Goal: Communication & Community: Answer question/provide support

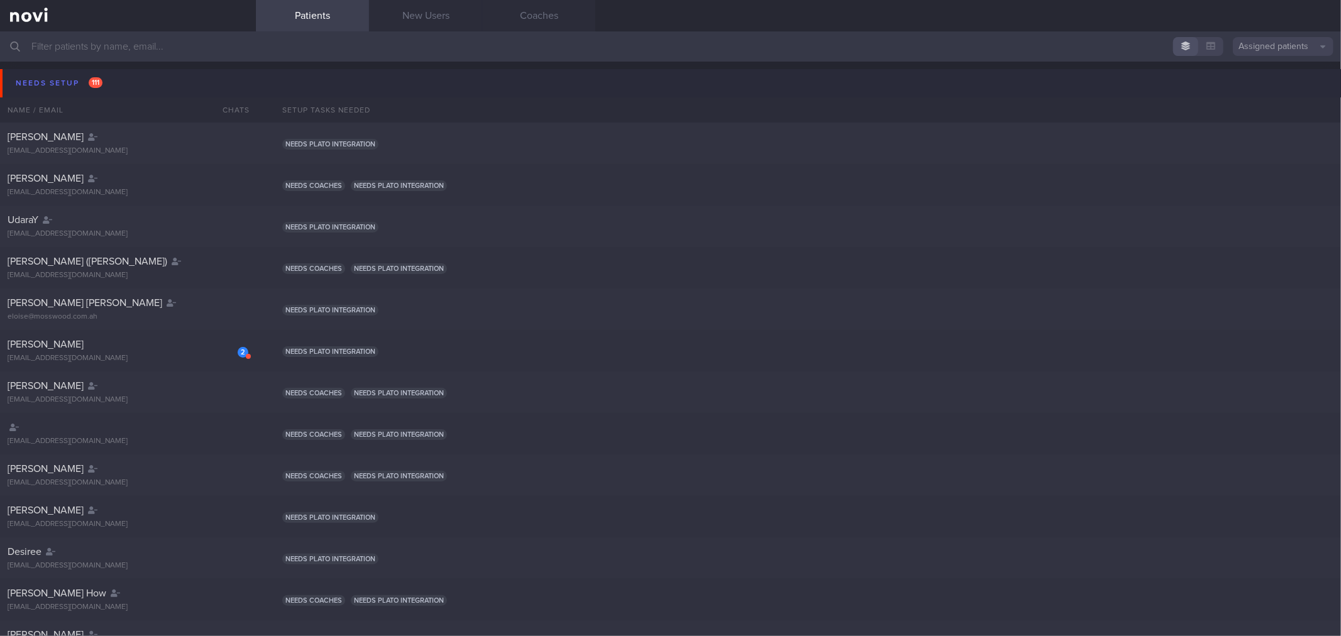
click at [153, 77] on button "Needs setup 111" at bounding box center [672, 83] width 1344 height 28
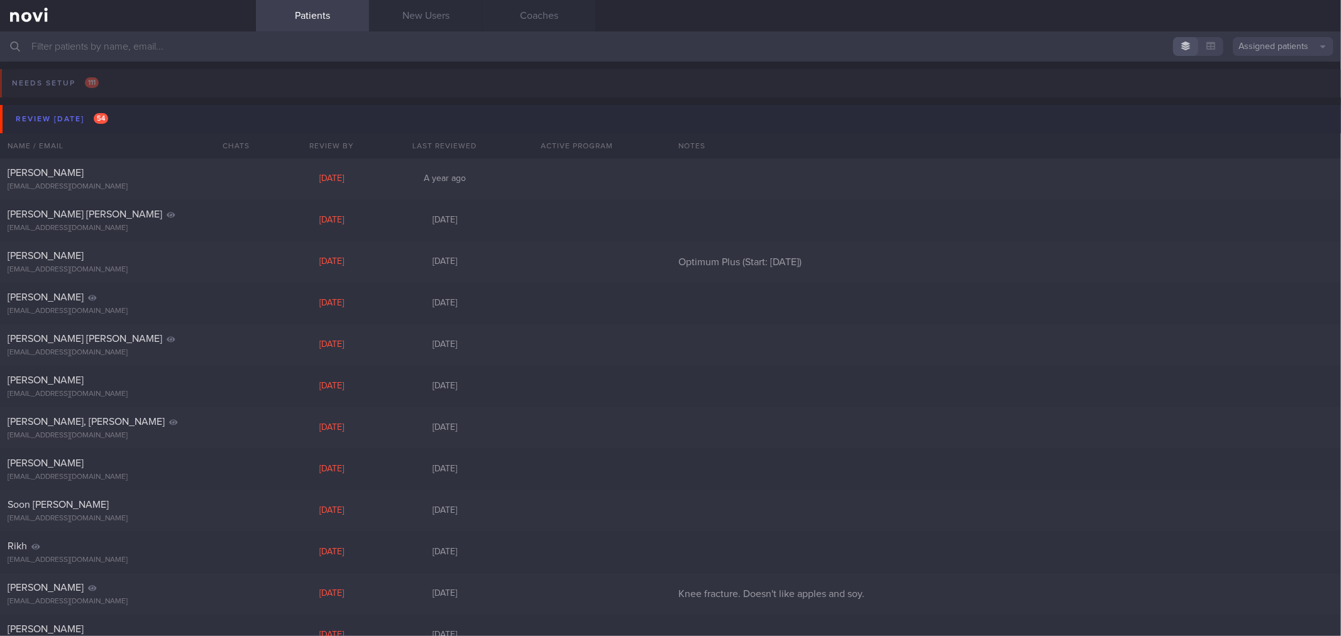
click at [127, 121] on button "Review today 54" at bounding box center [672, 119] width 1344 height 28
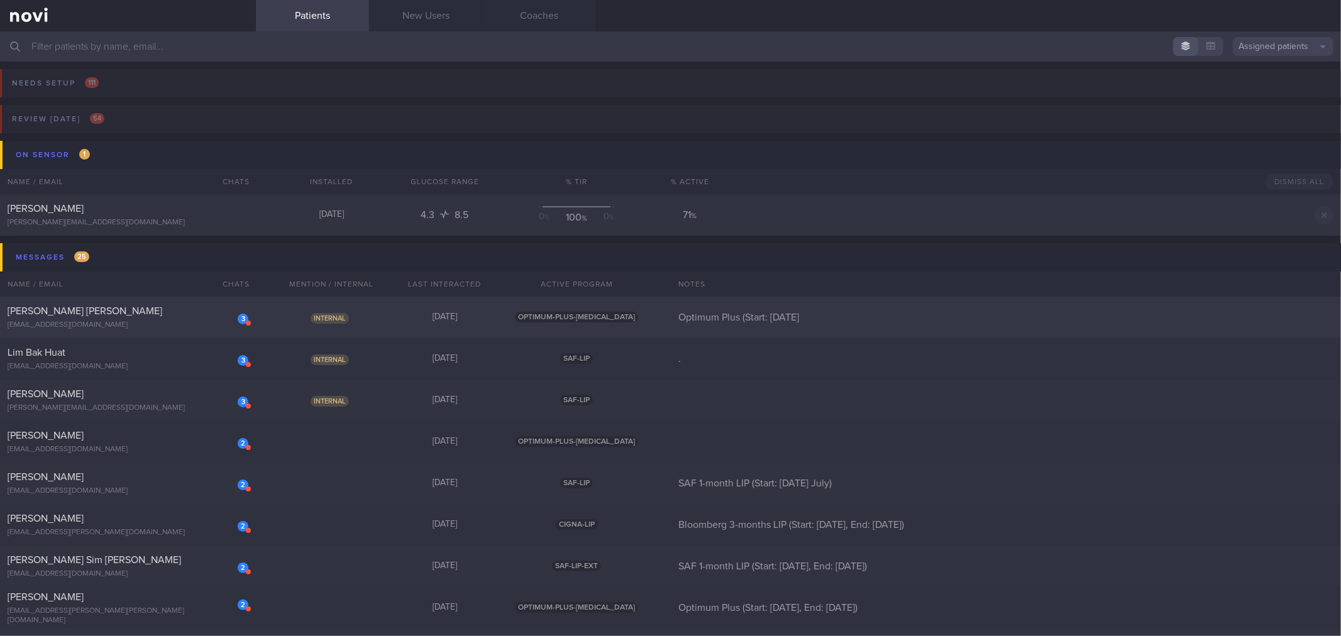
click at [146, 314] on div "[PERSON_NAME] [PERSON_NAME]" at bounding box center [127, 311] width 238 height 13
select select "9"
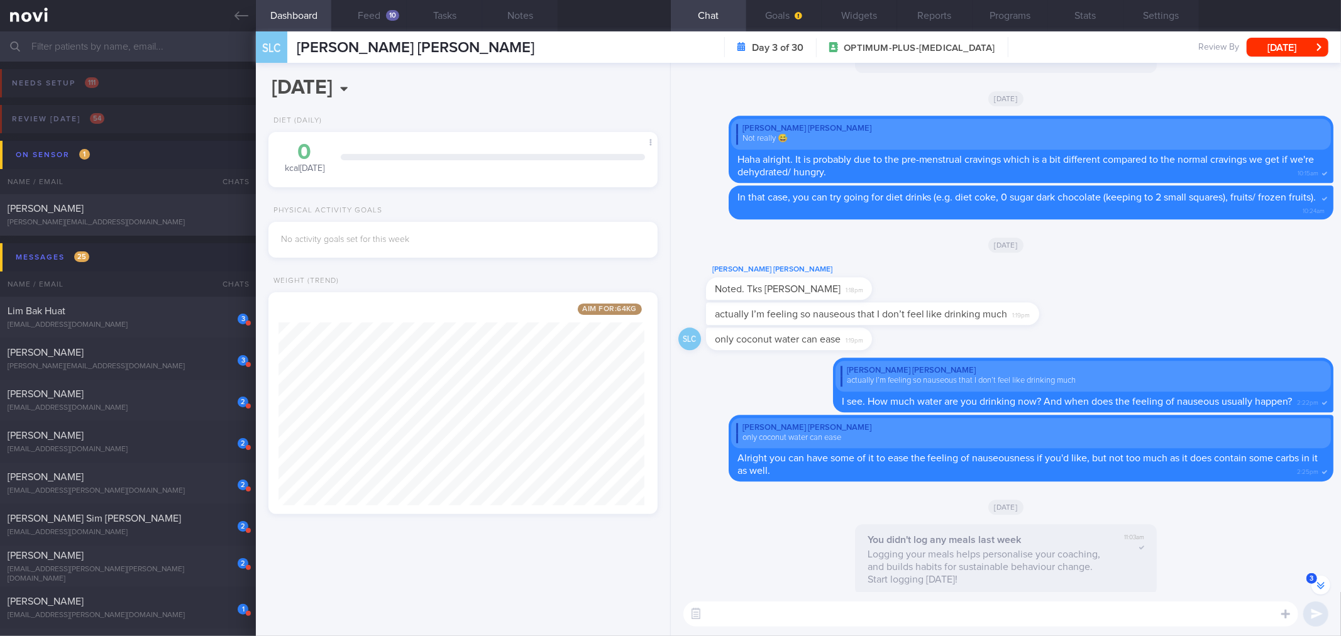
scroll to position [140, 278]
click at [384, 19] on button "Feed 10" at bounding box center [368, 15] width 75 height 31
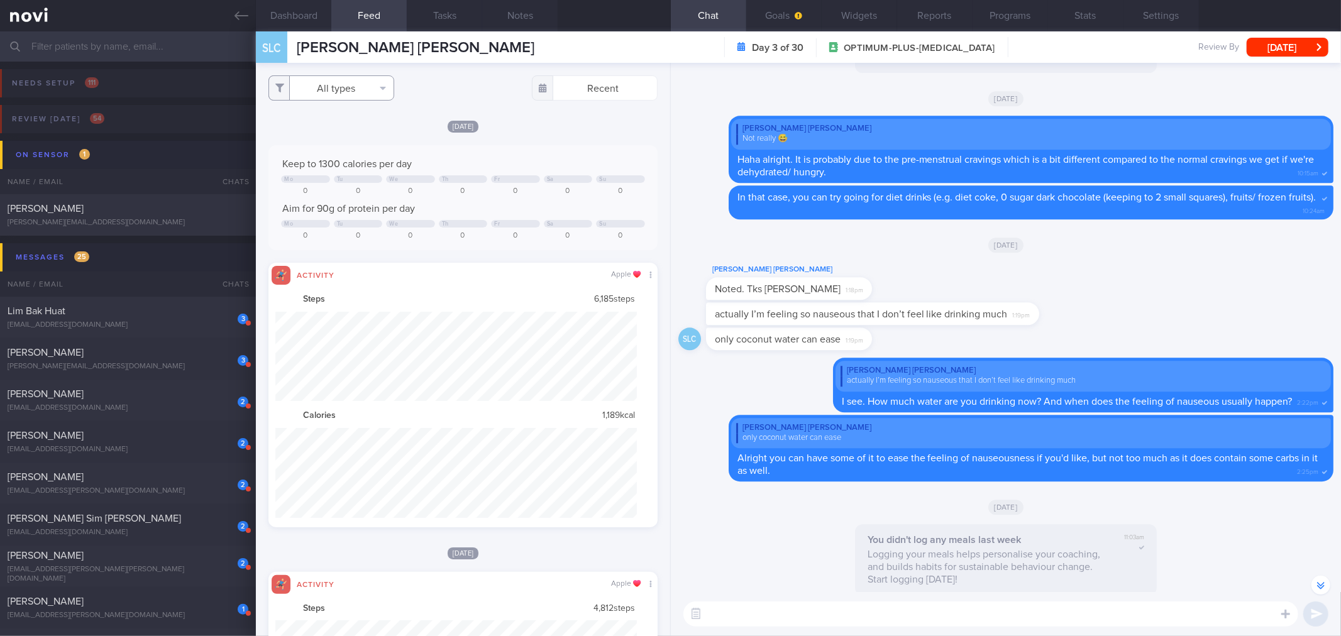
click at [372, 87] on button "All types" at bounding box center [331, 87] width 126 height 25
click at [350, 134] on button "Activity" at bounding box center [331, 131] width 124 height 19
checkbox input "false"
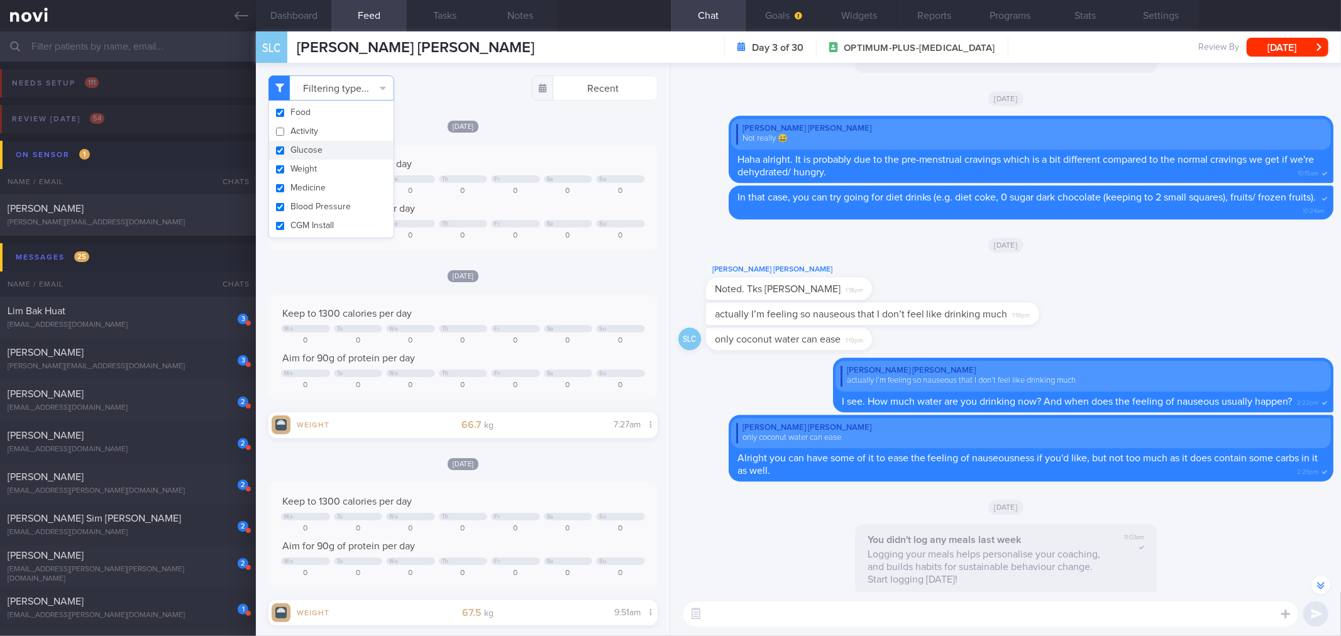
click at [567, 146] on div "Keep to 1300 calories per day Mo Tu We Th Fr Sa Su 0 0 0 0 0 0 0 Aim for 90g of…" at bounding box center [462, 197] width 388 height 105
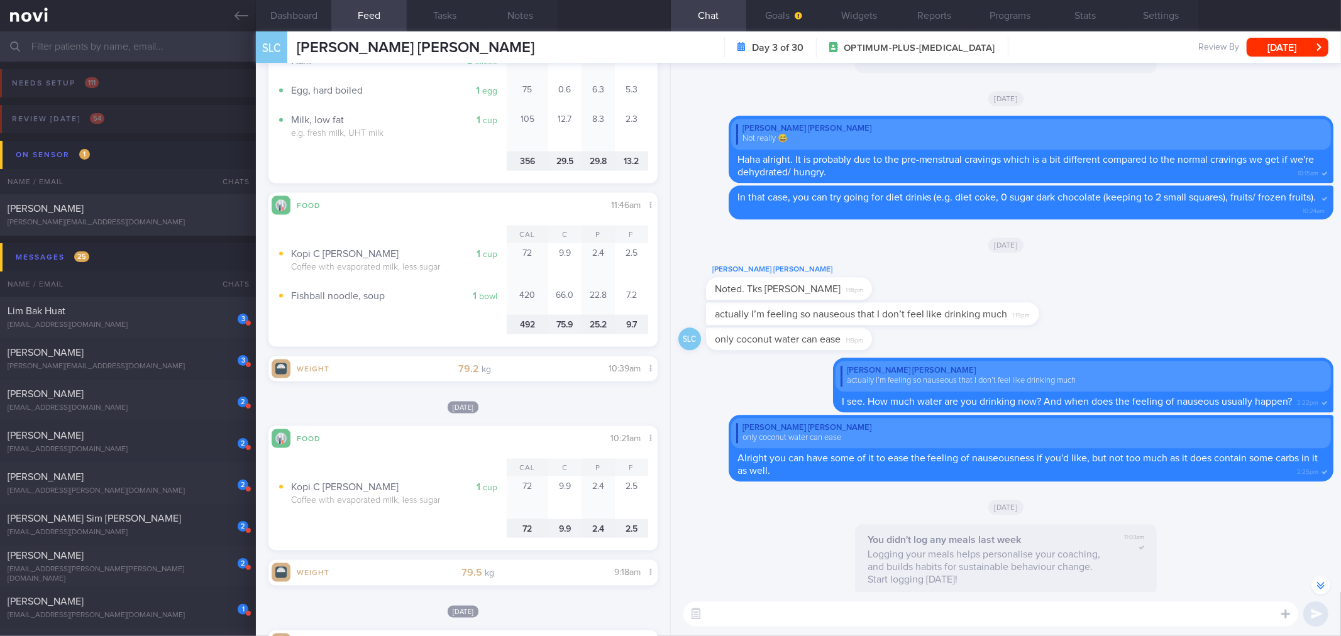
click at [604, 426] on div "Food Share 10:21am Cal C P F 1 cup Kopi C siew dai Coffee with evaporated milk,…" at bounding box center [462, 488] width 388 height 124
click at [324, 20] on button "Dashboard" at bounding box center [293, 15] width 75 height 31
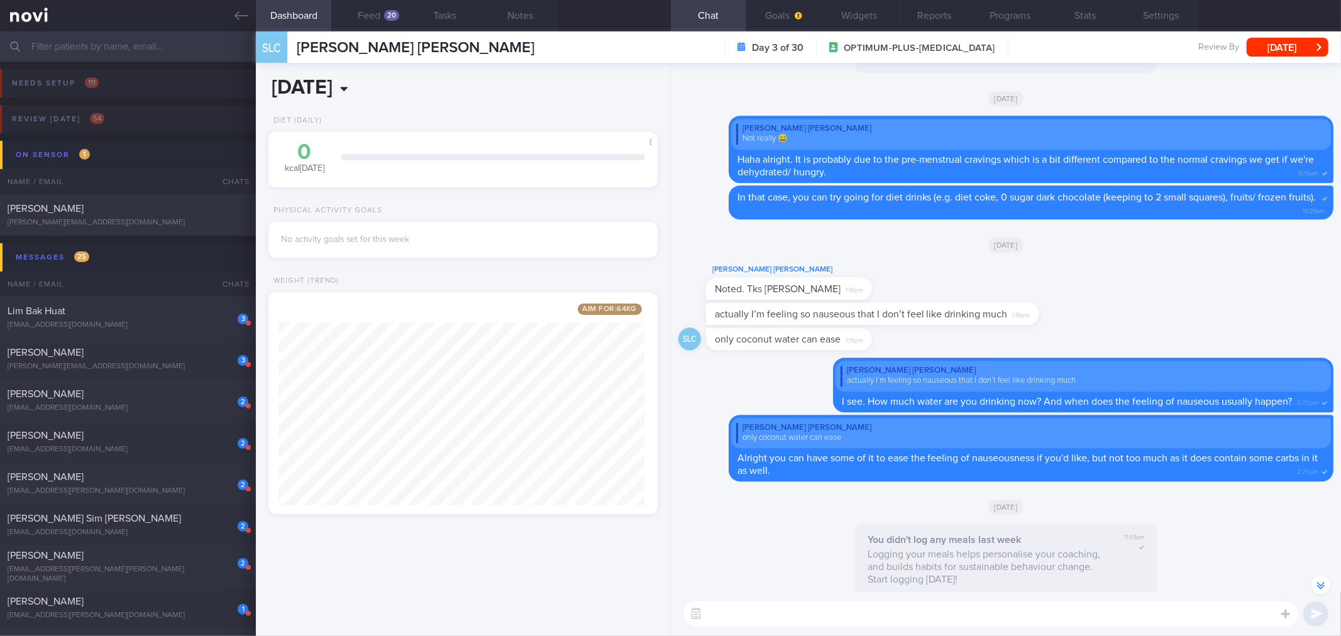
click at [390, 84] on input "[DATE]" at bounding box center [388, 87] width 240 height 31
click at [413, 116] on input "2025" at bounding box center [402, 115] width 41 height 12
click at [449, 114] on icon at bounding box center [451, 117] width 9 height 9
select select "10"
click at [403, 113] on input "2025" at bounding box center [402, 115] width 41 height 12
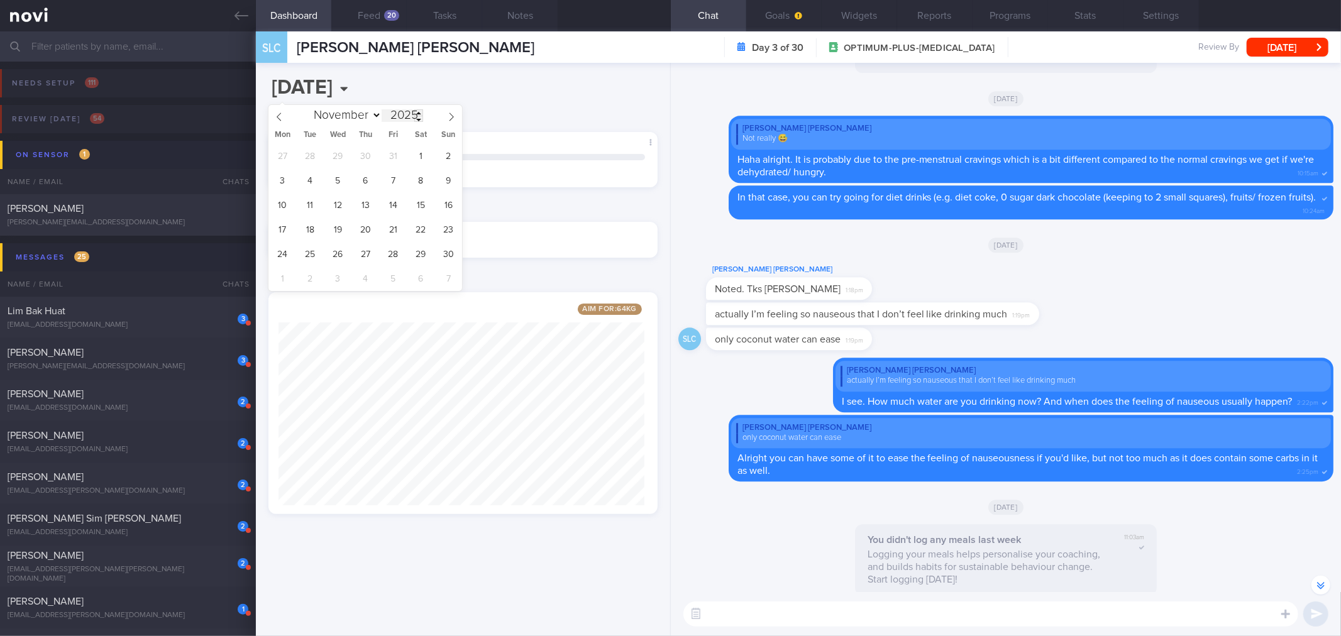
click at [412, 115] on input "2025" at bounding box center [402, 115] width 41 height 12
type input "2023"
click at [404, 167] on div "30 31 1 2 3 4 5 6 7 8 9 10 11 12 13 14 15 16 17 18 19 20 21 22 23 24 25 26 27 2…" at bounding box center [365, 217] width 194 height 147
drag, startPoint x: 404, startPoint y: 167, endPoint x: 401, endPoint y: 160, distance: 7.0
click at [404, 165] on div "30 31 1 2 3 4 5 6 7 8 9 10 11 12 13 14 15 16 17 18 19 20 21 22 23 24 25 26 27 2…" at bounding box center [365, 217] width 194 height 147
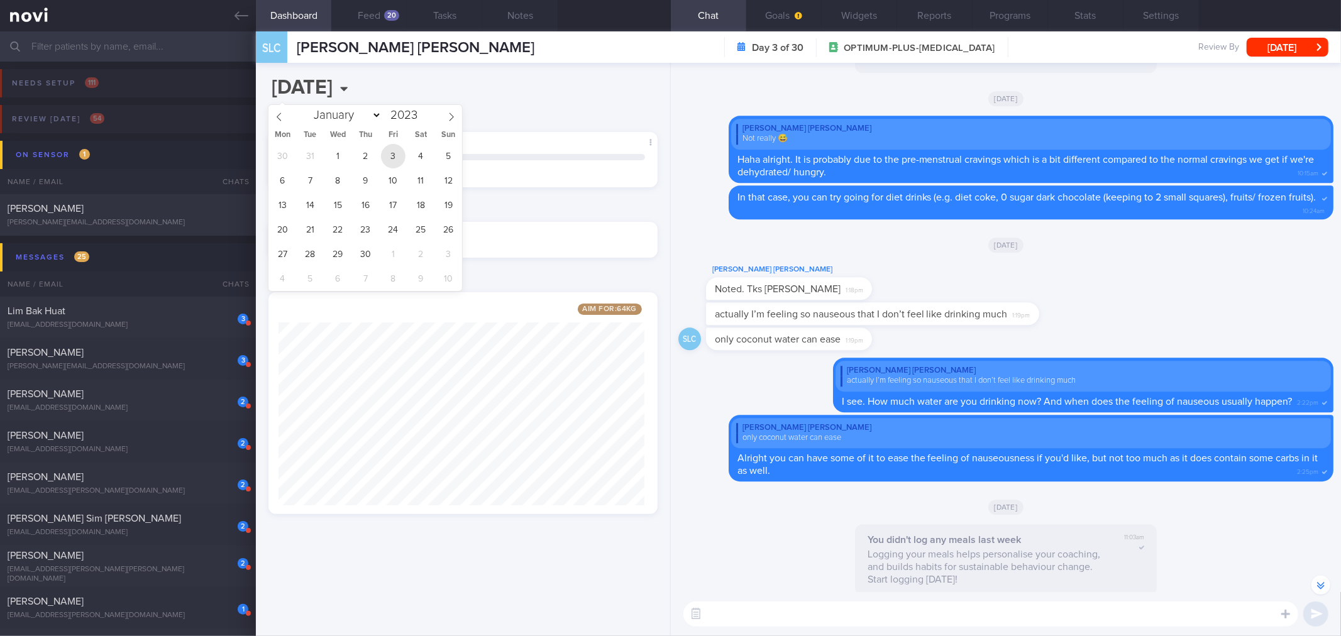
click at [400, 159] on span "3" at bounding box center [393, 156] width 25 height 25
type input "2023-11-03"
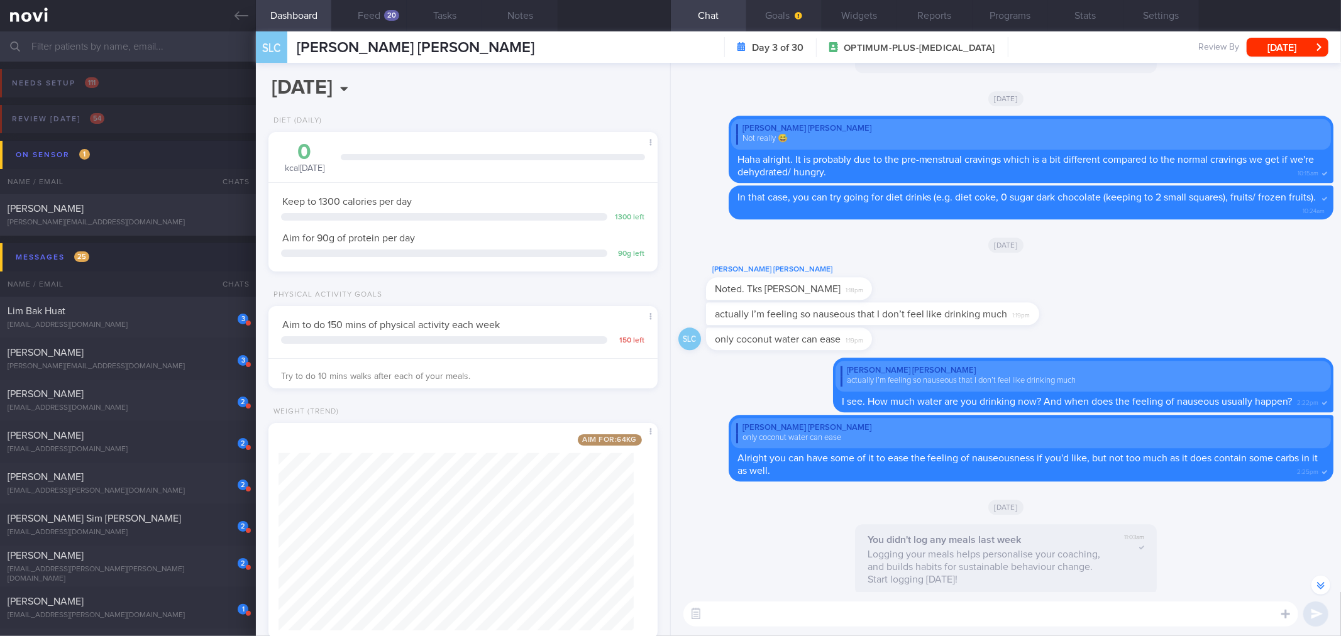
click at [808, 13] on button "Goals" at bounding box center [783, 15] width 75 height 31
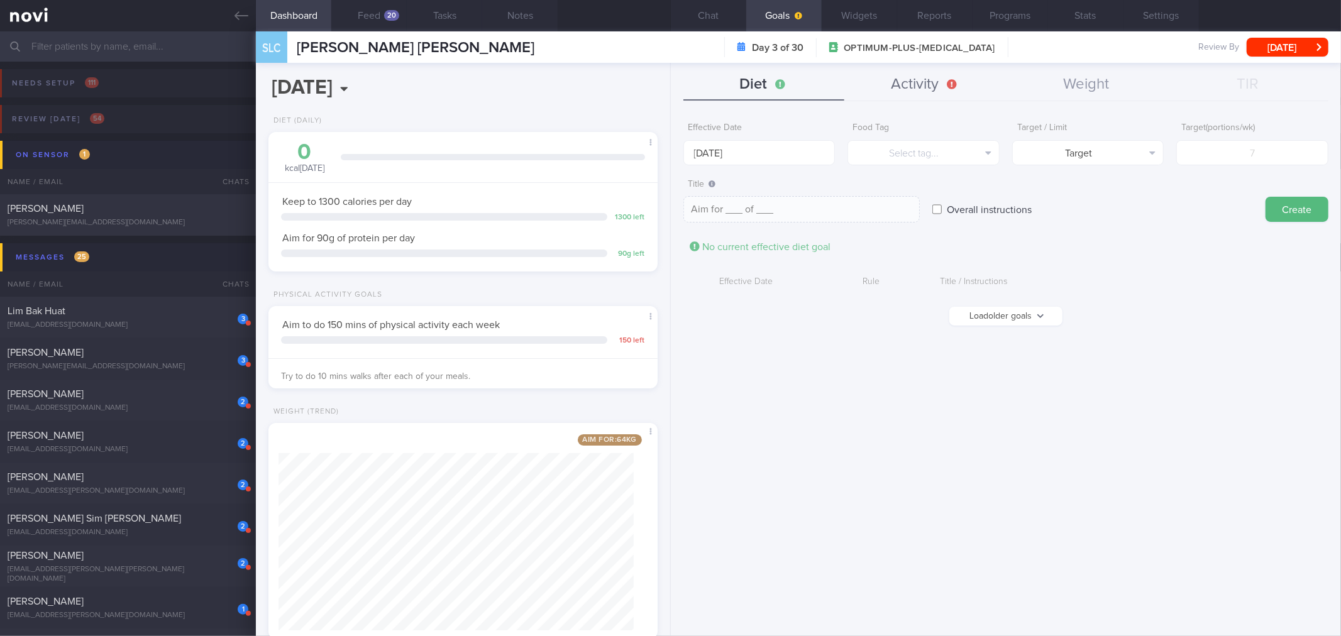
click at [919, 82] on button "Activity" at bounding box center [925, 84] width 162 height 31
drag, startPoint x: 818, startPoint y: 83, endPoint x: 839, endPoint y: 34, distance: 53.5
click at [817, 83] on button "Diet" at bounding box center [764, 84] width 162 height 31
click at [842, 26] on button "Widgets" at bounding box center [858, 15] width 75 height 31
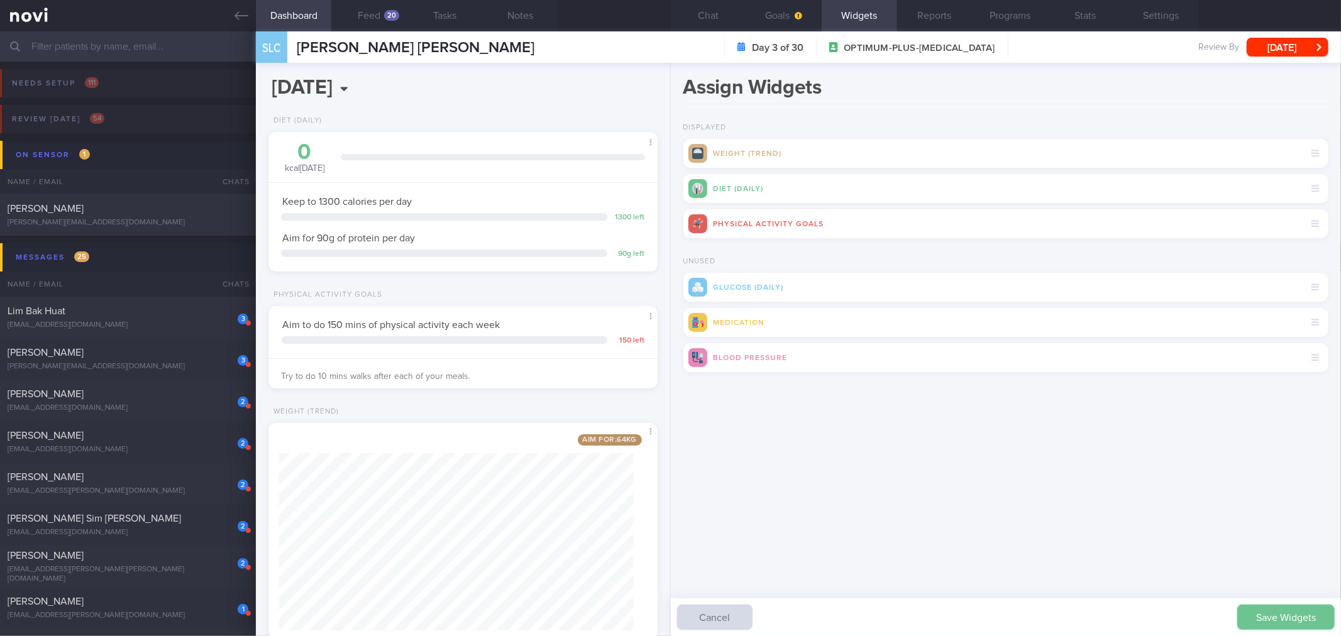
drag, startPoint x: 1290, startPoint y: 633, endPoint x: 1290, endPoint y: 615, distance: 18.2
click at [1290, 634] on div "Save Widgets Cancel" at bounding box center [1006, 617] width 670 height 38
click at [1290, 613] on button "Save Widgets" at bounding box center [1285, 617] width 97 height 25
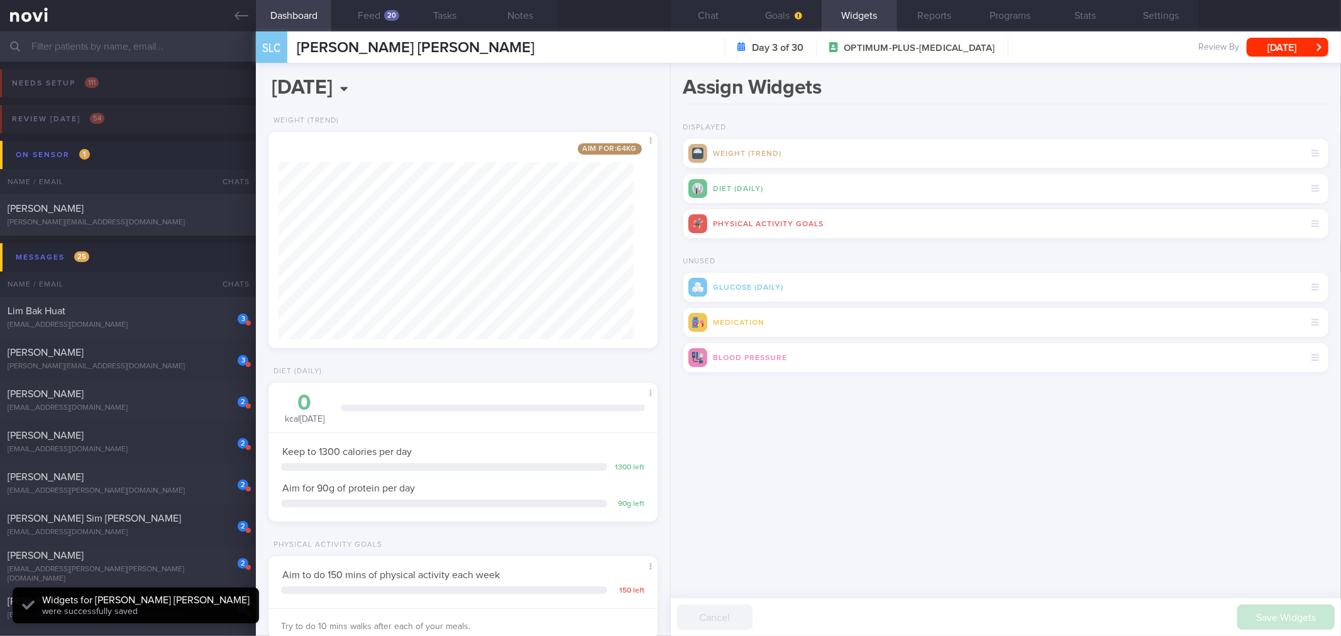
scroll to position [140, 278]
click at [1107, 475] on div "Assign Widgets Displayed Weight (Trend) Diet (Daily) Physical Activity Goals Un…" at bounding box center [1006, 349] width 670 height 573
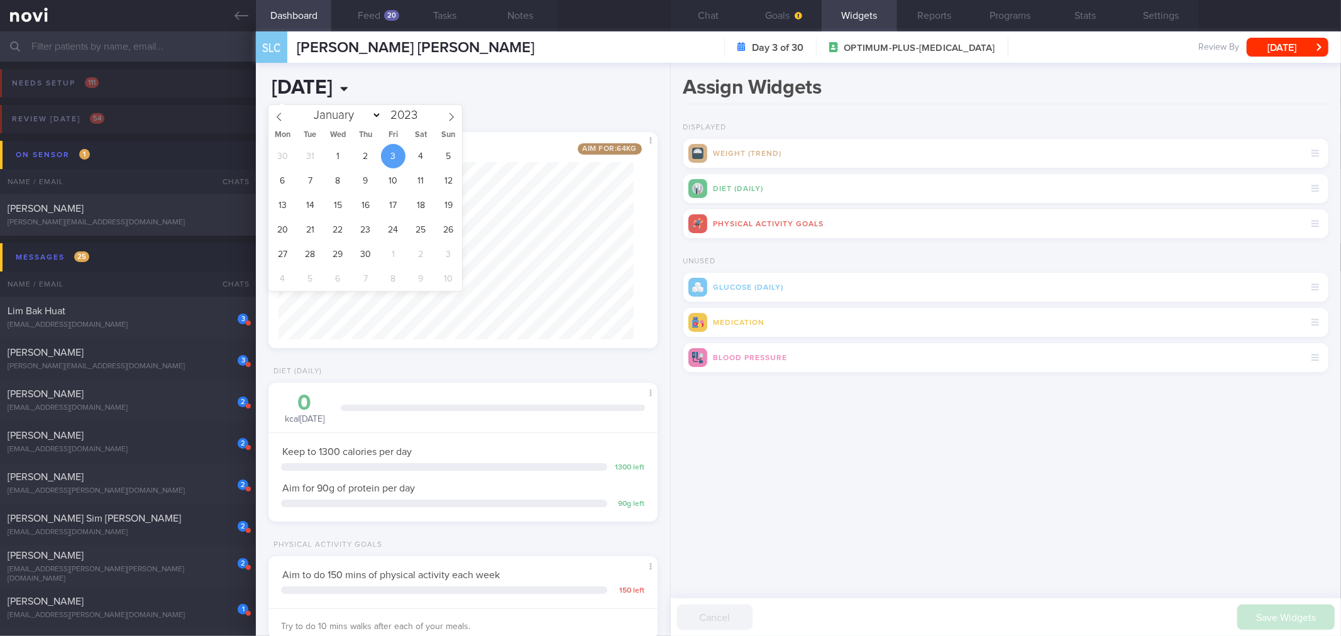
click at [371, 93] on input "2023-11-03" at bounding box center [388, 87] width 240 height 31
click at [282, 119] on icon at bounding box center [279, 117] width 9 height 9
select select "9"
click at [450, 255] on span "29" at bounding box center [448, 254] width 25 height 25
type input "2023-10-29"
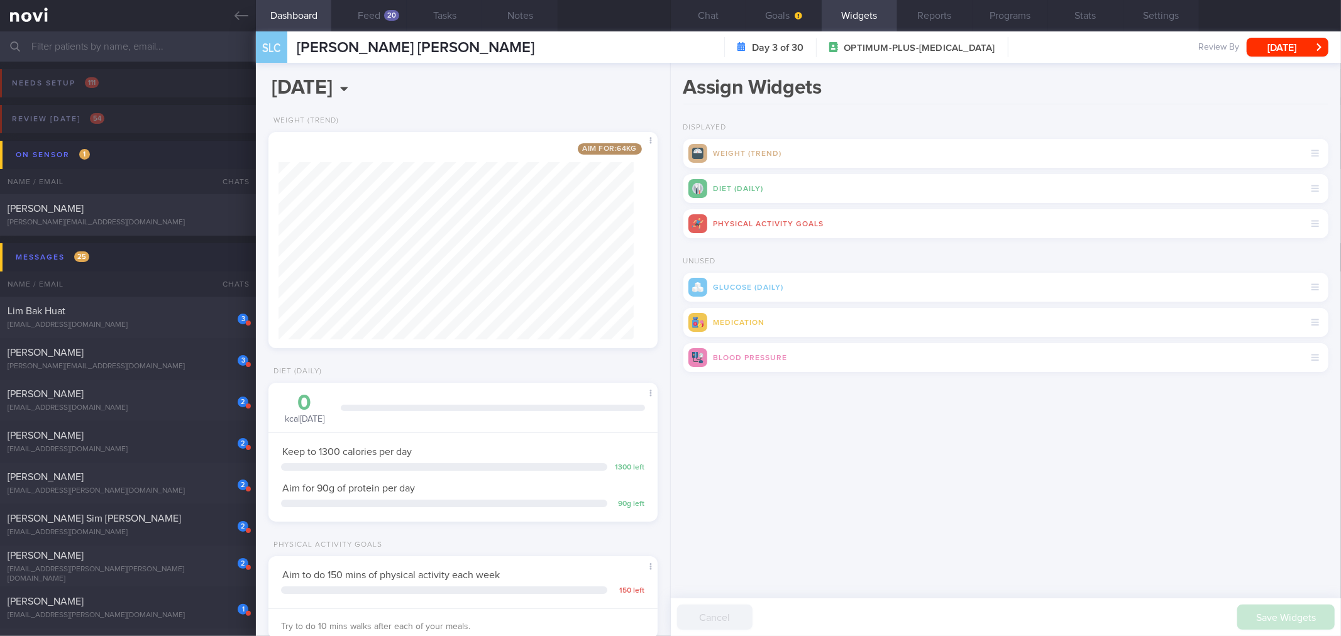
scroll to position [195, 355]
click at [1126, 480] on div "Assign Widgets Displayed Weight (Trend) Diet (Daily) Physical Activity Goals Un…" at bounding box center [1006, 349] width 670 height 573
click at [1279, 42] on button "[DATE]" at bounding box center [1287, 47] width 82 height 19
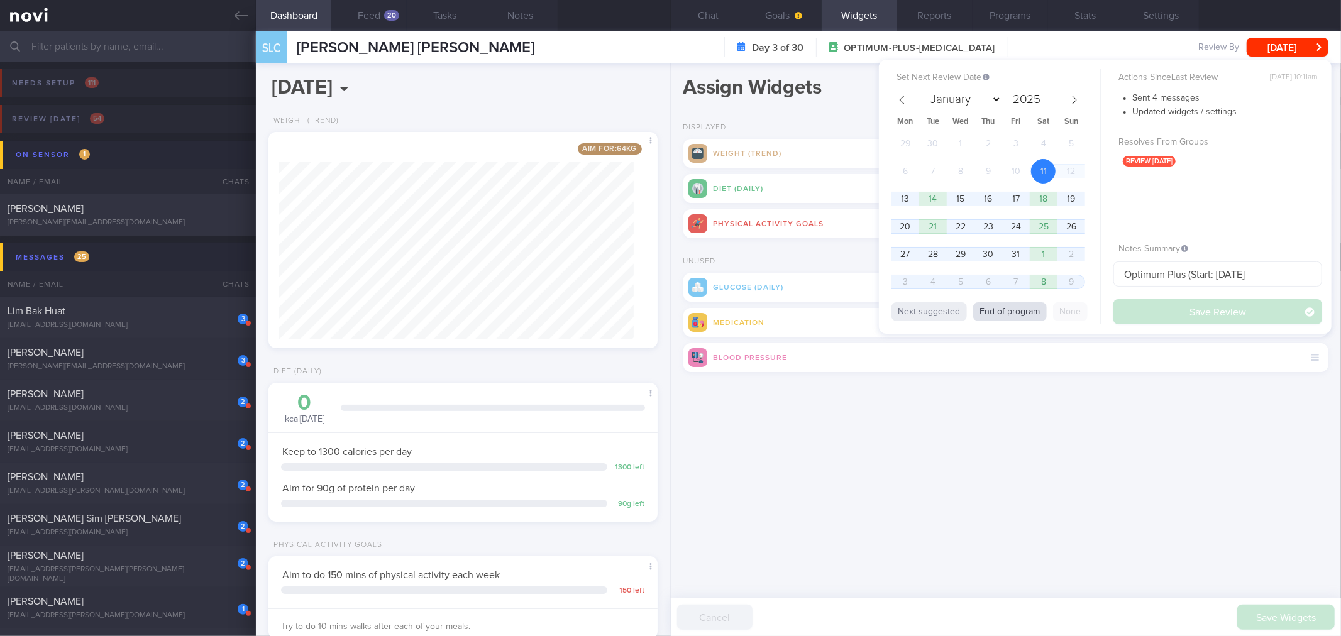
click at [1023, 310] on button "End of program" at bounding box center [1010, 311] width 74 height 19
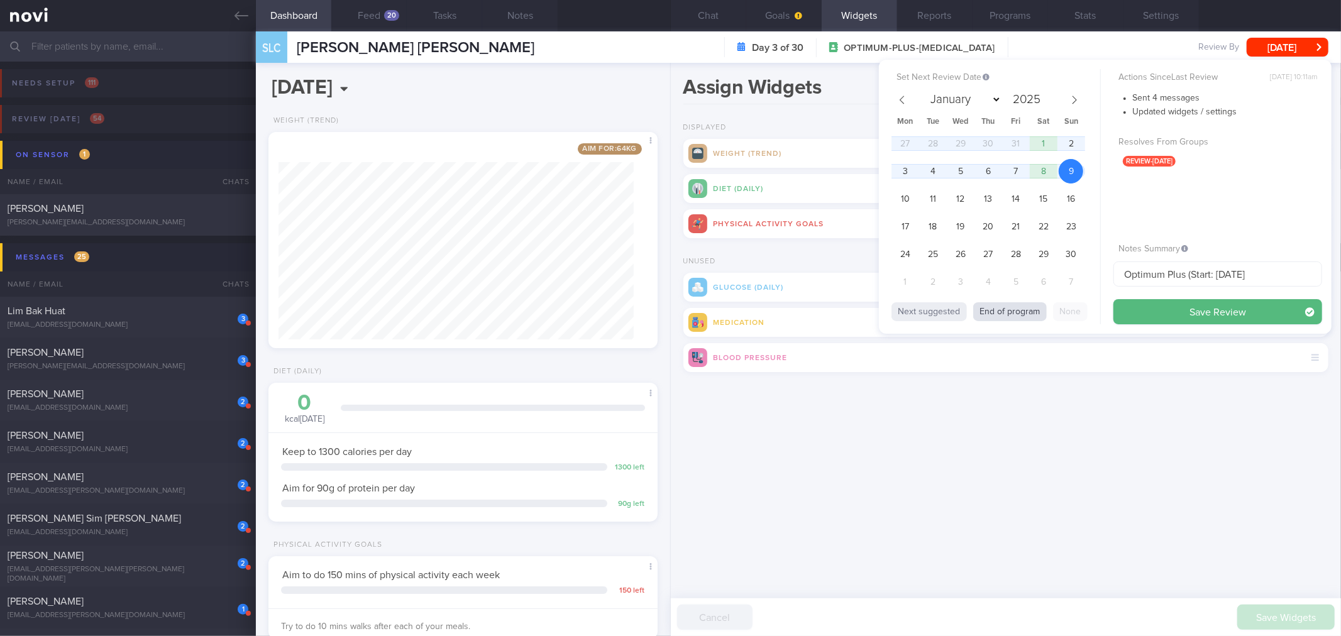
select select "10"
click at [1173, 310] on button "Save Review" at bounding box center [1217, 311] width 209 height 25
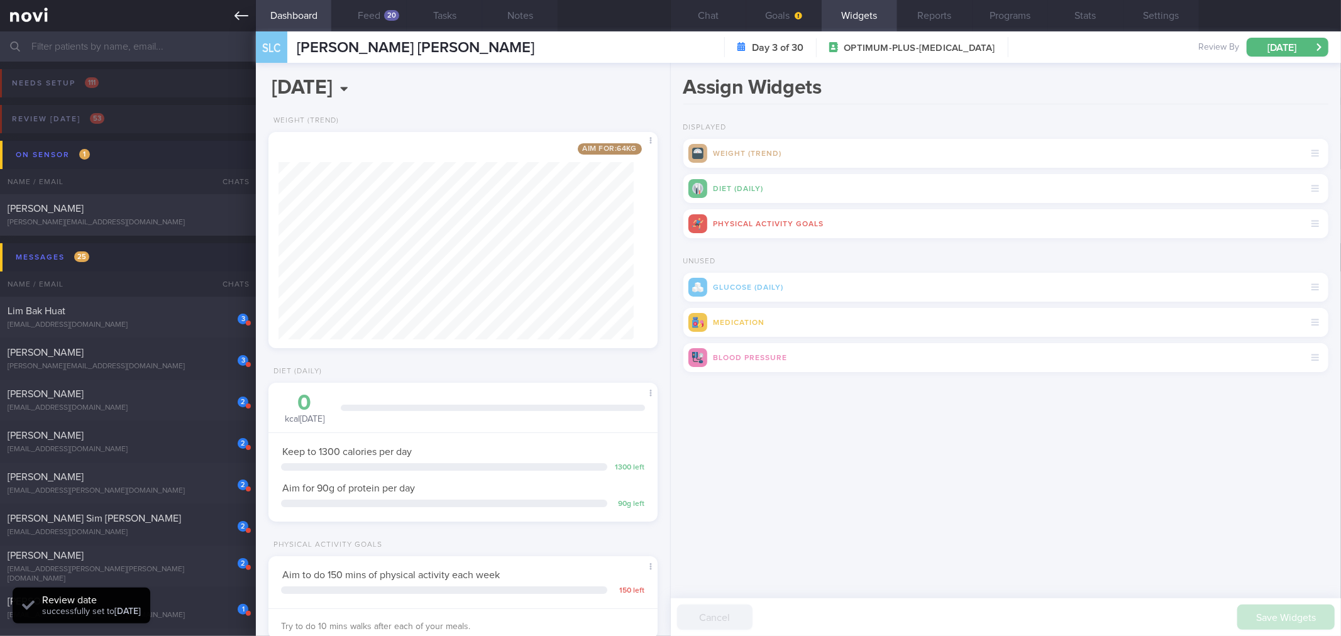
scroll to position [140, 278]
click at [234, 13] on icon at bounding box center [241, 16] width 14 height 14
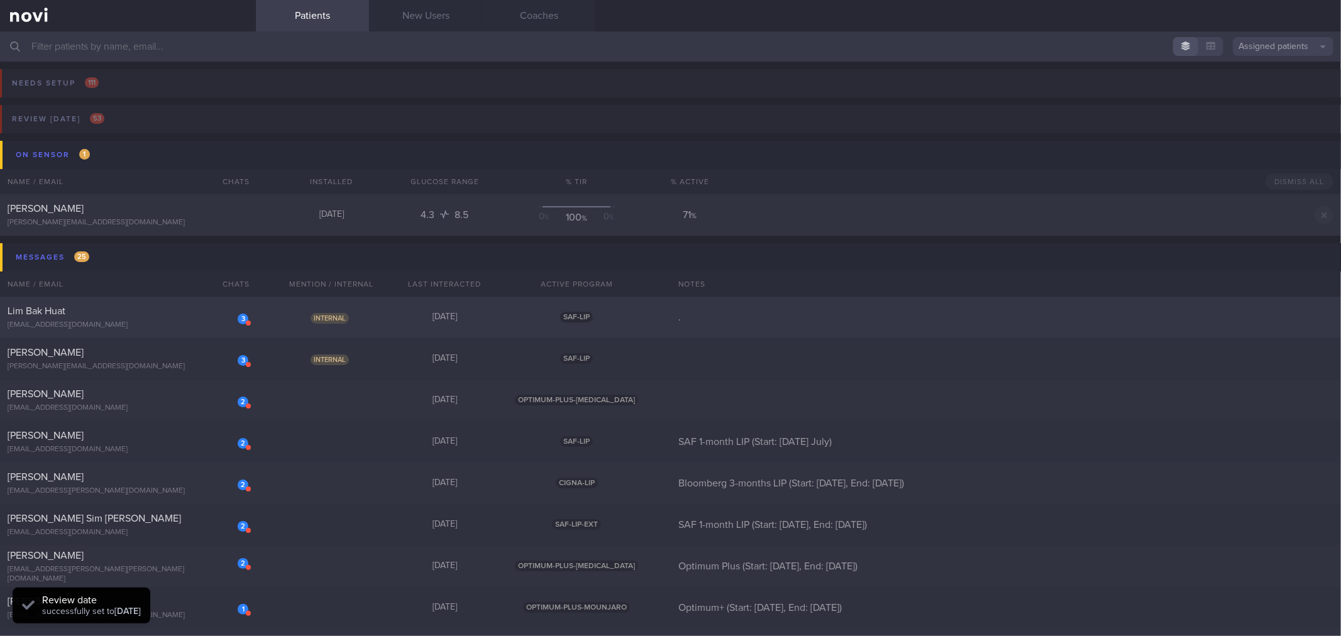
click at [181, 314] on div "Lim Bak Huat" at bounding box center [127, 311] width 238 height 13
select select "9"
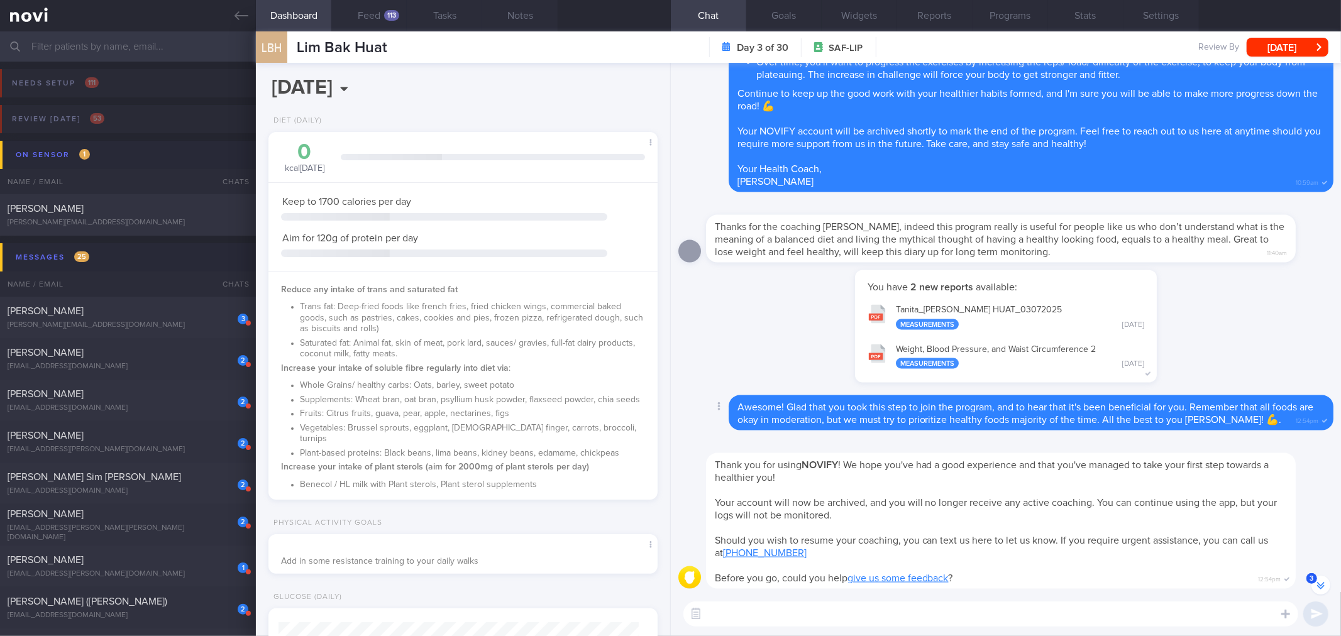
scroll to position [-279, 0]
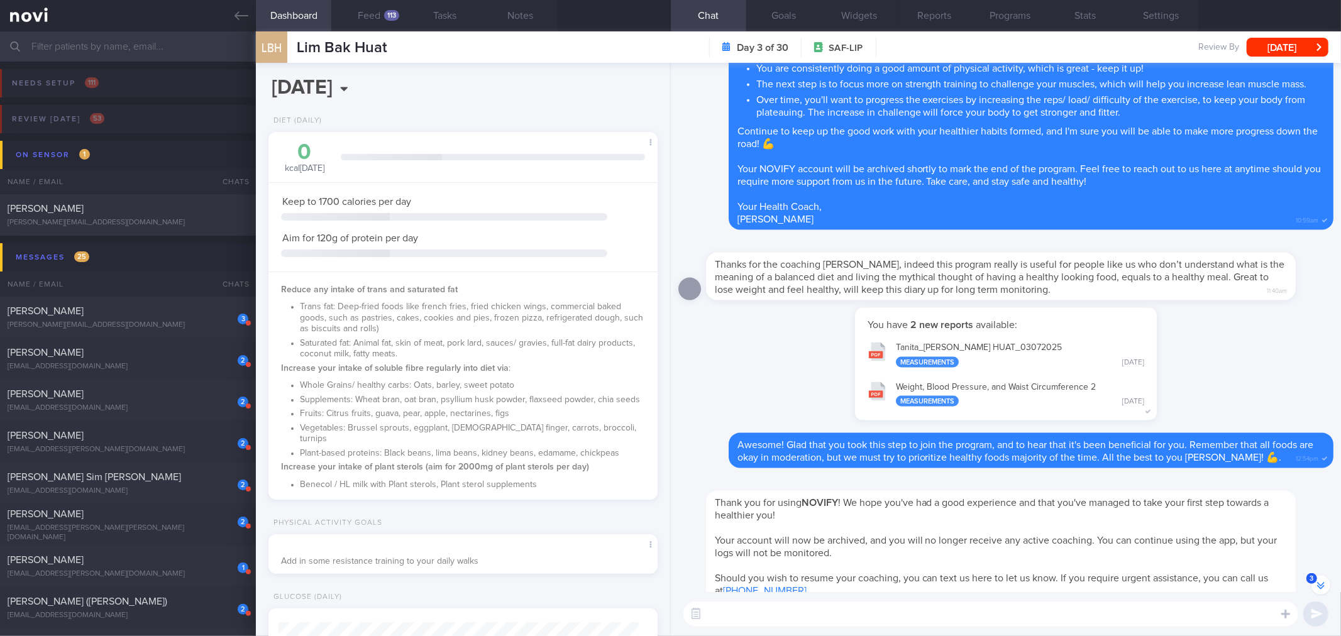
click at [794, 18] on button "Goals" at bounding box center [783, 15] width 75 height 31
click at [370, 15] on button "Feed 113" at bounding box center [368, 15] width 75 height 31
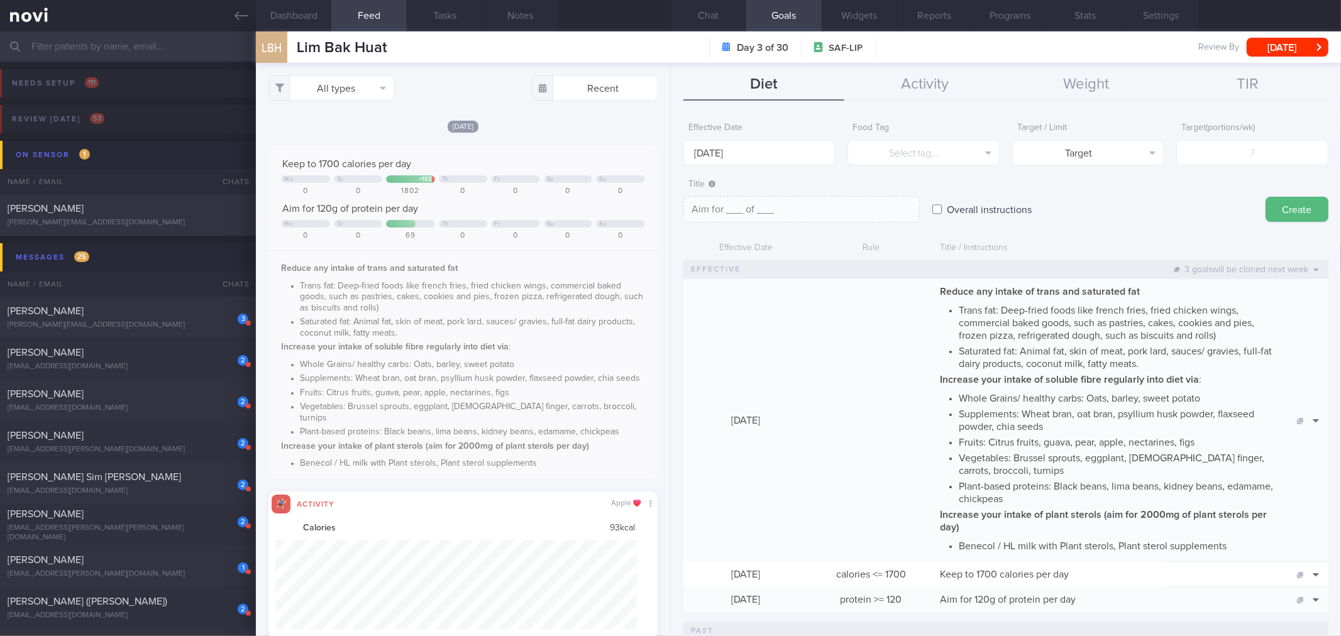
click at [380, 14] on div "1552" at bounding box center [388, 15] width 22 height 11
click at [363, 86] on button "All types" at bounding box center [331, 87] width 126 height 25
click at [358, 130] on button "Activity" at bounding box center [331, 131] width 124 height 19
click at [612, 136] on div "Wed, 8 Oct Keep to 1700 calories per day Mo Tu + 102 Th Fr Sa Su 0 0 1802 0 0 0…" at bounding box center [462, 379] width 388 height 520
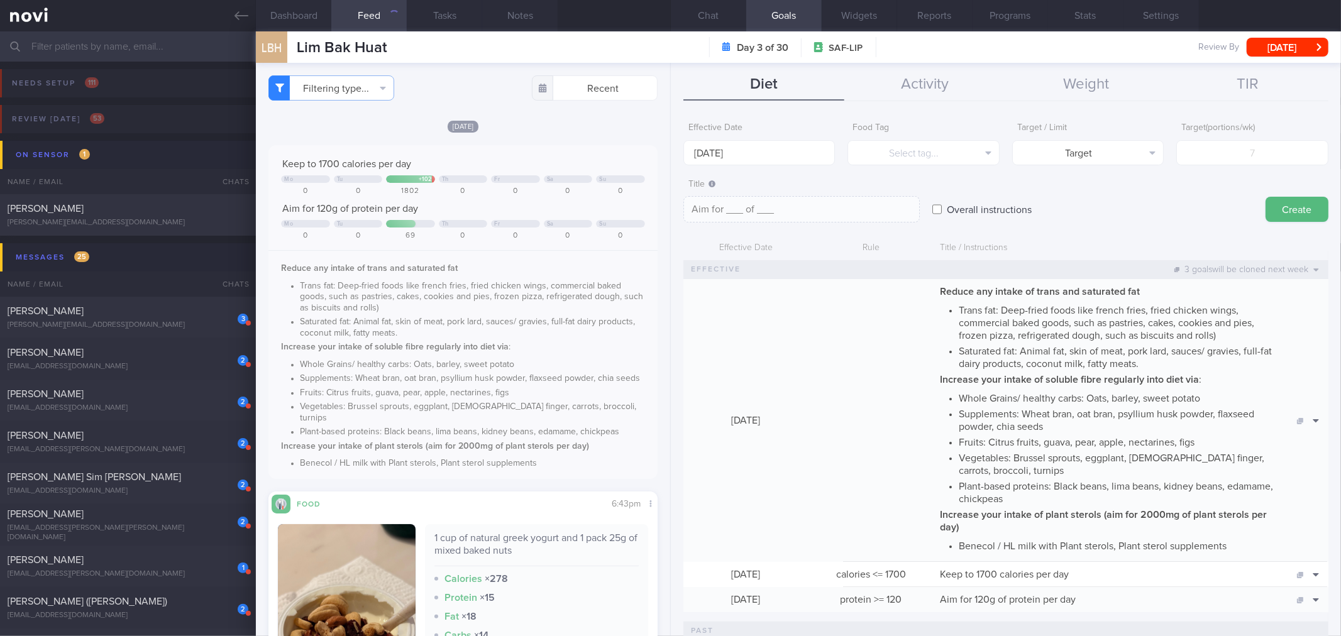
checkbox input "false"
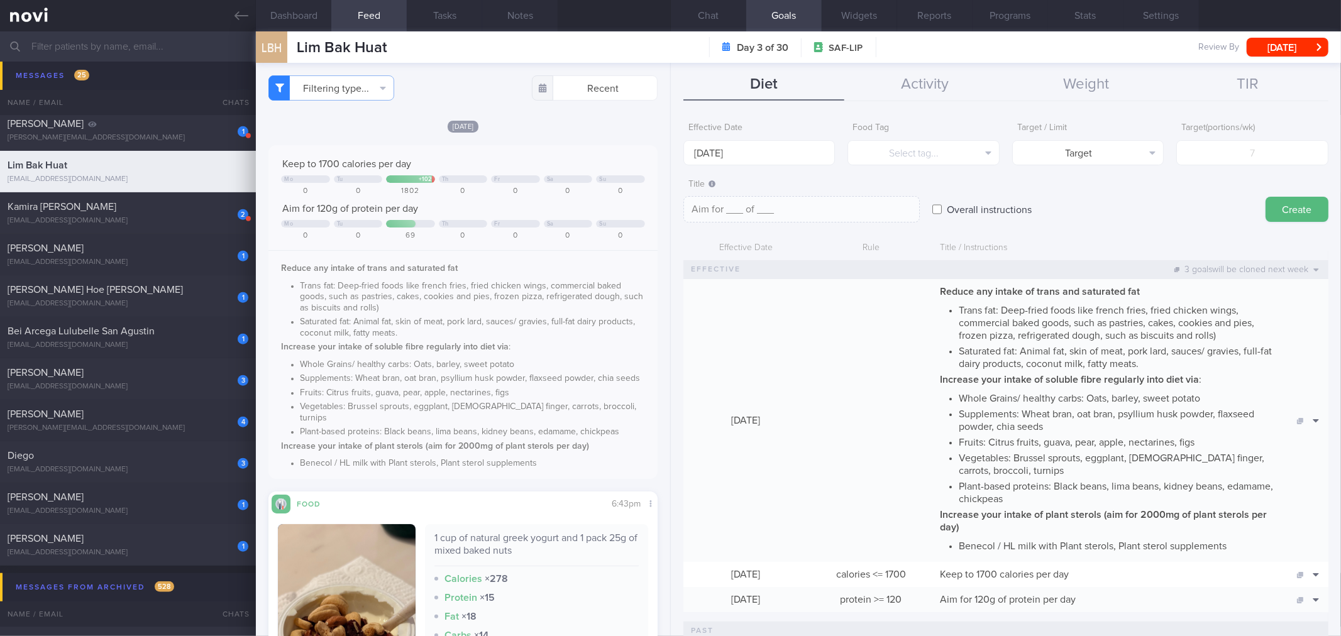
scroll to position [180, 360]
click at [706, 19] on button "Chat" at bounding box center [708, 15] width 75 height 31
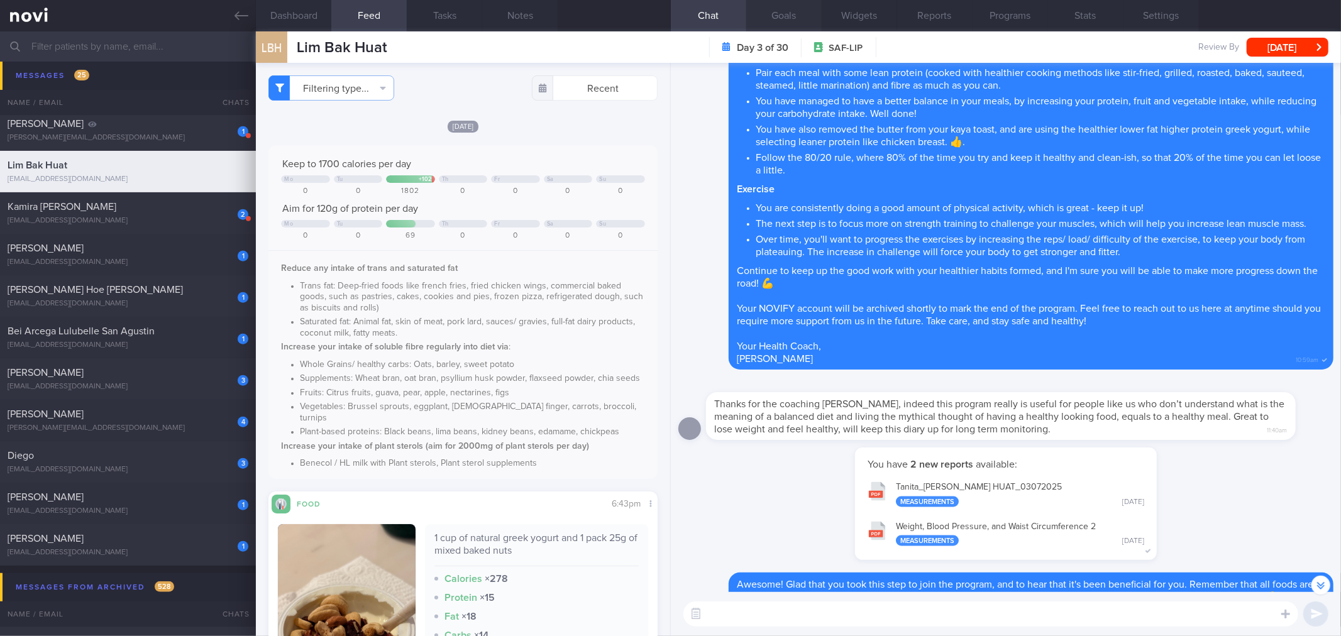
click at [772, 13] on button "Goals" at bounding box center [783, 15] width 75 height 31
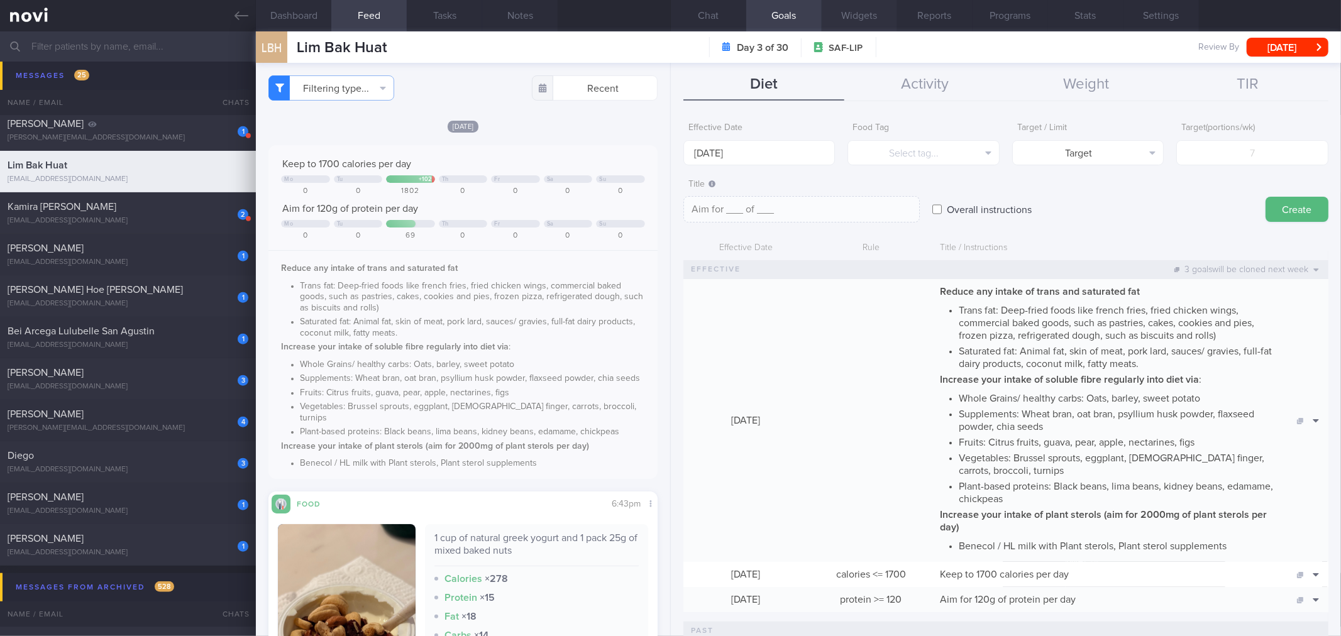
click at [866, 16] on button "Widgets" at bounding box center [858, 15] width 75 height 31
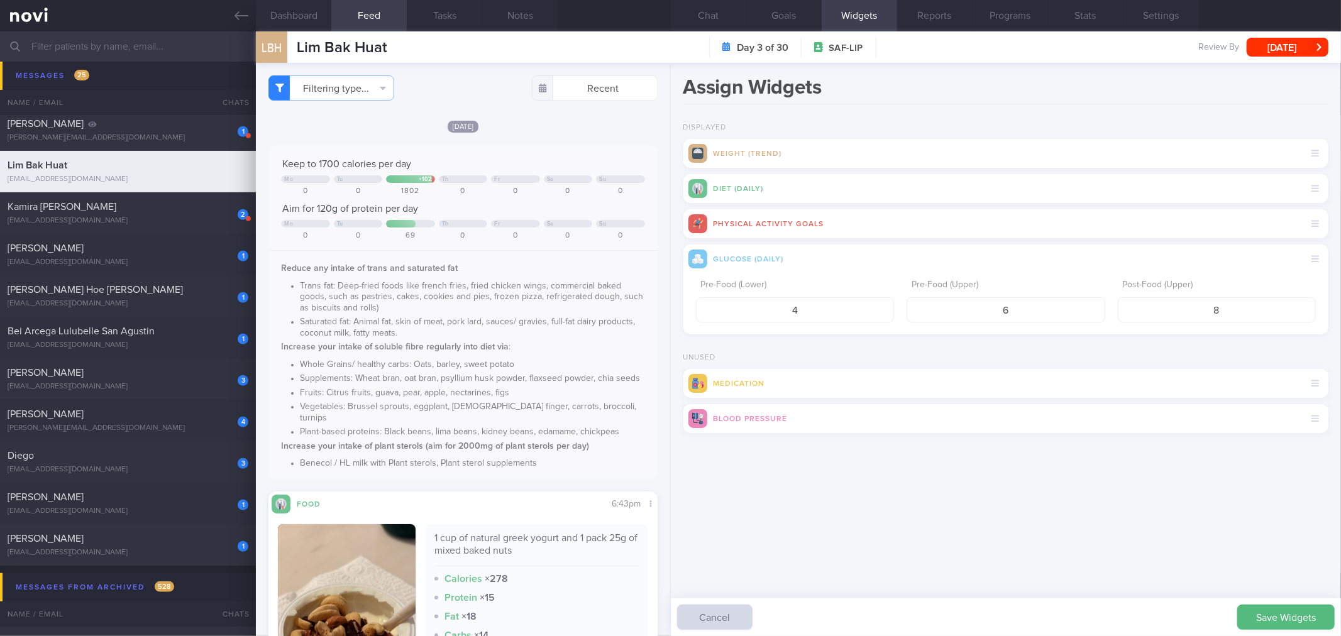
click at [1267, 619] on button "Save Widgets" at bounding box center [1285, 617] width 97 height 25
click at [326, 21] on button "Dashboard" at bounding box center [293, 15] width 75 height 31
click at [285, 9] on button "Dashboard" at bounding box center [293, 15] width 75 height 31
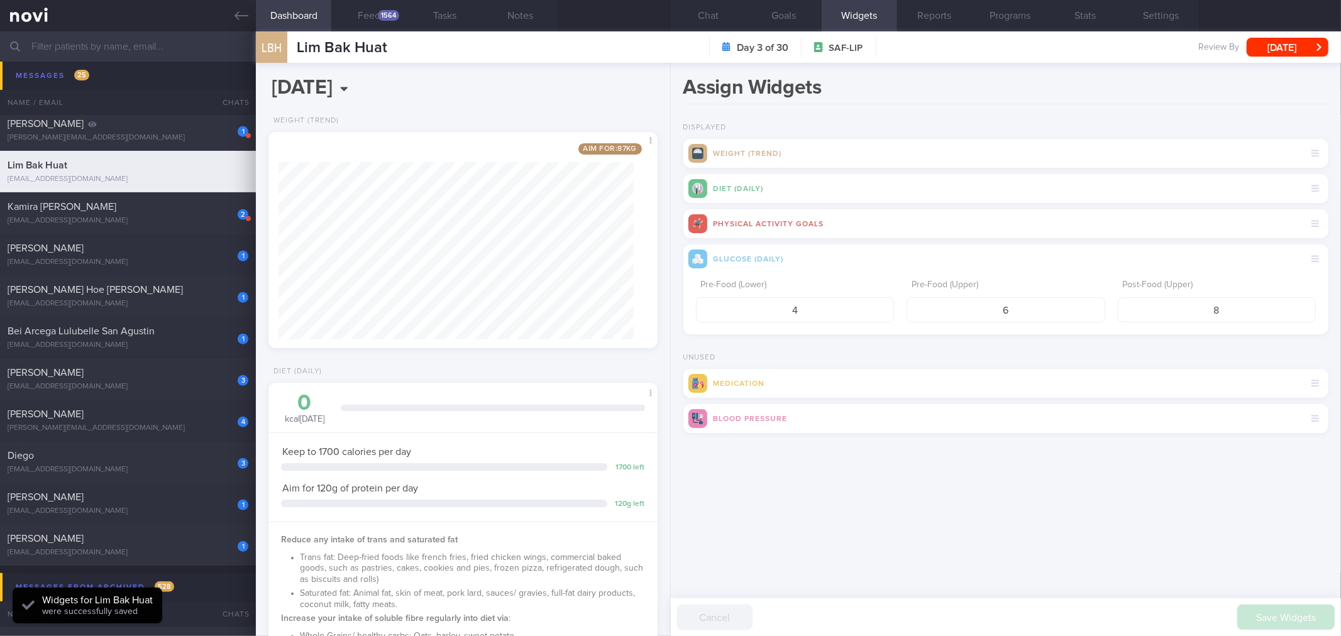
scroll to position [180, 360]
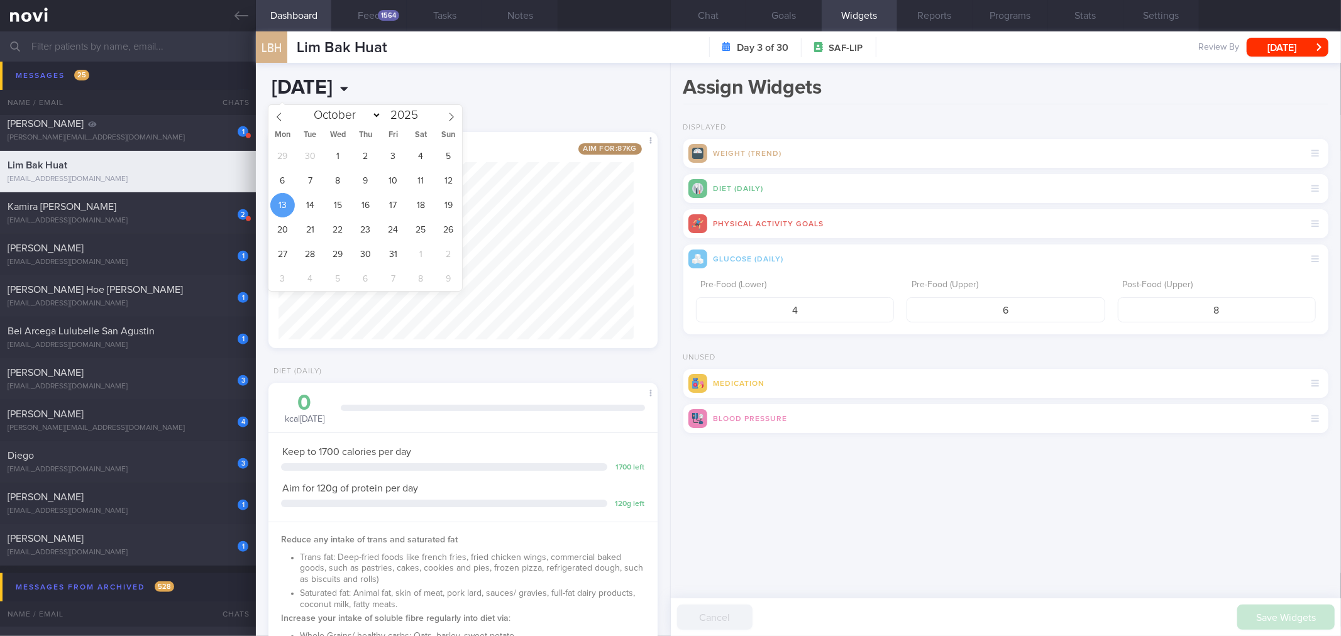
click at [368, 84] on input "[DATE]" at bounding box center [388, 87] width 240 height 31
click at [285, 123] on span at bounding box center [278, 115] width 21 height 21
select select "6"
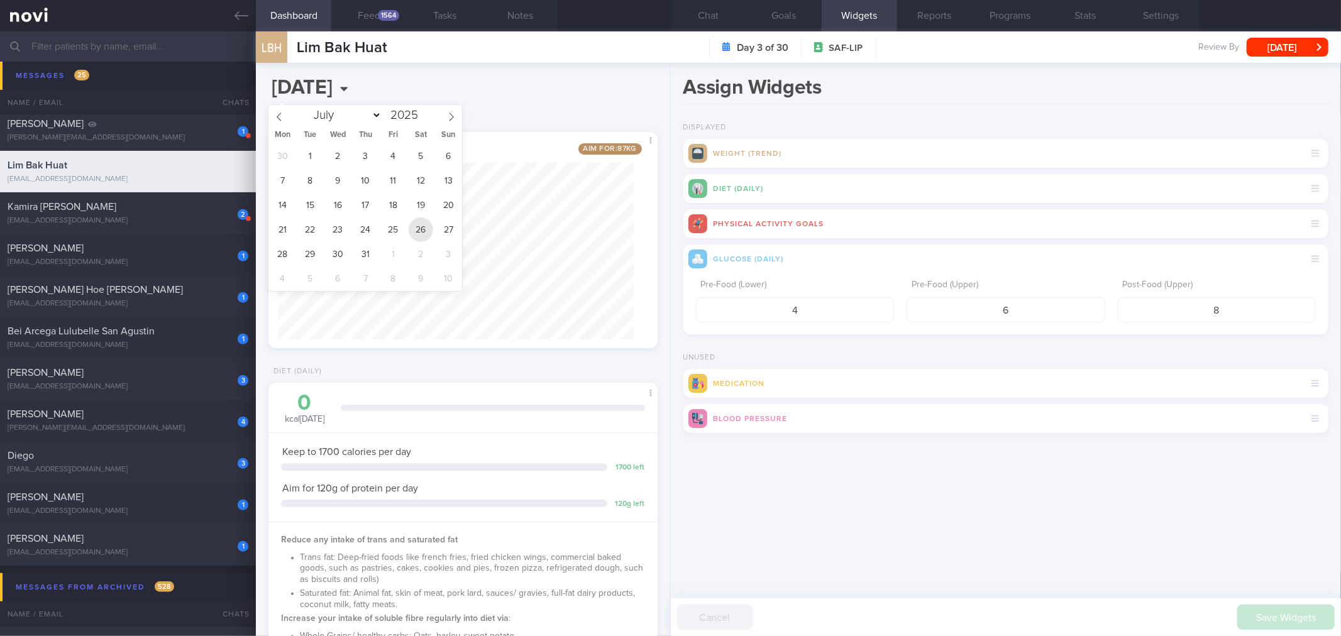
click at [422, 230] on span "26" at bounding box center [421, 229] width 25 height 25
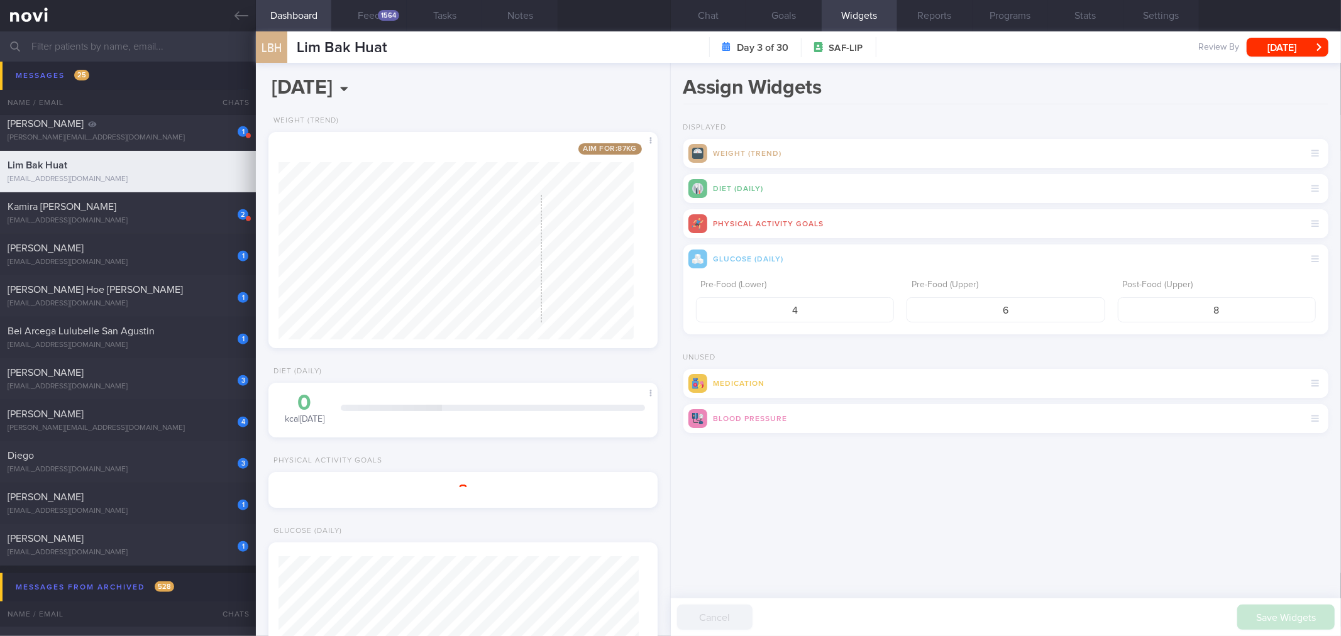
scroll to position [195, 355]
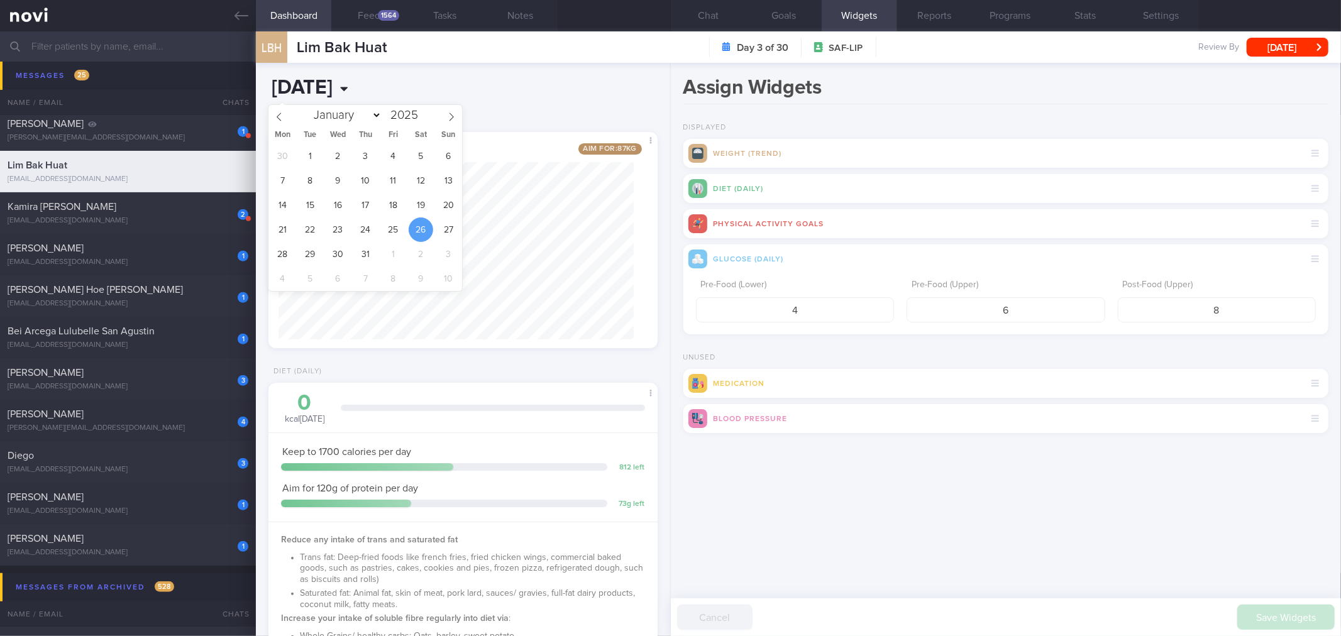
click at [376, 88] on input "2025-07-26" at bounding box center [388, 87] width 240 height 31
click at [305, 202] on span "15" at bounding box center [310, 205] width 25 height 25
type input "2025-07-15"
click at [548, 91] on div "2025-07-15 Sat, 26 Jul Weight (Trend) Aim for: 87 kg Share Diet (Daily) 0 kcal …" at bounding box center [463, 349] width 414 height 573
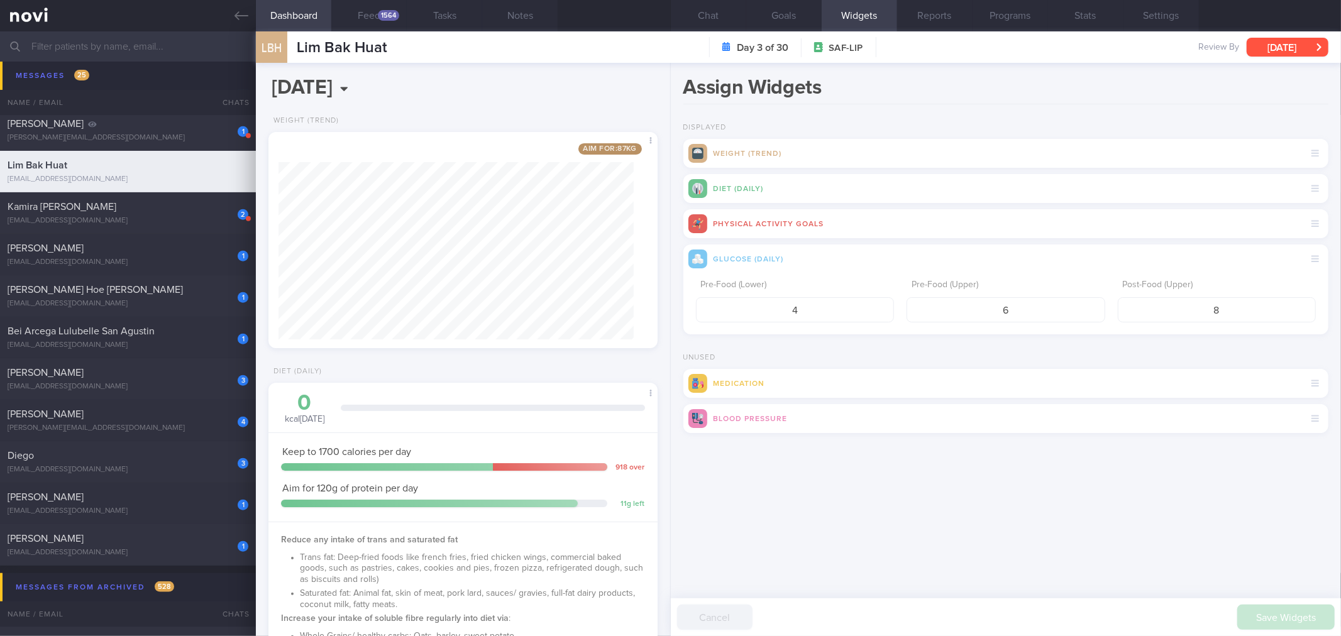
click at [1292, 51] on button "[DATE]" at bounding box center [1287, 47] width 82 height 19
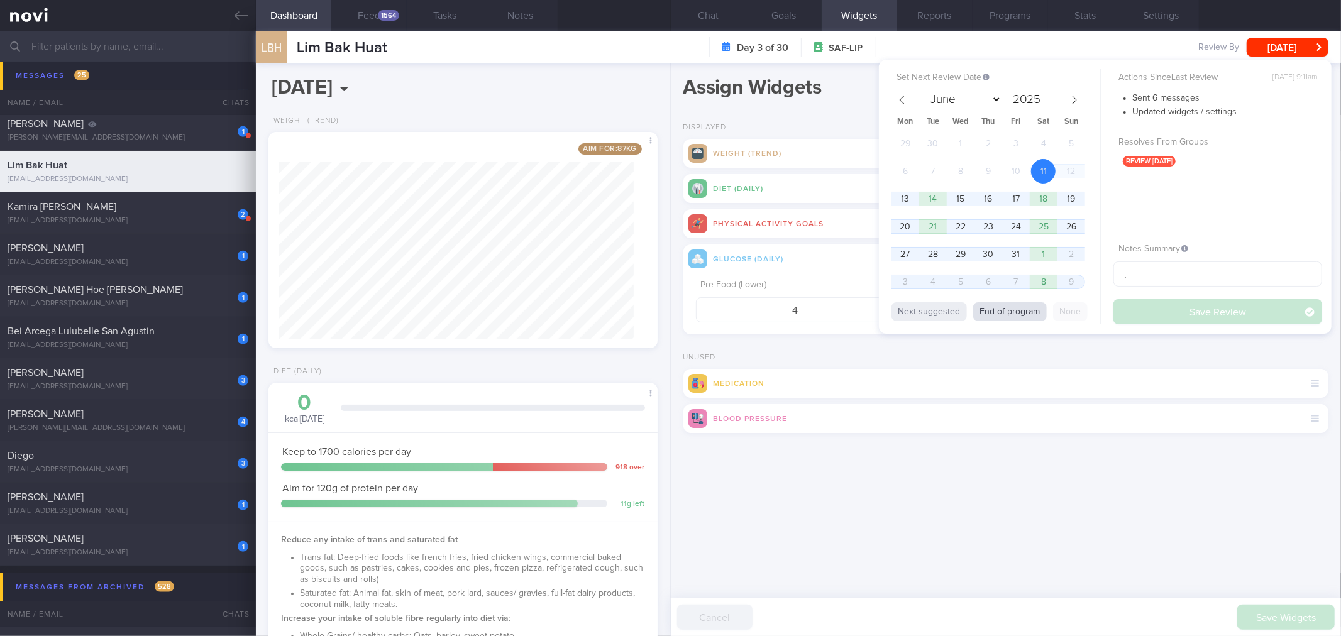
click at [1033, 305] on button "End of program" at bounding box center [1010, 311] width 74 height 19
select select "10"
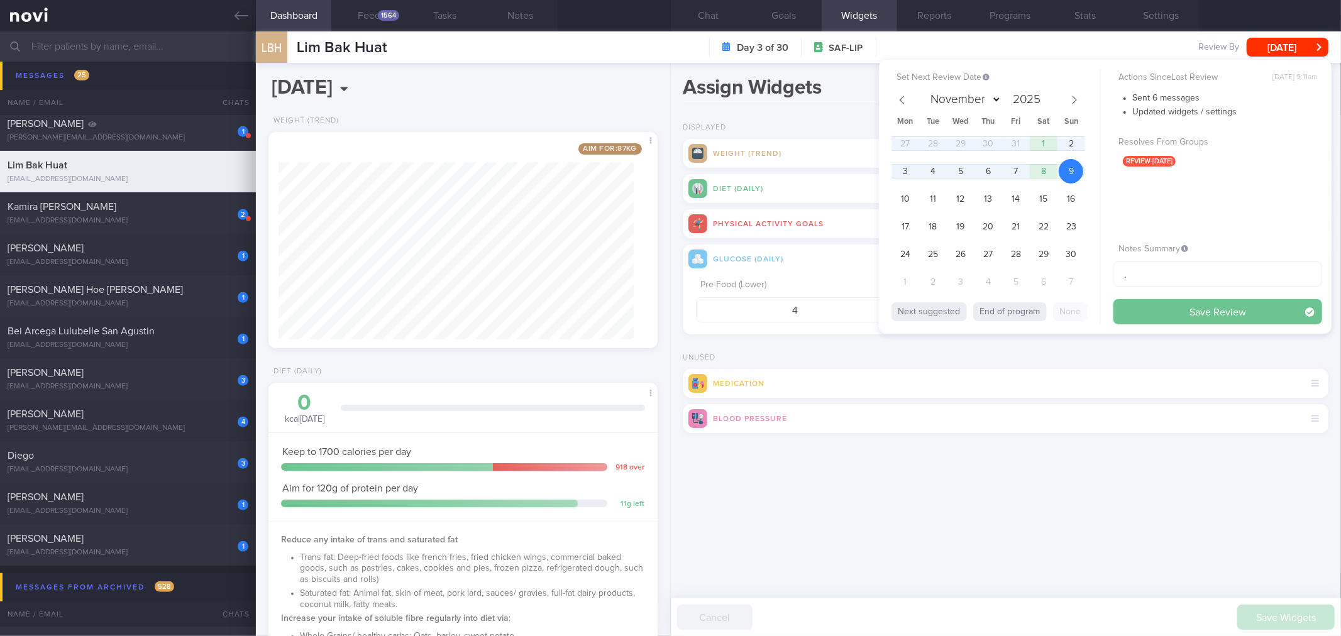
click at [1172, 307] on button "Save Review" at bounding box center [1217, 311] width 209 height 25
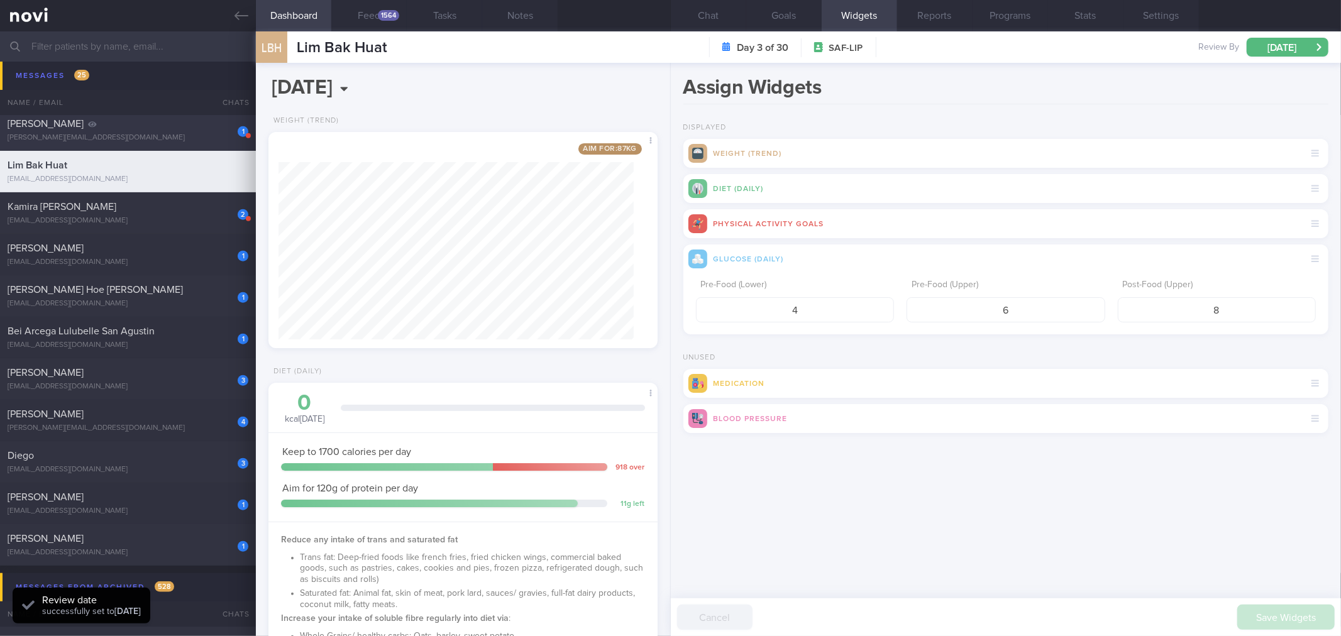
click at [234, 19] on icon at bounding box center [241, 16] width 14 height 14
click at [170, 136] on div "[PERSON_NAME][EMAIL_ADDRESS][DOMAIN_NAME]" at bounding box center [128, 137] width 241 height 9
select select "9"
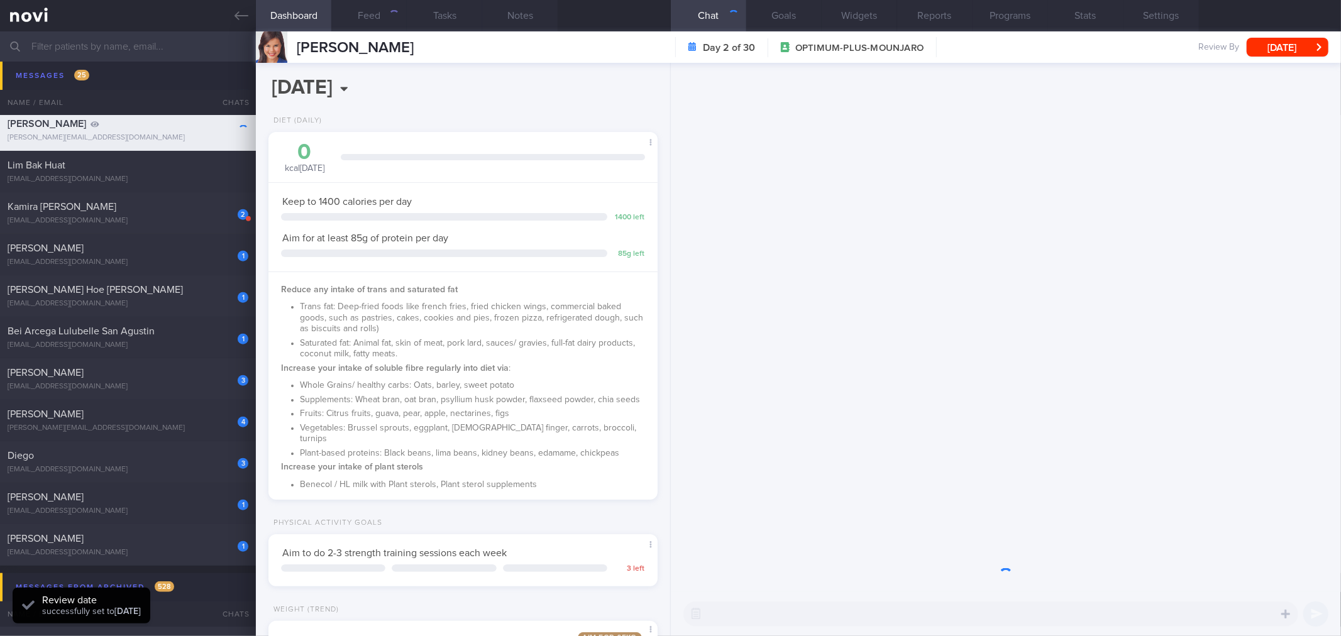
scroll to position [195, 355]
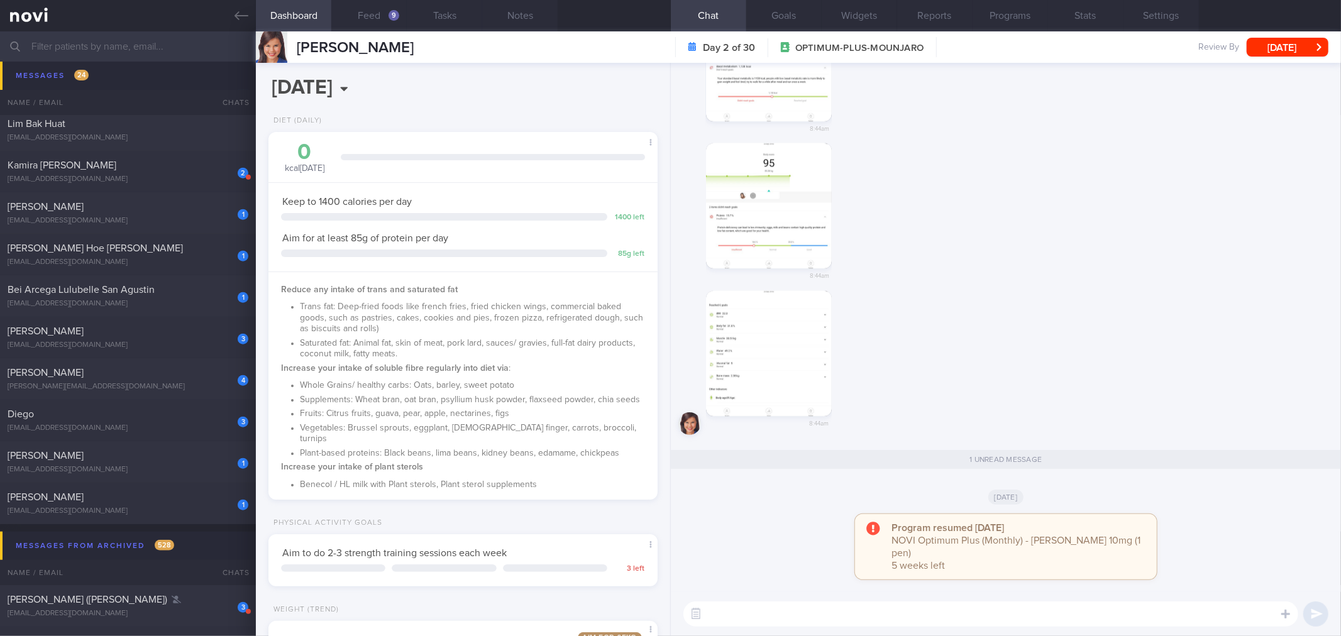
click at [1141, 549] on div "Program resumed 2025-10-12 NOVI Optimum Plus (Monthly) - Mounjaro Kwikpen 10mg …" at bounding box center [1006, 546] width 302 height 65
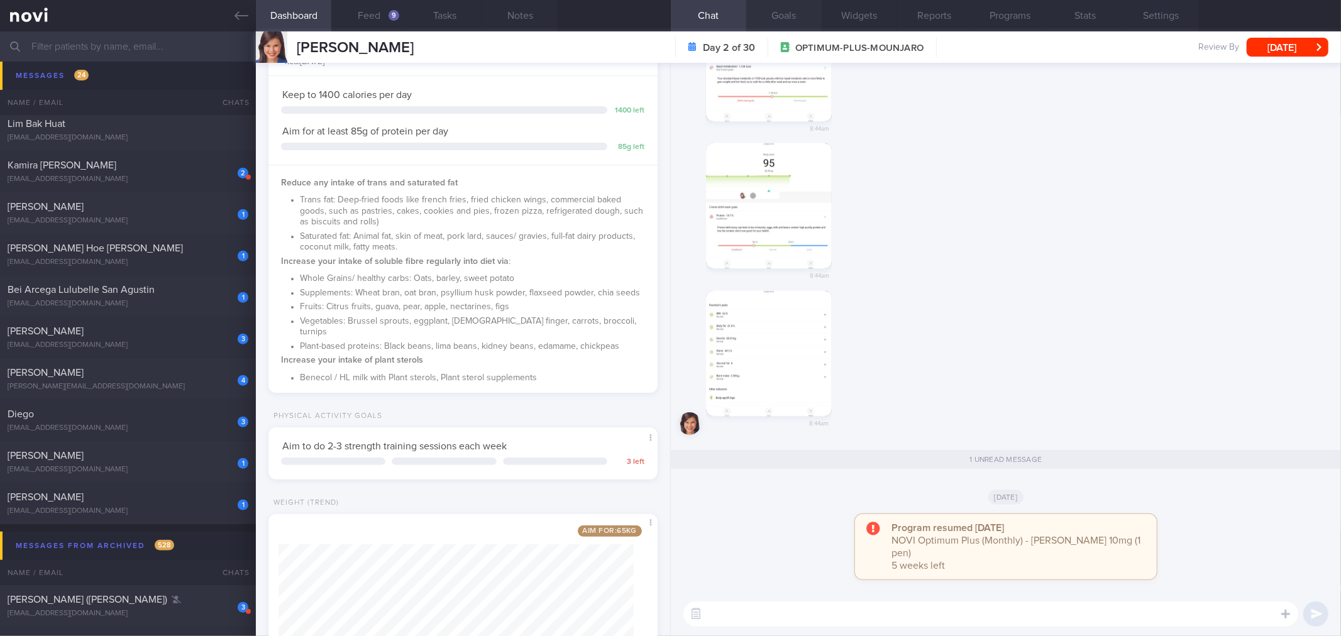
scroll to position [0, 0]
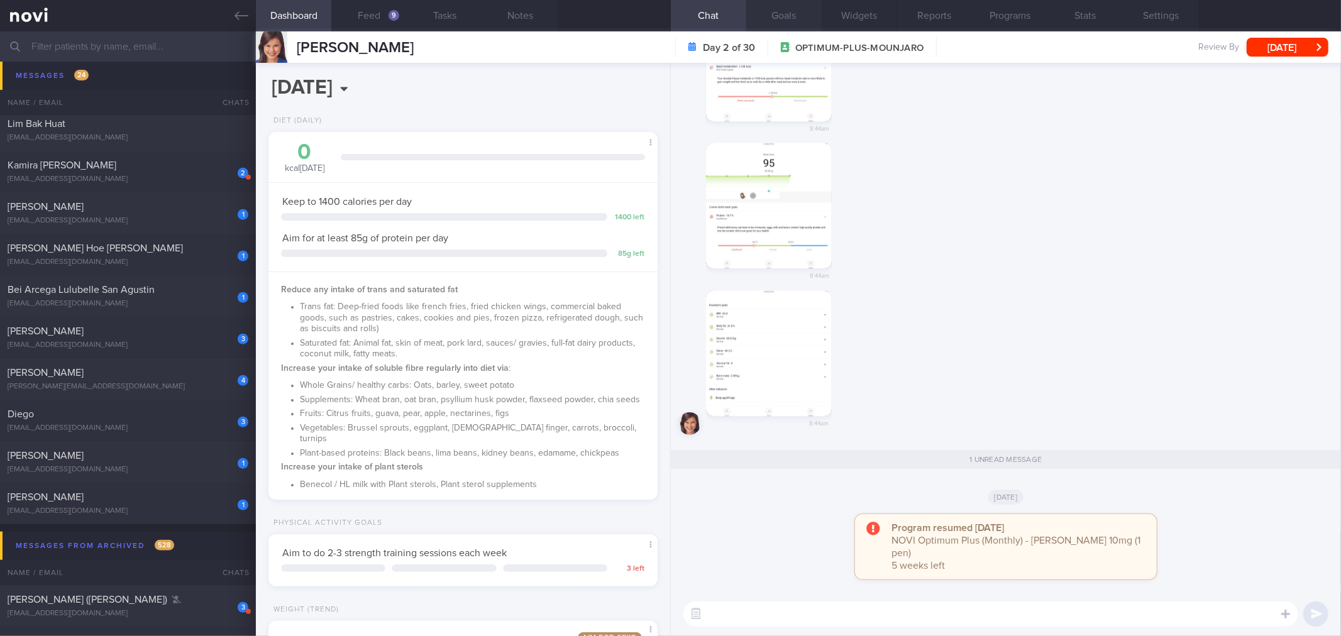
click at [801, 13] on button "Goals" at bounding box center [783, 15] width 75 height 31
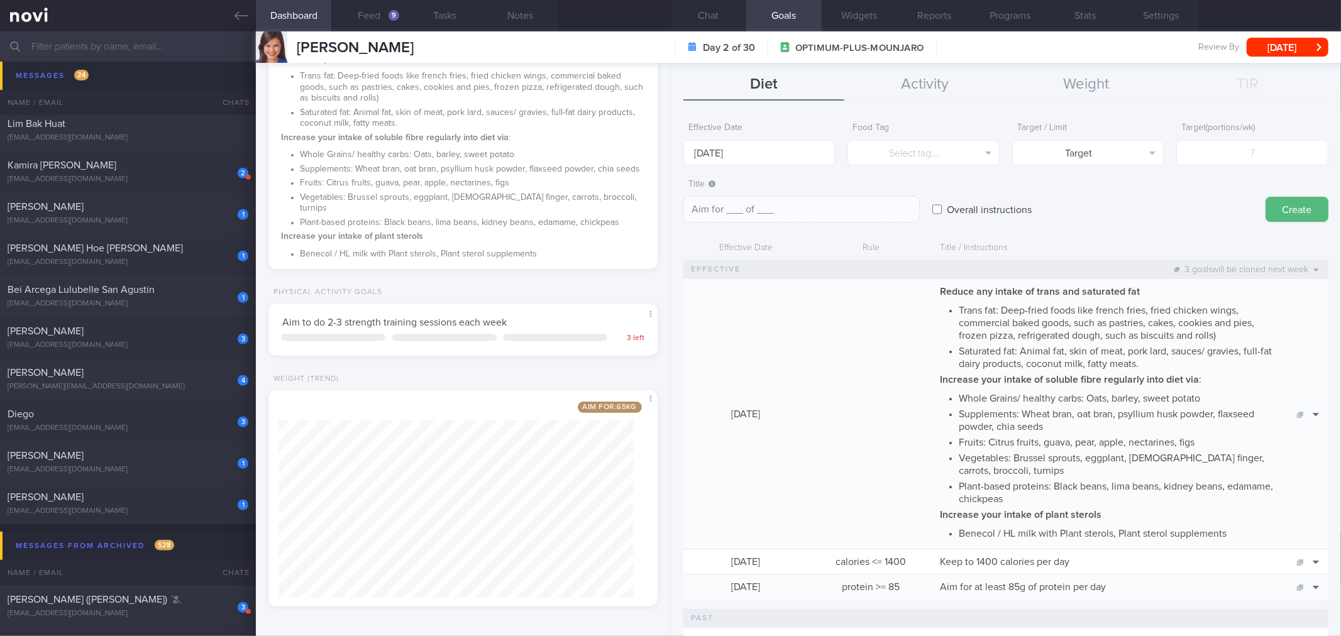
scroll to position [233, 0]
click at [849, 21] on button "Widgets" at bounding box center [858, 15] width 75 height 31
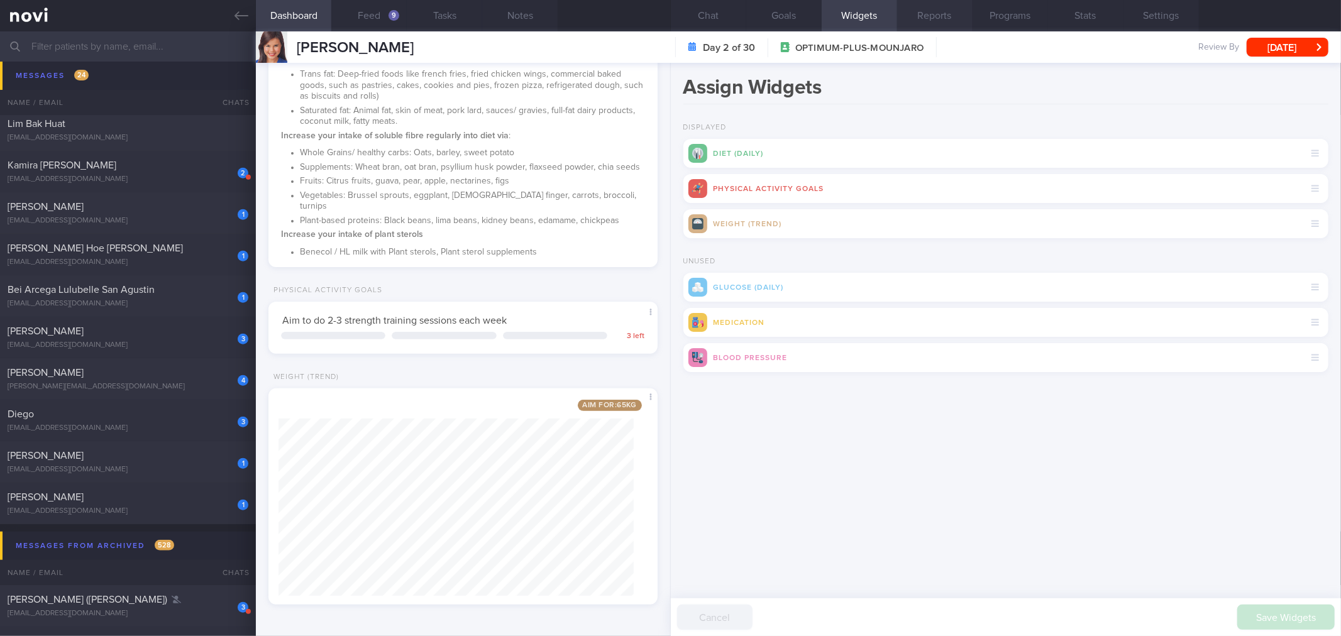
click at [940, 10] on button "Reports" at bounding box center [934, 15] width 75 height 31
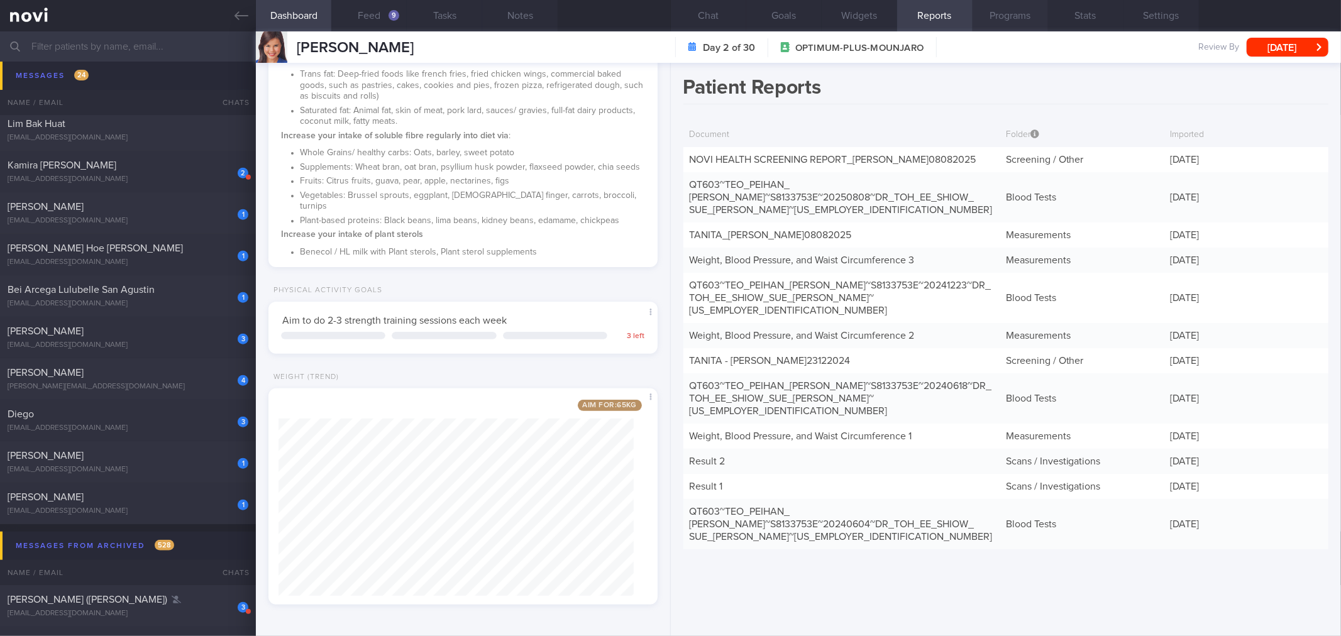
click at [995, 9] on button "Programs" at bounding box center [1009, 15] width 75 height 31
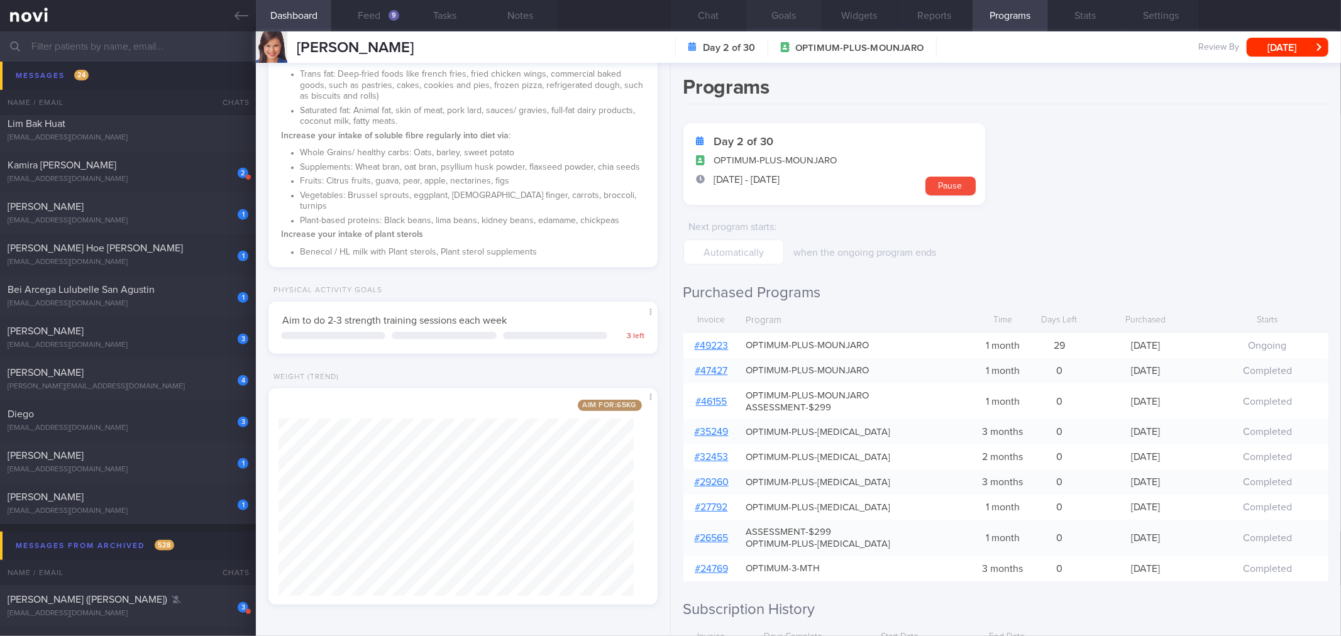
click at [789, 14] on button "Goals" at bounding box center [783, 15] width 75 height 31
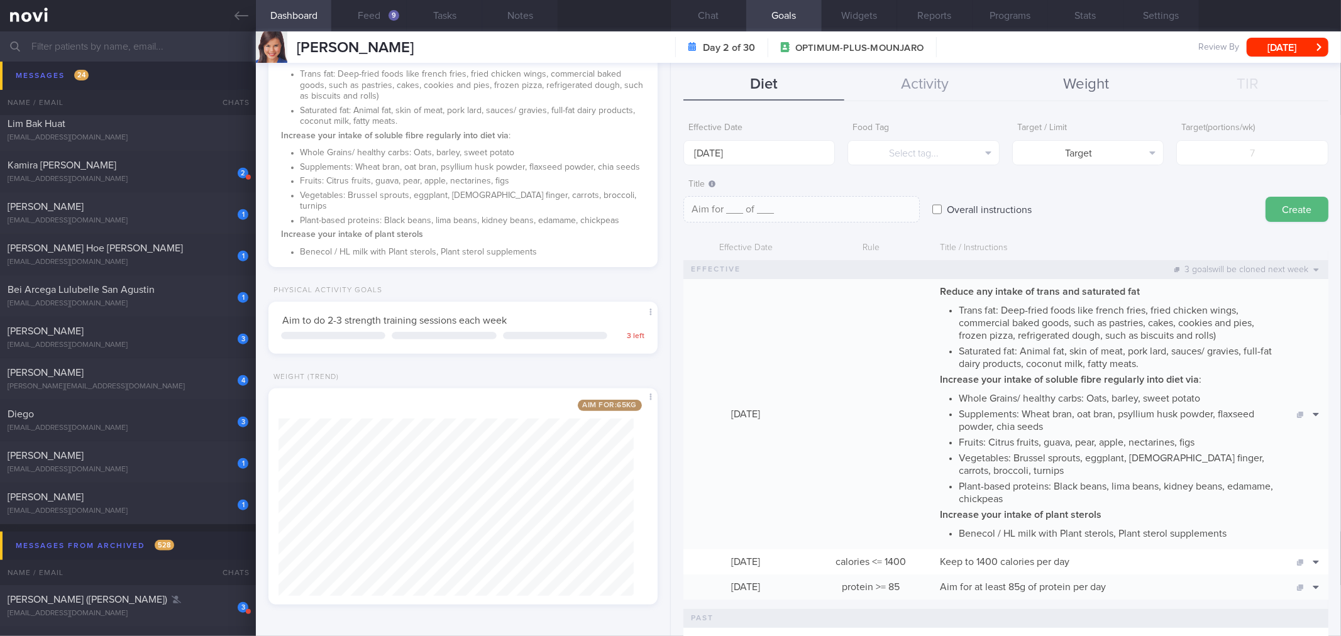
click at [1092, 94] on button "Weight" at bounding box center [1087, 84] width 162 height 31
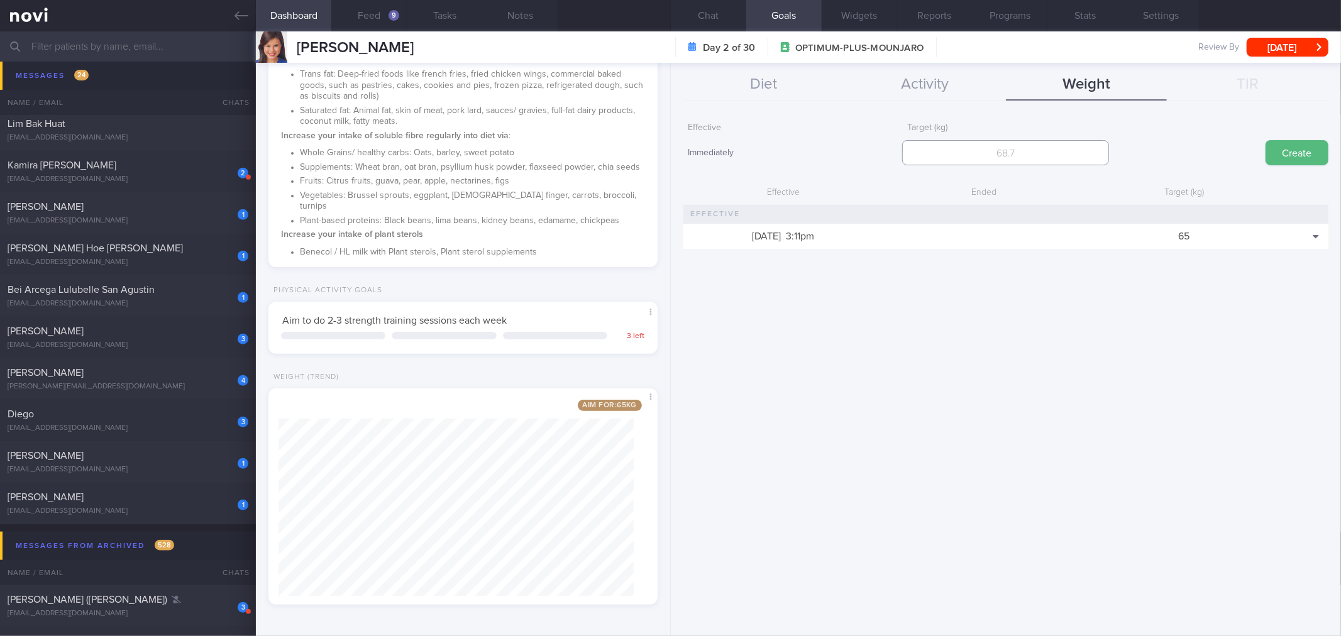
click at [1050, 158] on input "number" at bounding box center [1005, 152] width 207 height 25
type input "59"
click at [1265, 140] on button "Create" at bounding box center [1296, 152] width 63 height 25
click at [698, 22] on button "Chat" at bounding box center [708, 15] width 75 height 31
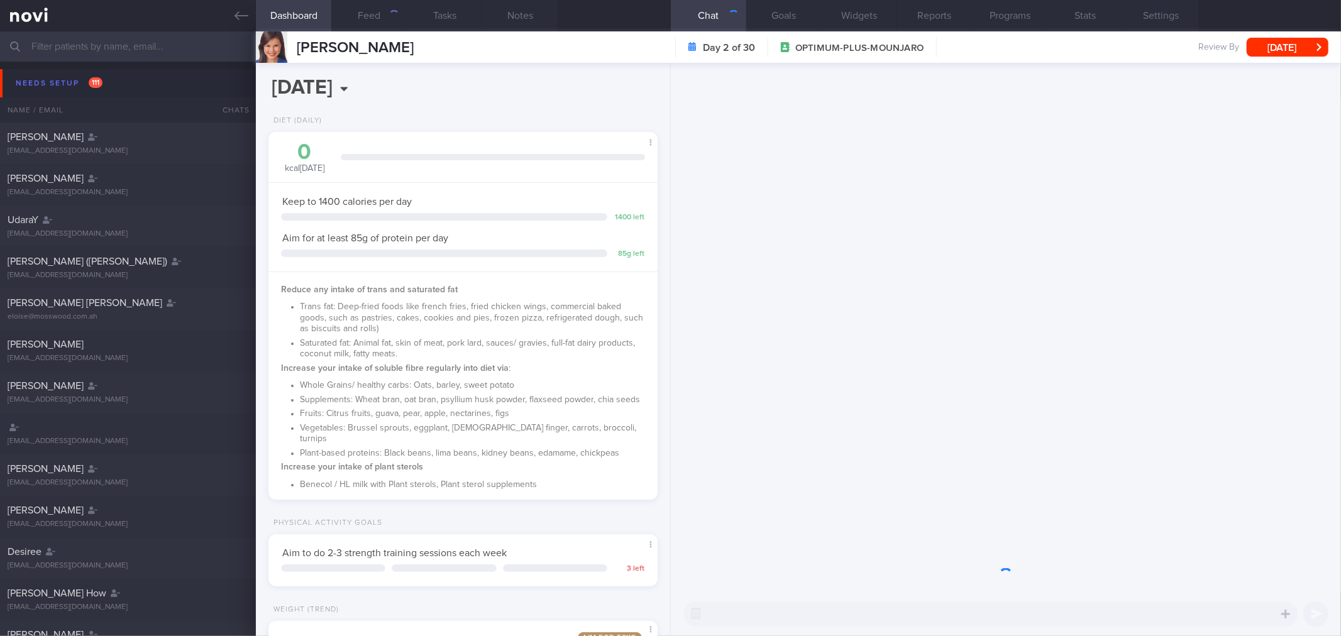
scroll to position [195, 355]
click at [871, 11] on button "Widgets" at bounding box center [858, 15] width 75 height 31
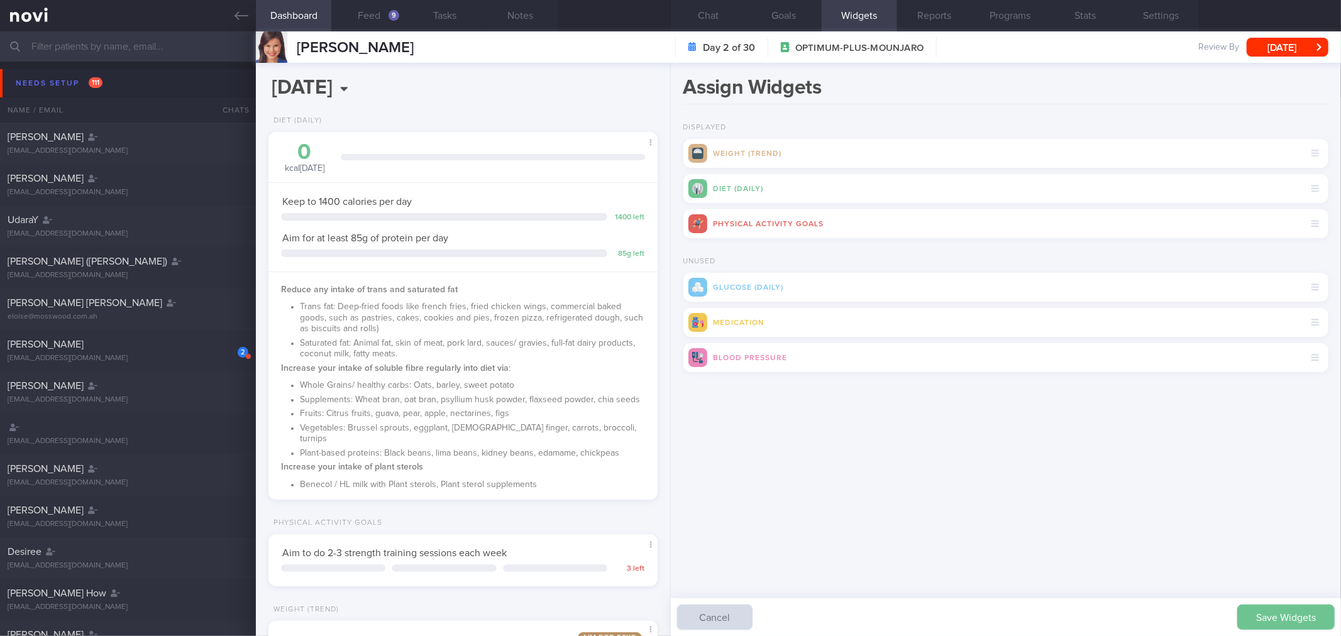
click at [1299, 610] on button "Save Widgets" at bounding box center [1285, 617] width 97 height 25
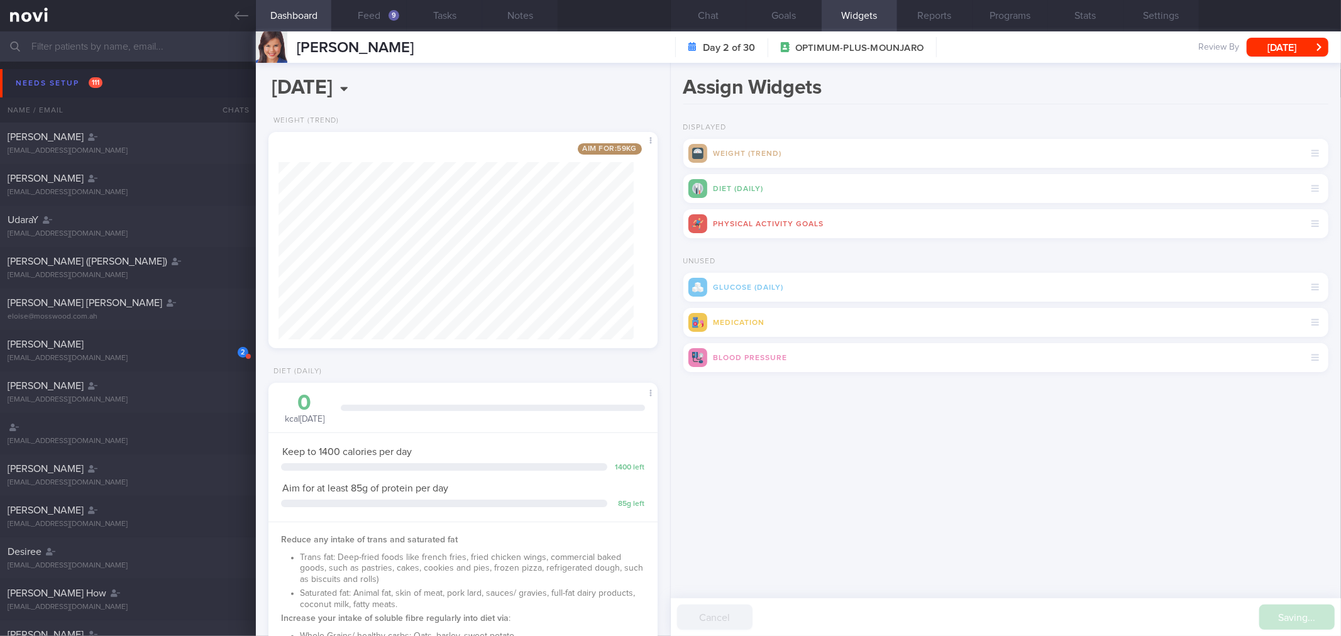
scroll to position [195, 355]
click at [1287, 614] on button "Save Widgets" at bounding box center [1285, 617] width 97 height 25
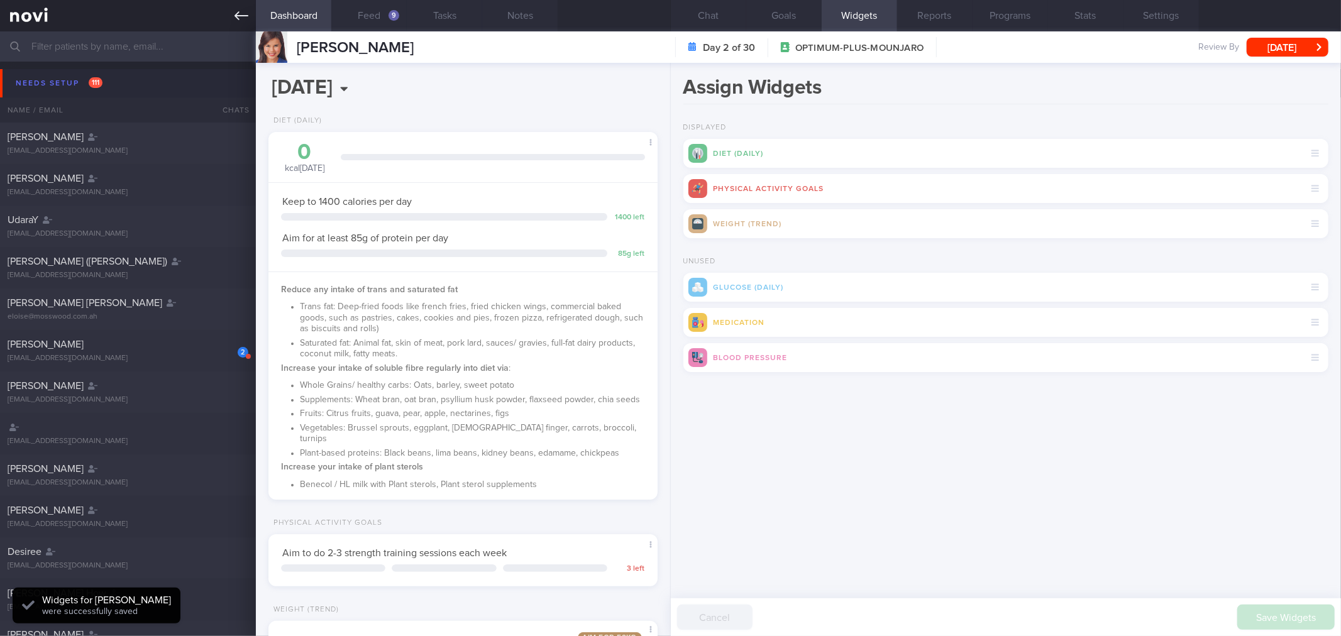
click at [244, 14] on icon at bounding box center [241, 16] width 14 height 14
click at [1273, 47] on button "[DATE]" at bounding box center [1287, 47] width 82 height 19
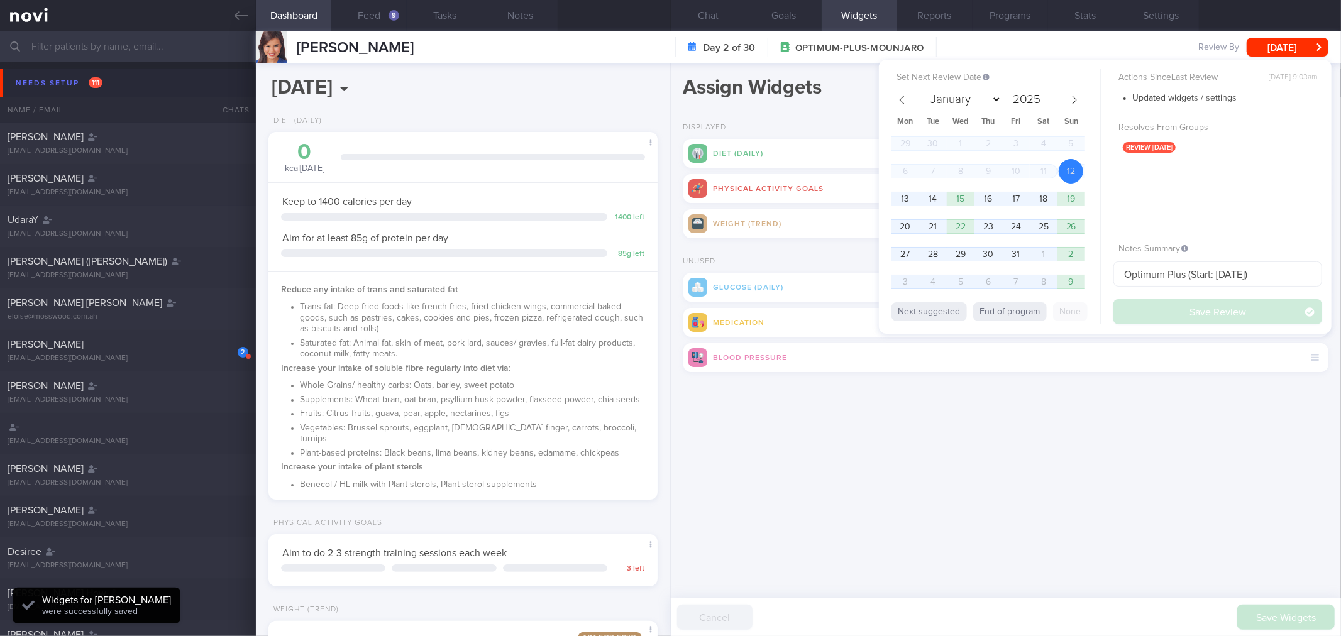
click at [1010, 310] on button "End of program" at bounding box center [1010, 311] width 74 height 19
select select "10"
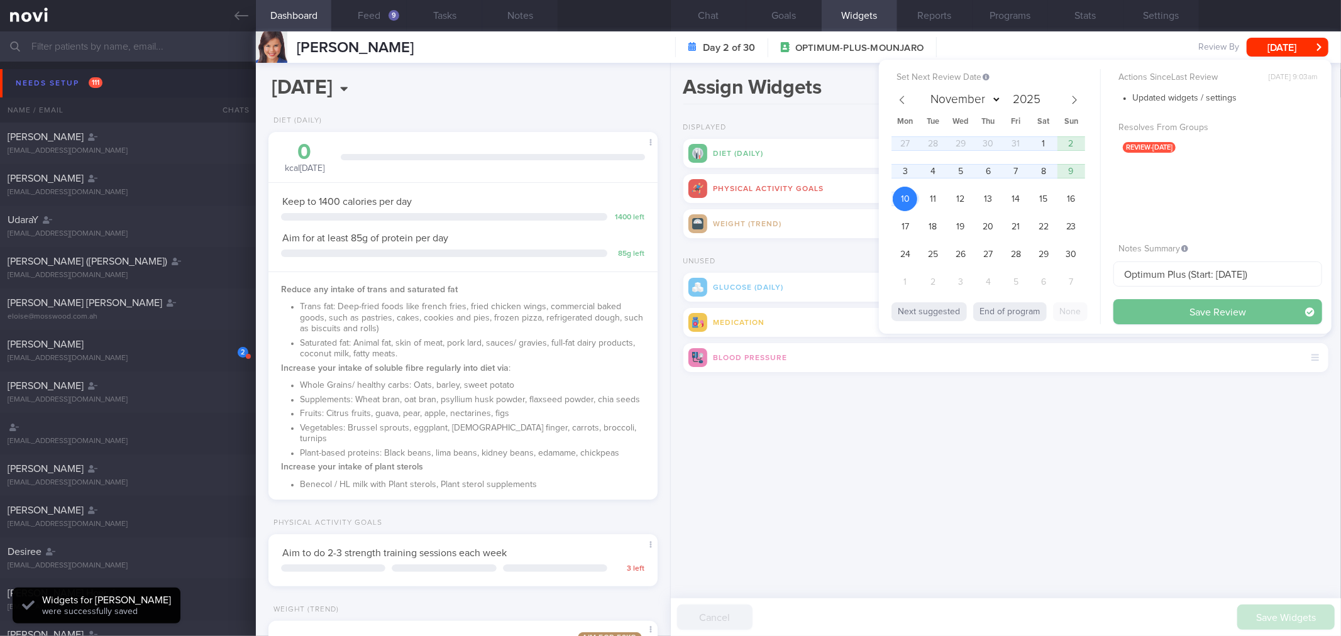
click at [1178, 310] on button "Save Review" at bounding box center [1217, 311] width 209 height 25
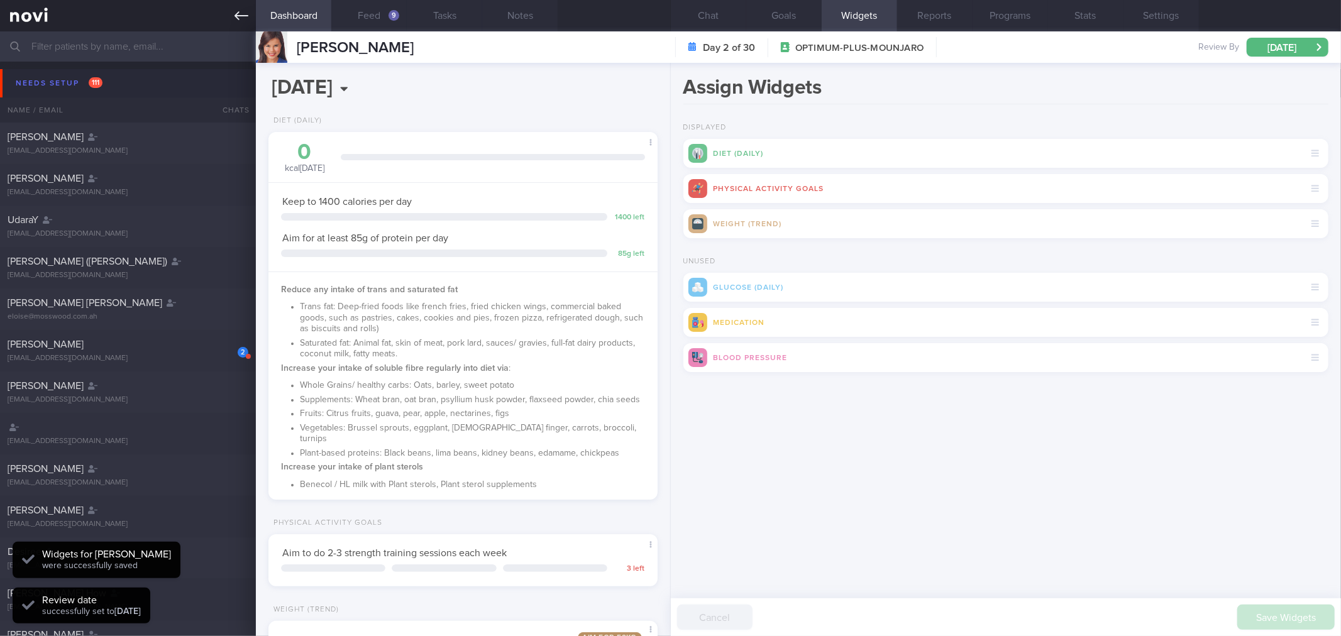
click at [236, 8] on link at bounding box center [128, 15] width 256 height 31
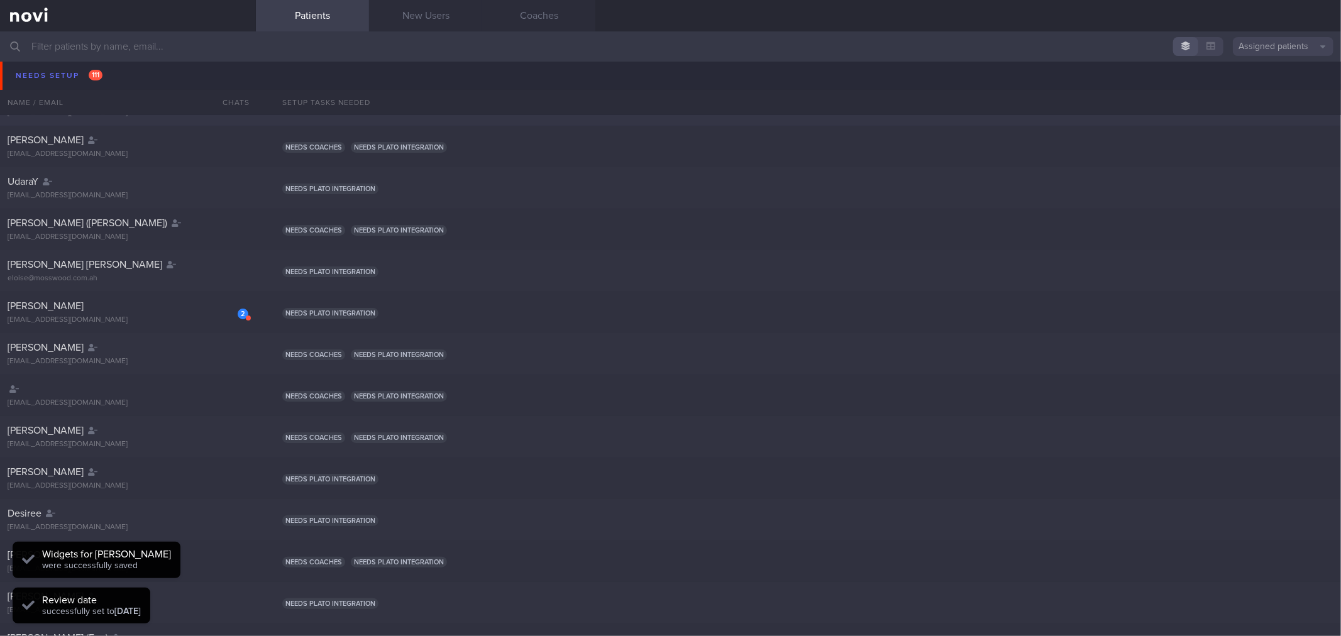
scroll to position [70, 0]
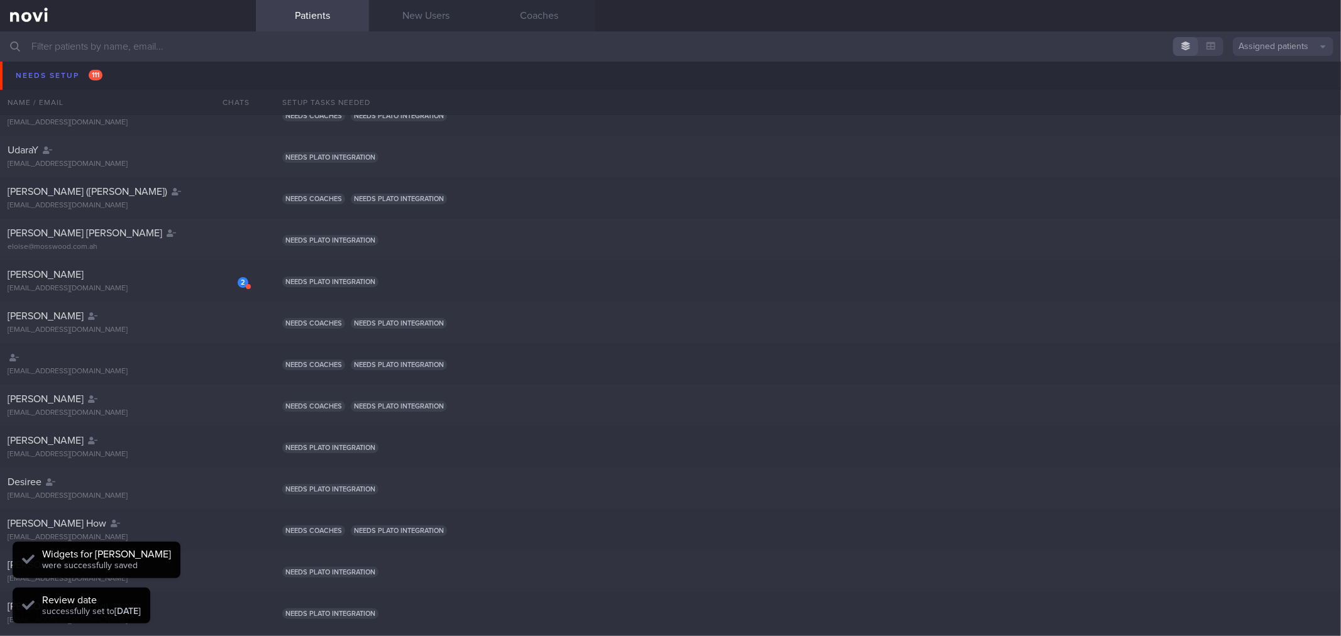
click at [103, 74] on div "[PERSON_NAME] [EMAIL_ADDRESS][DOMAIN_NAME]" at bounding box center [128, 73] width 256 height 25
click at [101, 77] on div "[EMAIL_ADDRESS][DOMAIN_NAME]" at bounding box center [128, 81] width 241 height 9
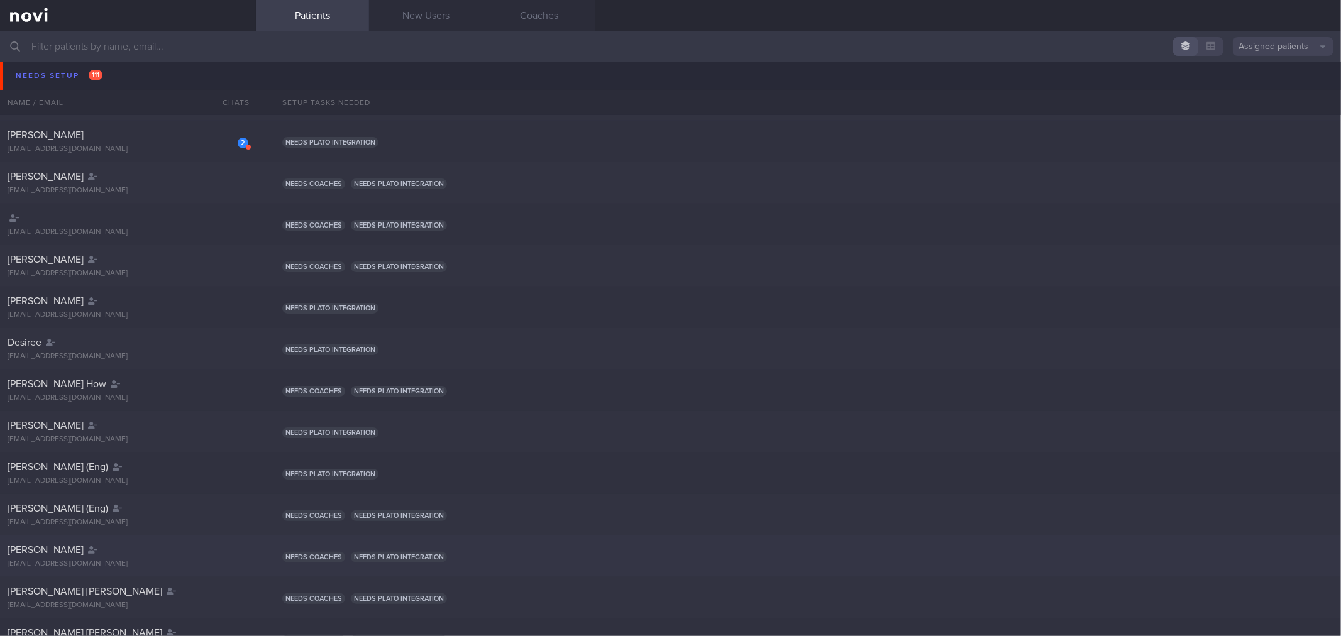
scroll to position [0, 0]
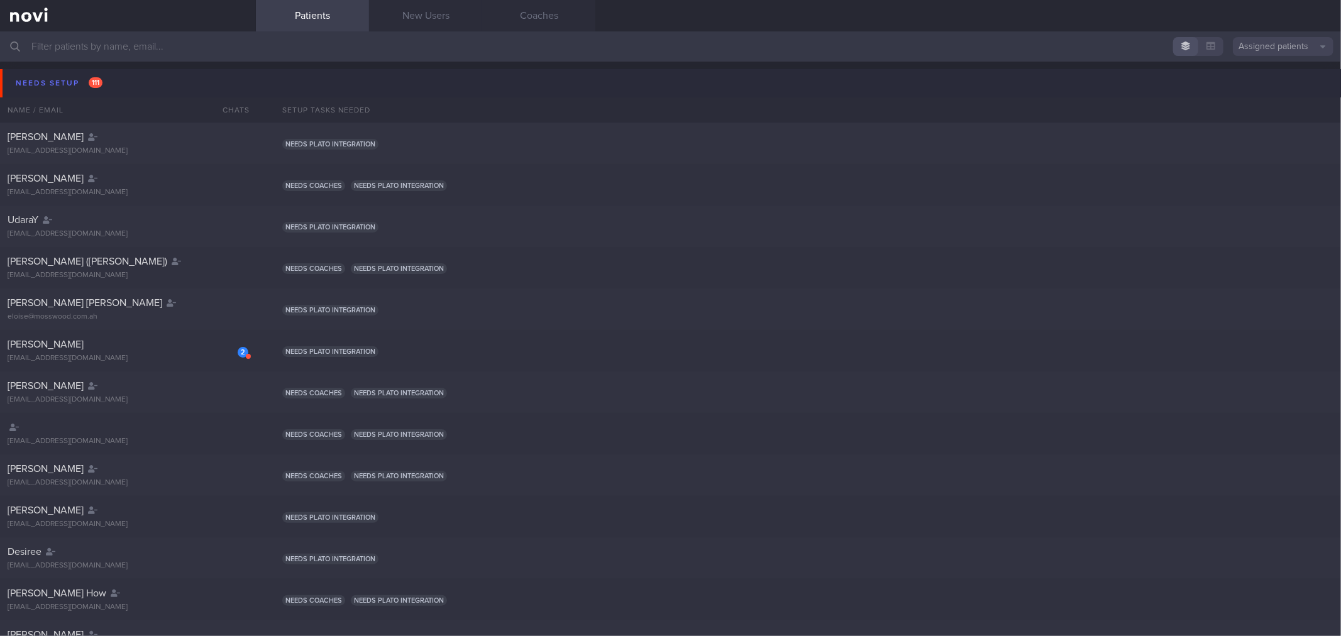
click at [84, 80] on div "Needs setup 111" at bounding box center [59, 83] width 93 height 17
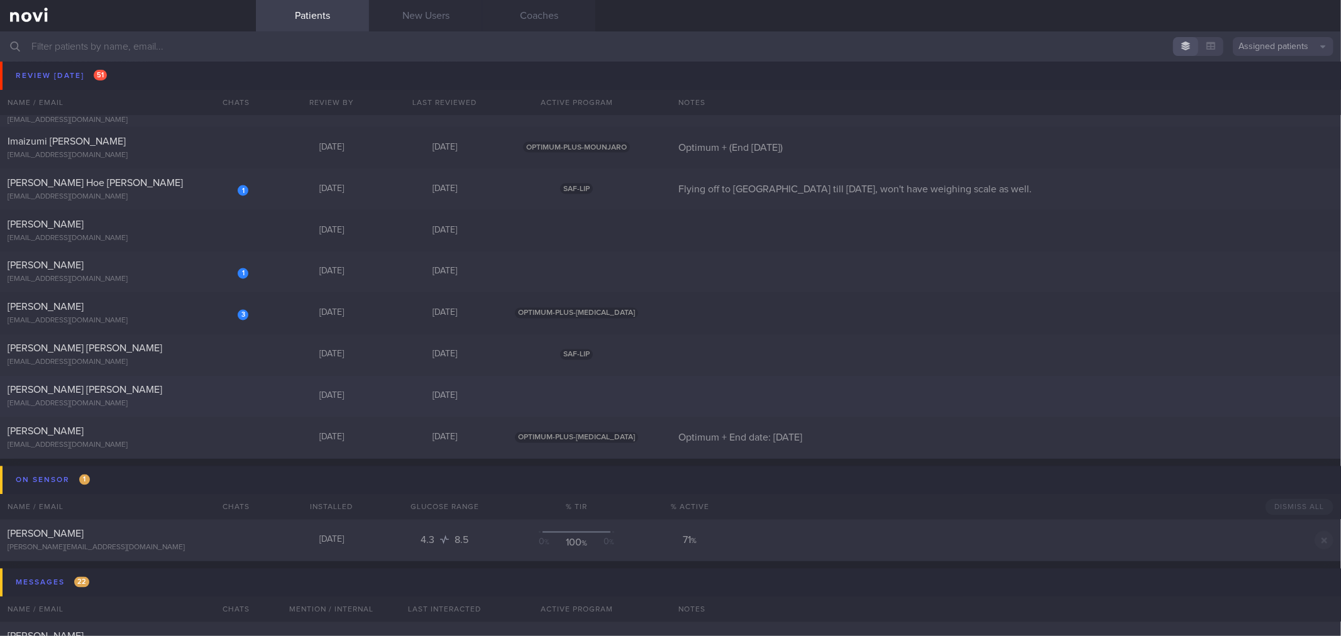
scroll to position [2234, 0]
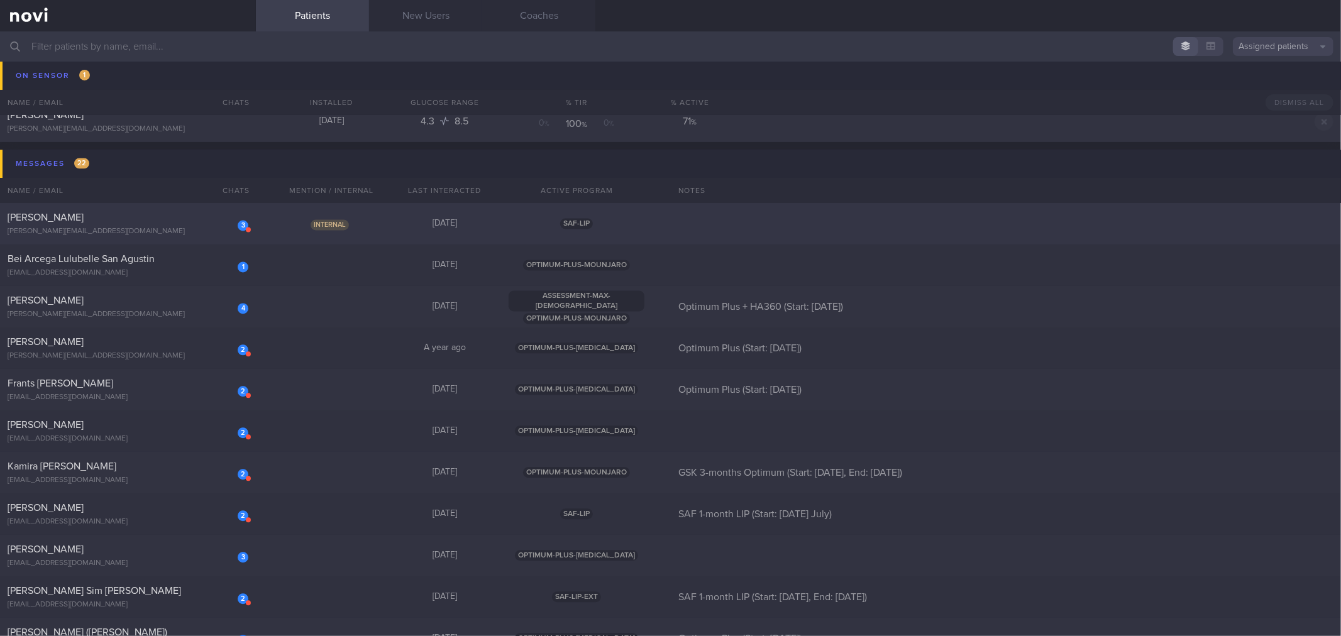
click at [145, 221] on div "[PERSON_NAME]" at bounding box center [127, 217] width 238 height 13
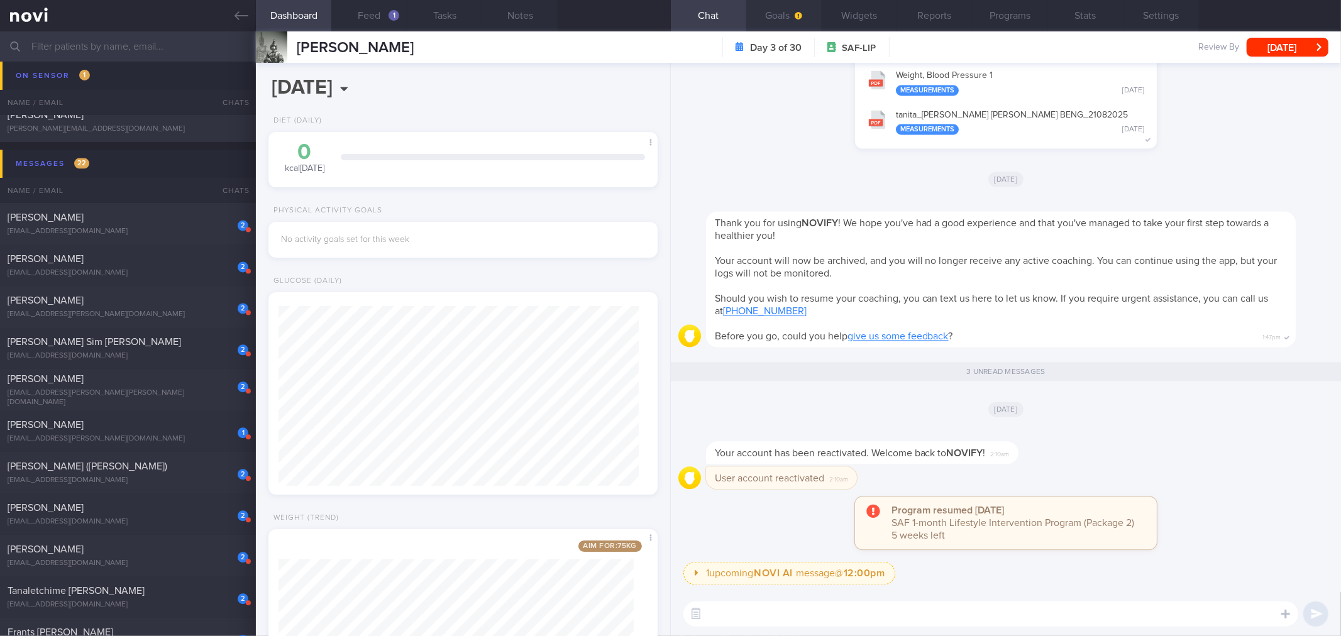
click at [794, 22] on button "Goals" at bounding box center [783, 15] width 75 height 31
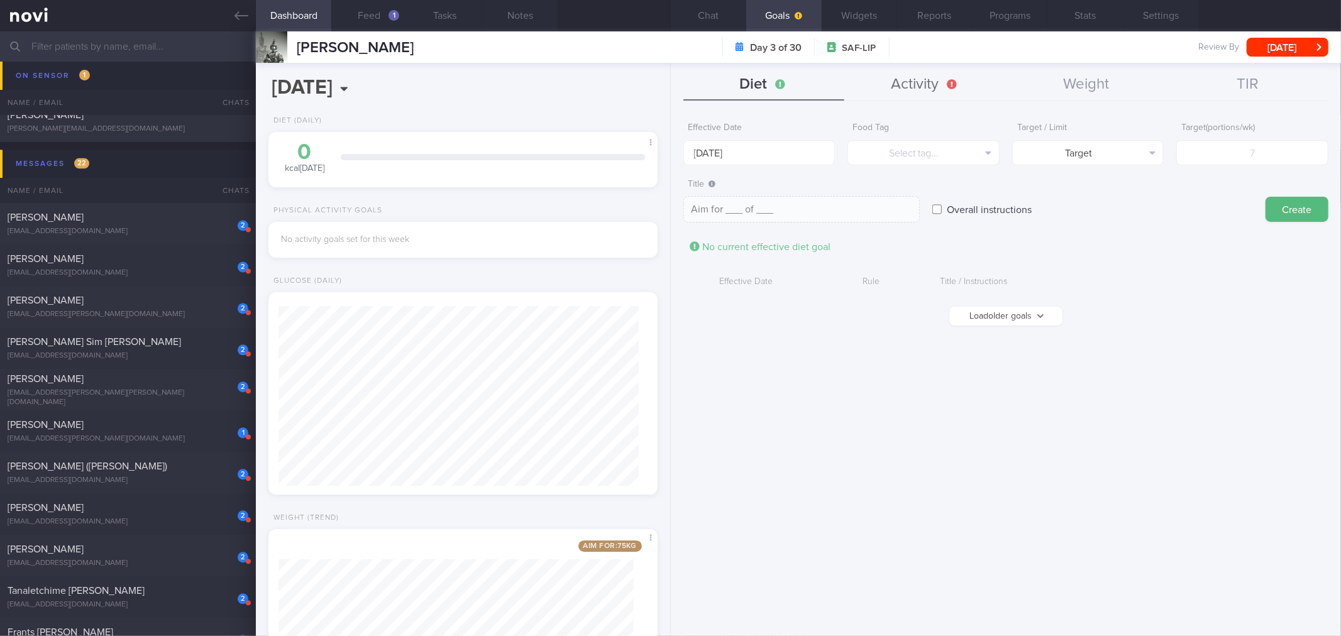
click at [923, 79] on button "Activity" at bounding box center [925, 84] width 162 height 31
click at [794, 86] on button "Diet" at bounding box center [764, 84] width 162 height 31
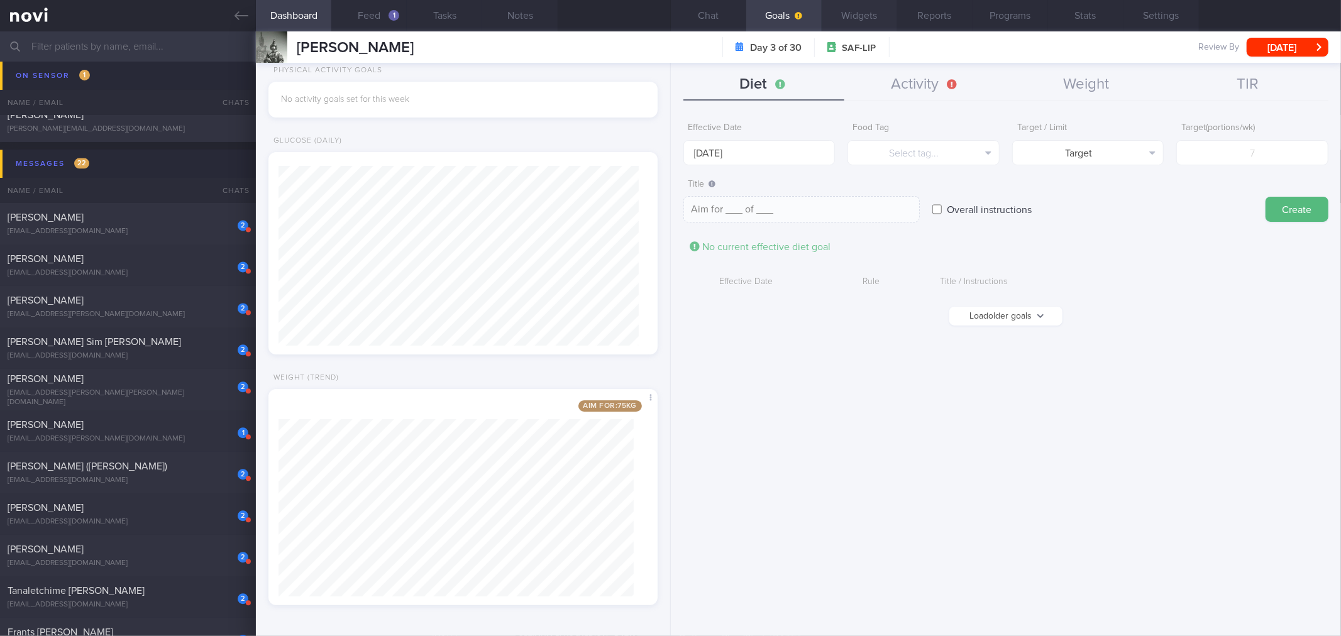
click at [849, 21] on button "Widgets" at bounding box center [858, 15] width 75 height 31
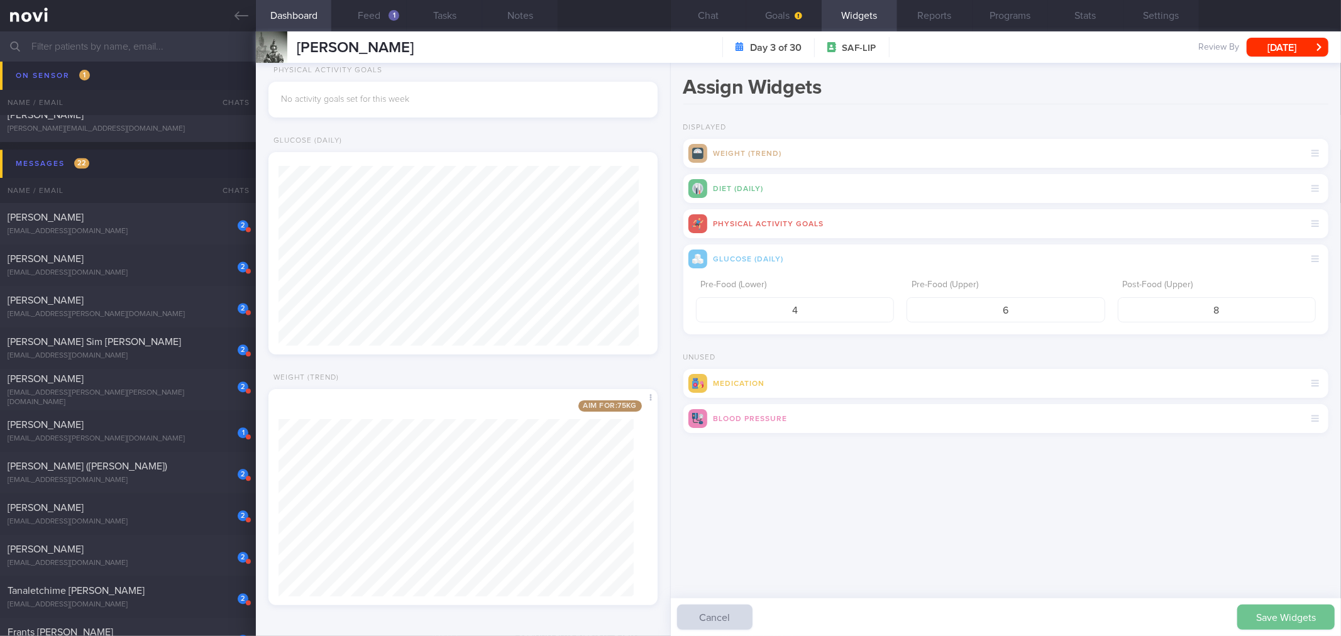
click at [1271, 615] on button "Save Widgets" at bounding box center [1285, 617] width 97 height 25
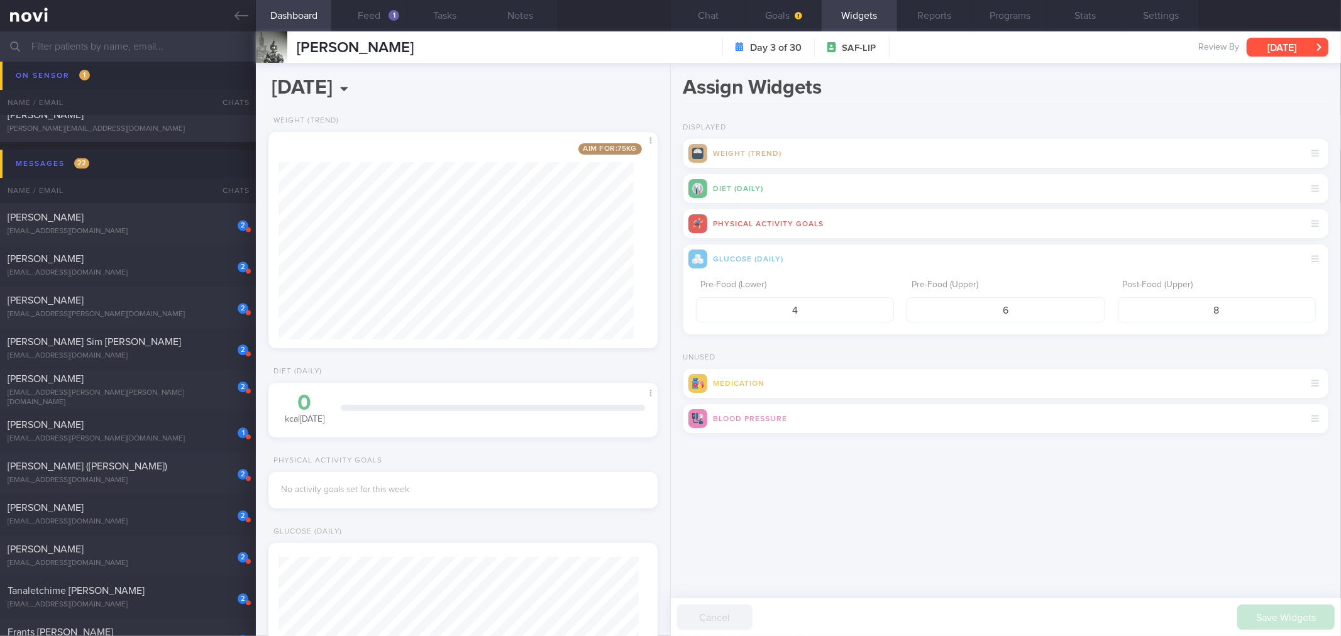
click at [1303, 51] on button "[DATE]" at bounding box center [1287, 47] width 82 height 19
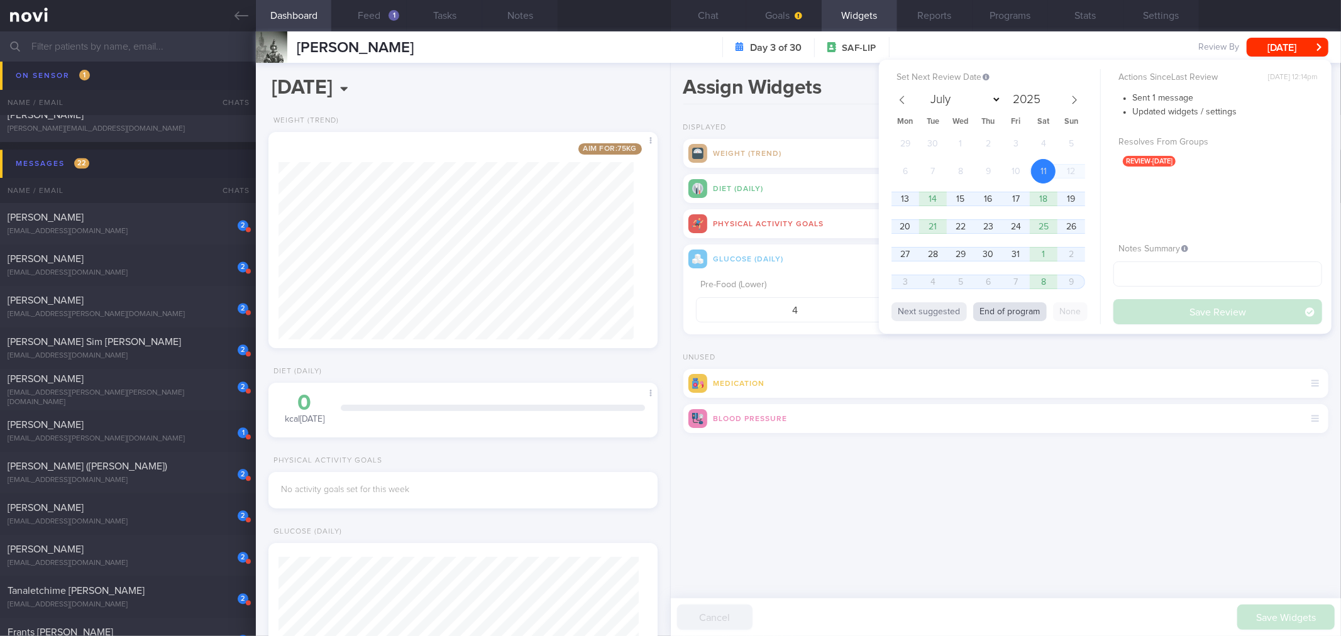
click at [1022, 305] on button "End of program" at bounding box center [1010, 311] width 74 height 19
select select "10"
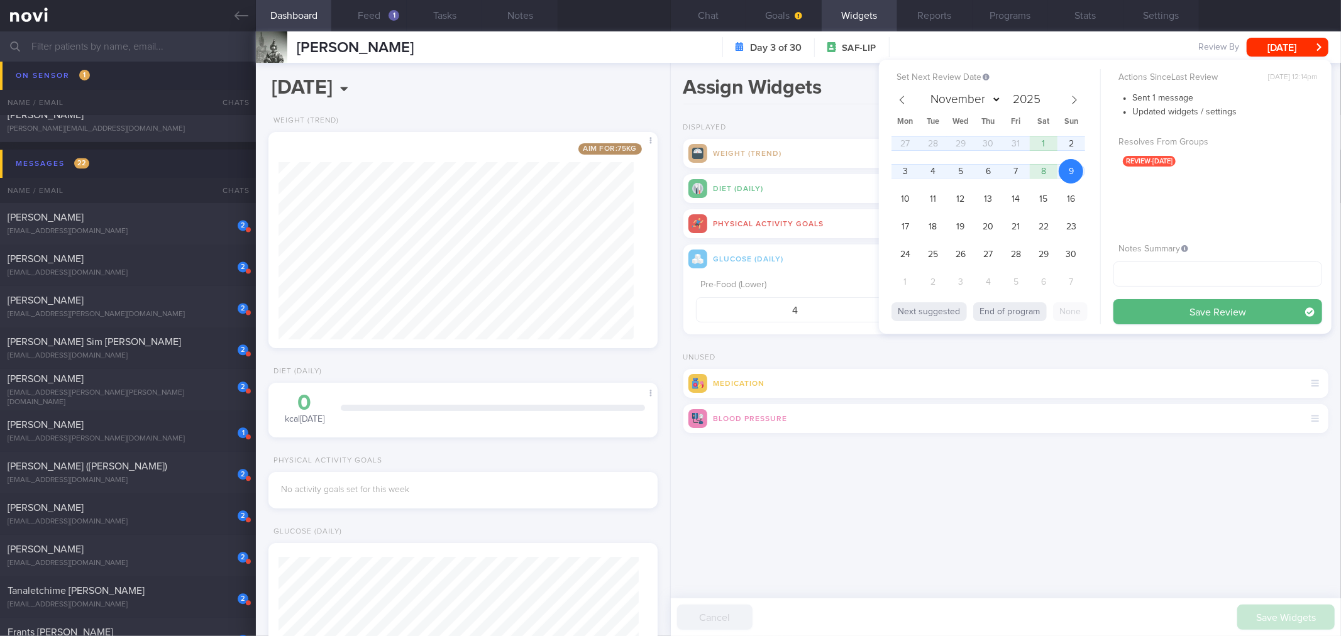
drag, startPoint x: 1141, startPoint y: 305, endPoint x: 1134, endPoint y: 305, distance: 6.9
click at [1142, 305] on button "Save Review" at bounding box center [1217, 311] width 209 height 25
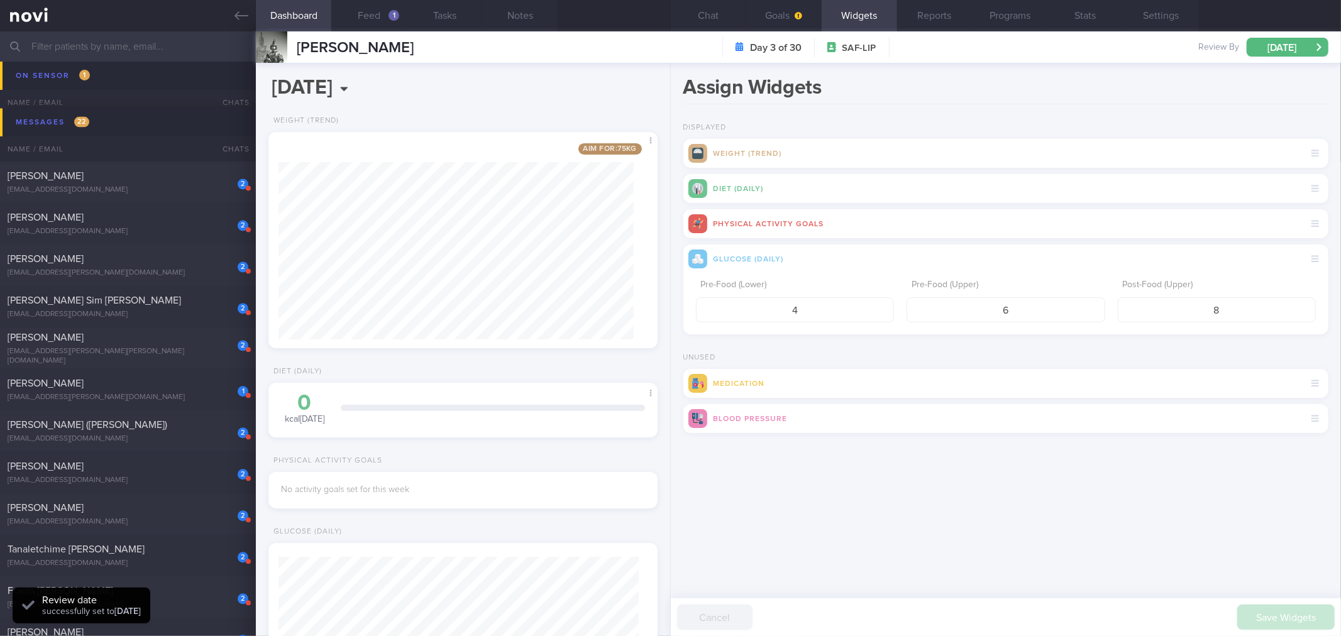
scroll to position [2192, 0]
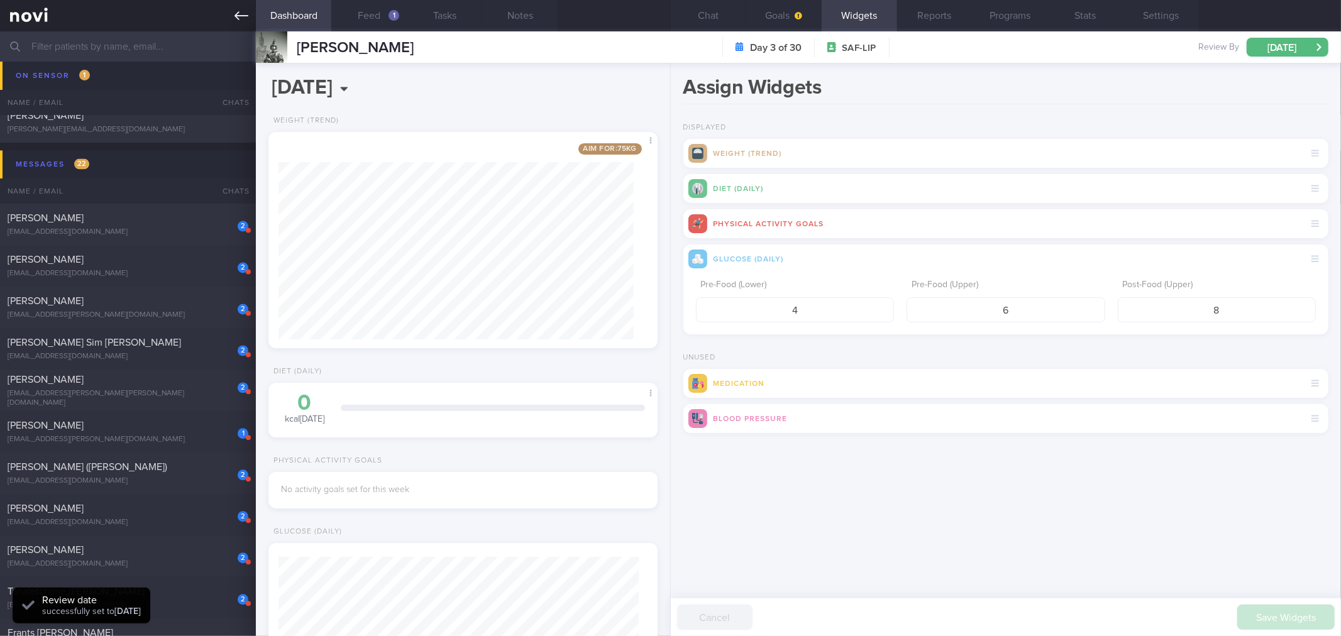
click at [242, 23] on link at bounding box center [128, 15] width 256 height 31
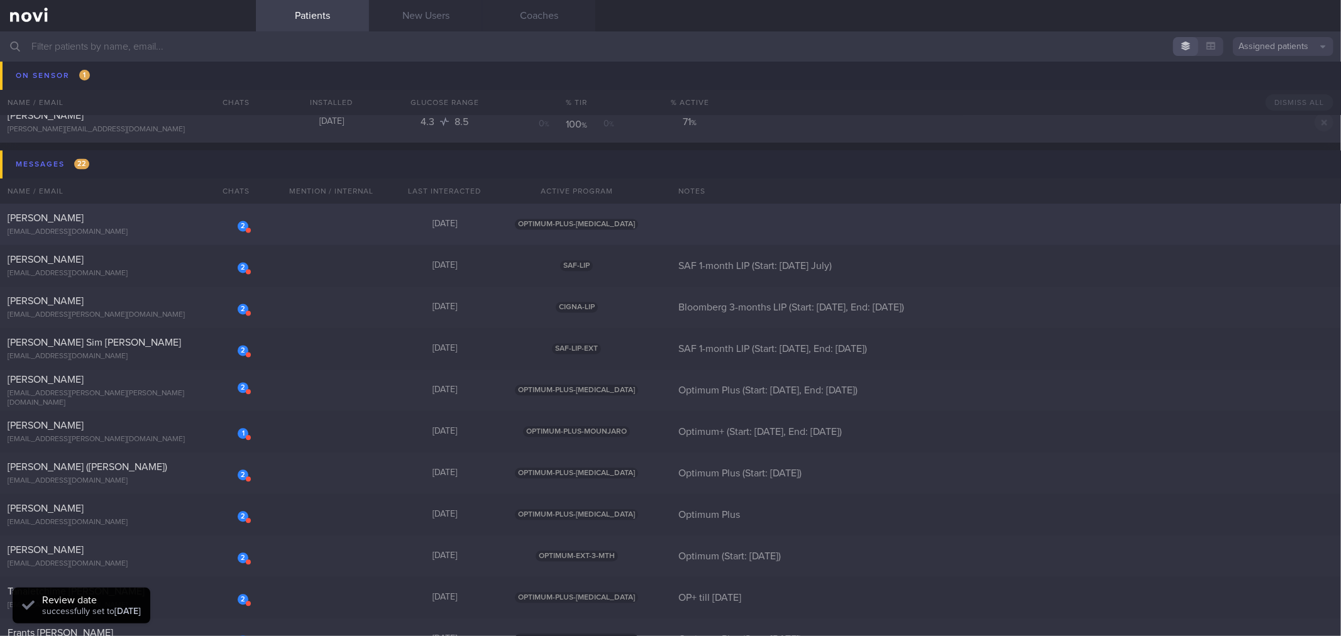
click at [195, 219] on div "[PERSON_NAME]" at bounding box center [127, 218] width 238 height 13
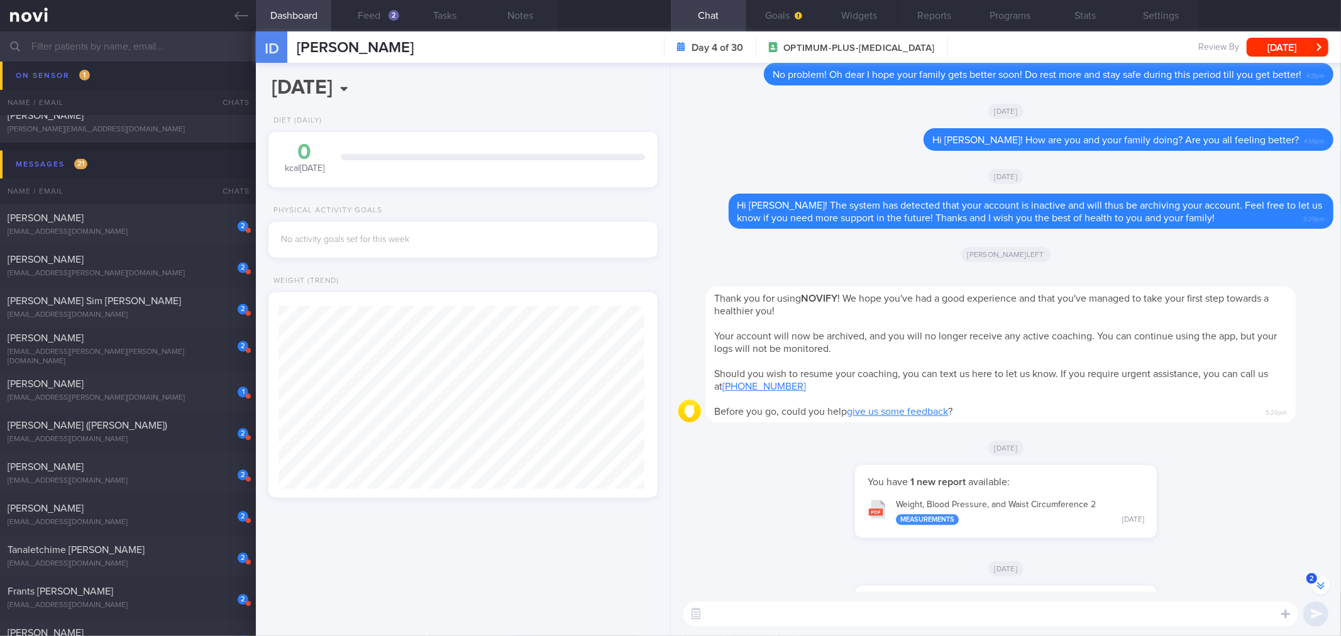
scroll to position [-1051, 0]
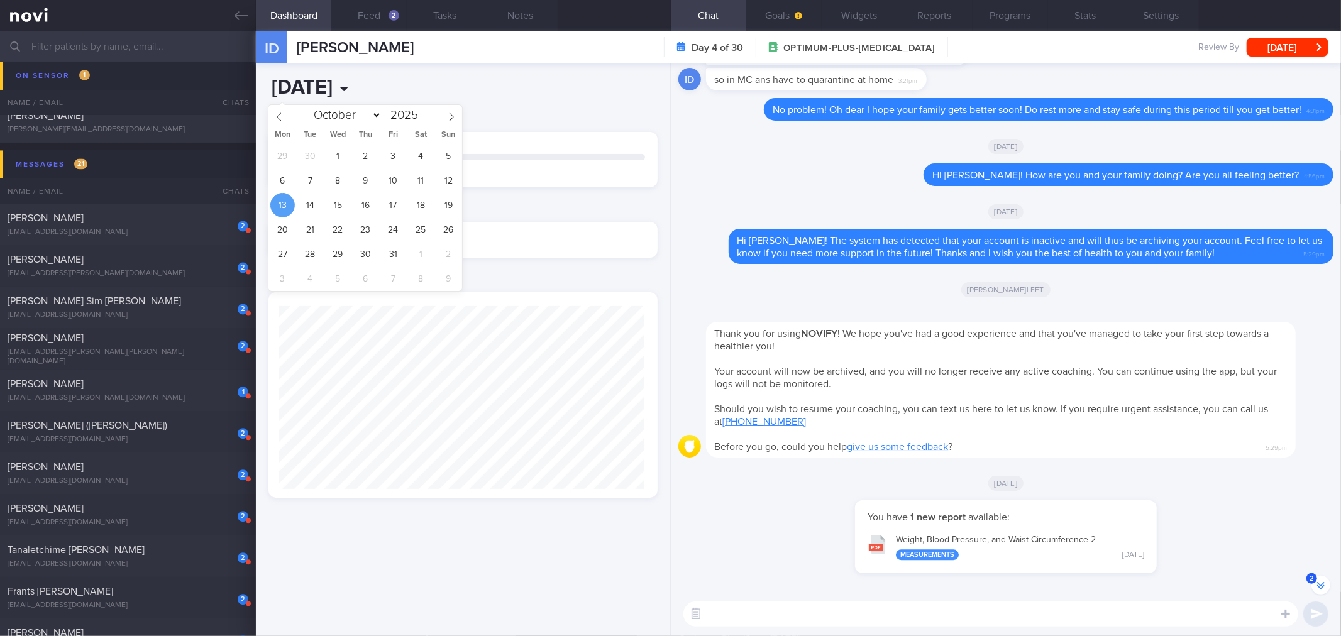
click at [363, 88] on input "[DATE]" at bounding box center [388, 87] width 240 height 31
click at [395, 115] on input "2025" at bounding box center [402, 115] width 41 height 12
type input "2021"
click at [421, 158] on span "2" at bounding box center [421, 156] width 25 height 25
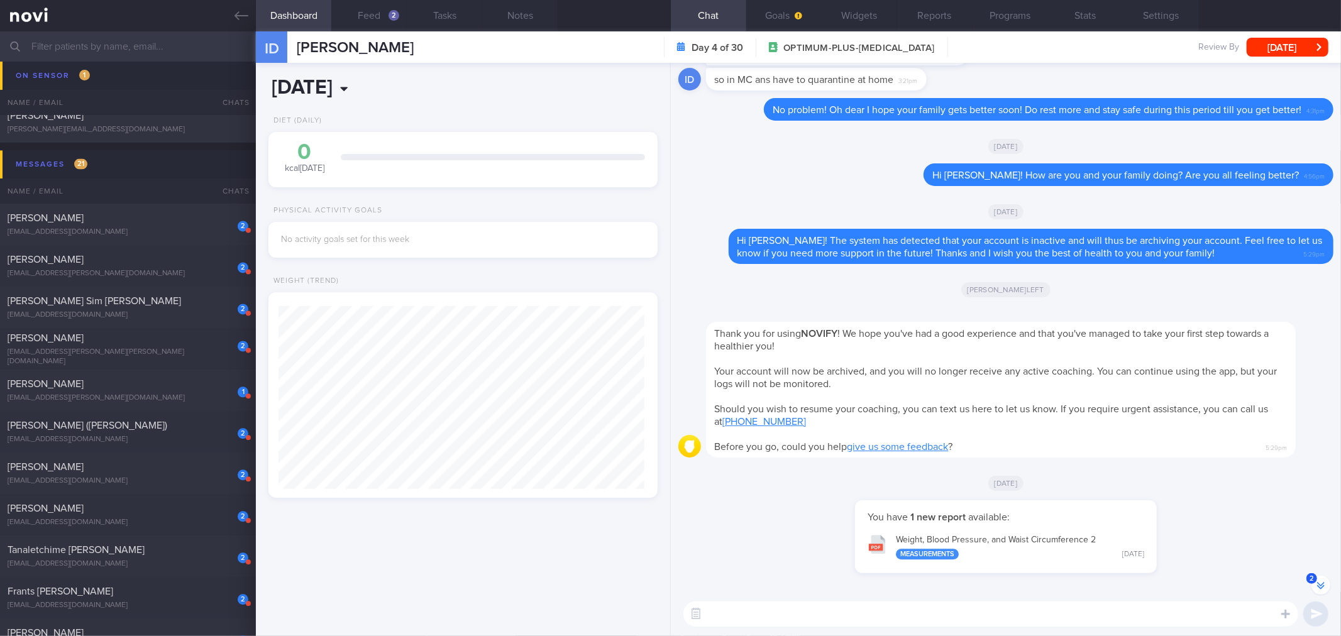
click at [507, 102] on input "[DATE]" at bounding box center [388, 87] width 240 height 31
click at [528, 85] on div "[DATE], 2 Oct Diet (Daily) 0 kcal [DATE] Carbs Protein Fat 0 g 0 g 0 g Physical…" at bounding box center [463, 349] width 414 height 573
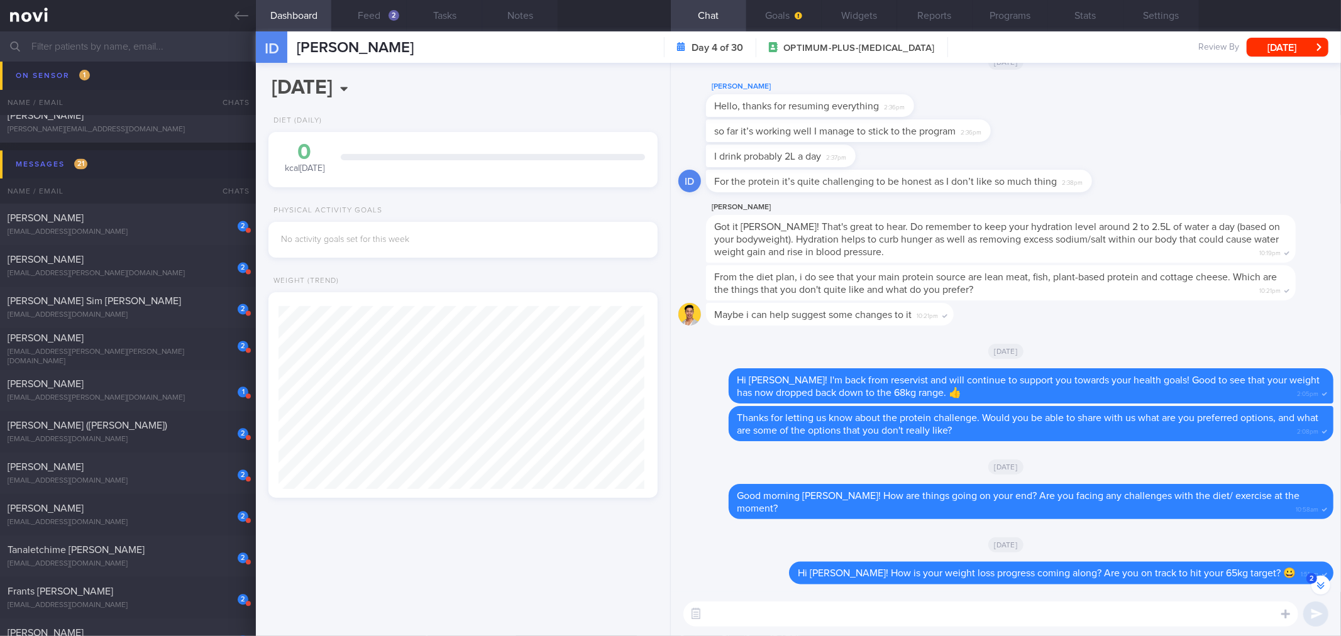
scroll to position [-1819, 0]
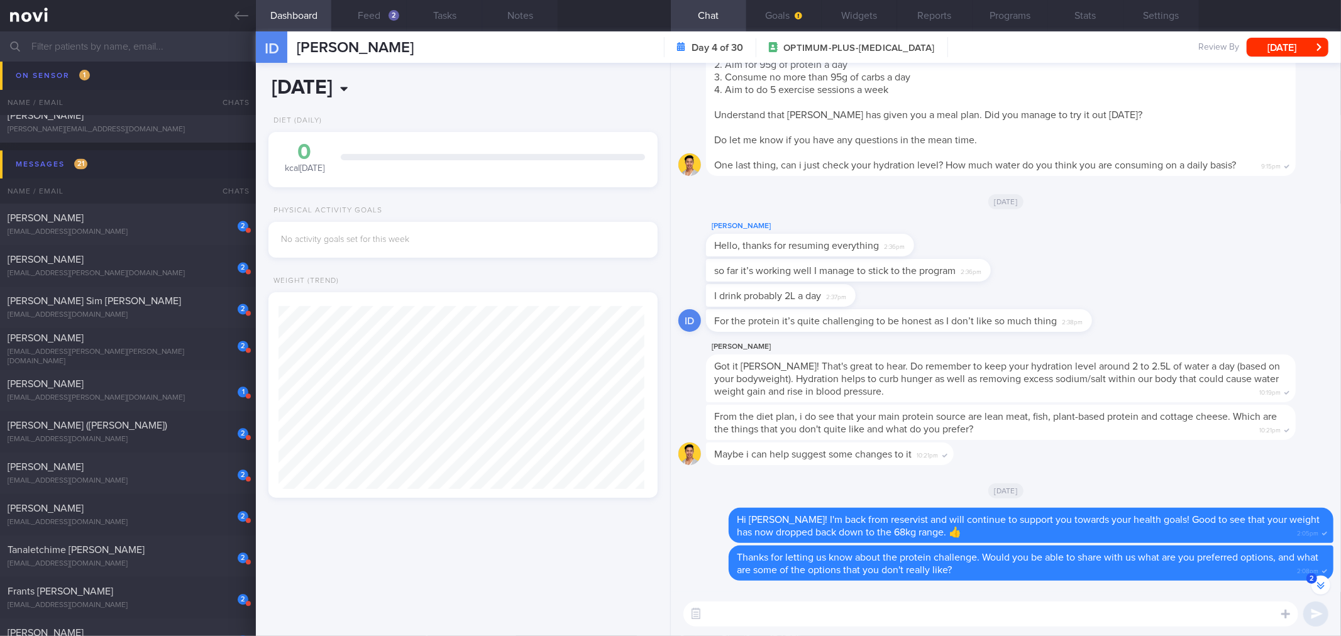
click at [357, 84] on input "[DATE]" at bounding box center [388, 87] width 240 height 31
click at [405, 184] on div "27 28 29 30 1 2 3 4 5 6 7 8 9 10 11 12 13 14 15 16 17 18 19 20 21 22 23 24 25 2…" at bounding box center [365, 217] width 194 height 147
click at [393, 183] on span "8" at bounding box center [393, 180] width 25 height 25
type input "[DATE]"
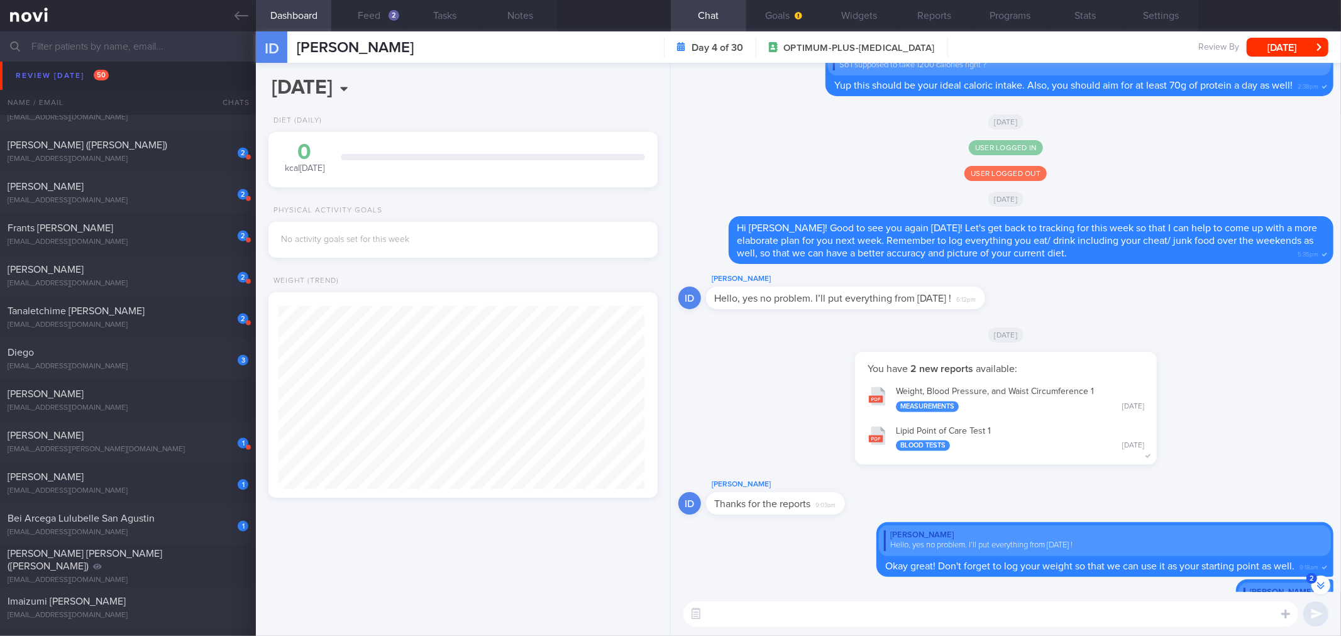
scroll to position [-4957, 0]
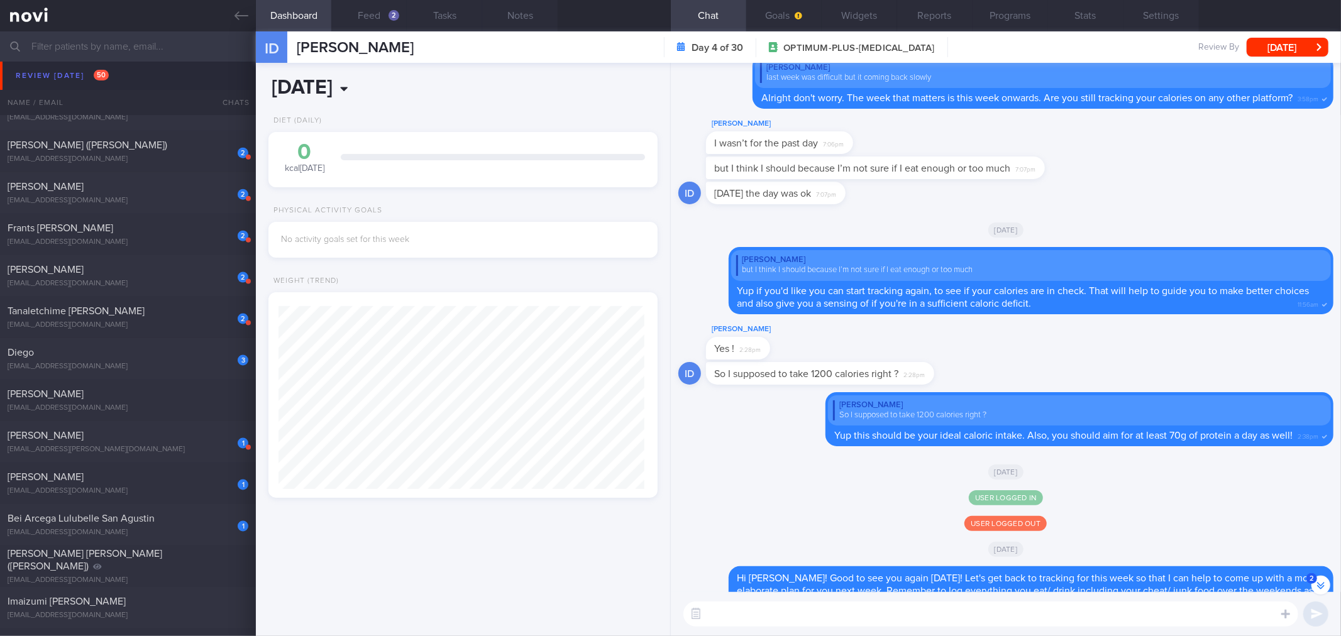
click at [312, 89] on input "[DATE]" at bounding box center [388, 87] width 240 height 31
click at [278, 114] on icon at bounding box center [279, 117] width 9 height 9
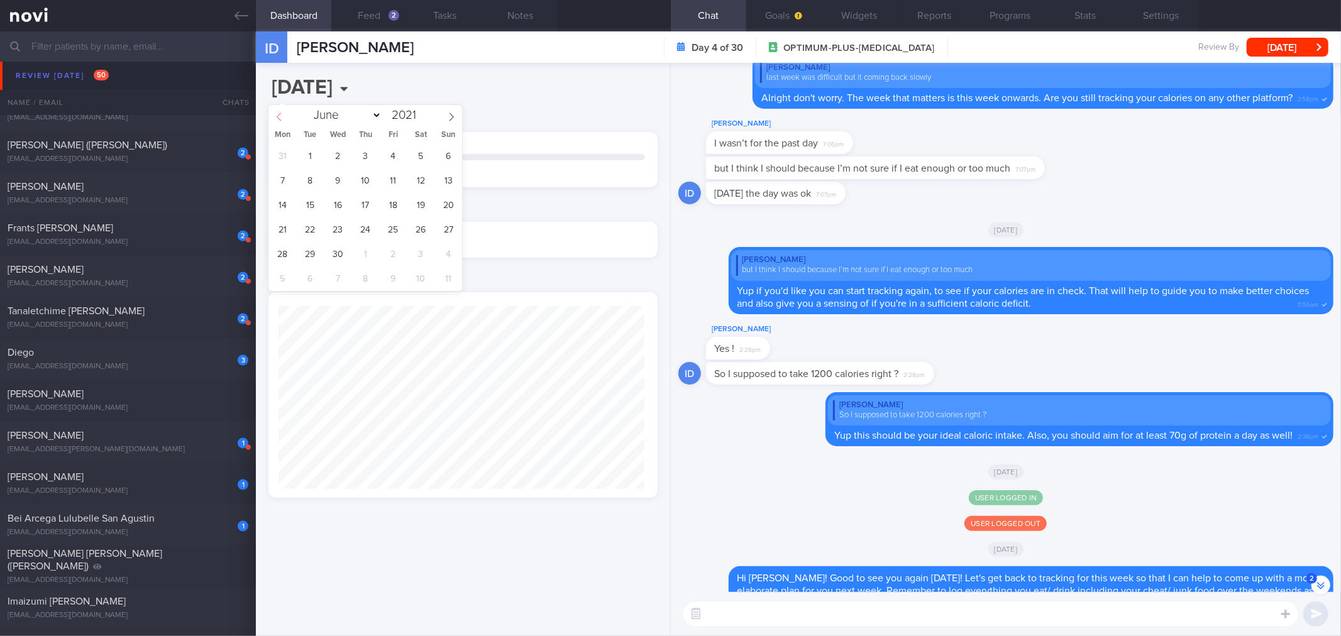
click at [278, 114] on icon at bounding box center [279, 117] width 9 height 9
select select "1"
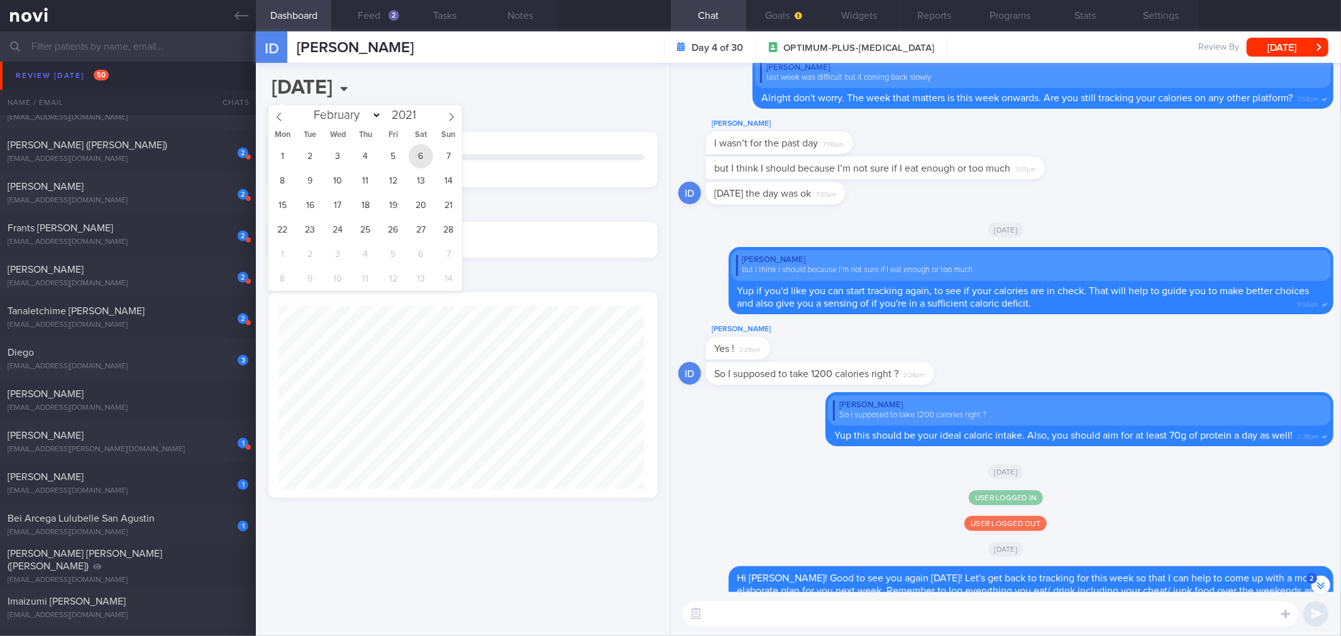
click at [419, 165] on span "6" at bounding box center [421, 156] width 25 height 25
type input "[DATE]"
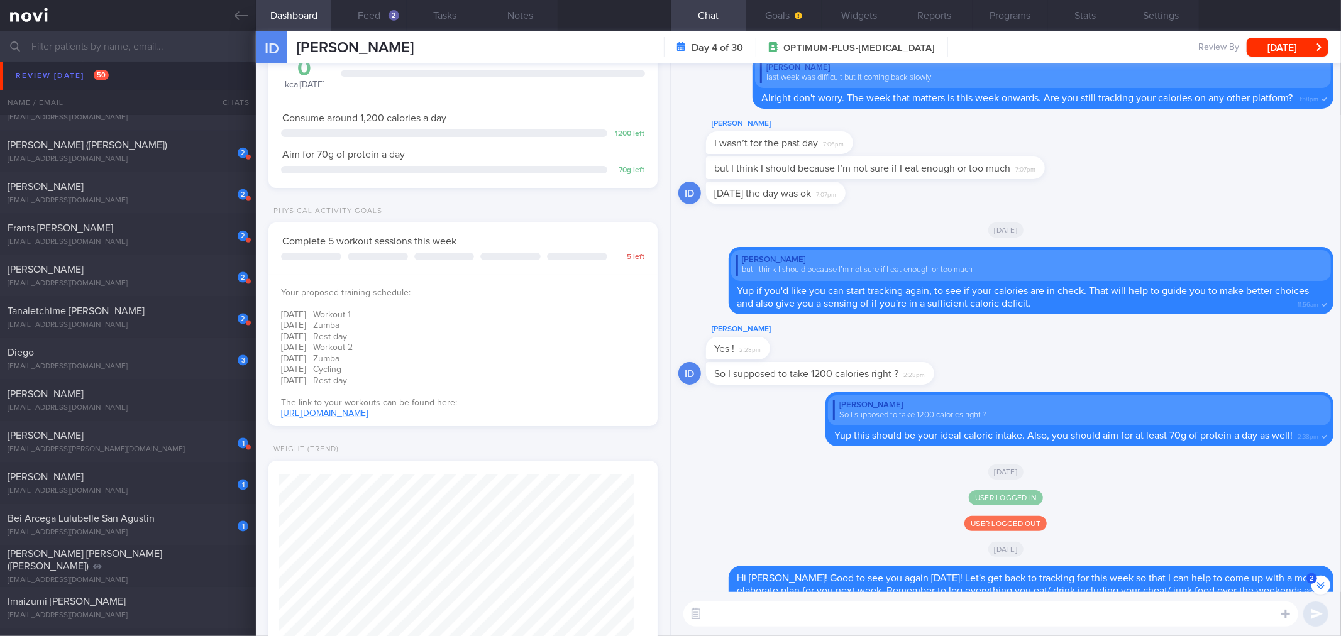
scroll to position [139, 0]
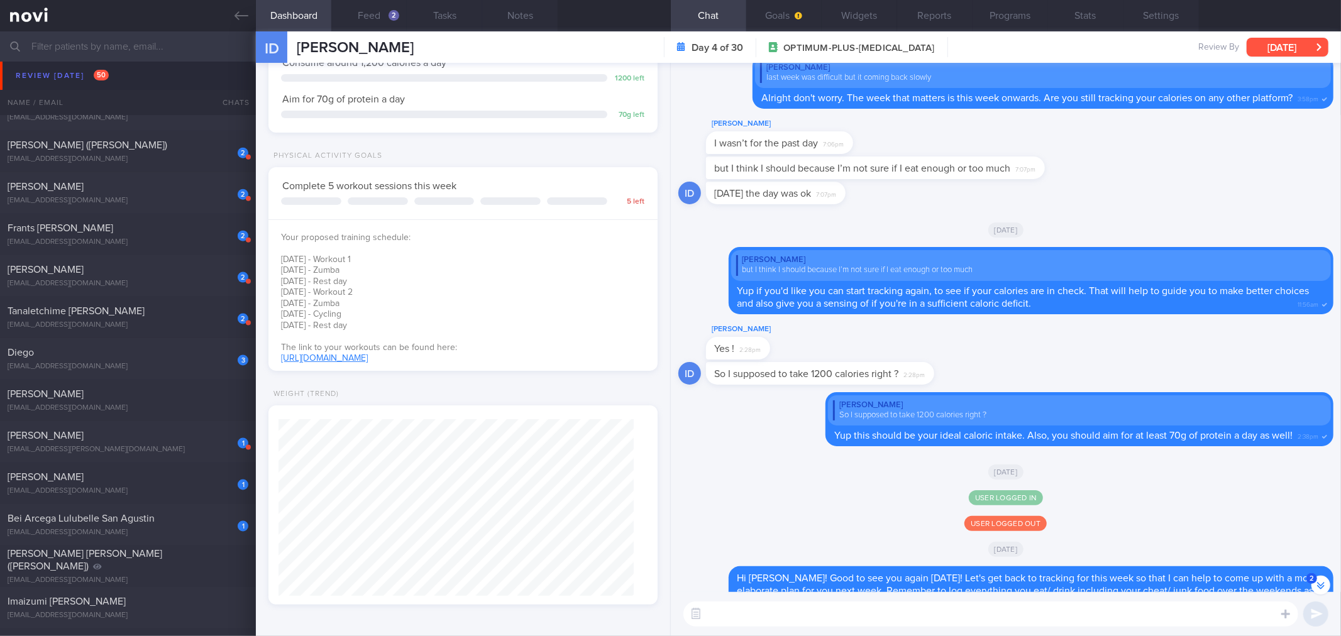
click at [1301, 49] on button "[DATE]" at bounding box center [1287, 47] width 82 height 19
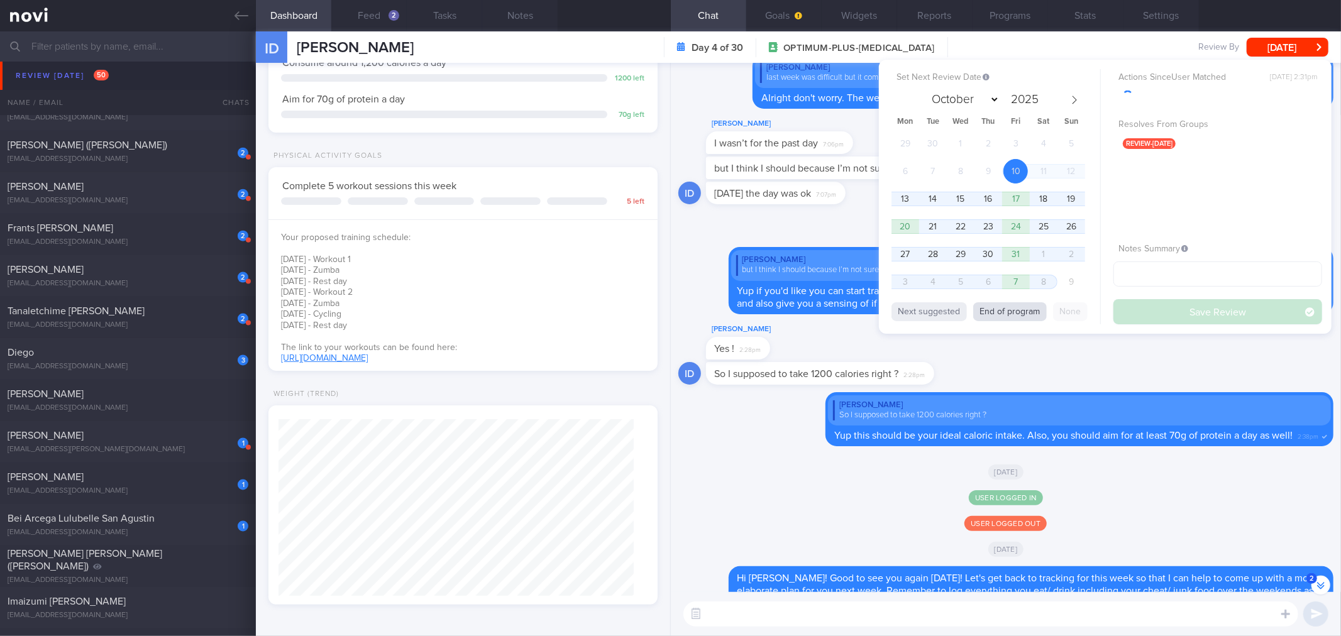
click at [1035, 311] on button "End of program" at bounding box center [1010, 311] width 74 height 19
select select "10"
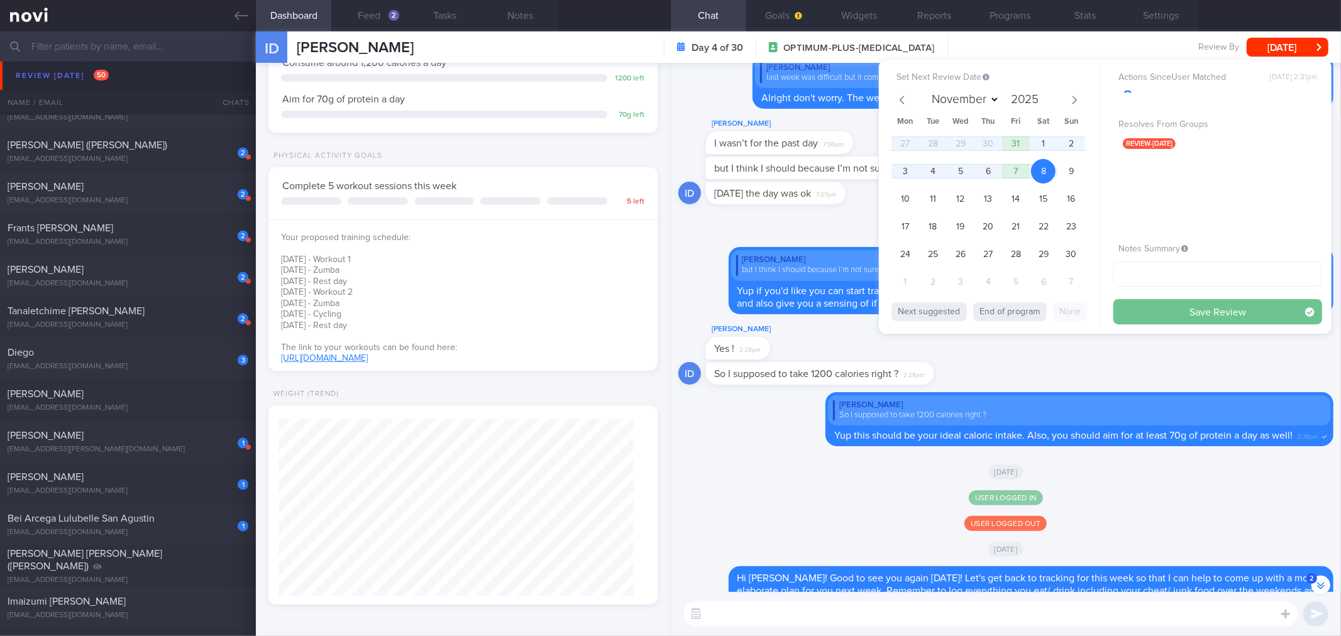
click at [1205, 311] on button "Save Review" at bounding box center [1217, 311] width 209 height 25
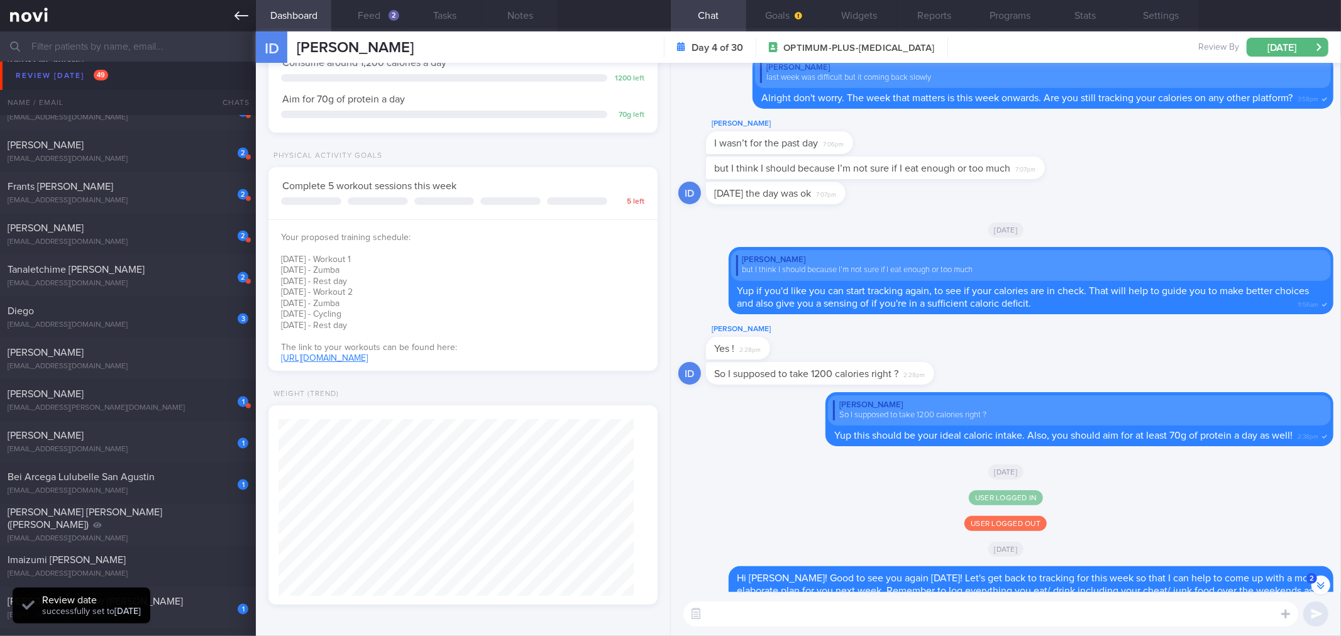
click at [235, 10] on icon at bounding box center [241, 16] width 14 height 14
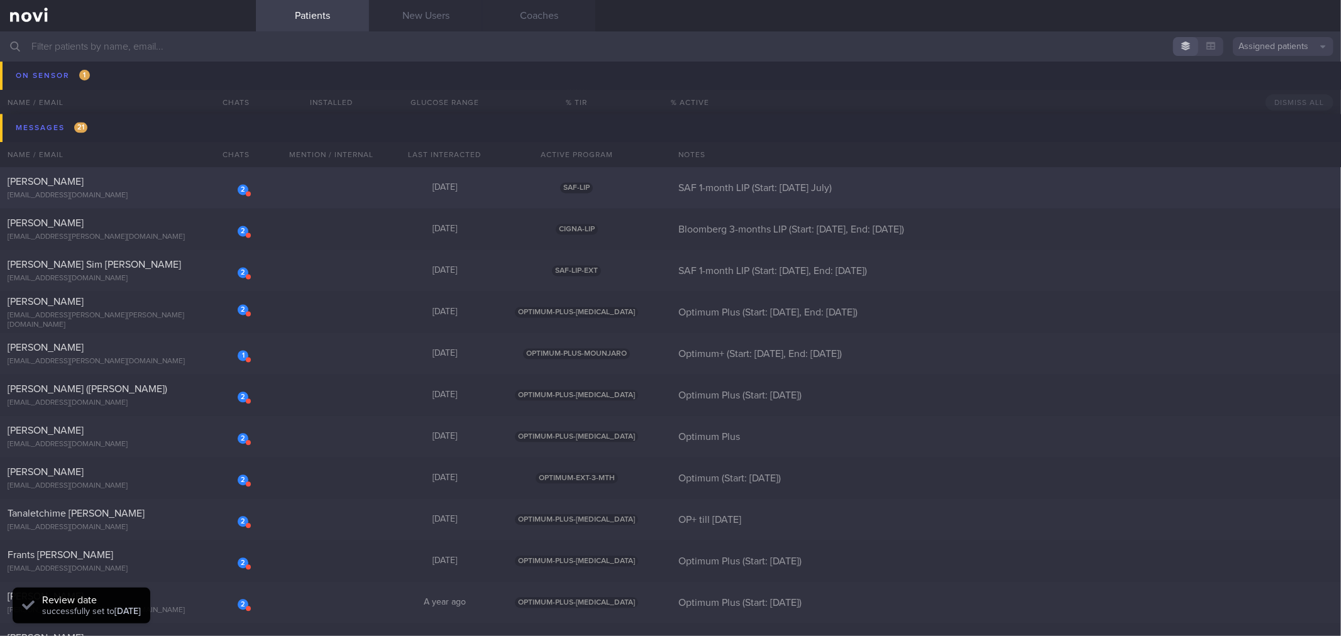
scroll to position [2151, 0]
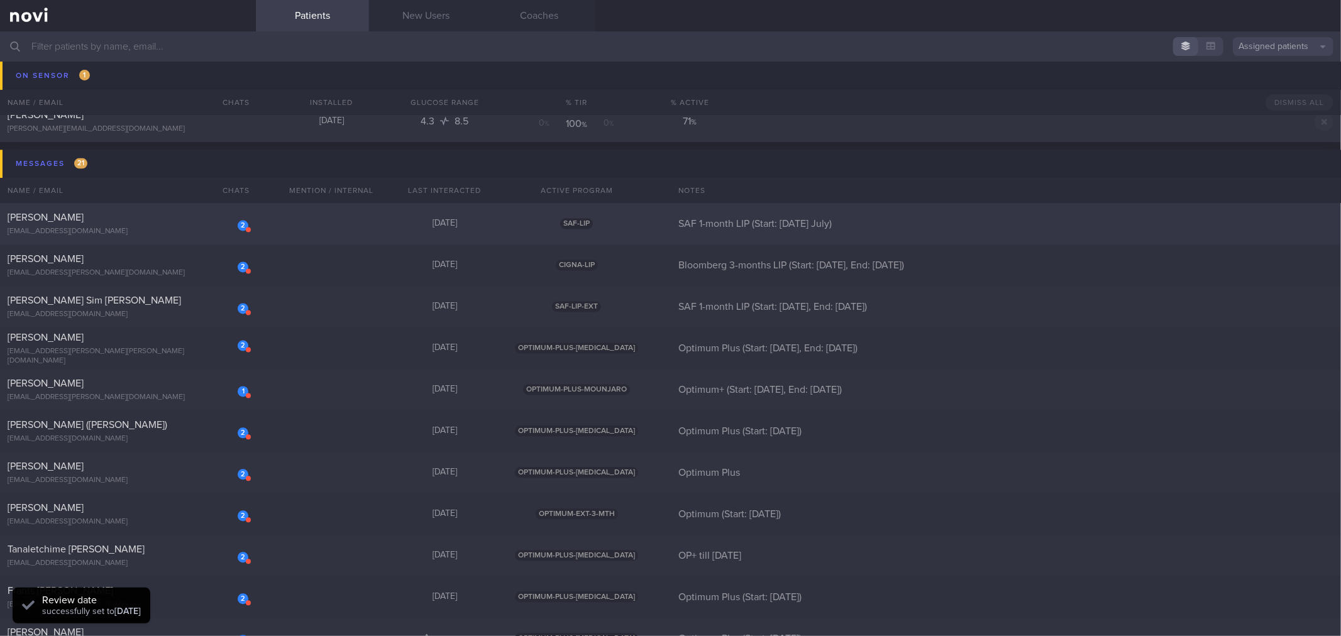
click at [195, 224] on div "2 [PERSON_NAME] [EMAIL_ADDRESS][DOMAIN_NAME]" at bounding box center [128, 223] width 256 height 25
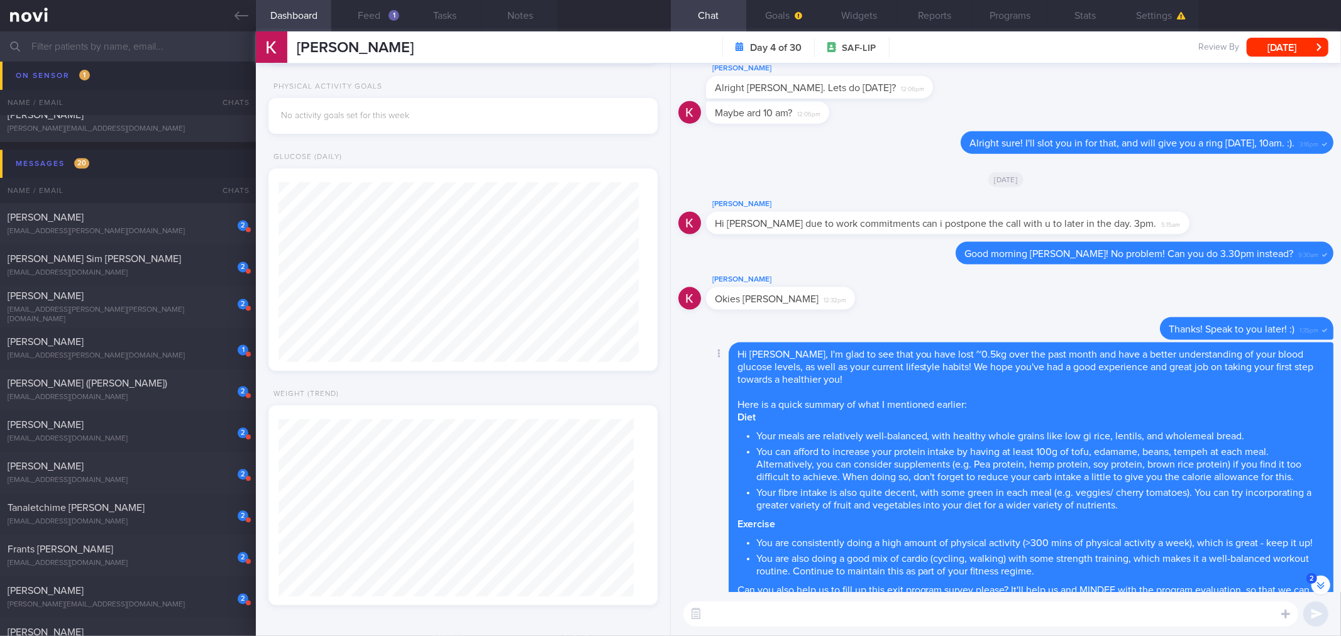
scroll to position [-840, 0]
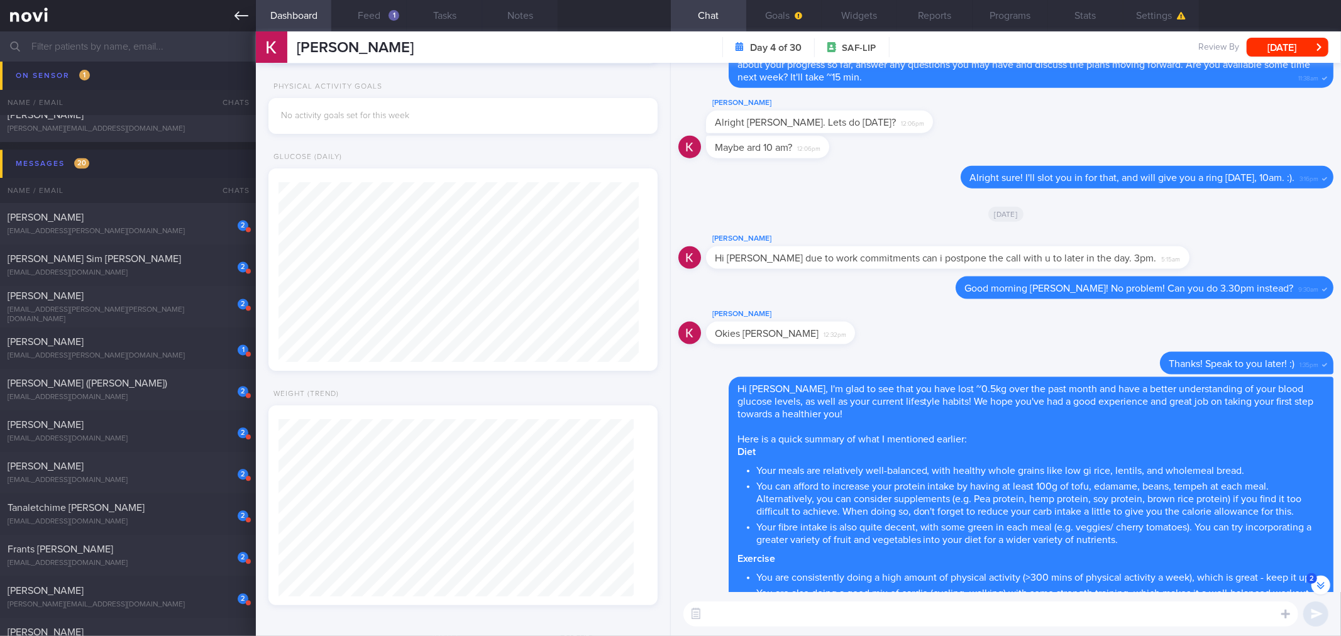
click at [245, 22] on icon at bounding box center [241, 16] width 14 height 14
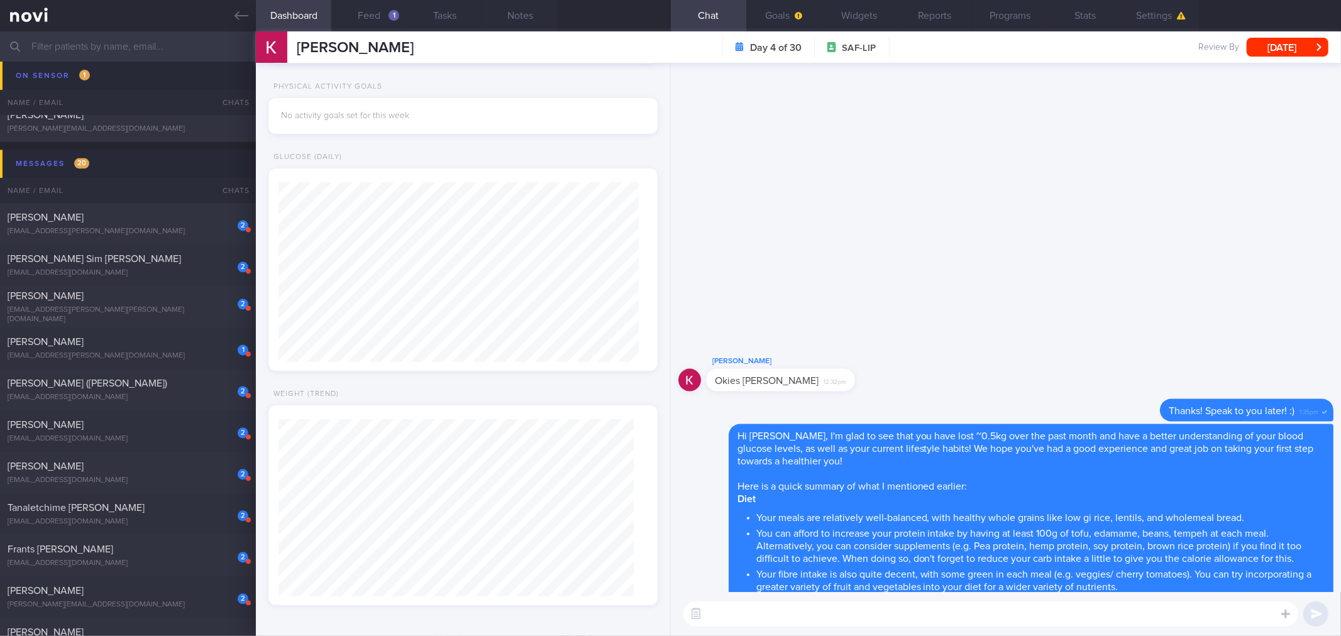
scroll to position [0, 0]
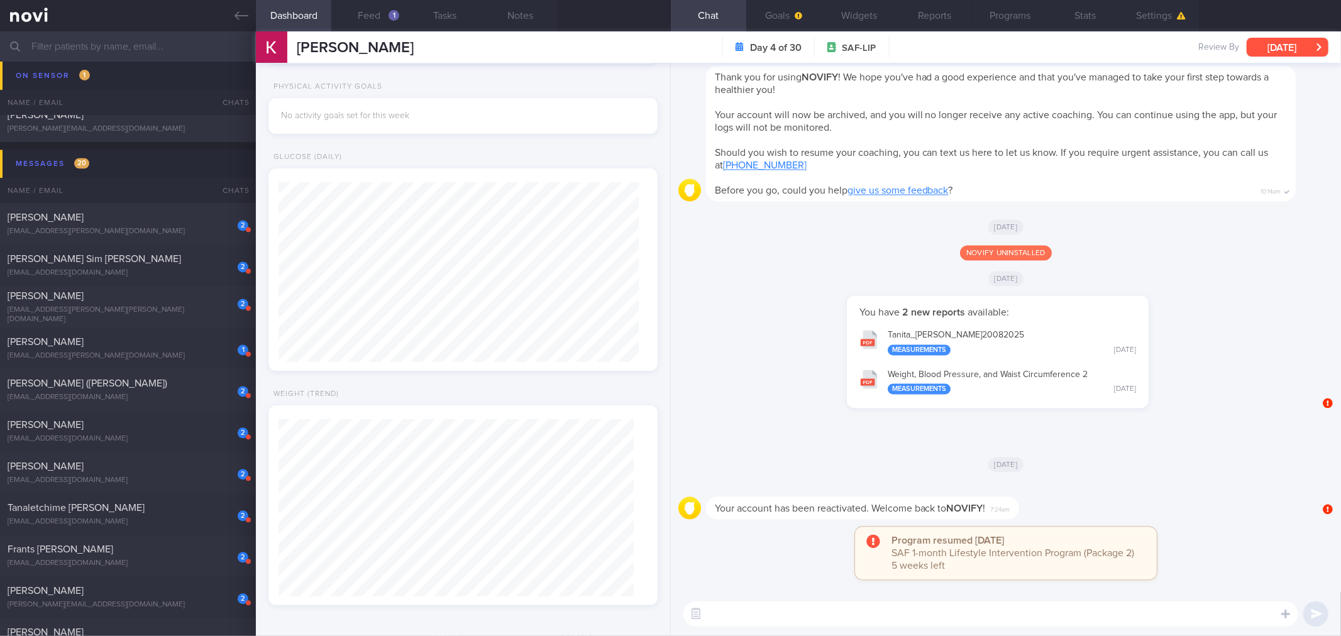
click at [1290, 53] on button "[DATE]" at bounding box center [1287, 47] width 82 height 19
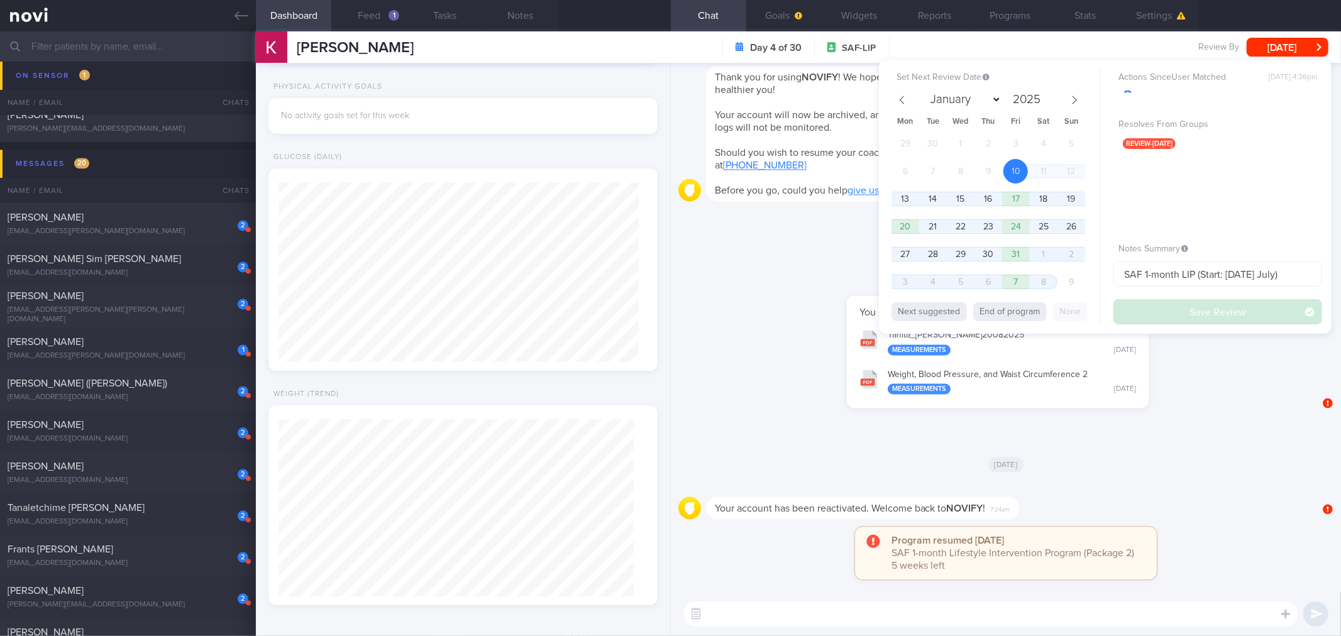
click at [1009, 305] on button "End of program" at bounding box center [1010, 311] width 74 height 19
select select "10"
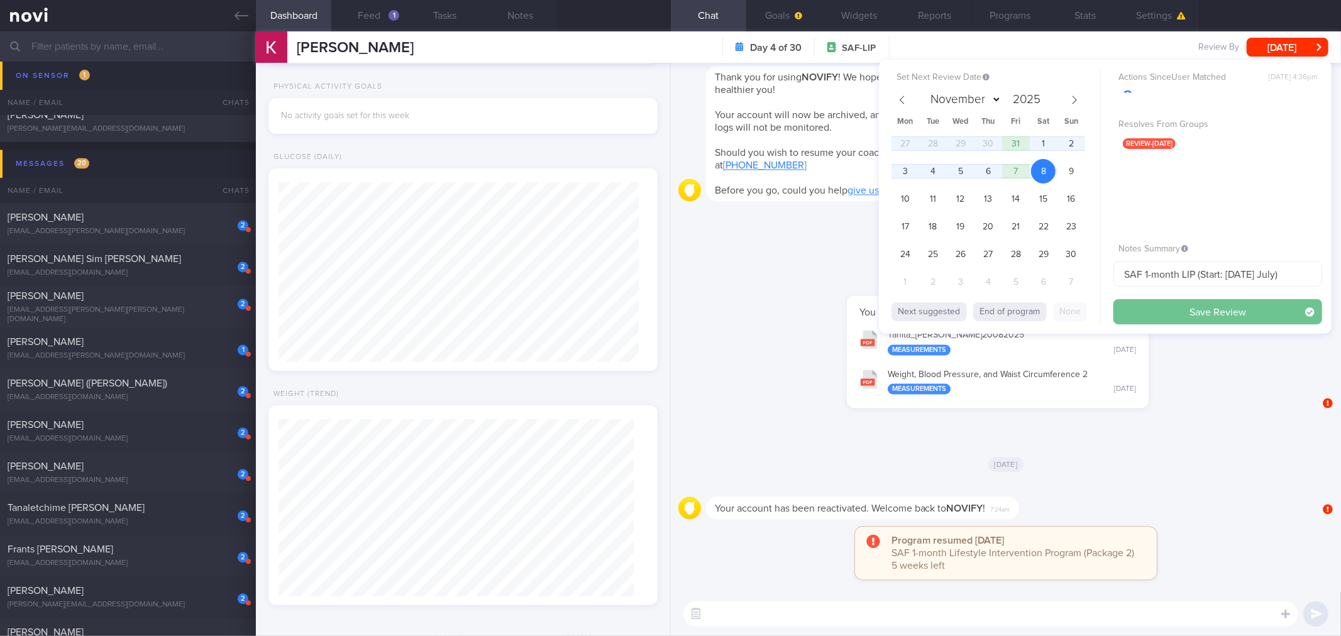
click at [1192, 316] on button "Save Review" at bounding box center [1217, 311] width 209 height 25
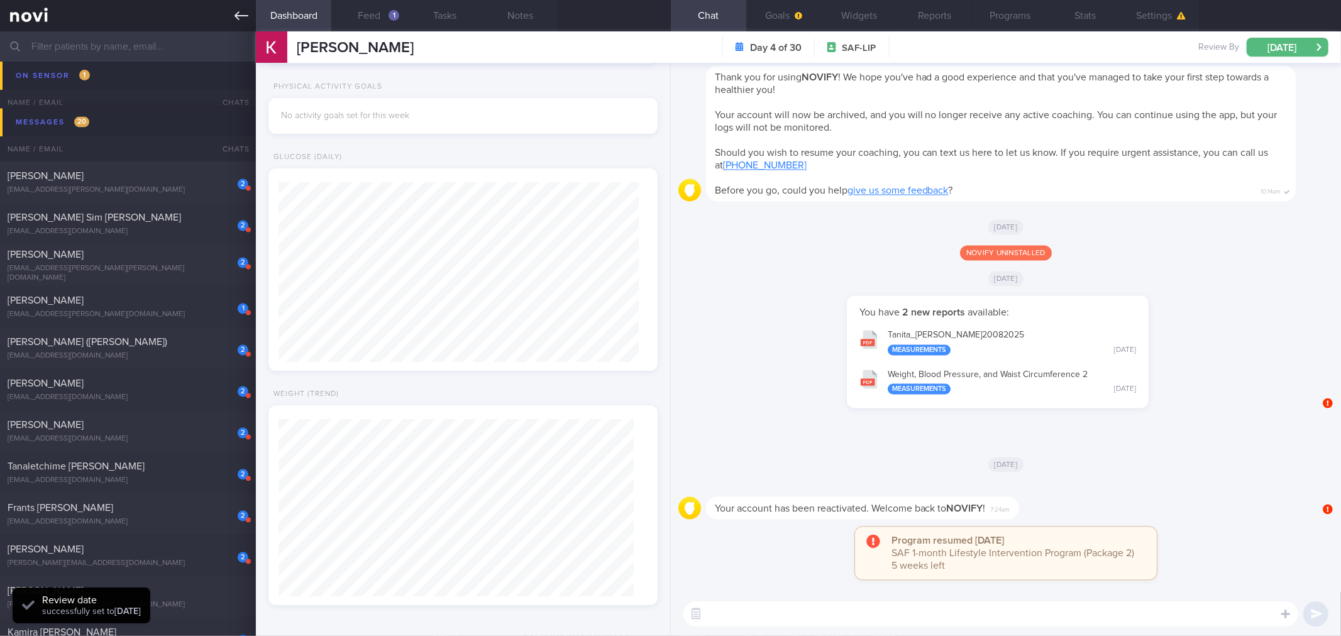
scroll to position [2110, 0]
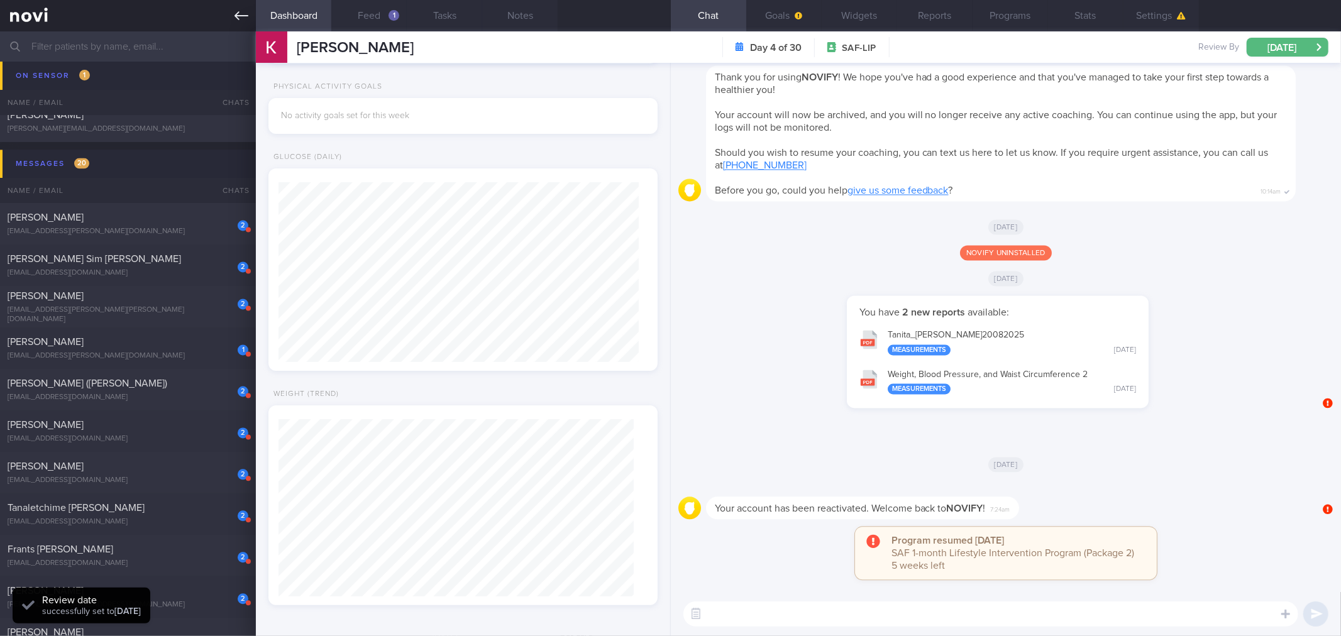
click at [243, 11] on icon at bounding box center [241, 16] width 14 height 14
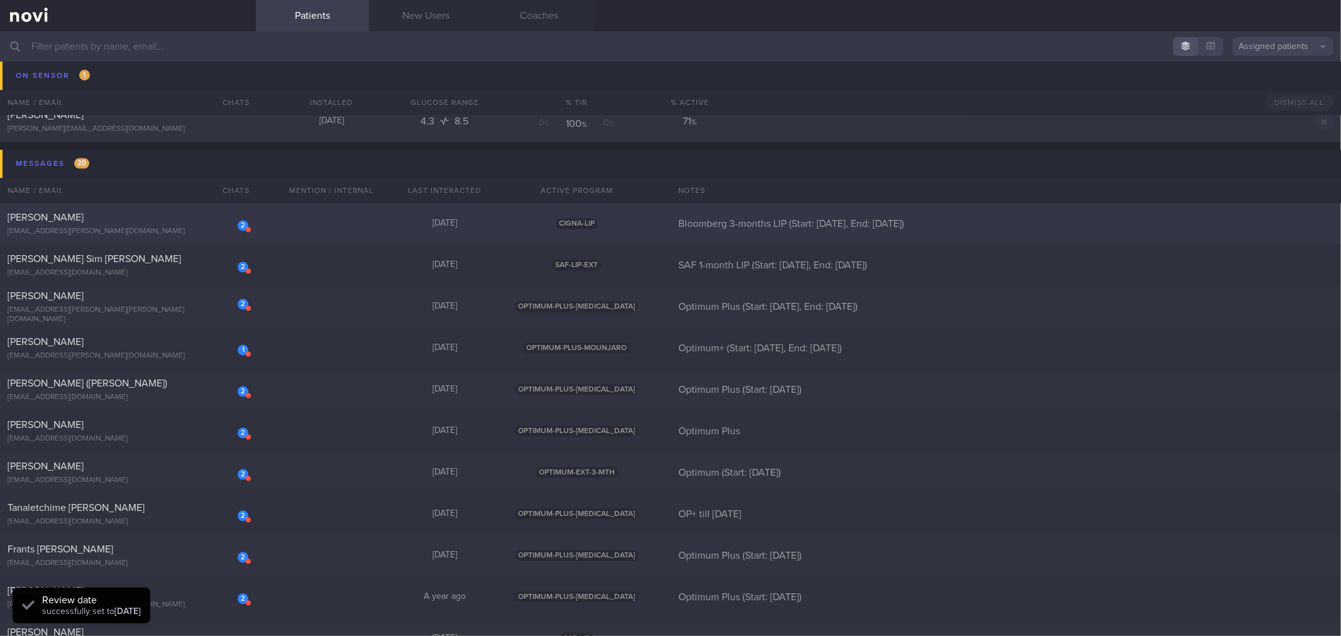
click at [195, 212] on div "[PERSON_NAME]" at bounding box center [127, 217] width 238 height 13
select select "9"
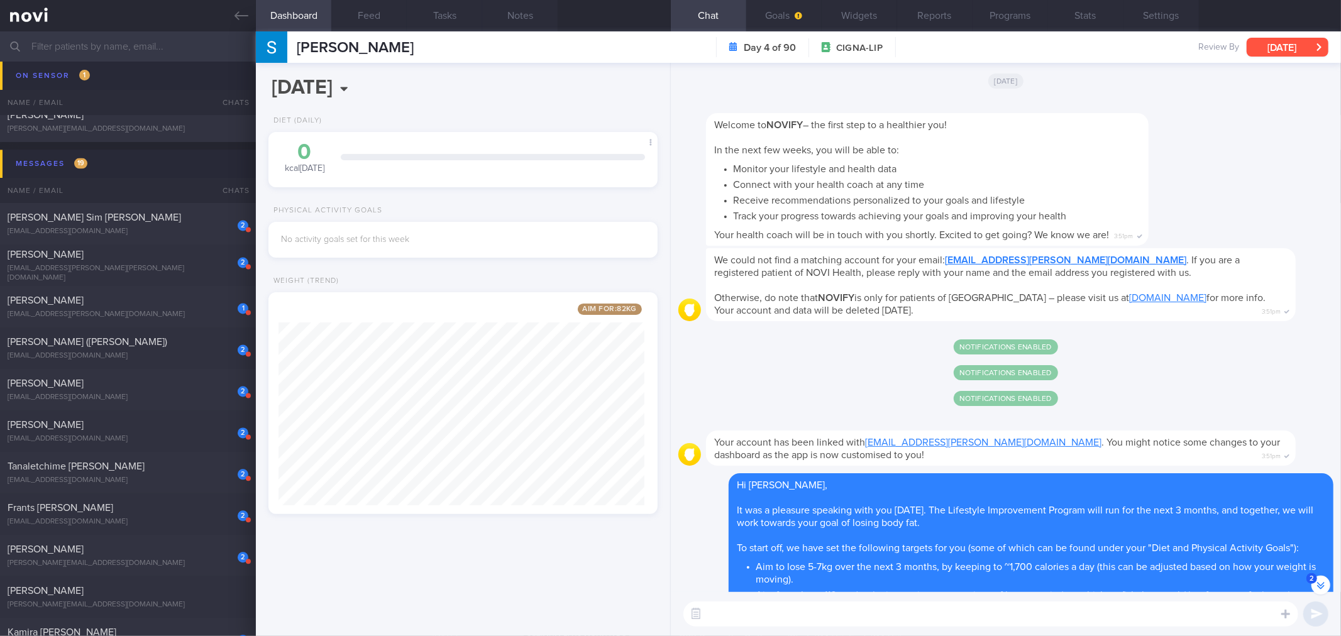
click at [1268, 45] on button "[DATE]" at bounding box center [1287, 47] width 82 height 19
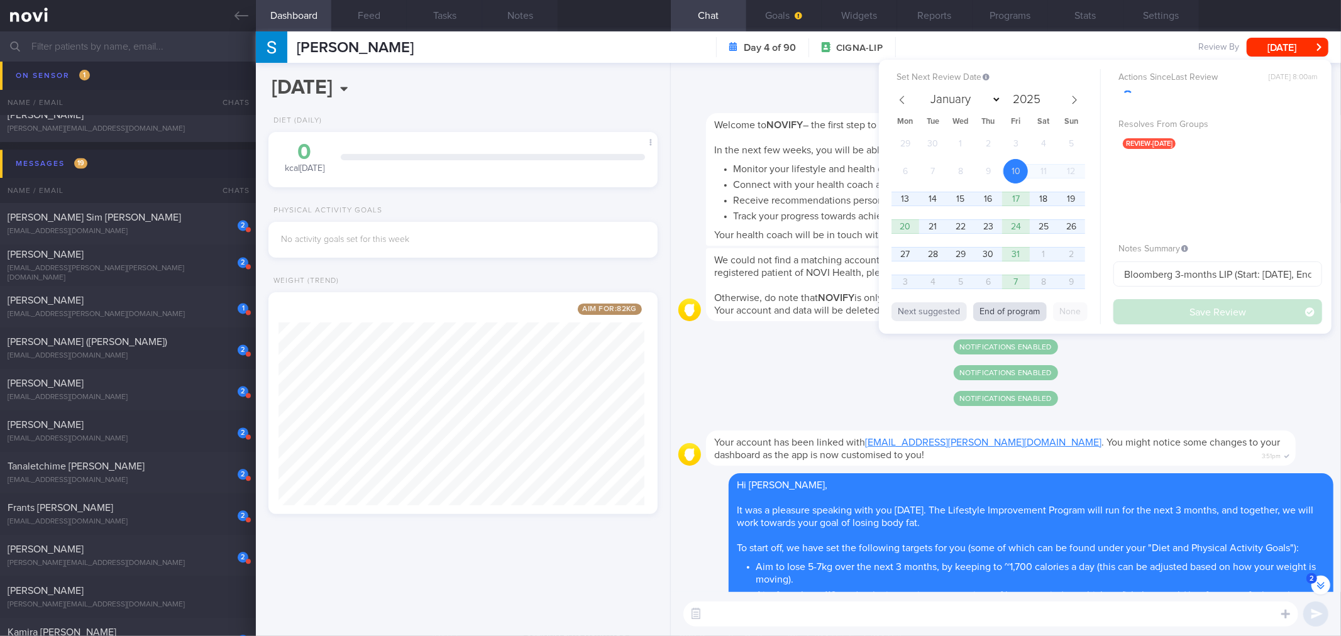
click at [1011, 303] on button "End of program" at bounding box center [1010, 311] width 74 height 19
type input "2026"
select select "0"
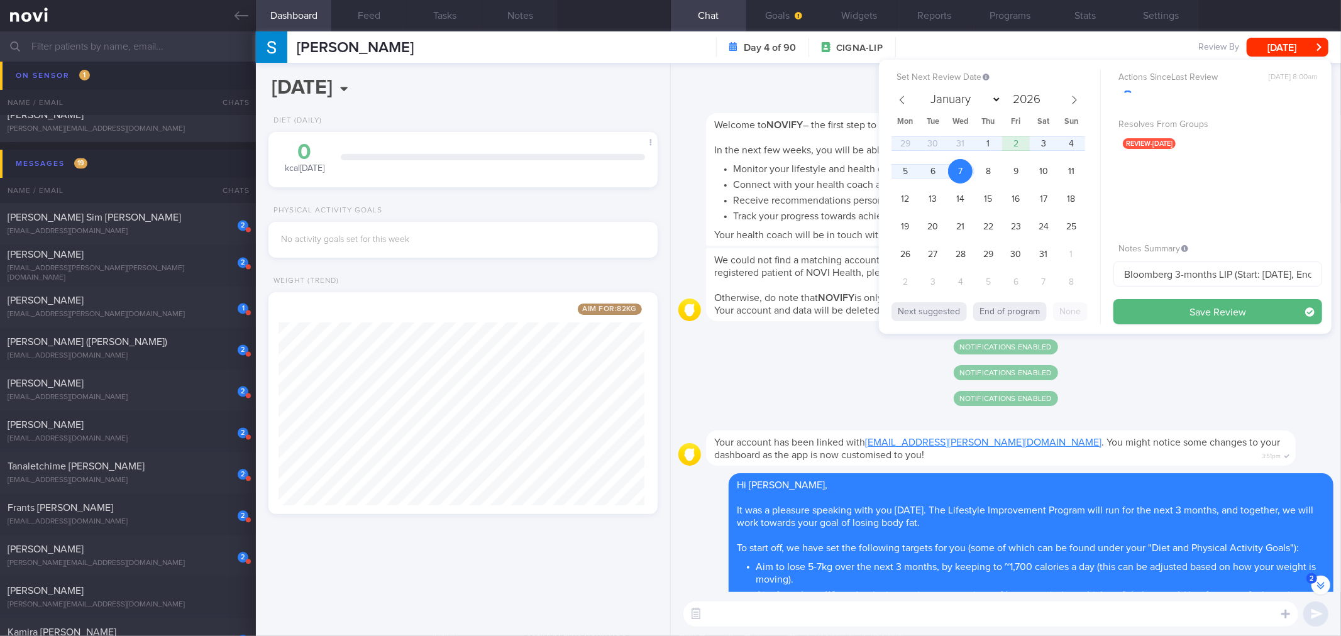
drag, startPoint x: 1173, startPoint y: 316, endPoint x: 331, endPoint y: 38, distance: 887.4
click at [1173, 315] on button "Save Review" at bounding box center [1217, 311] width 209 height 25
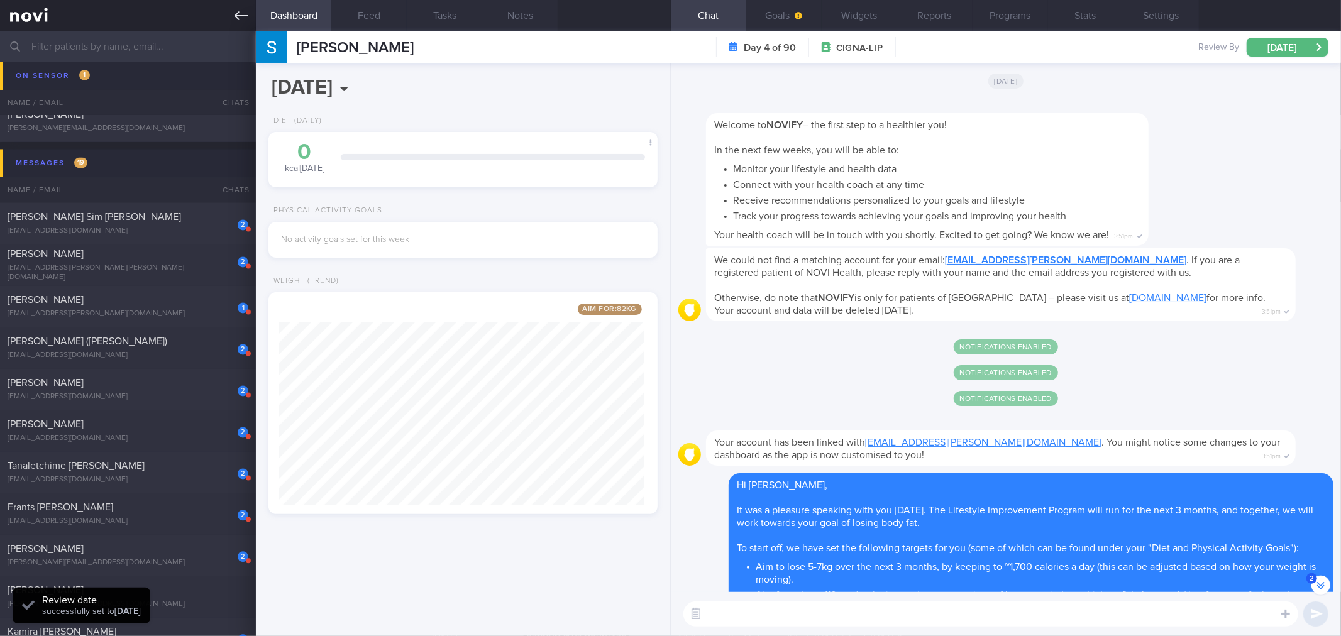
click at [246, 11] on icon at bounding box center [241, 16] width 14 height 14
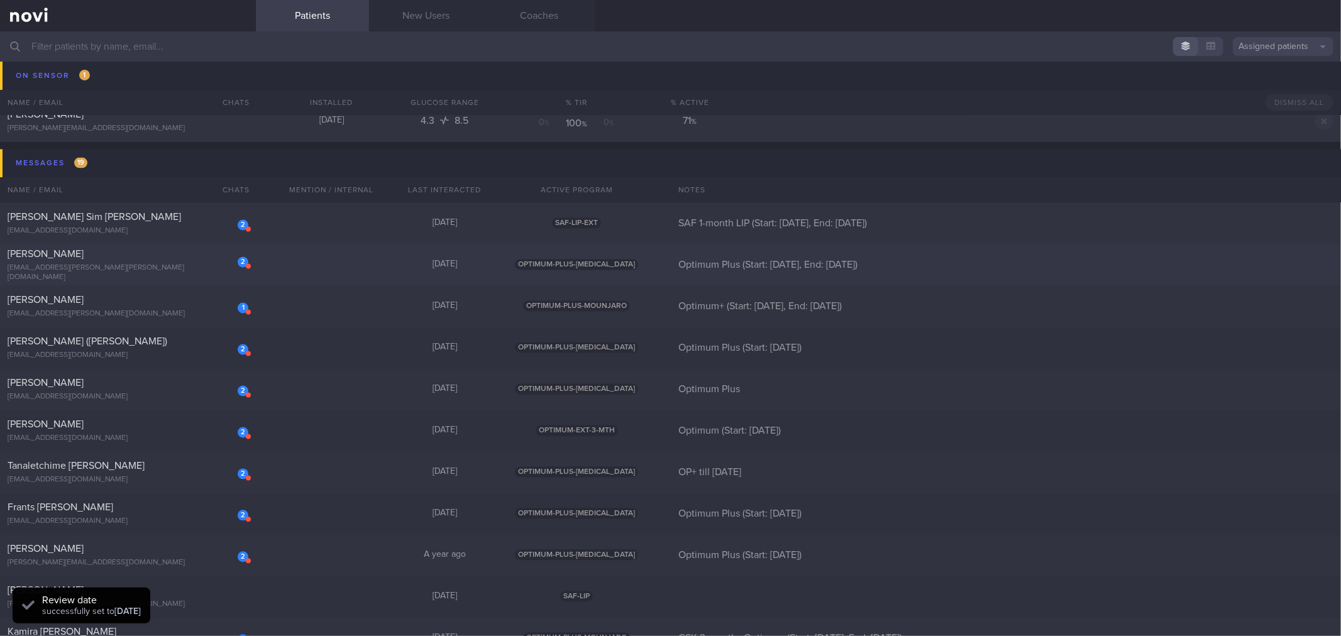
click at [215, 246] on div "2 [PERSON_NAME] [EMAIL_ADDRESS][PERSON_NAME][PERSON_NAME][DOMAIN_NAME] [DATE] O…" at bounding box center [670, 264] width 1341 height 41
select select "9"
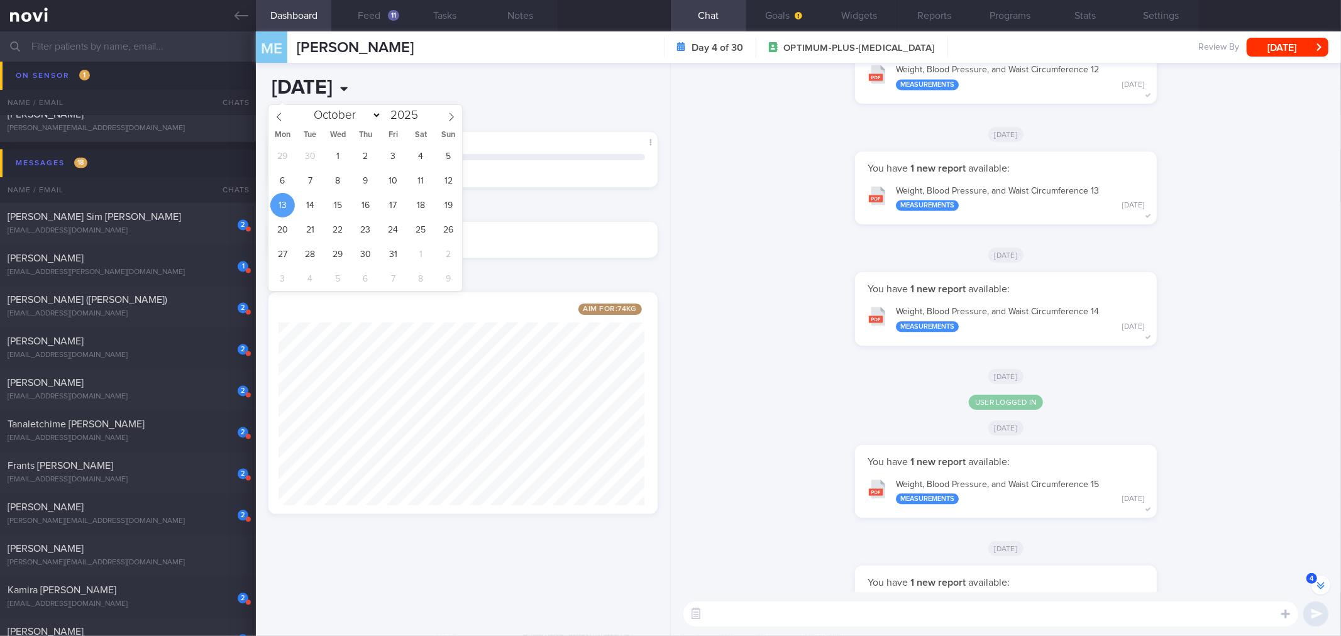
click at [378, 82] on input "[DATE]" at bounding box center [388, 87] width 240 height 31
click at [431, 110] on div "January February March April May June July August September October November [D…" at bounding box center [365, 115] width 145 height 21
click at [419, 117] on span at bounding box center [418, 119] width 9 height 6
type input "2024"
click at [429, 186] on span "12" at bounding box center [421, 180] width 25 height 25
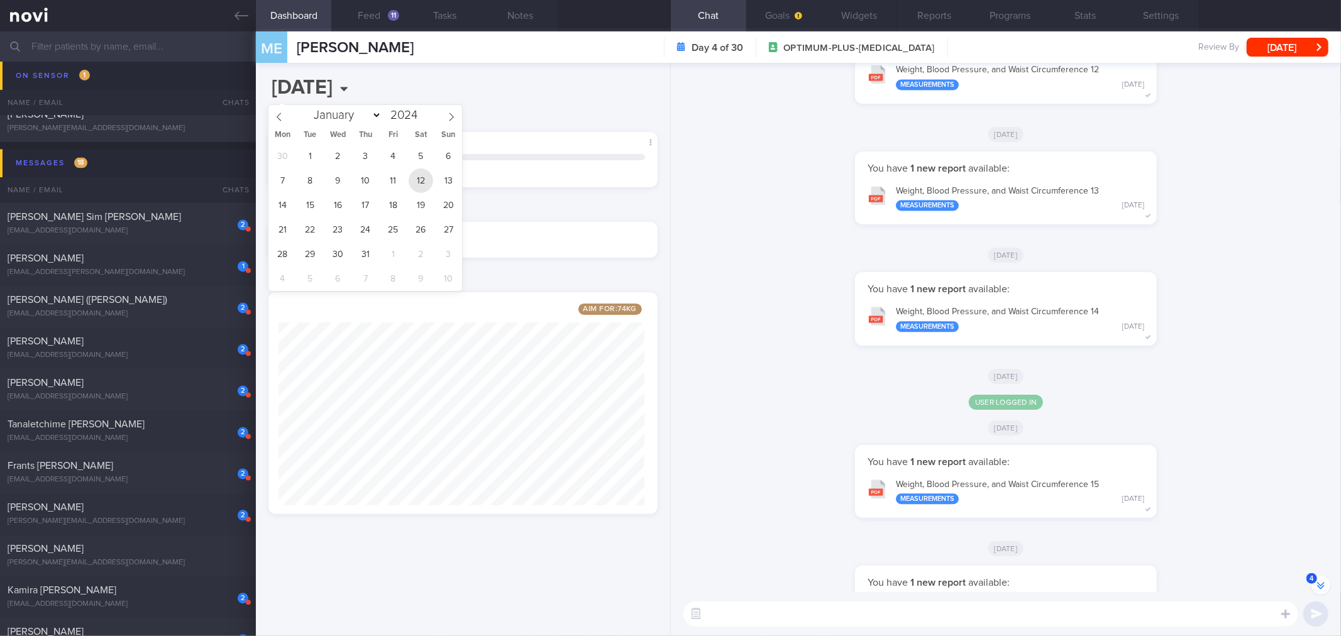
type input "[DATE]"
click at [373, 84] on input "[DATE]" at bounding box center [388, 87] width 240 height 31
click at [419, 122] on div "January February March April May June July August September October November [D…" at bounding box center [365, 115] width 145 height 21
click at [422, 118] on span at bounding box center [418, 119] width 9 height 6
type input "2023"
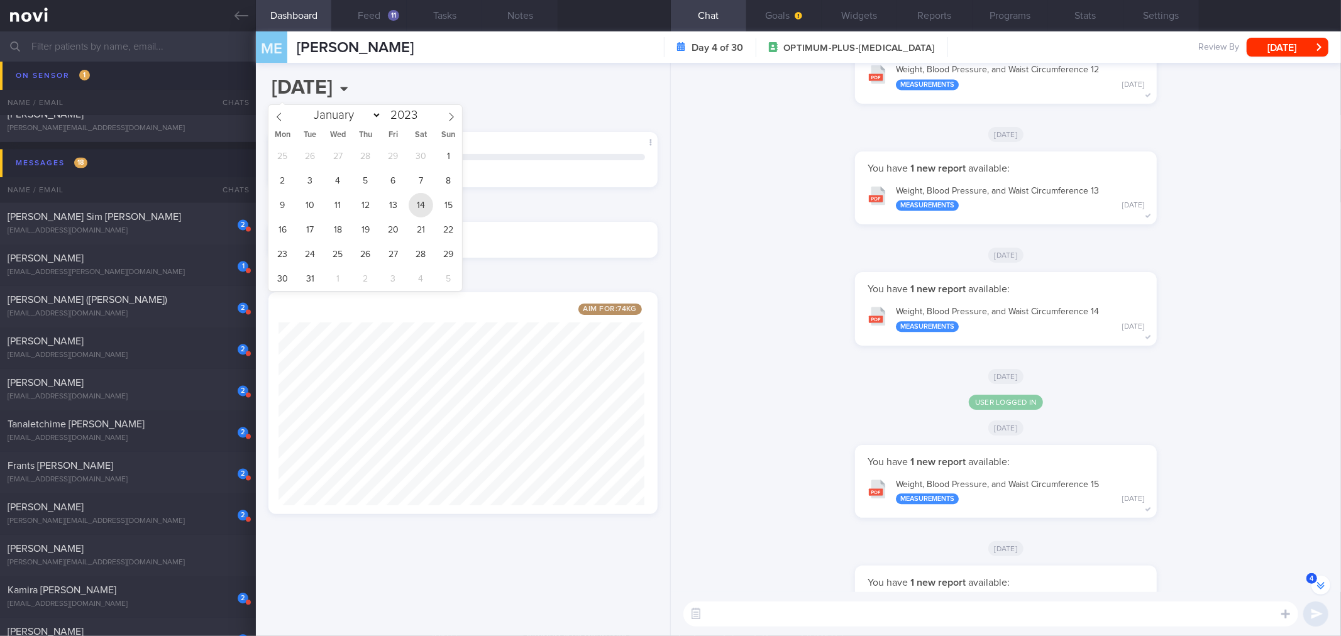
click at [419, 197] on span "14" at bounding box center [421, 205] width 25 height 25
type input "[DATE]"
click at [1300, 47] on button "[DATE]" at bounding box center [1287, 47] width 82 height 19
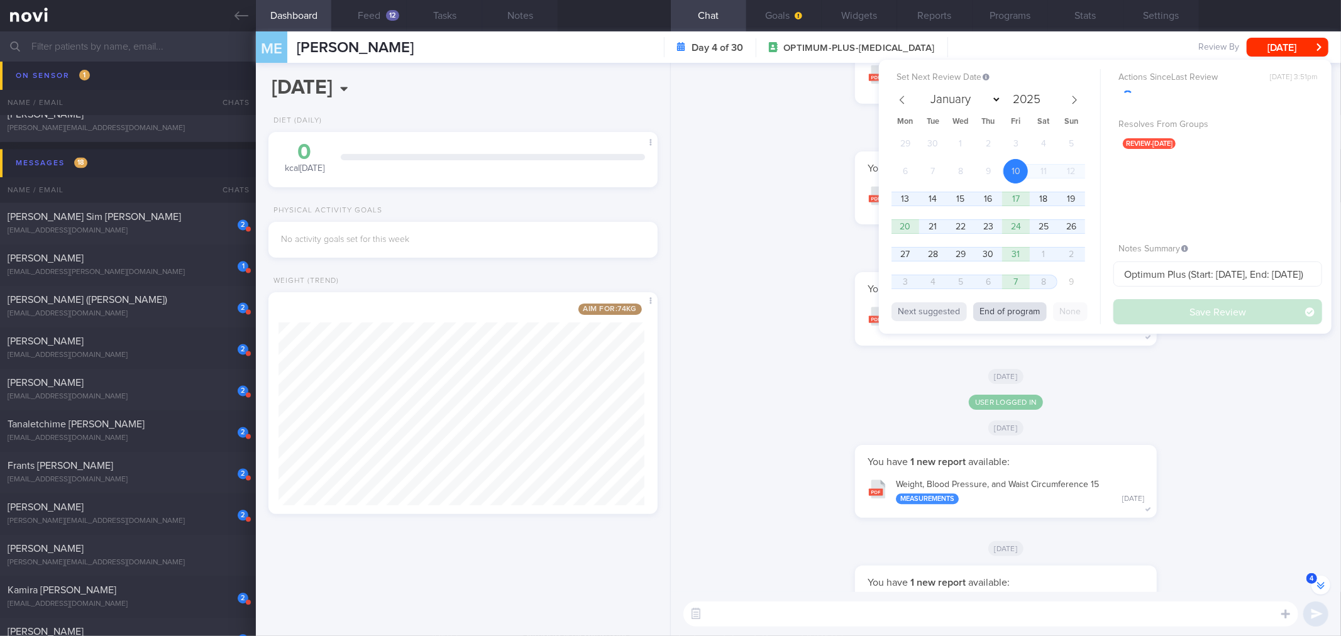
click at [1028, 304] on button "End of program" at bounding box center [1010, 311] width 74 height 19
select select "10"
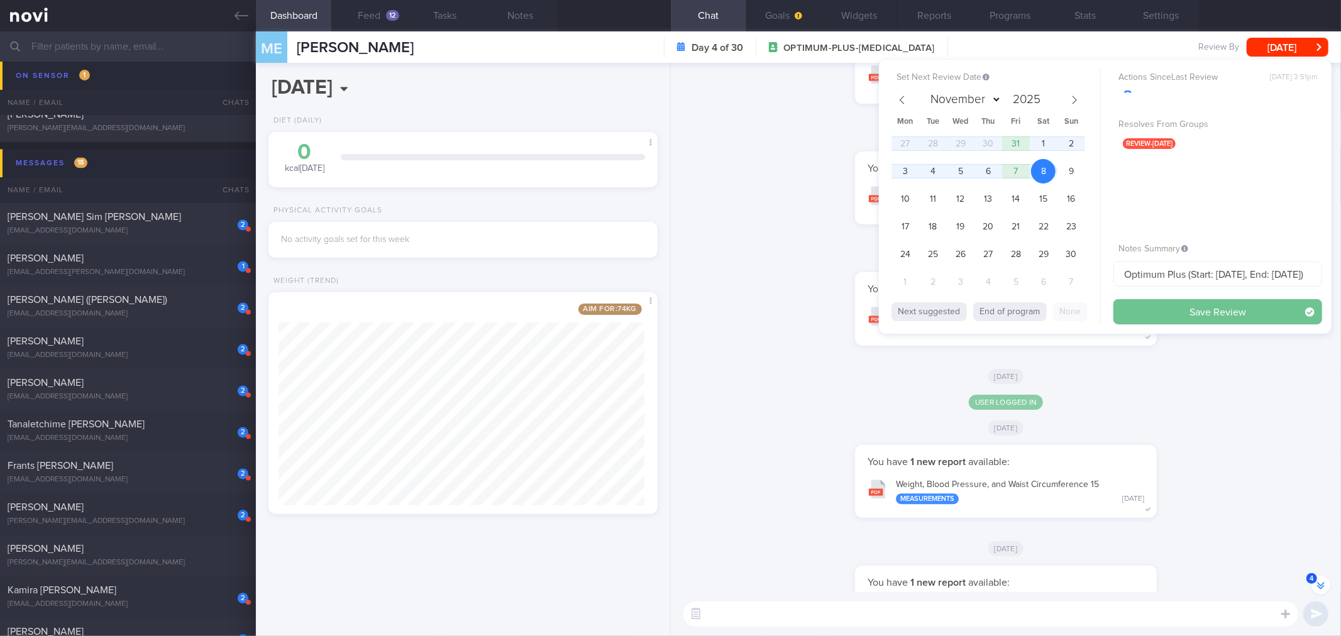
click at [1154, 304] on button "Save Review" at bounding box center [1217, 311] width 209 height 25
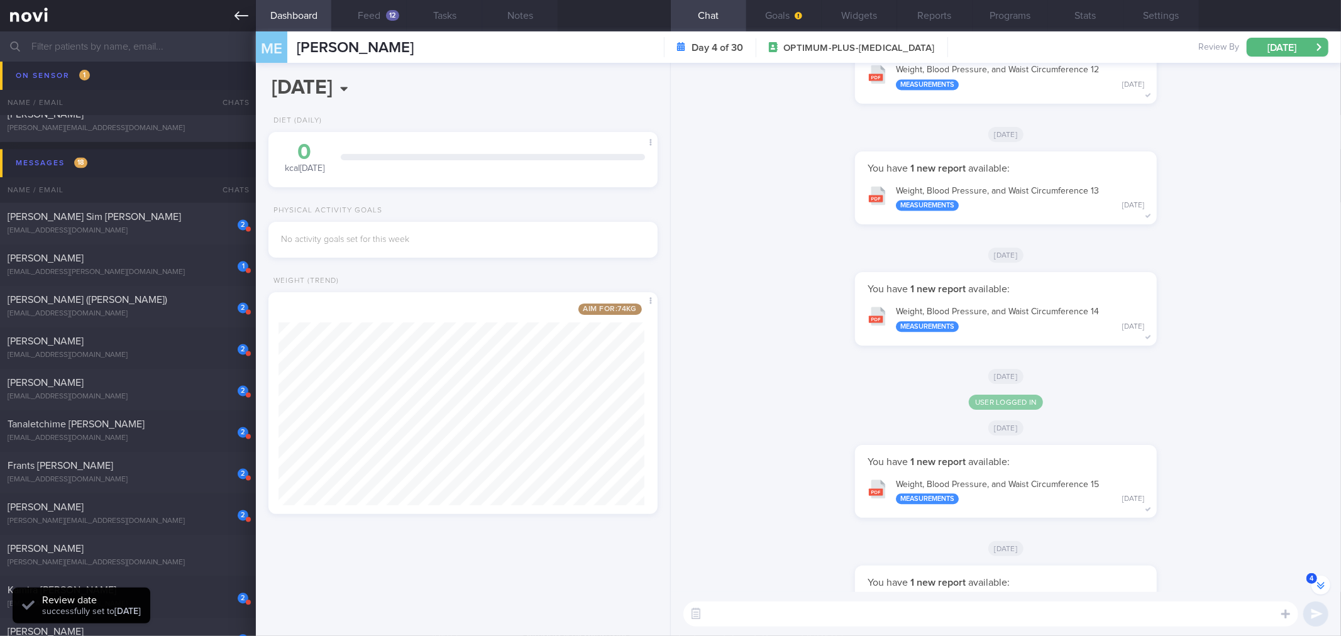
click at [239, 19] on icon at bounding box center [241, 15] width 14 height 9
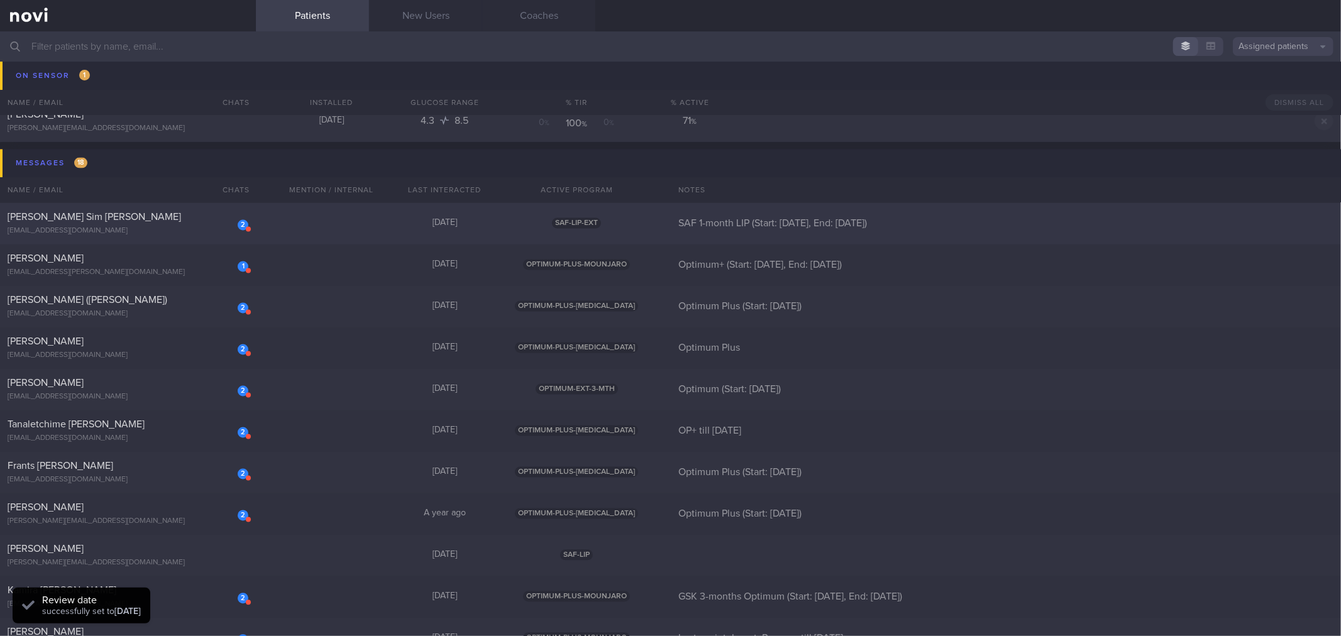
drag, startPoint x: 214, startPoint y: 220, endPoint x: 229, endPoint y: 206, distance: 20.5
click at [215, 220] on div "[PERSON_NAME] Sim [PERSON_NAME]" at bounding box center [127, 217] width 238 height 13
select select "9"
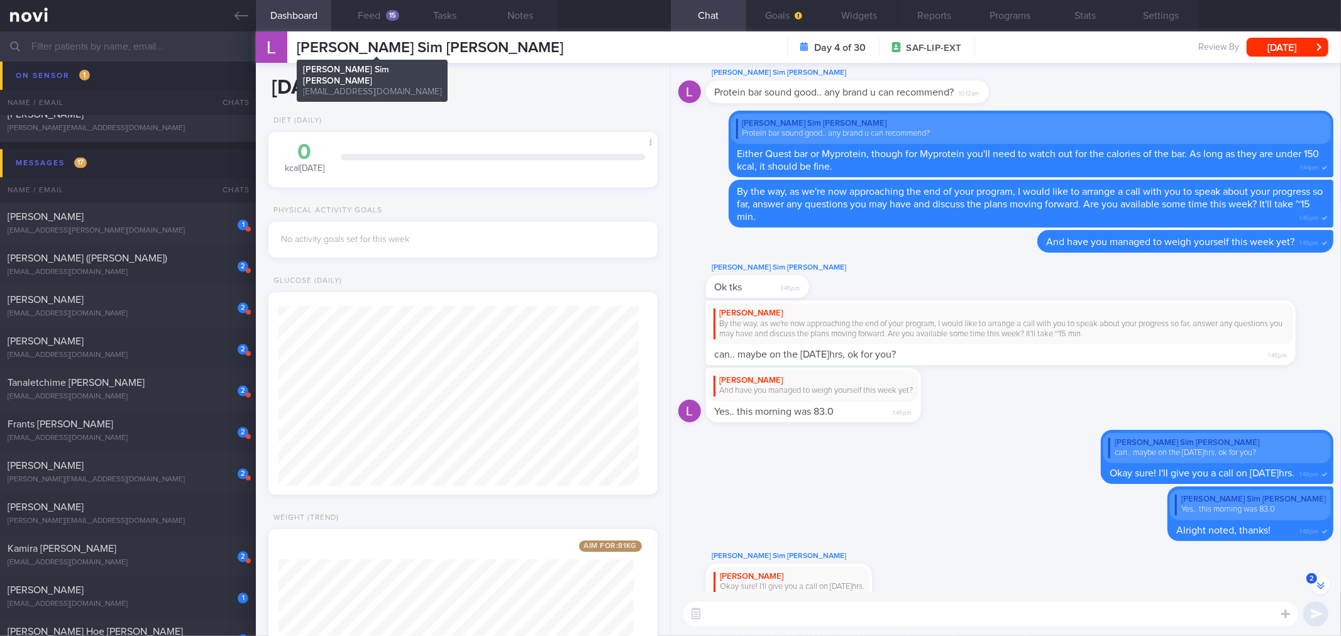
scroll to position [180, 360]
click at [394, 83] on input "[DATE]" at bounding box center [388, 87] width 240 height 31
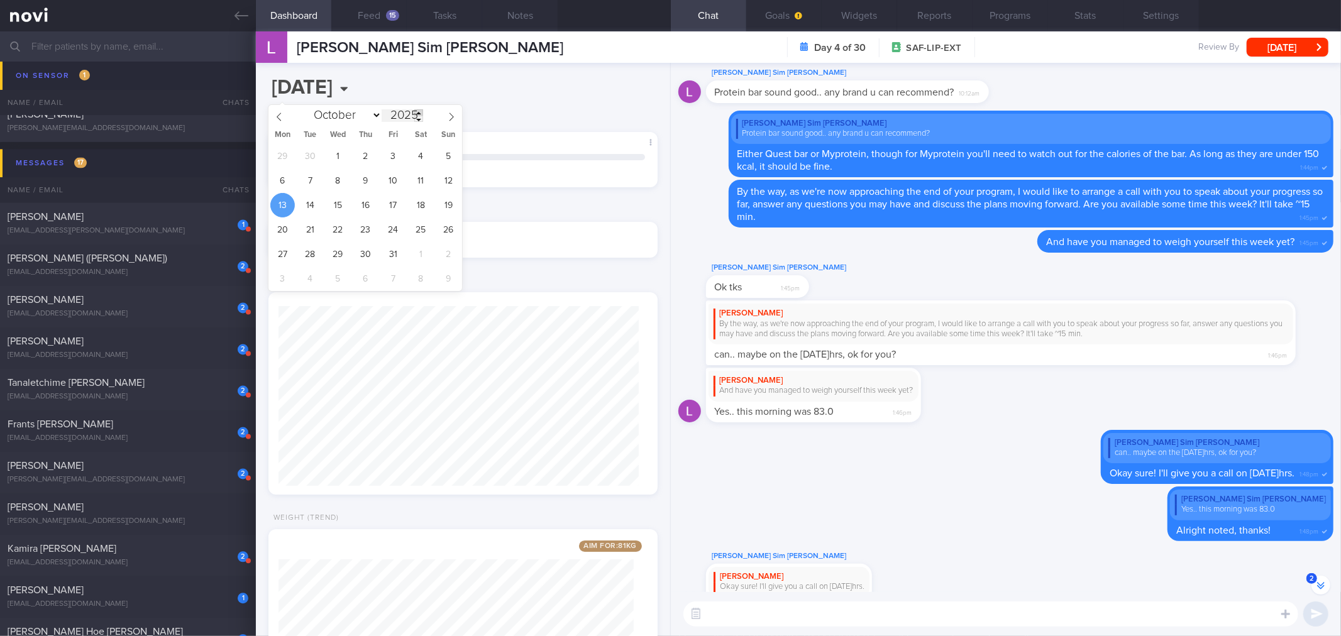
click at [417, 114] on span at bounding box center [418, 112] width 9 height 6
click at [418, 114] on span at bounding box center [418, 112] width 9 height 6
click at [419, 114] on span at bounding box center [418, 112] width 9 height 6
click at [424, 120] on div "January February March April May June July August September October November [D…" at bounding box center [365, 115] width 145 height 21
click at [419, 118] on span at bounding box center [418, 119] width 9 height 6
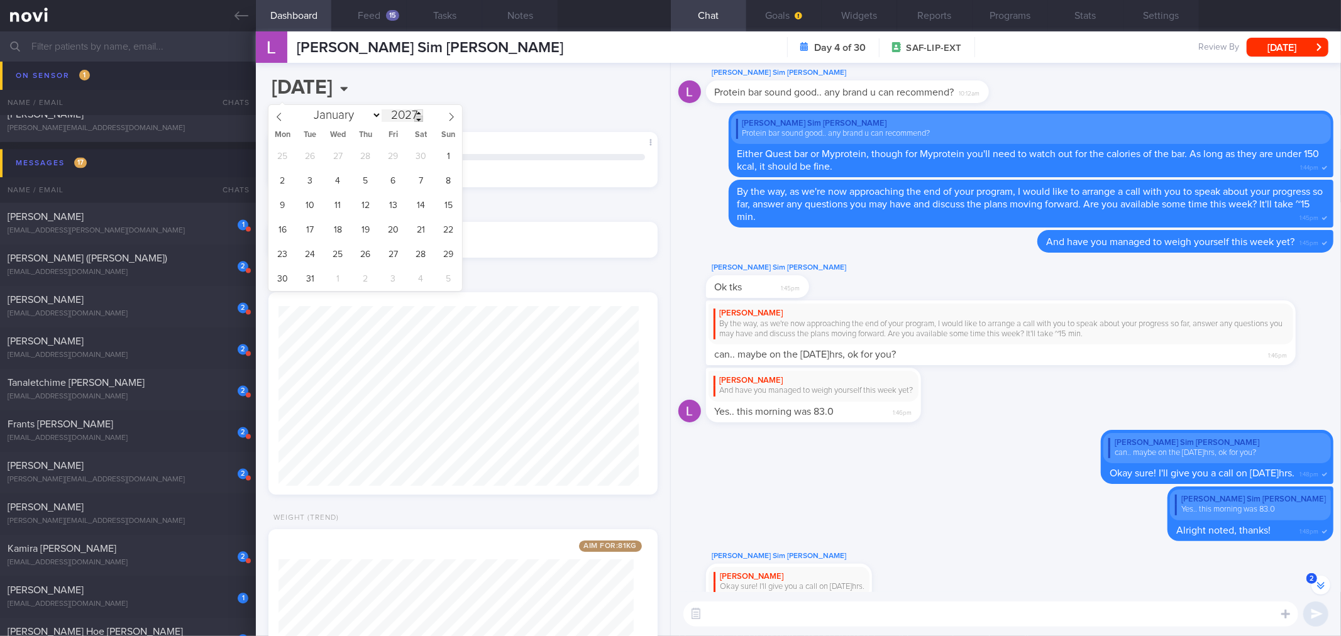
click at [419, 118] on span at bounding box center [418, 119] width 9 height 6
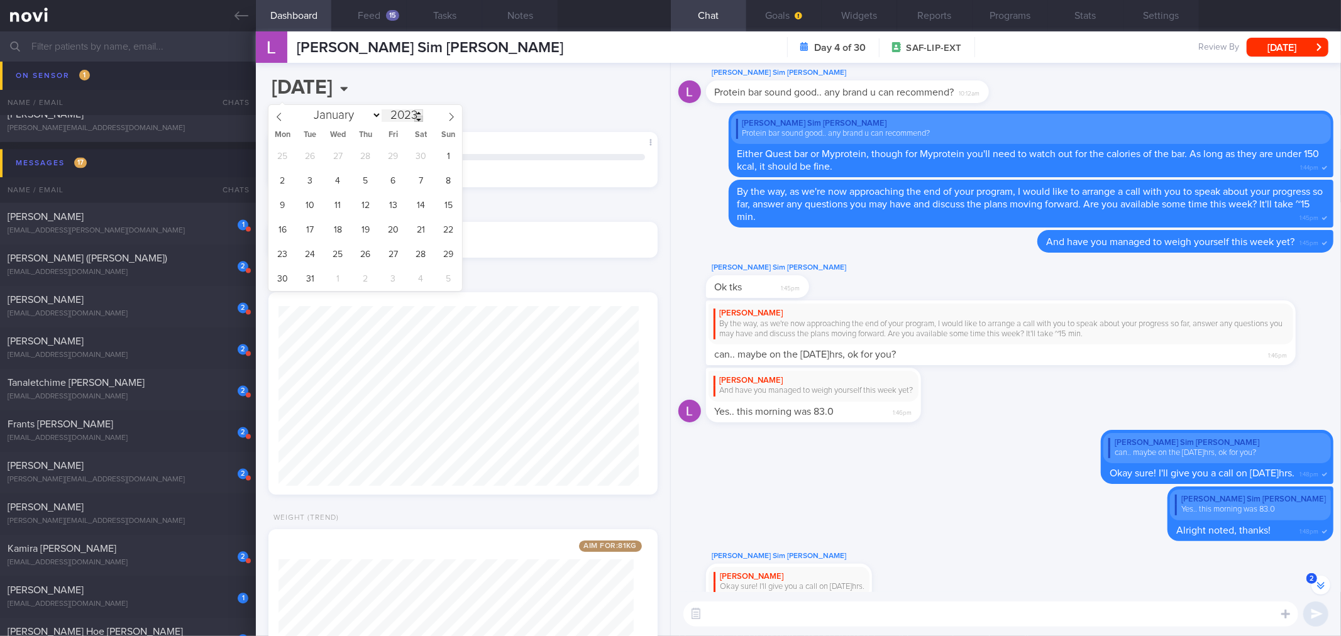
type input "2022"
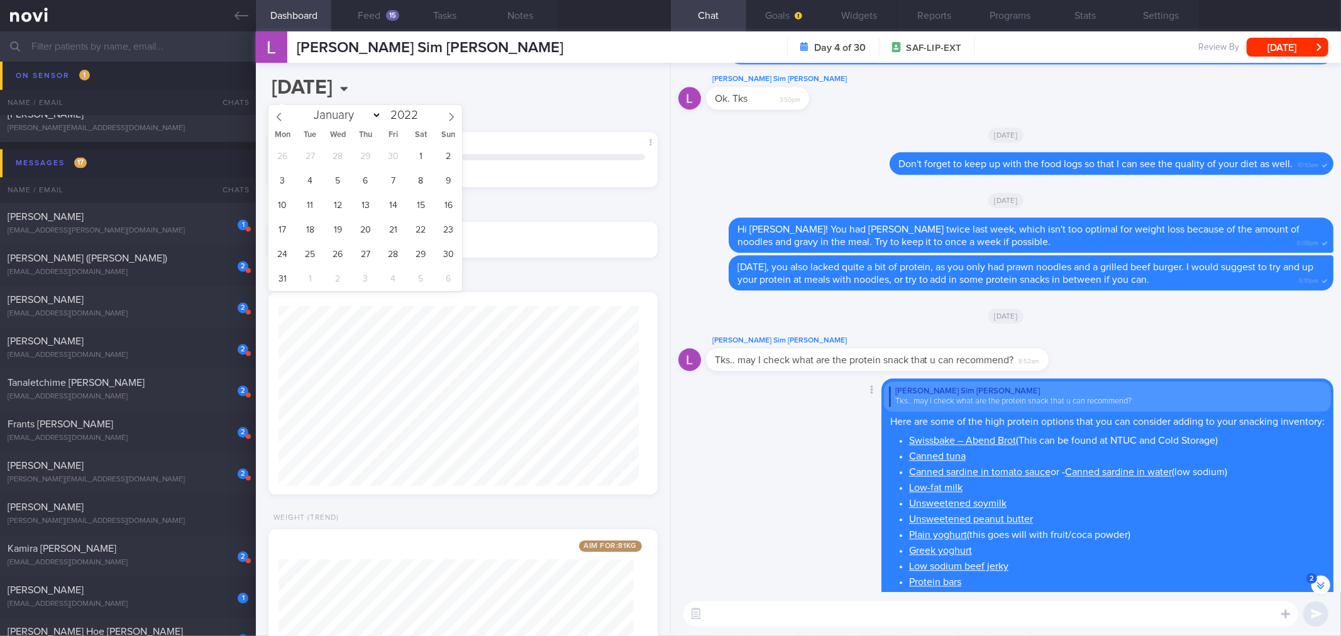
scroll to position [-1679, 0]
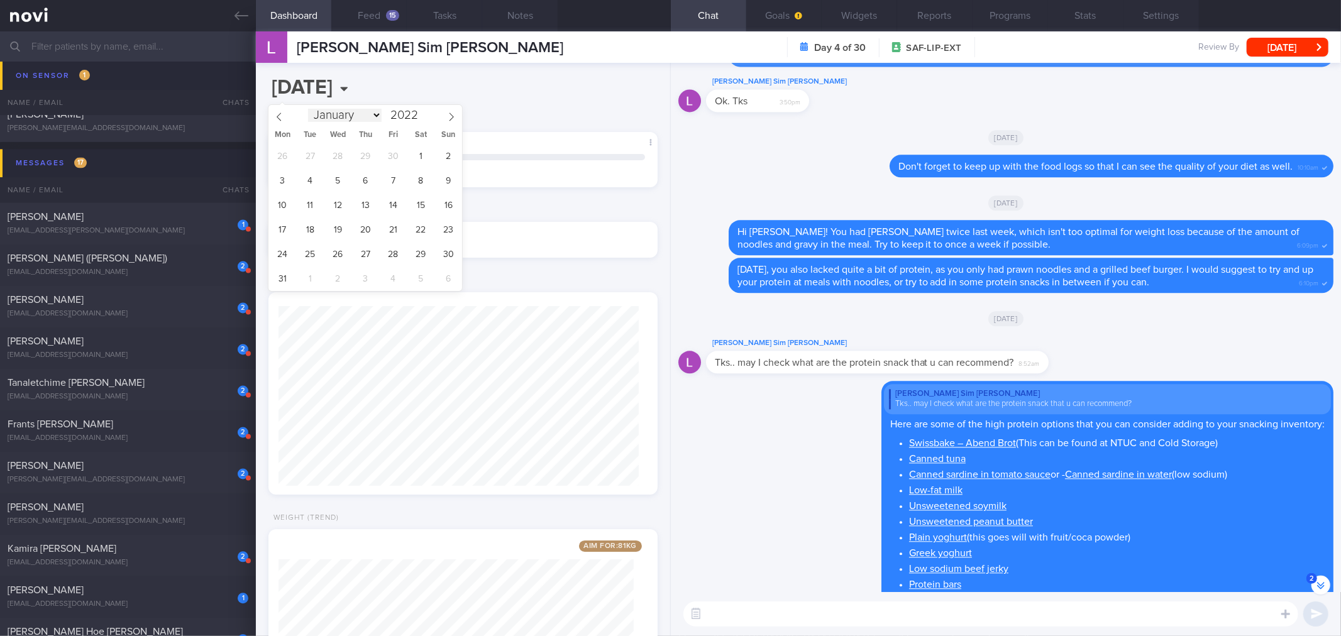
click at [375, 116] on select "January February March April May June July August September October November De…" at bounding box center [345, 115] width 74 height 13
select select "10"
click at [308, 109] on select "January February March April May June July August September October November De…" at bounding box center [345, 115] width 74 height 13
click at [329, 248] on span "30" at bounding box center [338, 254] width 25 height 25
type input "[DATE]"
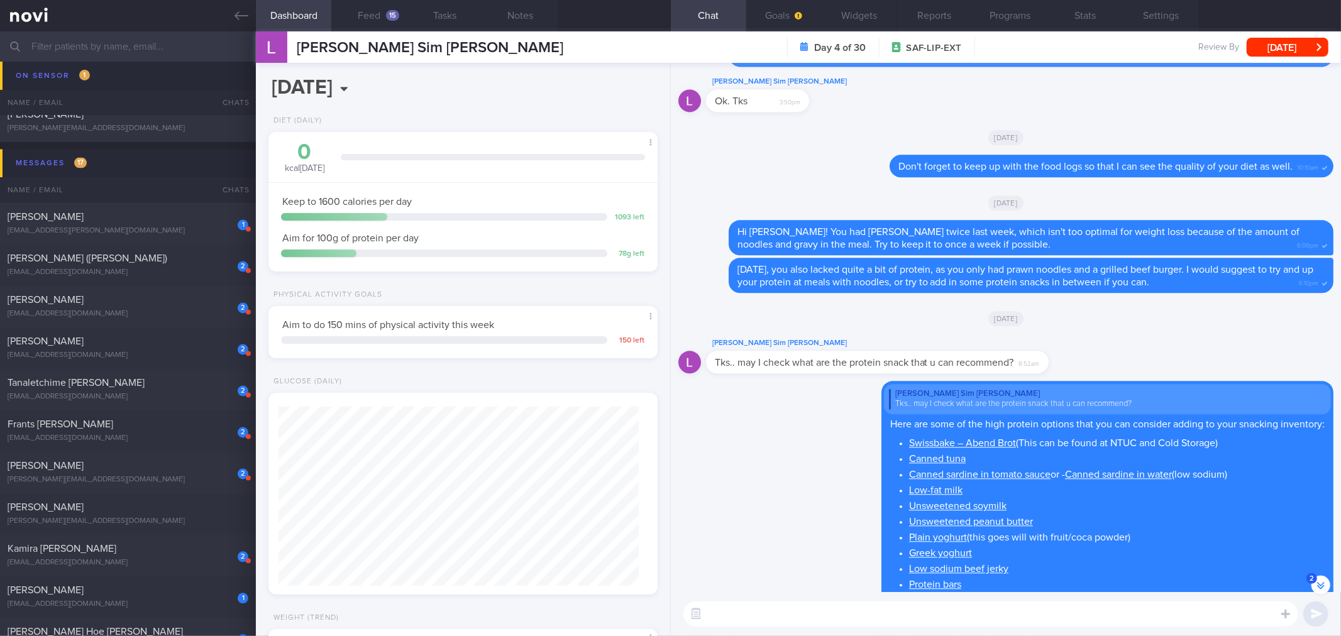
scroll to position [195, 355]
click at [484, 280] on div "Diet (Daily) 0 kcal [DATE] Carbs Protein Fat 0 g 0 g 0 g Keep to 1600 calories …" at bounding box center [463, 200] width 414 height 168
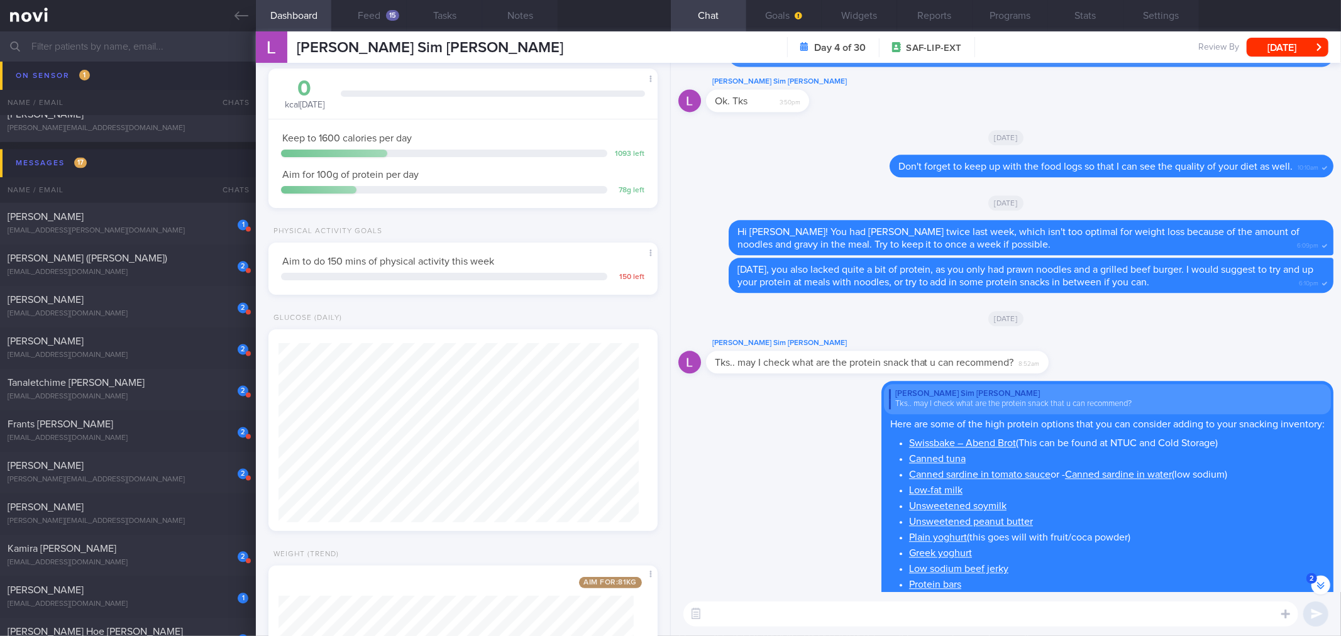
scroll to position [241, 0]
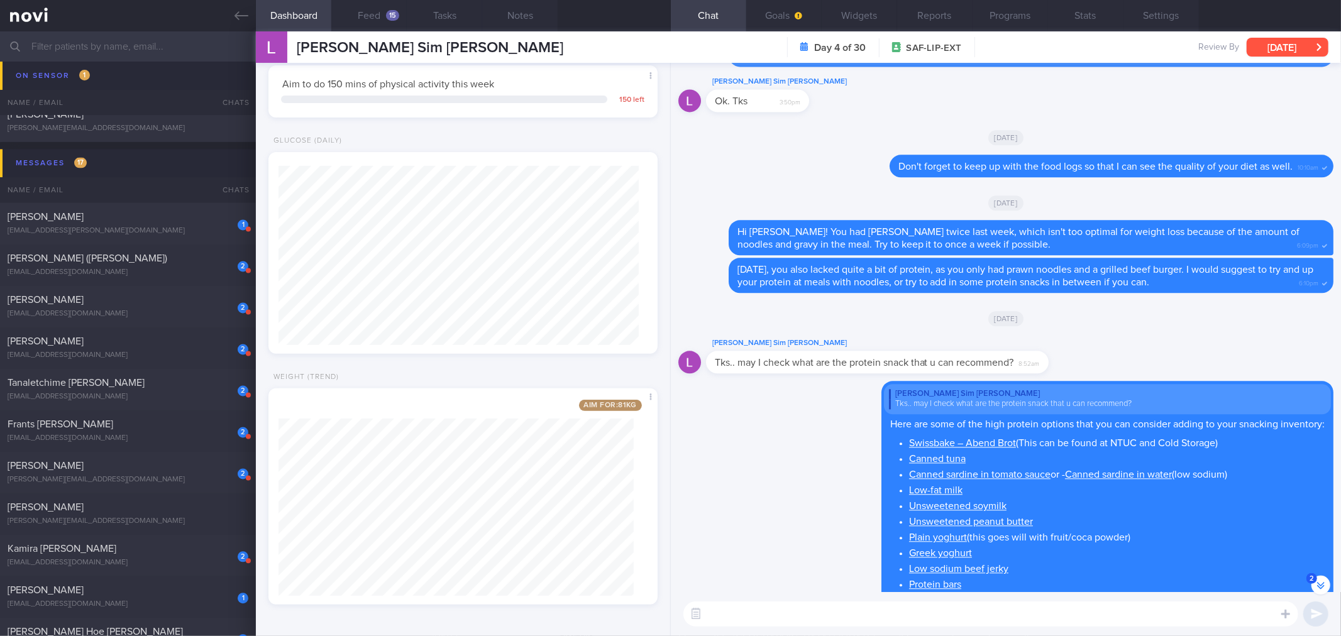
click at [1281, 48] on button "[DATE]" at bounding box center [1287, 47] width 82 height 19
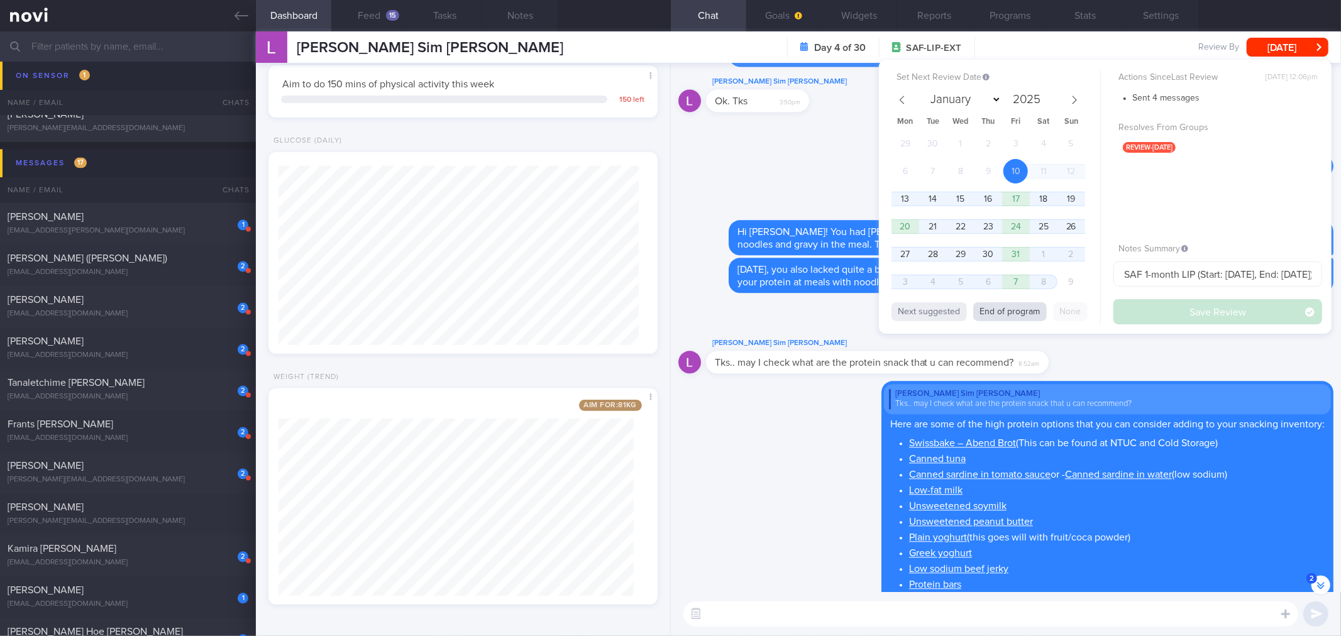
drag, startPoint x: 1034, startPoint y: 311, endPoint x: 1182, endPoint y: 308, distance: 147.7
click at [1041, 309] on button "End of program" at bounding box center [1010, 311] width 74 height 19
select select "10"
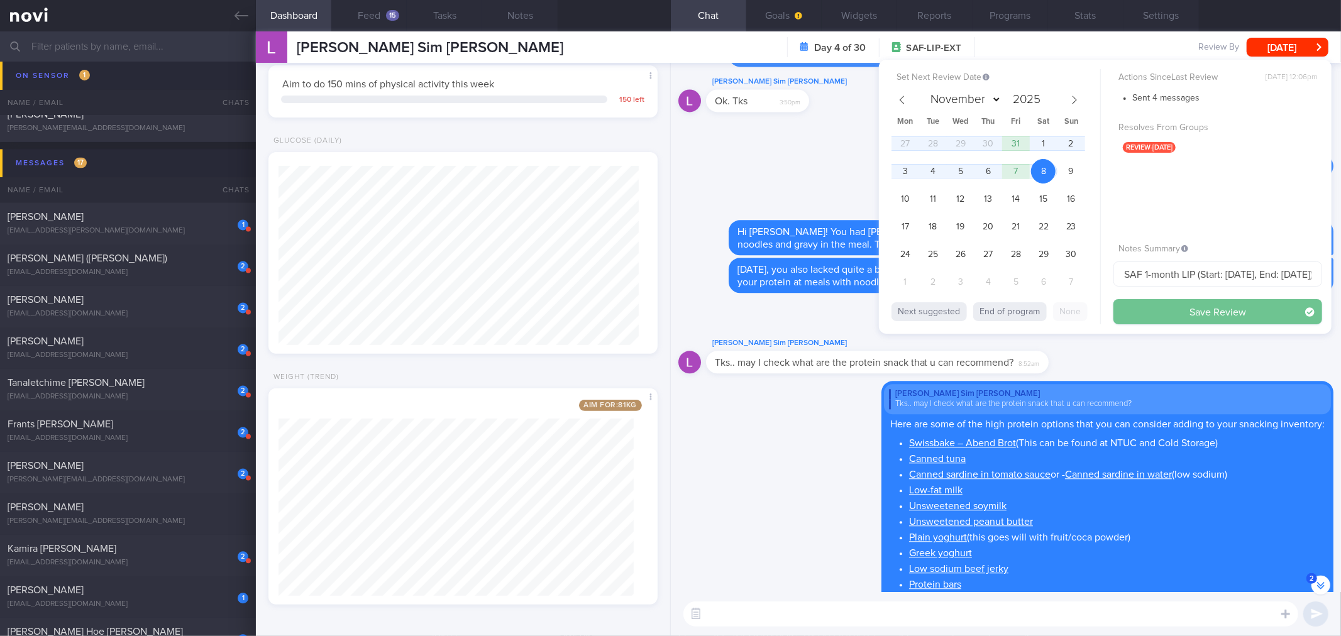
click at [1182, 308] on button "Save Review" at bounding box center [1217, 311] width 209 height 25
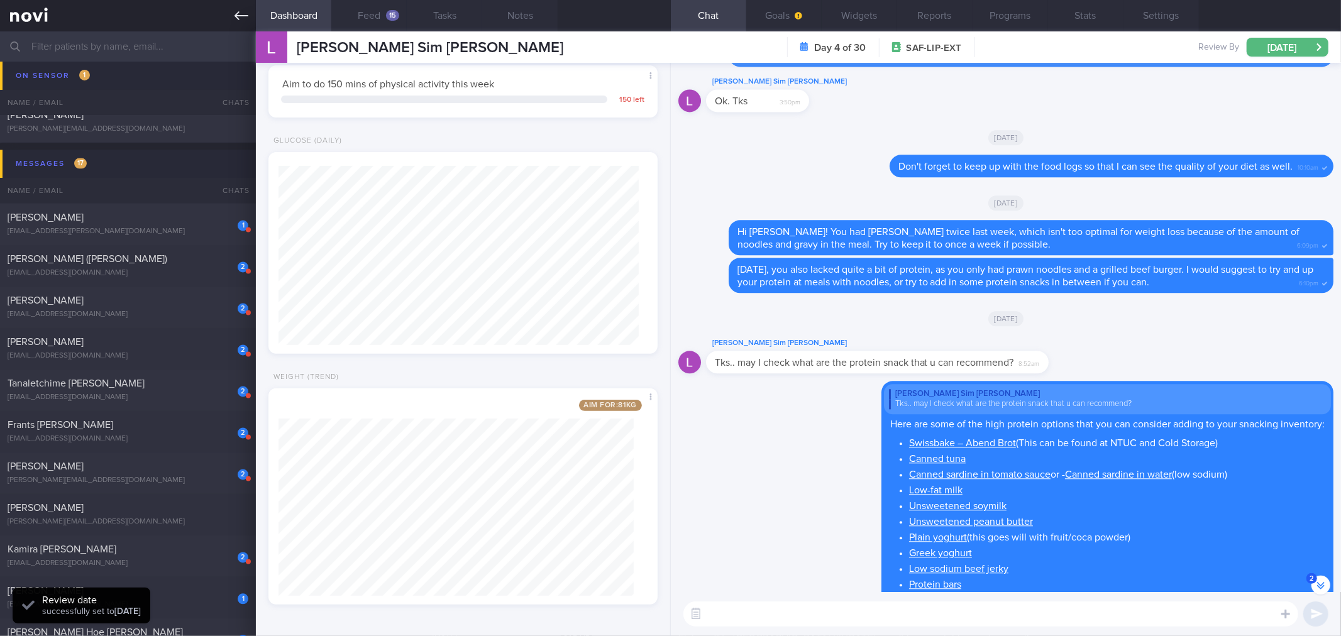
scroll to position [180, 360]
click at [243, 19] on icon at bounding box center [241, 16] width 14 height 14
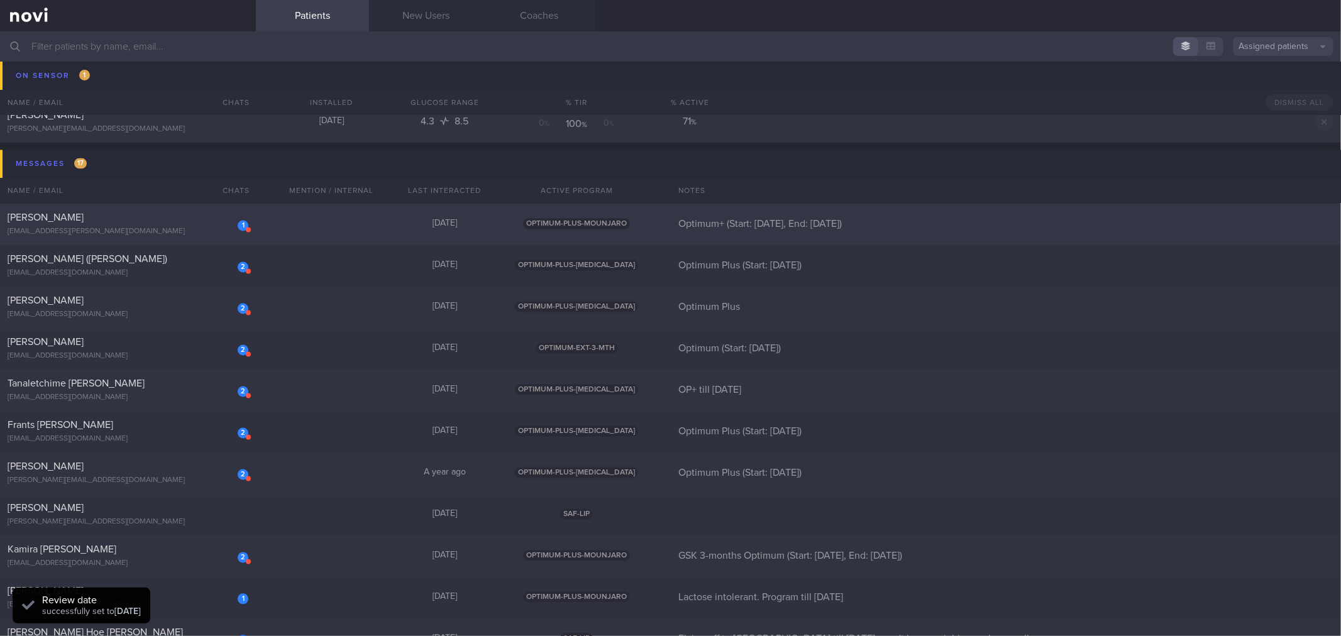
click at [221, 224] on div "1" at bounding box center [235, 221] width 28 height 19
select select "9"
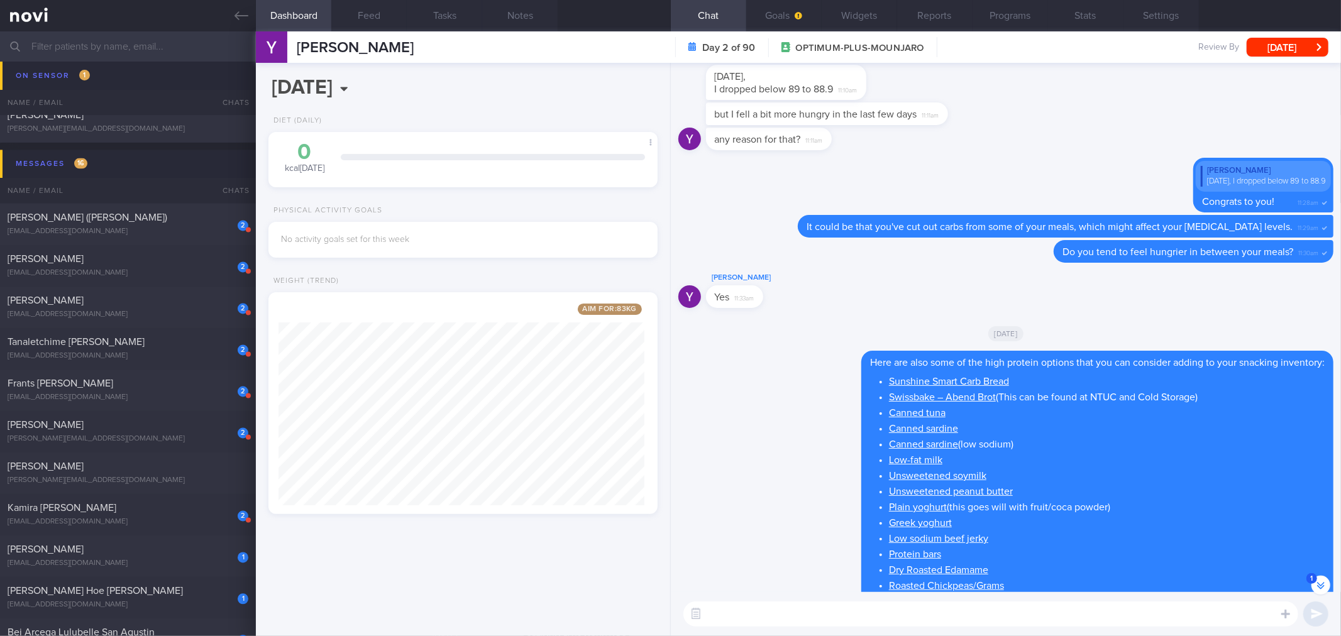
scroll to position [-9480, 0]
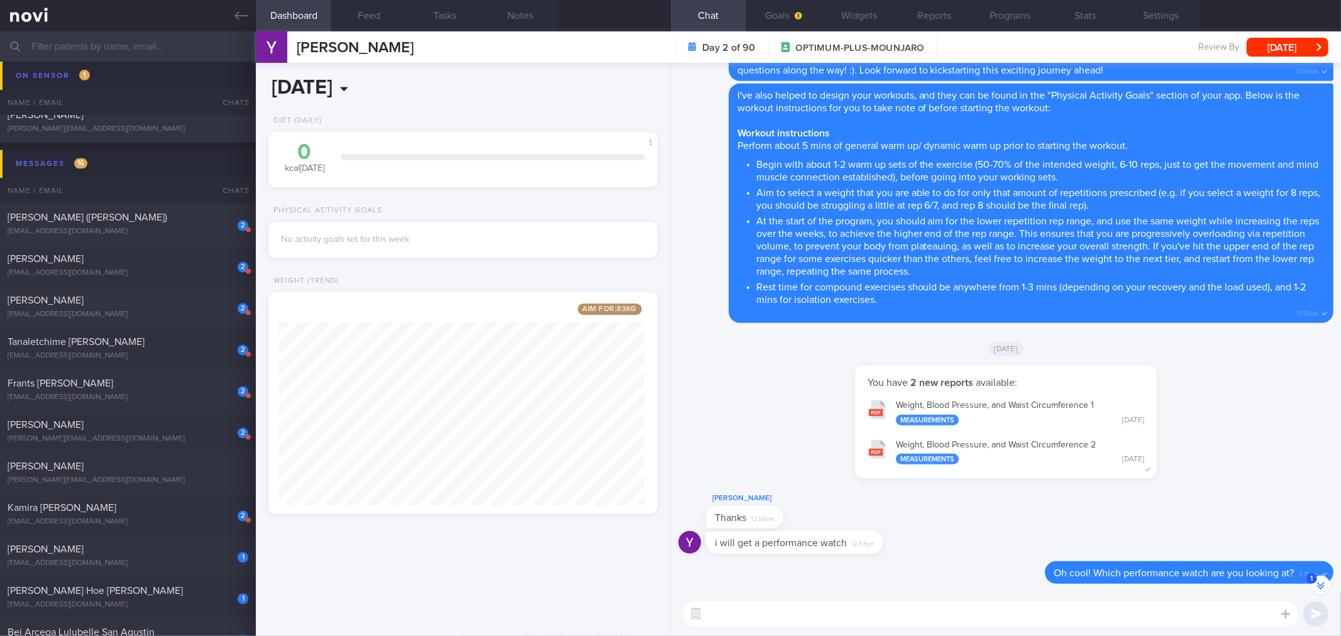
click at [372, 84] on input "[DATE]" at bounding box center [388, 87] width 240 height 31
click at [420, 113] on span at bounding box center [418, 112] width 9 height 6
click at [420, 116] on span at bounding box center [418, 119] width 9 height 6
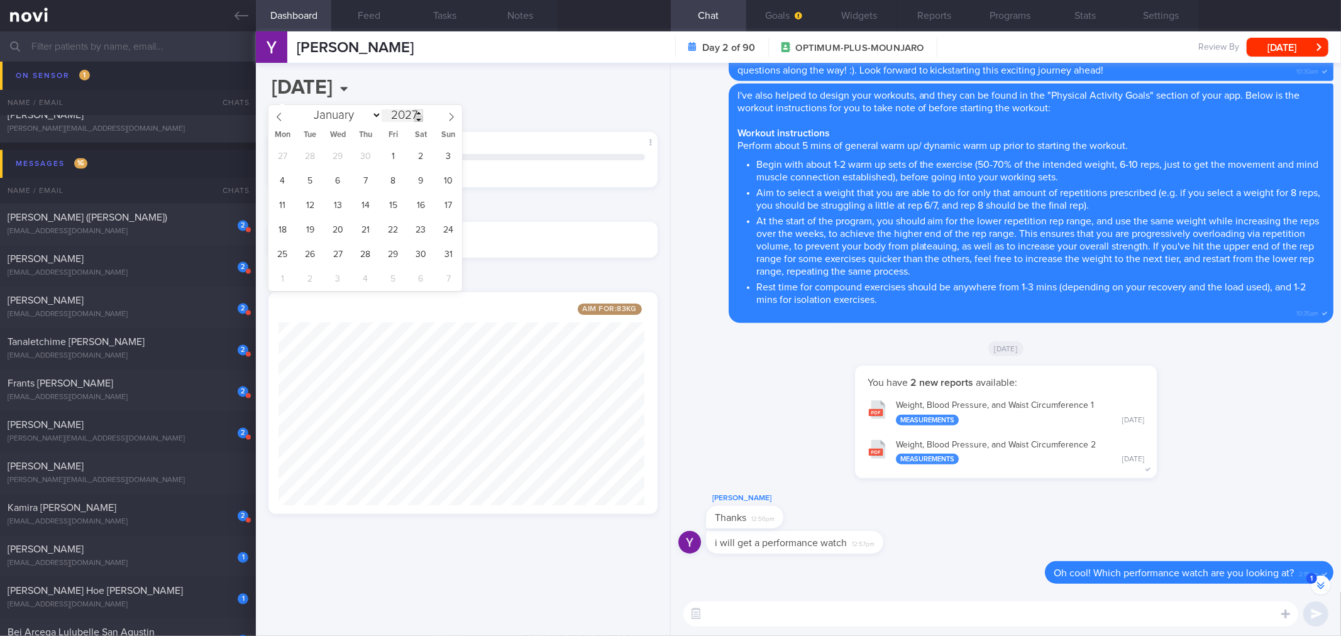
click at [422, 116] on span at bounding box center [418, 119] width 9 height 6
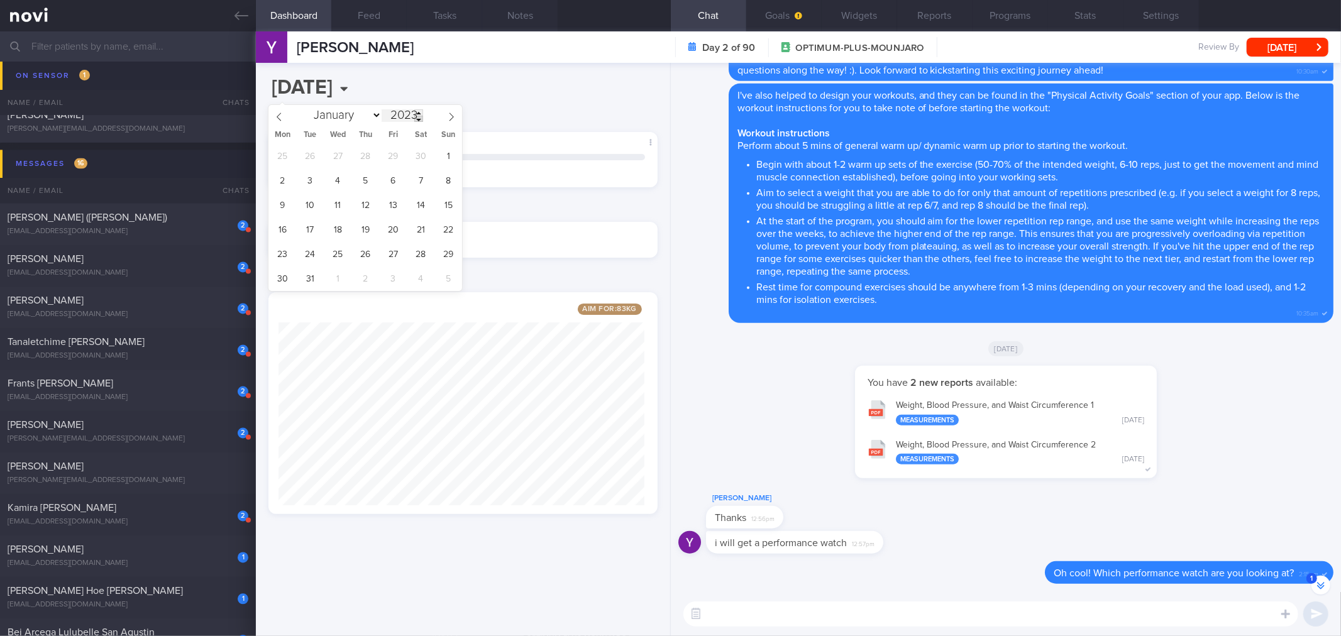
type input "2022"
click at [437, 222] on span "23" at bounding box center [448, 229] width 25 height 25
type input "[DATE]"
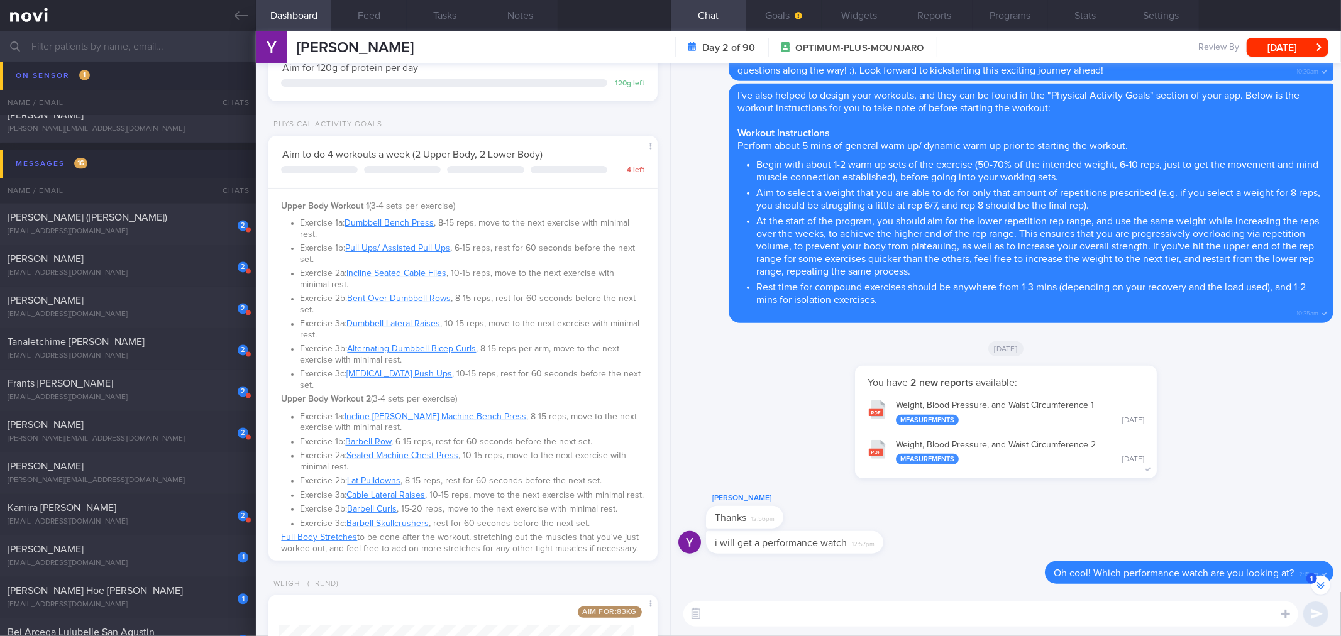
scroll to position [387, 0]
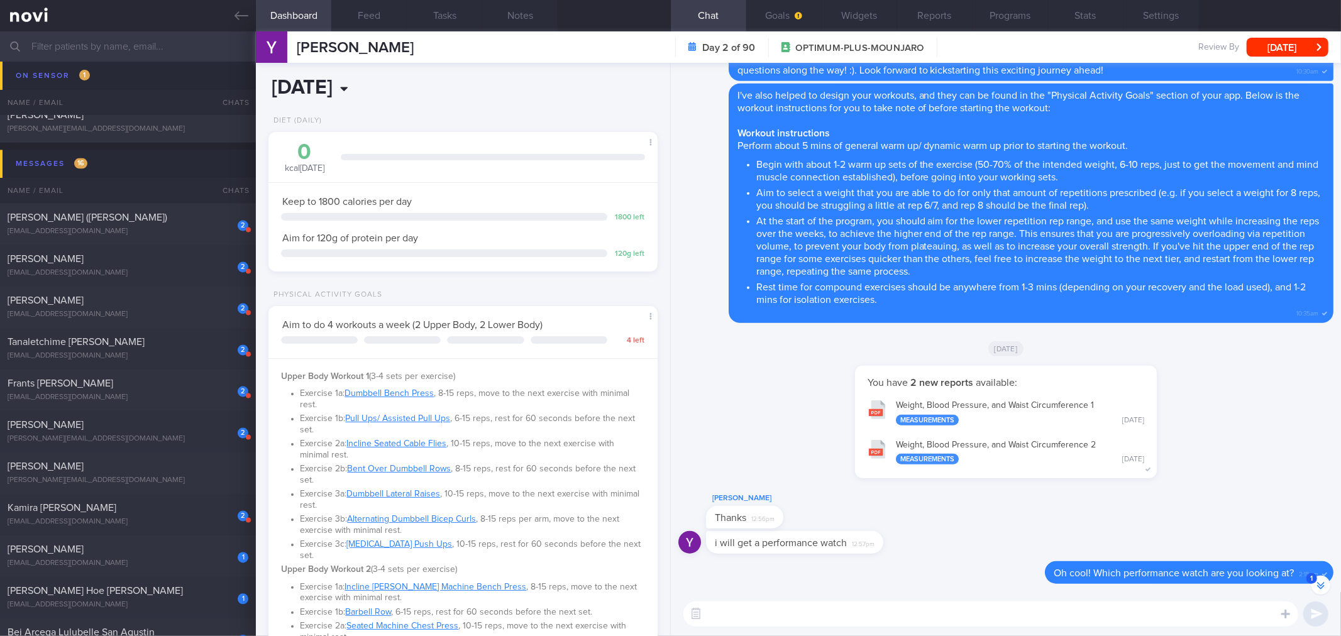
click at [375, 82] on input "[DATE]" at bounding box center [388, 87] width 240 height 31
click at [376, 117] on select "January February March April May June July August September October November De…" at bounding box center [345, 115] width 74 height 13
select select "11"
click at [308, 109] on select "January February March April May June July August September October November De…" at bounding box center [345, 115] width 74 height 13
click at [425, 260] on span "31" at bounding box center [421, 254] width 25 height 25
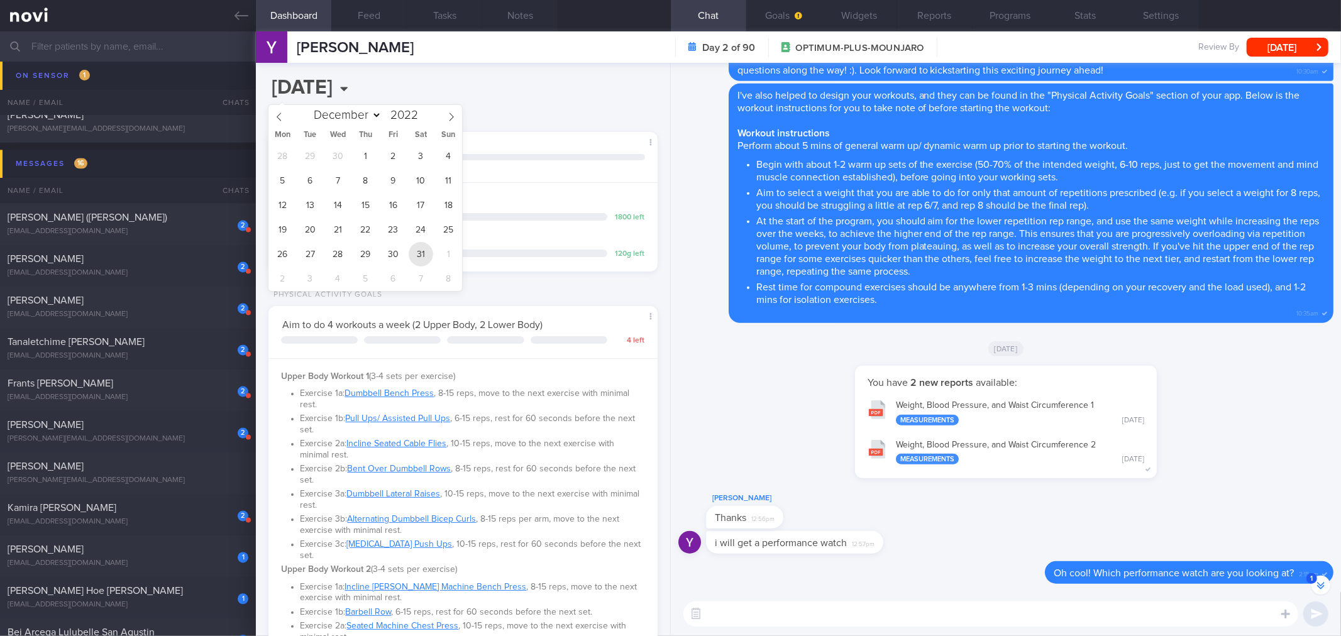
type input "[DATE]"
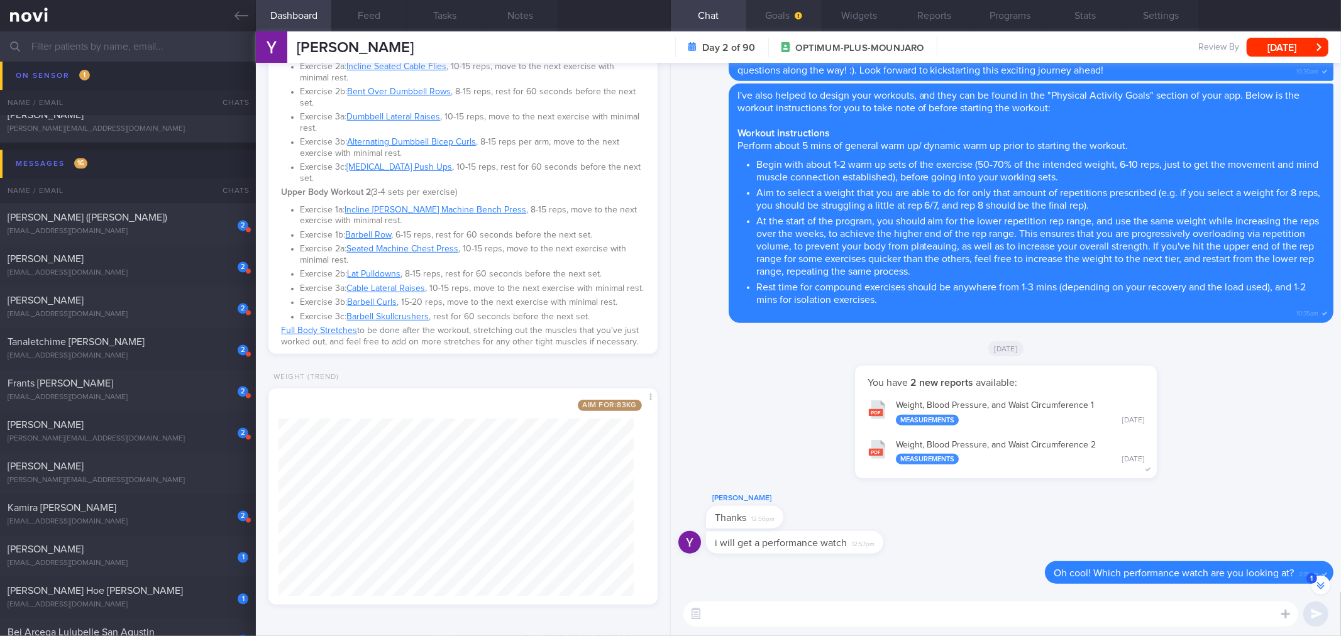
click at [790, 13] on button "Goals" at bounding box center [783, 15] width 75 height 31
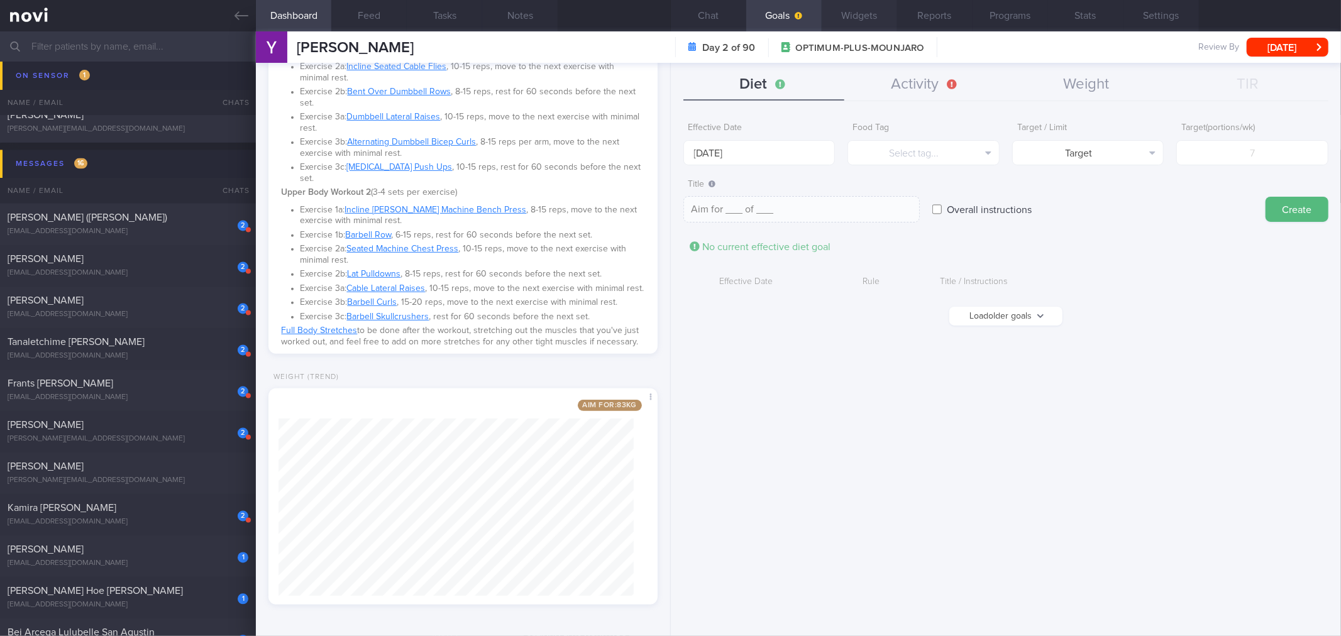
click at [869, 7] on button "Widgets" at bounding box center [858, 15] width 75 height 31
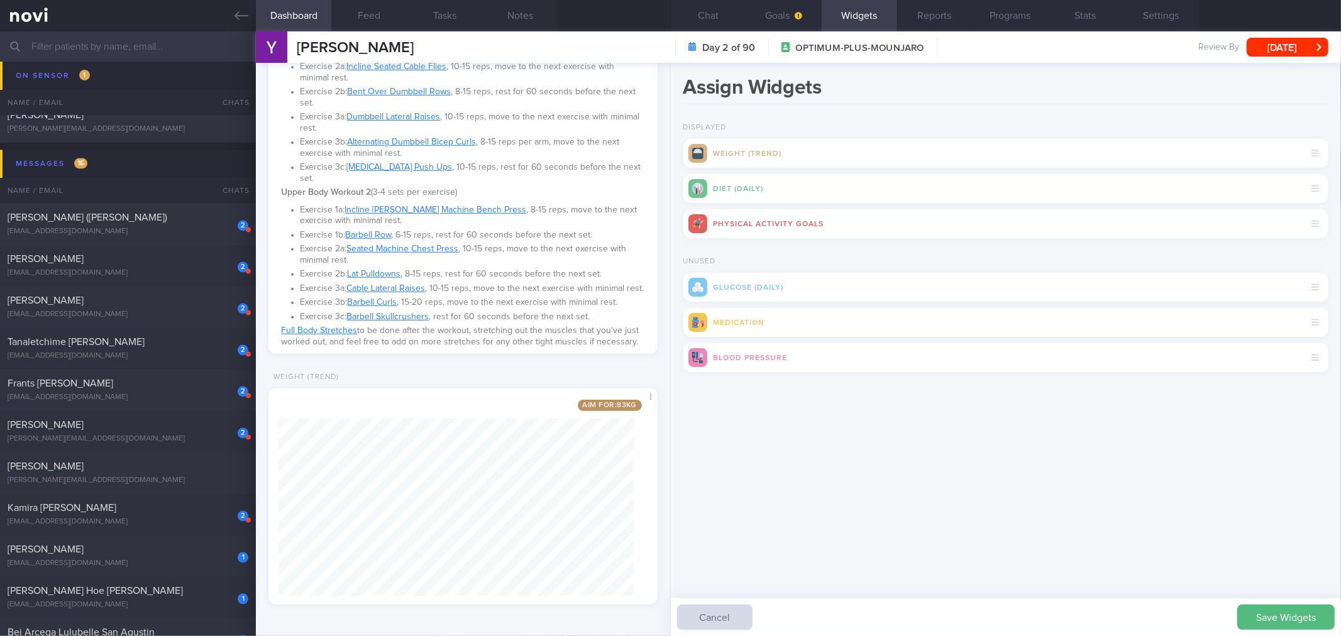
click at [1285, 614] on button "Save Widgets" at bounding box center [1285, 617] width 97 height 25
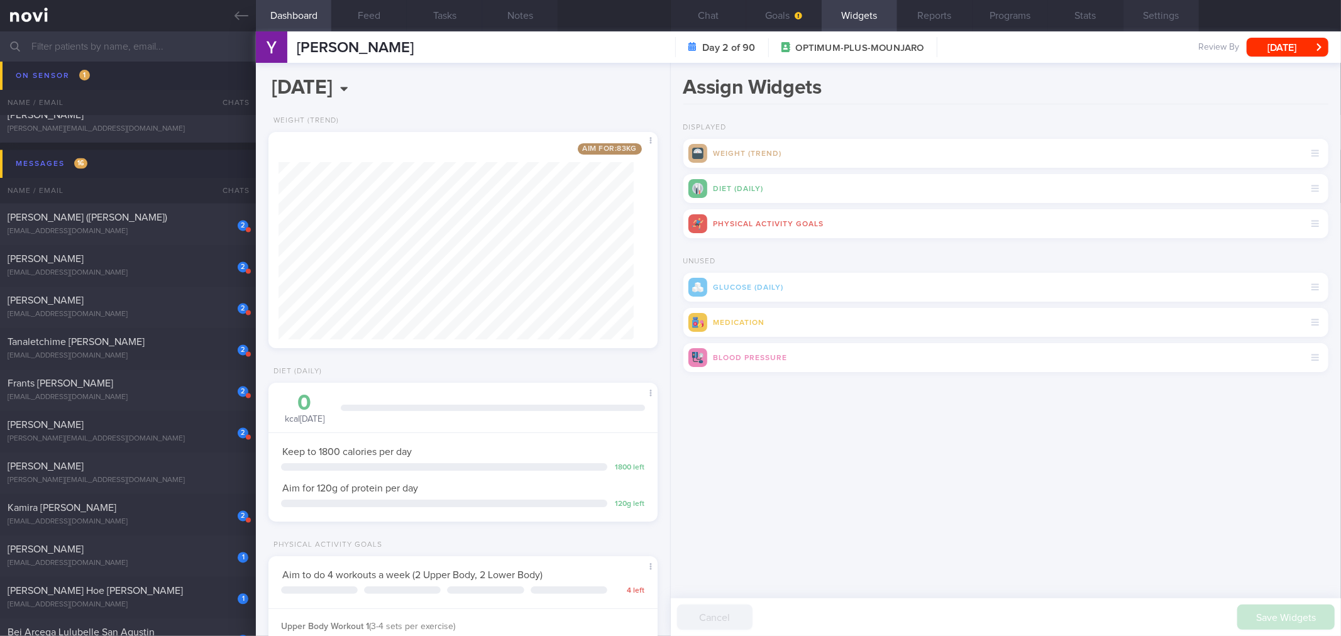
click at [1156, 14] on button "Settings" at bounding box center [1160, 15] width 75 height 31
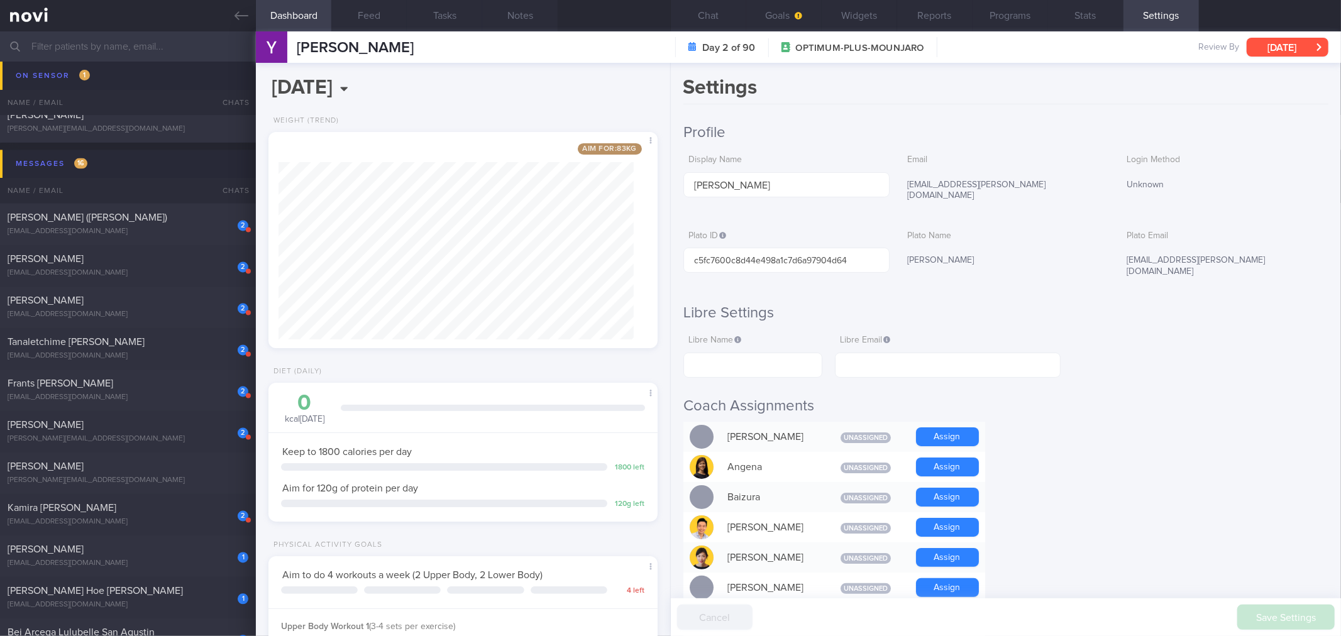
click at [1266, 54] on button "[DATE]" at bounding box center [1287, 47] width 82 height 19
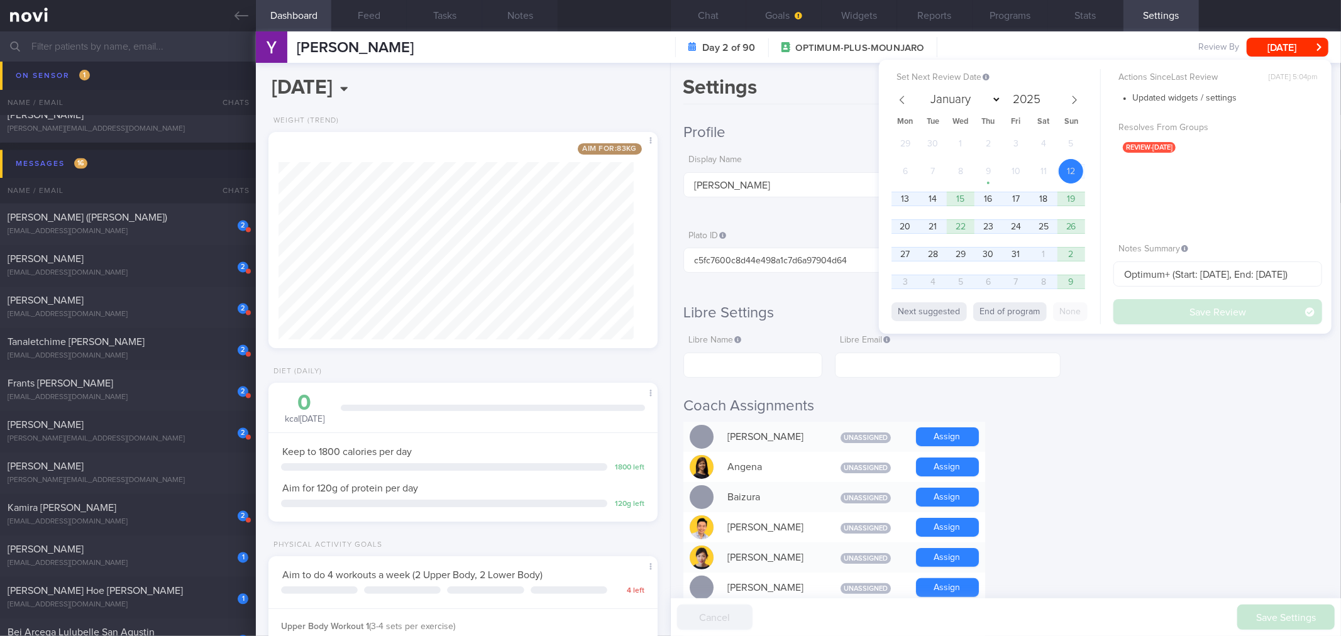
click at [1033, 307] on button "End of program" at bounding box center [1010, 311] width 74 height 19
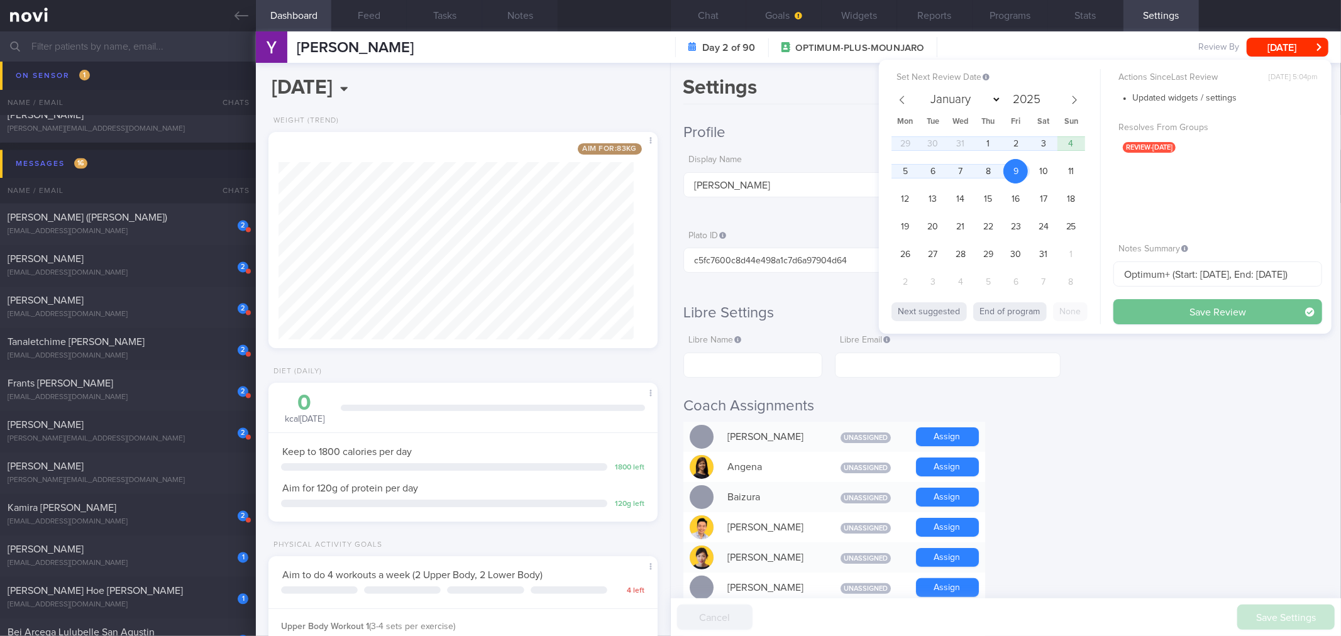
select select "0"
type input "2026"
click at [1176, 310] on button "Save Review" at bounding box center [1217, 311] width 209 height 25
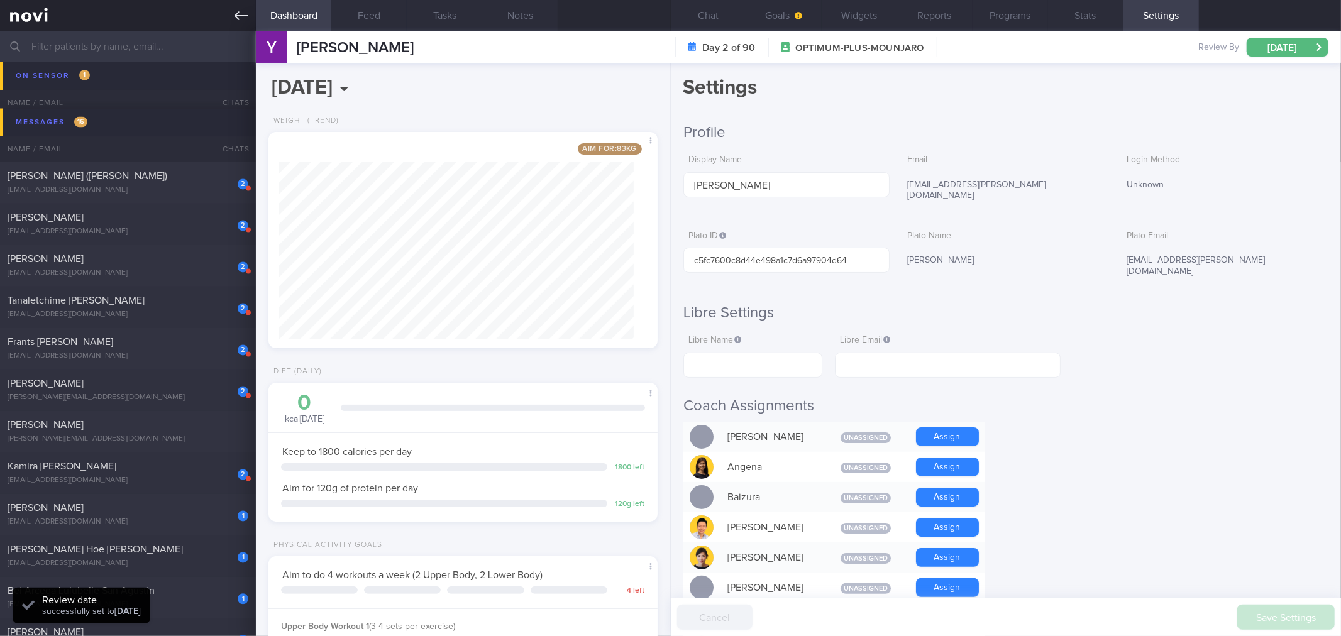
scroll to position [1944, 0]
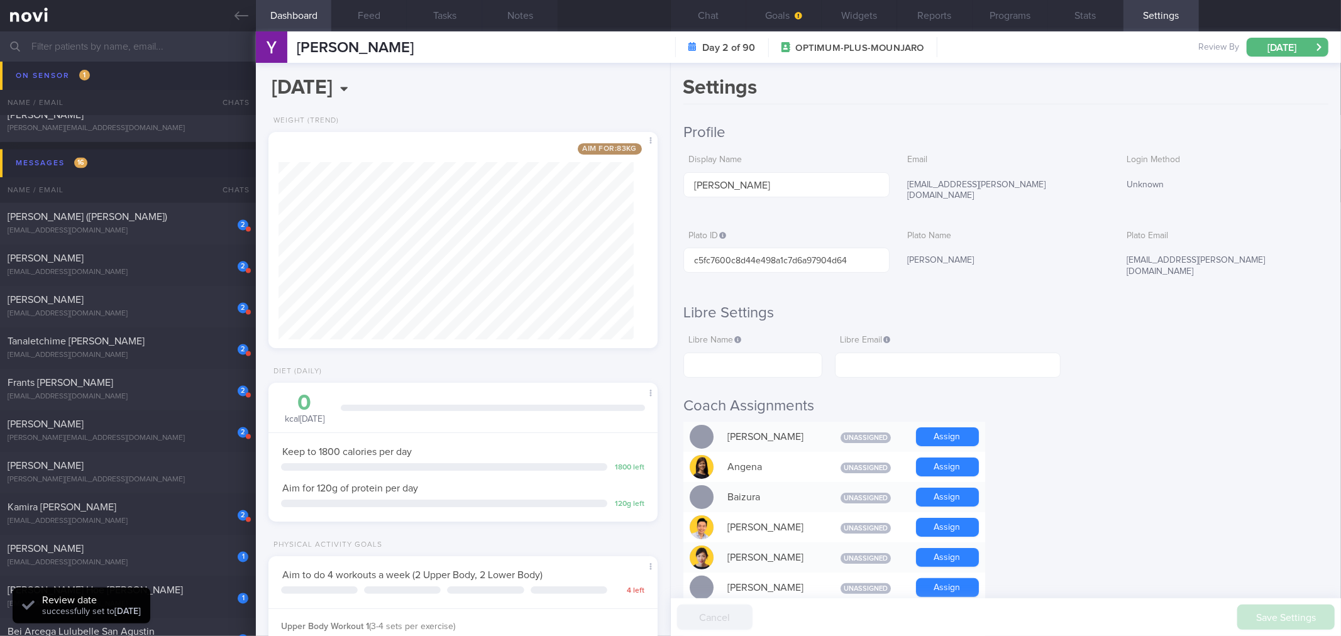
drag, startPoint x: 244, startPoint y: 11, endPoint x: 240, endPoint y: 85, distance: 74.9
click at [244, 11] on icon at bounding box center [241, 16] width 14 height 14
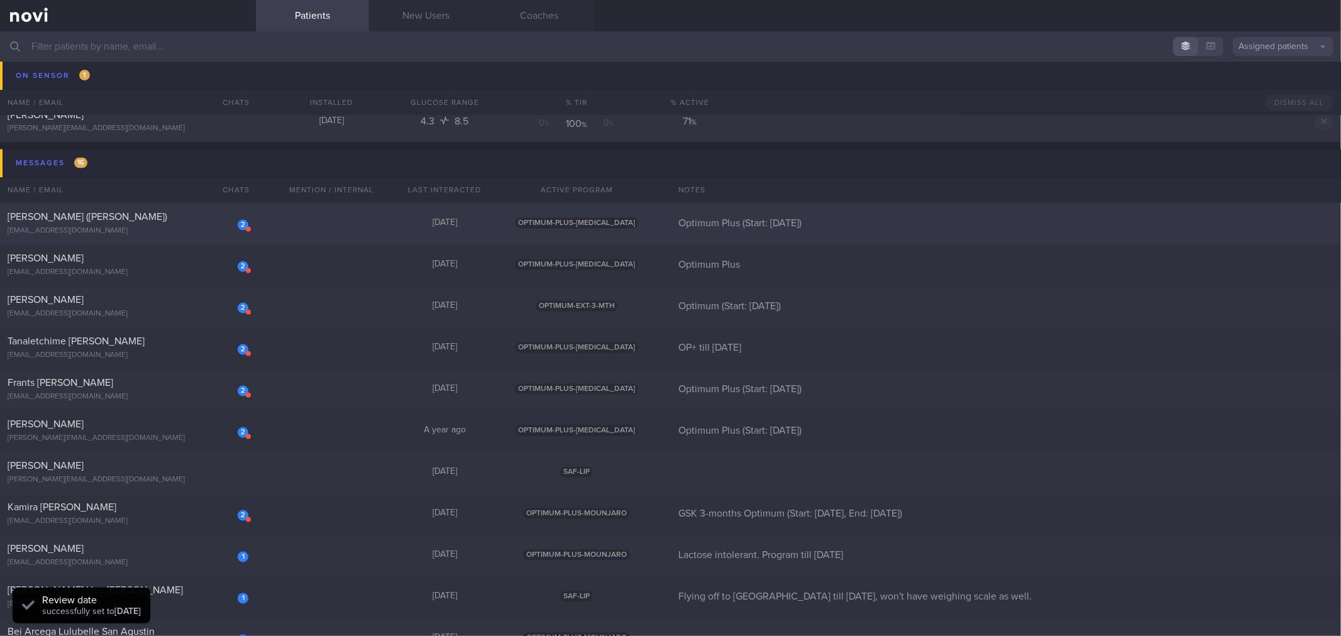
click at [165, 222] on div "[PERSON_NAME] ([PERSON_NAME])" at bounding box center [127, 217] width 238 height 13
select select "9"
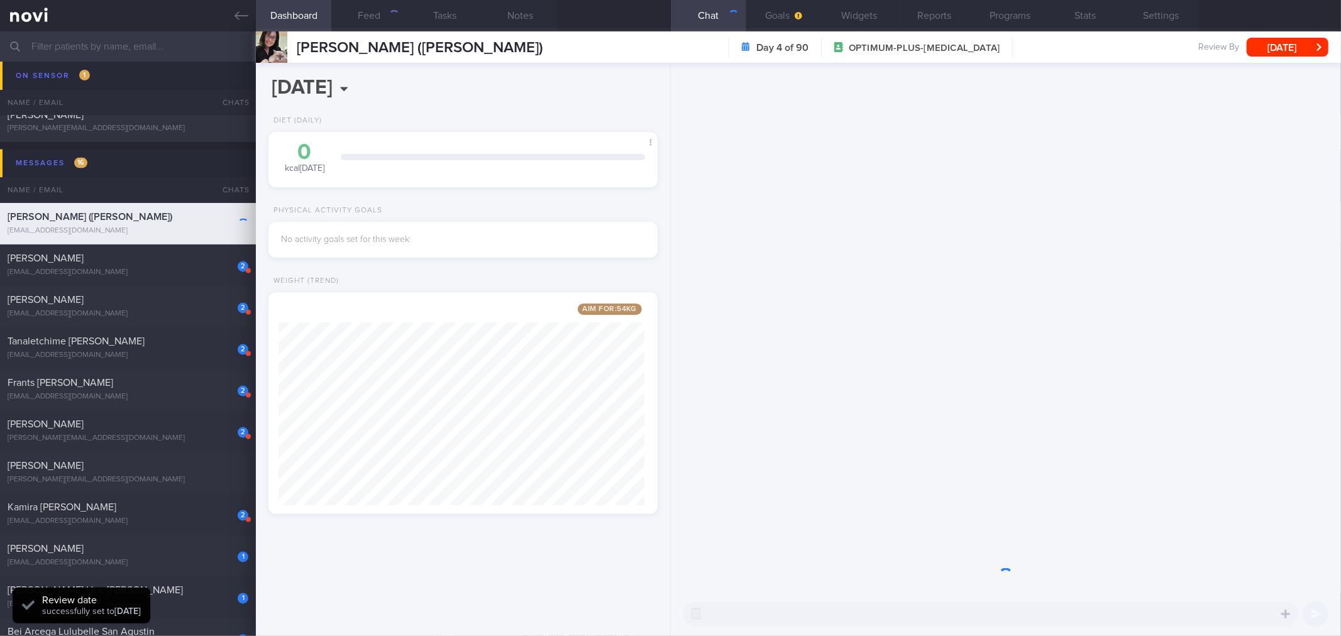
scroll to position [201, 366]
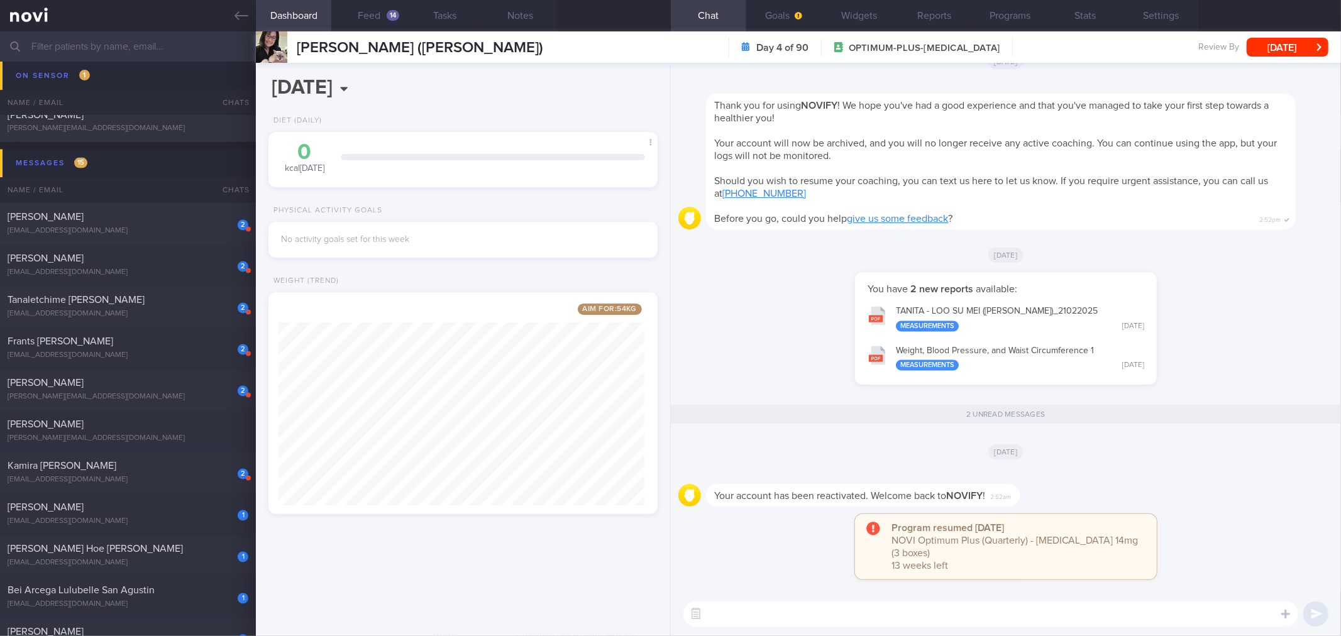
click at [1207, 514] on div "Your account has been reactivated. Welcome back to [GEOGRAPHIC_DATA] ! 2:52am" at bounding box center [1005, 491] width 655 height 45
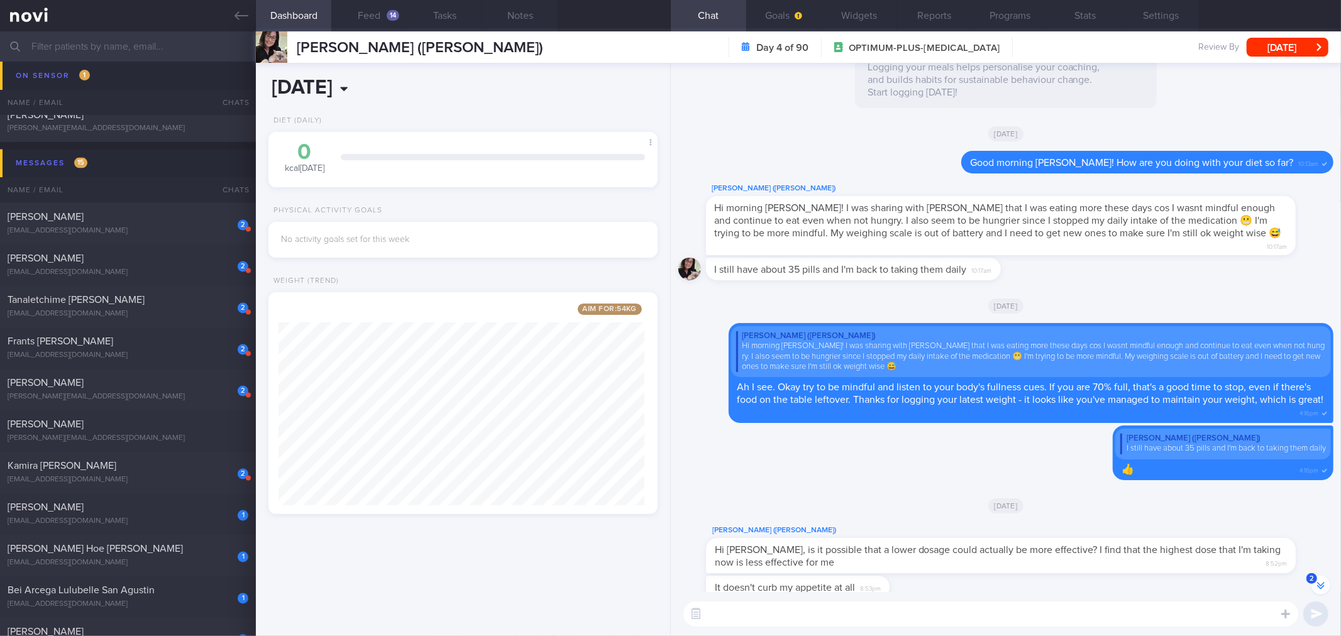
scroll to position [140, 278]
click at [373, 90] on input "[DATE]" at bounding box center [388, 87] width 240 height 31
click at [417, 113] on span at bounding box center [418, 112] width 9 height 6
click at [418, 118] on span at bounding box center [418, 119] width 9 height 6
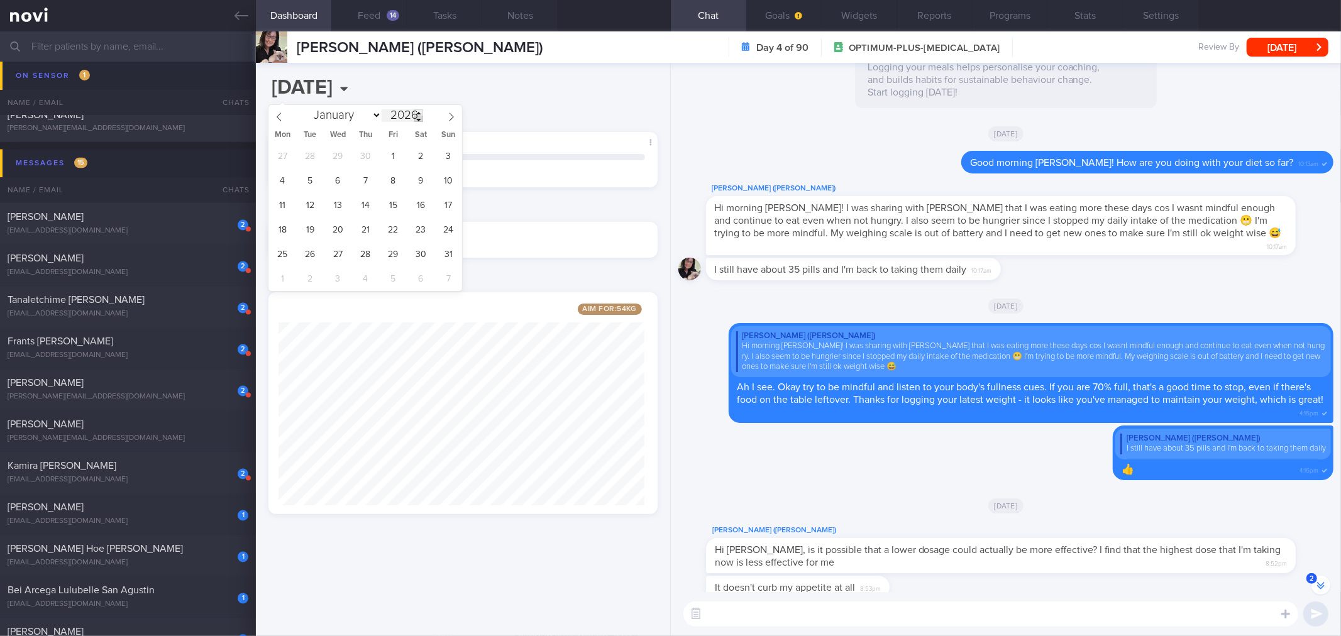
click at [418, 118] on span at bounding box center [418, 119] width 9 height 6
type input "2023"
click at [417, 171] on span "7" at bounding box center [421, 180] width 25 height 25
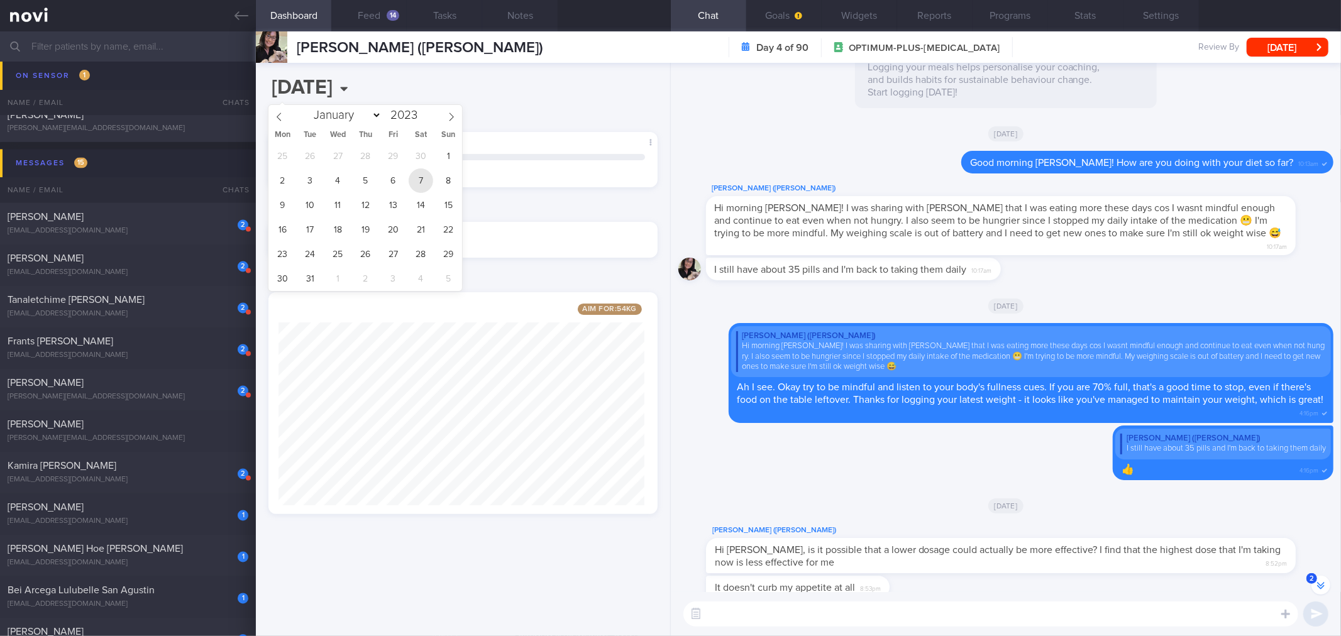
type input "[DATE]"
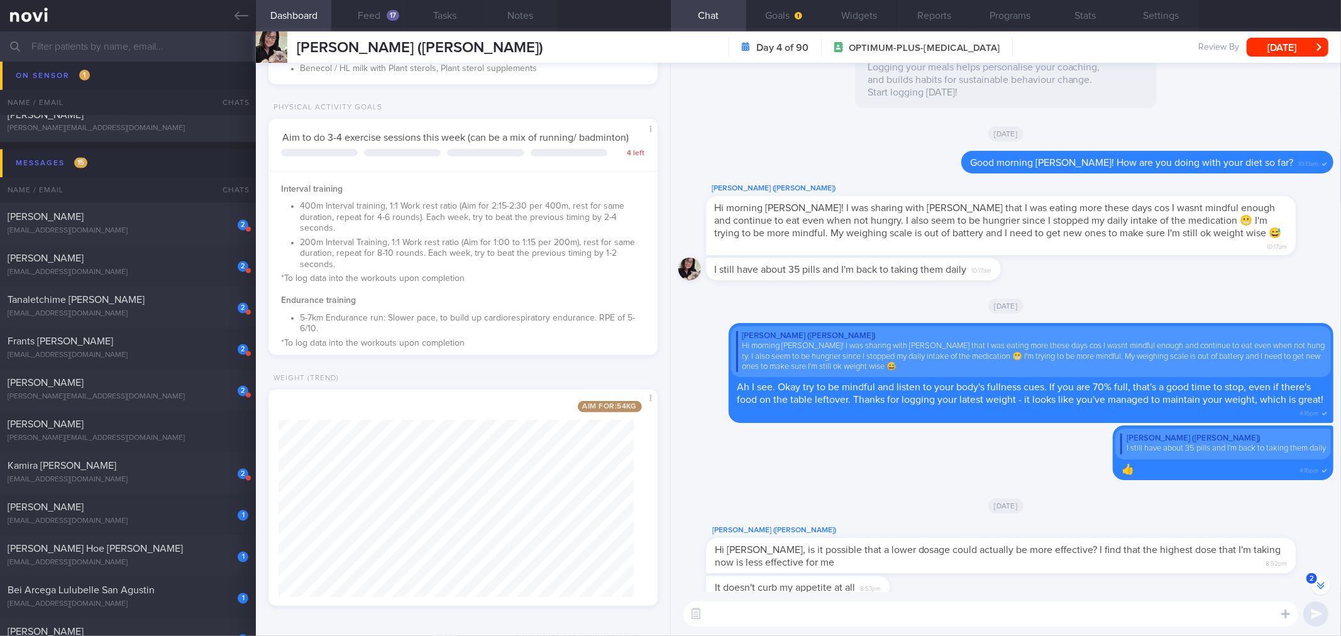
scroll to position [442, 0]
click at [864, 14] on button "Widgets" at bounding box center [858, 15] width 75 height 31
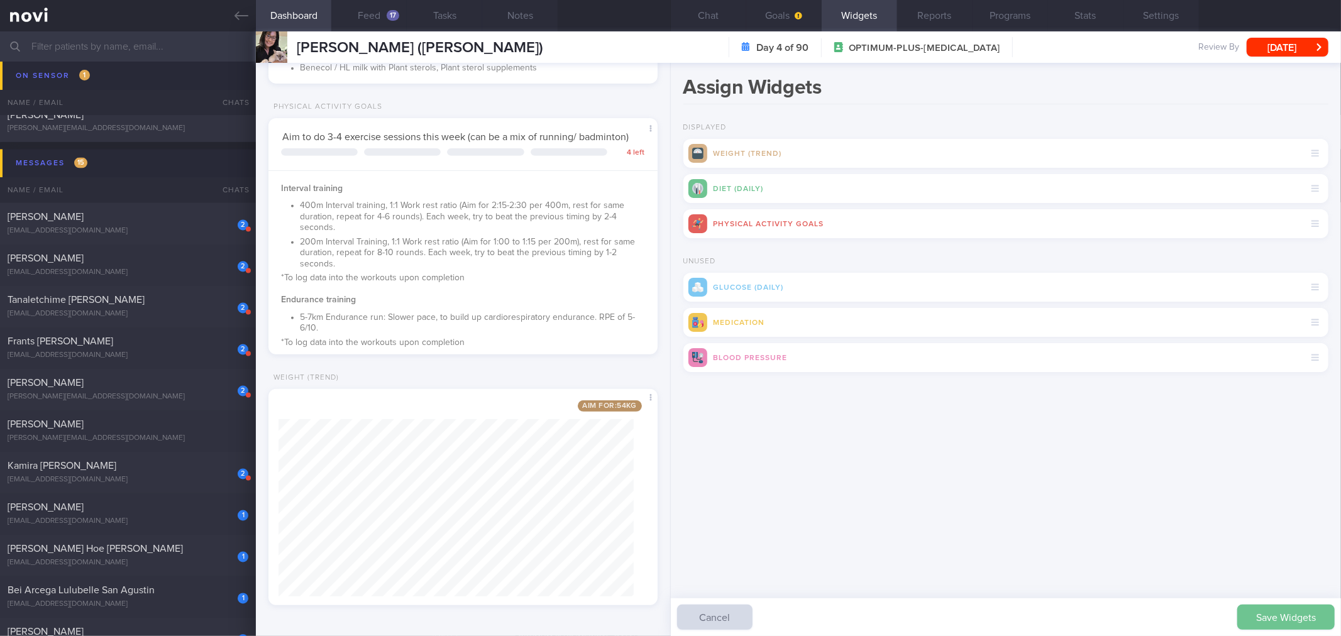
click at [1306, 617] on button "Save Widgets" at bounding box center [1285, 617] width 97 height 25
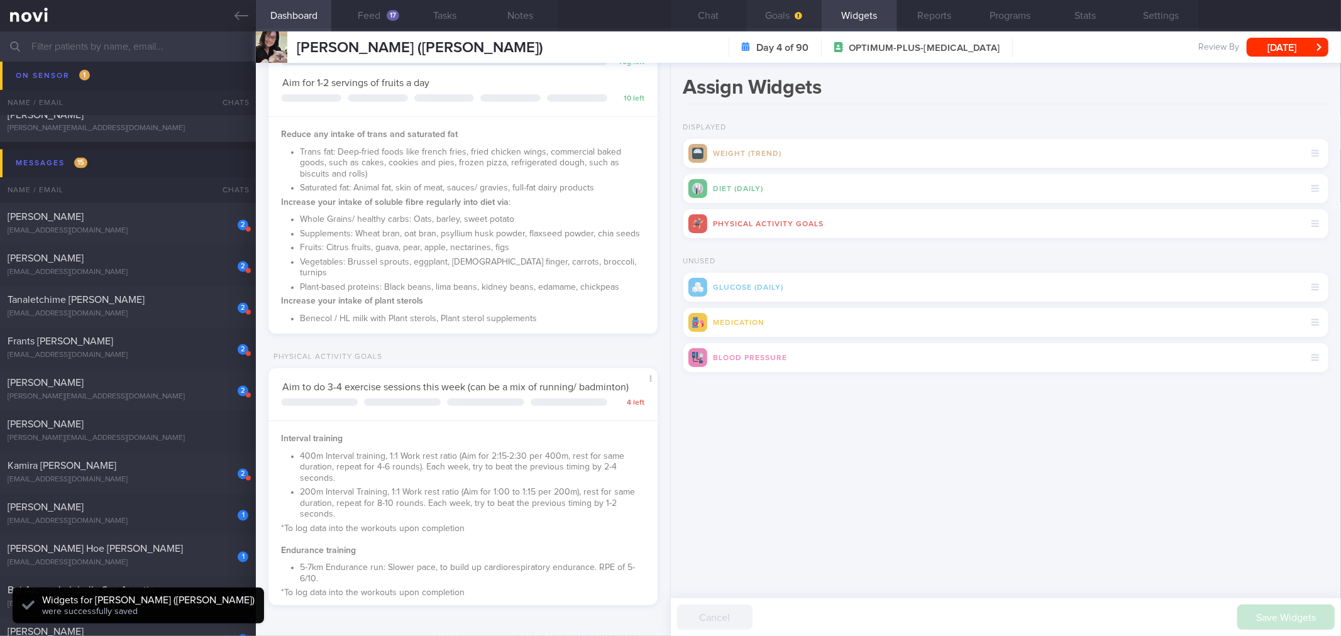
scroll to position [140, 278]
click at [698, 18] on button "Chat" at bounding box center [708, 15] width 75 height 31
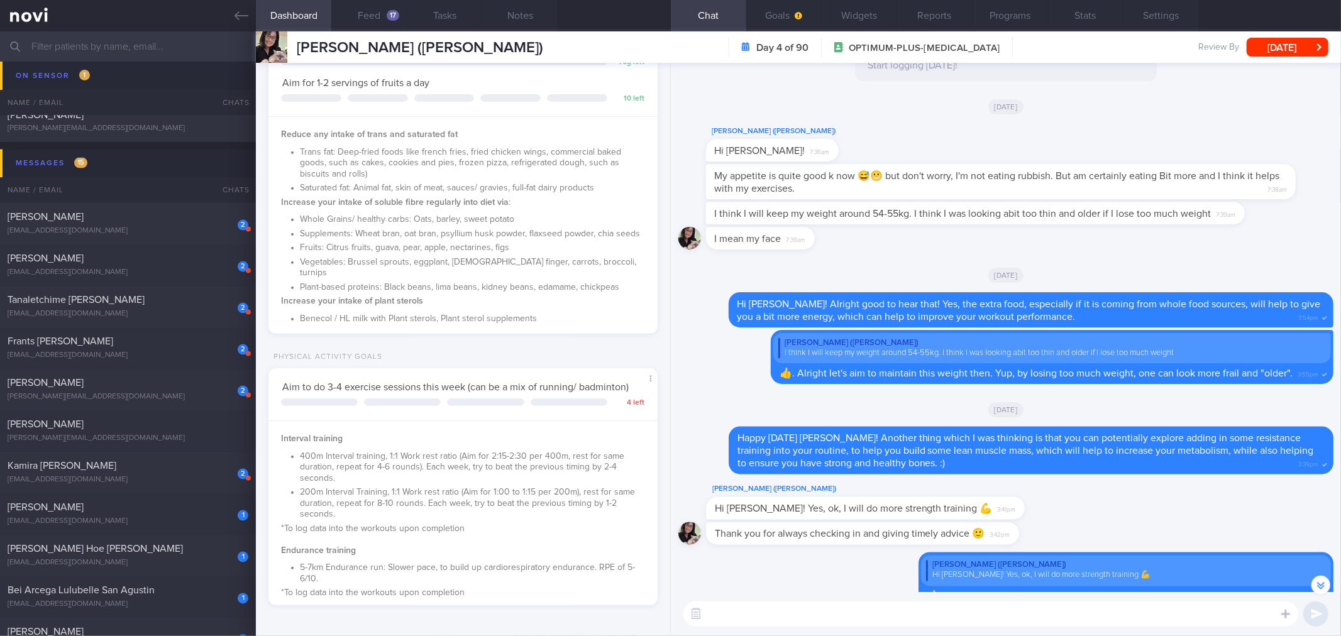
scroll to position [272, 0]
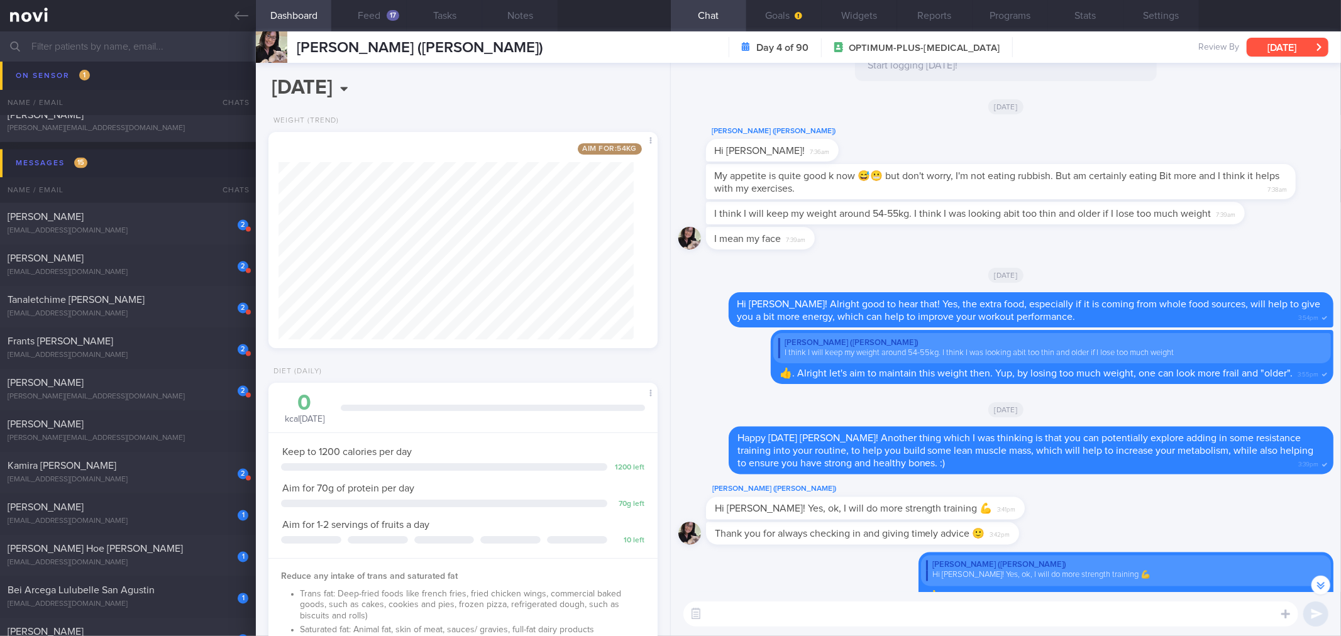
click at [1302, 43] on button "[DATE]" at bounding box center [1287, 47] width 82 height 19
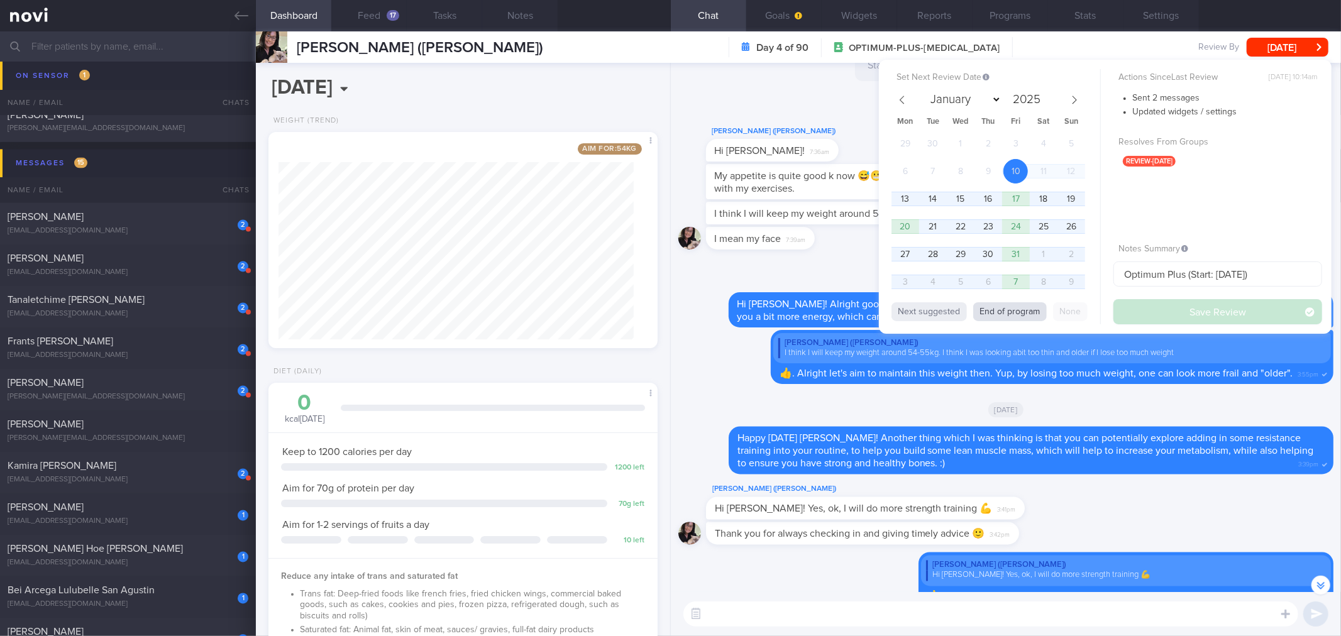
click at [1035, 309] on button "End of program" at bounding box center [1010, 311] width 74 height 19
type input "2026"
select select "0"
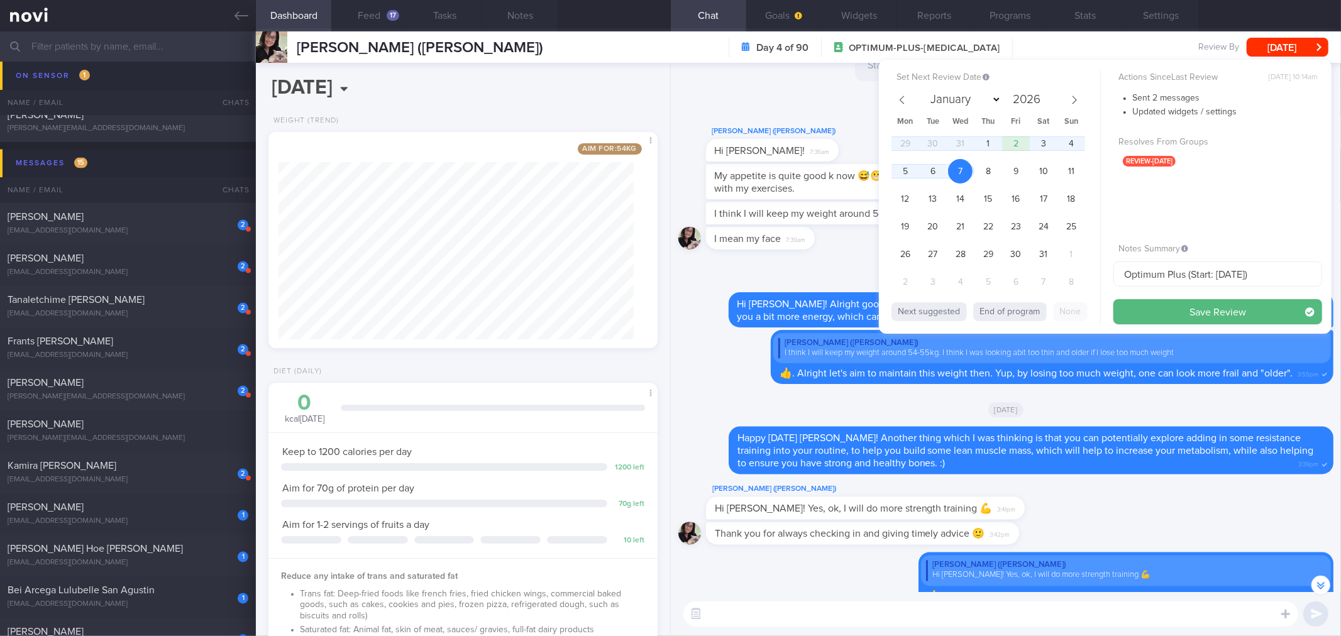
click at [1158, 310] on button "Save Review" at bounding box center [1217, 311] width 209 height 25
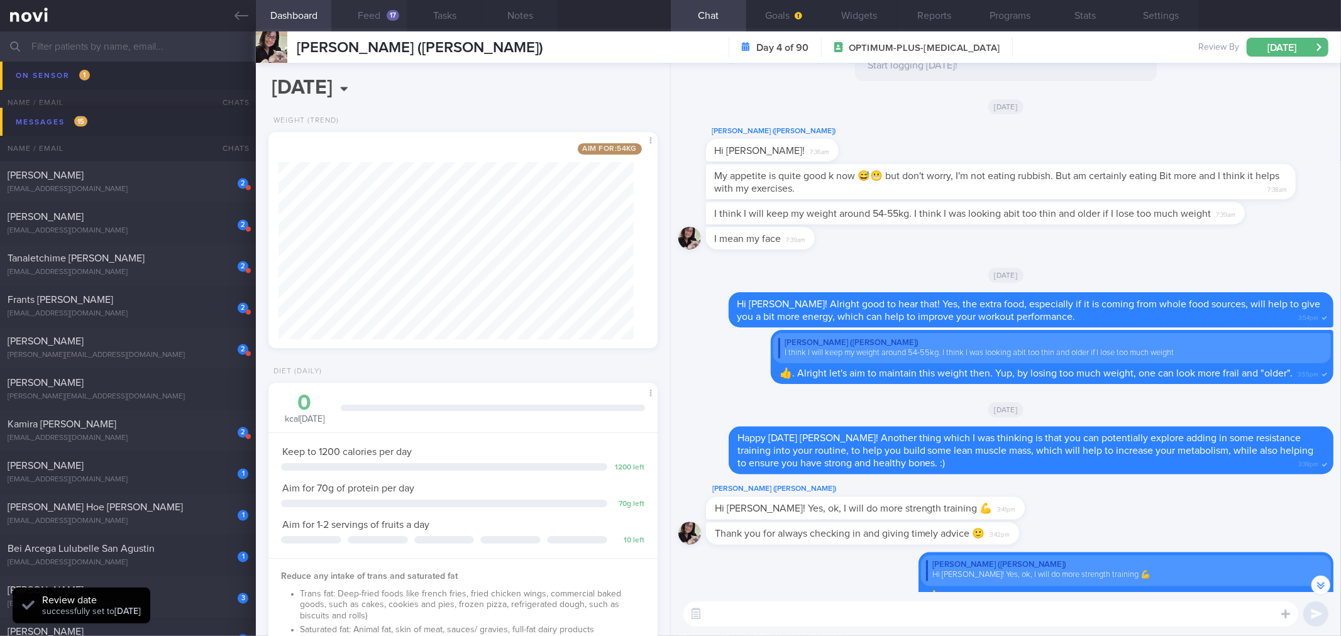
scroll to position [1903, 0]
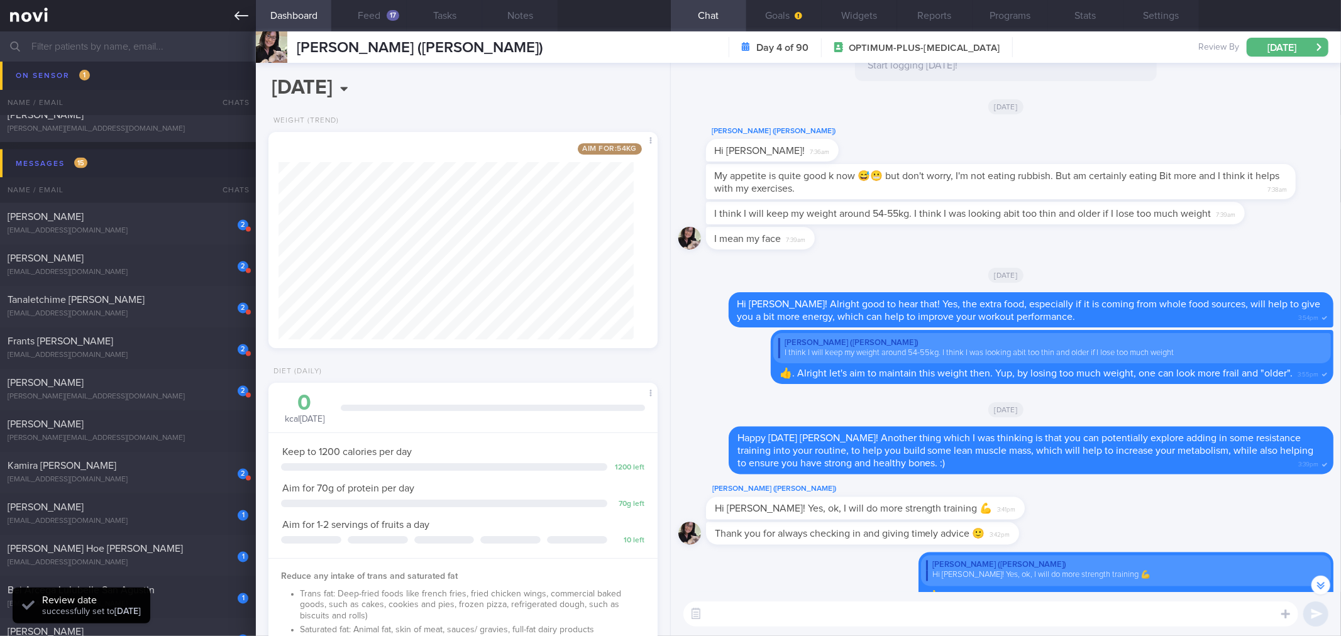
click at [235, 17] on icon at bounding box center [241, 16] width 14 height 14
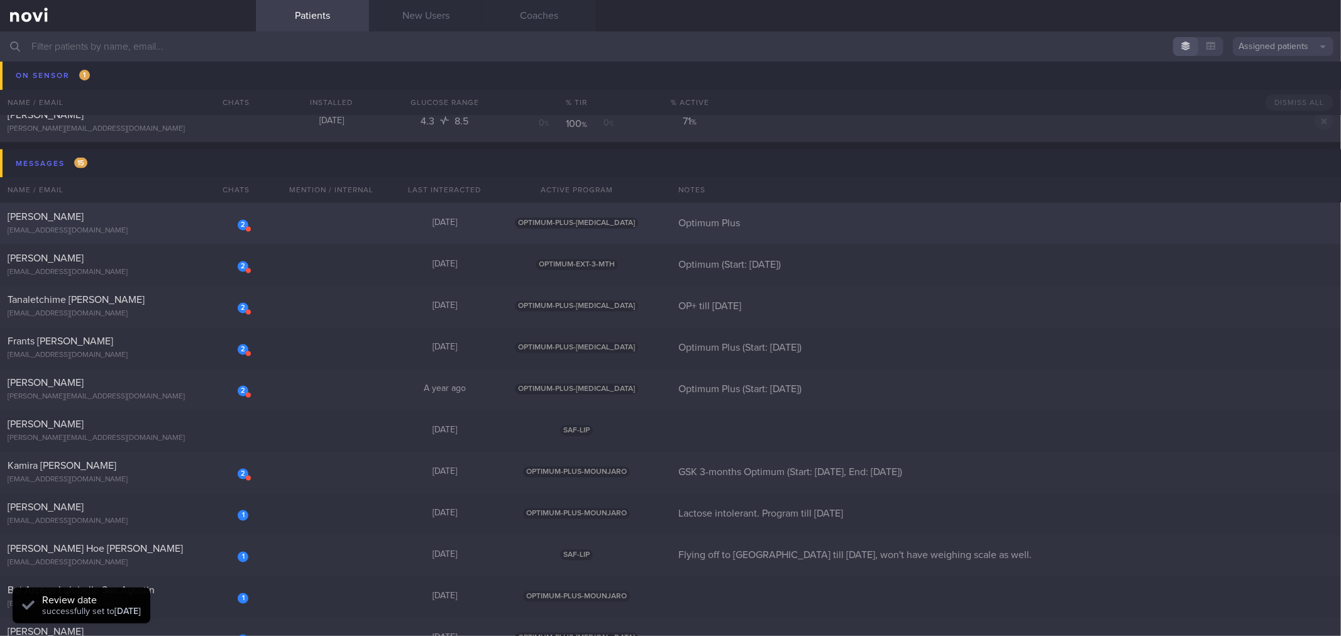
click at [155, 233] on div "[EMAIL_ADDRESS][DOMAIN_NAME]" at bounding box center [128, 231] width 241 height 9
select select "9"
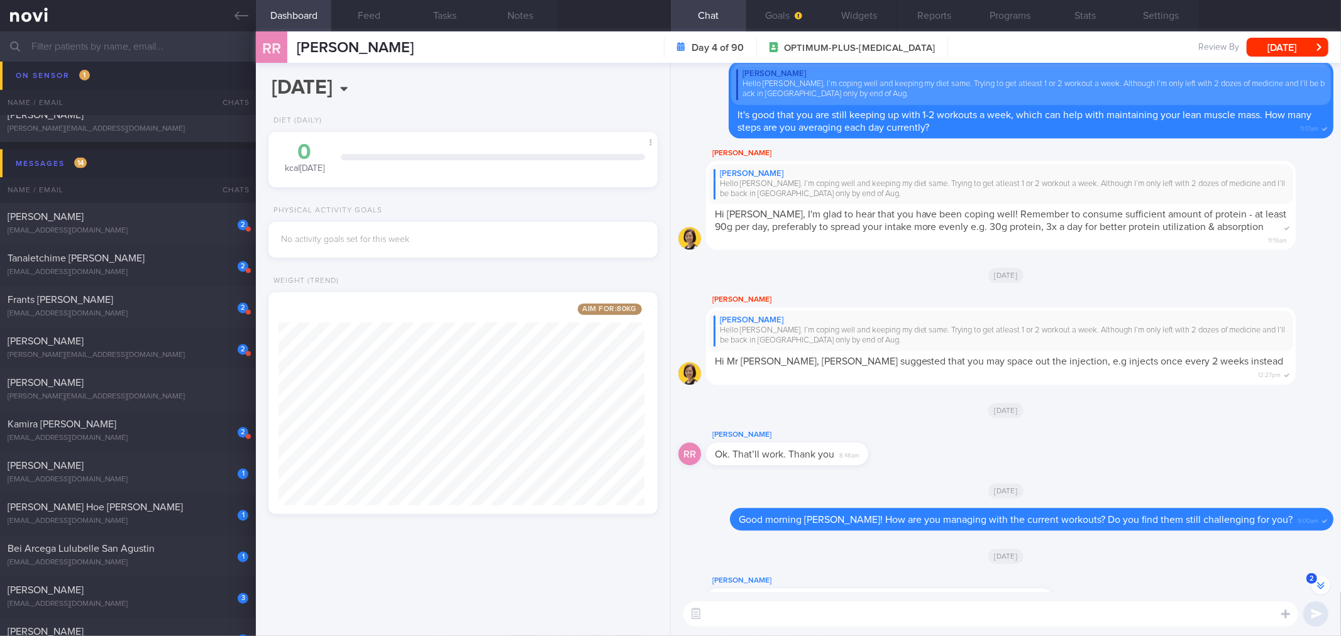
scroll to position [-4042, 0]
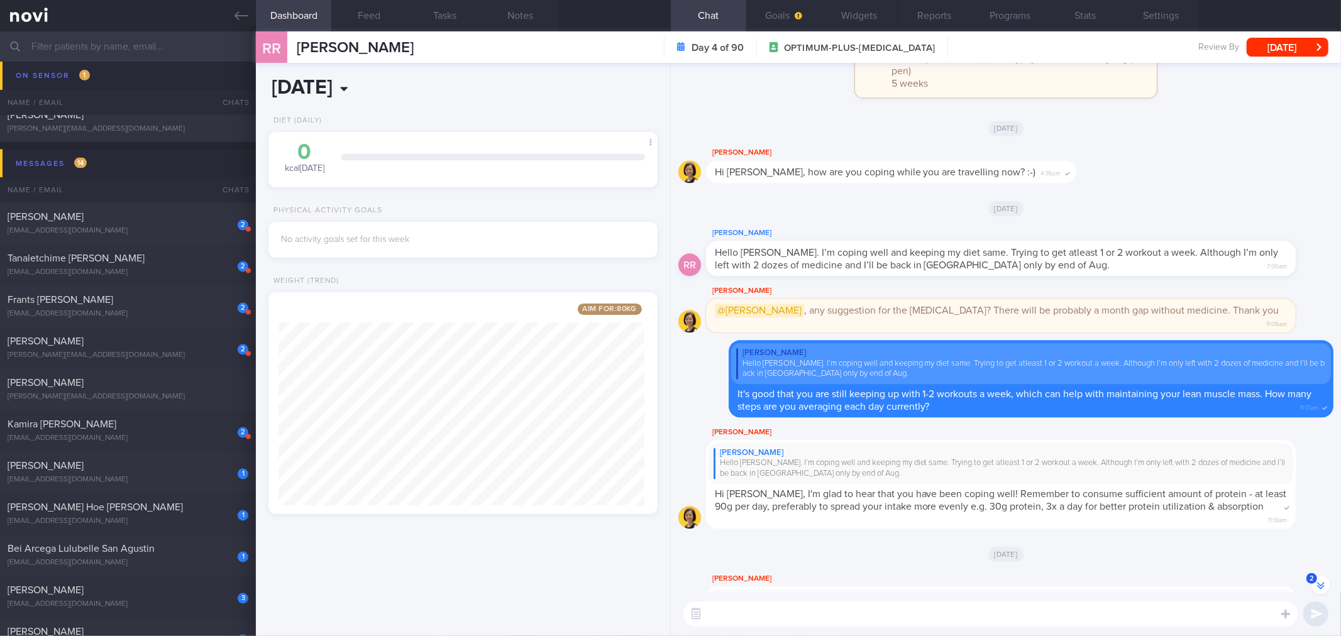
click at [384, 85] on input "[DATE]" at bounding box center [388, 87] width 240 height 31
click at [410, 121] on input "2025" at bounding box center [402, 115] width 41 height 12
click at [419, 118] on span at bounding box center [418, 119] width 9 height 6
type input "2023"
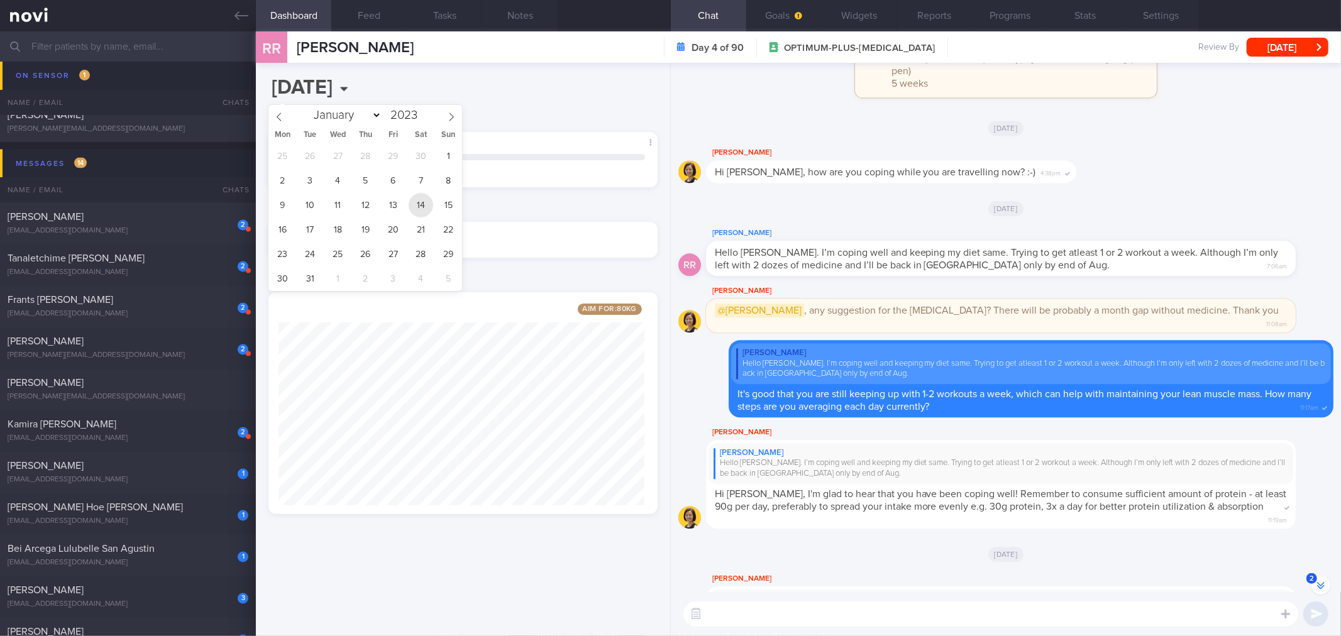
click at [423, 206] on span "14" at bounding box center [421, 205] width 25 height 25
type input "[DATE]"
drag, startPoint x: 1290, startPoint y: 54, endPoint x: 1276, endPoint y: 65, distance: 17.9
click at [1290, 54] on button "[DATE]" at bounding box center [1287, 47] width 82 height 19
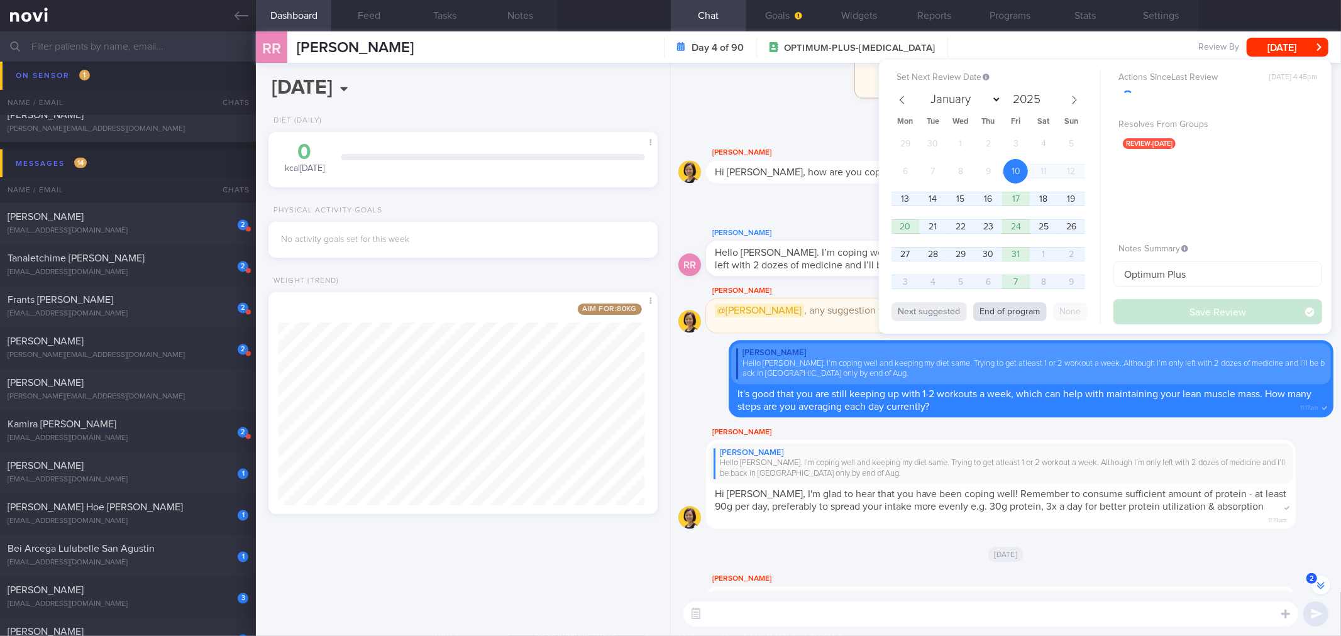
click at [1019, 311] on button "End of program" at bounding box center [1010, 311] width 74 height 19
click at [1217, 309] on button "Save Review" at bounding box center [1217, 311] width 209 height 25
type input "2026"
select select "0"
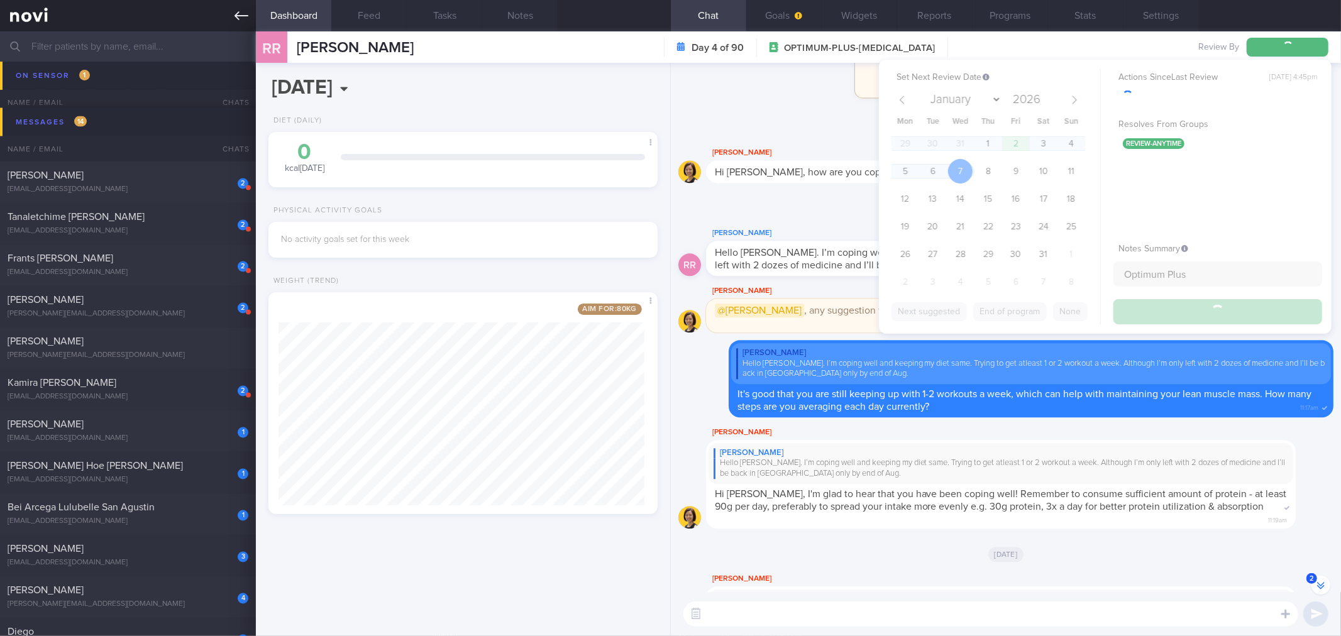
scroll to position [1861, 0]
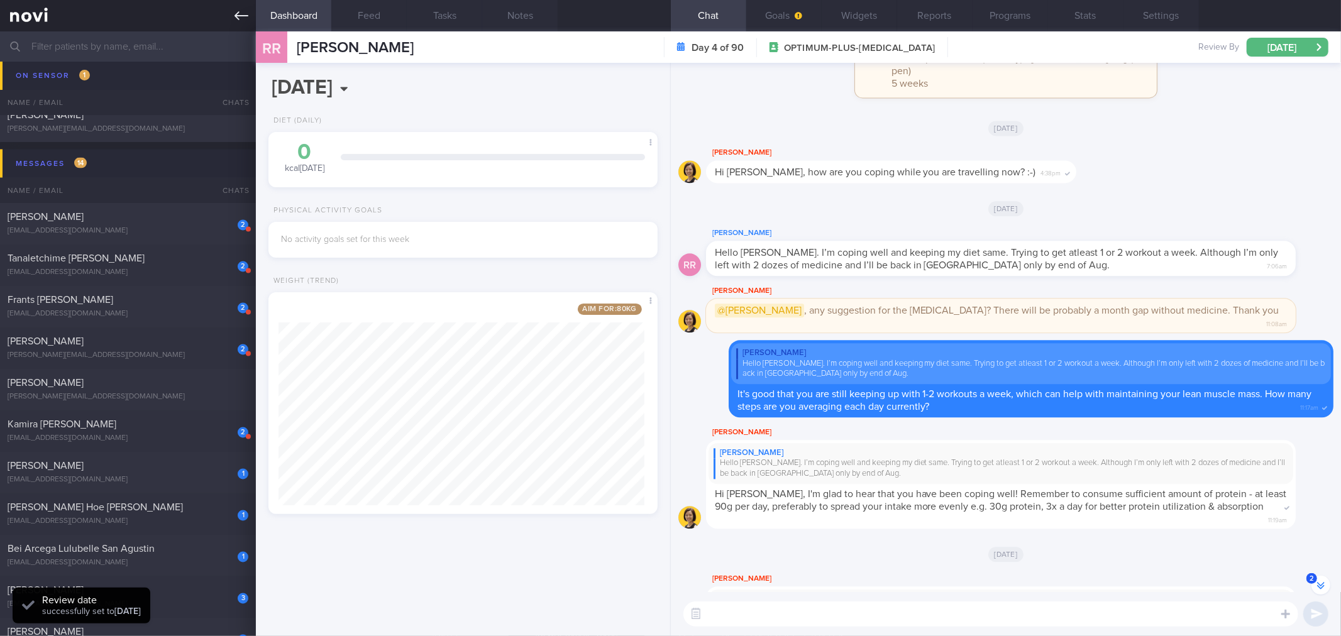
click at [236, 4] on link at bounding box center [128, 15] width 256 height 31
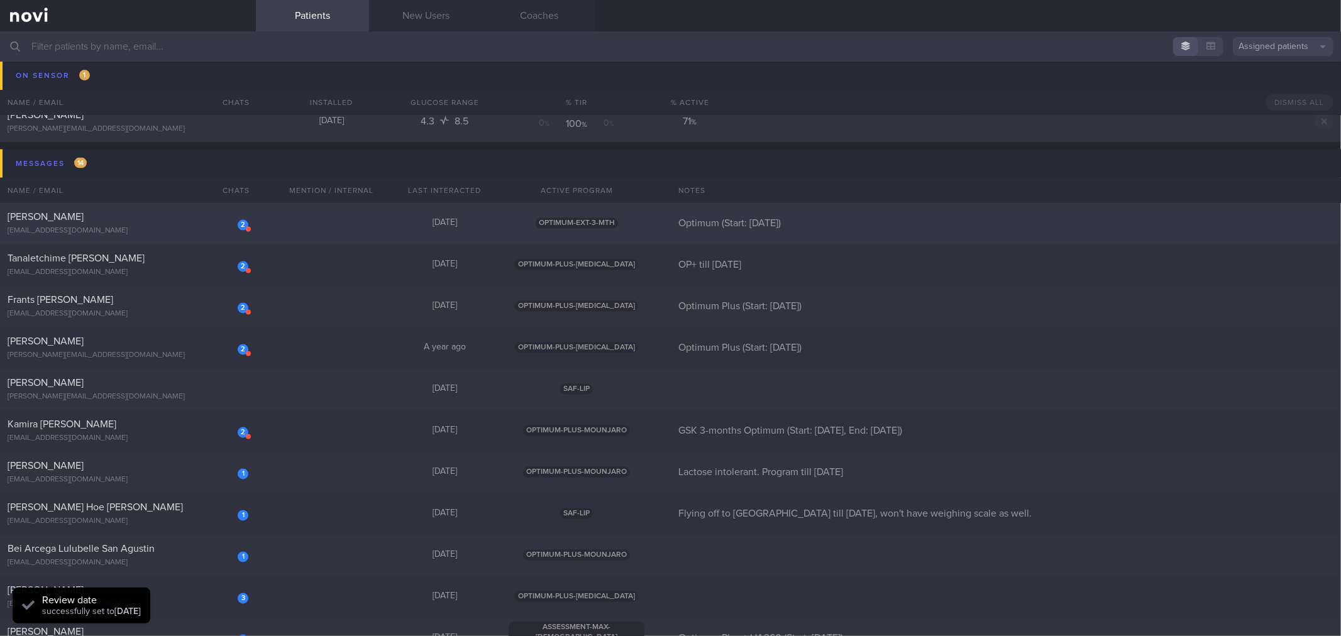
click at [208, 229] on div "[EMAIL_ADDRESS][DOMAIN_NAME]" at bounding box center [128, 231] width 241 height 9
select select "9"
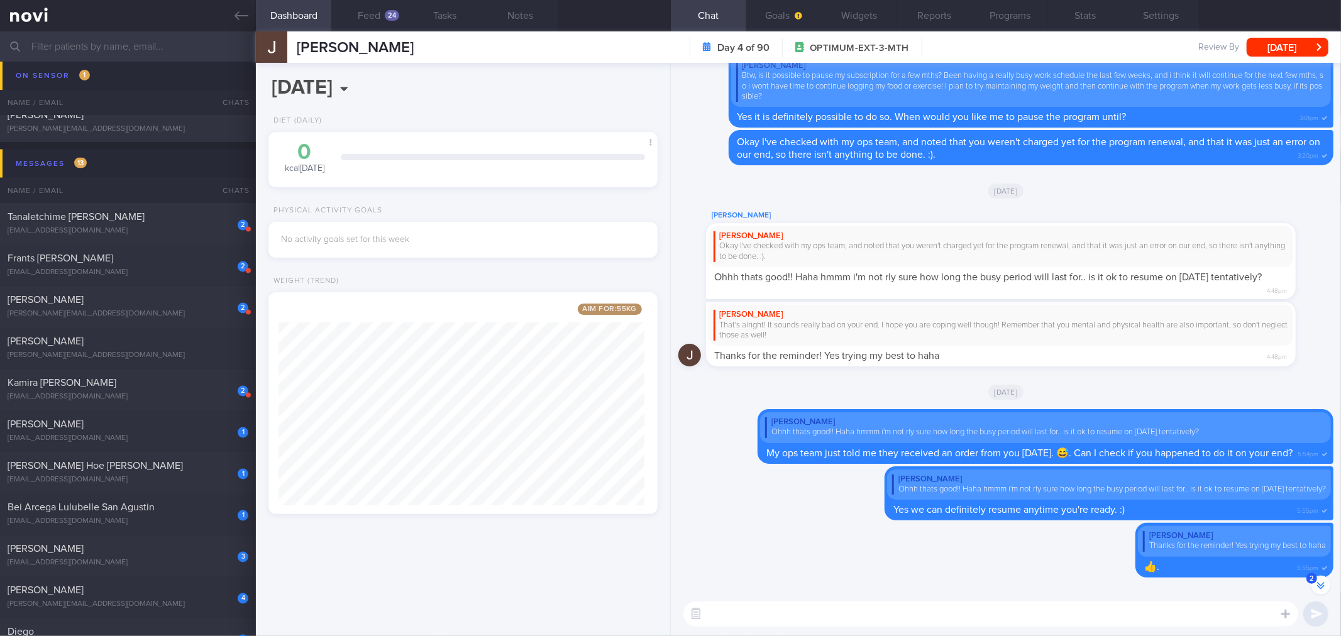
scroll to position [-1982, 0]
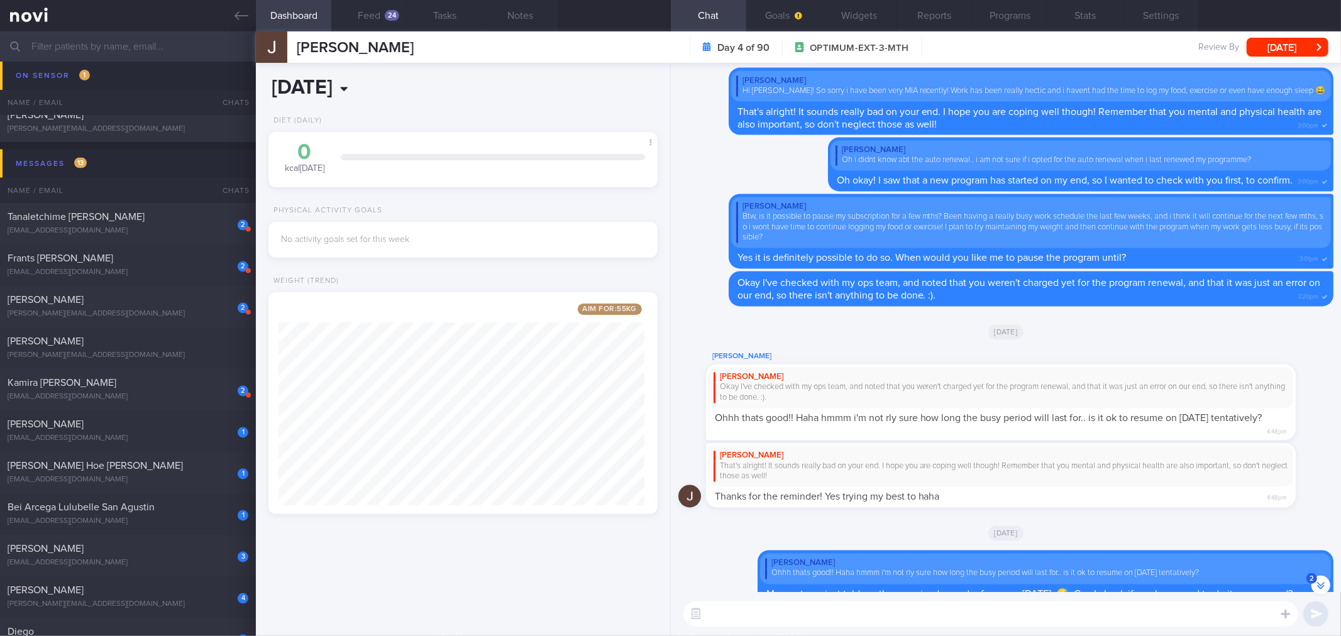
click at [394, 87] on input "[DATE]" at bounding box center [388, 87] width 240 height 31
click at [416, 120] on span at bounding box center [418, 119] width 9 height 6
type input "2023"
click at [417, 184] on span "7" at bounding box center [421, 180] width 25 height 25
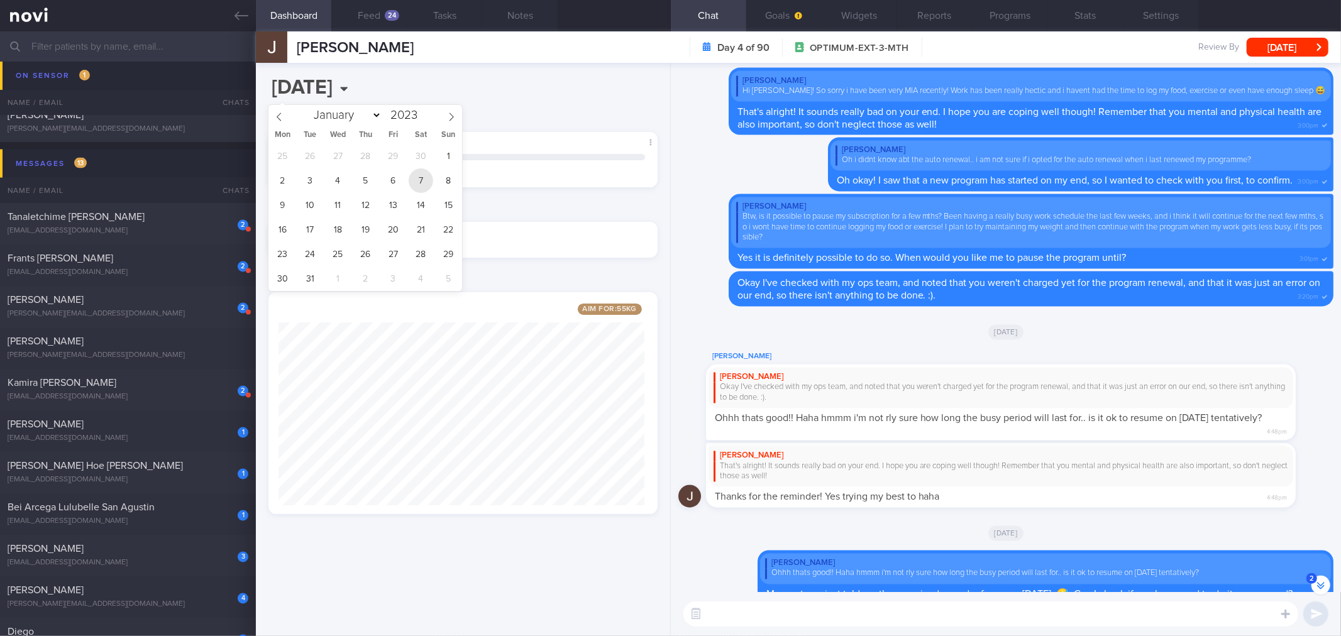
type input "[DATE]"
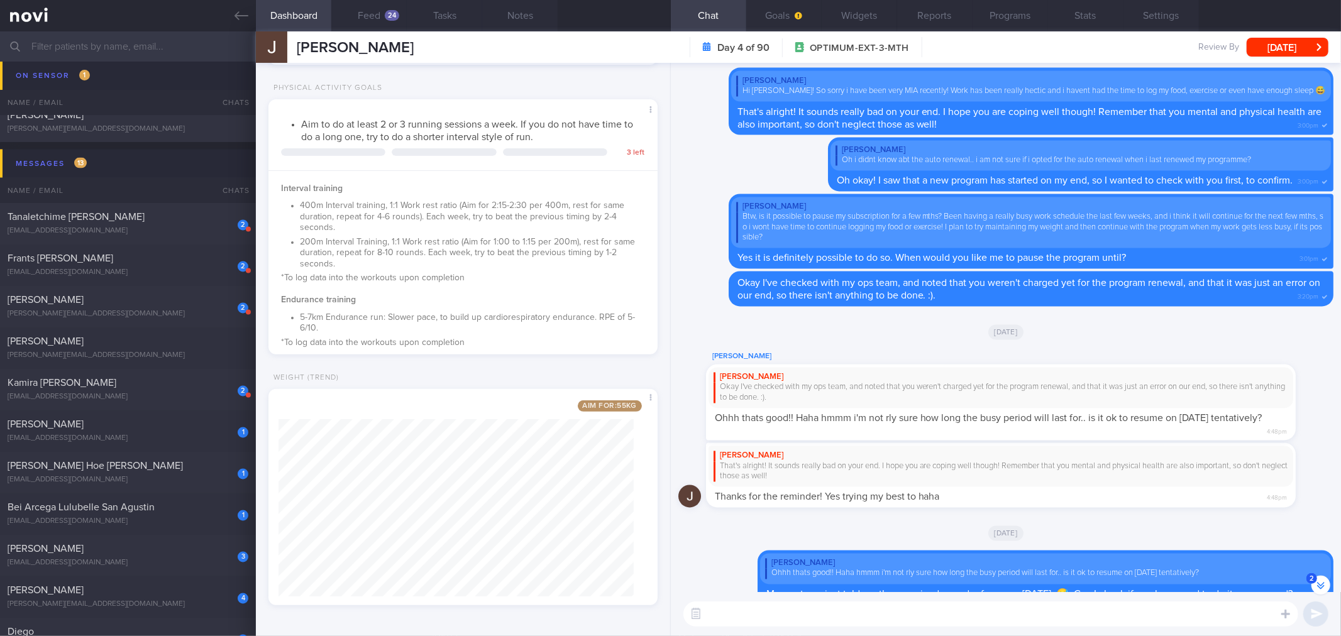
scroll to position [0, 0]
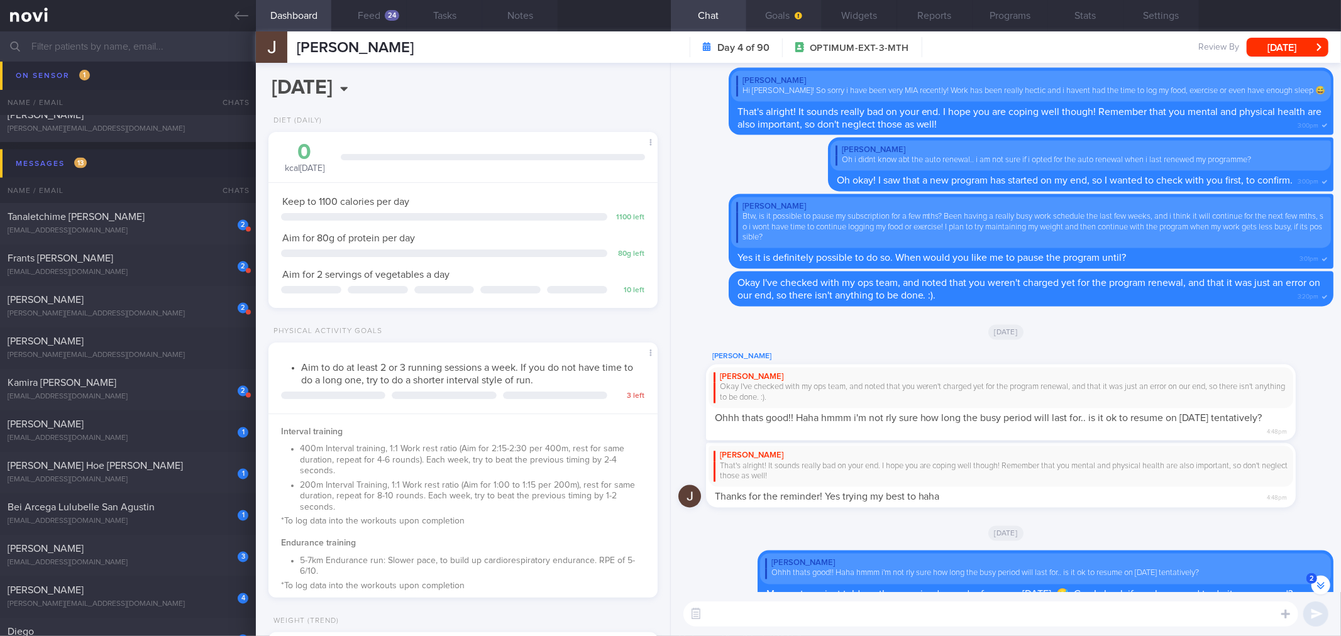
click at [789, 13] on button "Goals" at bounding box center [783, 15] width 75 height 31
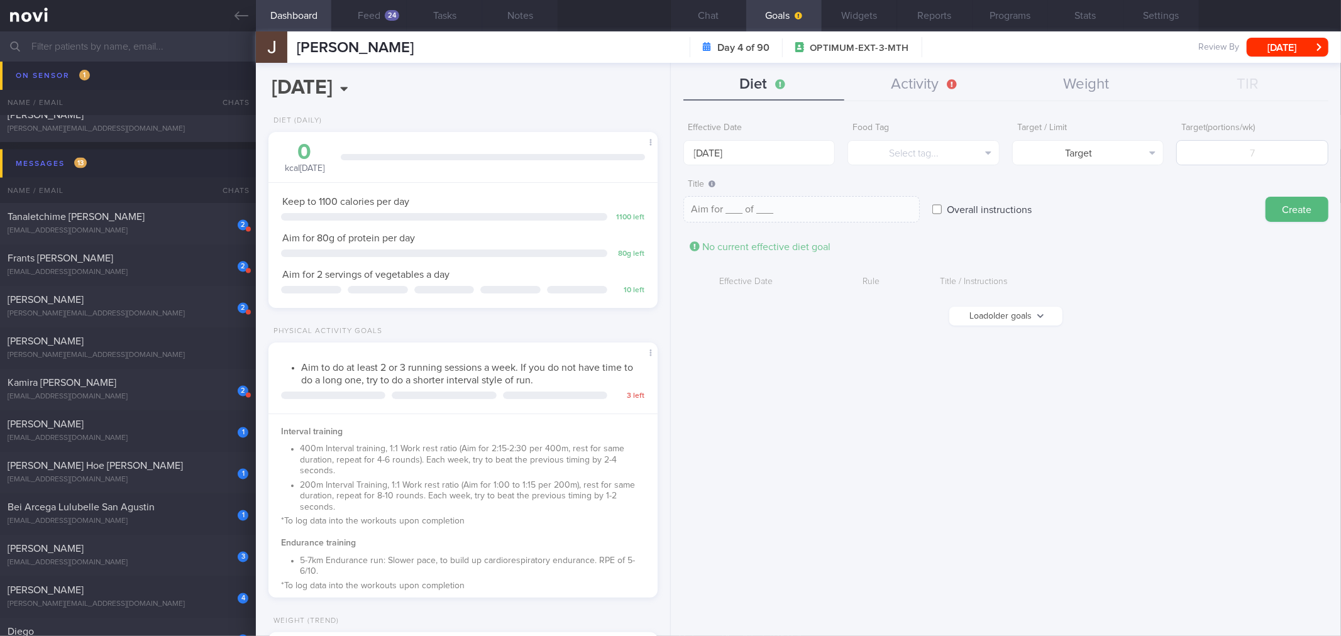
scroll to position [-1945, 0]
click at [943, 86] on button "Activity" at bounding box center [925, 84] width 162 height 31
click at [1043, 74] on button "Weight" at bounding box center [1087, 84] width 162 height 31
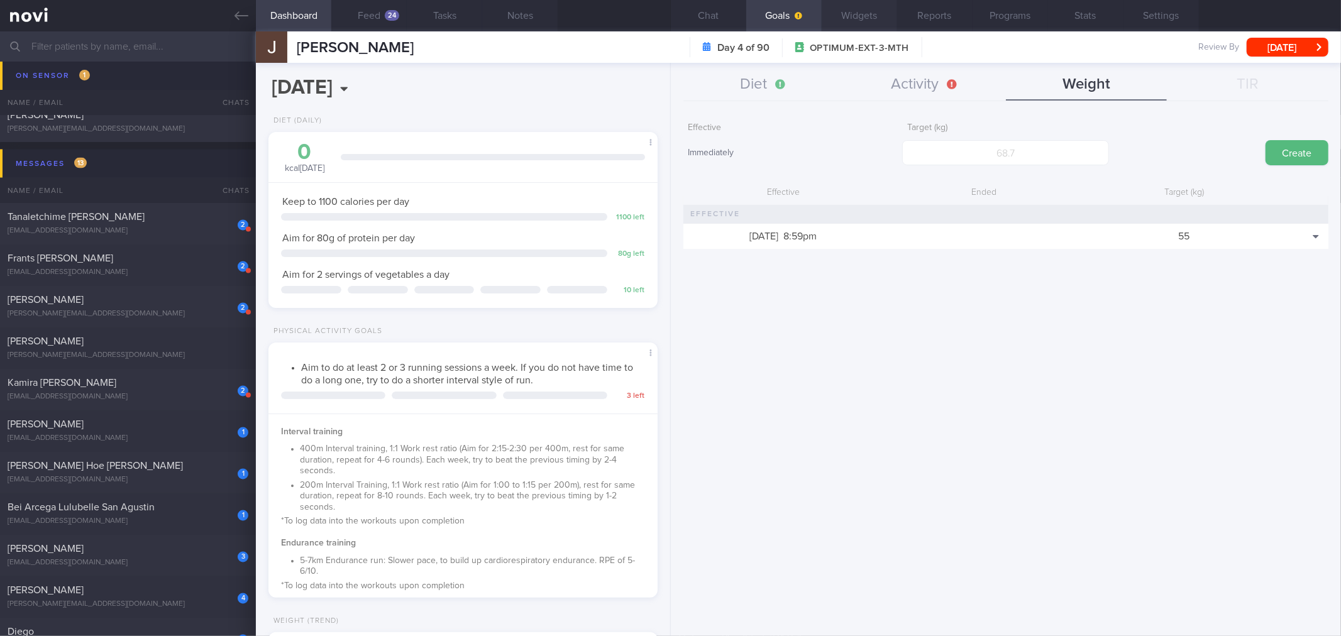
click at [862, 19] on button "Widgets" at bounding box center [858, 15] width 75 height 31
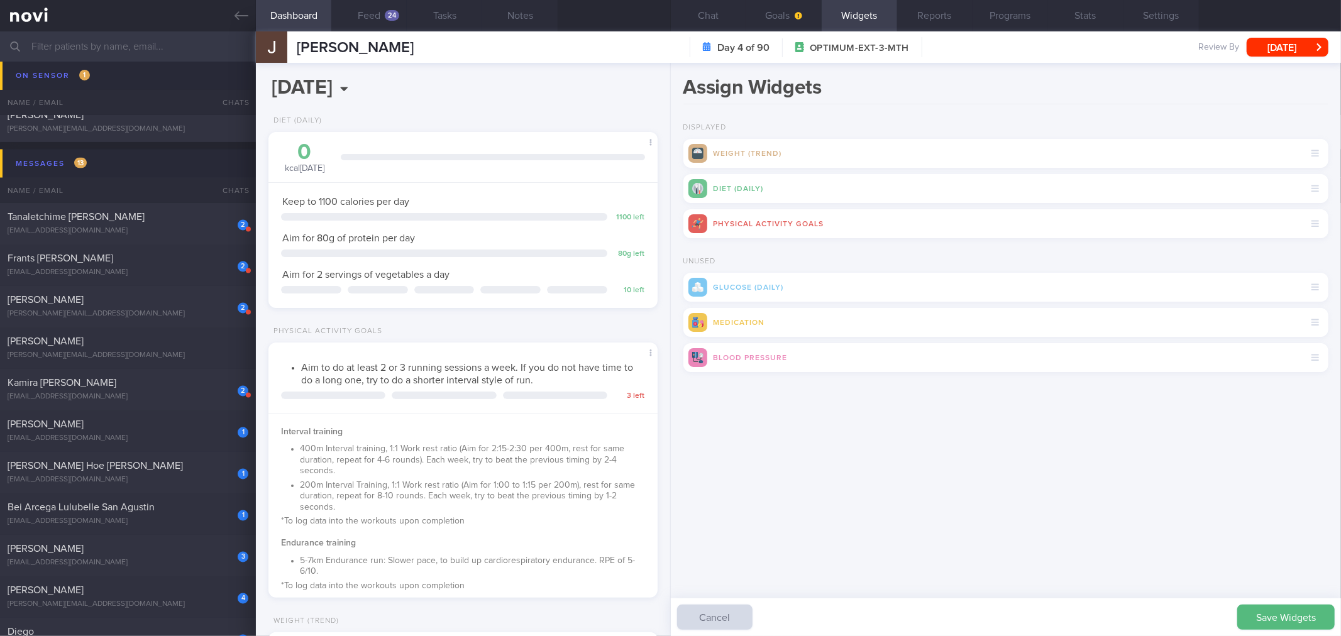
drag, startPoint x: 1304, startPoint y: 625, endPoint x: 1102, endPoint y: 459, distance: 261.7
click at [1304, 625] on button "Save Widgets" at bounding box center [1285, 617] width 97 height 25
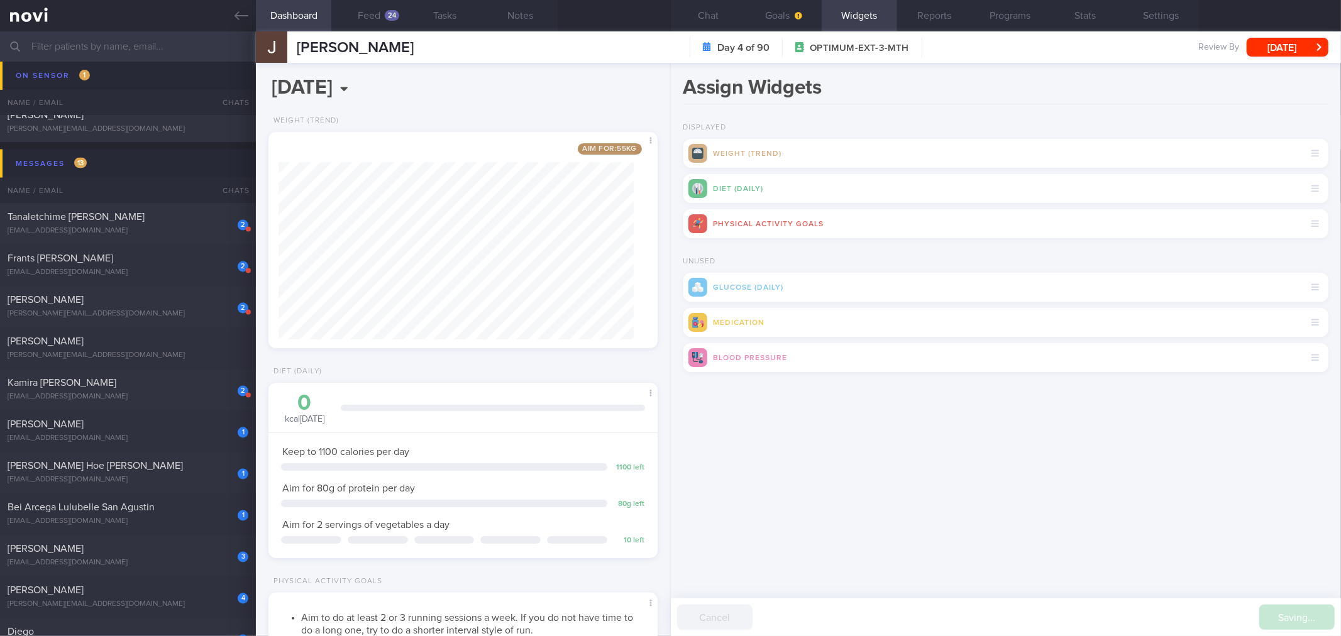
scroll to position [195, 355]
click at [714, 26] on button "Chat" at bounding box center [708, 15] width 75 height 31
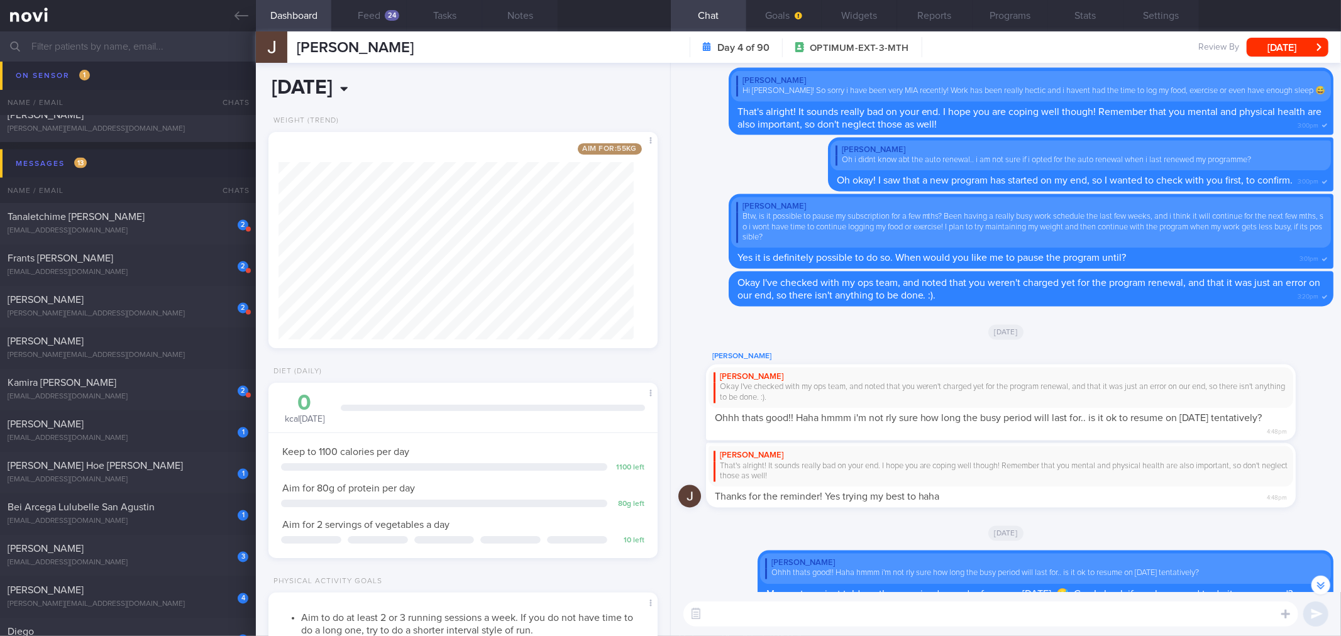
click at [366, 84] on input "[DATE]" at bounding box center [388, 87] width 240 height 31
click at [284, 116] on span at bounding box center [278, 115] width 21 height 21
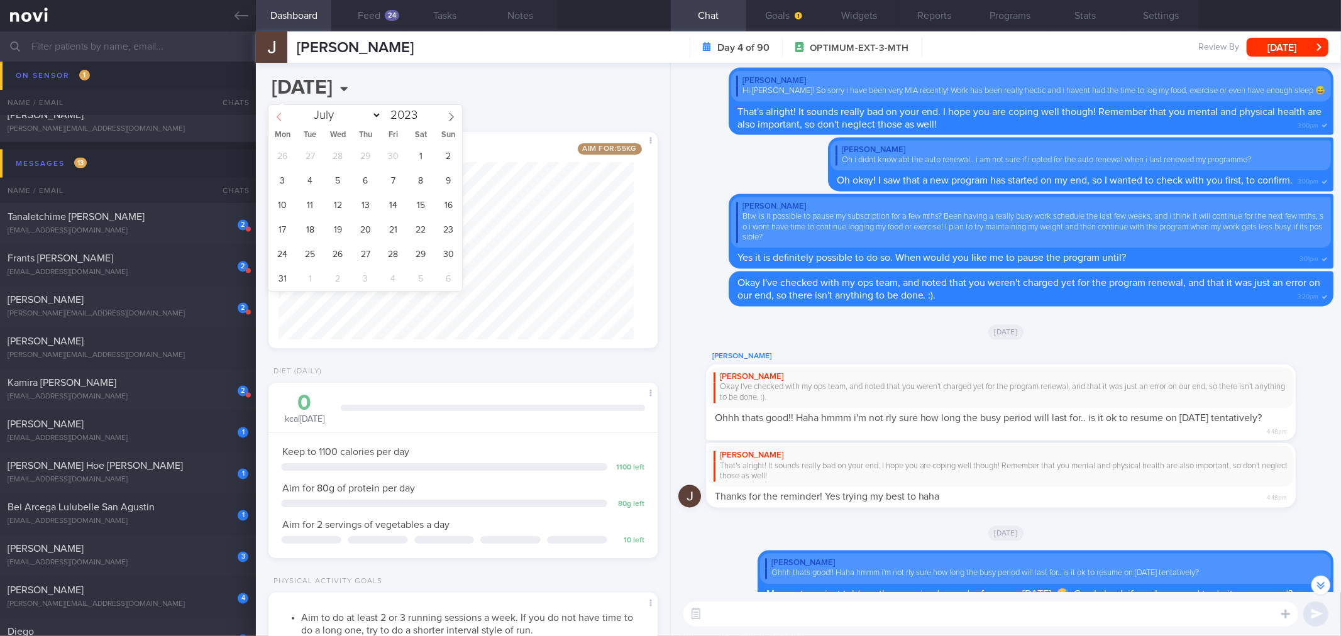
select select "5"
click at [367, 225] on span "22" at bounding box center [365, 229] width 25 height 25
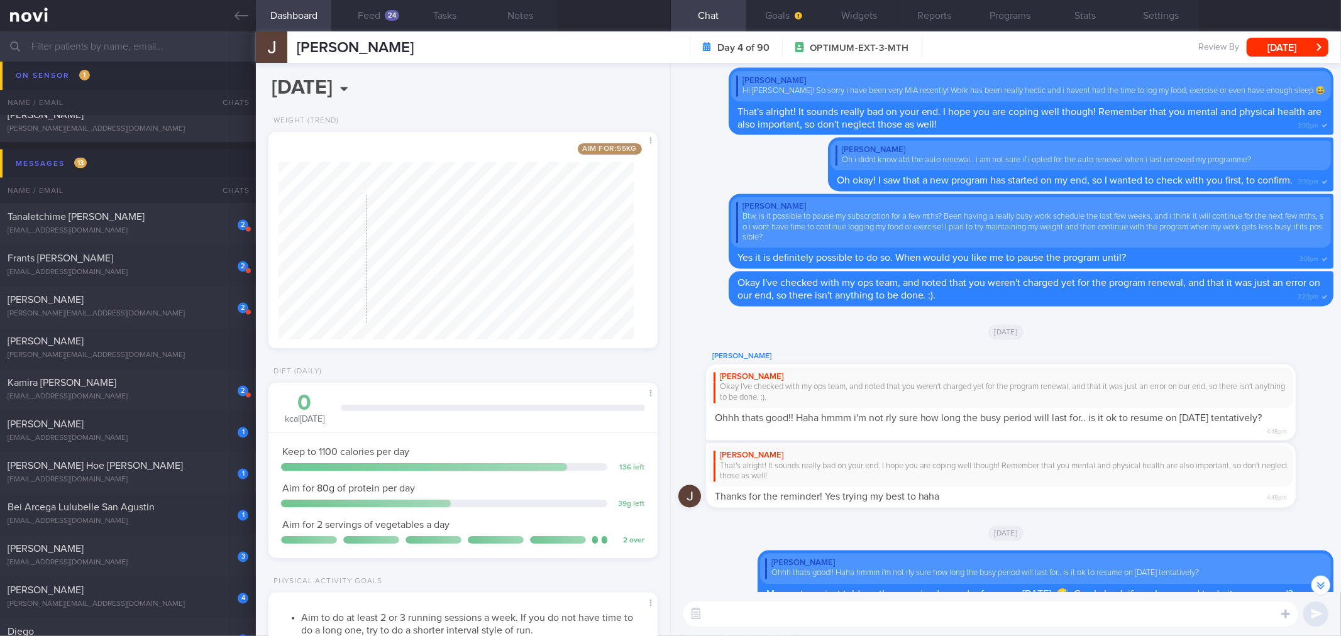
scroll to position [195, 355]
click at [376, 79] on input "[DATE]" at bounding box center [388, 87] width 240 height 31
click at [366, 151] on span "1" at bounding box center [365, 156] width 25 height 25
type input "[DATE]"
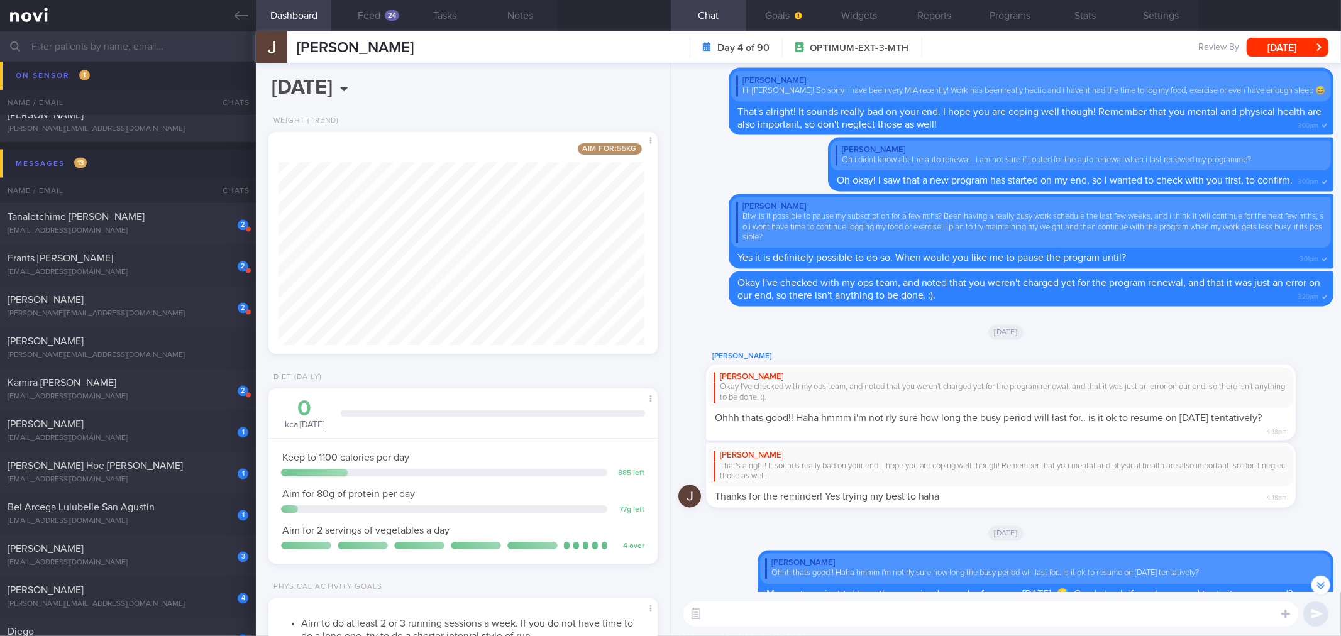
scroll to position [628325, 628165]
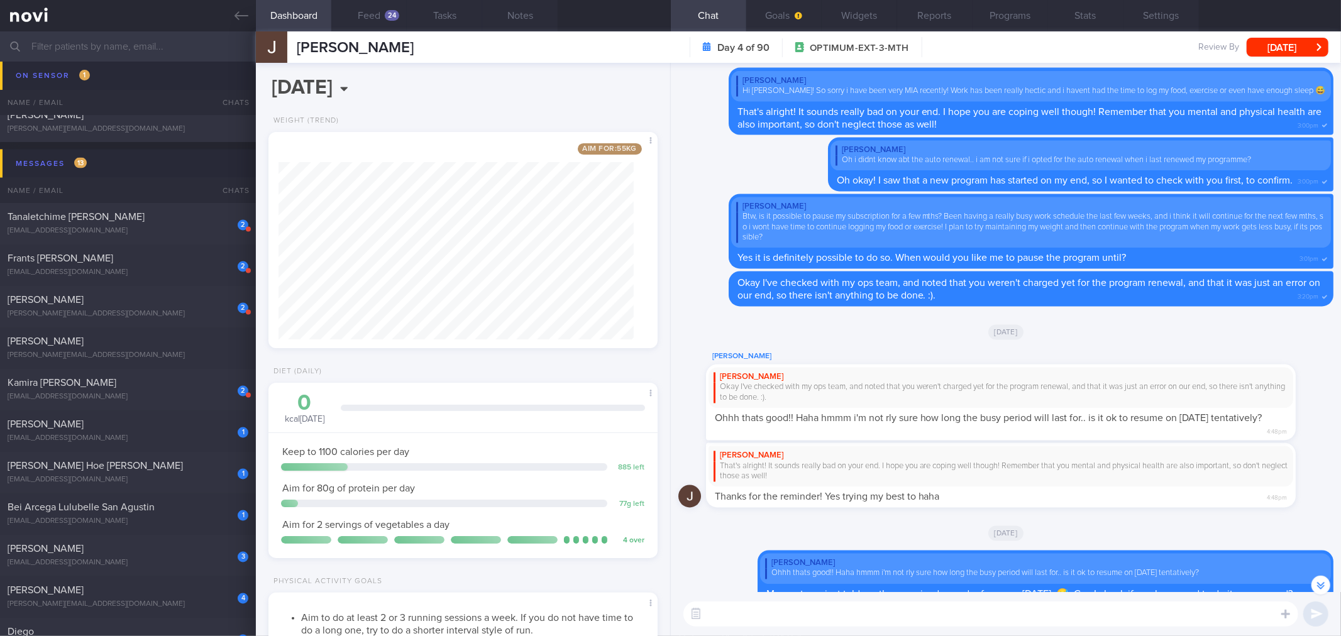
click at [505, 90] on div "[DATE], 1 Jun Weight (Trend) Aim for: 55 kg Share Diet (Daily) 0 kcal [DATE] Ca…" at bounding box center [463, 349] width 414 height 573
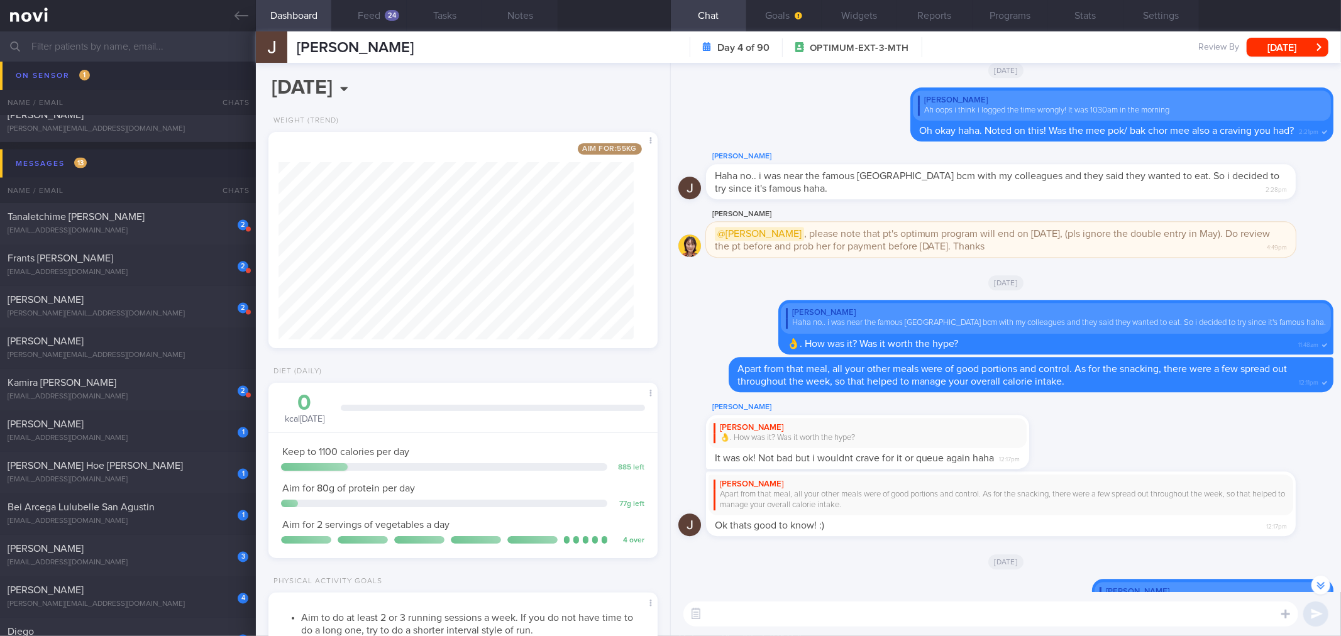
scroll to position [-5389, 0]
click at [1305, 50] on button "[DATE]" at bounding box center [1287, 47] width 82 height 19
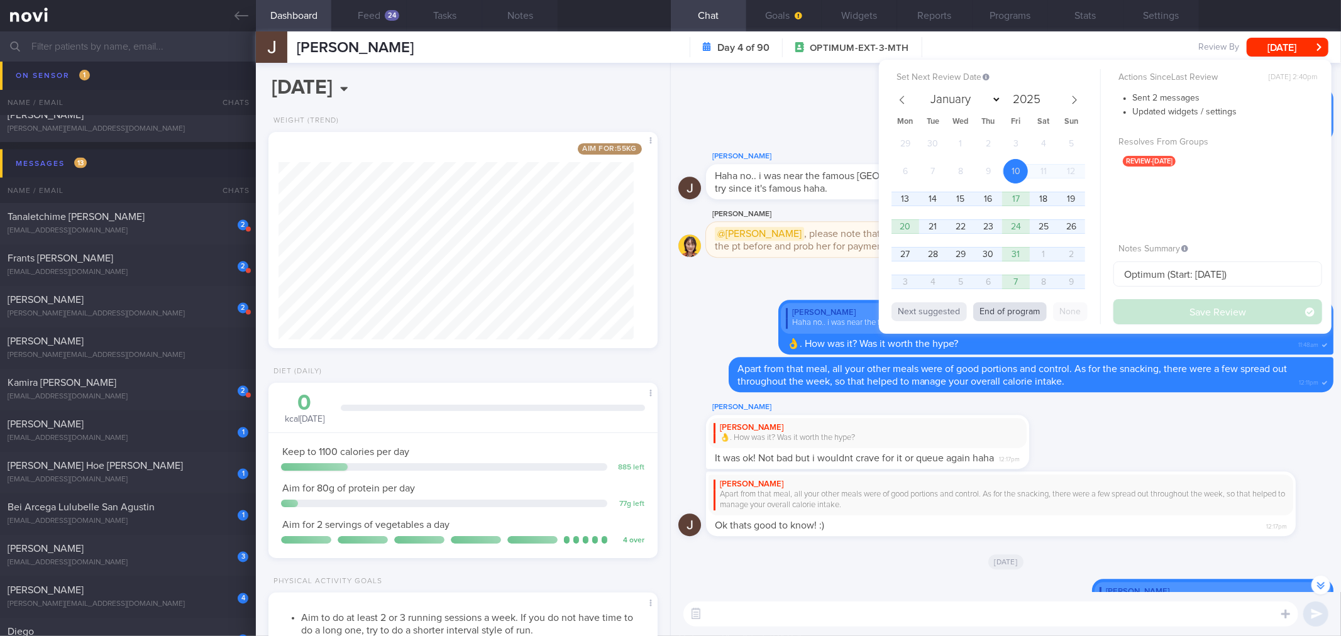
click at [1039, 319] on button "End of program" at bounding box center [1010, 311] width 74 height 19
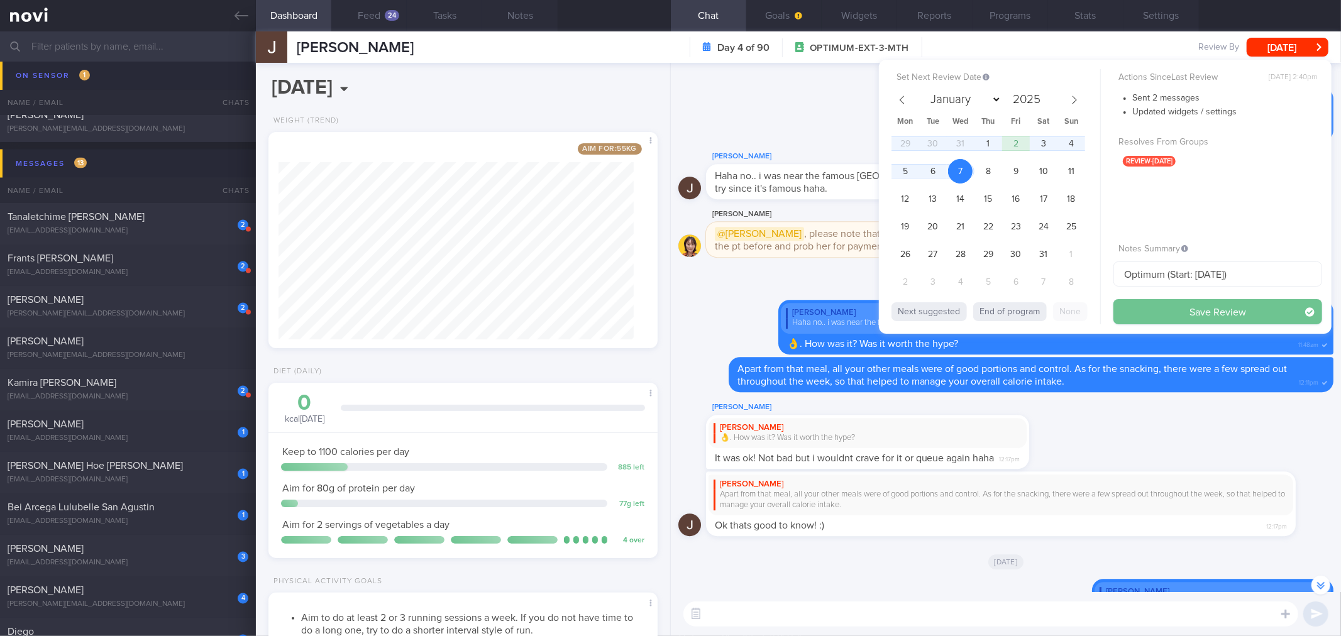
select select "0"
type input "2026"
click at [1136, 312] on button "Save Review" at bounding box center [1217, 311] width 209 height 25
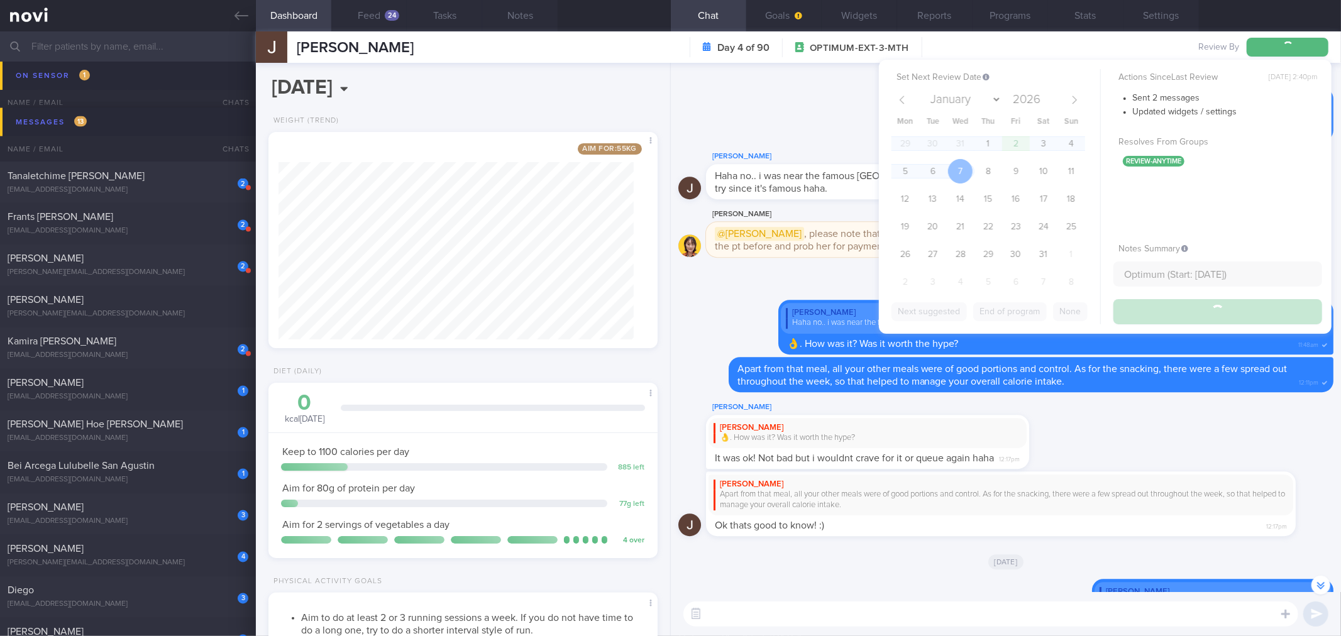
scroll to position [1820, 0]
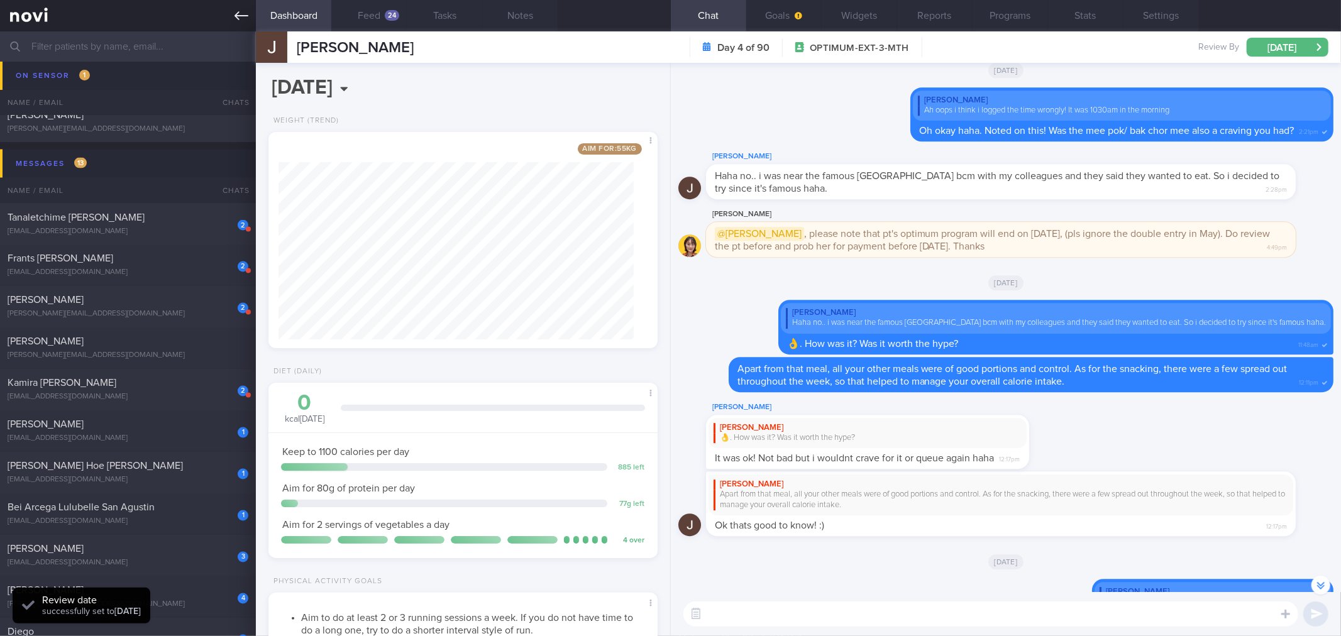
click at [234, 7] on link at bounding box center [128, 15] width 256 height 31
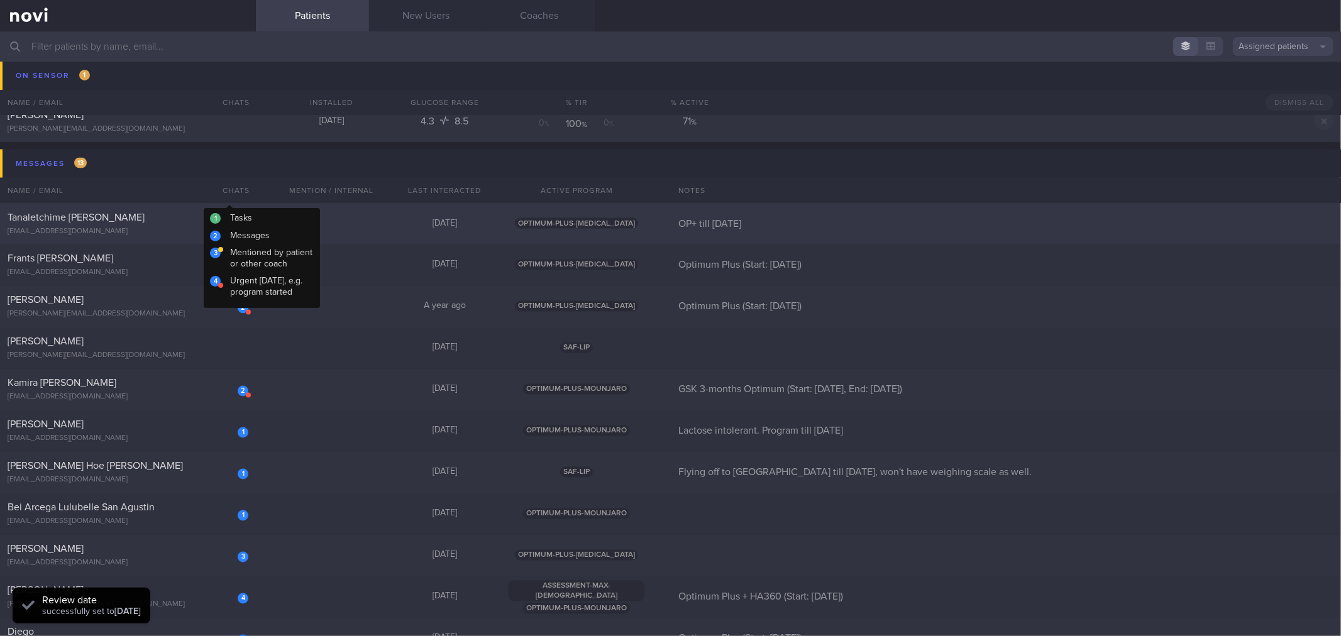
click at [196, 208] on div "2 Tanaletchime [PERSON_NAME] [EMAIL_ADDRESS][DOMAIN_NAME] [DATE] OPTIMUM-PLUS-[…" at bounding box center [670, 223] width 1341 height 41
select select "9"
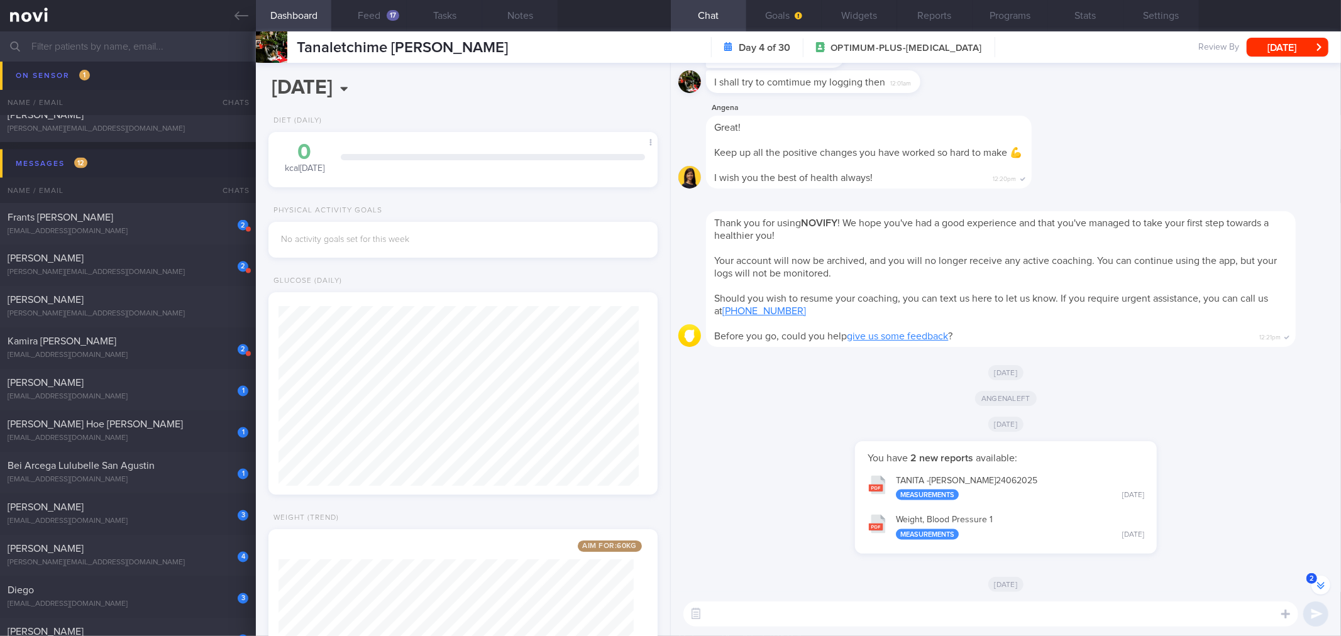
scroll to position [-830, 0]
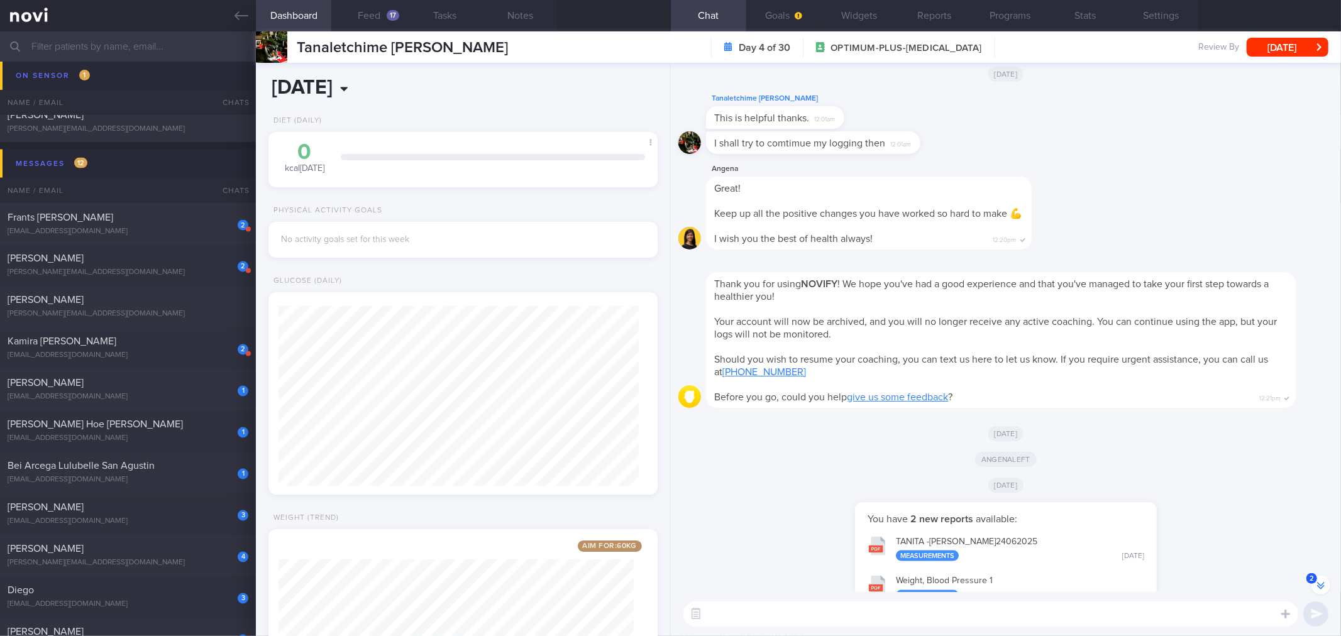
click at [375, 84] on input "[DATE]" at bounding box center [388, 87] width 240 height 31
click at [415, 120] on span at bounding box center [418, 119] width 9 height 6
type input "2024"
click at [412, 182] on span "12" at bounding box center [421, 180] width 25 height 25
type input "[DATE]"
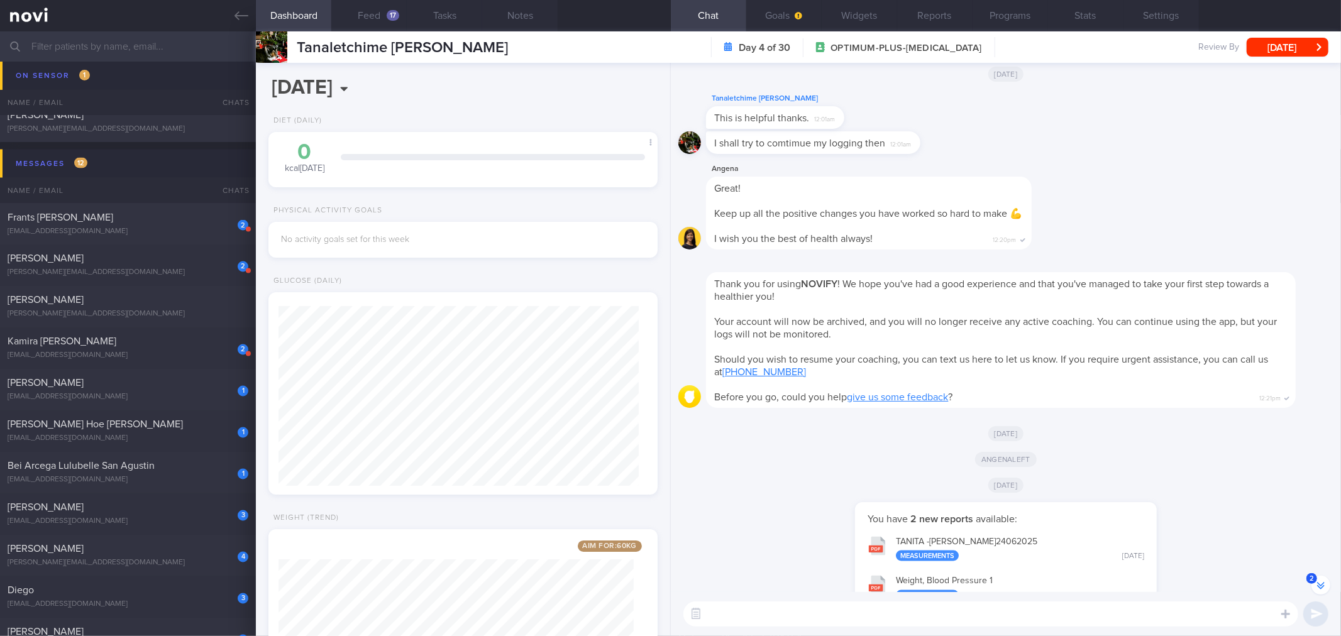
scroll to position [195, 355]
click at [374, 93] on input "[DATE]" at bounding box center [388, 87] width 240 height 31
click at [280, 117] on icon at bounding box center [279, 117] width 9 height 9
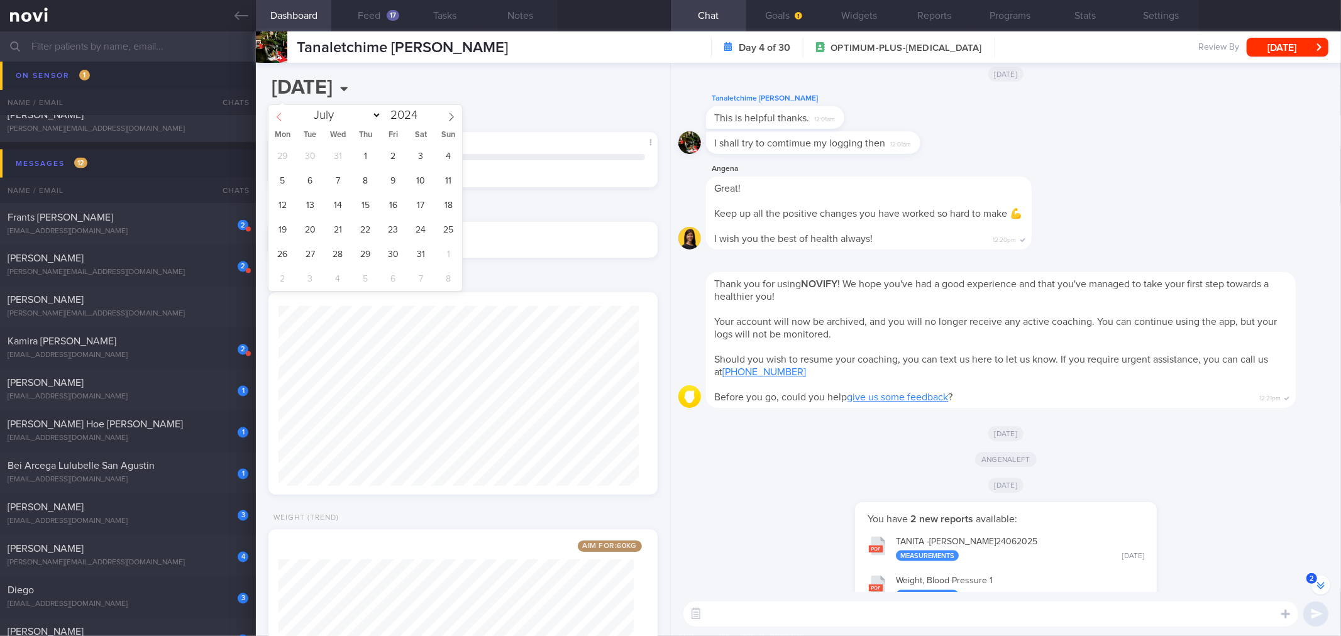
click at [280, 117] on icon at bounding box center [279, 117] width 9 height 9
click at [281, 117] on icon at bounding box center [279, 117] width 9 height 9
select select "3"
click at [448, 187] on span "14" at bounding box center [448, 180] width 25 height 25
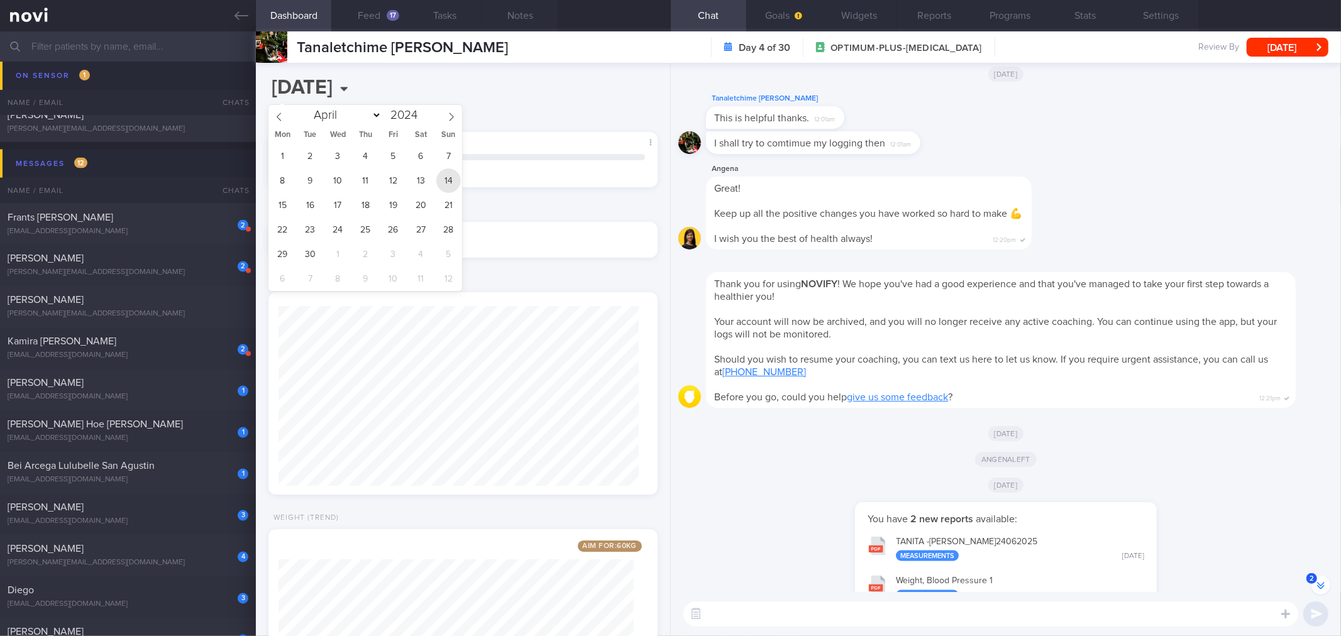
type input "[DATE]"
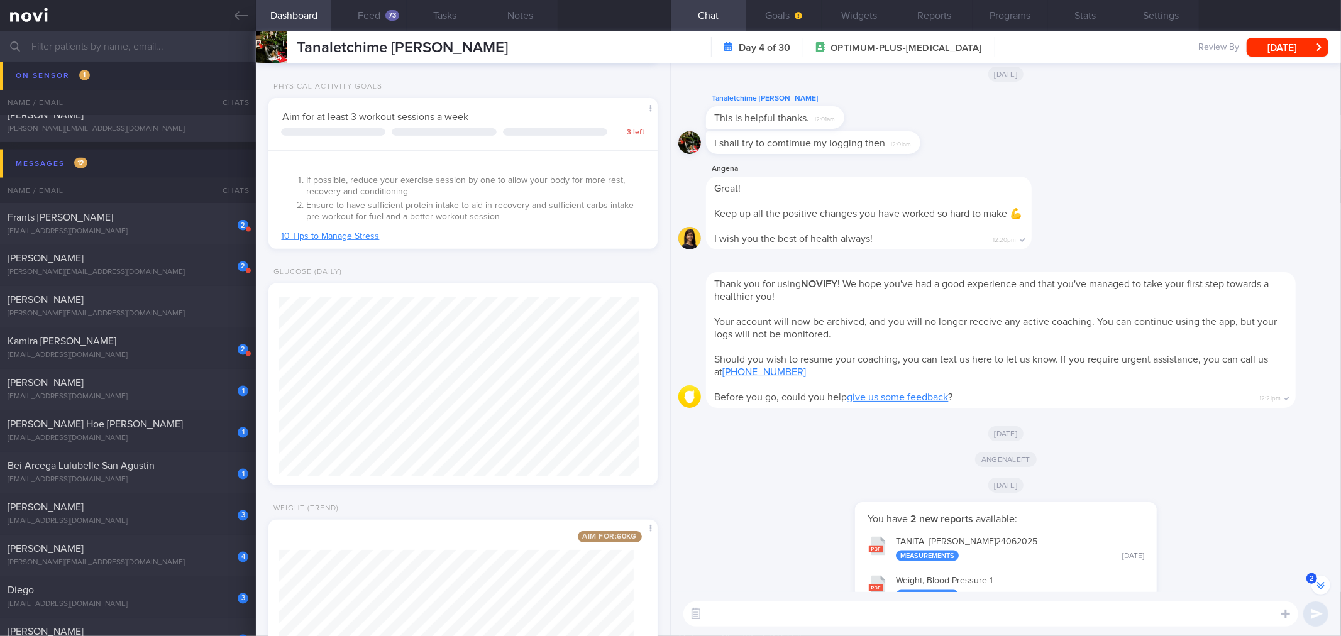
scroll to position [550, 0]
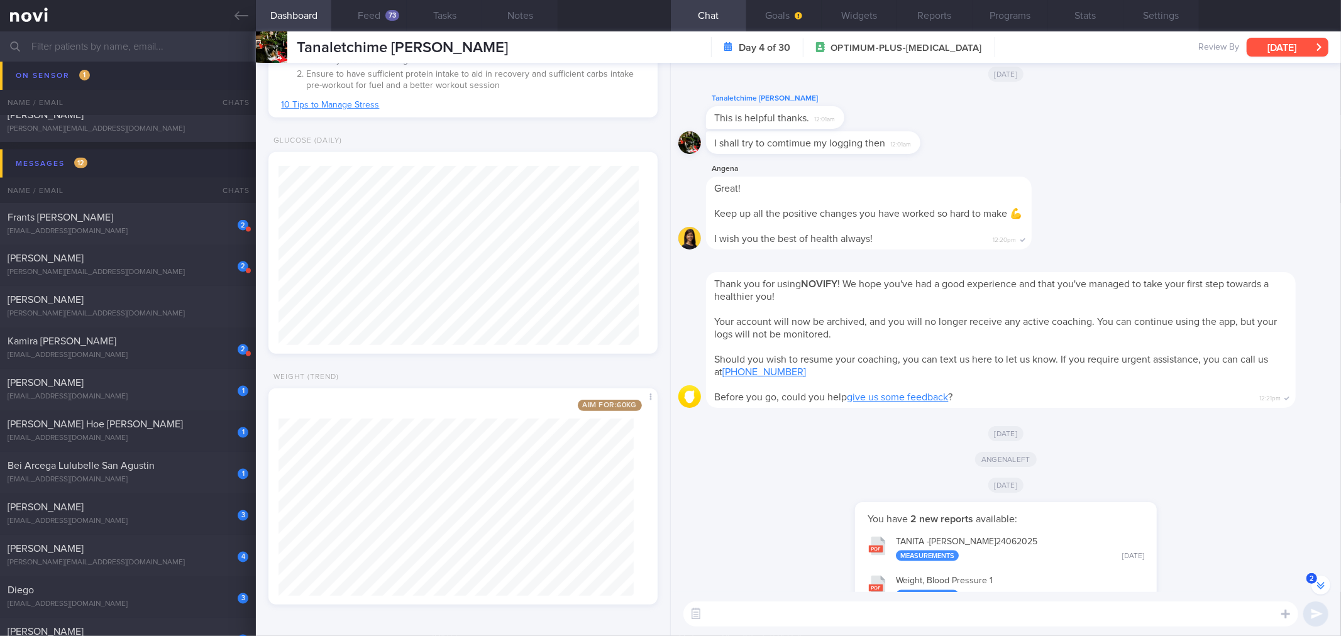
click at [1254, 43] on button "[DATE]" at bounding box center [1287, 47] width 82 height 19
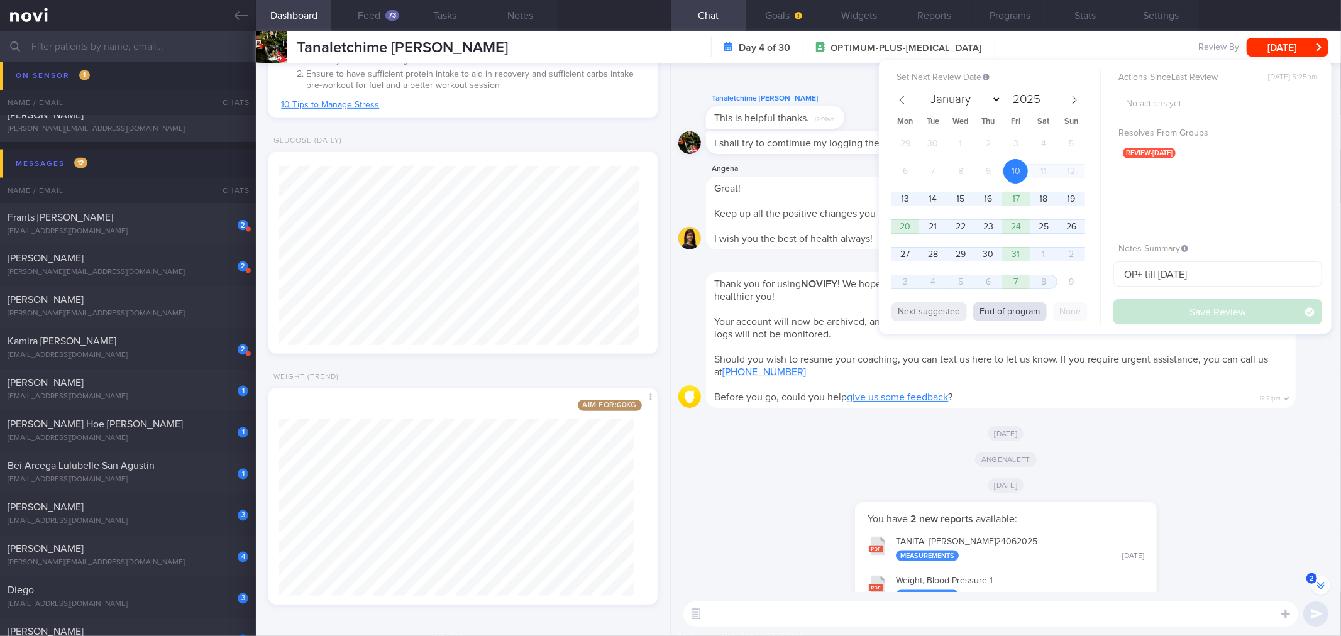
click at [1019, 314] on button "End of program" at bounding box center [1010, 311] width 74 height 19
select select "10"
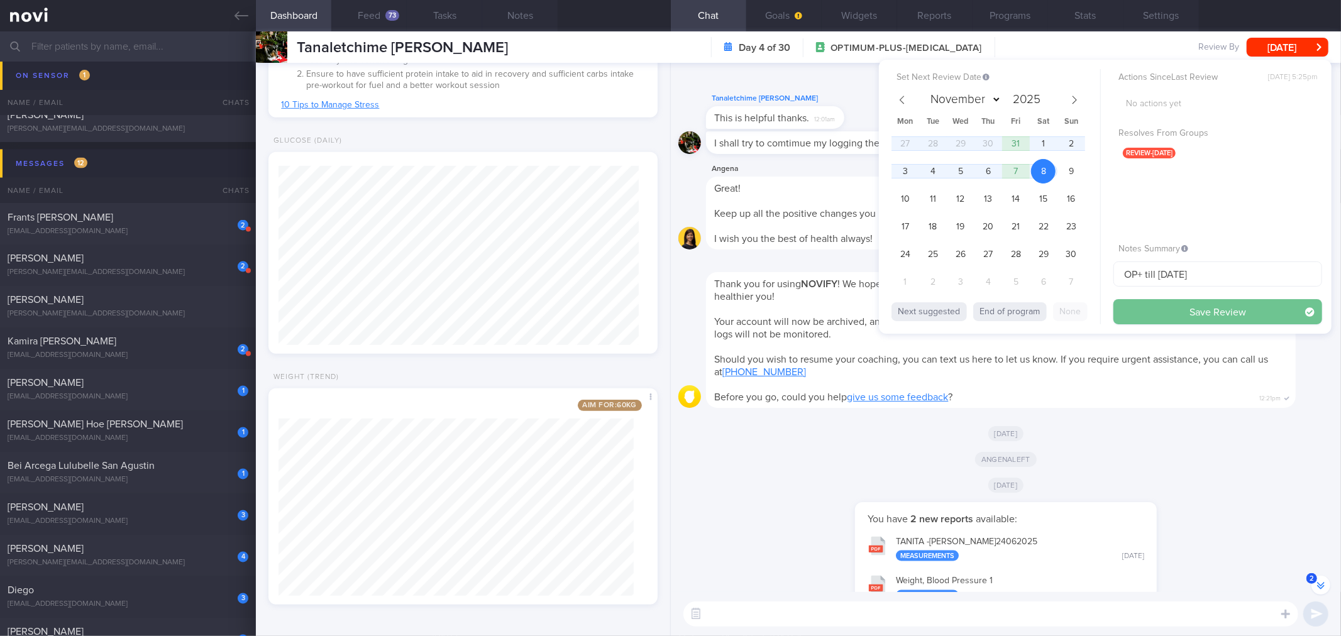
click at [1162, 315] on button "Save Review" at bounding box center [1217, 311] width 209 height 25
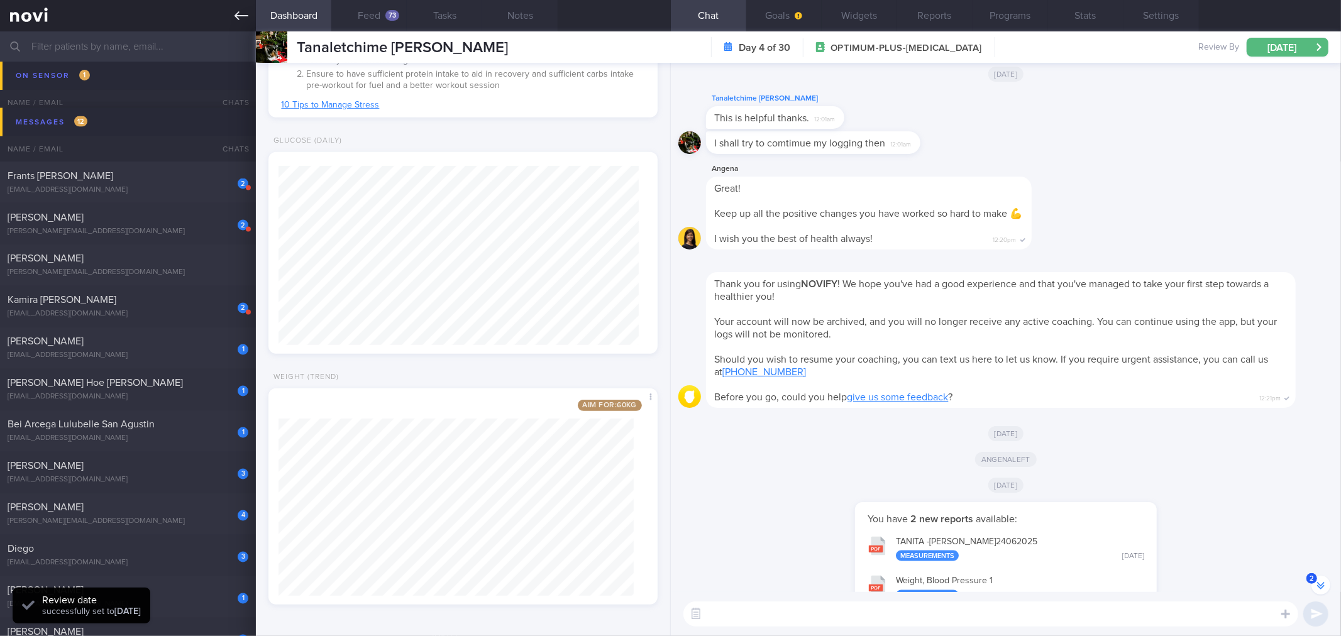
scroll to position [1777, 0]
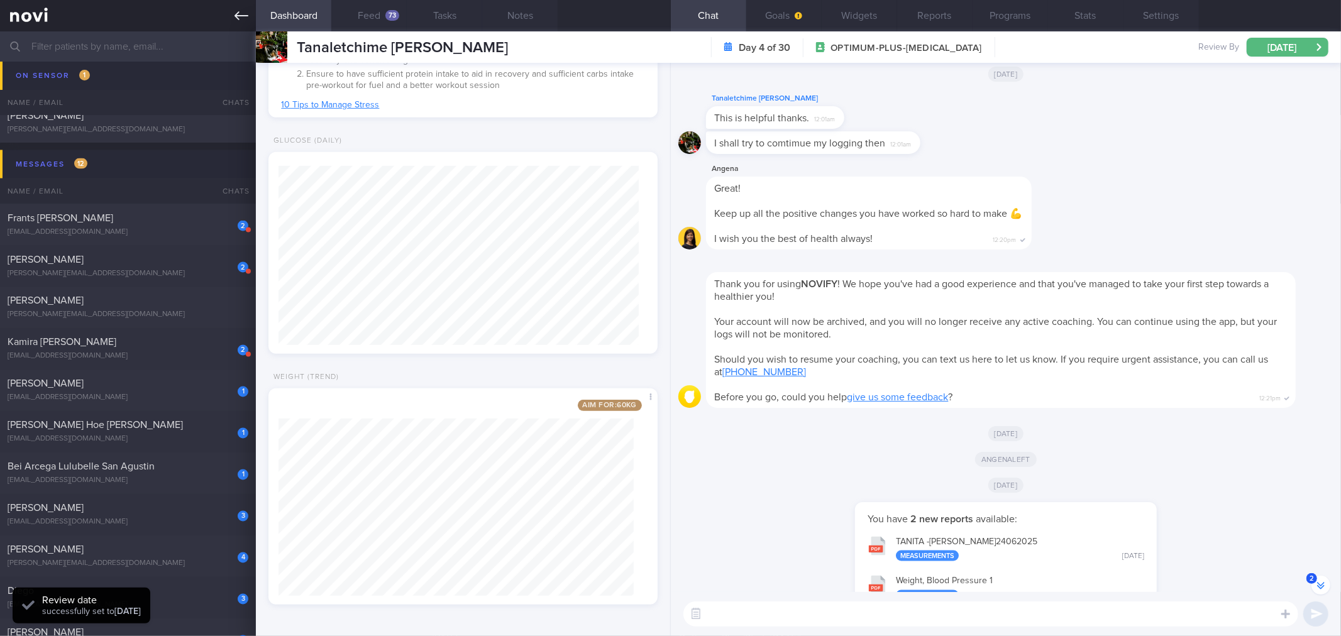
click at [244, 29] on link at bounding box center [128, 15] width 256 height 31
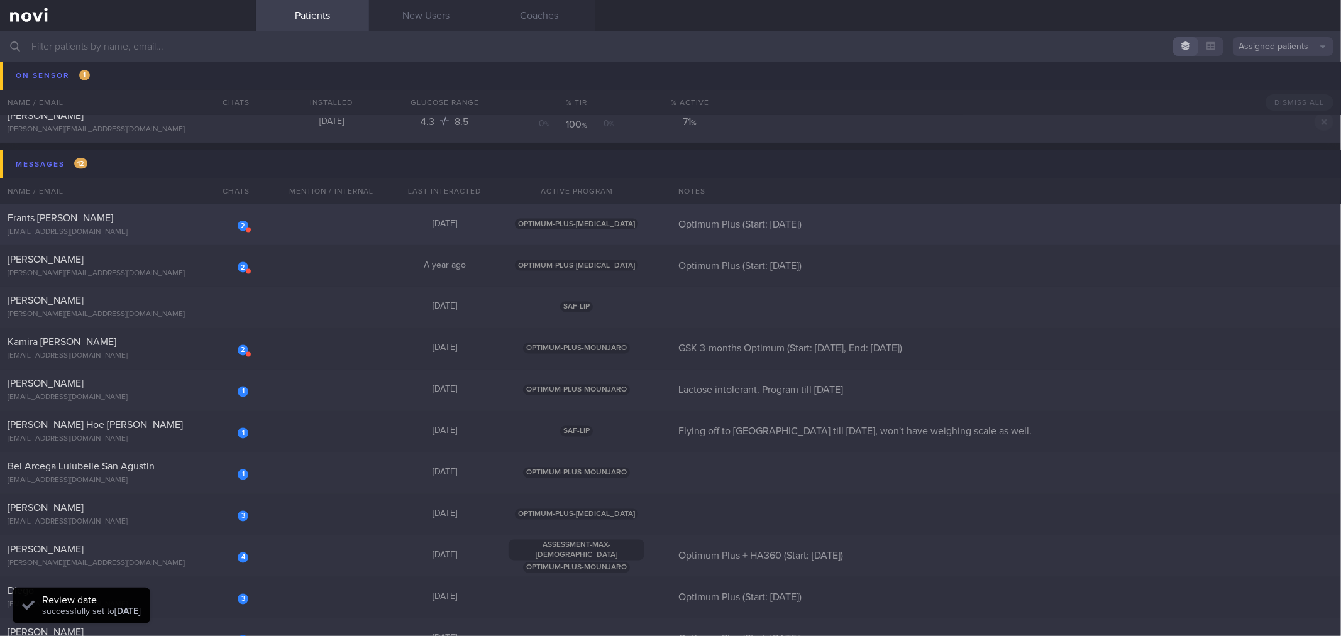
click at [190, 221] on div "Frants [PERSON_NAME]" at bounding box center [127, 218] width 238 height 13
select select "9"
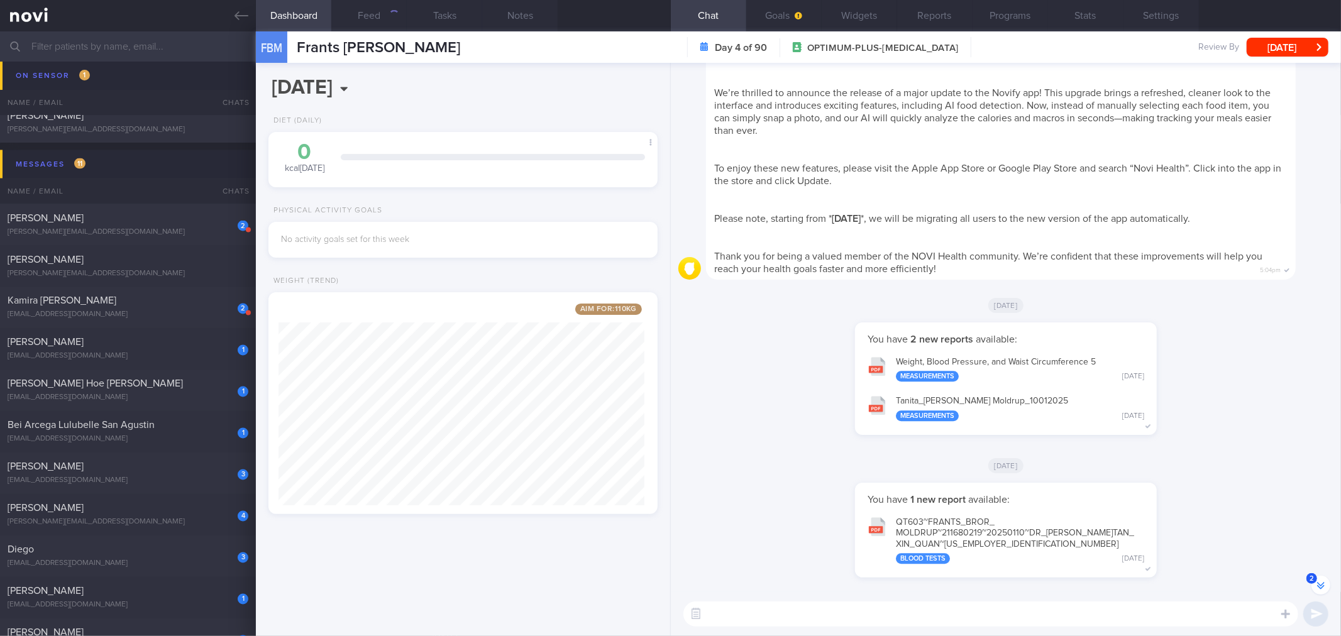
scroll to position [-488, 0]
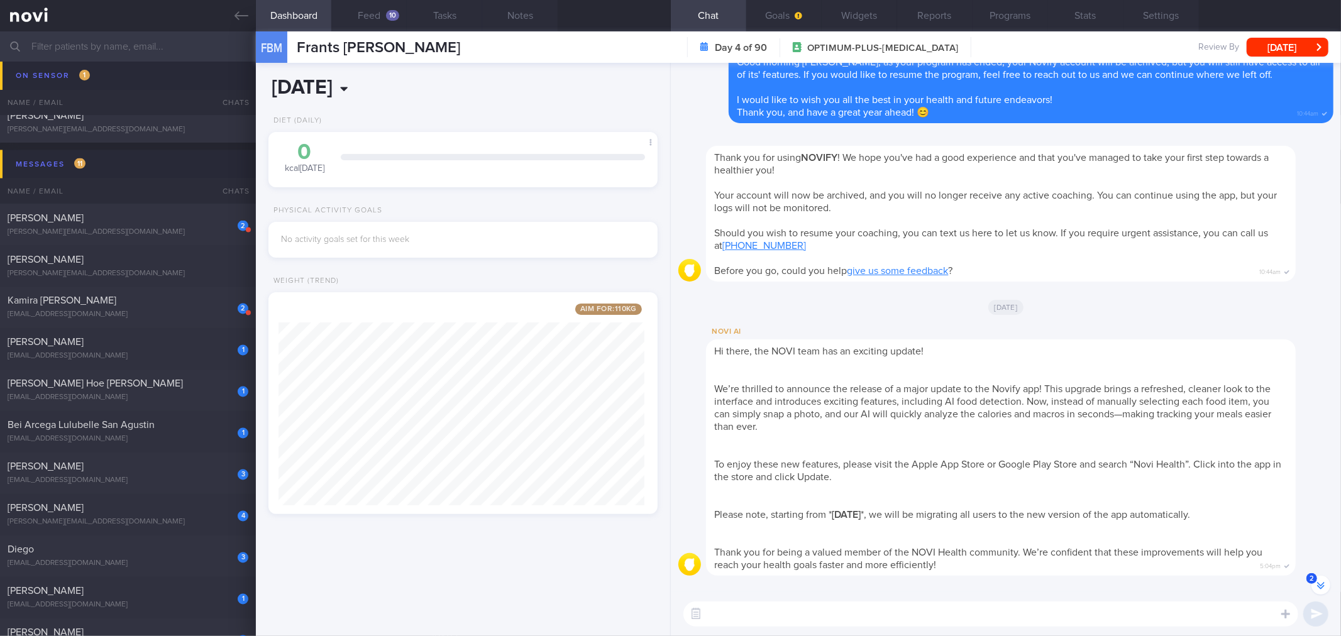
click at [375, 86] on input "[DATE]" at bounding box center [388, 87] width 240 height 31
click at [420, 119] on span at bounding box center [418, 119] width 9 height 6
type input "2024"
click at [415, 210] on span "19" at bounding box center [421, 205] width 25 height 25
type input "[DATE]"
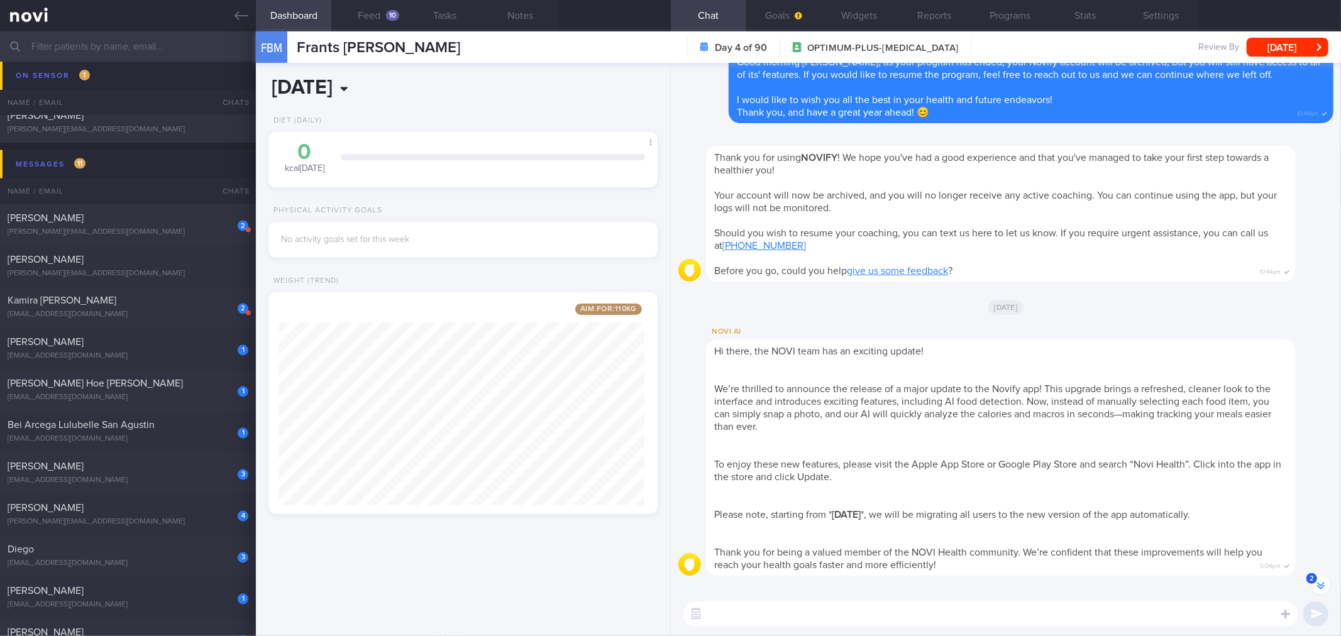
click at [361, 89] on input "[DATE]" at bounding box center [388, 87] width 240 height 31
click at [336, 116] on select "January February March April May June July August September October November De…" at bounding box center [345, 115] width 74 height 13
select select "0"
click at [308, 109] on select "January February March April May June July August September October November De…" at bounding box center [345, 115] width 74 height 13
click at [355, 91] on input "[DATE]" at bounding box center [388, 87] width 240 height 31
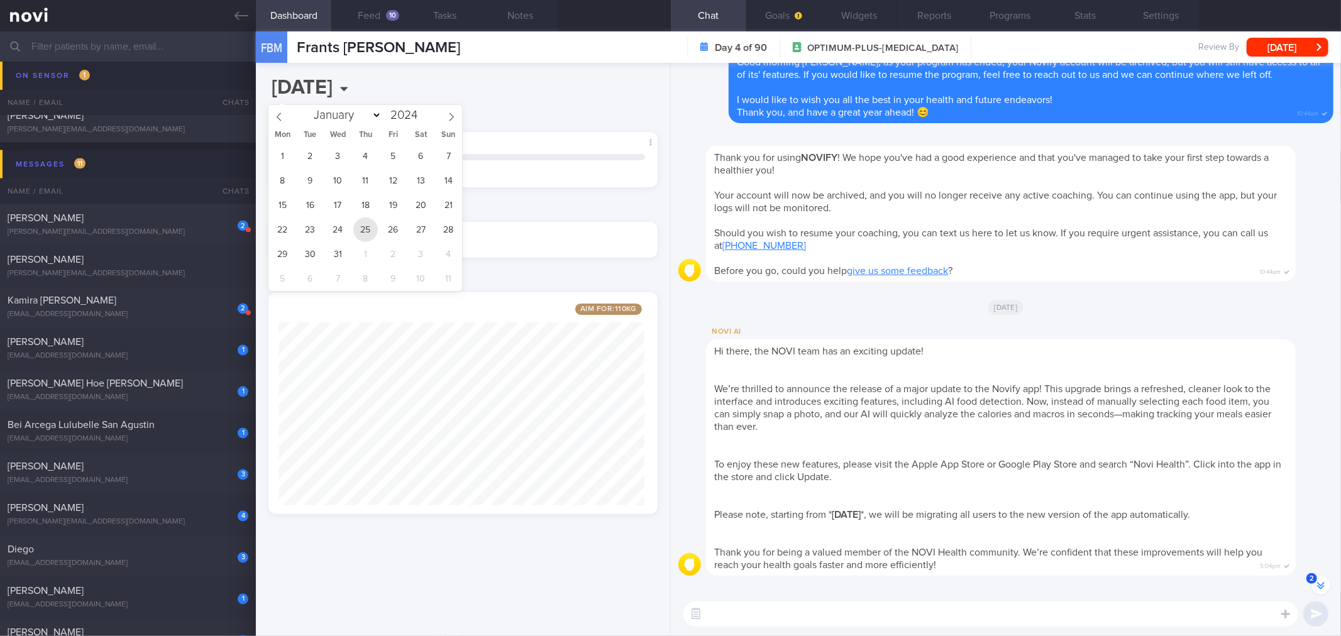
click at [354, 222] on span "25" at bounding box center [365, 229] width 25 height 25
type input "[DATE]"
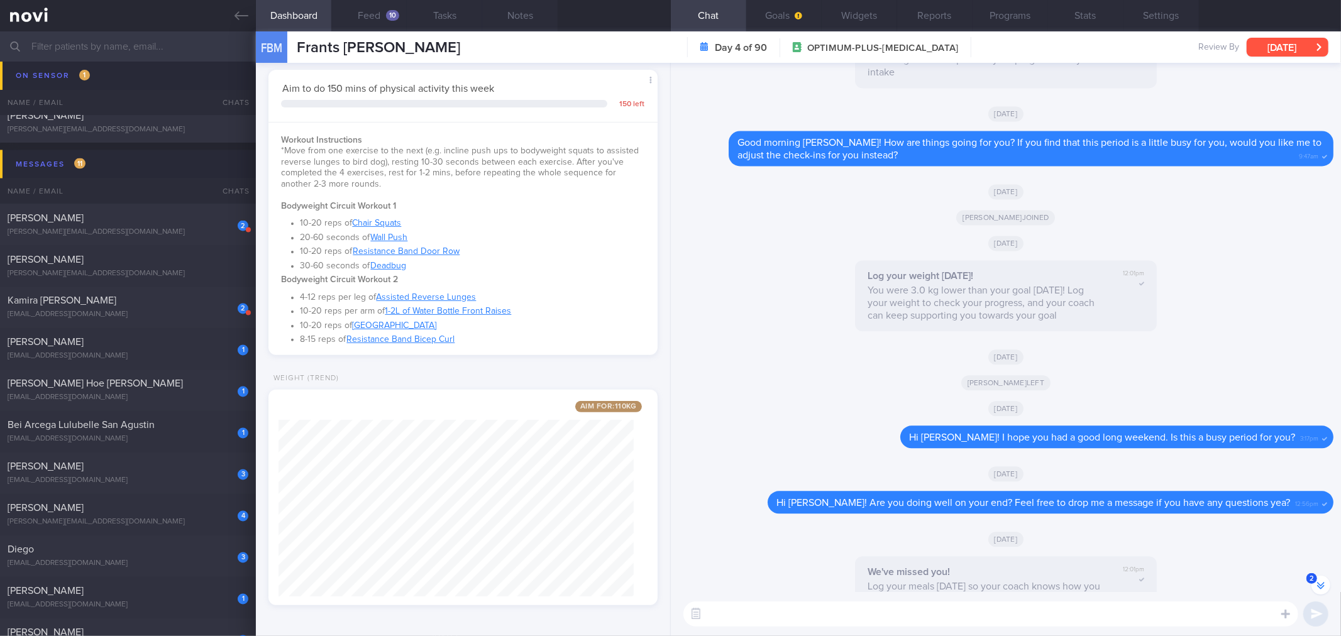
click at [1268, 45] on button "[DATE]" at bounding box center [1287, 47] width 82 height 19
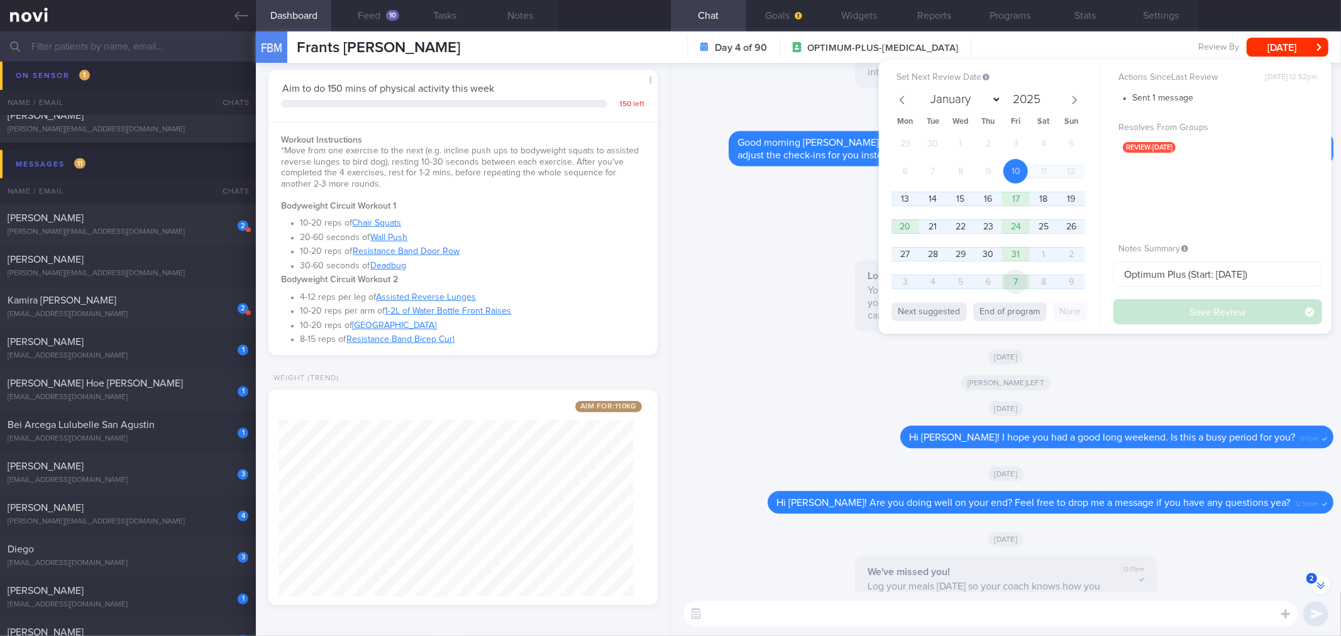
drag, startPoint x: 1010, startPoint y: 291, endPoint x: 1014, endPoint y: 305, distance: 14.5
click at [1011, 292] on span "7" at bounding box center [1015, 282] width 25 height 25
select select "10"
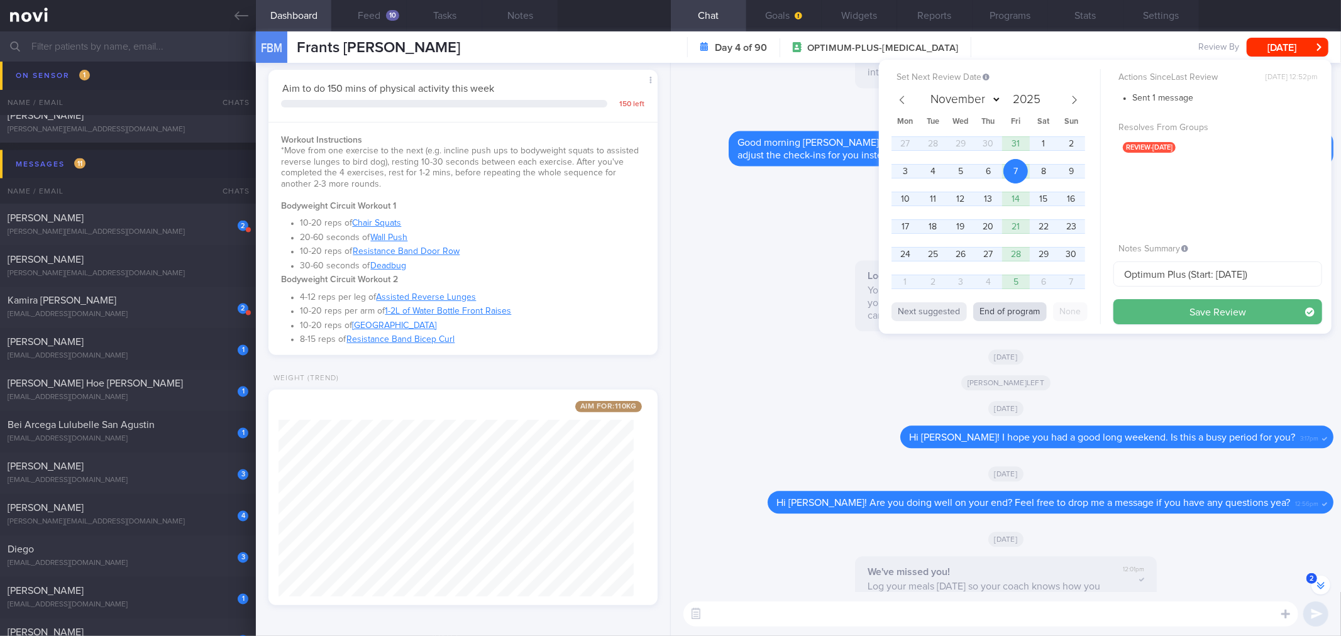
click at [1014, 305] on button "End of program" at bounding box center [1010, 311] width 74 height 19
type input "2026"
select select "0"
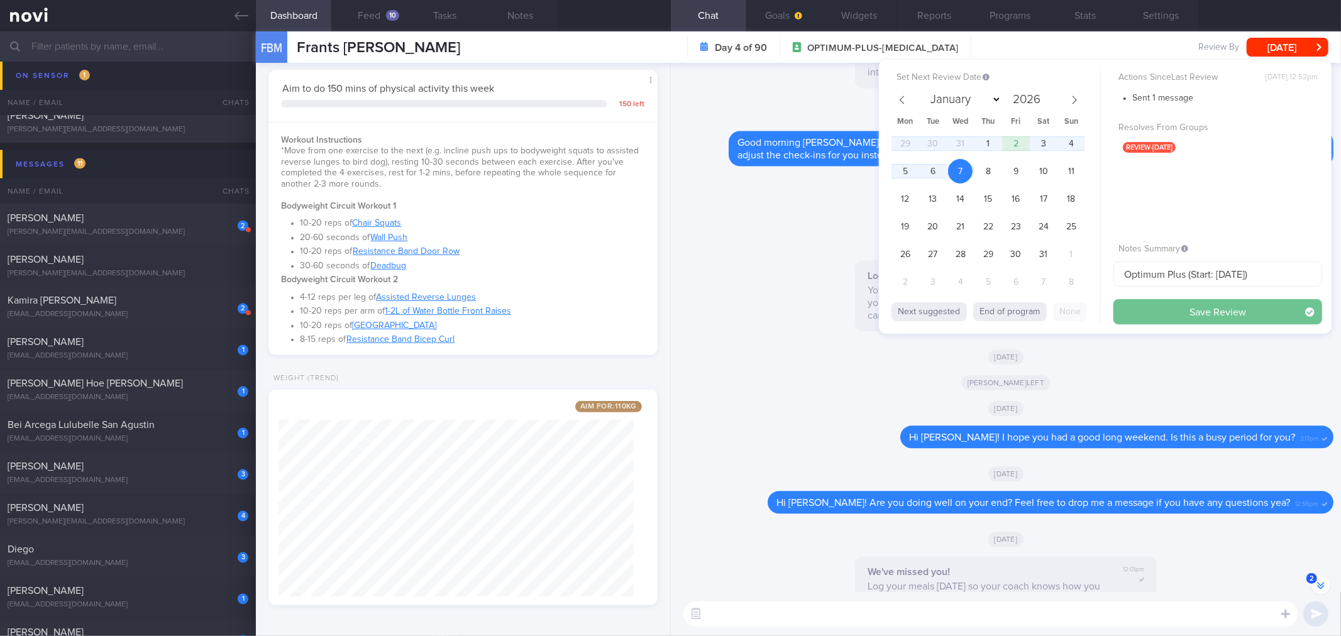
click at [1178, 313] on button "Save Review" at bounding box center [1217, 311] width 209 height 25
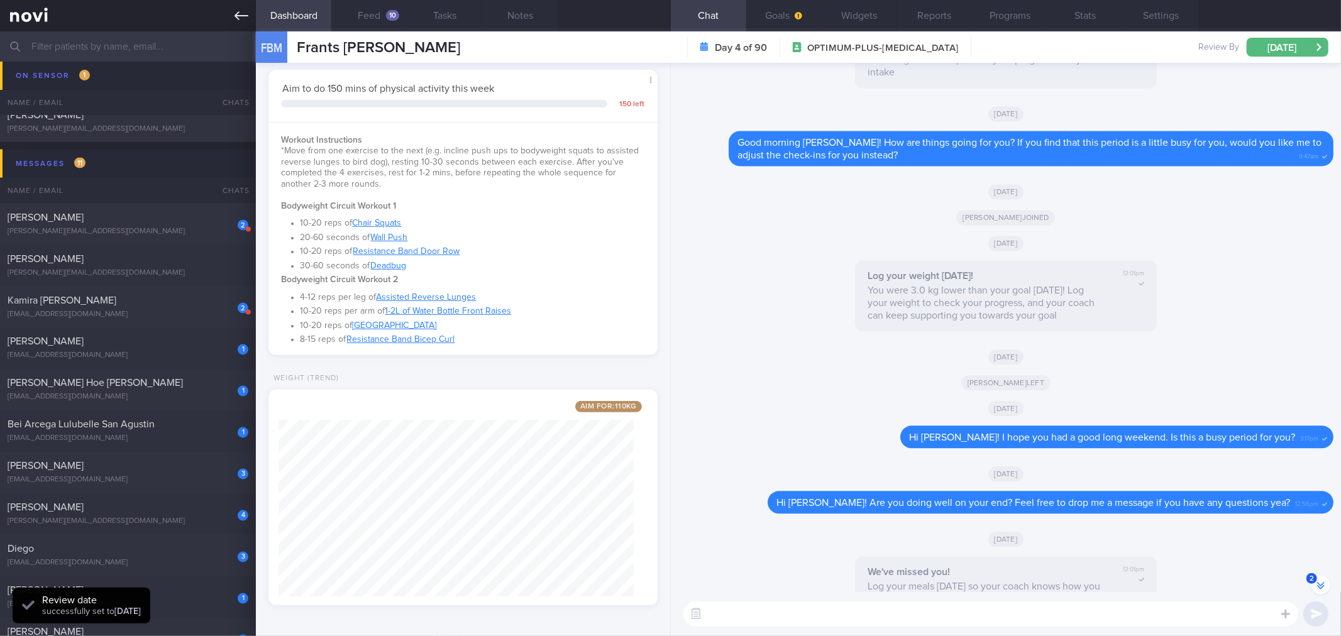
click at [247, 6] on link at bounding box center [128, 15] width 256 height 31
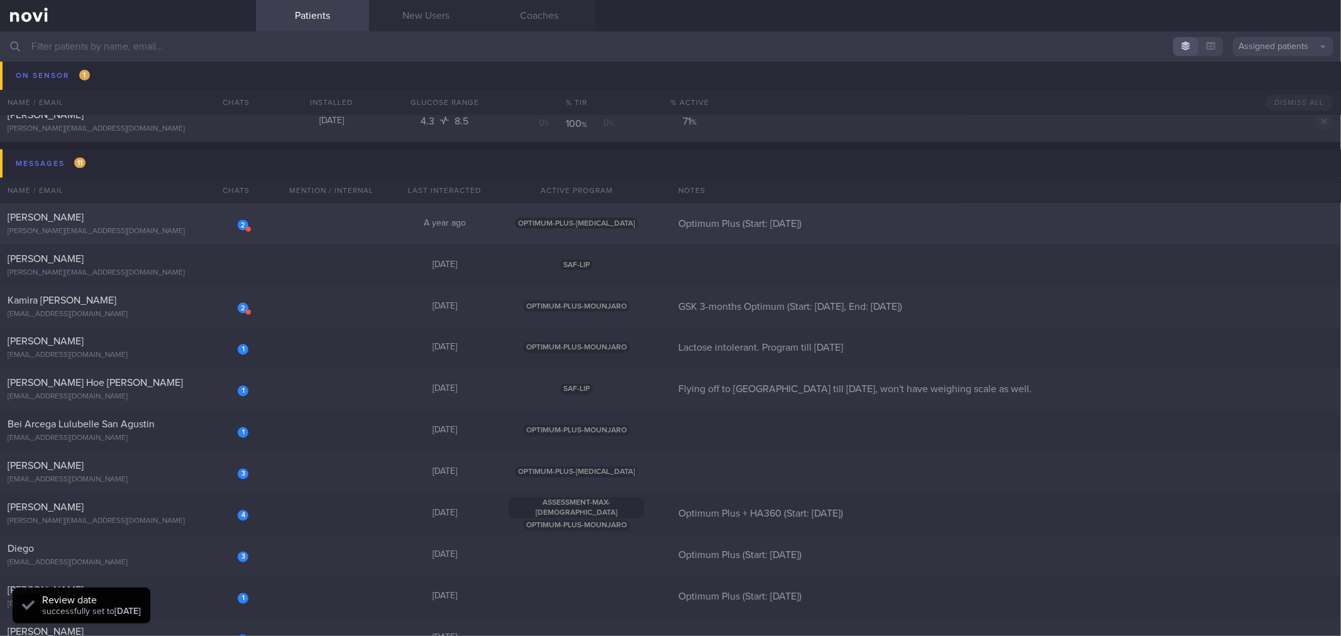
click at [205, 211] on div "[PERSON_NAME]" at bounding box center [127, 217] width 238 height 13
select select "9"
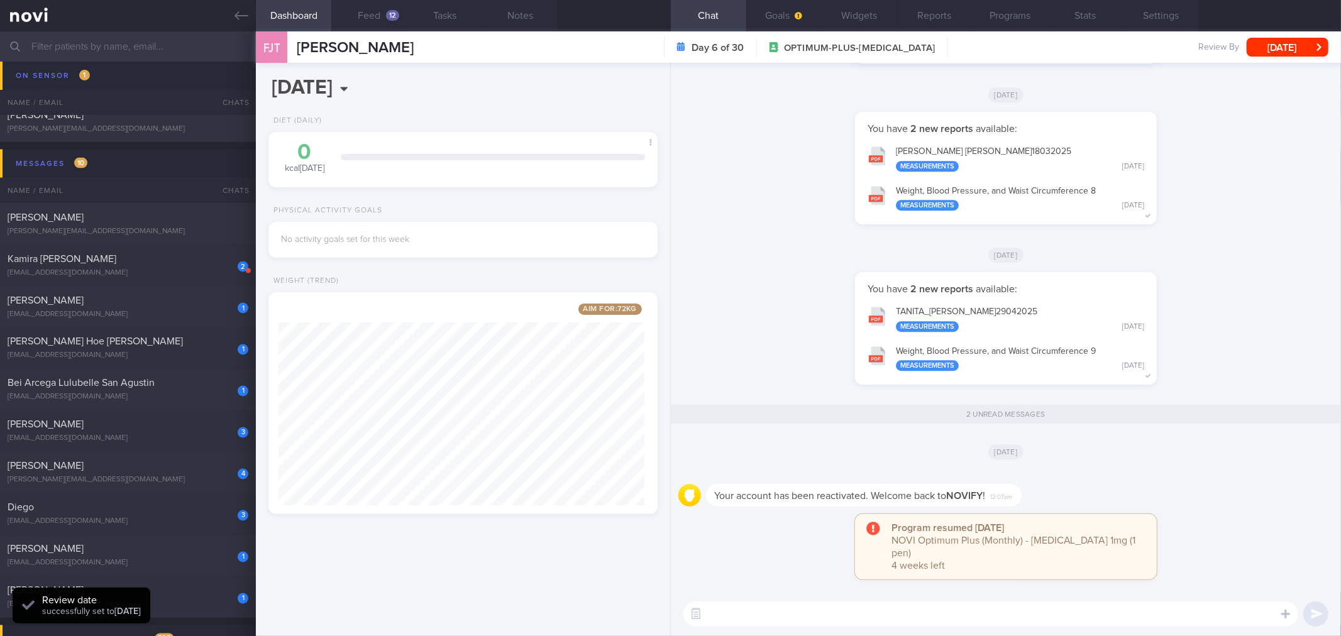
scroll to position [201, 366]
click at [393, 88] on input "[DATE]" at bounding box center [388, 87] width 240 height 31
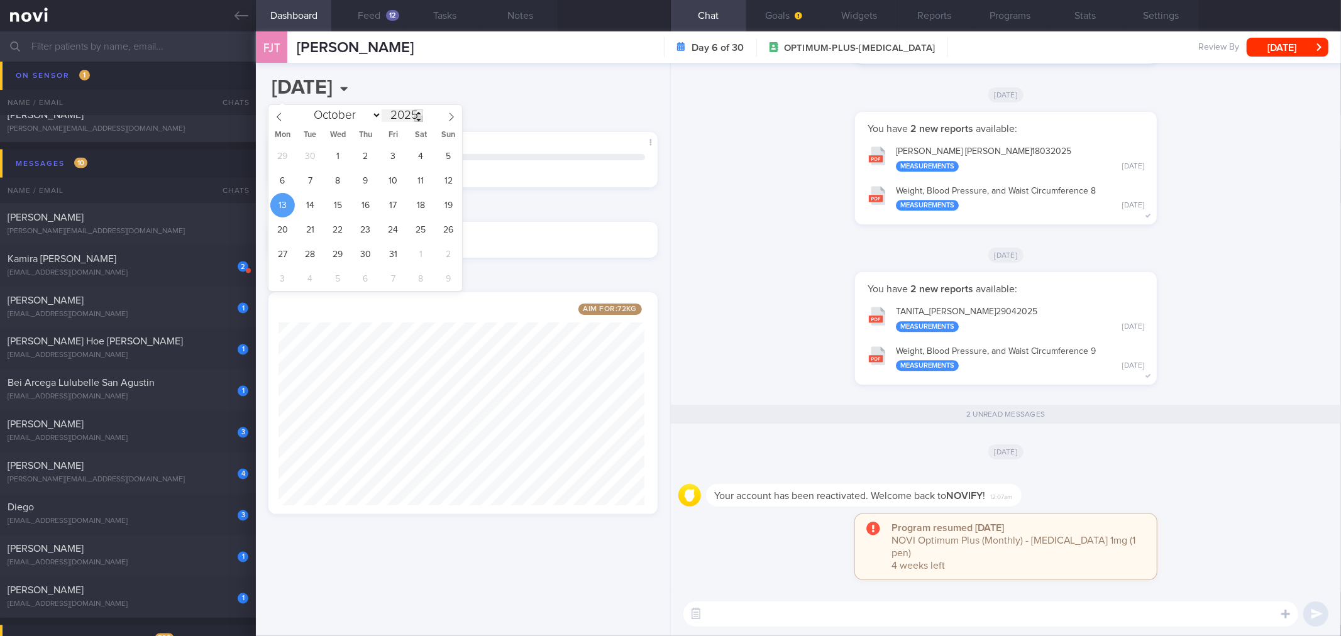
click at [417, 118] on span at bounding box center [418, 119] width 9 height 6
type input "2024"
click at [412, 170] on div "30 1 2 3 4 5 6 7 8 9 10 11 12 13 14 15 16 17 18 19 20 21 22 23 24 25 26 27 28 2…" at bounding box center [365, 217] width 194 height 147
click at [415, 165] on span "5" at bounding box center [421, 156] width 25 height 25
type input "[DATE]"
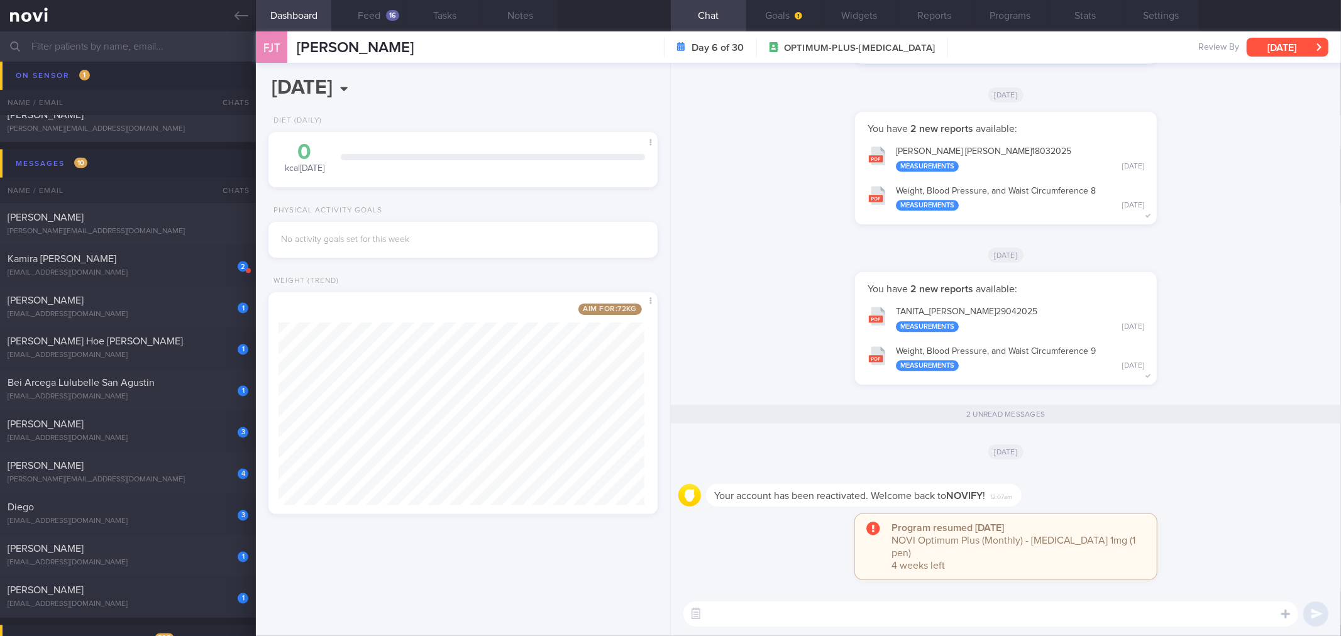
click at [1278, 52] on button "[DATE]" at bounding box center [1287, 47] width 82 height 19
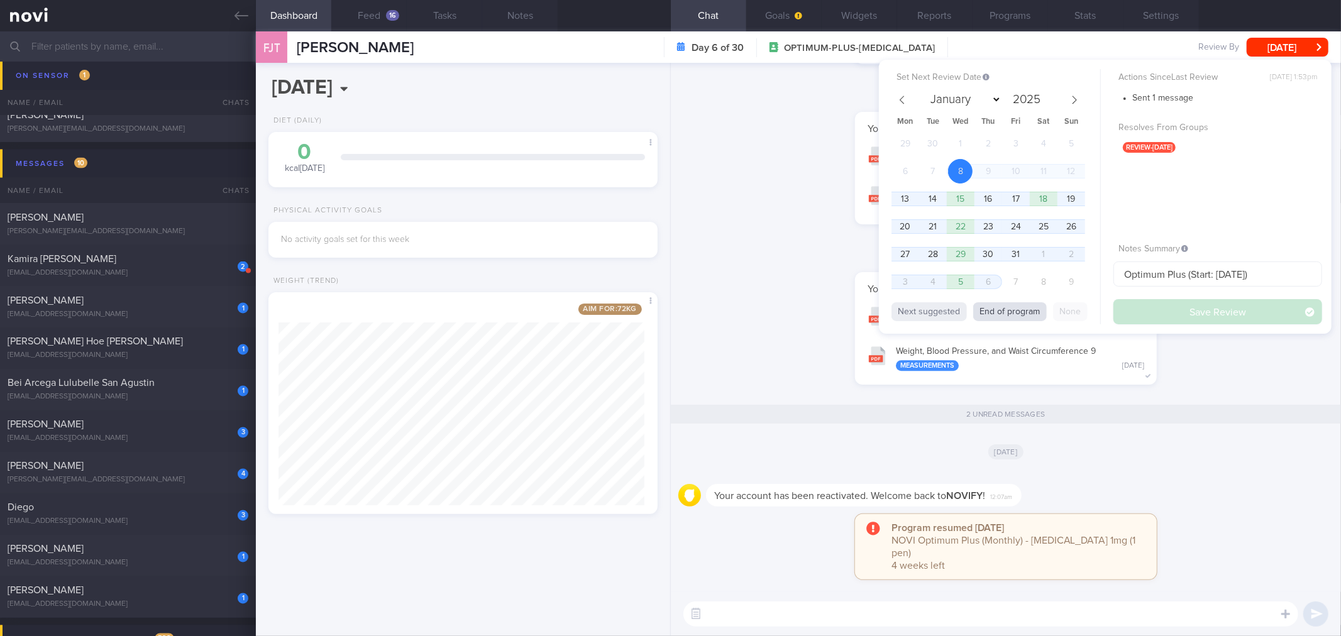
click at [1029, 307] on button "End of program" at bounding box center [1010, 311] width 74 height 19
select select "10"
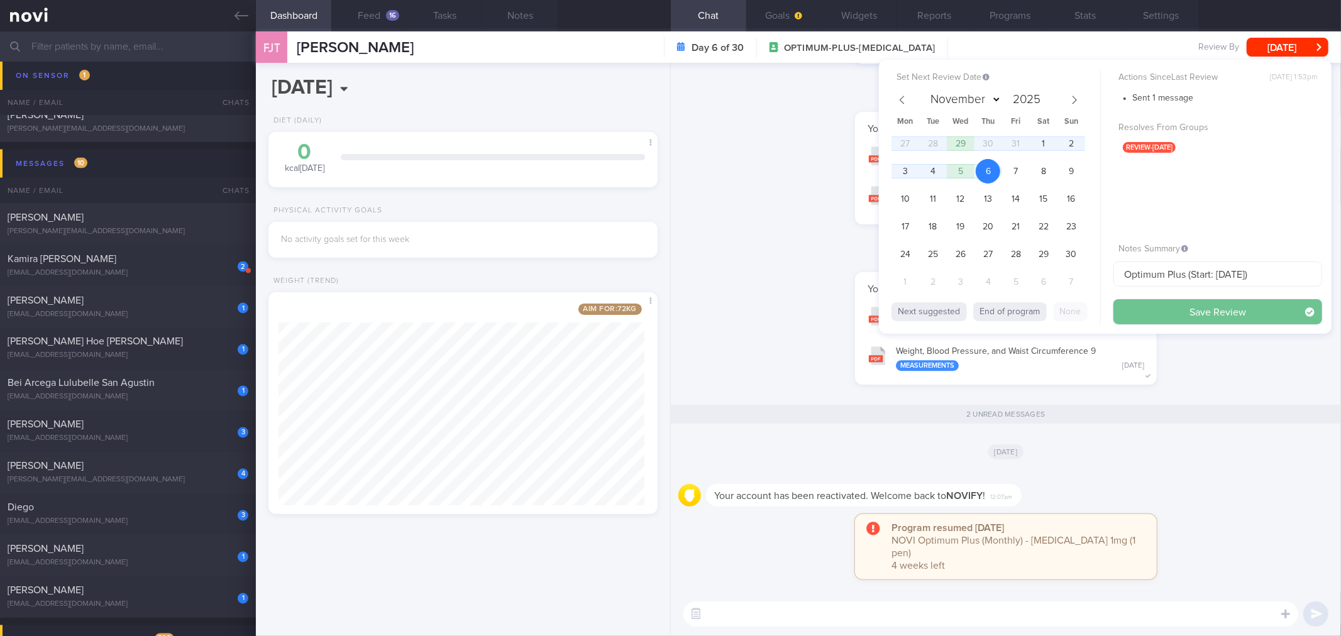
click at [1159, 313] on button "Save Review" at bounding box center [1217, 311] width 209 height 25
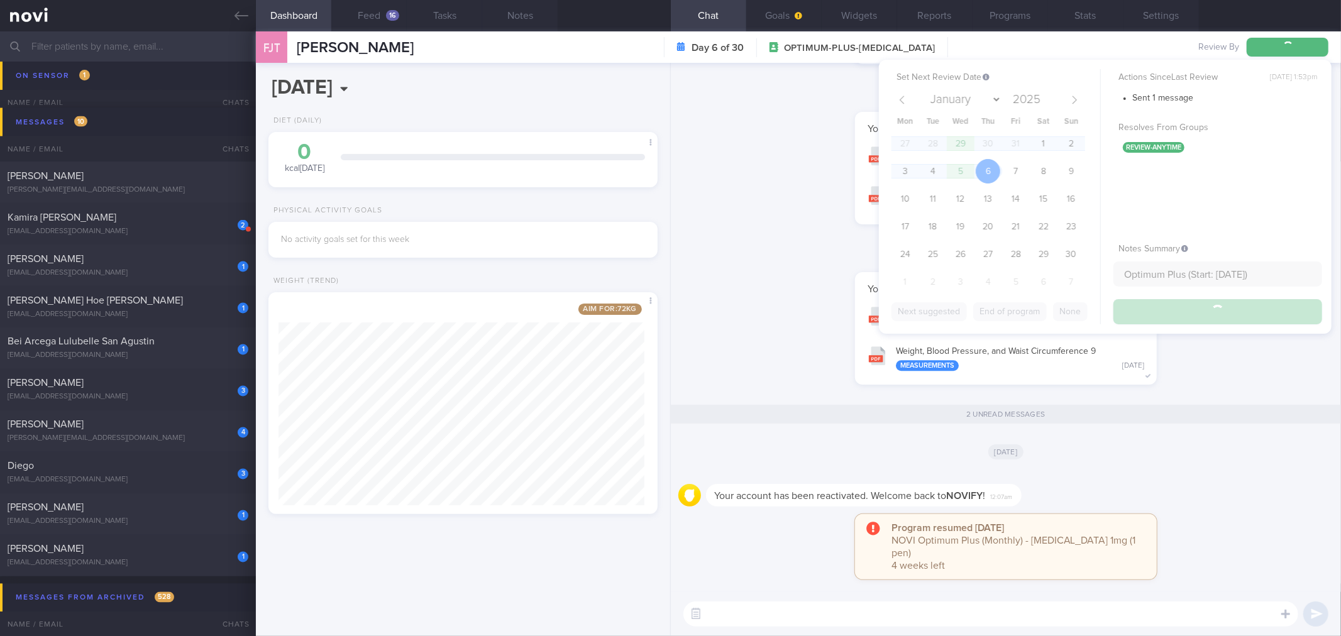
scroll to position [1695, 0]
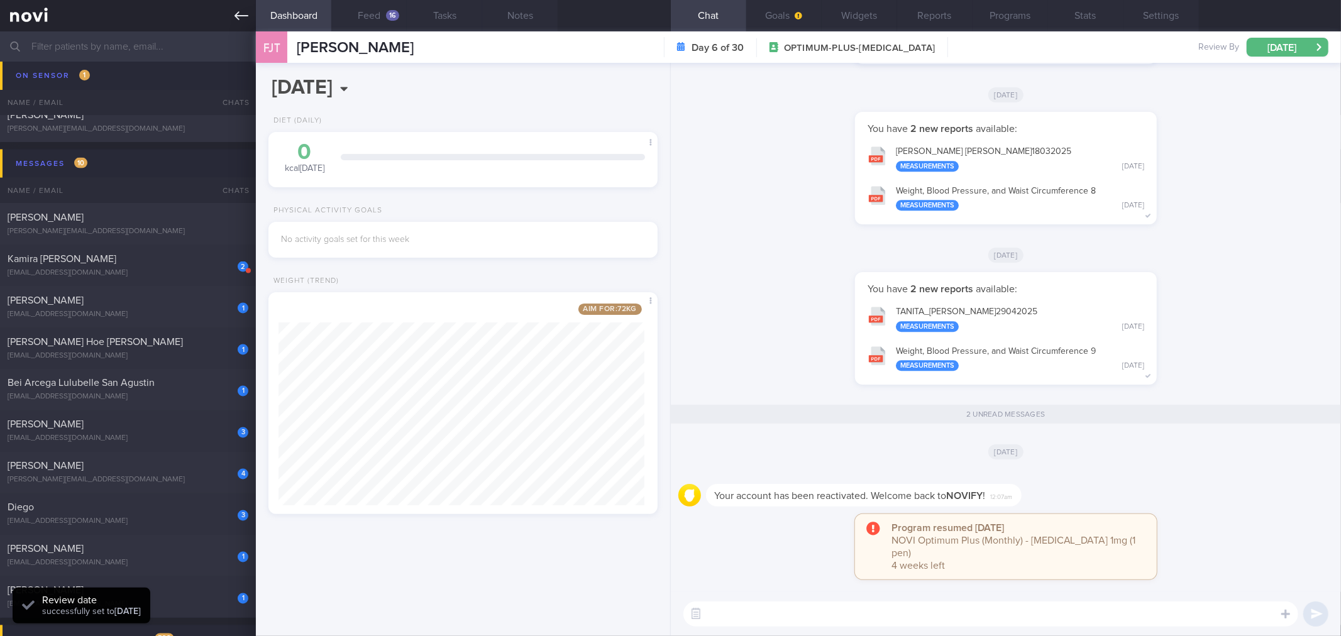
click at [250, 13] on link at bounding box center [128, 15] width 256 height 31
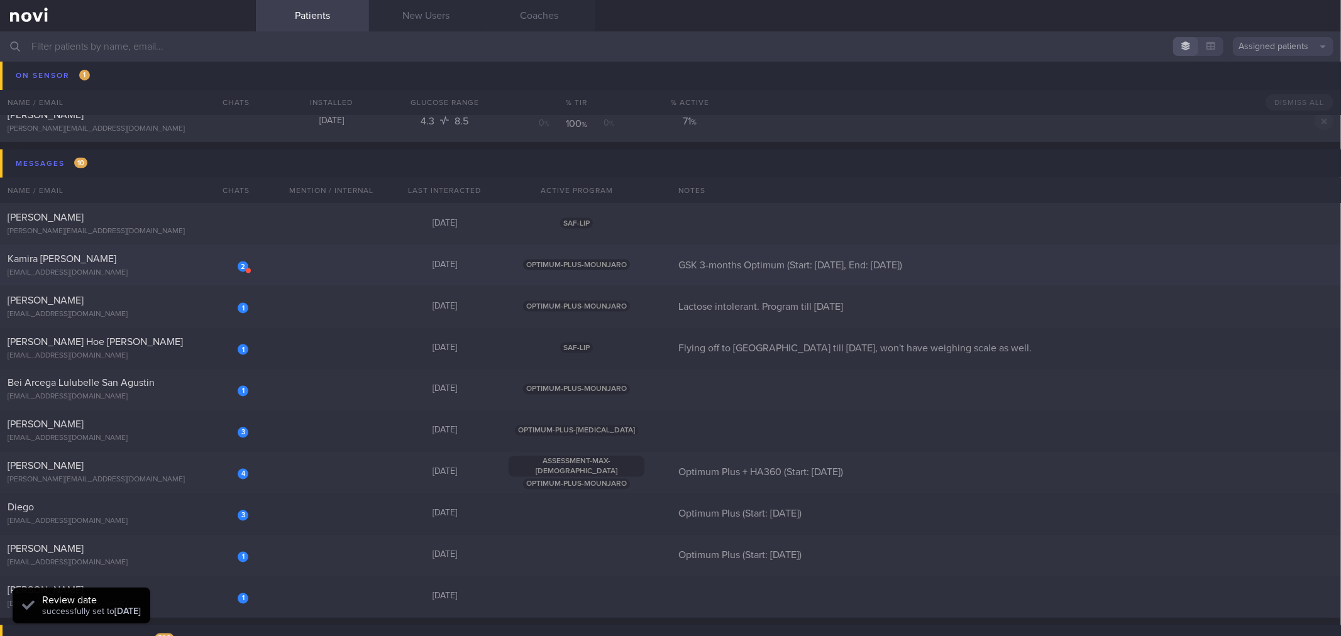
click at [137, 268] on div "[EMAIL_ADDRESS][DOMAIN_NAME]" at bounding box center [128, 272] width 241 height 9
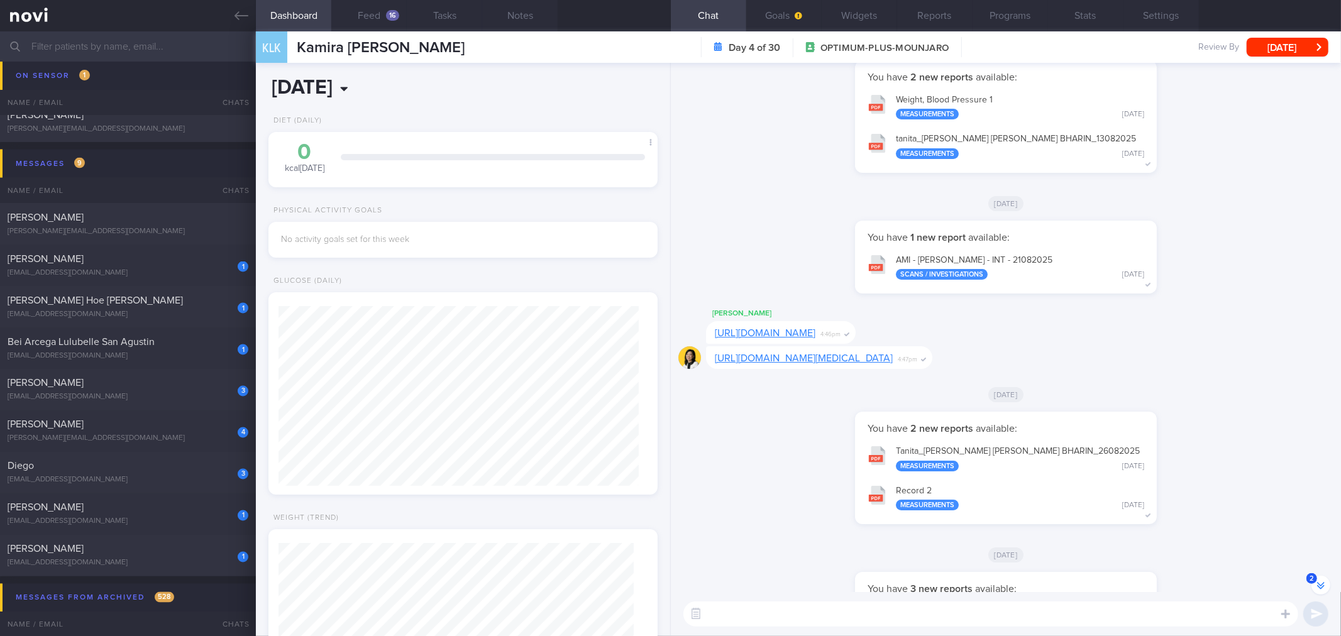
click at [381, 92] on input "[DATE]" at bounding box center [388, 87] width 240 height 31
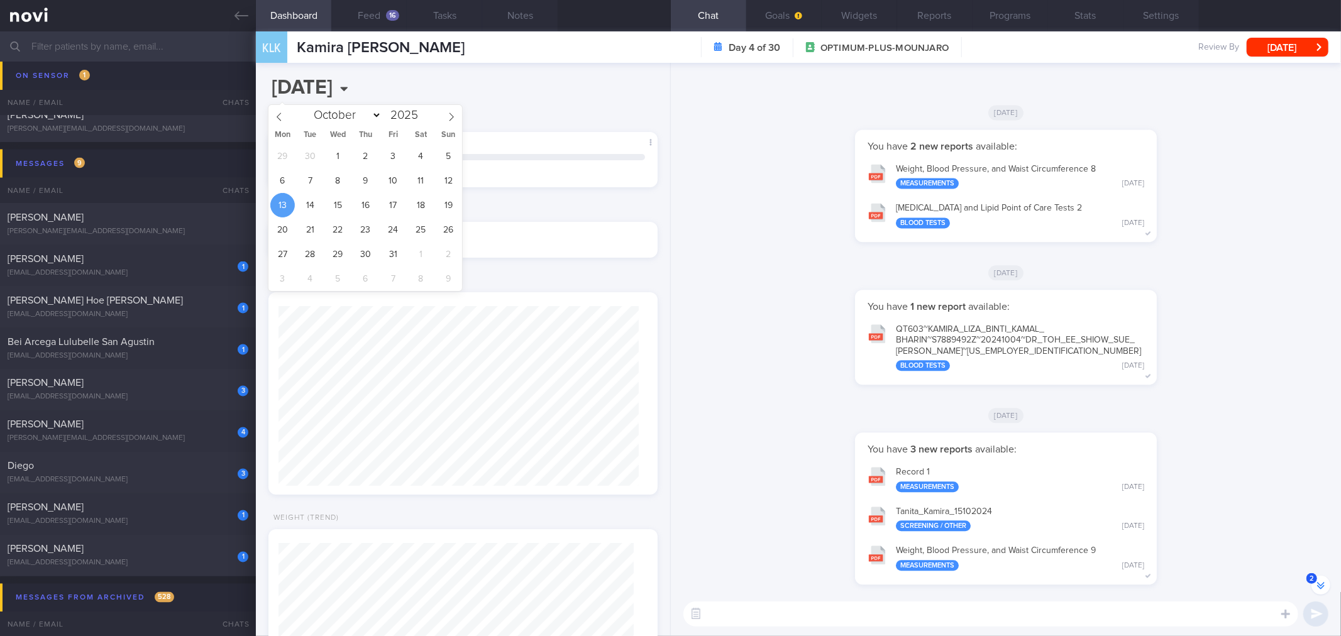
scroll to position [-1991, 0]
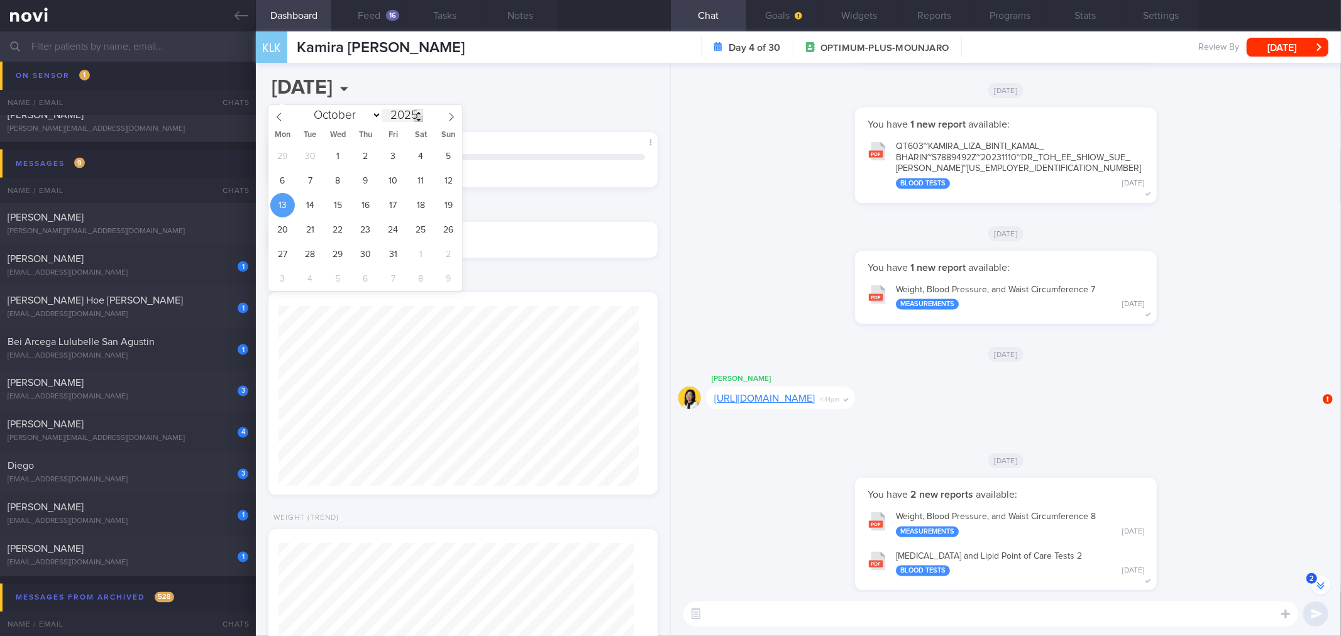
click at [418, 119] on span at bounding box center [418, 119] width 9 height 6
type input "2024"
click at [397, 173] on span "11" at bounding box center [393, 180] width 25 height 25
type input "[DATE]"
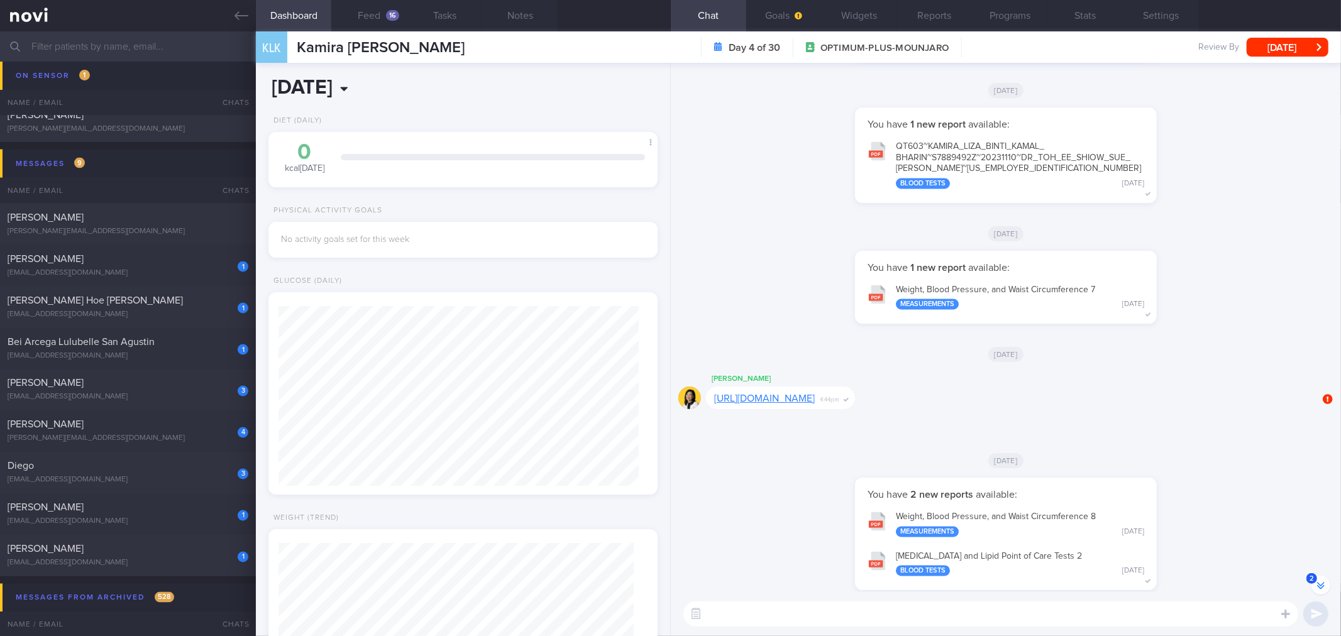
click at [365, 88] on input "[DATE]" at bounding box center [388, 87] width 240 height 31
click at [422, 119] on span at bounding box center [418, 119] width 9 height 6
type input "2023"
click at [404, 197] on div "25 26 27 28 29 30 1 2 3 4 5 6 7 8 9 10 11 12 13 14 15 16 17 18 19 20 21 22 23 2…" at bounding box center [365, 217] width 194 height 147
click at [397, 202] on span "13" at bounding box center [393, 205] width 25 height 25
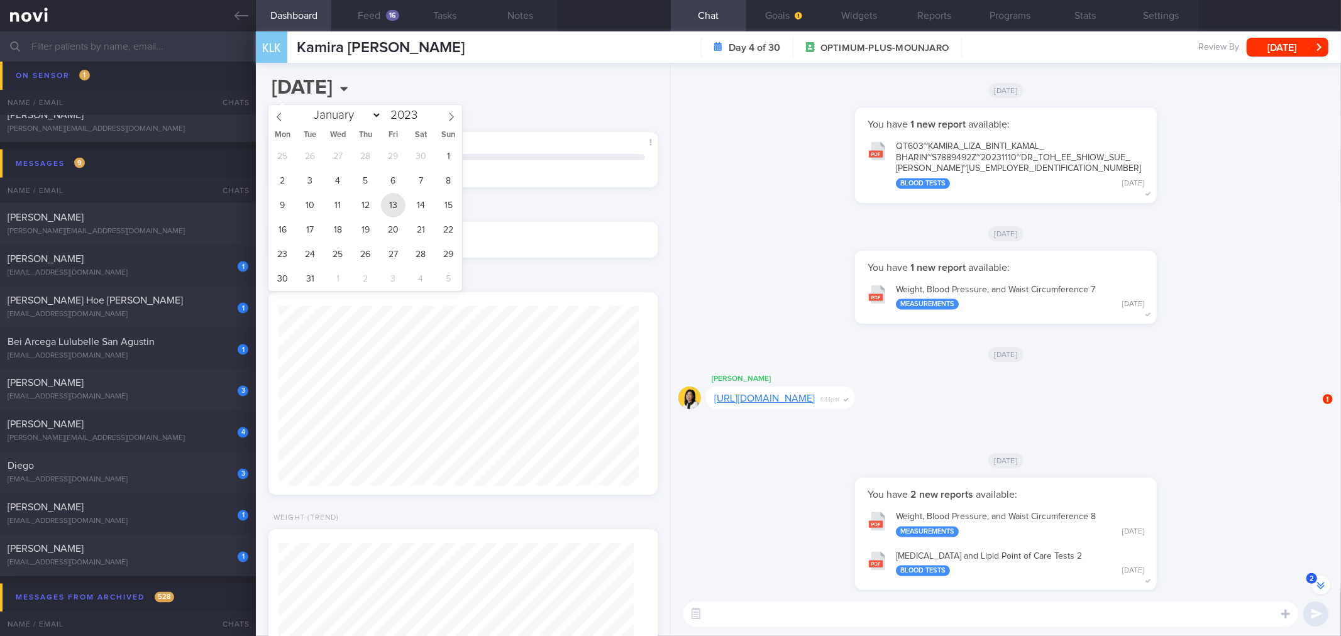
type input "[DATE]"
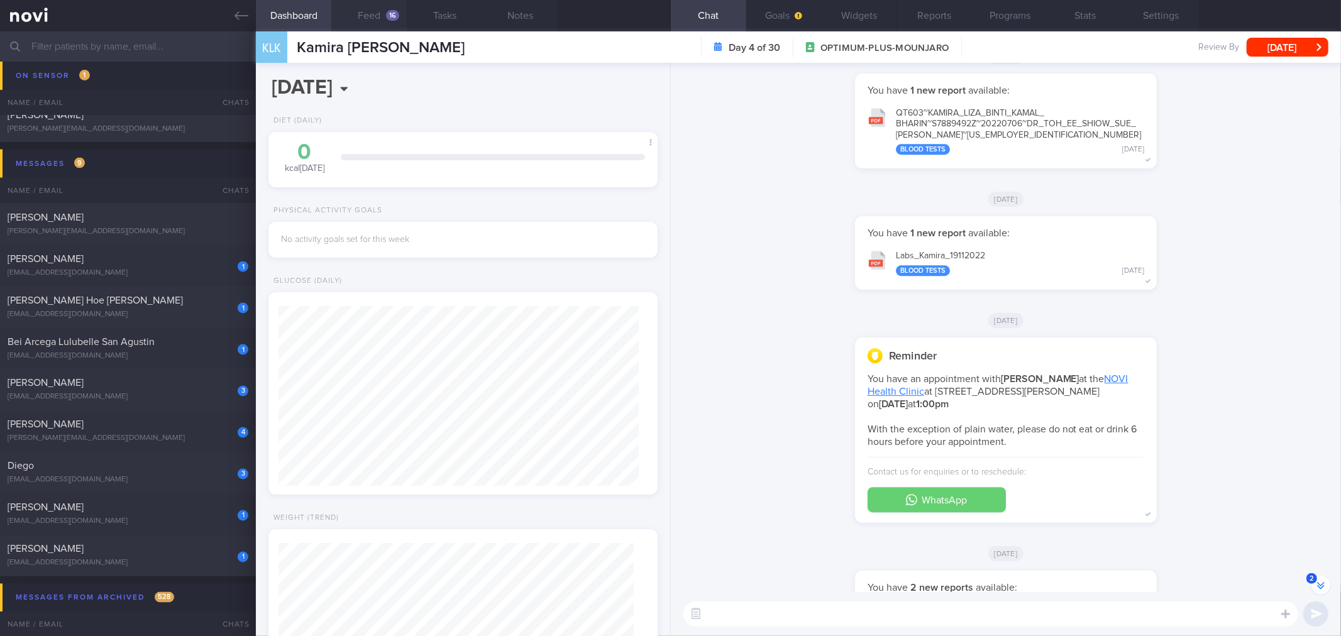
scroll to position [-3038, 0]
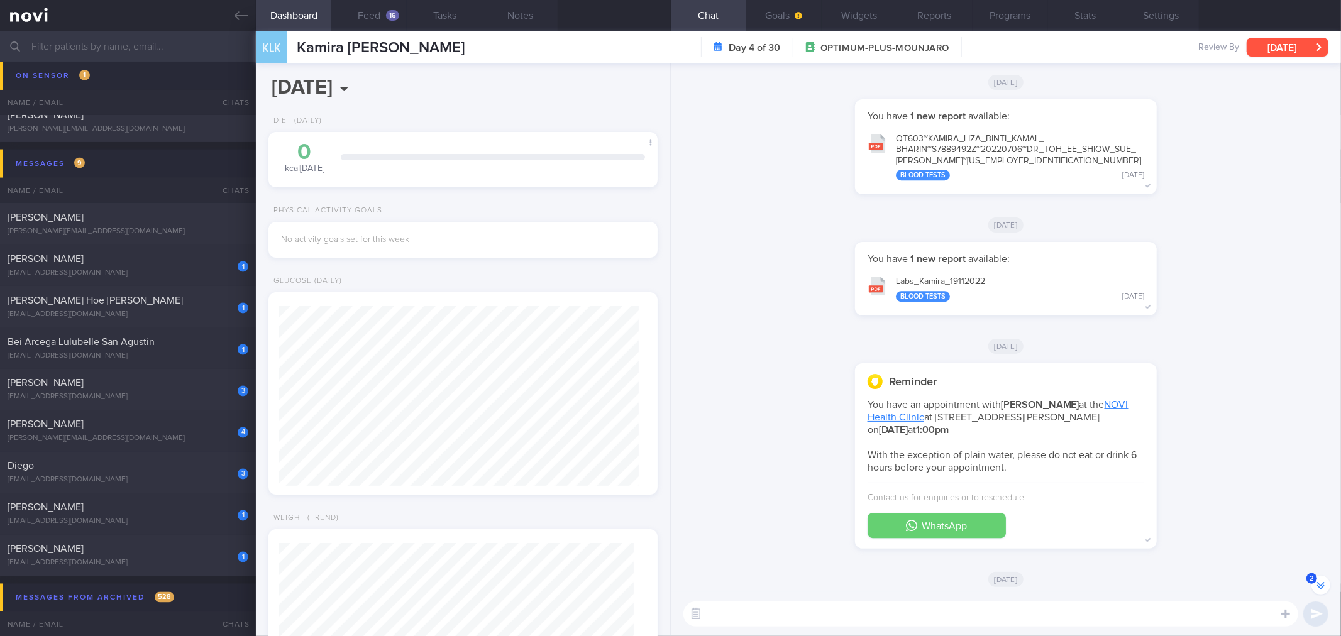
click at [1292, 49] on button "[DATE]" at bounding box center [1287, 47] width 82 height 19
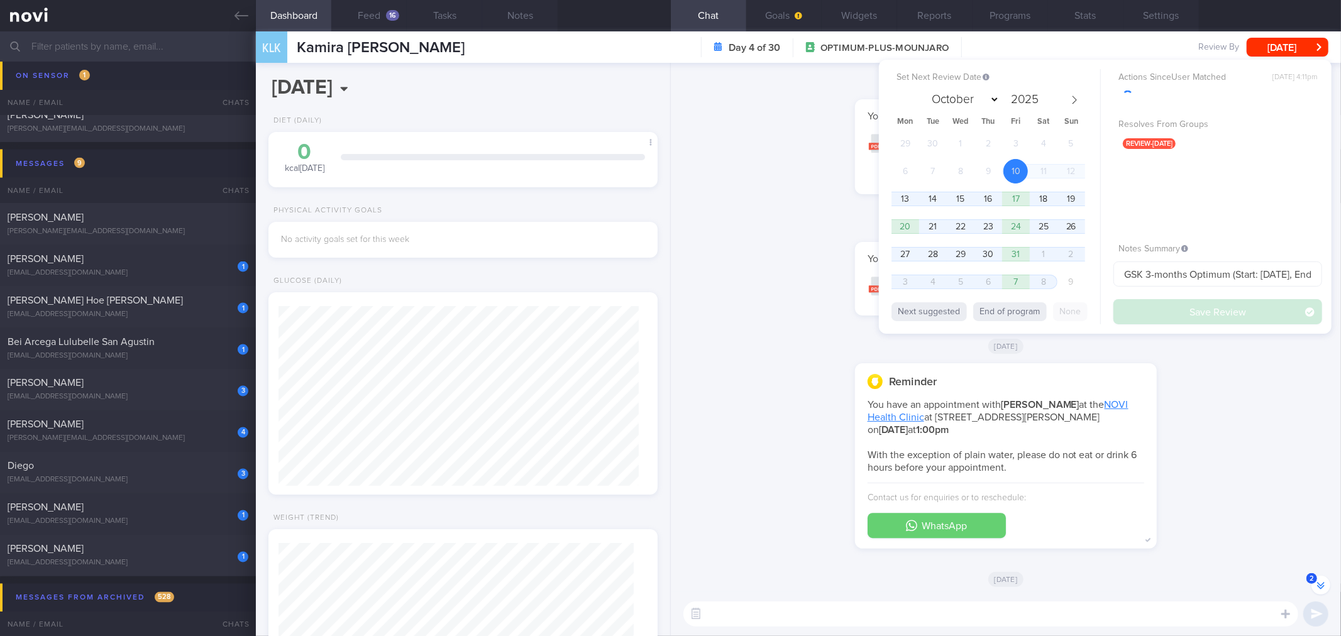
drag, startPoint x: 1013, startPoint y: 310, endPoint x: 1219, endPoint y: 302, distance: 206.3
click at [1016, 308] on button "End of program" at bounding box center [1010, 311] width 74 height 19
select select "10"
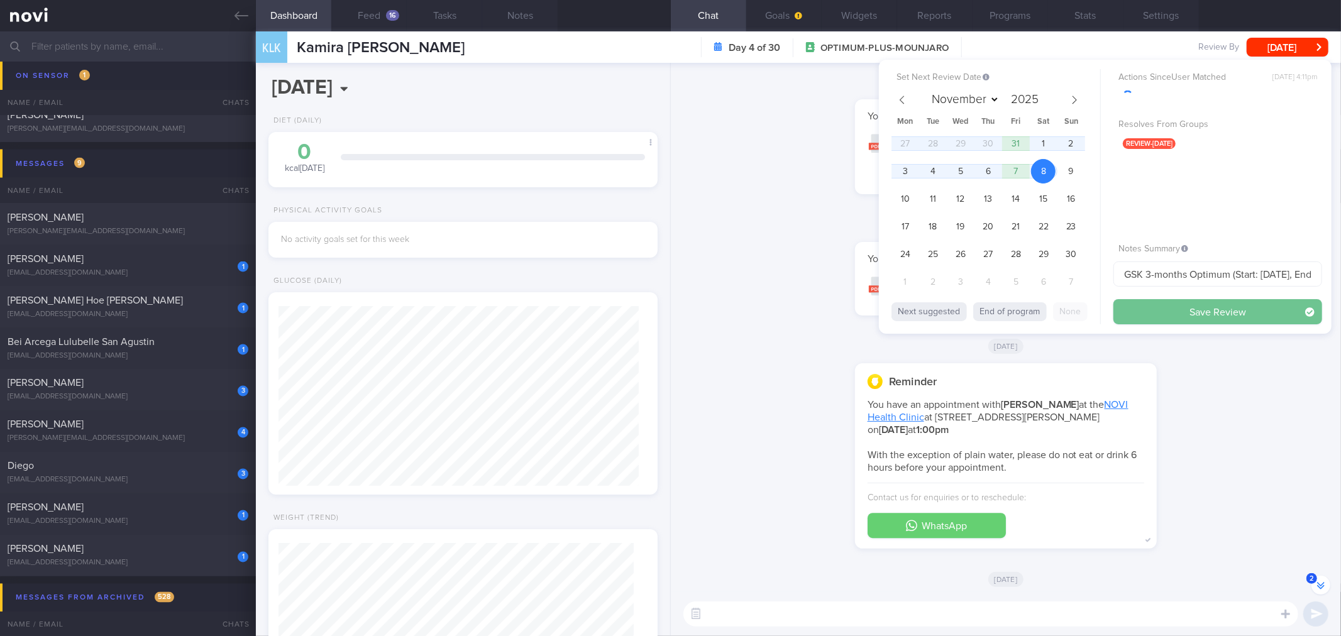
click at [1219, 302] on button "Save Review" at bounding box center [1217, 311] width 209 height 25
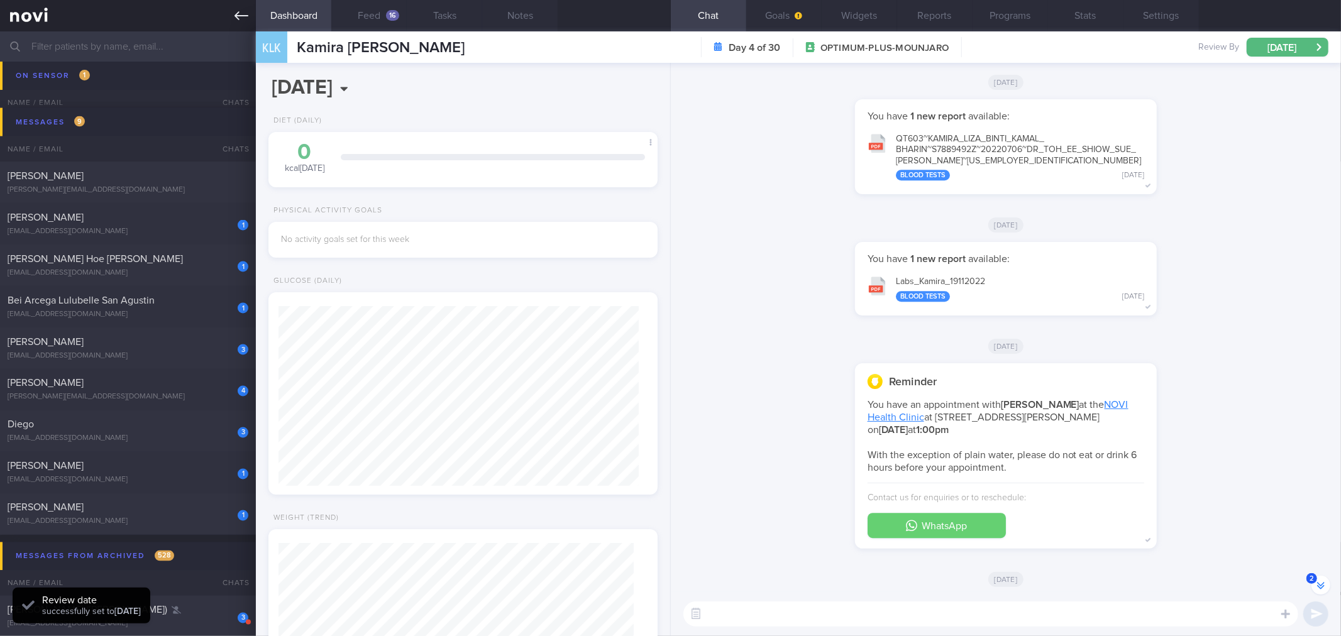
scroll to position [1654, 0]
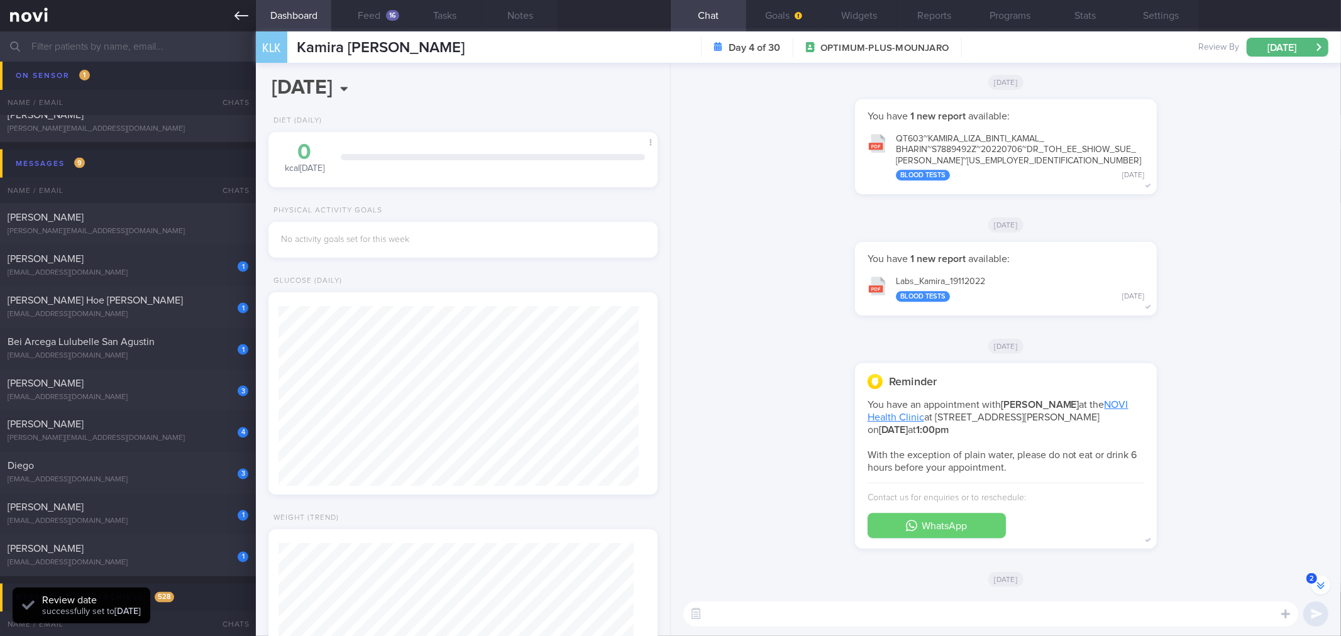
click at [240, 16] on icon at bounding box center [241, 16] width 14 height 14
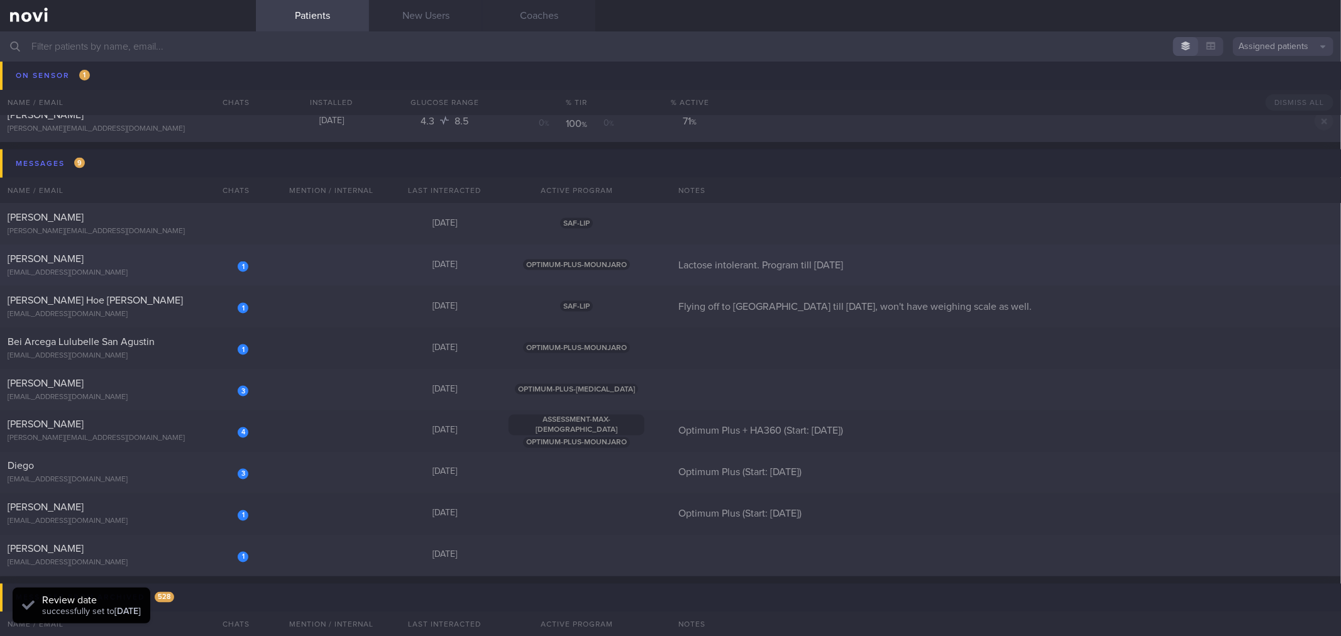
click at [141, 260] on div "[PERSON_NAME]" at bounding box center [127, 259] width 238 height 13
select select "9"
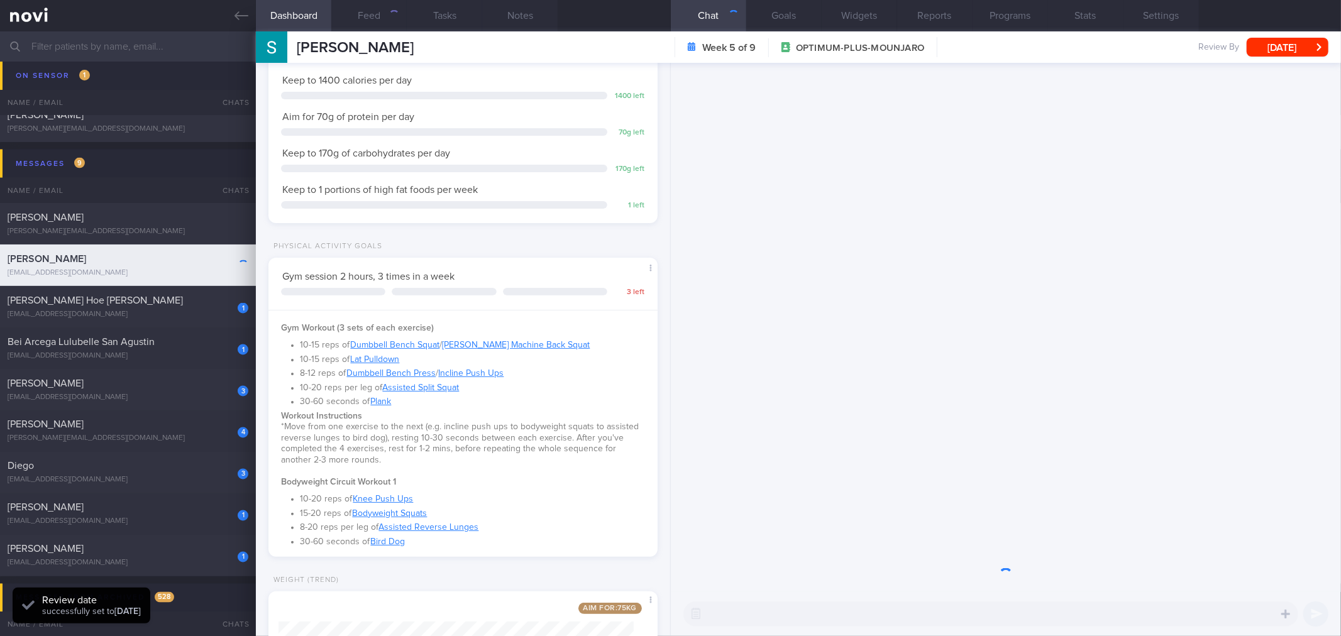
scroll to position [195, 355]
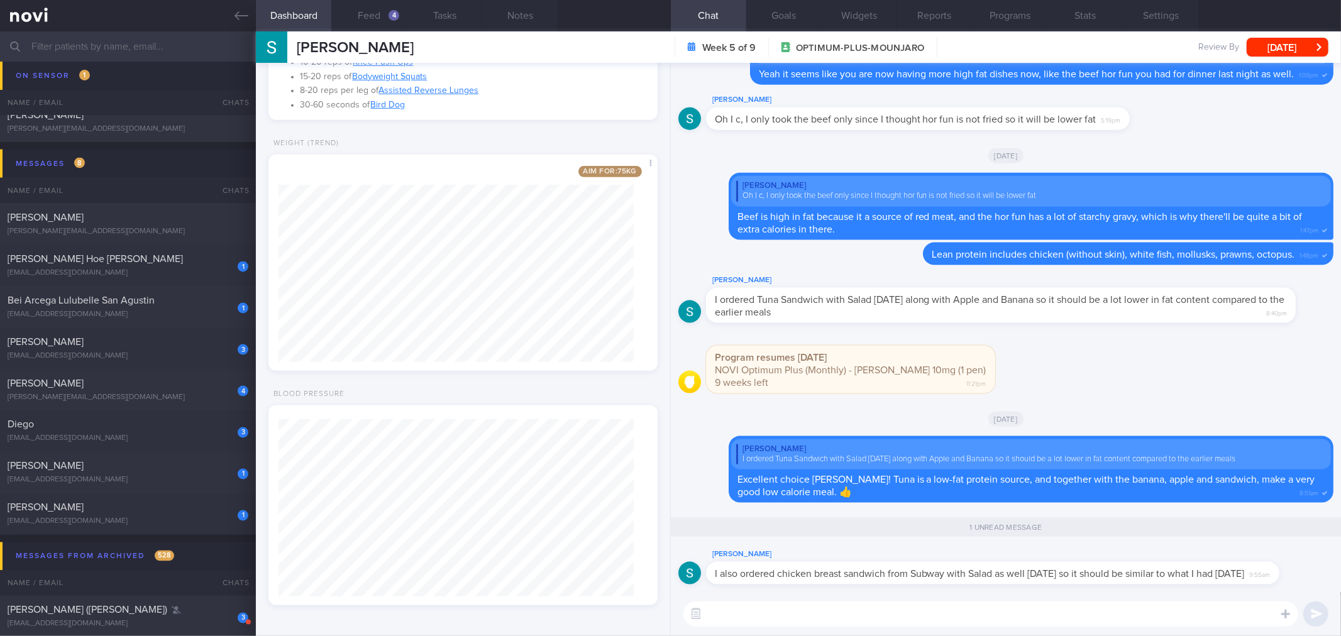
click at [853, 613] on textarea at bounding box center [990, 613] width 615 height 25
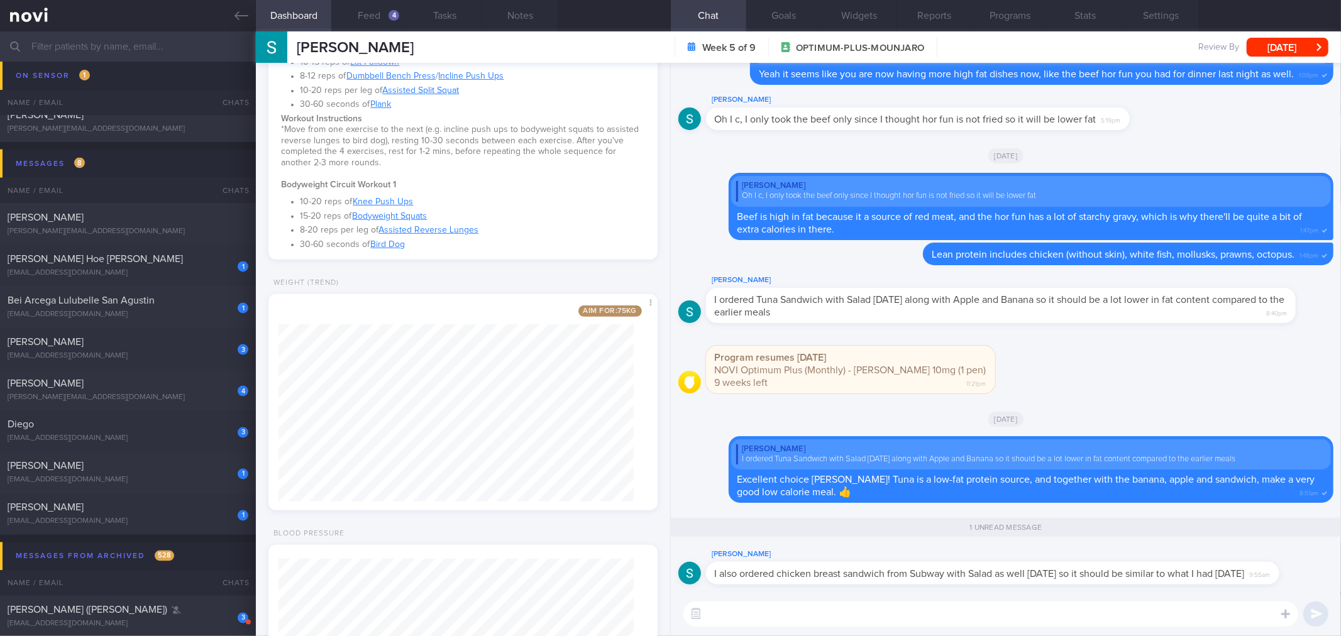
scroll to position [0, 0]
drag, startPoint x: 938, startPoint y: 582, endPoint x: 1086, endPoint y: 575, distance: 147.9
click at [1086, 575] on div "[PERSON_NAME] I also ordered chicken breast sandwich from Subway with Salad as …" at bounding box center [1011, 566] width 611 height 38
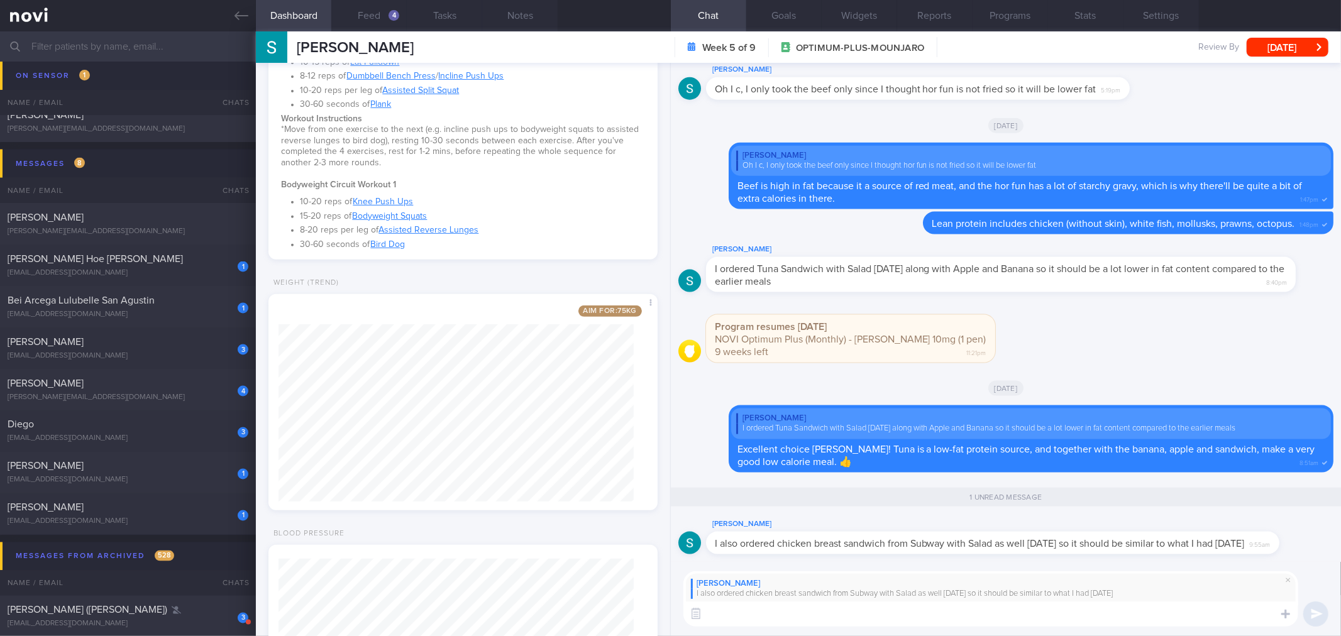
click at [1019, 617] on textarea at bounding box center [990, 613] width 615 height 25
type textarea "Excellent choice [PERSON_NAME]! The chicken breast sandwich from Subway with sa…"
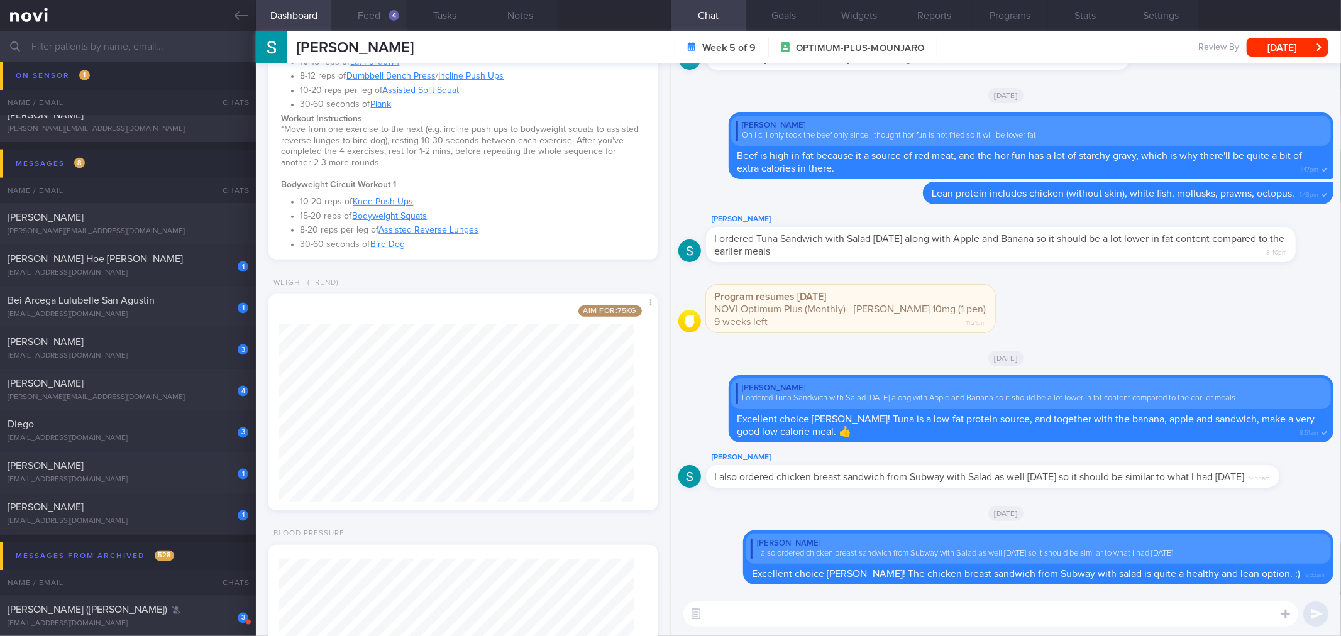
click at [385, 8] on button "Feed 4" at bounding box center [368, 15] width 75 height 31
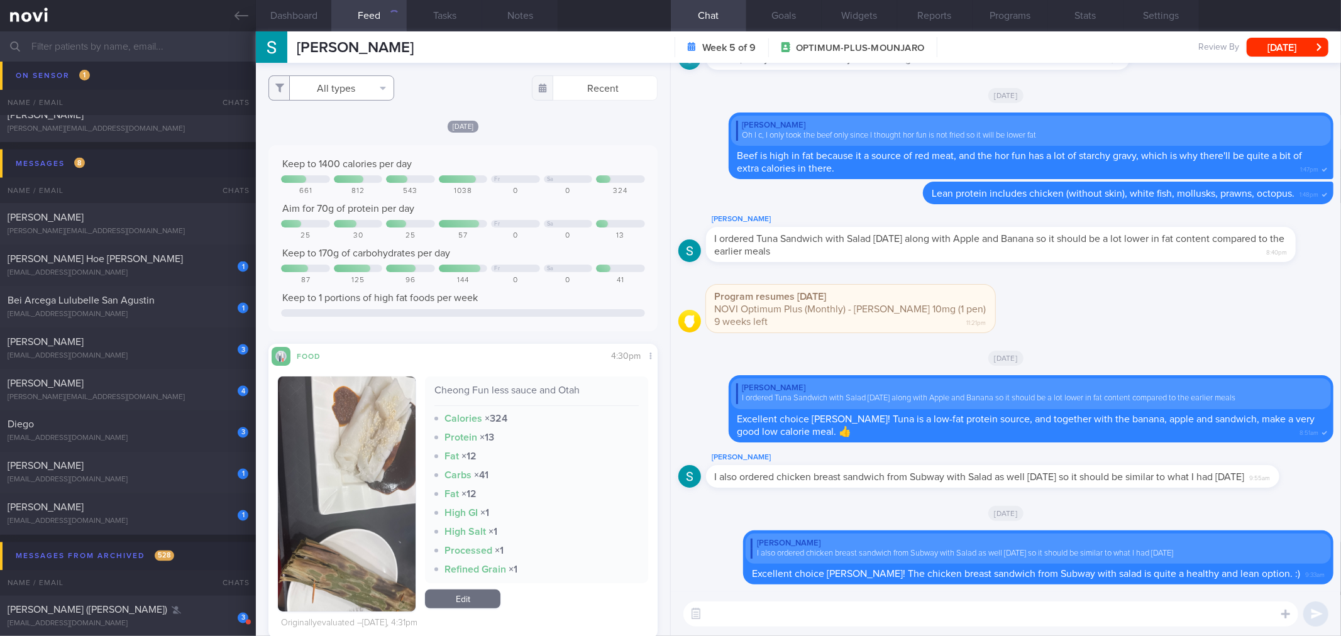
click at [361, 82] on button "All types" at bounding box center [331, 87] width 126 height 25
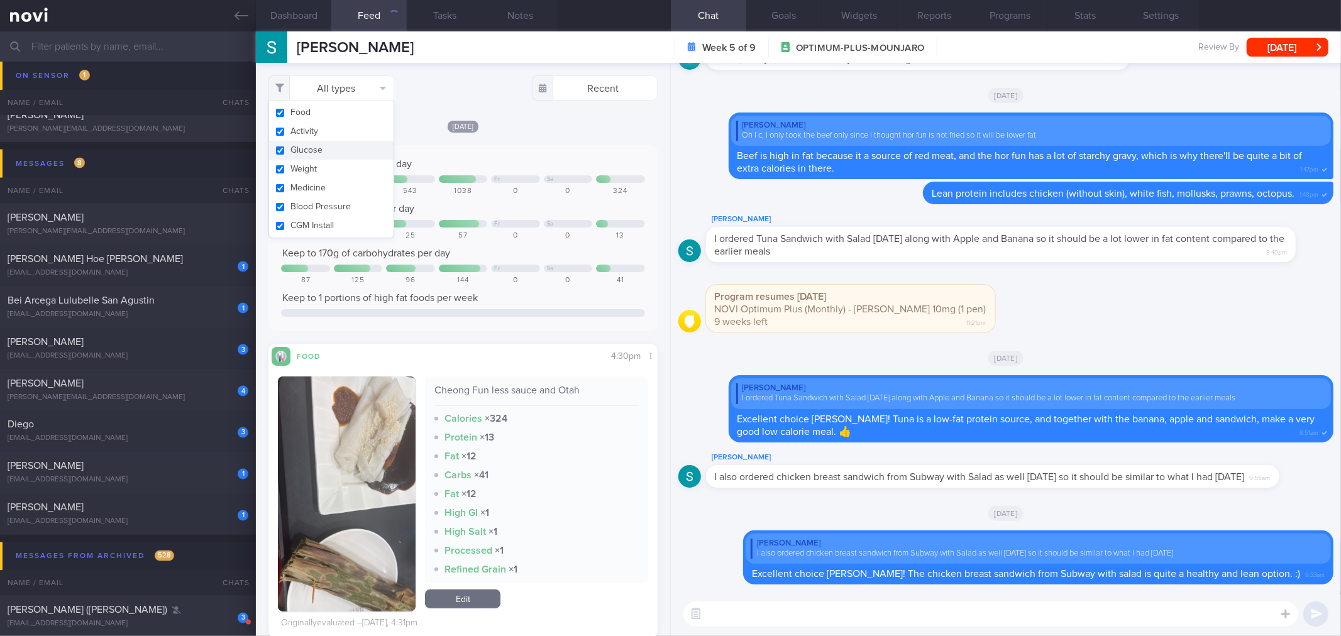
click at [347, 146] on button "Glucose" at bounding box center [331, 150] width 124 height 19
checkbox input "false"
click at [519, 116] on div "Filtering type... Food Activity Glucose Weight Medicine Blood Pressure [MEDICAL…" at bounding box center [463, 349] width 414 height 573
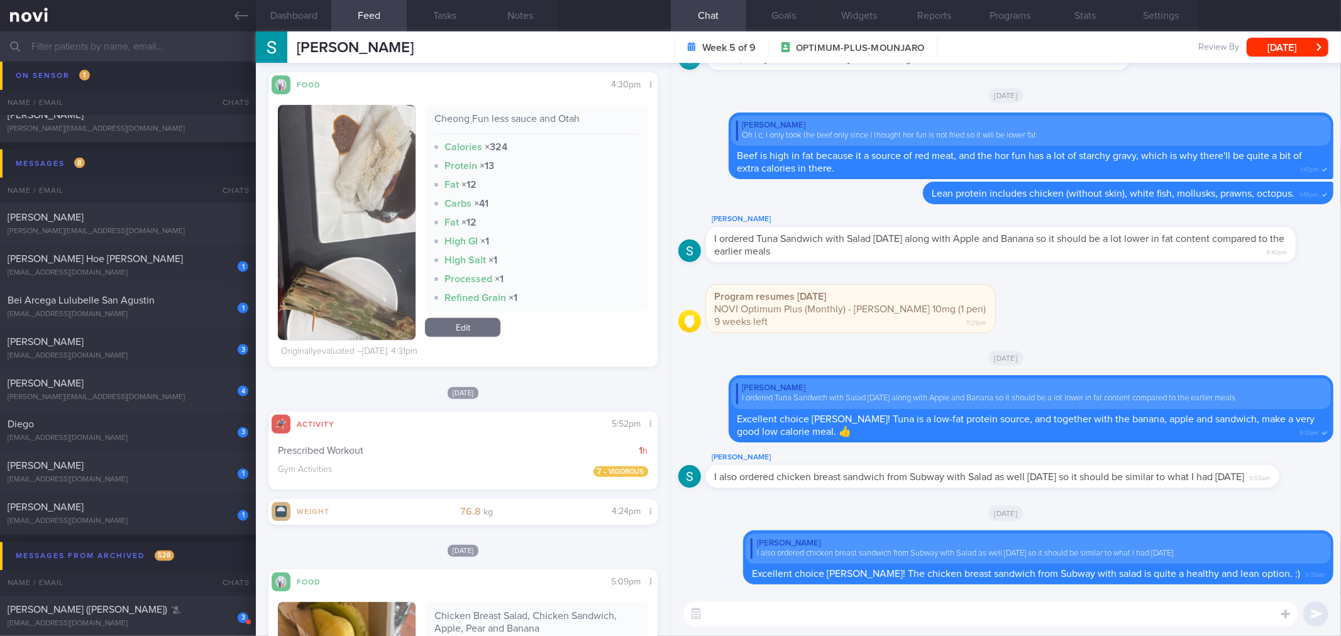
scroll to position [140, 0]
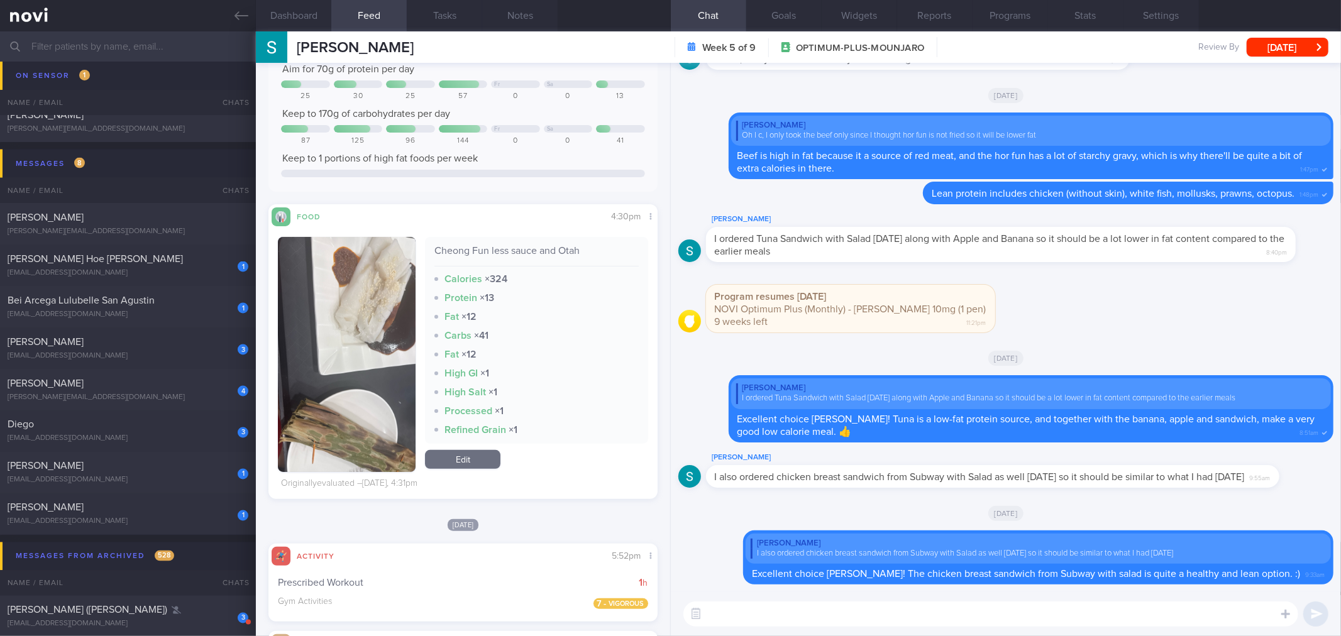
click at [539, 250] on div "Cheong Fun less sauce and Otah" at bounding box center [536, 255] width 204 height 22
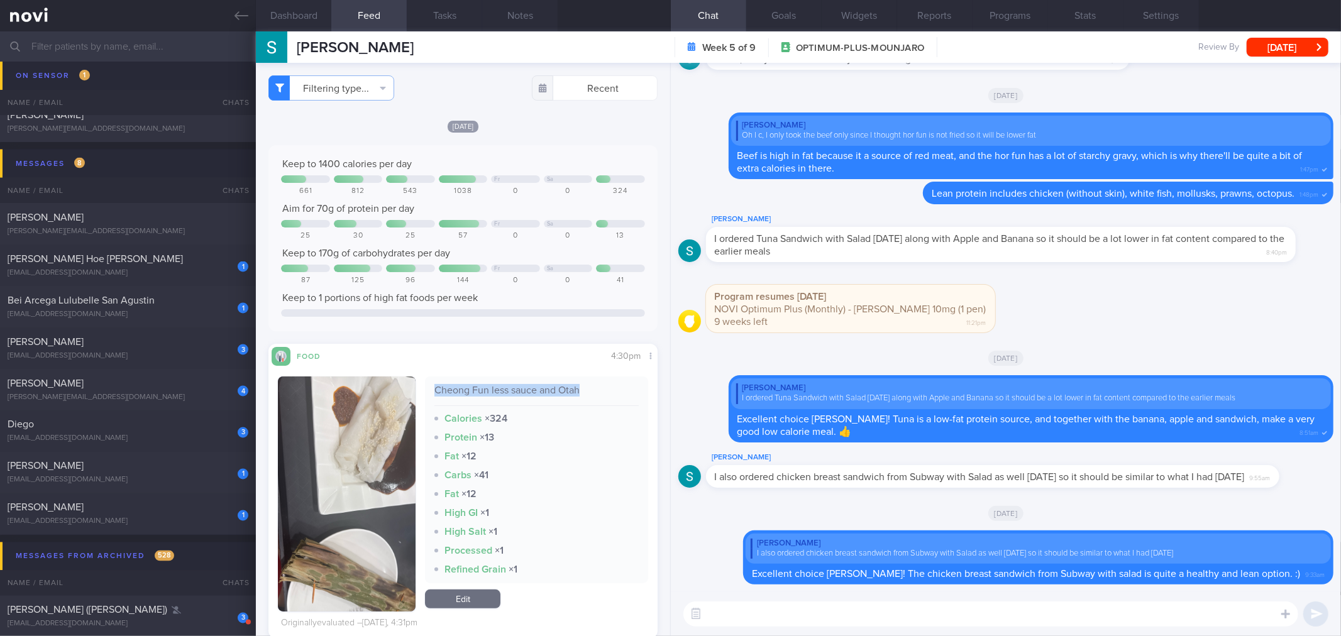
copy div "Cheong Fun less sauce and Otah"
click at [750, 621] on textarea at bounding box center [990, 613] width 615 height 25
paste textarea "Cheong Fun less sauce and Otah"
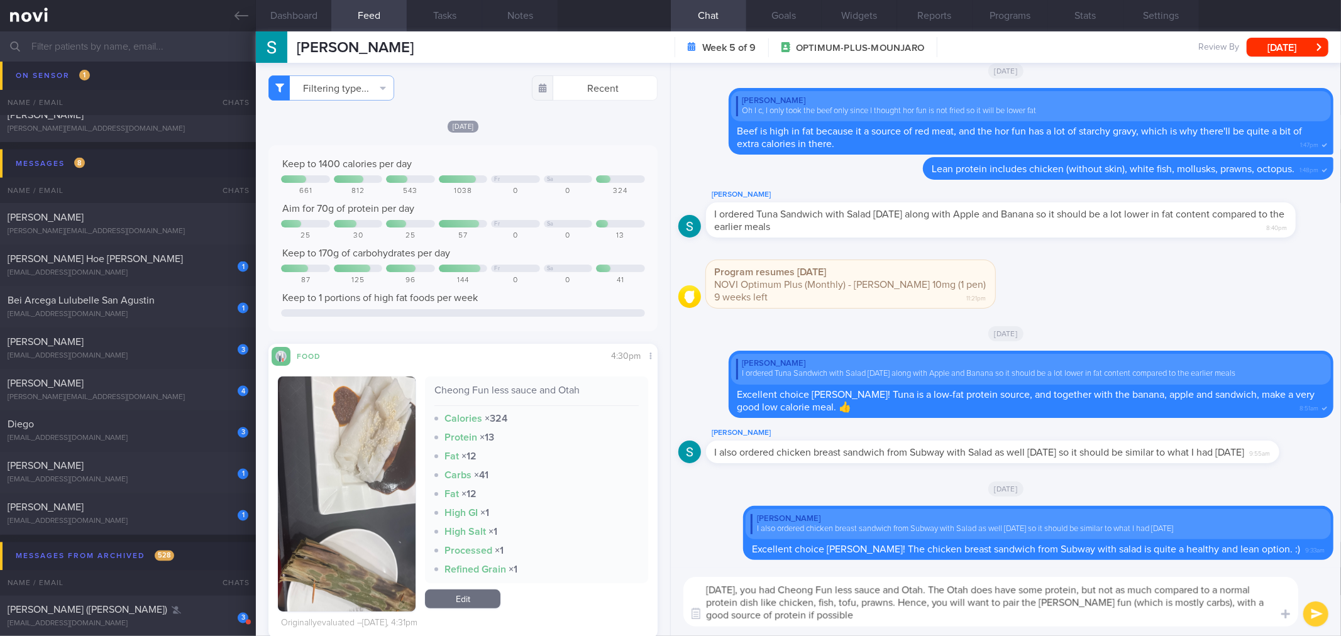
type textarea "[DATE], you had Cheong Fun less sauce and Otah. The Otah does have some protein…"
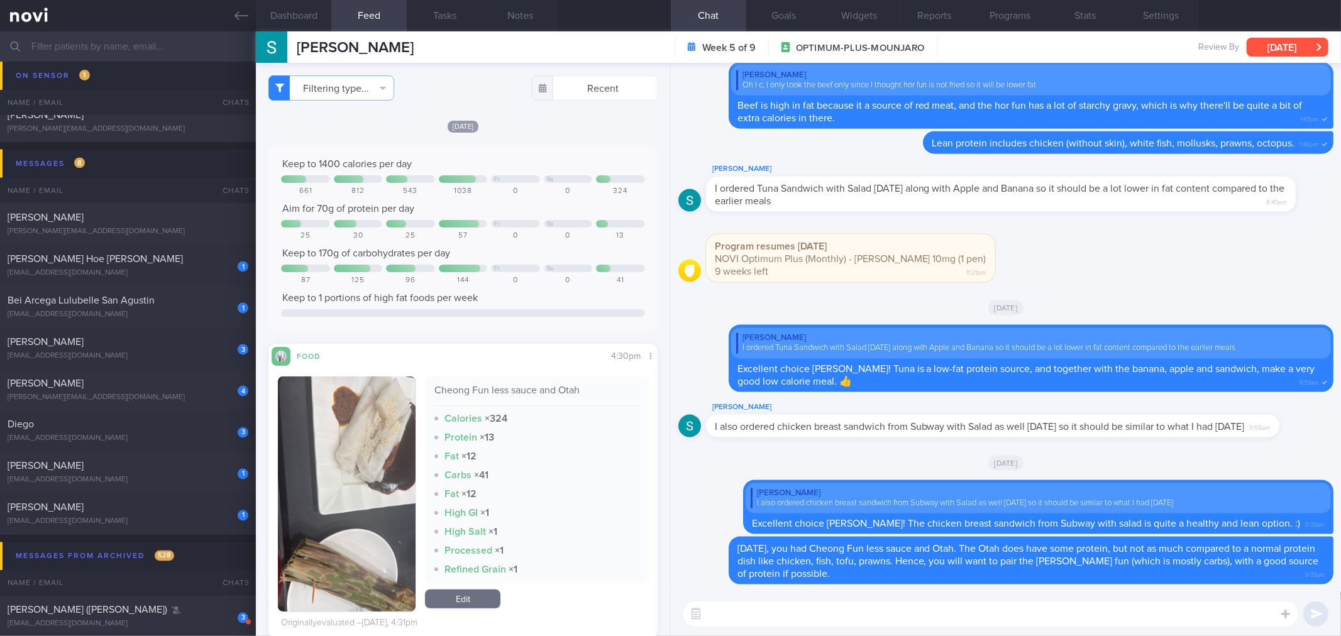
click at [1265, 42] on button "[DATE]" at bounding box center [1287, 47] width 82 height 19
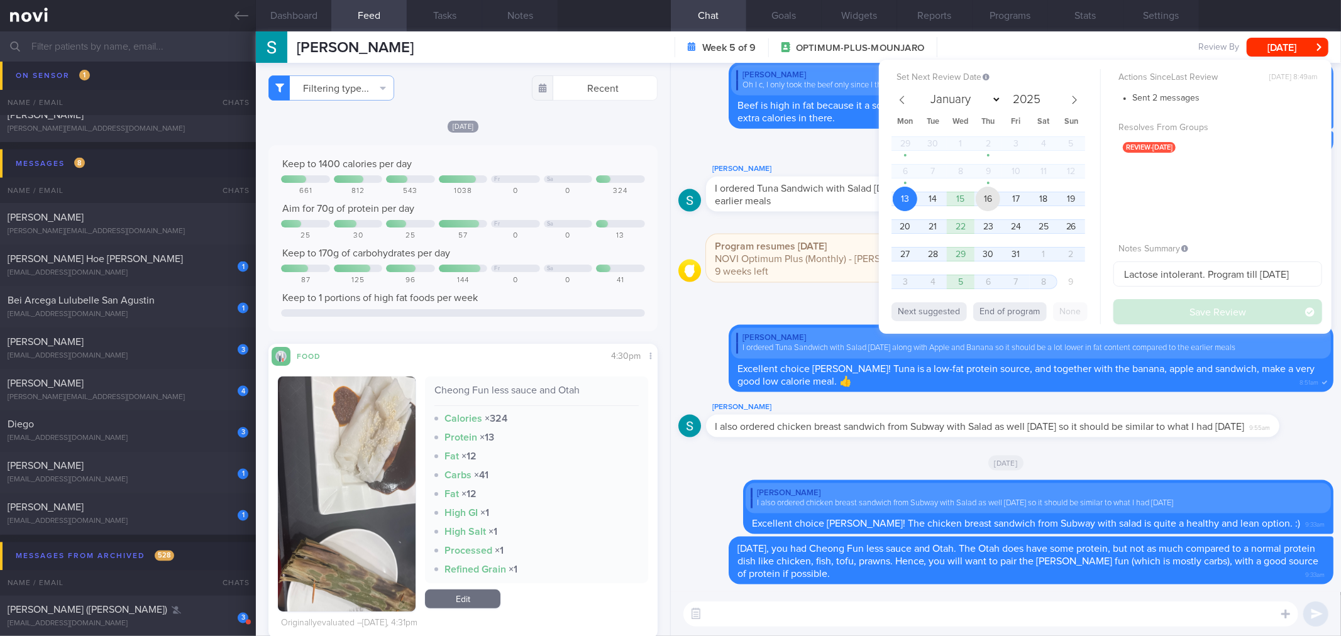
click at [989, 195] on span "16" at bounding box center [987, 199] width 25 height 25
click at [1133, 311] on button "Save Review" at bounding box center [1217, 311] width 209 height 25
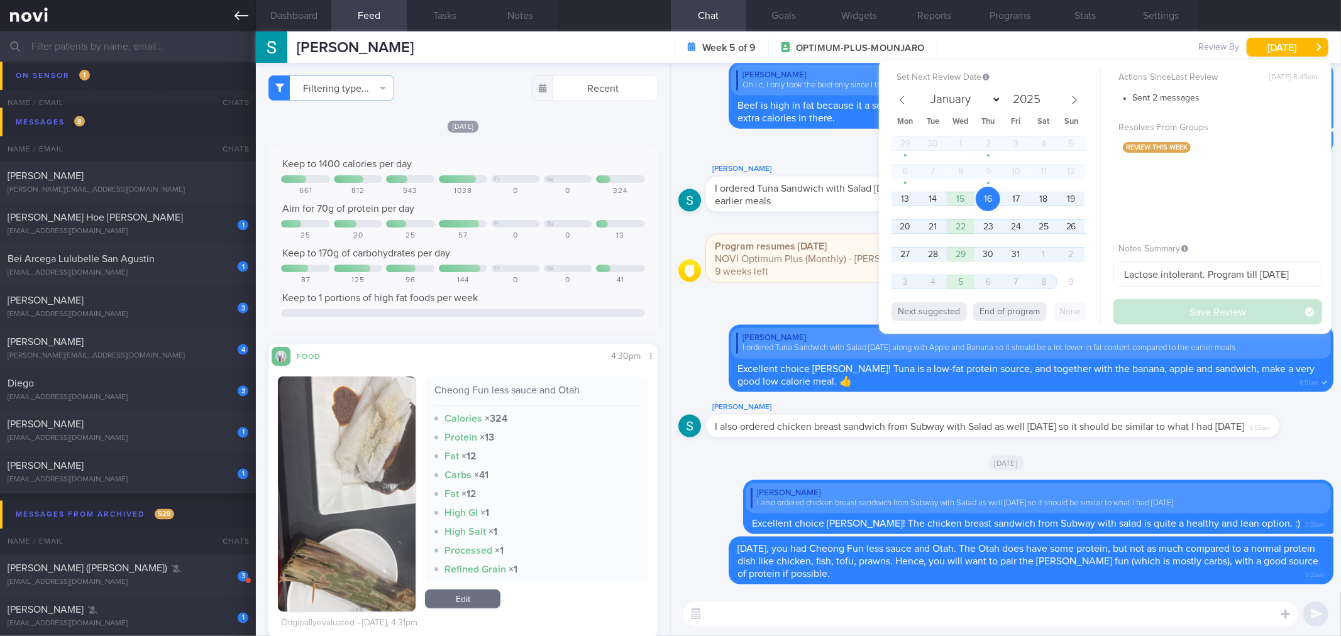
scroll to position [1612, 0]
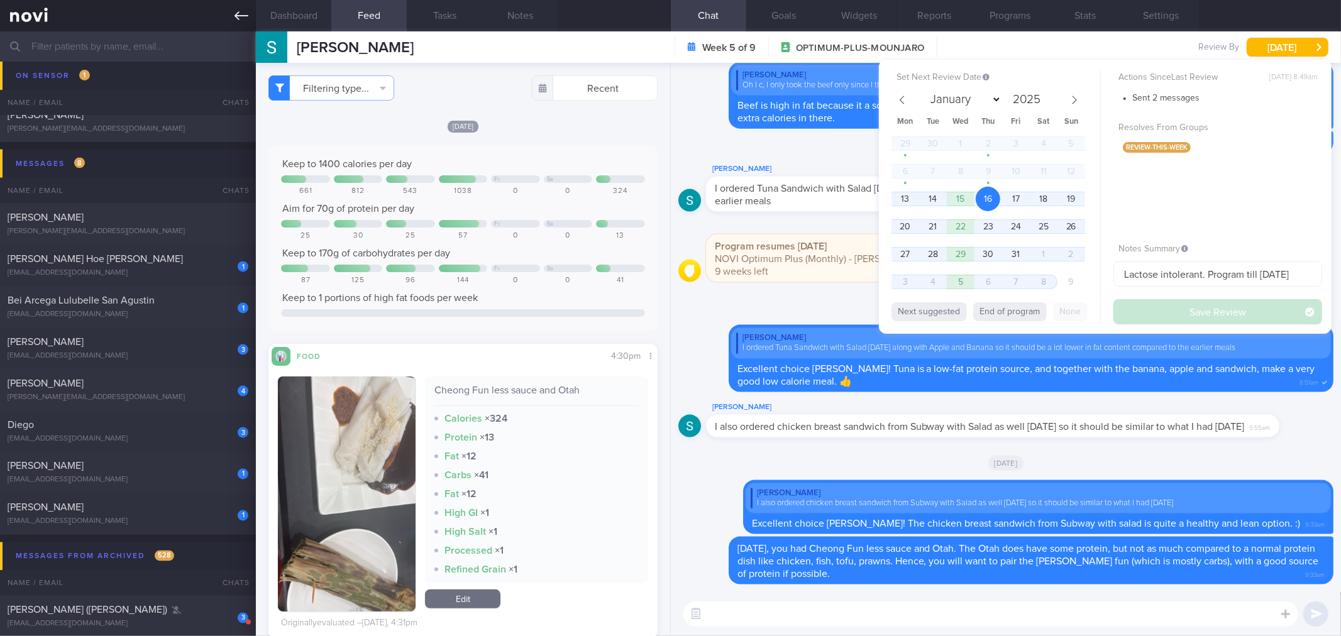
click at [230, 17] on link at bounding box center [128, 15] width 256 height 31
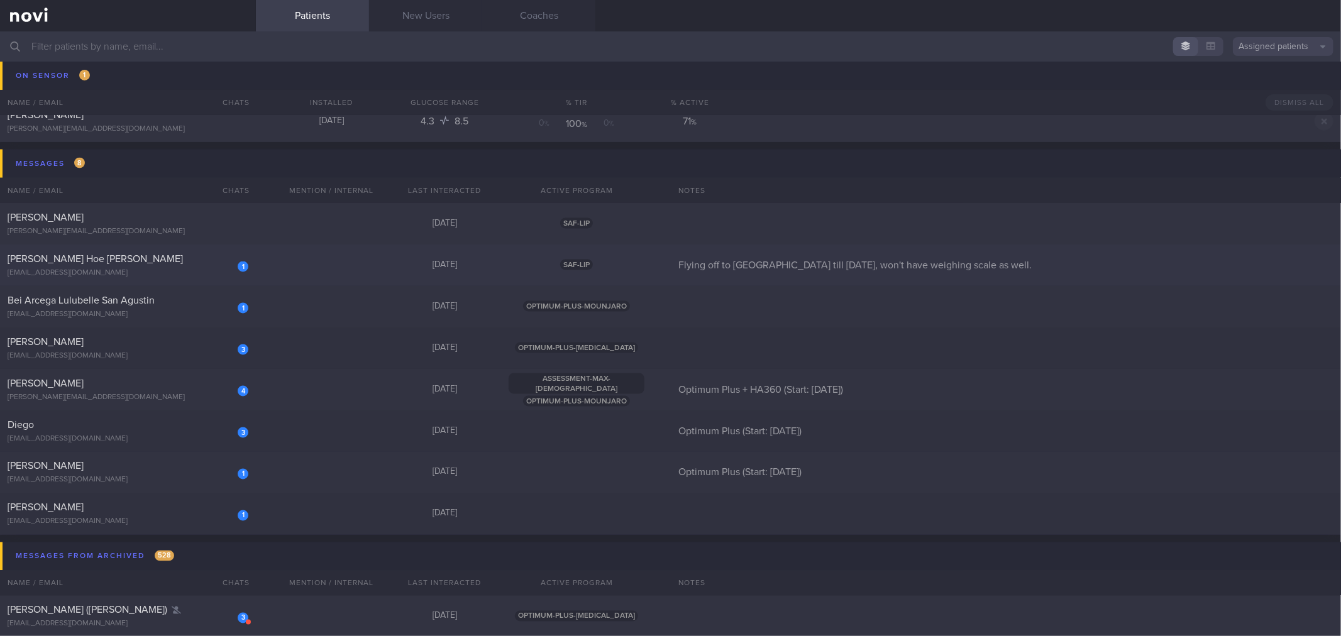
click at [166, 280] on div "1 [PERSON_NAME] Hoe [PERSON_NAME] [EMAIL_ADDRESS][DOMAIN_NAME] [DATE] SAF-LIP F…" at bounding box center [670, 264] width 1341 height 41
select select "9"
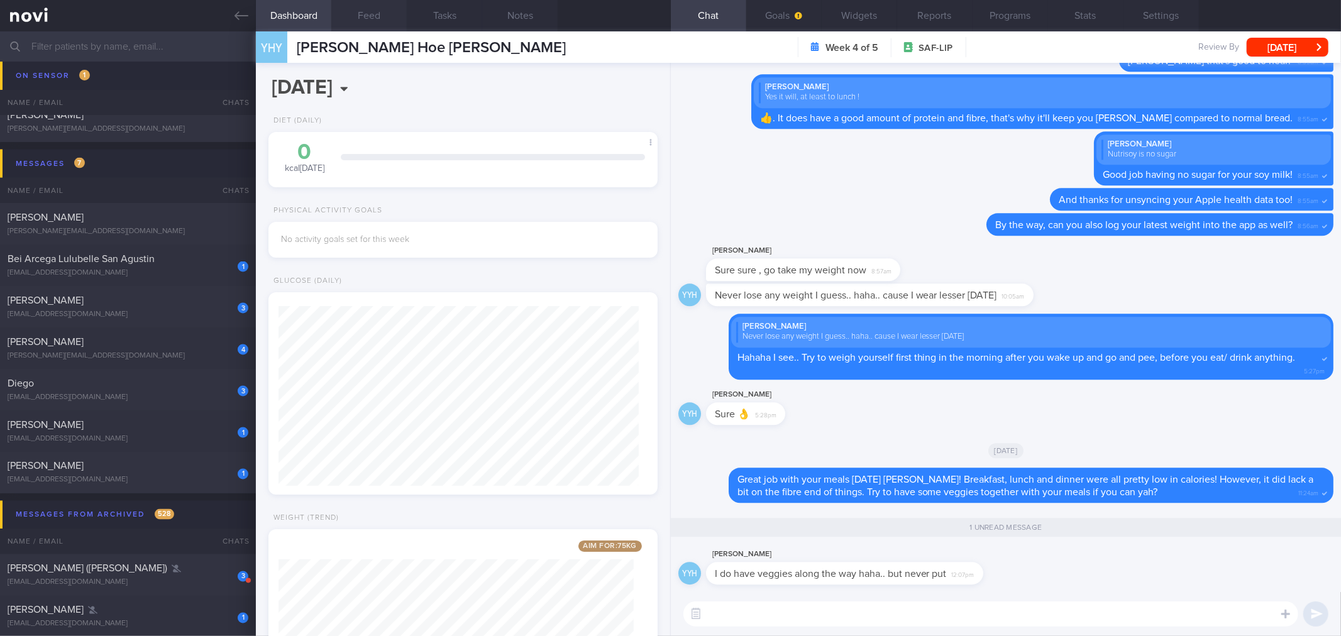
click at [375, 22] on button "Feed" at bounding box center [368, 15] width 75 height 31
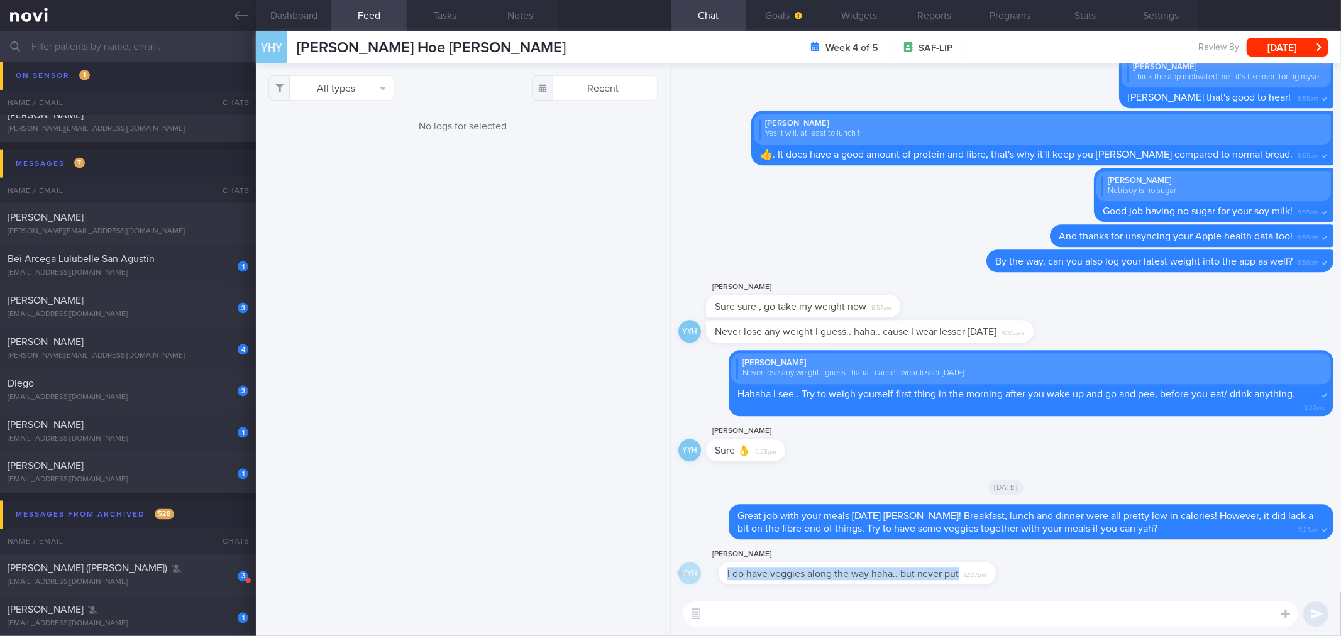
drag, startPoint x: 977, startPoint y: 574, endPoint x: 1108, endPoint y: 570, distance: 130.8
click at [1108, 570] on div "YYH [PERSON_NAME] I do have veggies along the way haha.. but never put 12:07pm" at bounding box center [1005, 569] width 655 height 45
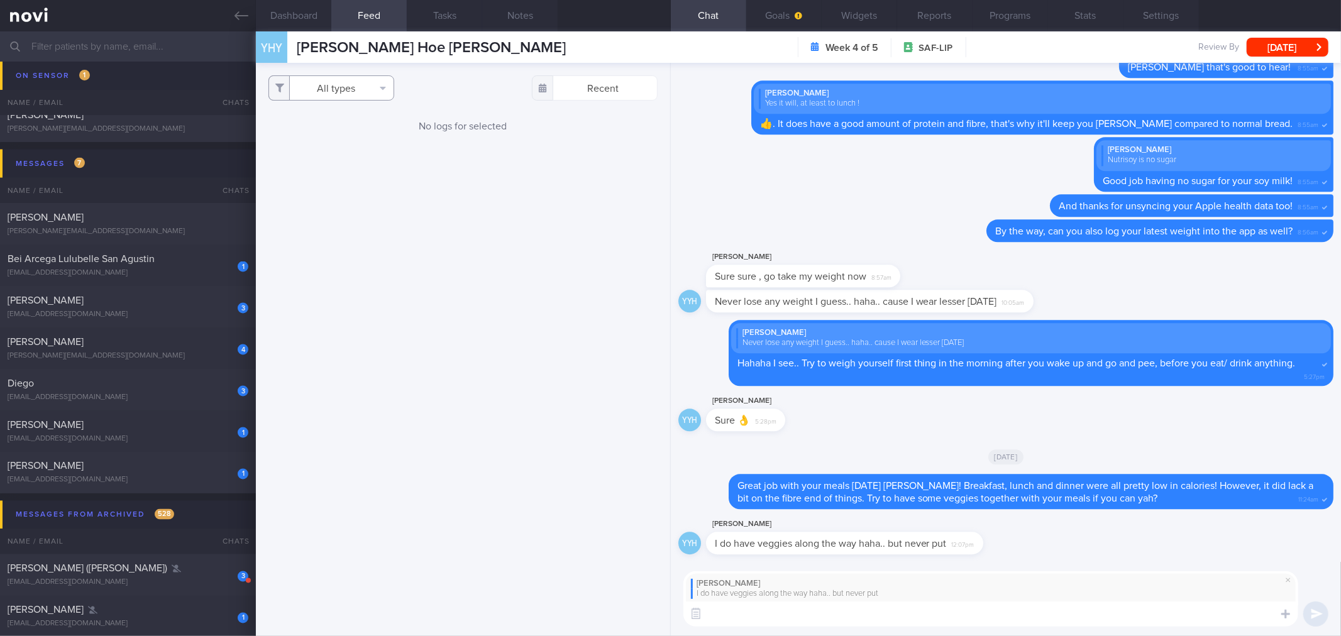
click at [373, 84] on button "All types" at bounding box center [331, 87] width 126 height 25
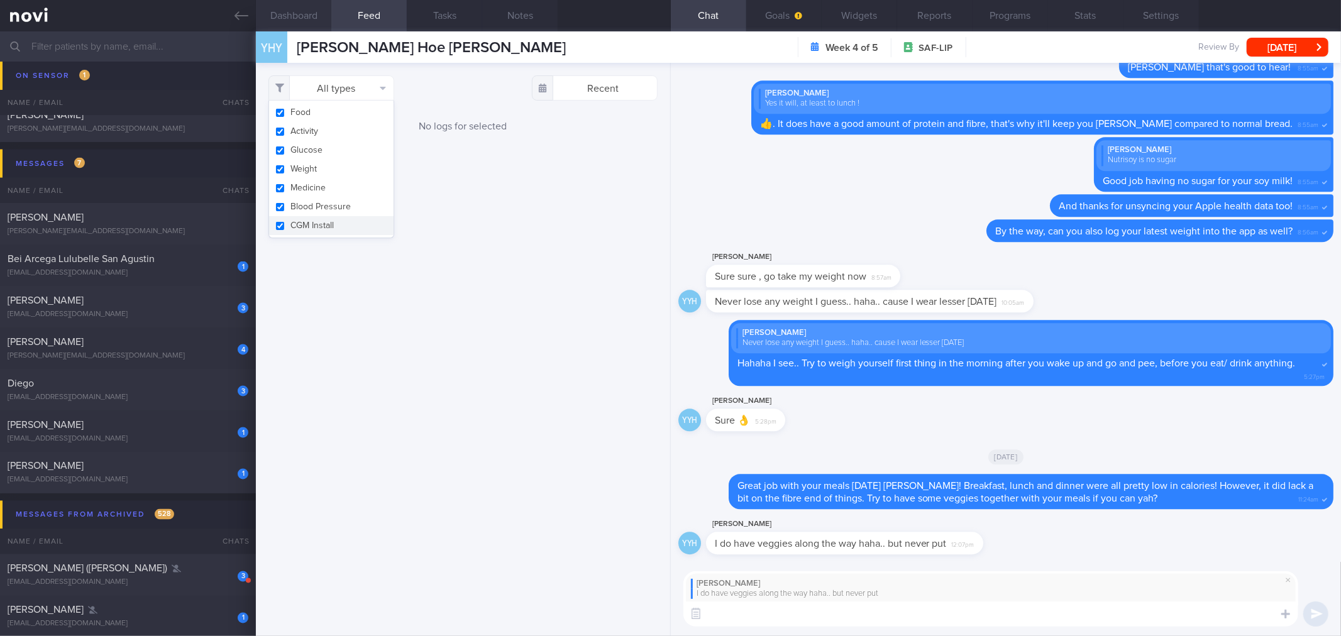
click at [304, 14] on button "Dashboard" at bounding box center [293, 15] width 75 height 31
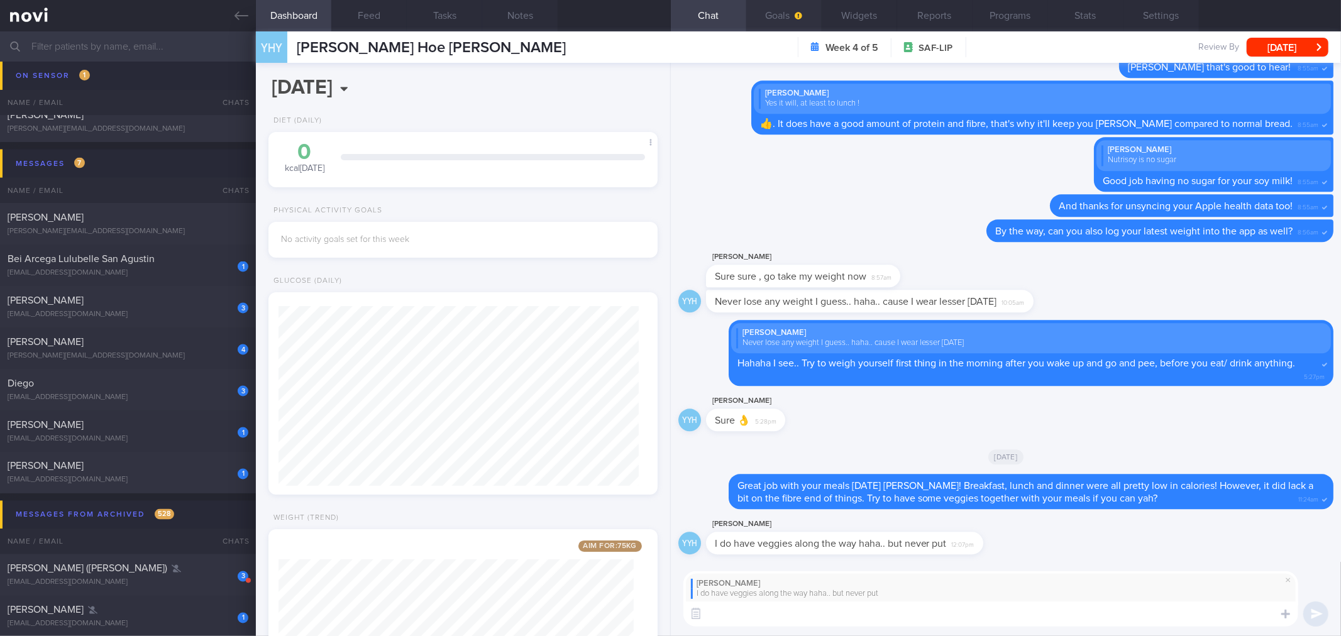
click at [794, 13] on span "button" at bounding box center [797, 16] width 10 height 10
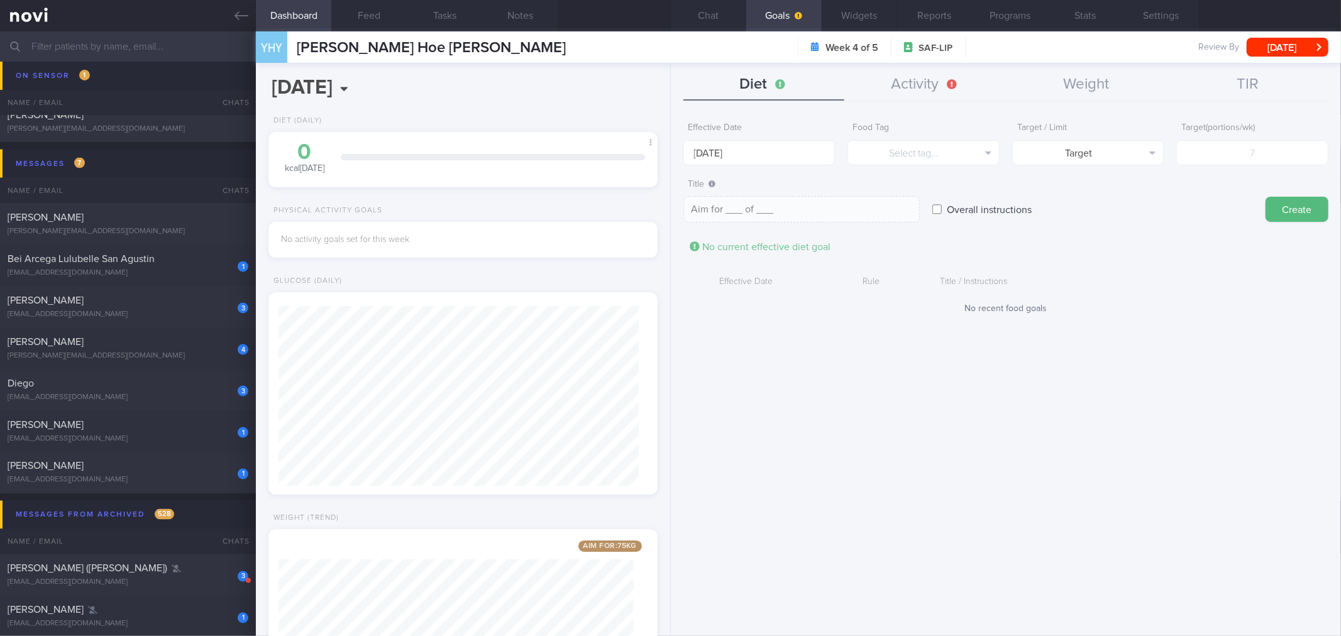
click at [993, 306] on div "No recent food goals" at bounding box center [1005, 309] width 645 height 11
click at [759, 83] on button "Diet" at bounding box center [764, 84] width 162 height 31
click at [880, 80] on button "Activity" at bounding box center [925, 84] width 162 height 31
click at [784, 80] on button "Diet" at bounding box center [764, 84] width 162 height 31
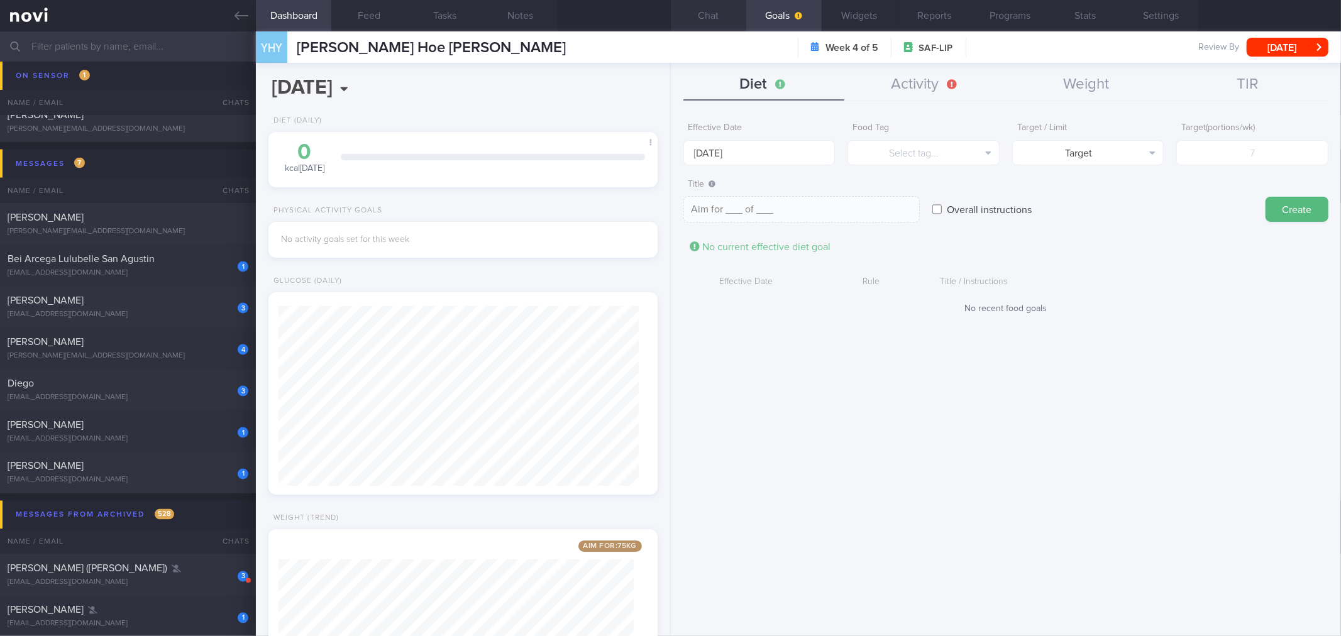
click at [720, 24] on button "Chat" at bounding box center [708, 15] width 75 height 31
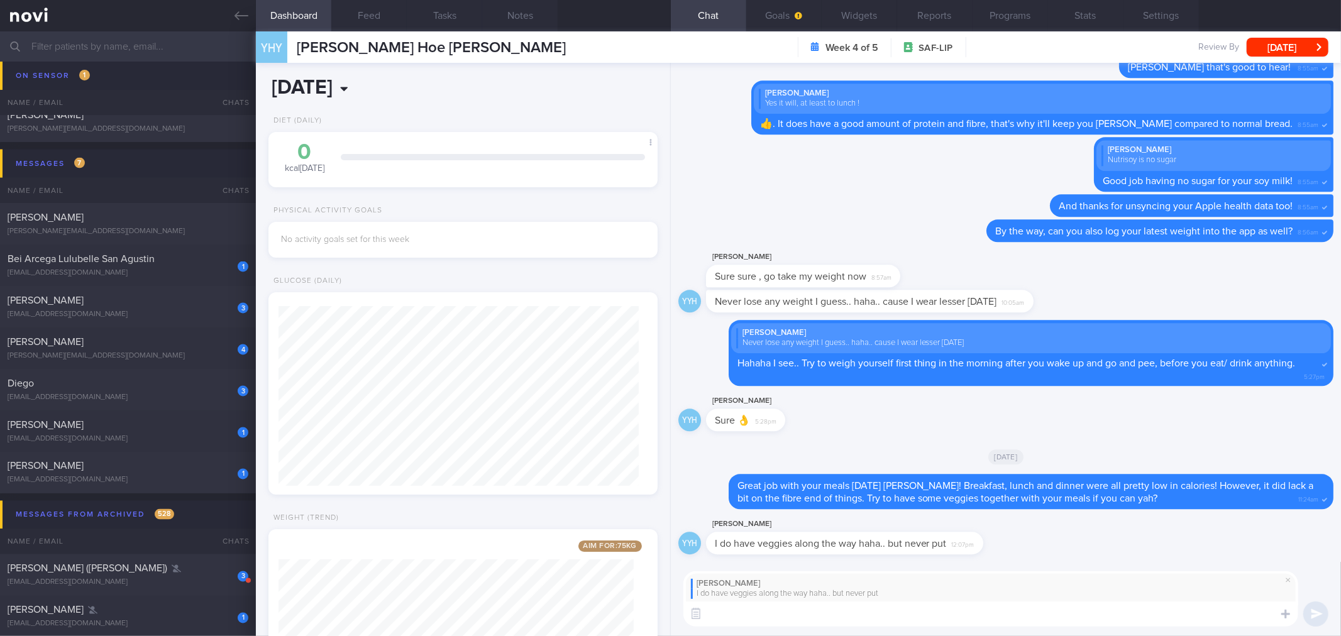
click at [392, 89] on input "[DATE]" at bounding box center [388, 87] width 240 height 31
click at [448, 175] on span "12" at bounding box center [448, 180] width 25 height 25
type input "[DATE]"
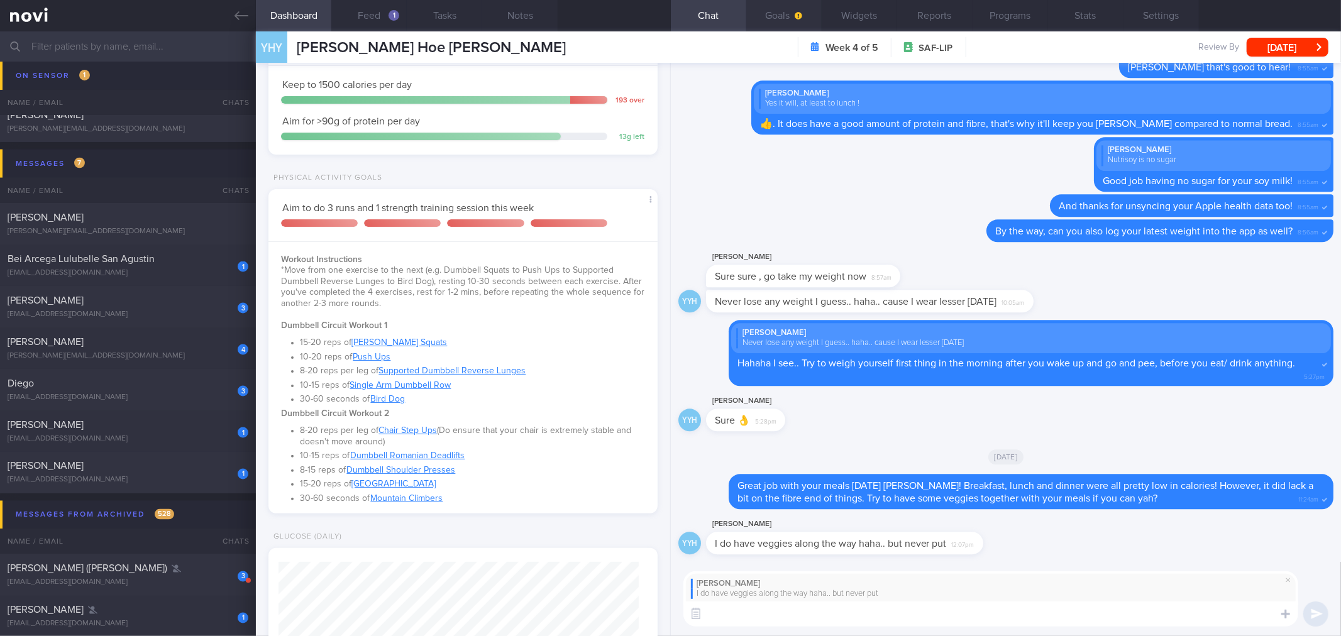
scroll to position [349, 0]
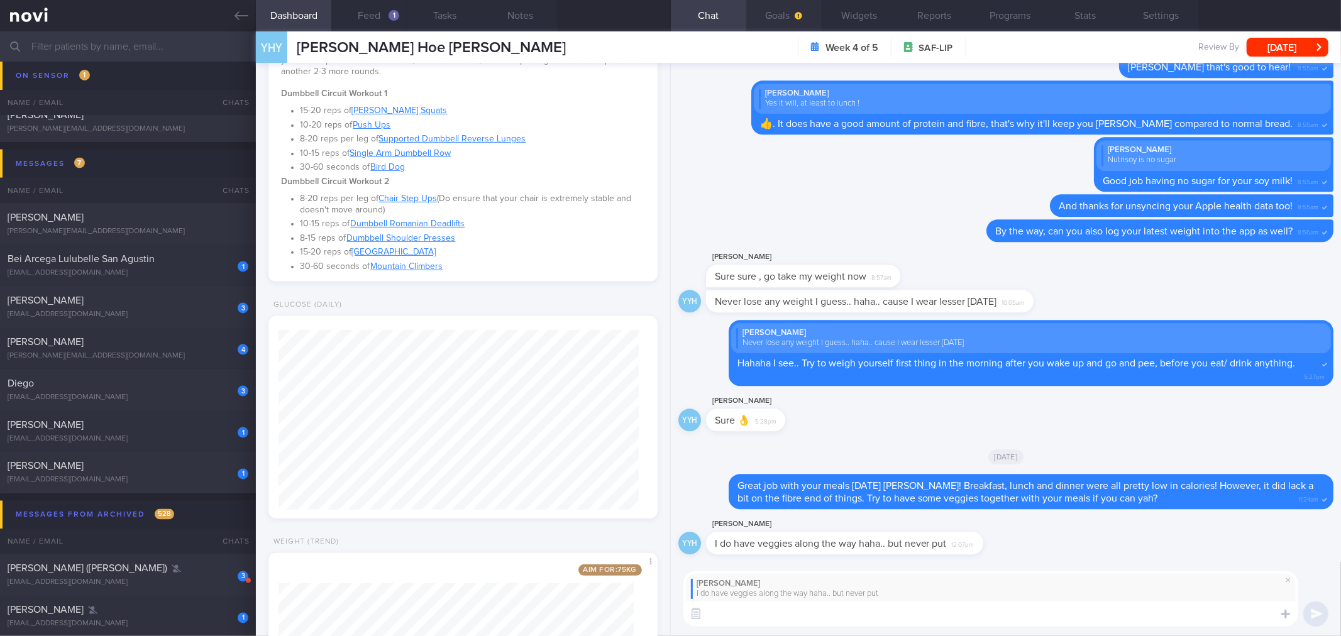
click at [786, 11] on button "Goals" at bounding box center [783, 15] width 75 height 31
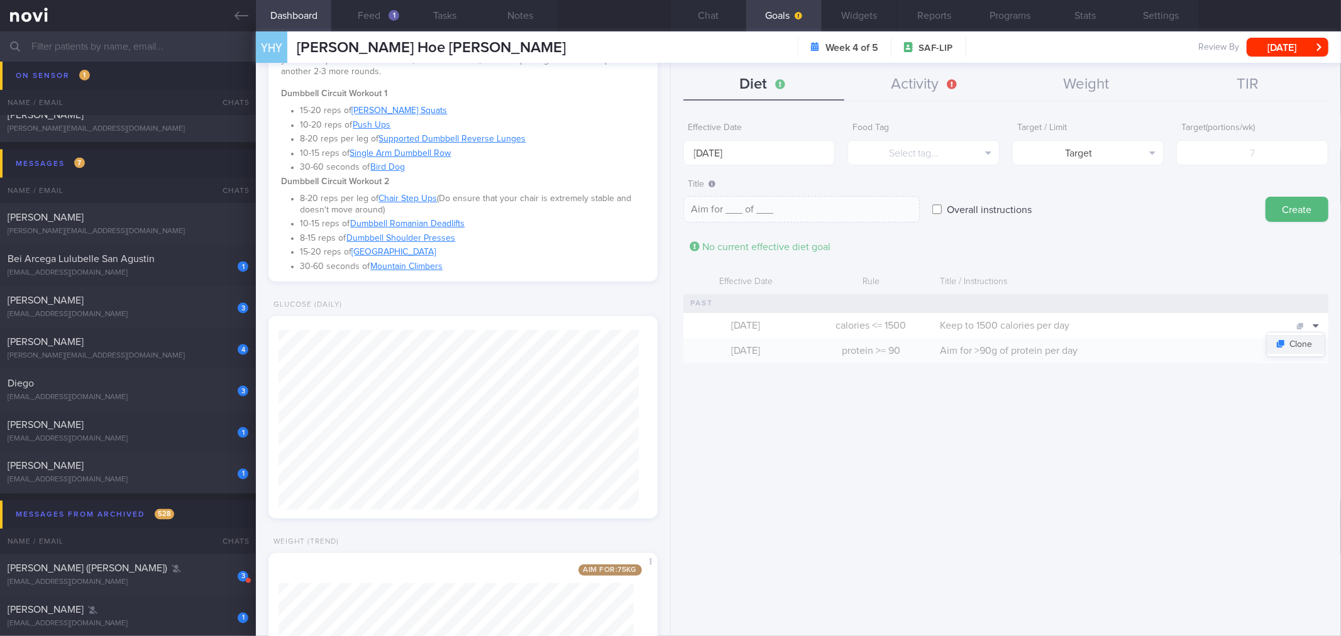
click at [1306, 341] on button "Clone" at bounding box center [1295, 344] width 58 height 19
type input "1500"
type textarea "Keep to 1500 calories per day"
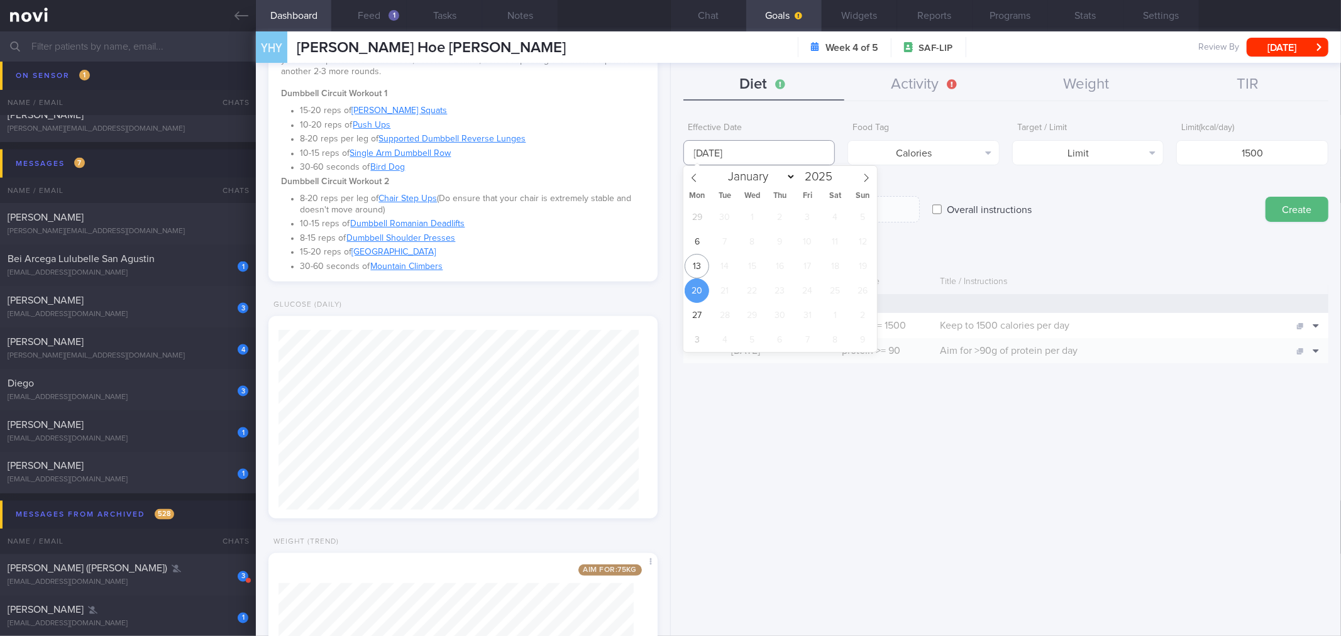
drag, startPoint x: 766, startPoint y: 159, endPoint x: 732, endPoint y: 187, distance: 43.8
click at [766, 158] on input "[DATE]" at bounding box center [759, 152] width 152 height 25
click at [703, 274] on span "13" at bounding box center [696, 266] width 25 height 25
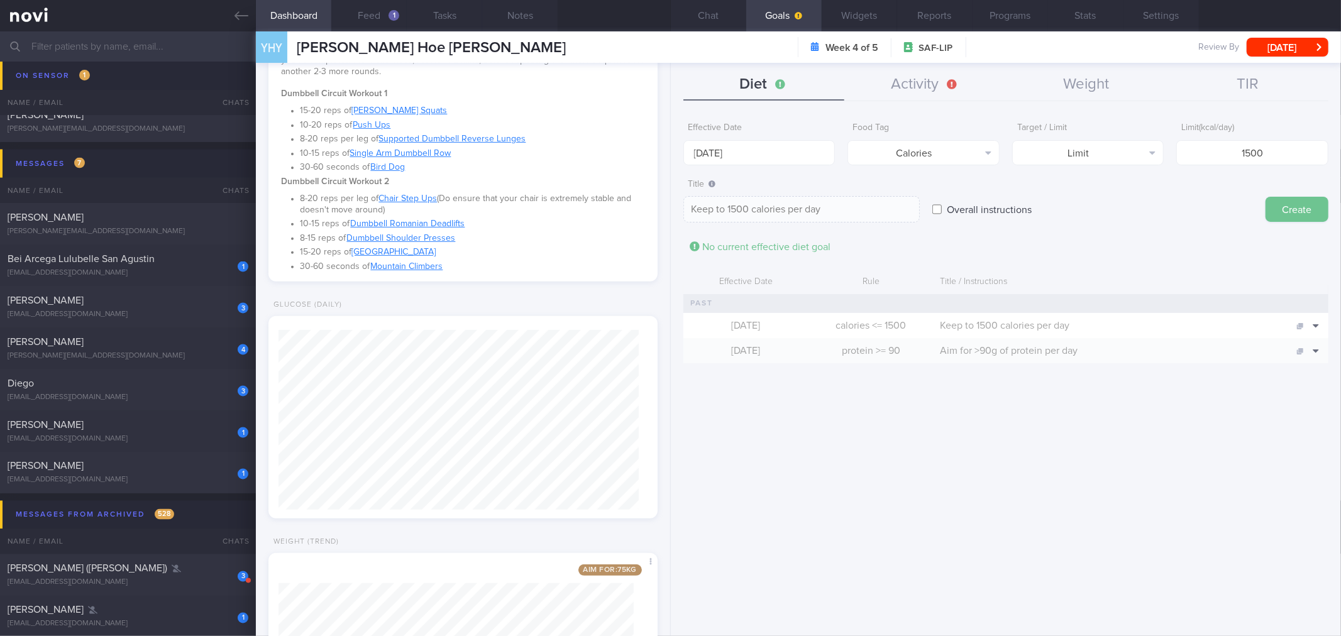
click at [1292, 215] on button "Create" at bounding box center [1296, 209] width 63 height 25
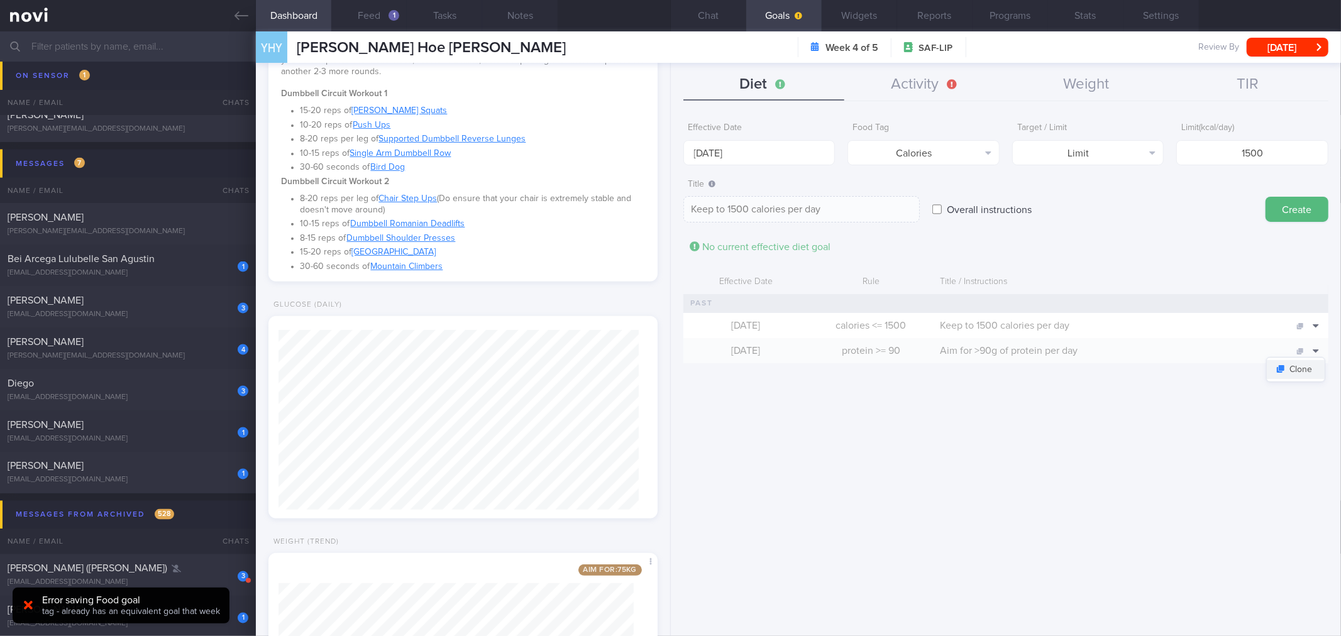
click at [1305, 373] on button "Clone" at bounding box center [1295, 369] width 58 height 19
type input "[DATE]"
type input "90"
type textarea "Aim for >90g of protein per day"
drag, startPoint x: 776, startPoint y: 151, endPoint x: 765, endPoint y: 168, distance: 19.9
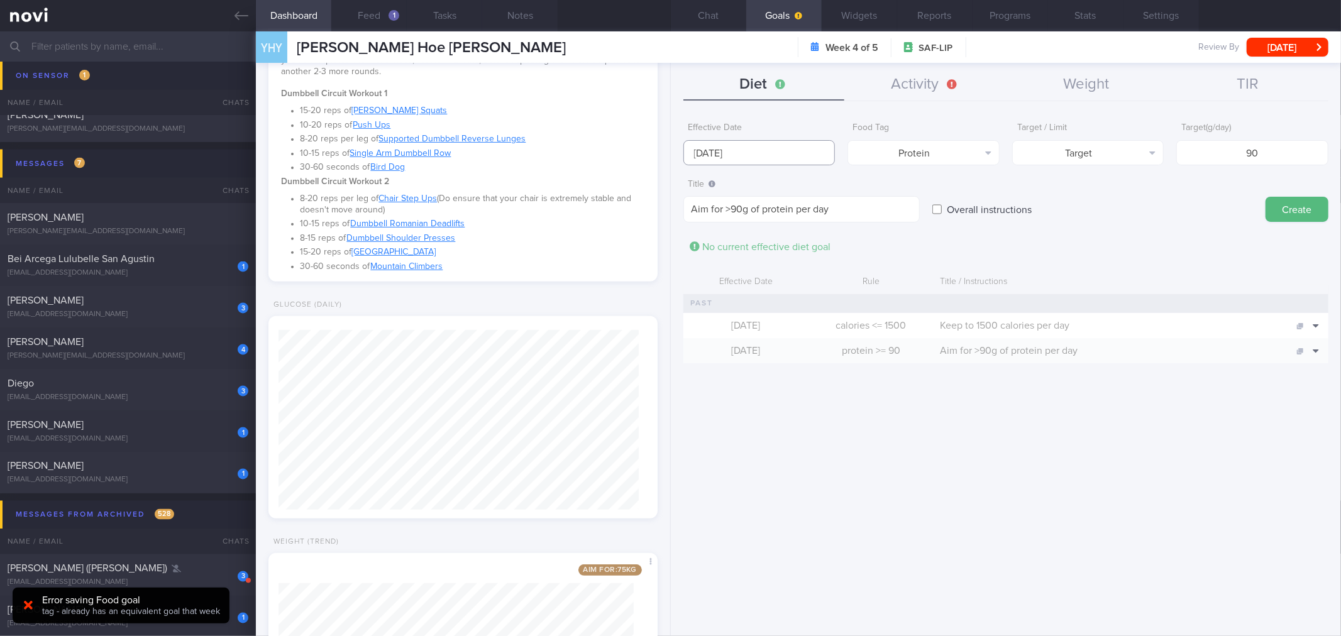
click at [776, 151] on input "[DATE]" at bounding box center [759, 152] width 152 height 25
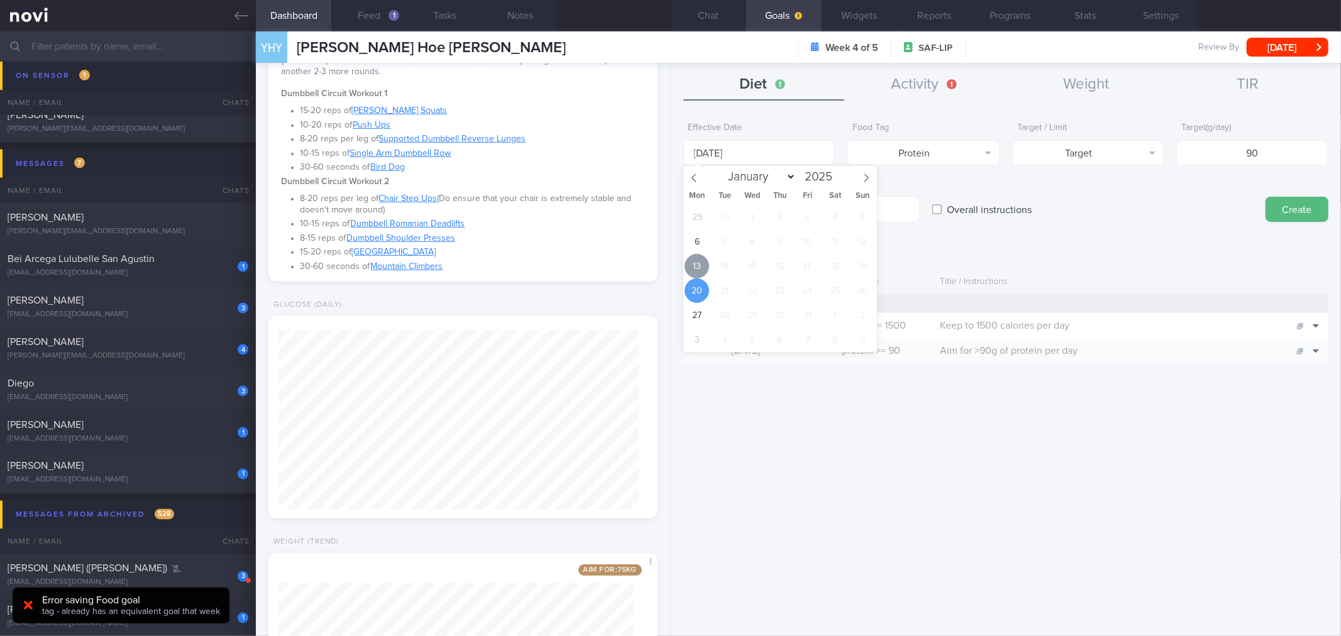
click at [696, 266] on span "13" at bounding box center [696, 266] width 25 height 25
type input "[DATE]"
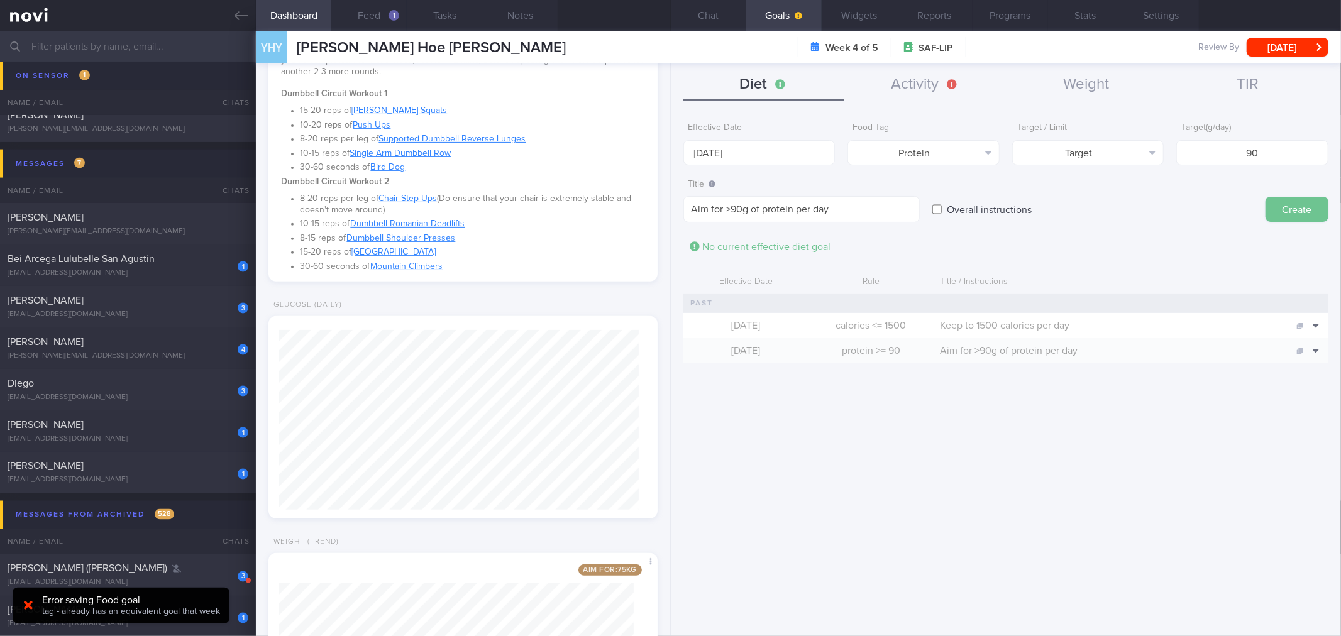
click at [1300, 206] on button "Create" at bounding box center [1296, 209] width 63 height 25
click at [881, 86] on button "Activity" at bounding box center [925, 84] width 162 height 31
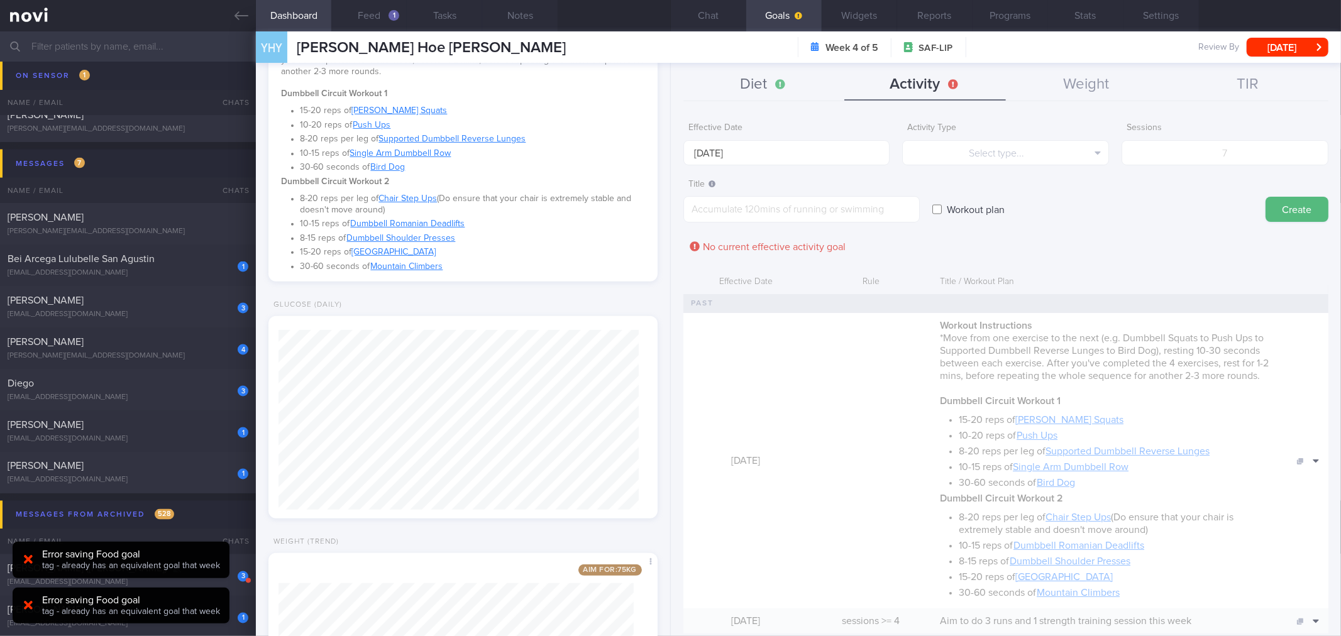
click at [790, 88] on button "Diet" at bounding box center [764, 84] width 162 height 31
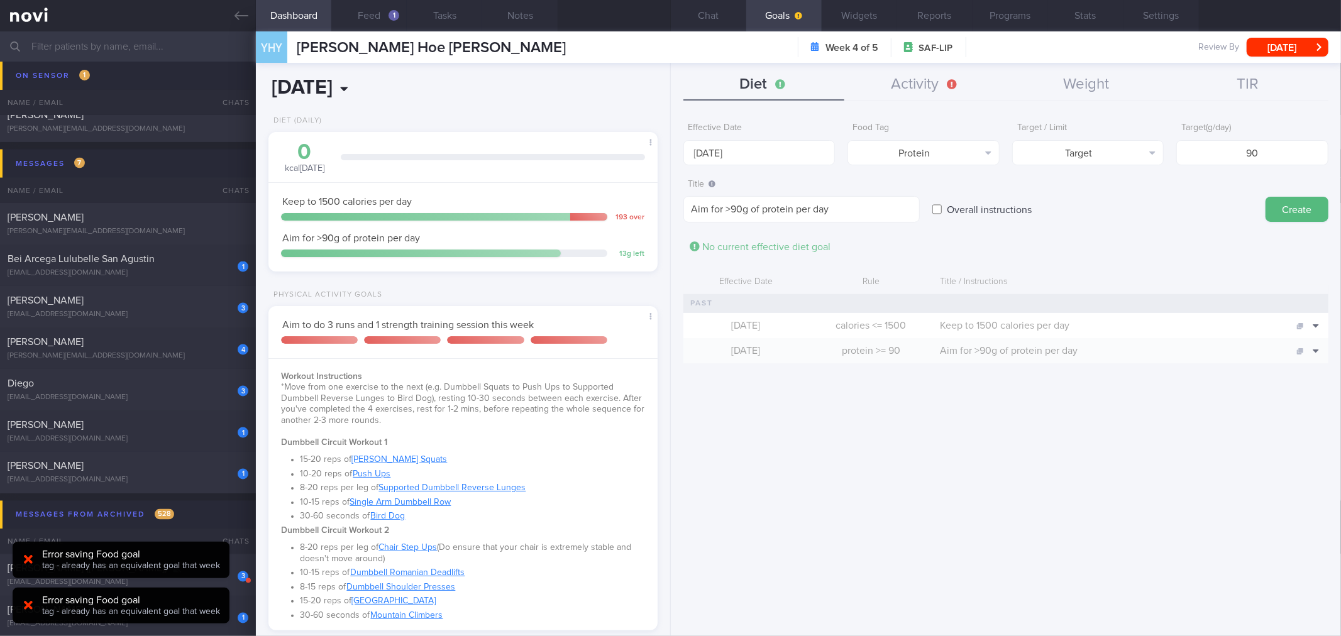
click at [373, 82] on input "[DATE]" at bounding box center [388, 87] width 240 height 31
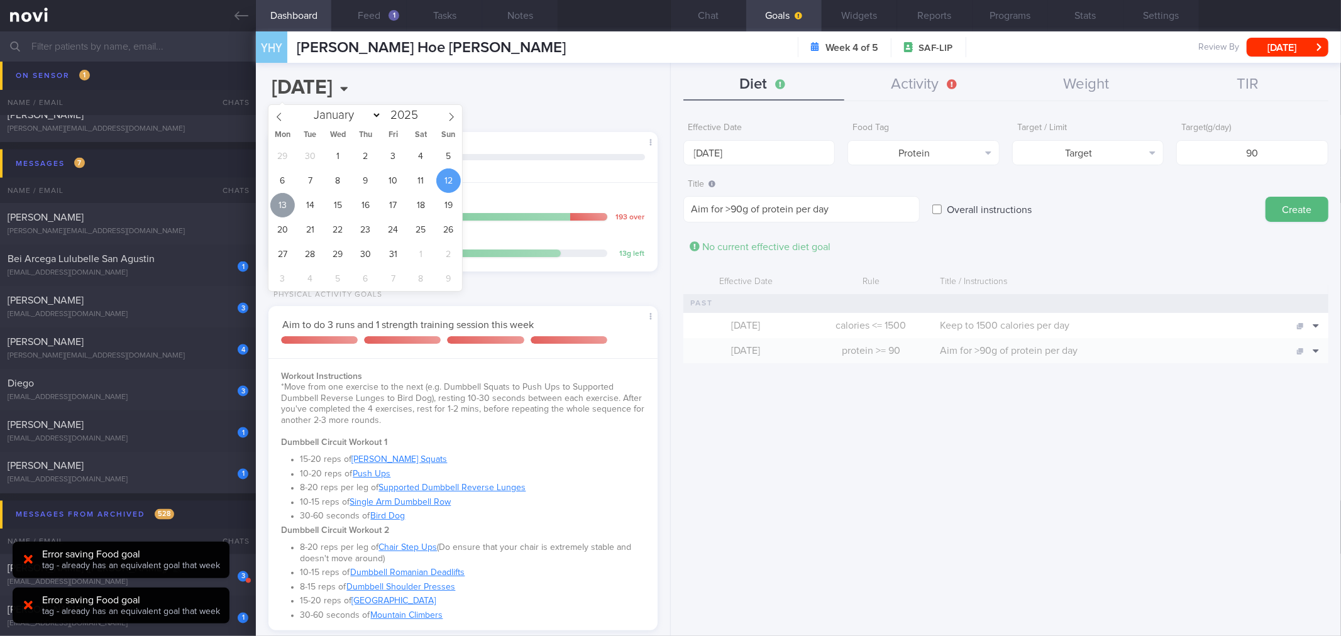
click at [283, 205] on span "13" at bounding box center [282, 205] width 25 height 25
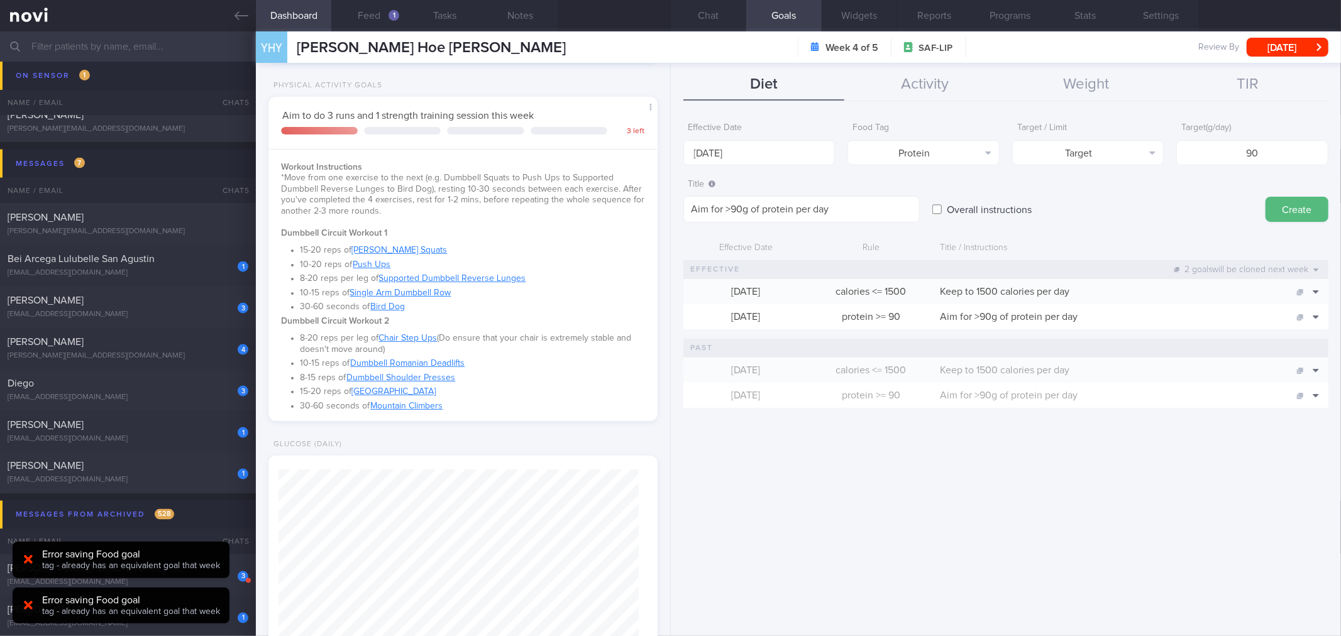
scroll to position [513, 0]
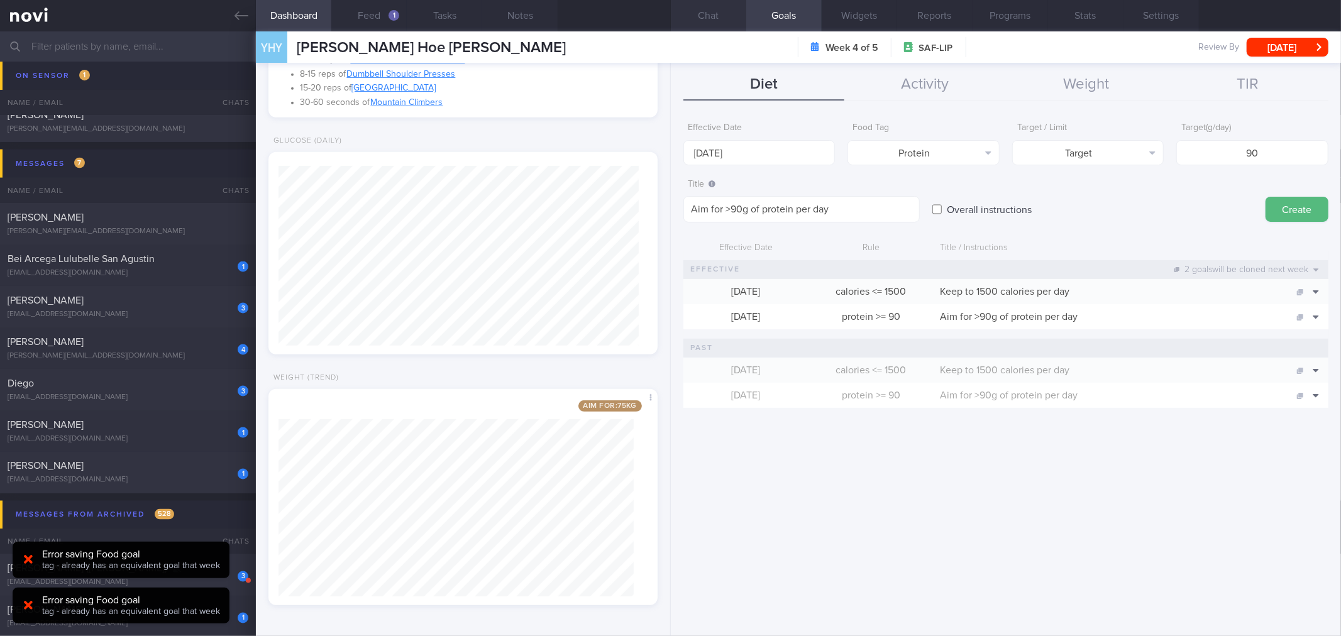
click at [721, 18] on button "Chat" at bounding box center [708, 15] width 75 height 31
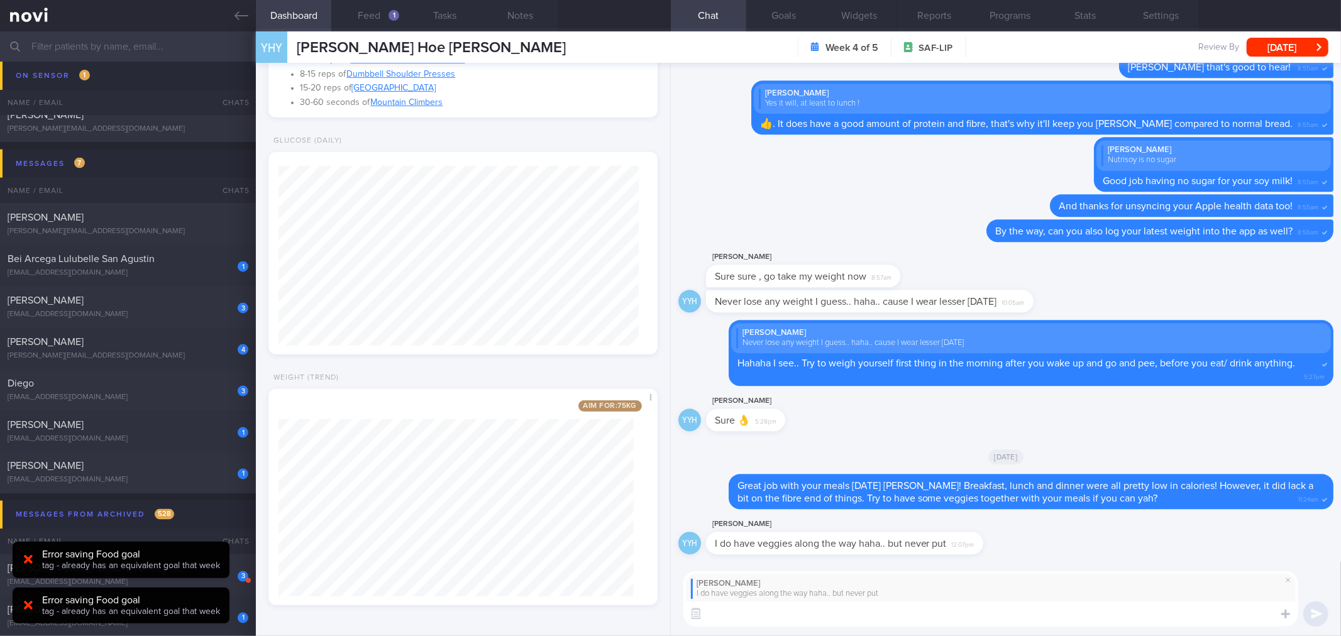
click at [903, 617] on textarea at bounding box center [990, 613] width 615 height 25
click at [395, 24] on button "Feed 1" at bounding box center [368, 15] width 75 height 31
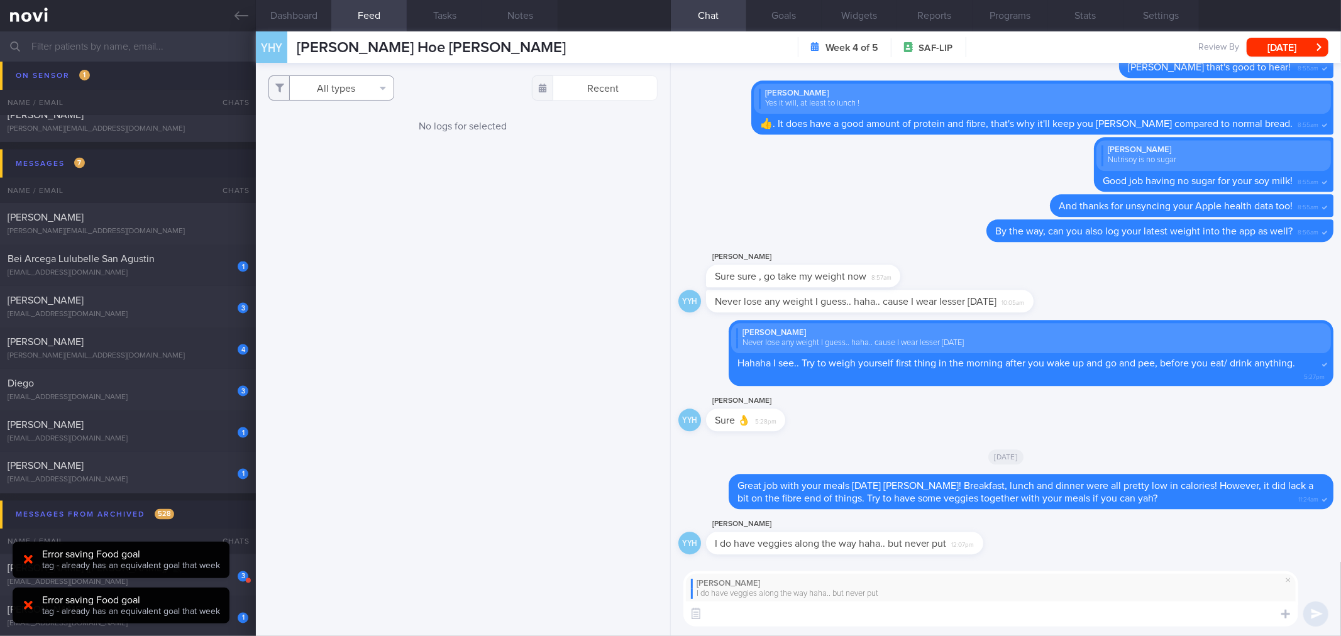
click at [316, 79] on button "All types" at bounding box center [331, 87] width 126 height 25
click at [318, 16] on button "Dashboard" at bounding box center [293, 15] width 75 height 31
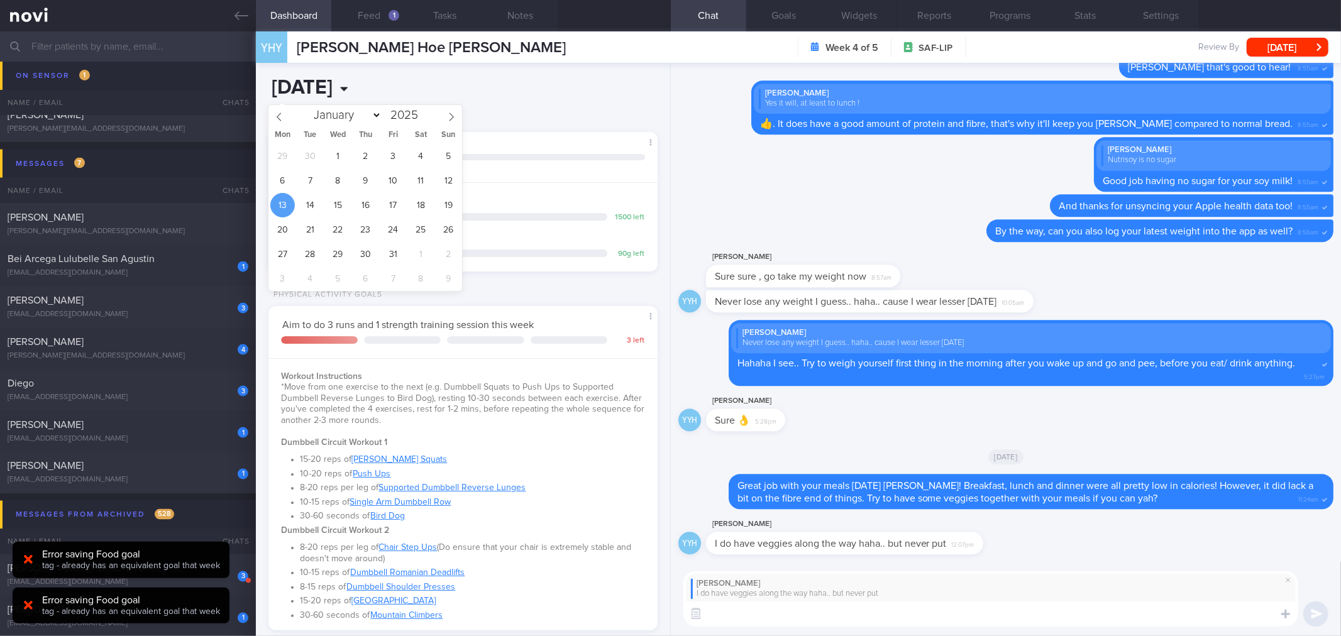
click at [385, 89] on input "[DATE]" at bounding box center [388, 87] width 240 height 31
click at [453, 181] on span "12" at bounding box center [448, 180] width 25 height 25
type input "[DATE]"
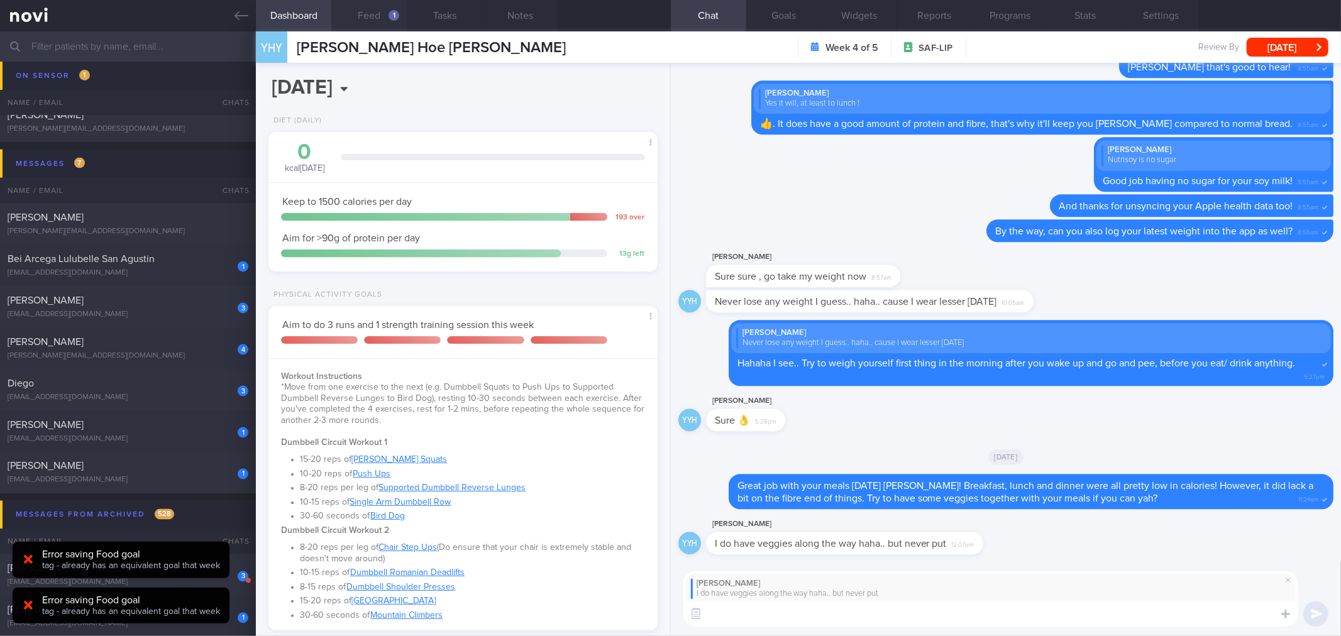
click at [371, 21] on button "Feed 1" at bounding box center [368, 15] width 75 height 31
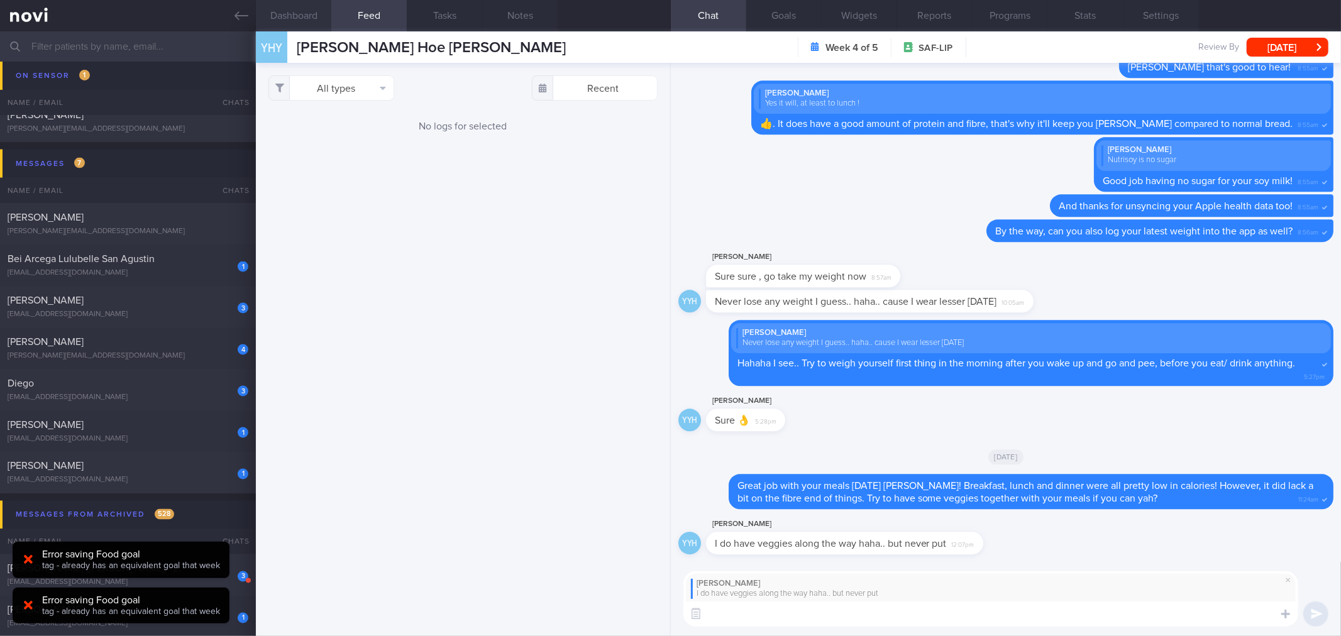
click at [312, 14] on button "Dashboard" at bounding box center [293, 15] width 75 height 31
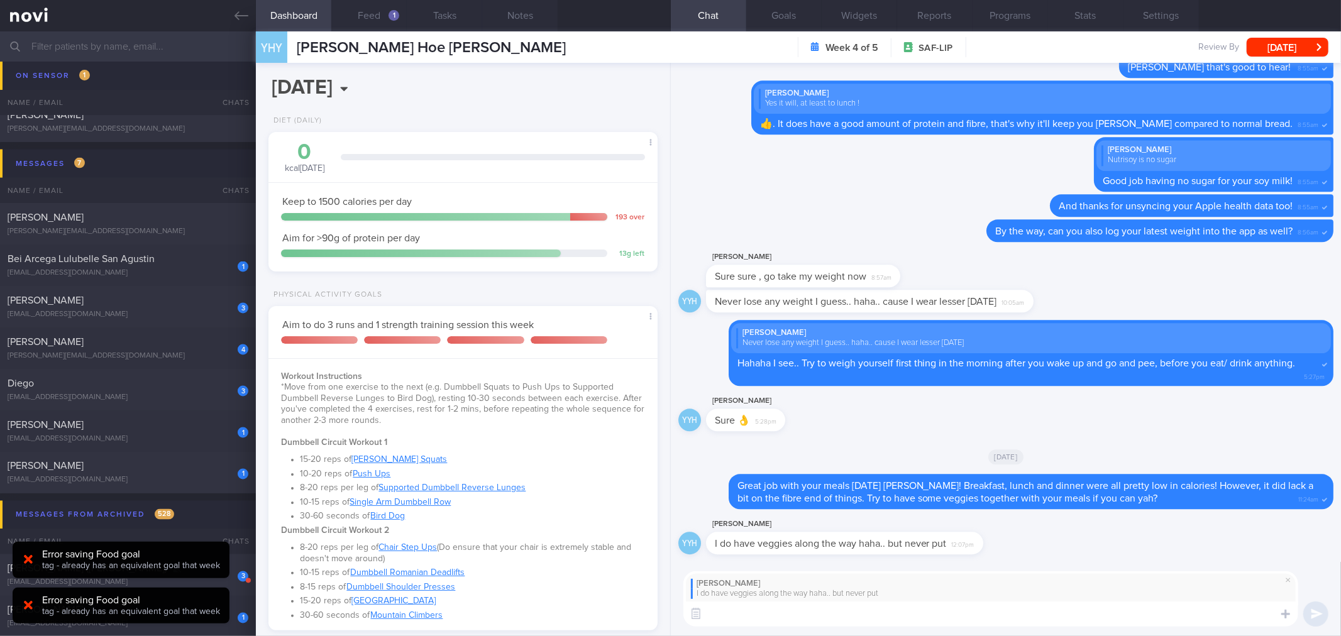
click at [770, 610] on textarea at bounding box center [990, 613] width 615 height 25
click at [889, 622] on textarea "Haha alright! That's good to know." at bounding box center [990, 613] width 615 height 25
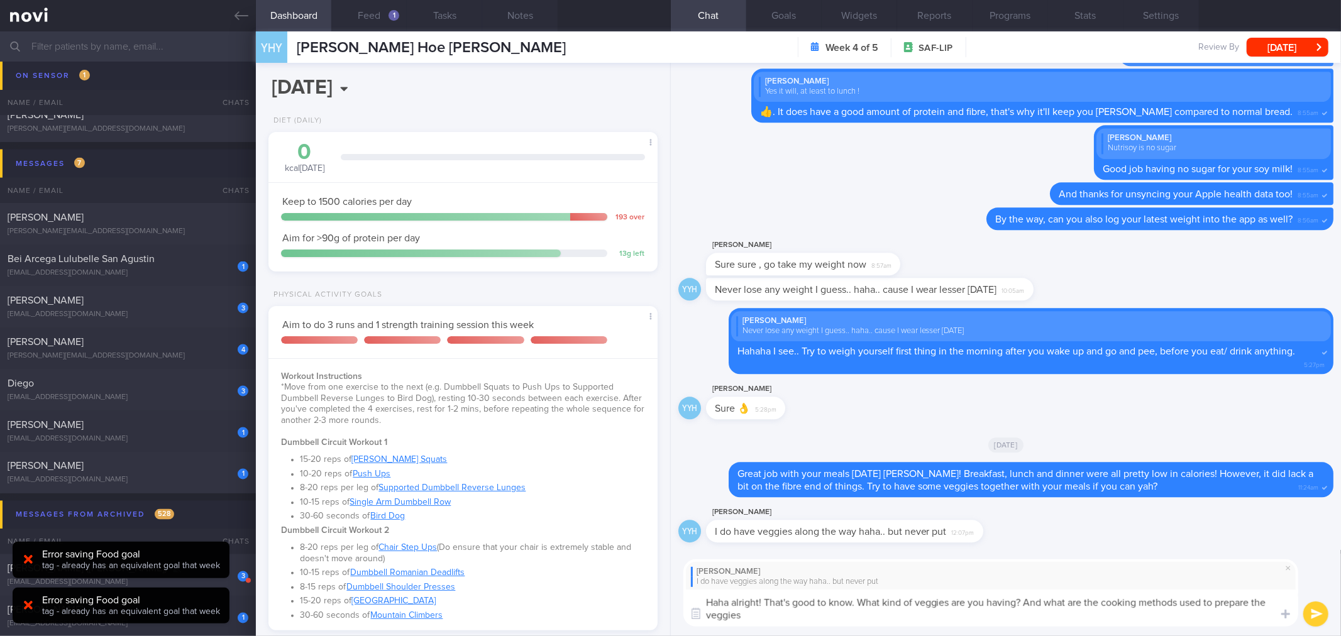
type textarea "Haha alright! That's good to know. What kind of veggies are you having? And wha…"
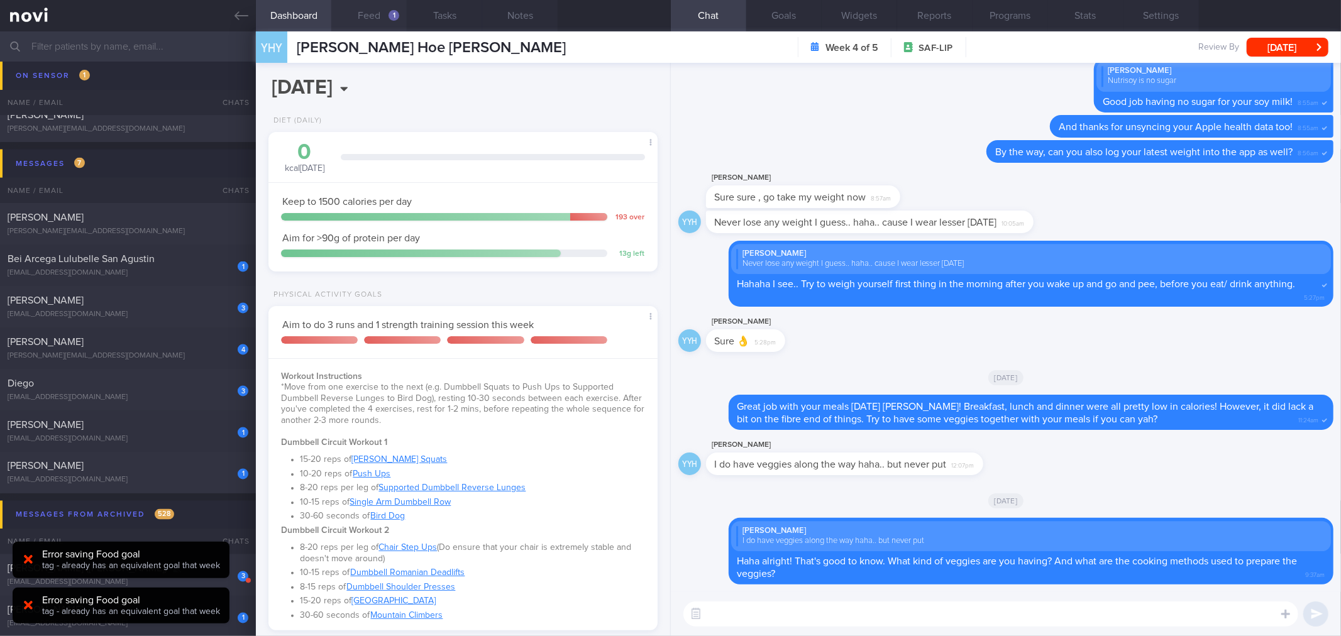
click at [385, 11] on button "Feed 1" at bounding box center [368, 15] width 75 height 31
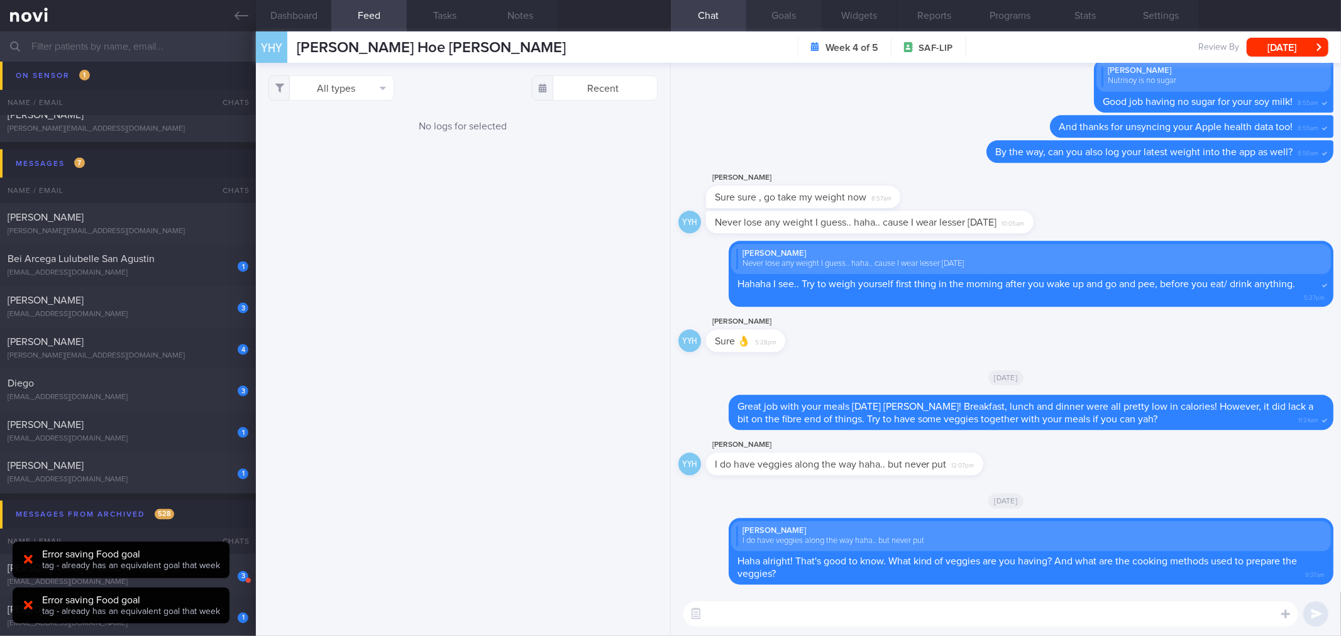
click at [788, 23] on button "Goals" at bounding box center [783, 15] width 75 height 31
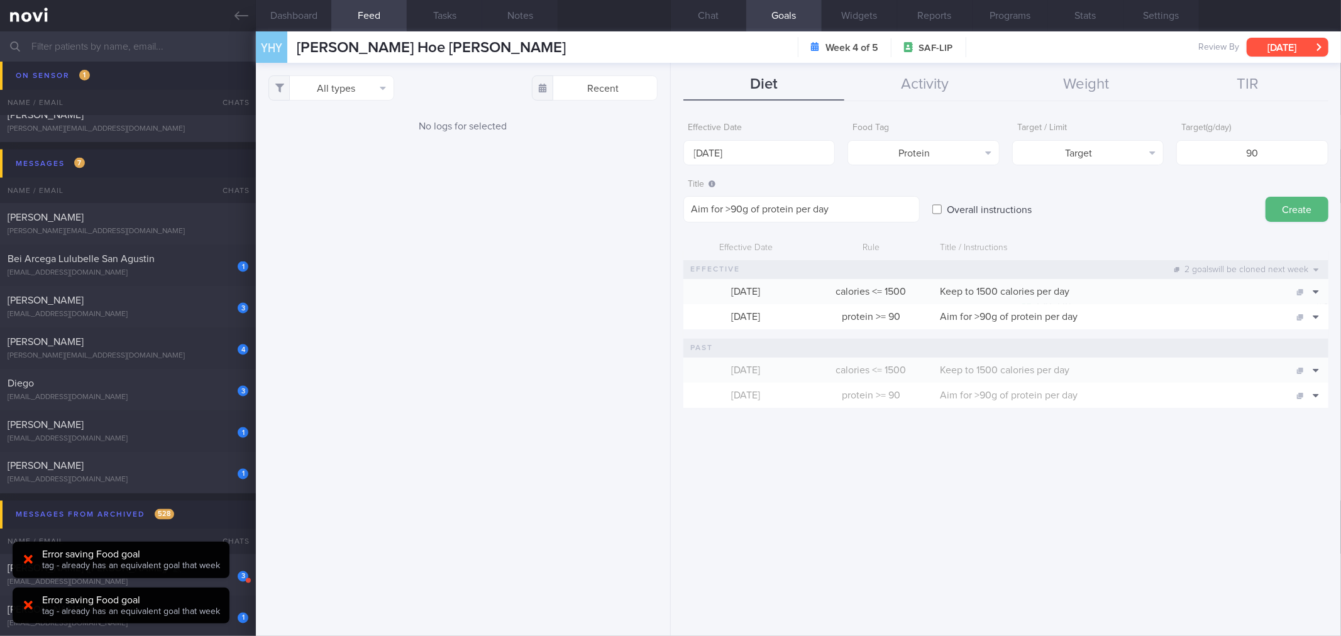
click at [1265, 49] on button "[DATE]" at bounding box center [1287, 47] width 82 height 19
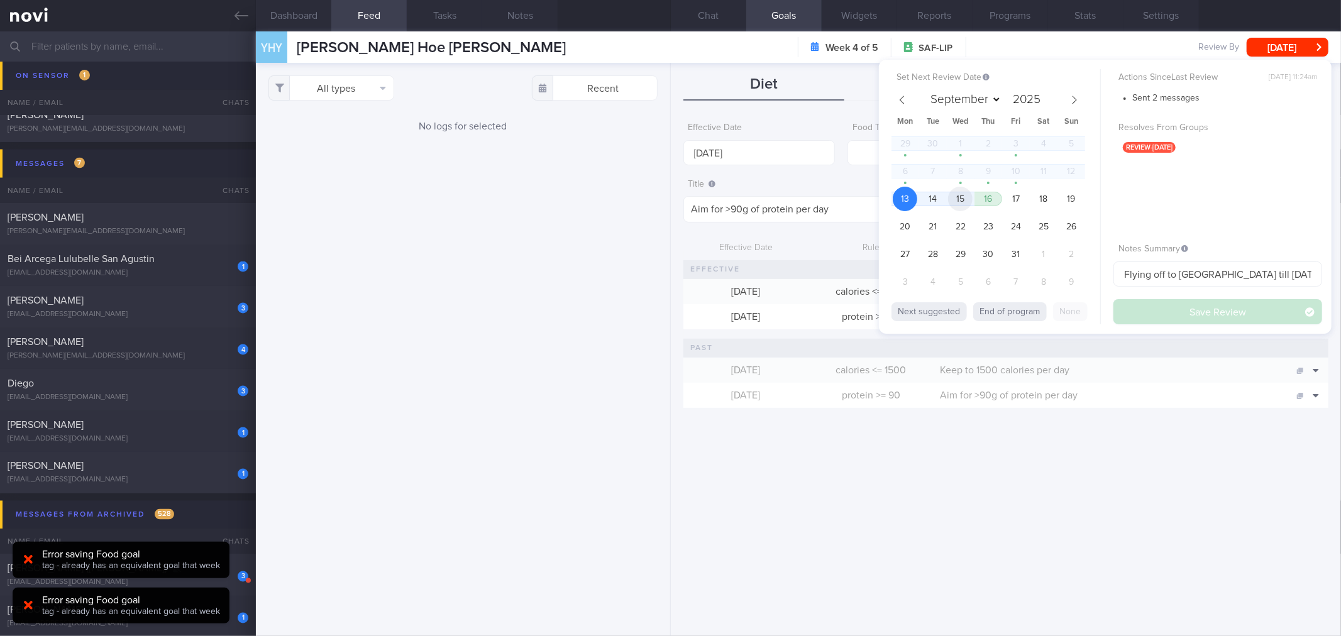
click at [963, 207] on span "15" at bounding box center [960, 199] width 25 height 25
click at [1136, 312] on button "Save Review" at bounding box center [1217, 311] width 209 height 25
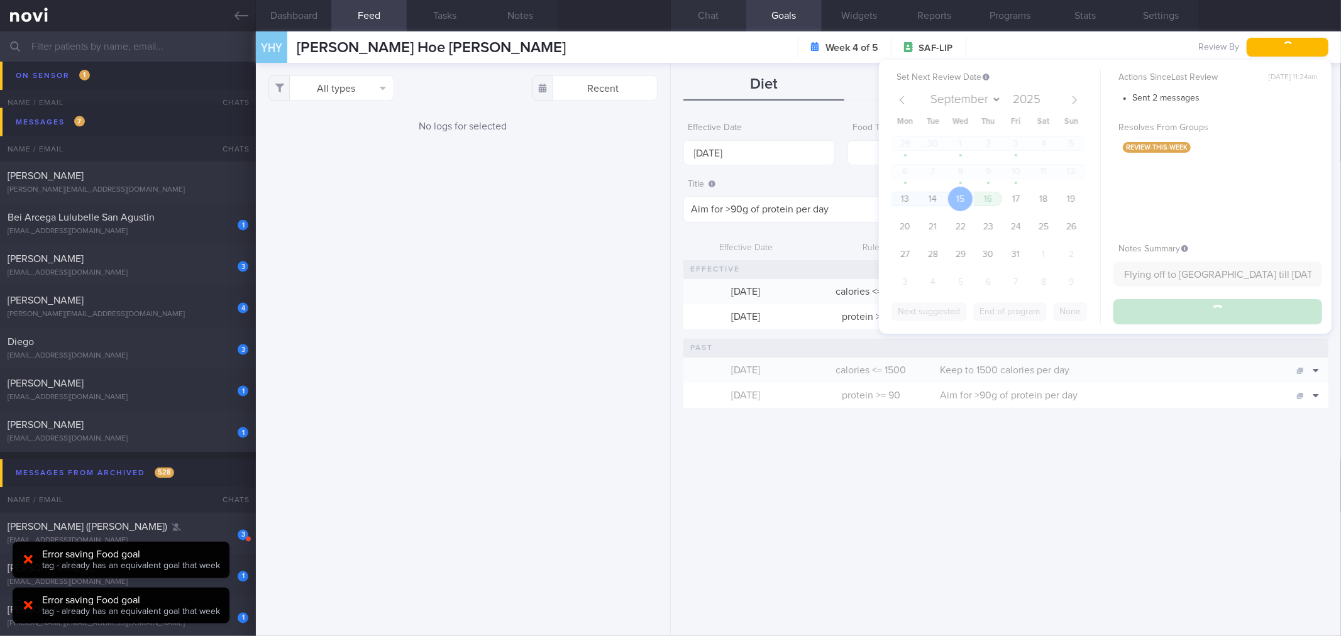
scroll to position [1570, 0]
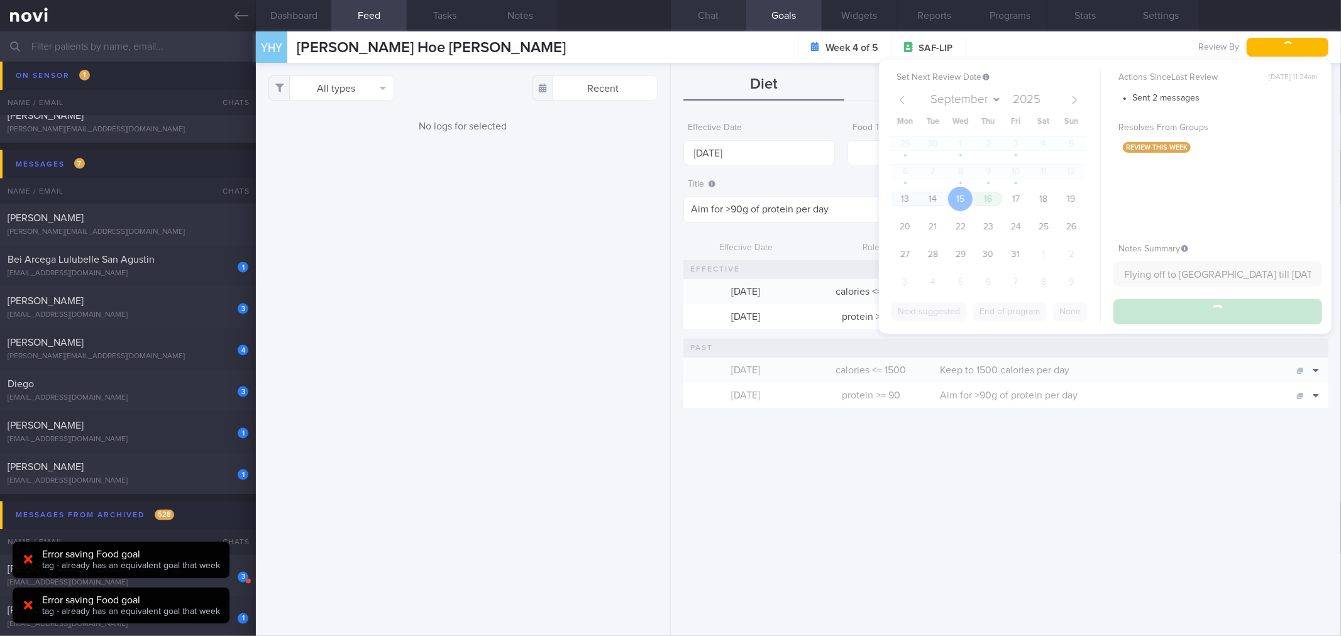
click at [708, 23] on button "Chat" at bounding box center [708, 15] width 75 height 31
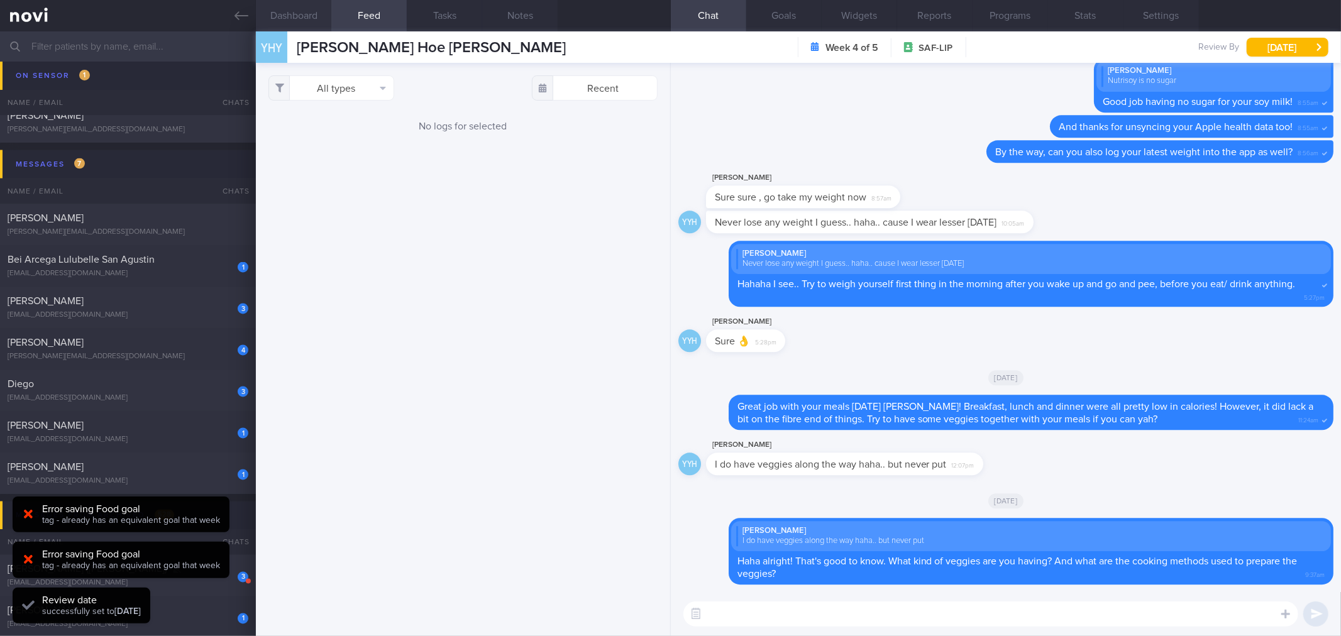
click at [317, 21] on button "Dashboard" at bounding box center [293, 15] width 75 height 31
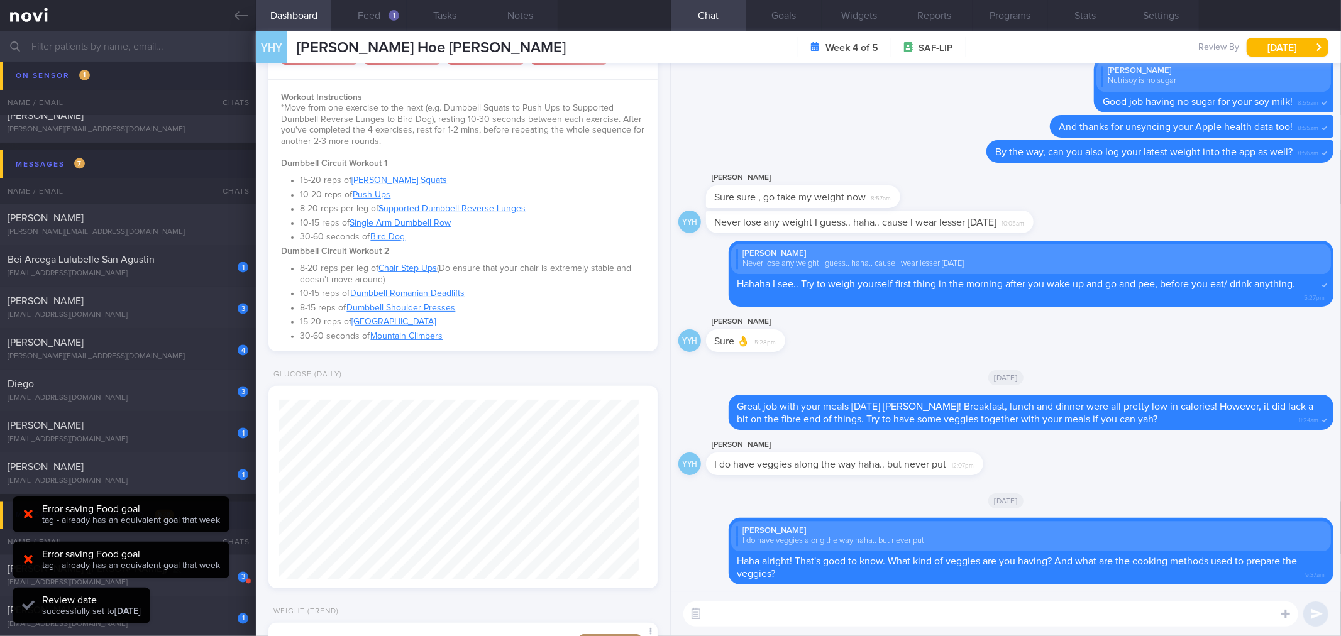
scroll to position [513, 0]
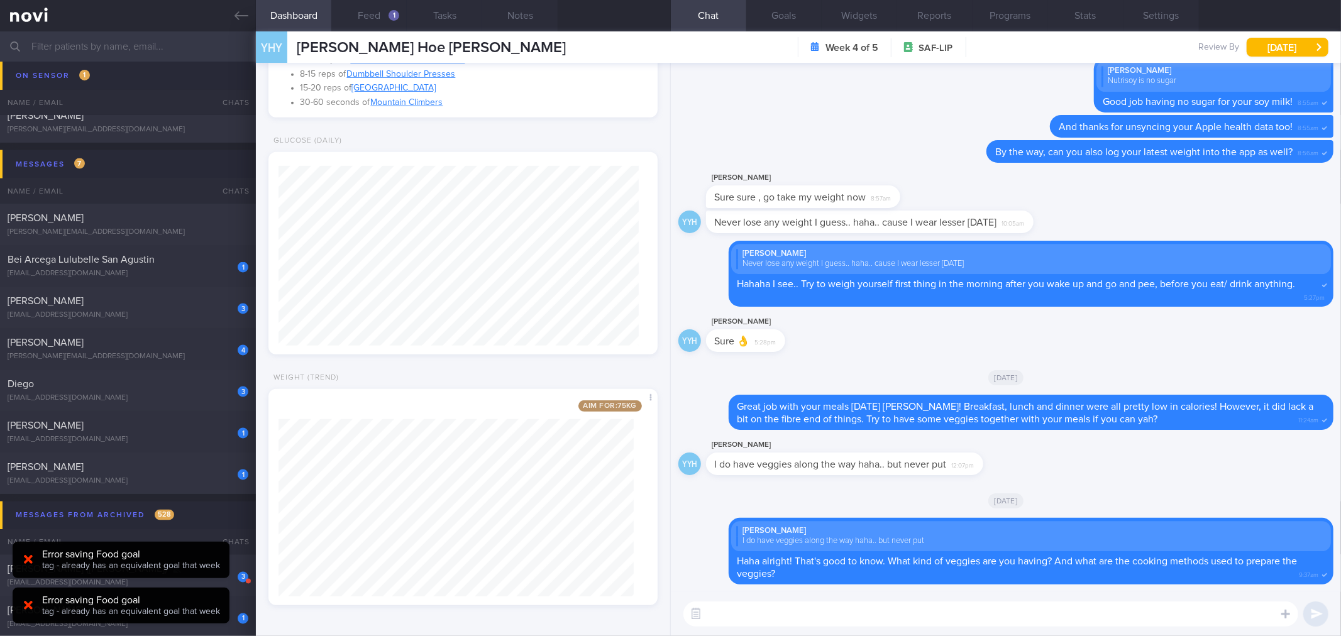
click at [764, 606] on textarea at bounding box center [990, 613] width 615 height 25
type textarea "Your weight is starting to downtrend, so that's a good sign!"
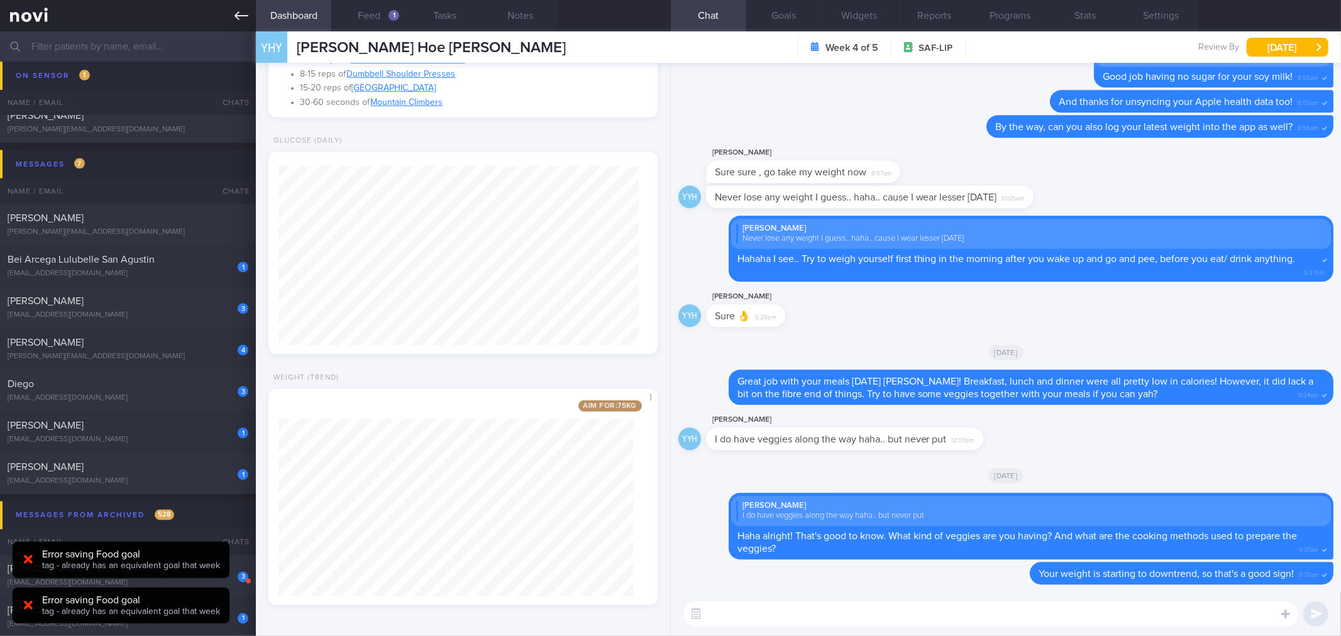
click at [246, 9] on icon at bounding box center [241, 16] width 14 height 14
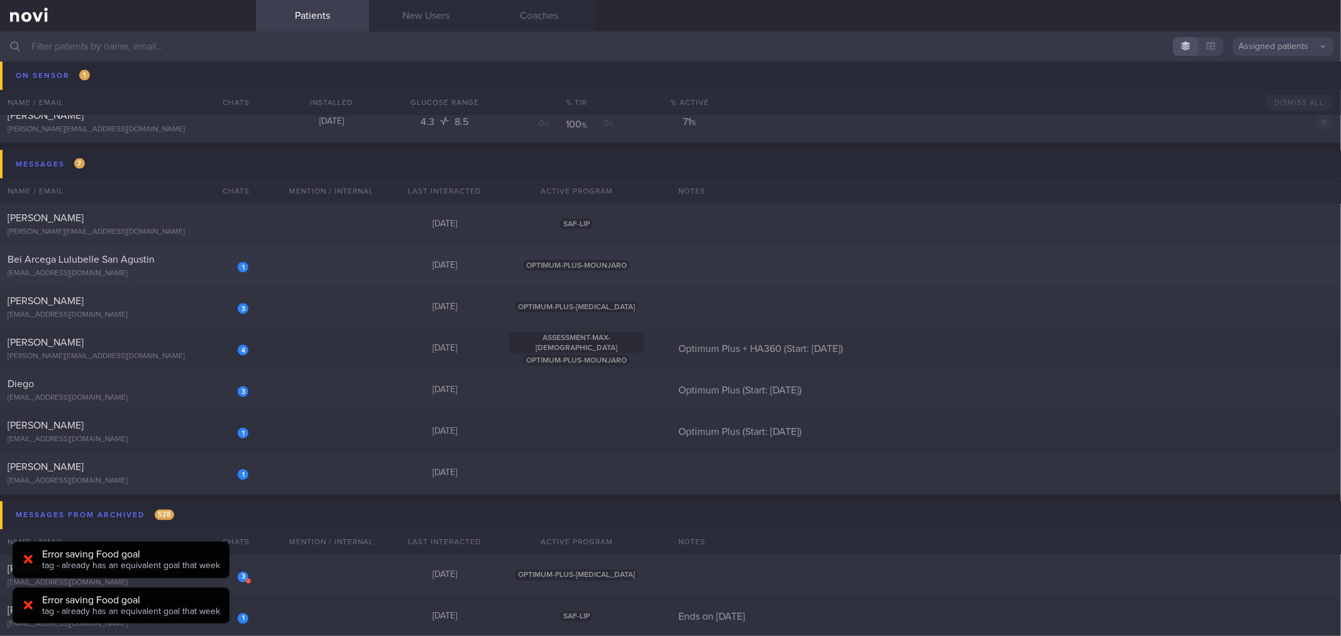
click at [191, 269] on div "[EMAIL_ADDRESS][DOMAIN_NAME]" at bounding box center [128, 273] width 241 height 9
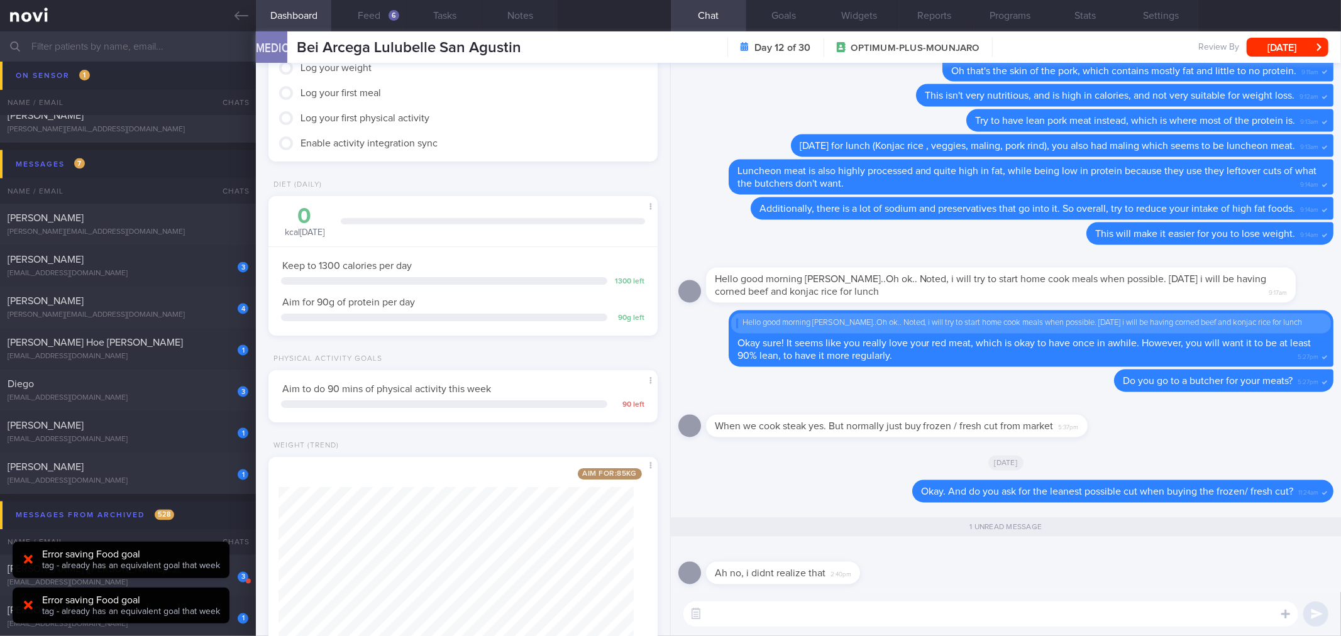
scroll to position [151, 0]
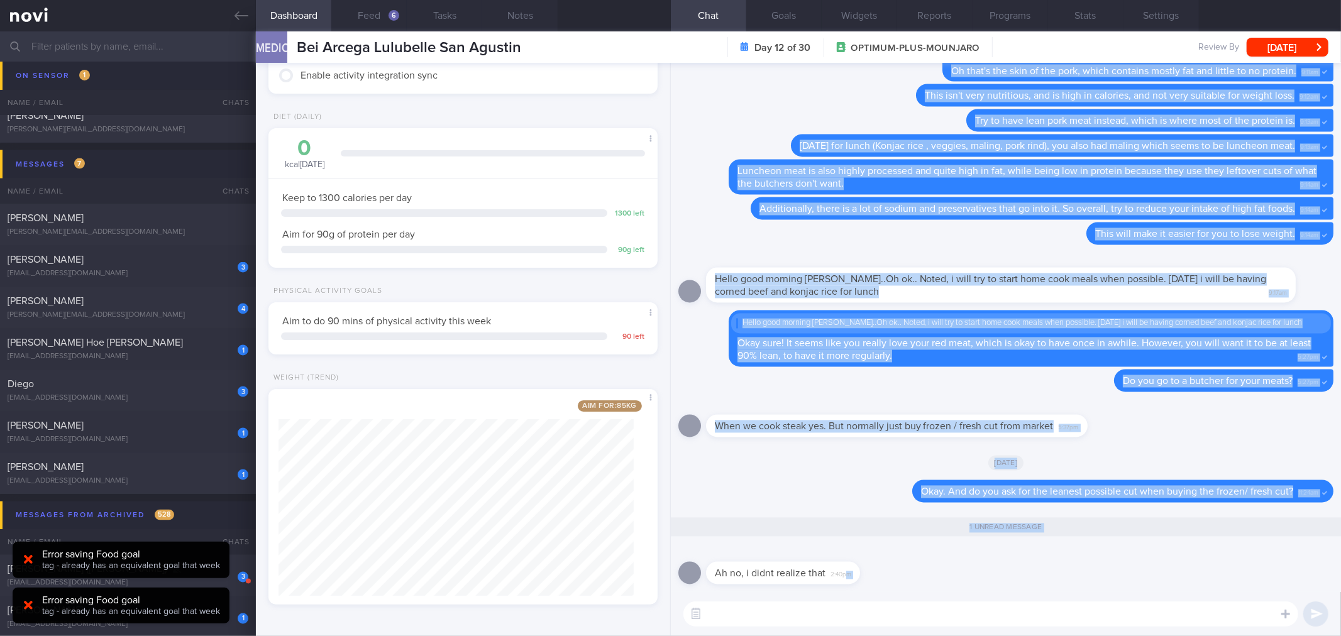
drag, startPoint x: 846, startPoint y: 583, endPoint x: 1063, endPoint y: 590, distance: 217.6
click at [1063, 590] on div "Ah no, i didnt realize that 2:40pm" at bounding box center [1005, 569] width 655 height 45
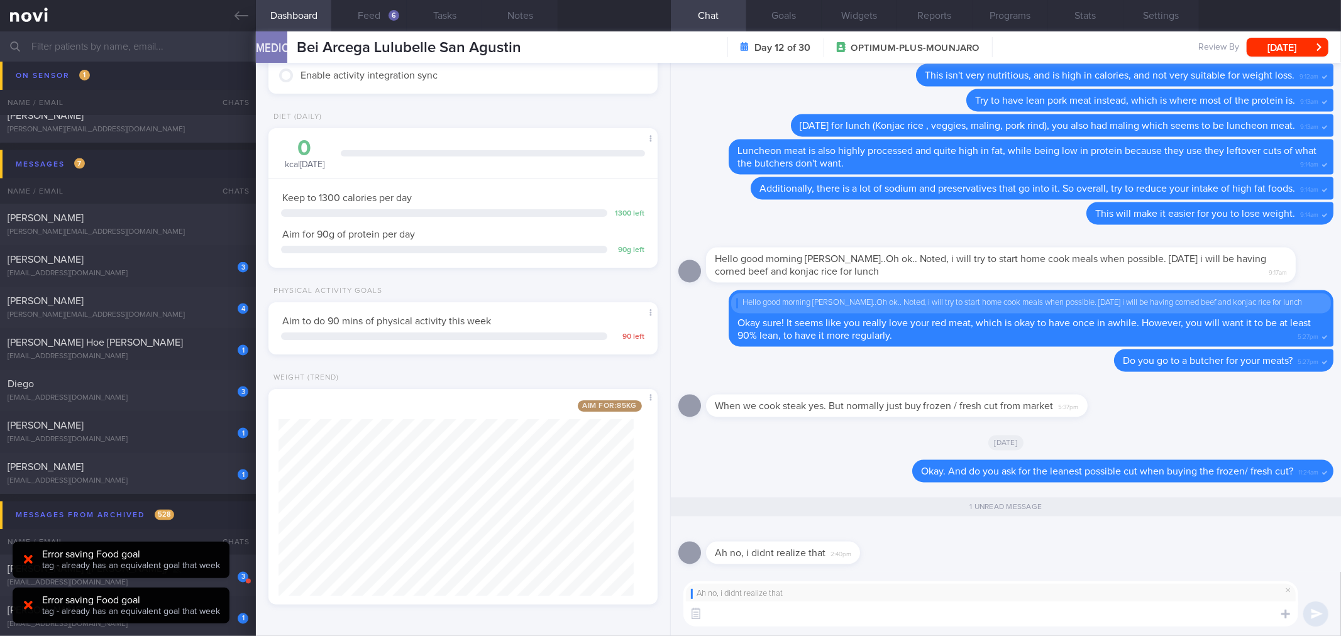
click at [981, 612] on textarea at bounding box center [990, 613] width 615 height 25
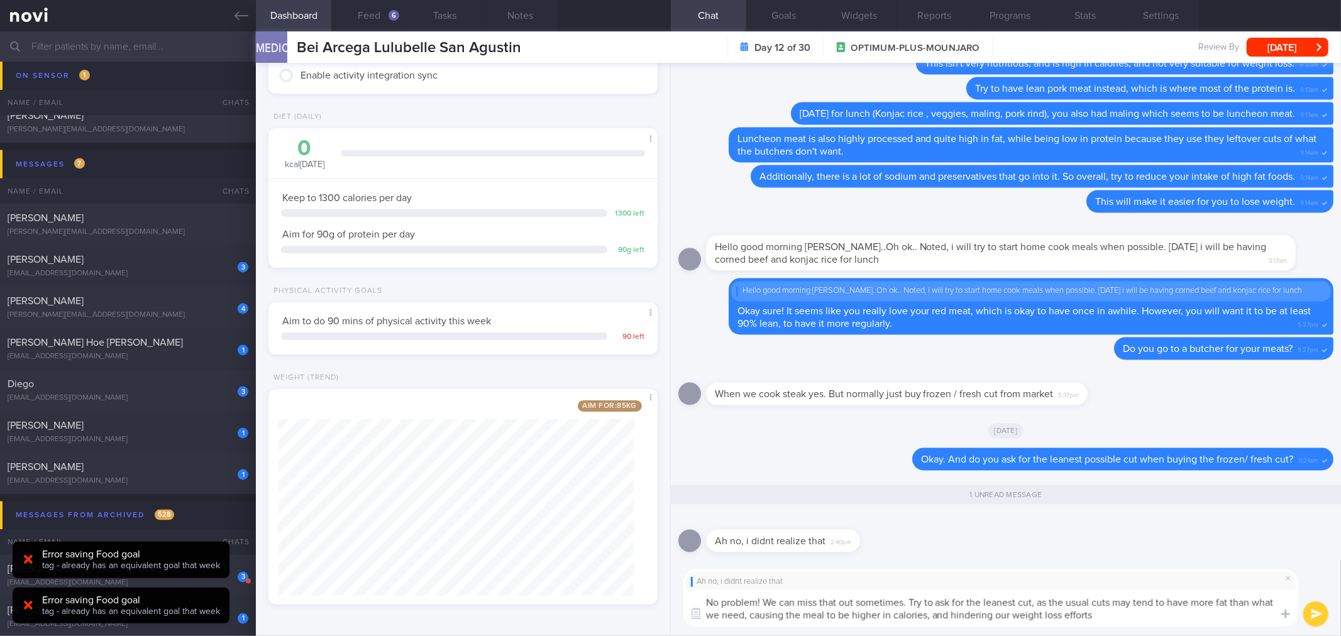
type textarea "No problem! We can miss that out sometimes. Try to ask for the leanest cut, as …"
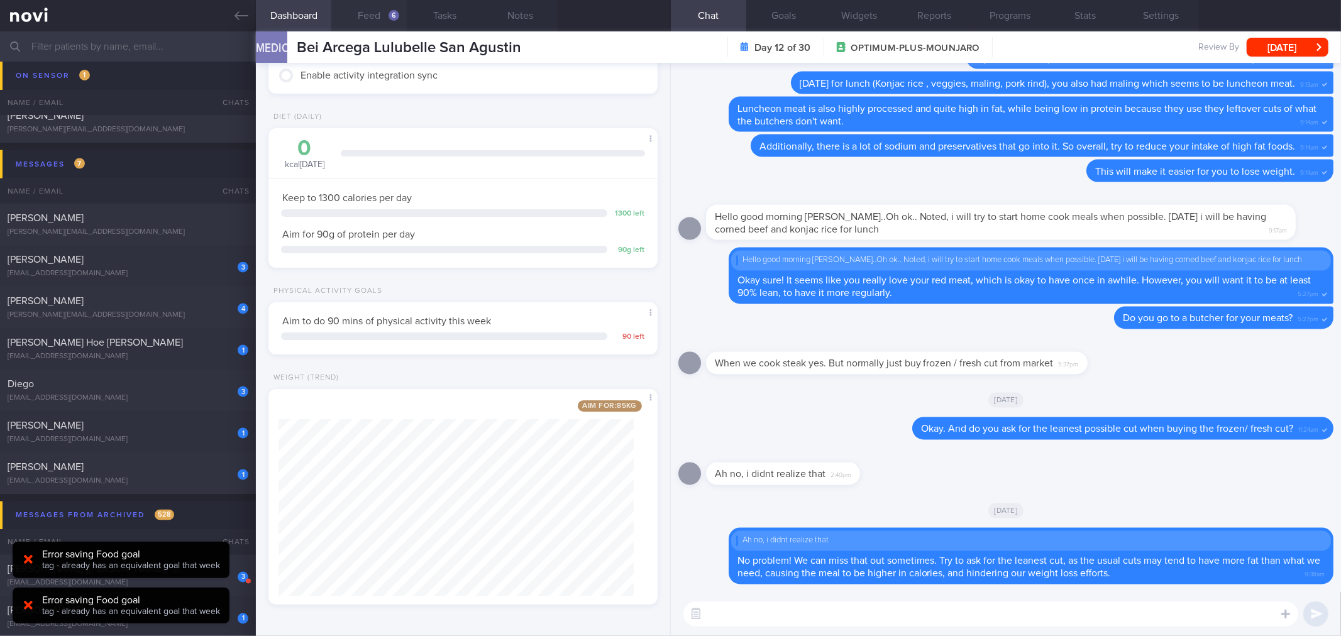
click at [353, 16] on button "Feed 6" at bounding box center [368, 15] width 75 height 31
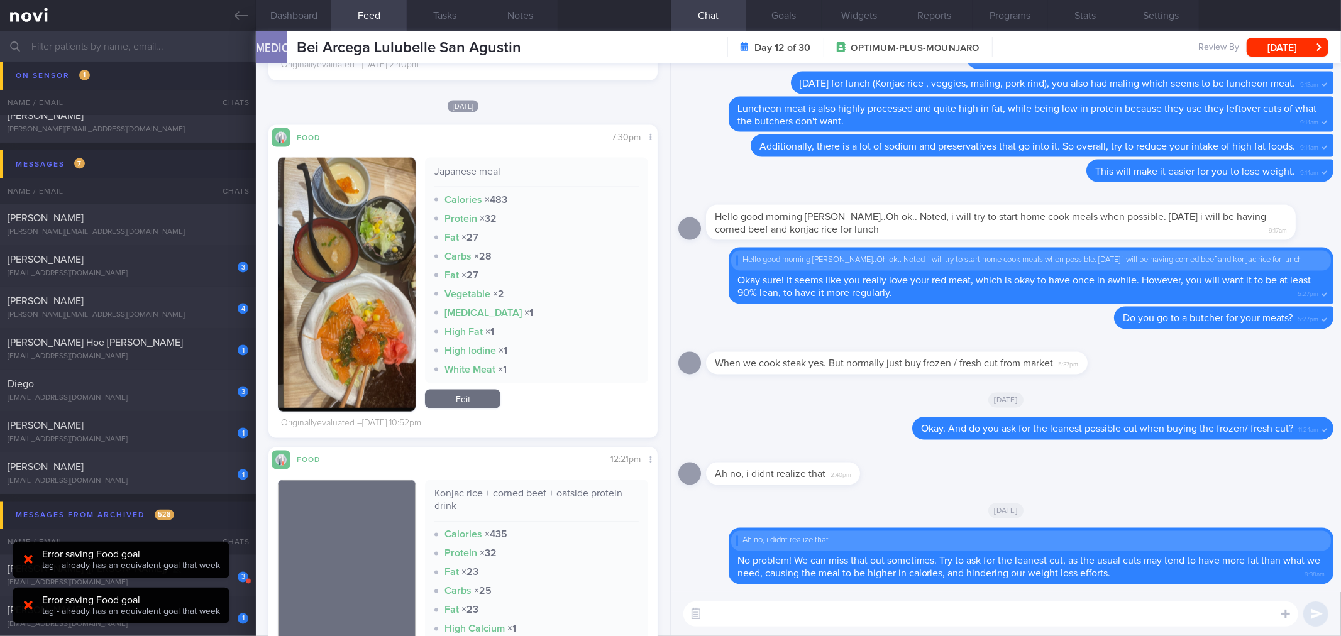
scroll to position [1536, 0]
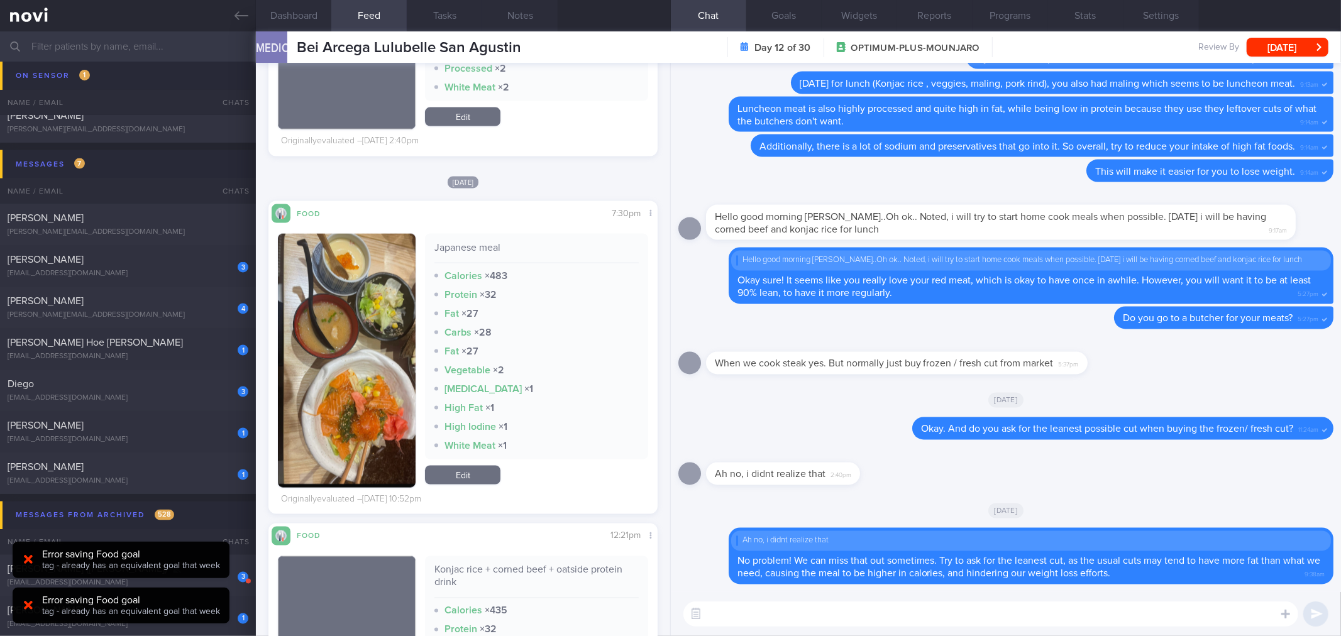
click at [381, 313] on button "button" at bounding box center [347, 361] width 138 height 254
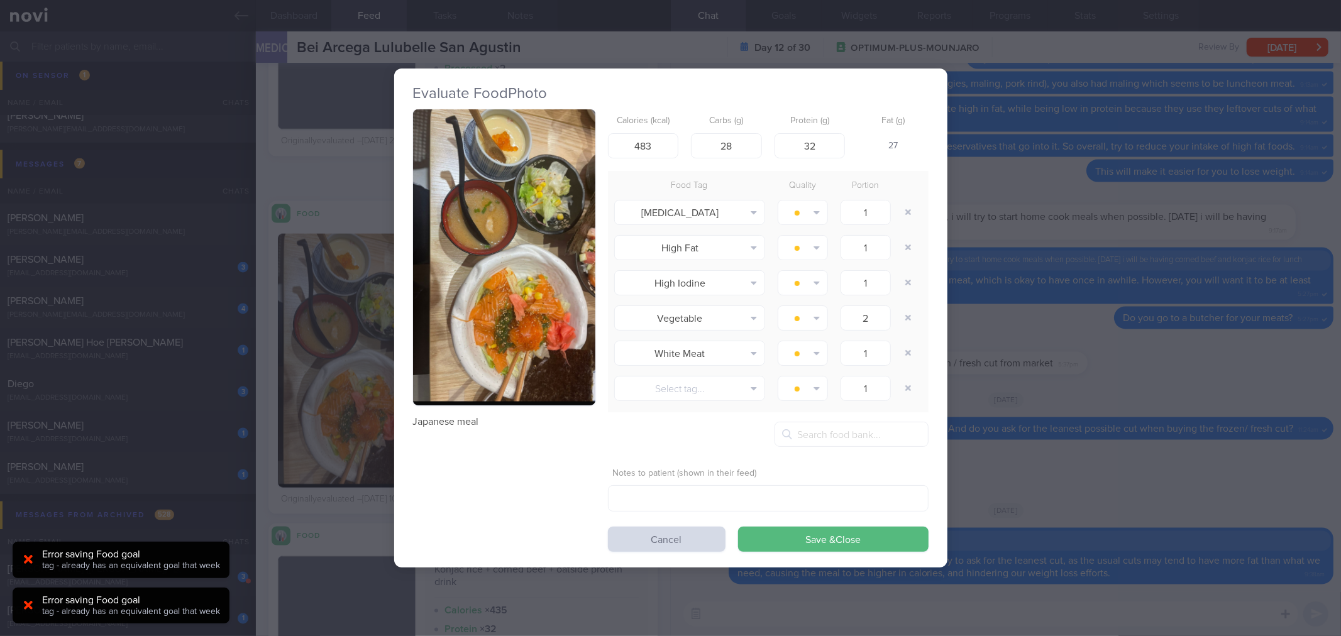
click at [512, 260] on button "button" at bounding box center [504, 257] width 182 height 296
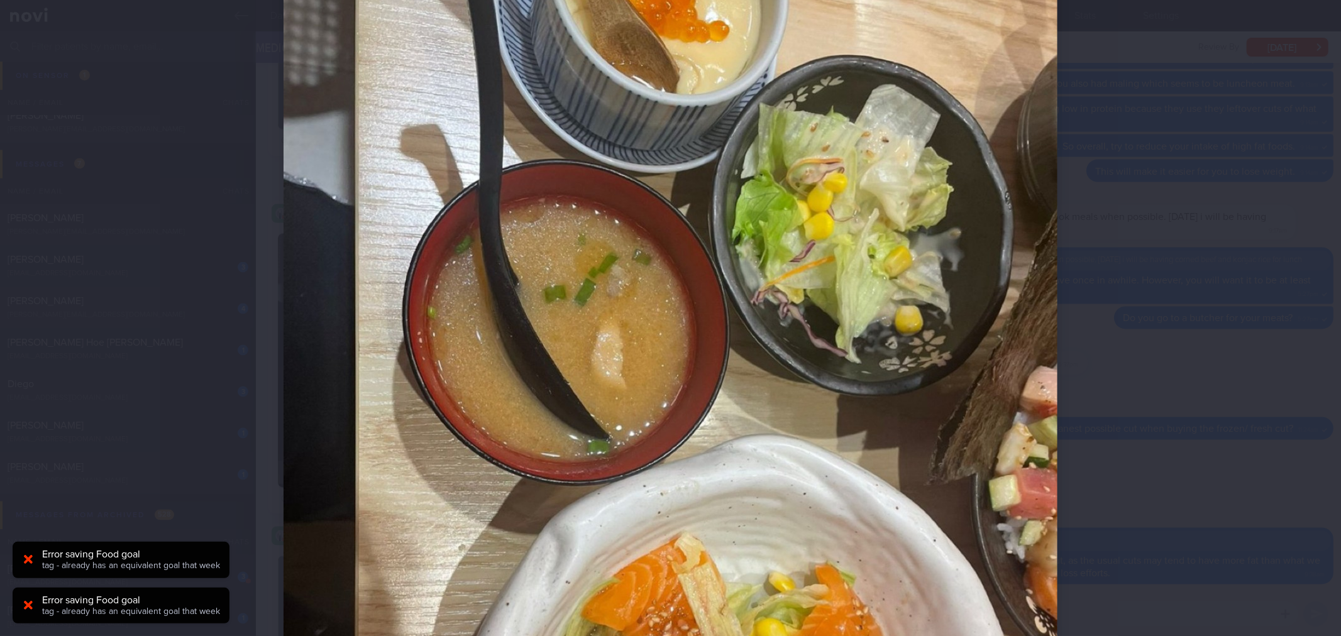
scroll to position [488, 0]
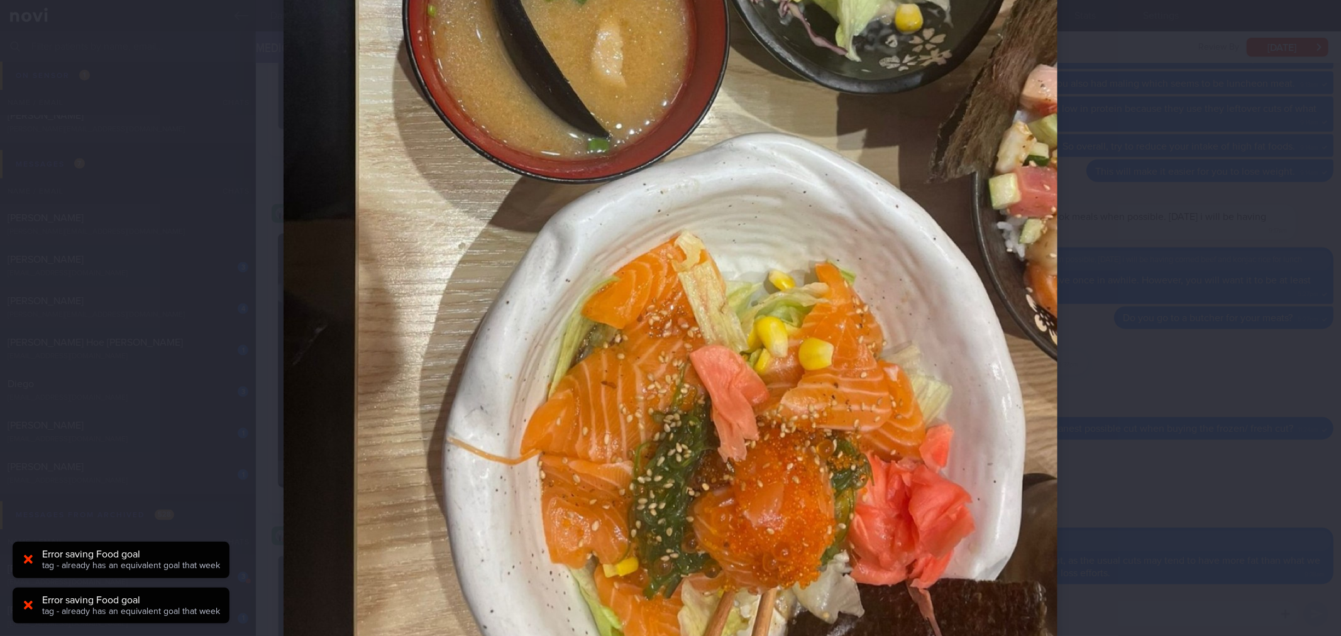
click at [1192, 251] on div at bounding box center [670, 318] width 1341 height 636
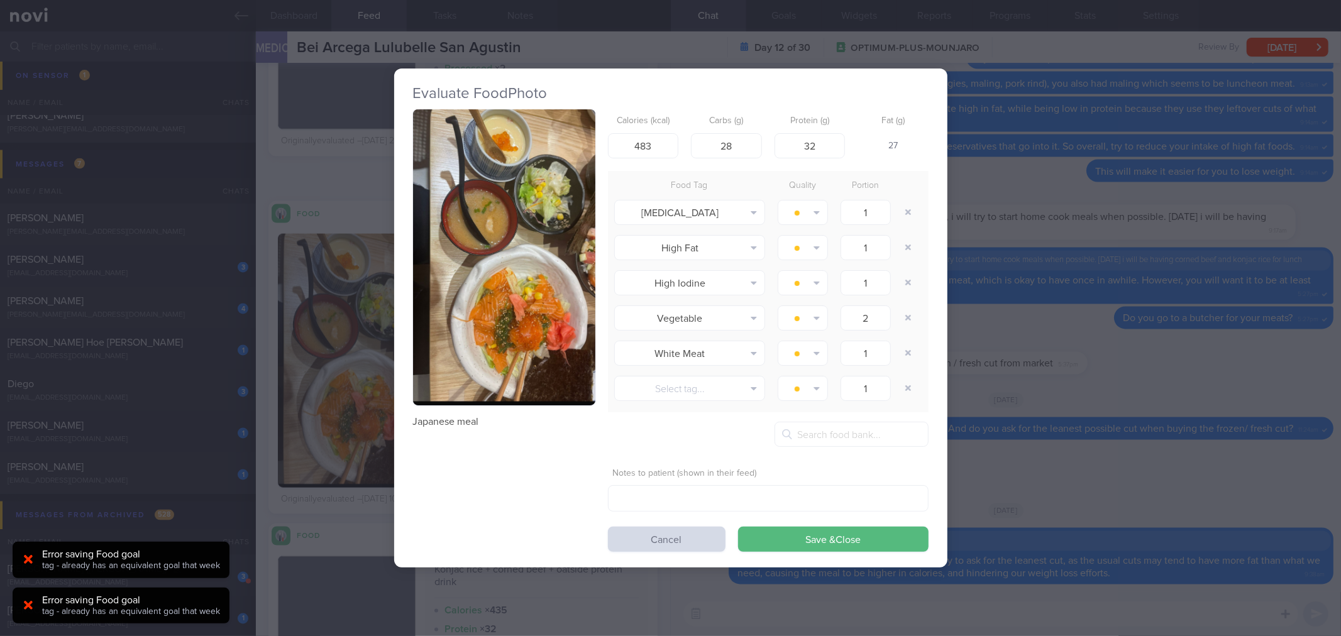
click at [1097, 382] on div "Evaluate Food Photo Japanese meal Calories (kcal) 483 Carbs (g) 28 Protein (g) …" at bounding box center [670, 318] width 1341 height 636
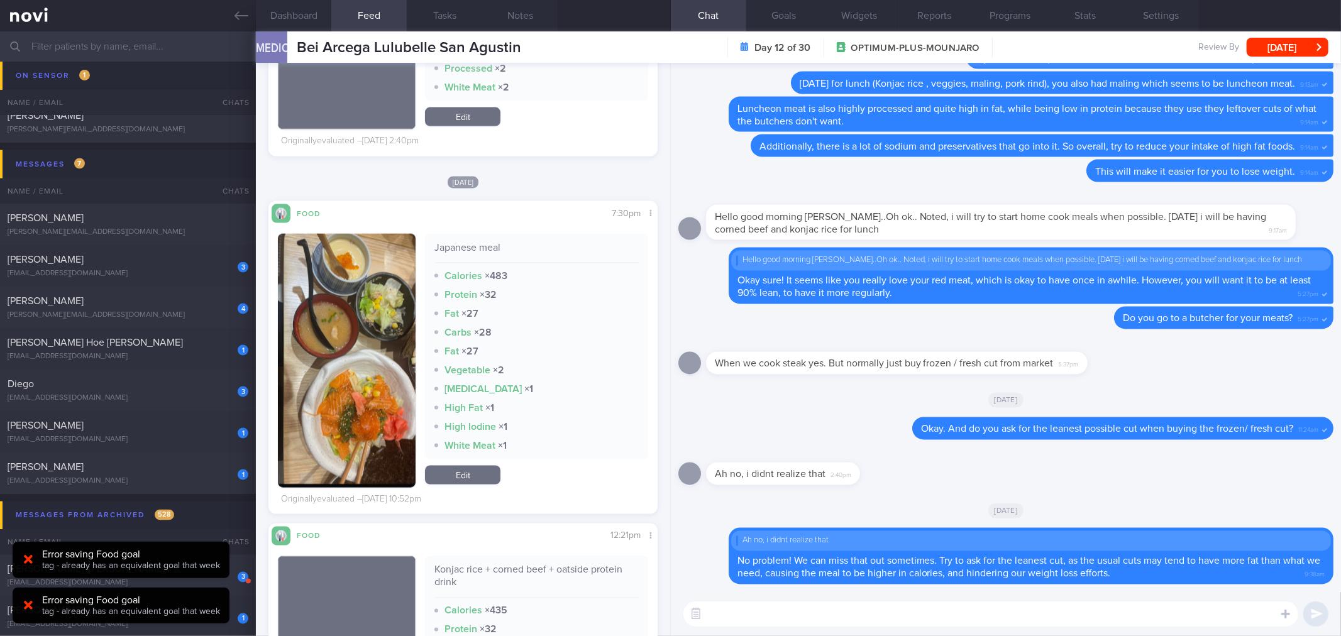
click at [975, 621] on textarea at bounding box center [990, 613] width 615 height 25
type textarea "O"
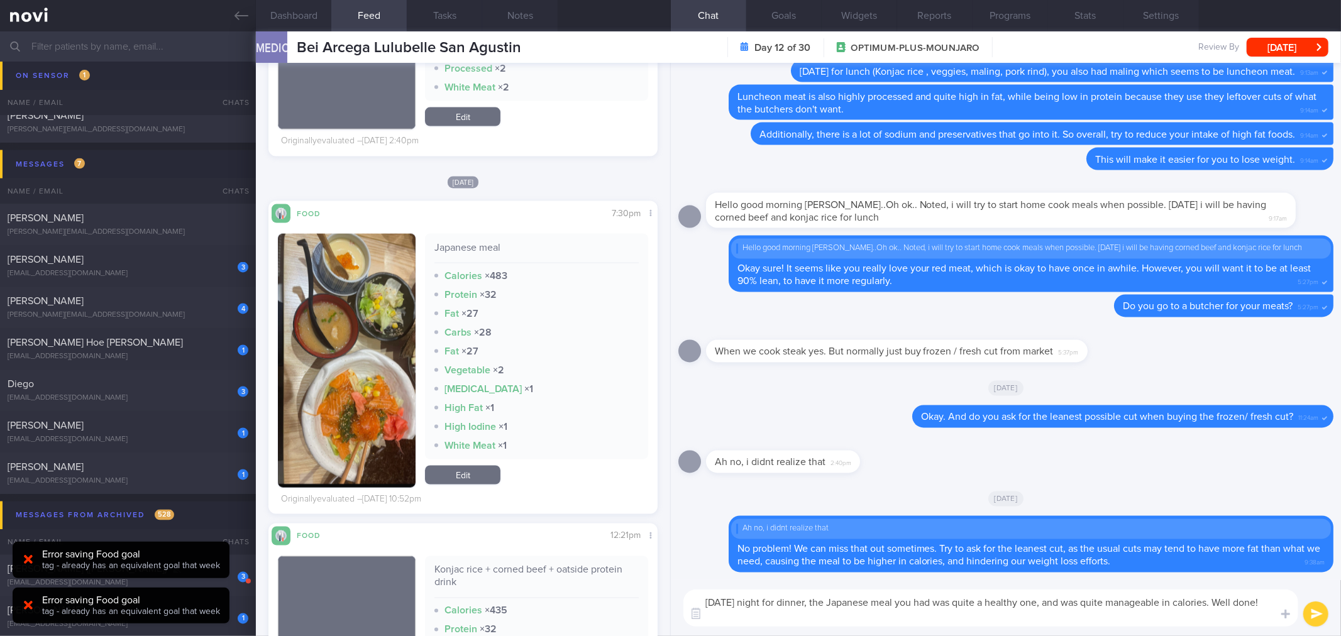
type textarea "[DATE] night for dinner, the Japanese meal you had was quite a healthy one, and…"
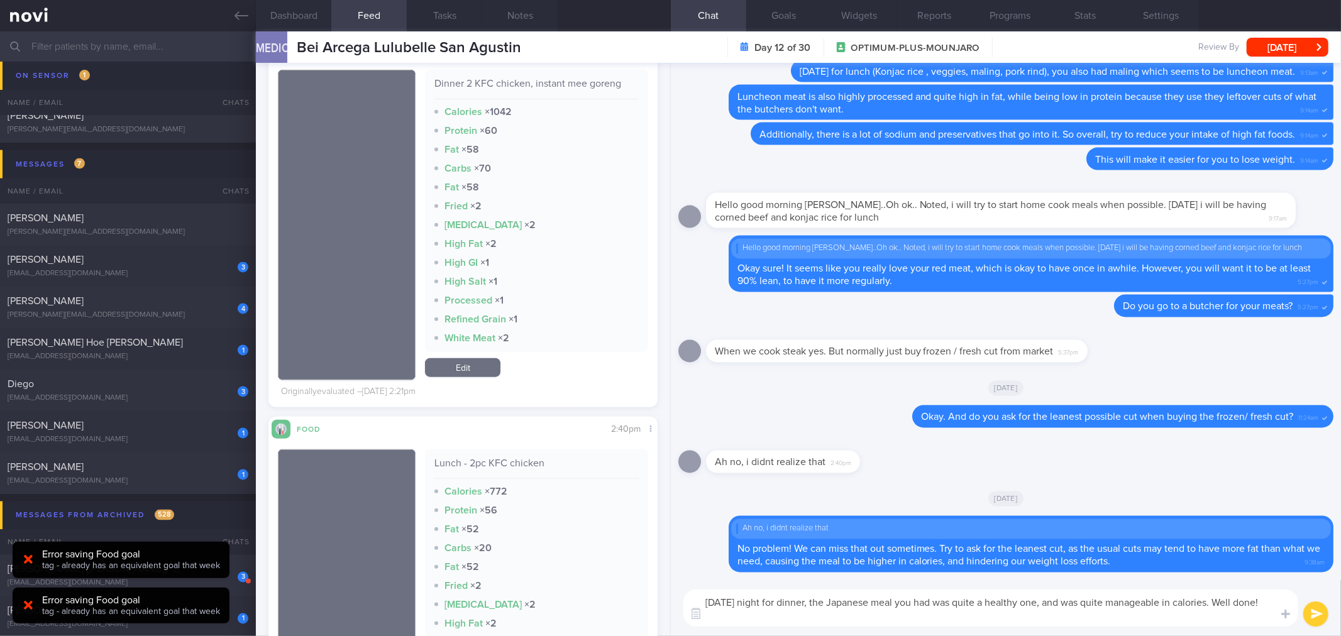
scroll to position [838, 0]
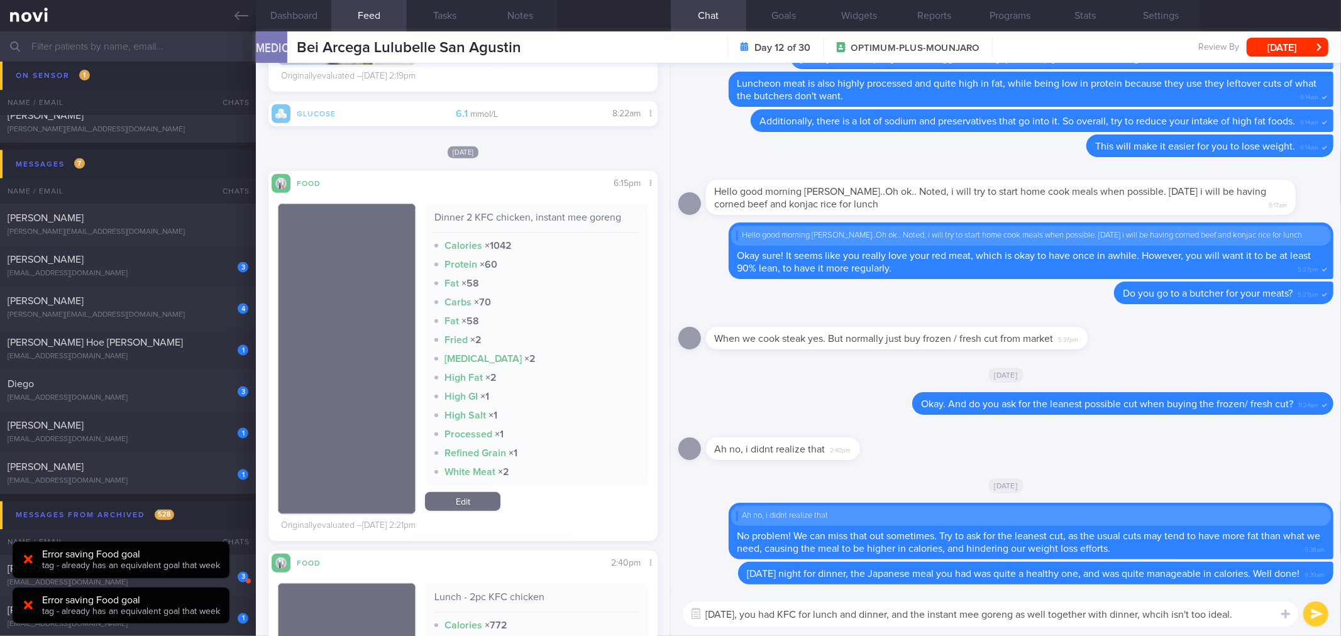
type textarea "[DATE], you had KFC for lunch and dinner, and the instant mee goreng as well to…"
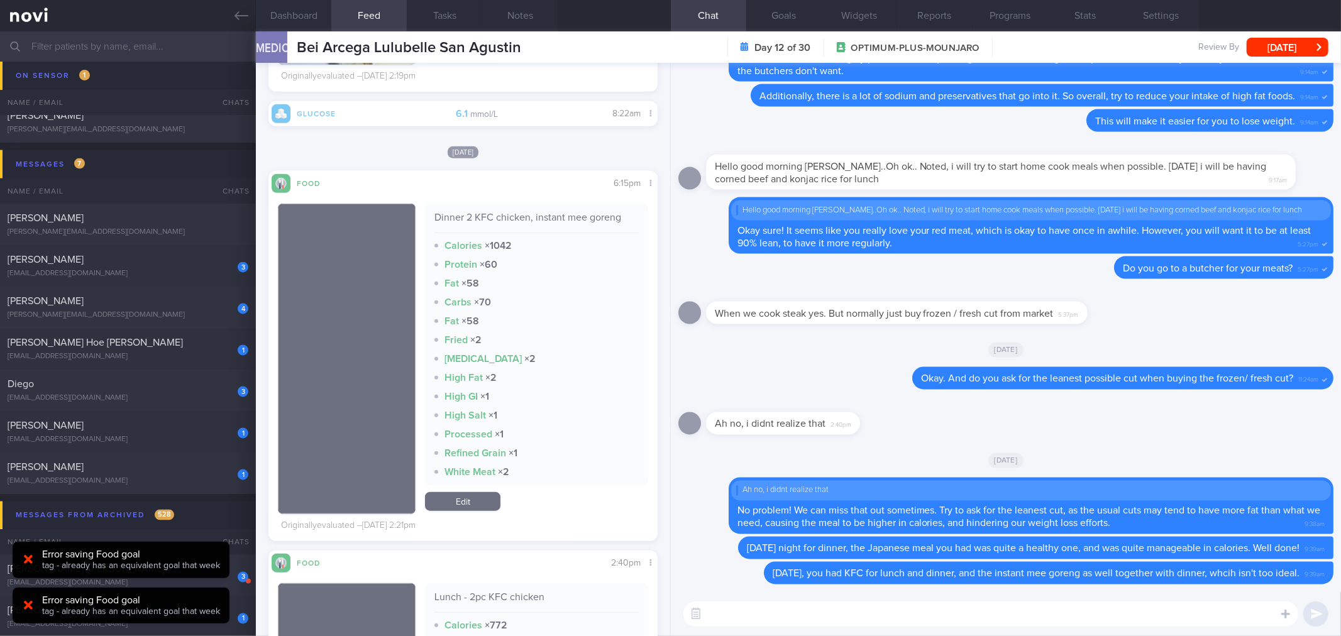
click at [893, 614] on textarea at bounding box center [990, 613] width 615 height 25
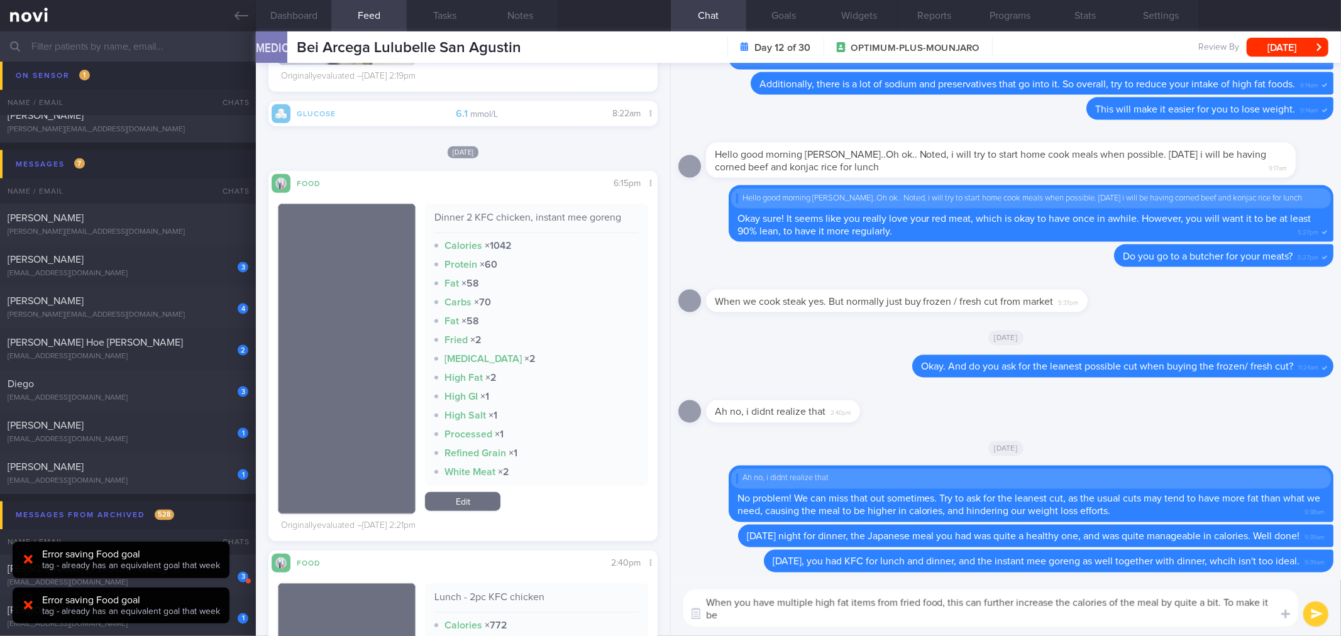
scroll to position [0, 0]
type textarea "When you have multiple high fat items from fried food, this can further increas…"
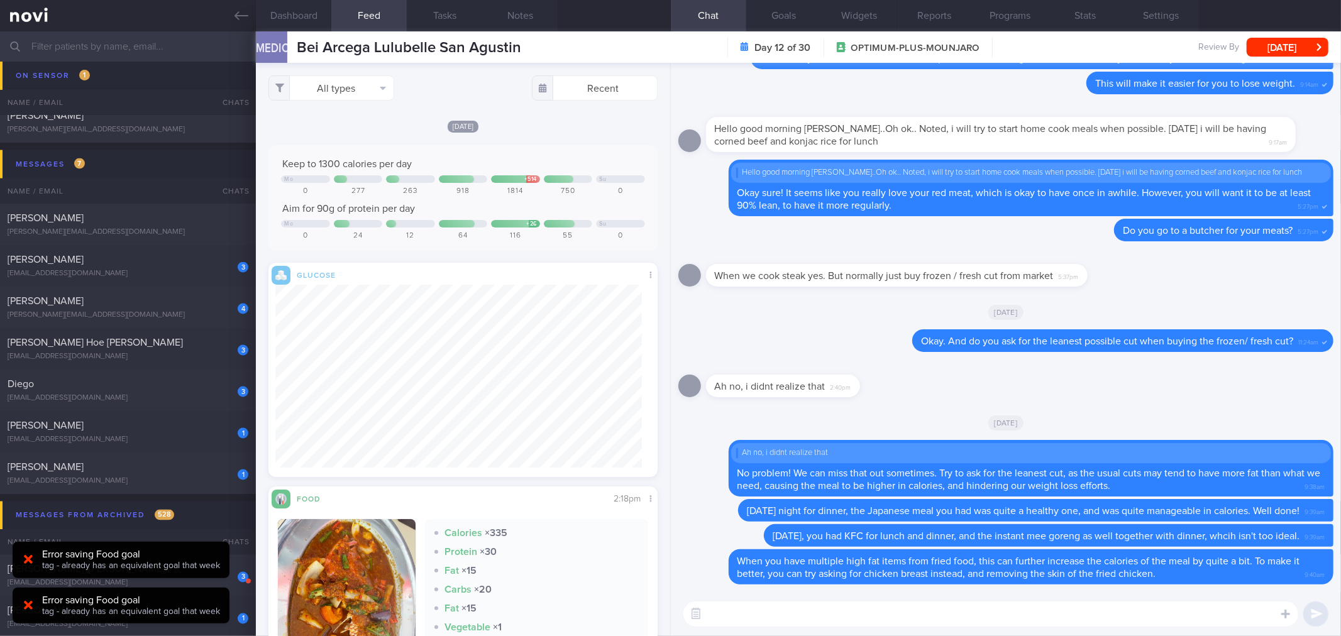
scroll to position [209, 0]
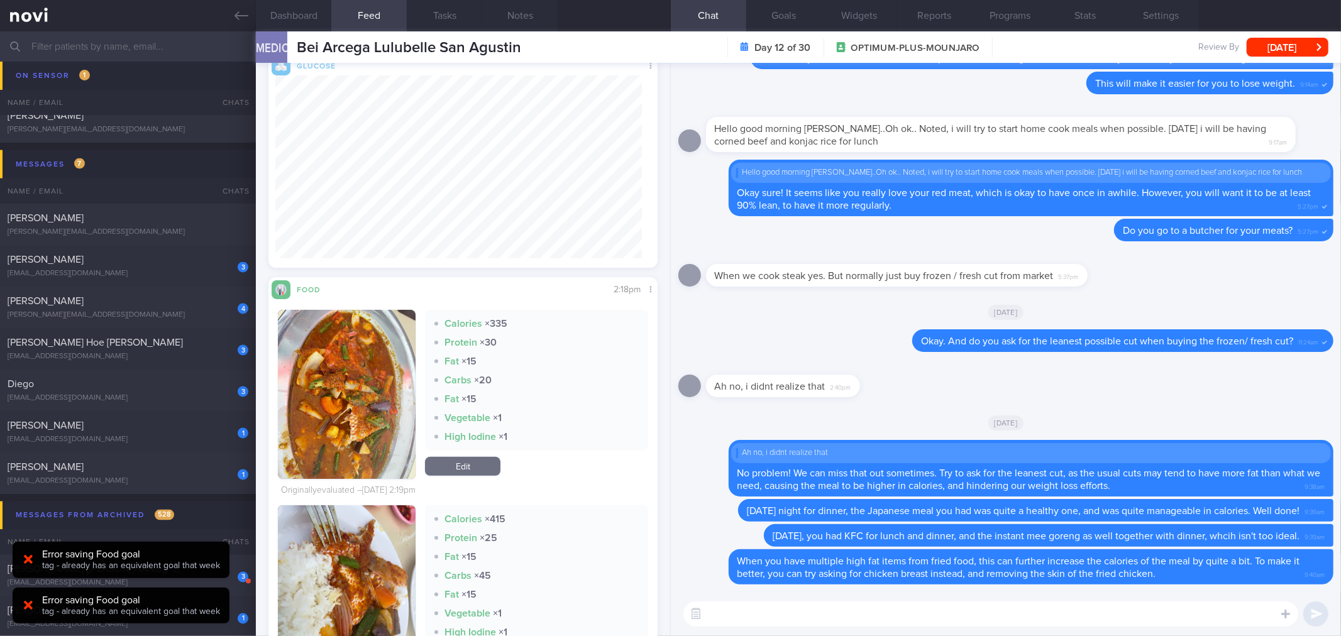
click at [889, 610] on textarea at bounding box center [990, 613] width 615 height 25
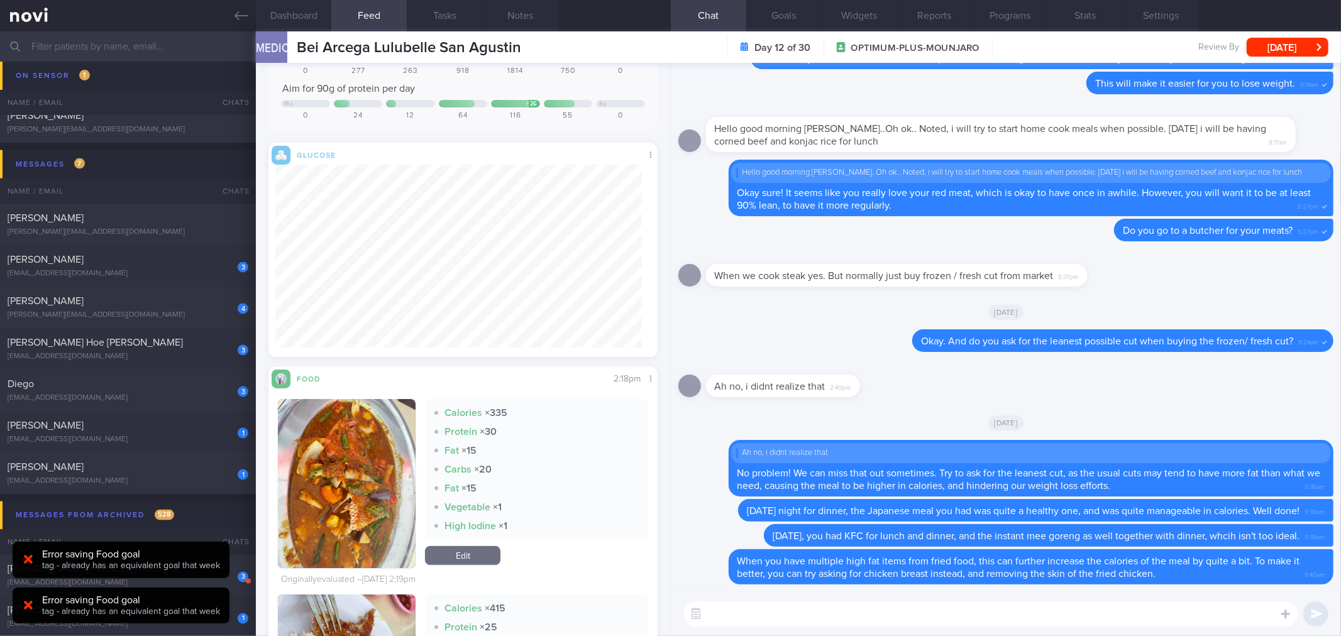
scroll to position [419, 0]
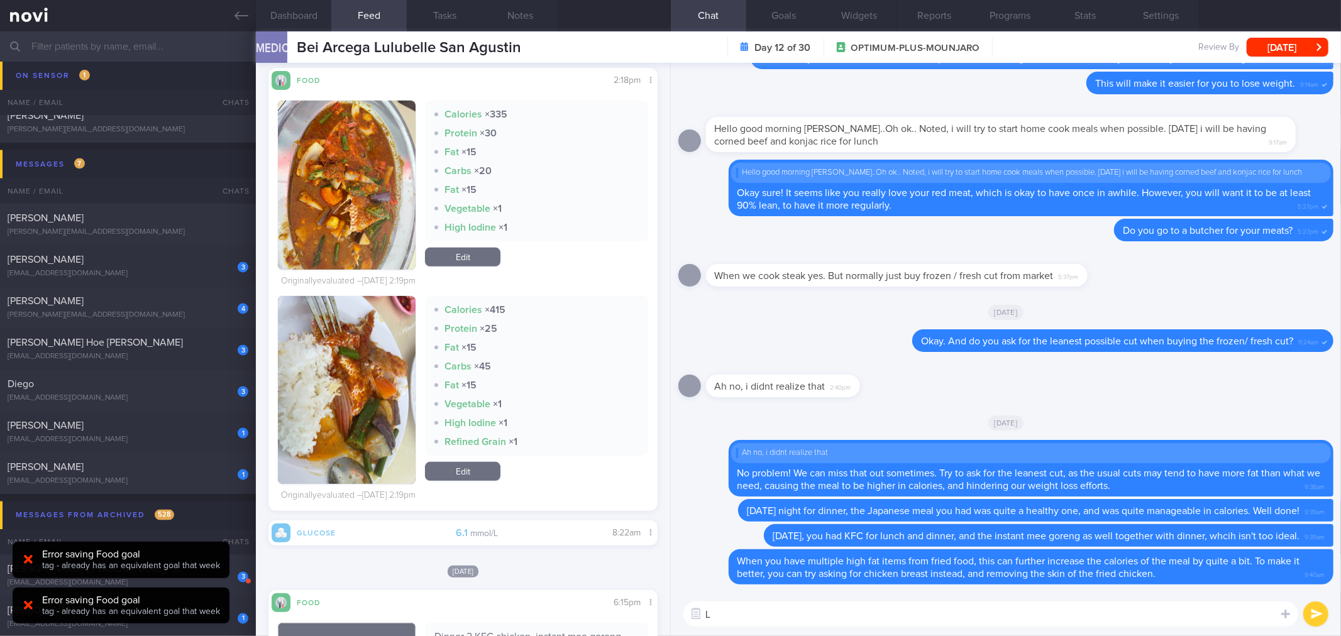
type textarea "L"
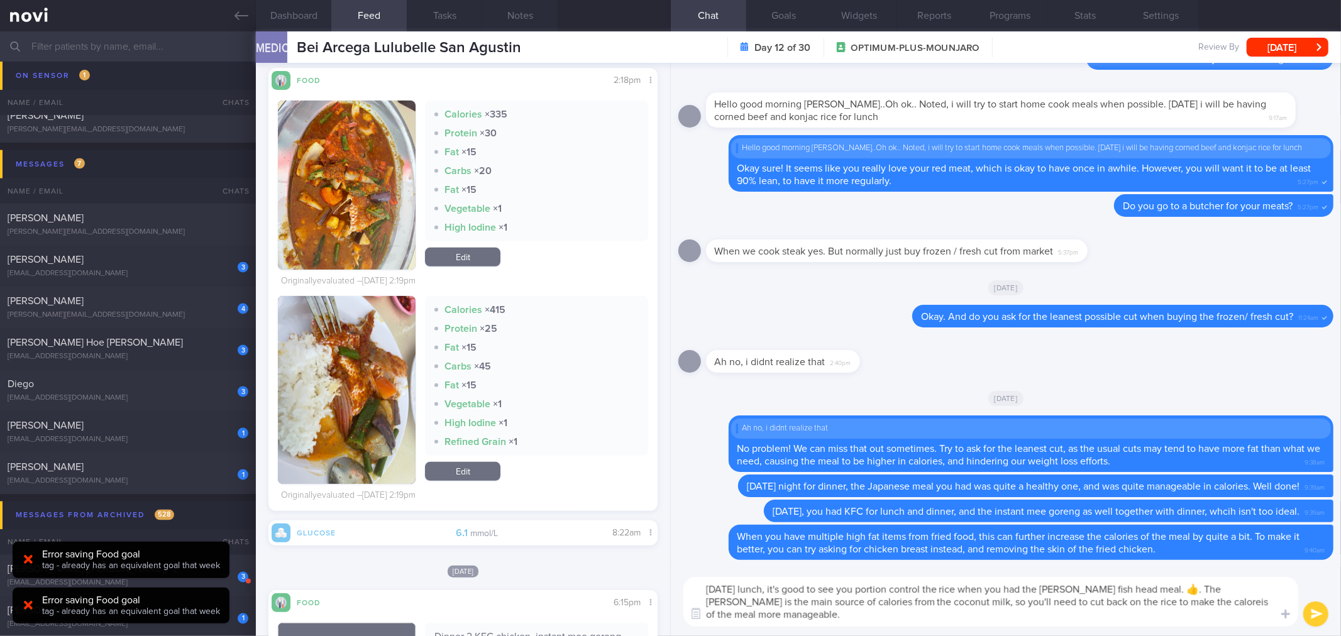
scroll to position [0, 0]
type textarea "[DATE] lunch, it's good to see you portion control the rice when you had the [P…"
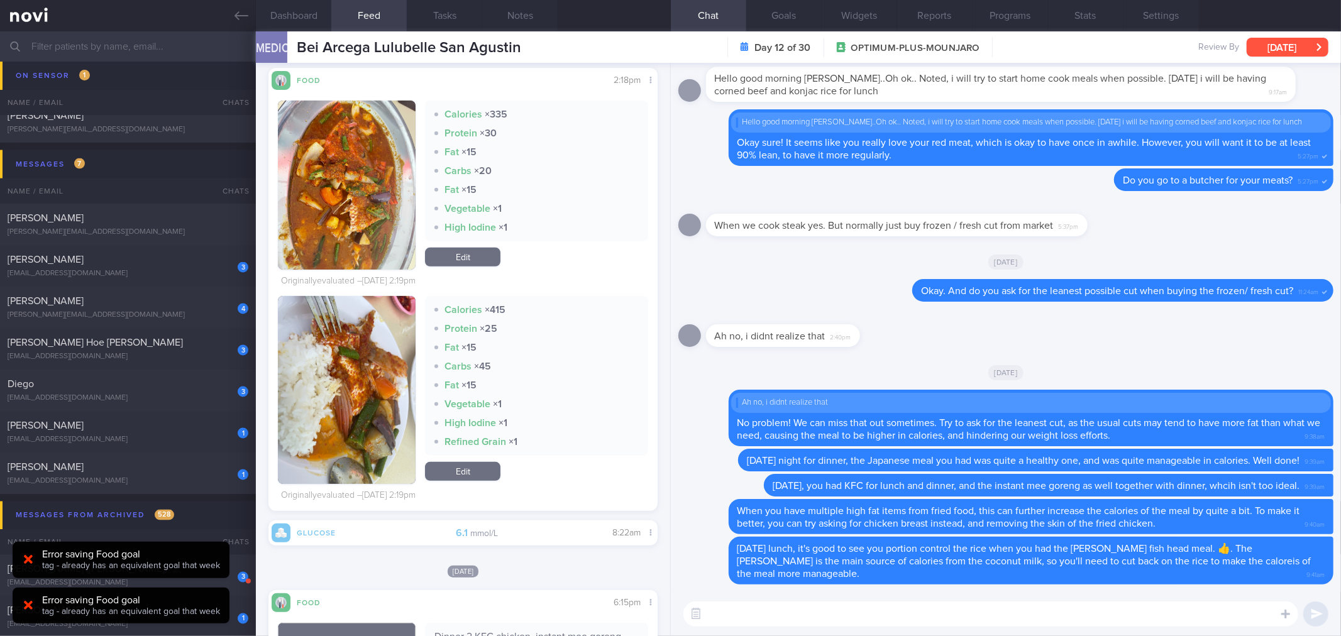
click at [1278, 52] on button "[DATE]" at bounding box center [1287, 47] width 82 height 19
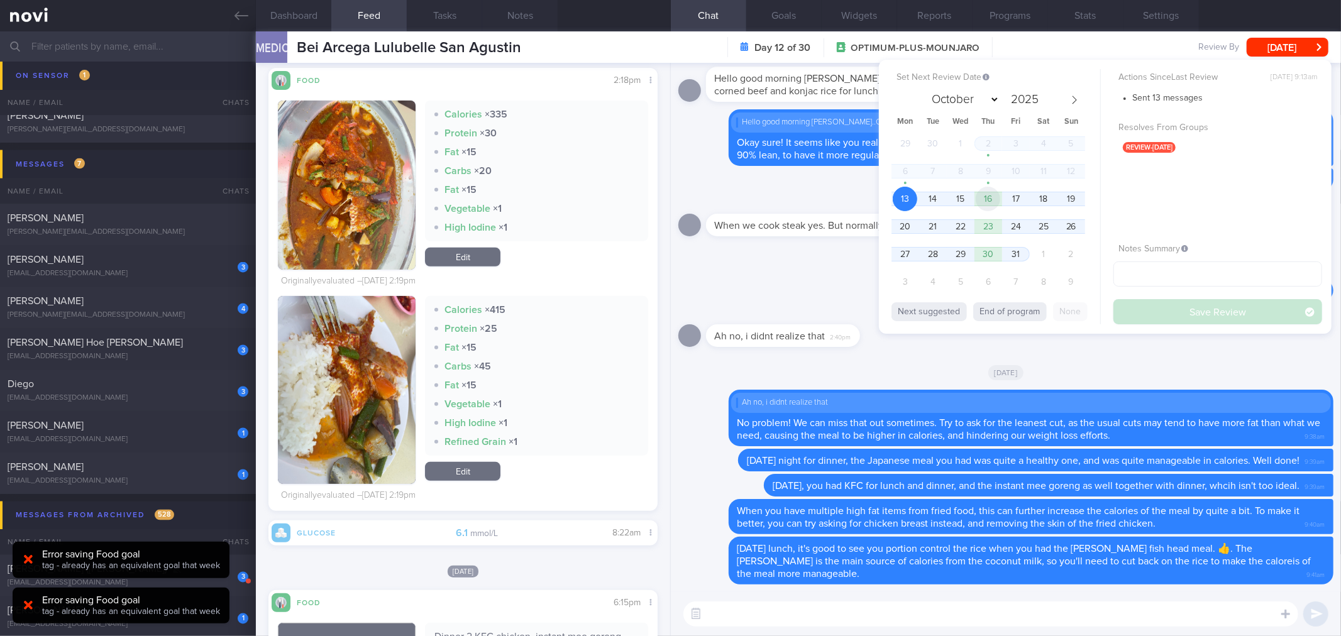
click at [994, 192] on span "16" at bounding box center [987, 199] width 25 height 25
click at [1158, 306] on button "Save Review" at bounding box center [1217, 311] width 209 height 25
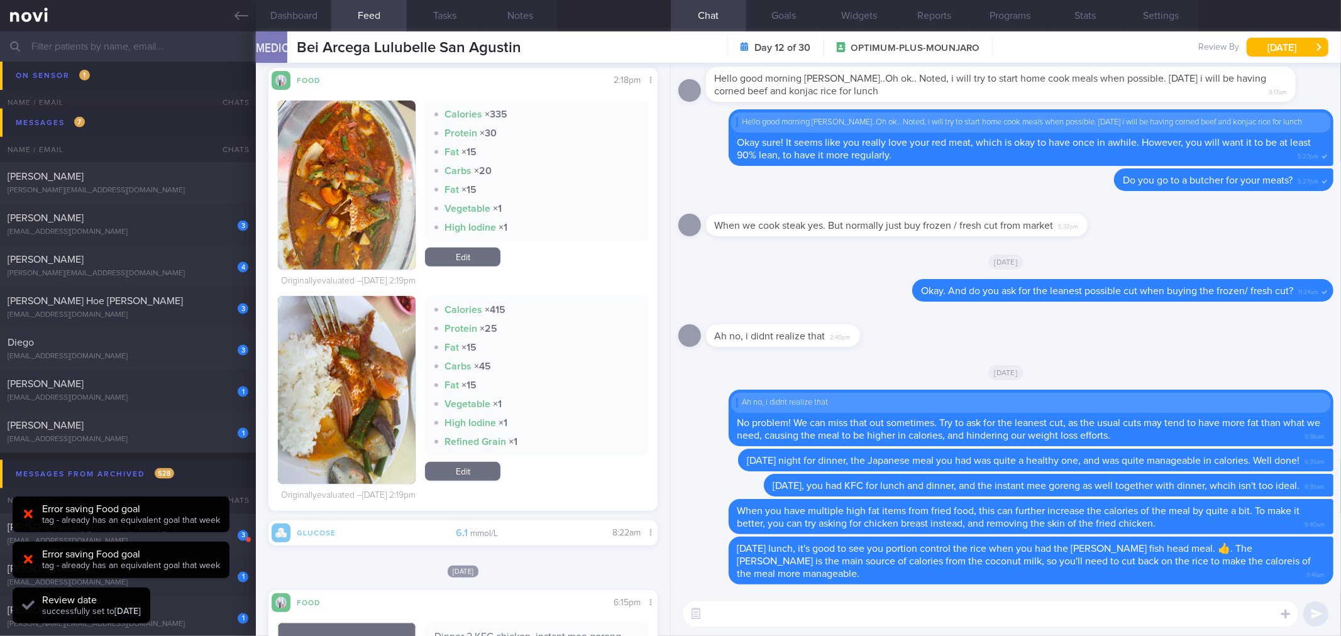
scroll to position [1529, 0]
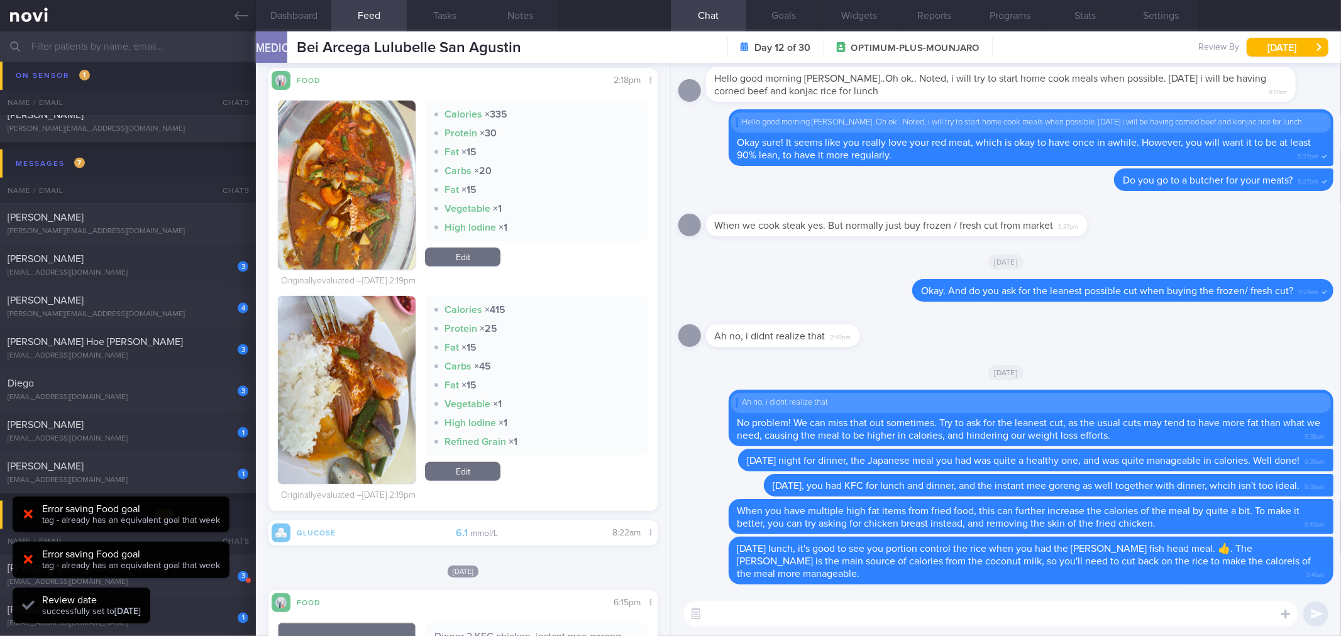
click at [756, 614] on textarea at bounding box center [990, 613] width 615 height 25
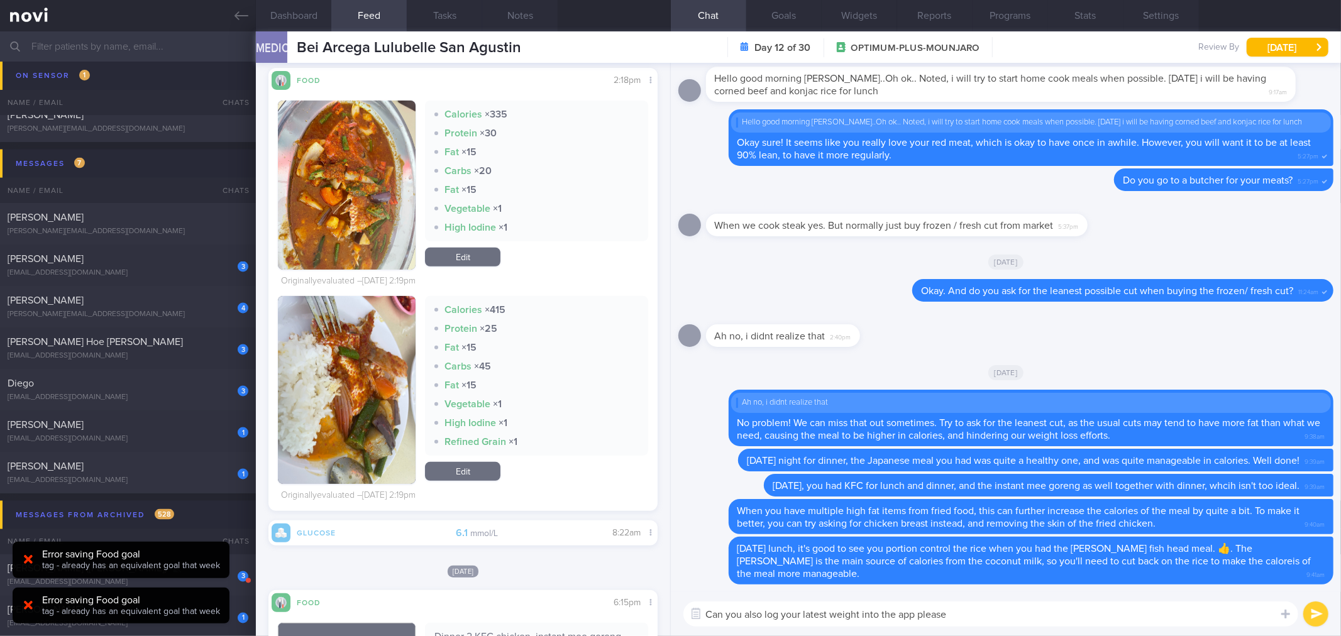
type textarea "Can you also log your latest weight into the app please?"
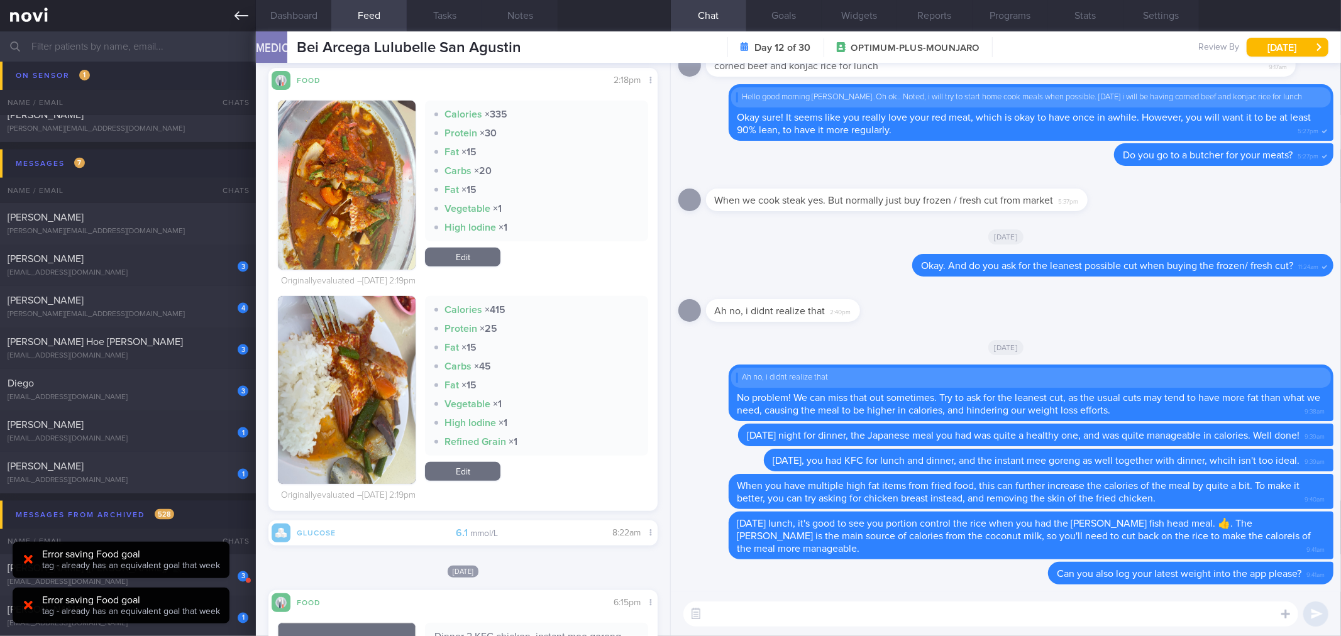
click at [240, 20] on icon at bounding box center [241, 16] width 14 height 14
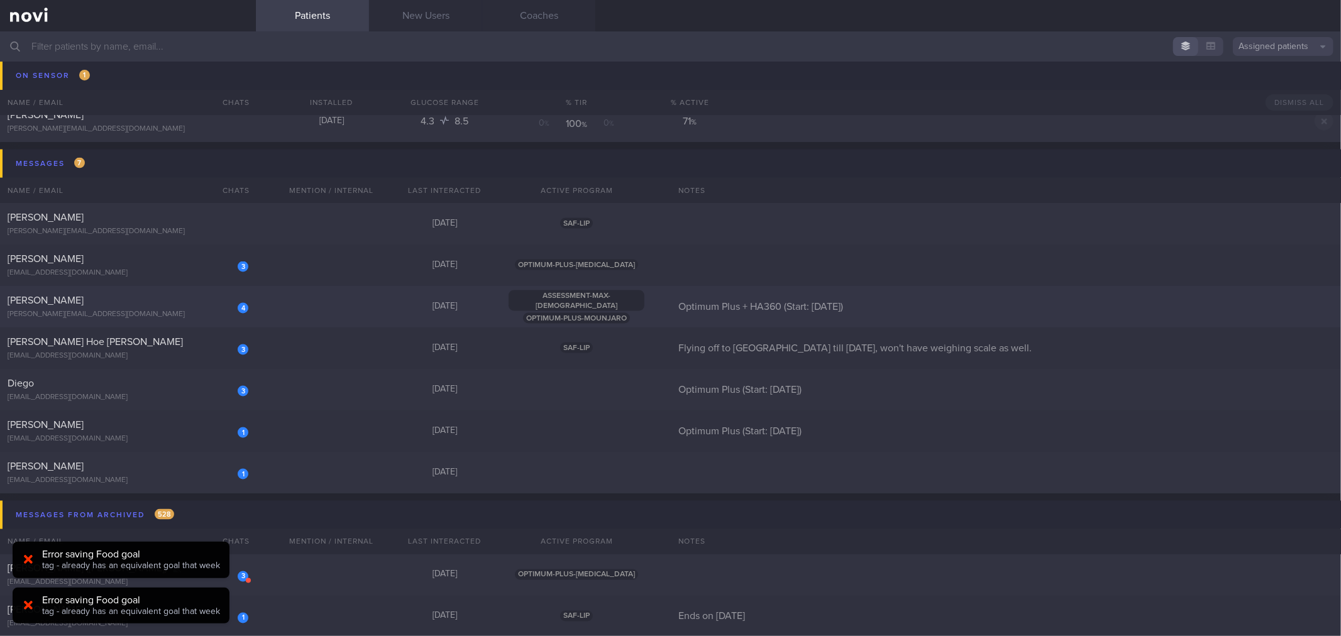
click at [199, 312] on div "[PERSON_NAME][EMAIL_ADDRESS][DOMAIN_NAME]" at bounding box center [128, 314] width 241 height 9
select select "10"
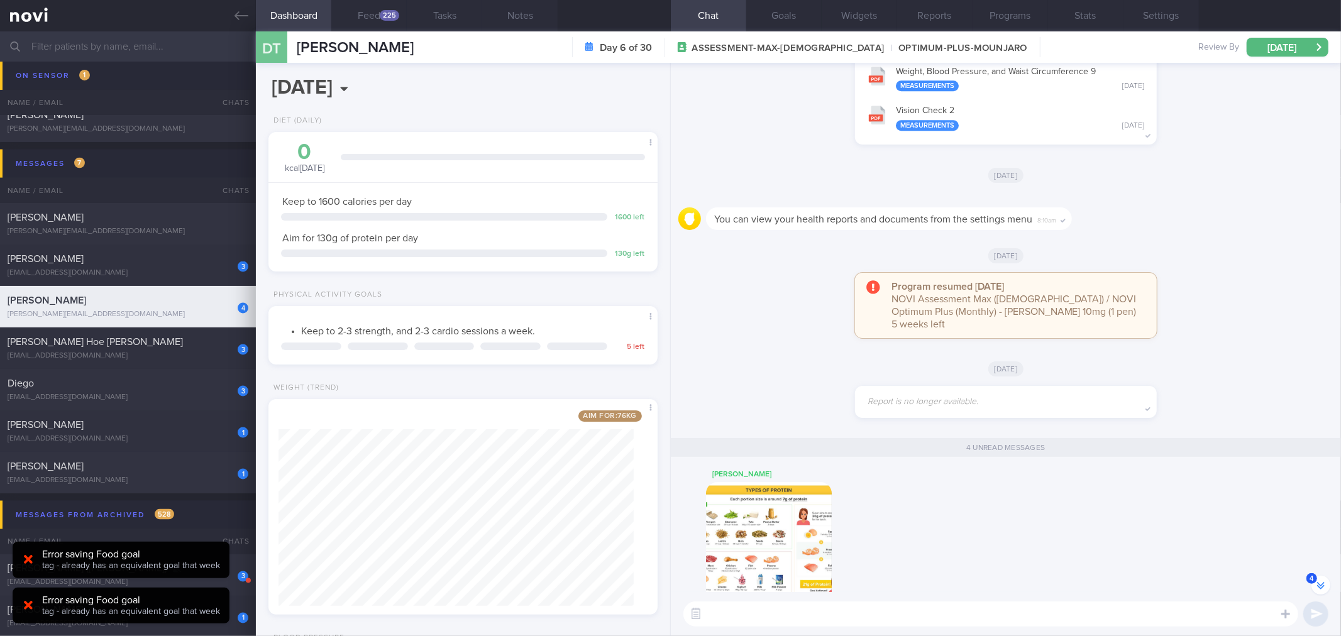
scroll to position [-278, 0]
click at [253, 20] on link at bounding box center [128, 15] width 256 height 31
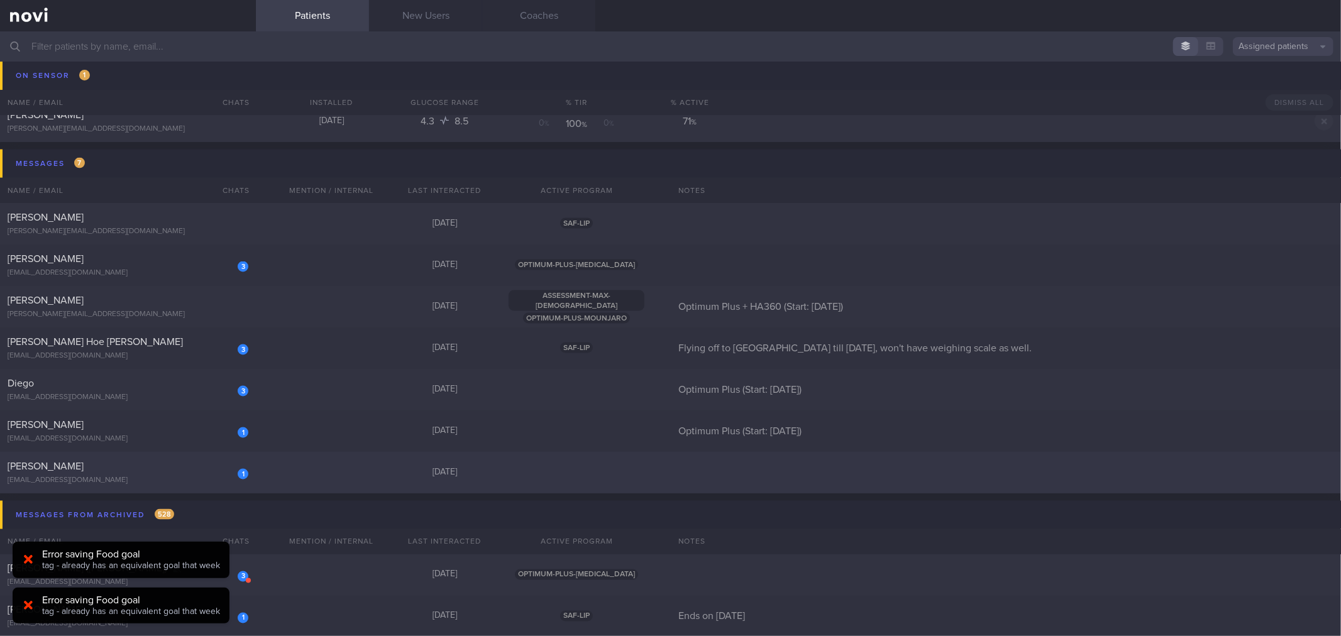
click at [294, 468] on div "1 [PERSON_NAME] [EMAIL_ADDRESS][DOMAIN_NAME] [DATE]" at bounding box center [670, 472] width 1341 height 41
select select "9"
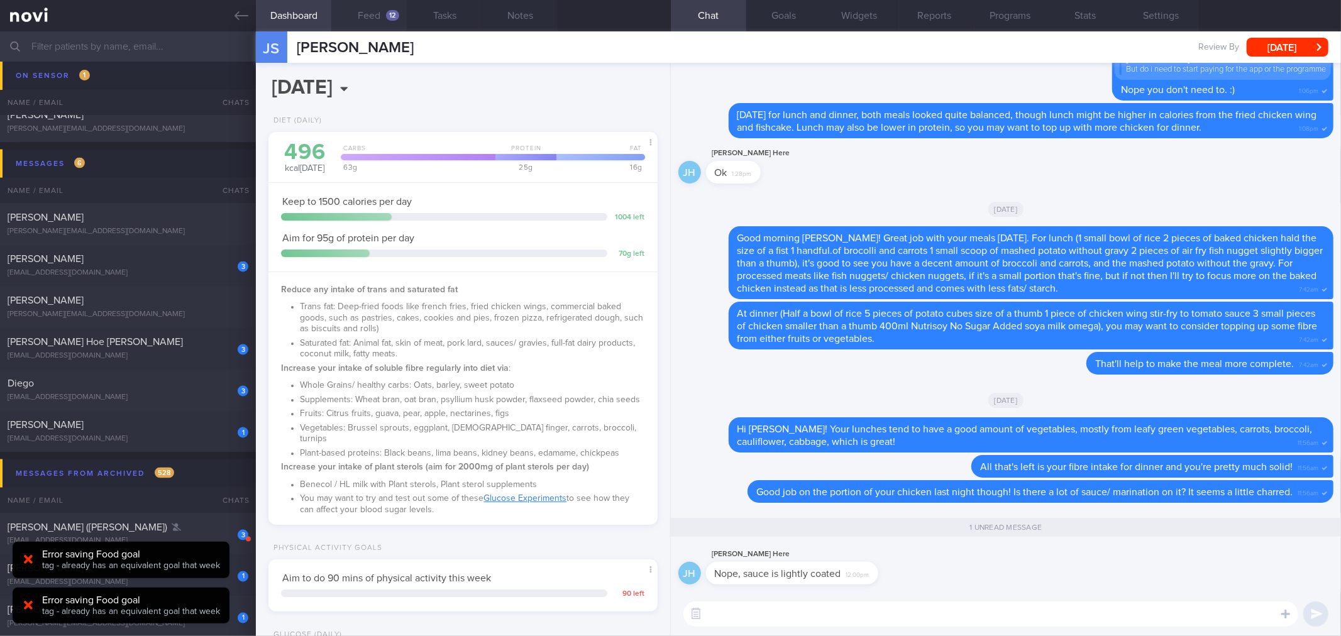
click at [378, 16] on button "Feed 12" at bounding box center [368, 15] width 75 height 31
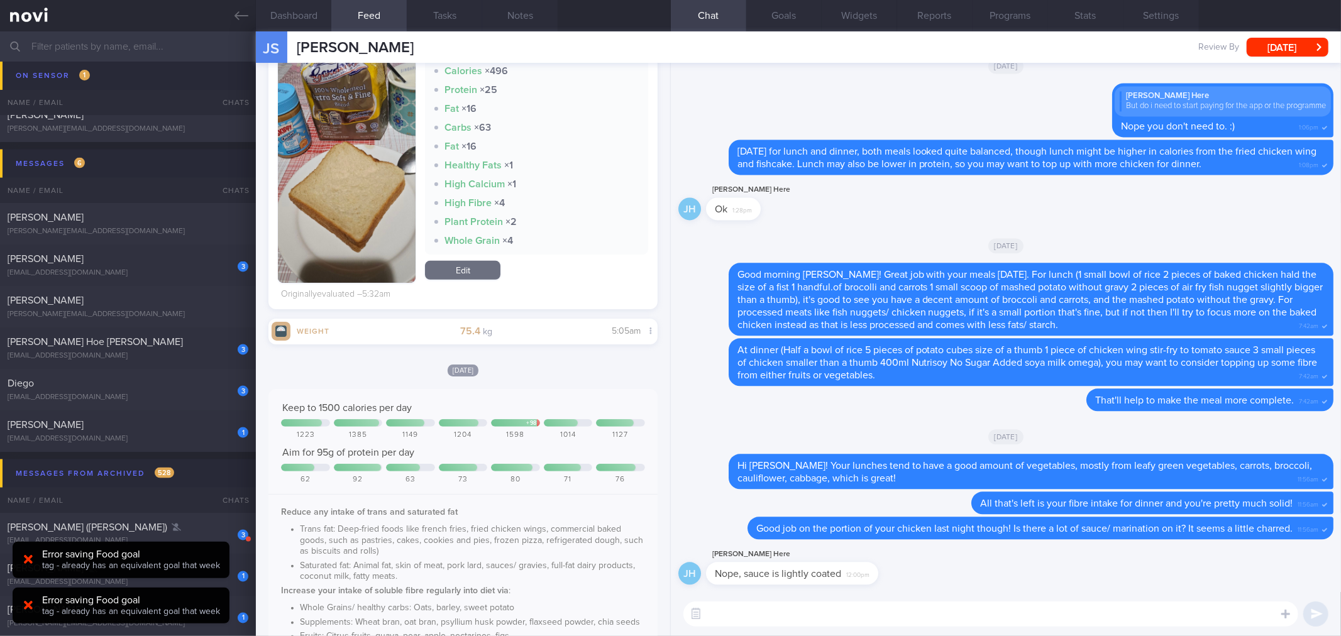
scroll to position [768, 0]
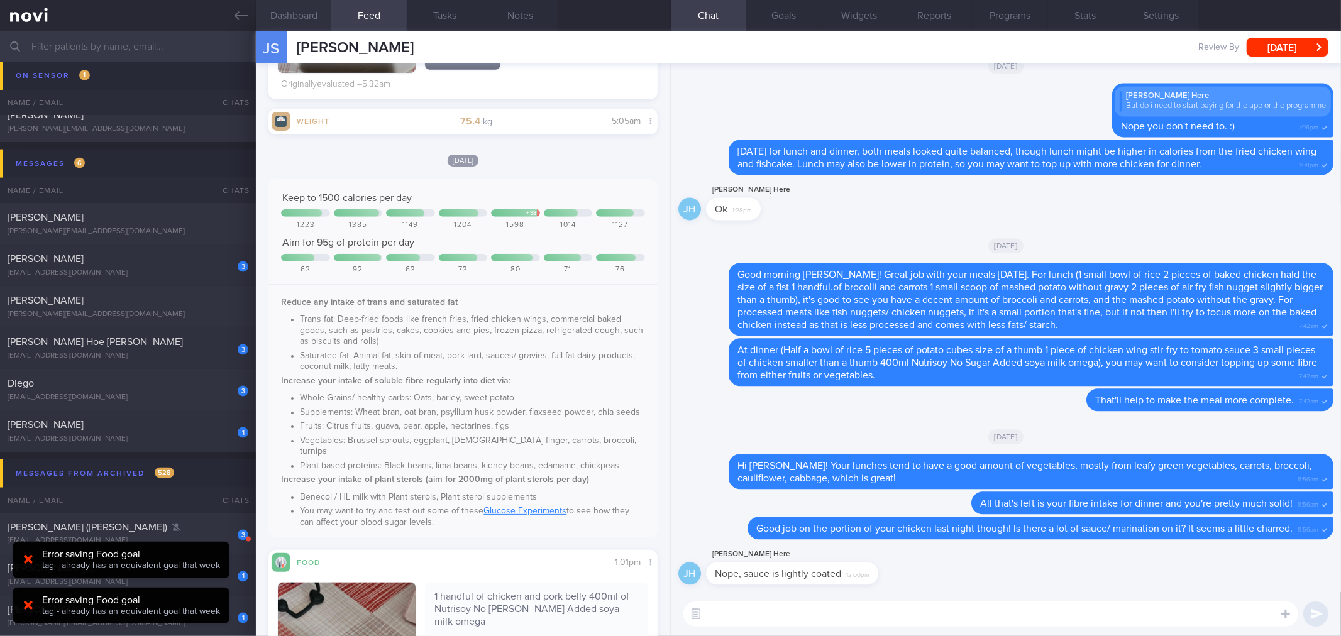
click at [321, 13] on button "Dashboard" at bounding box center [293, 15] width 75 height 31
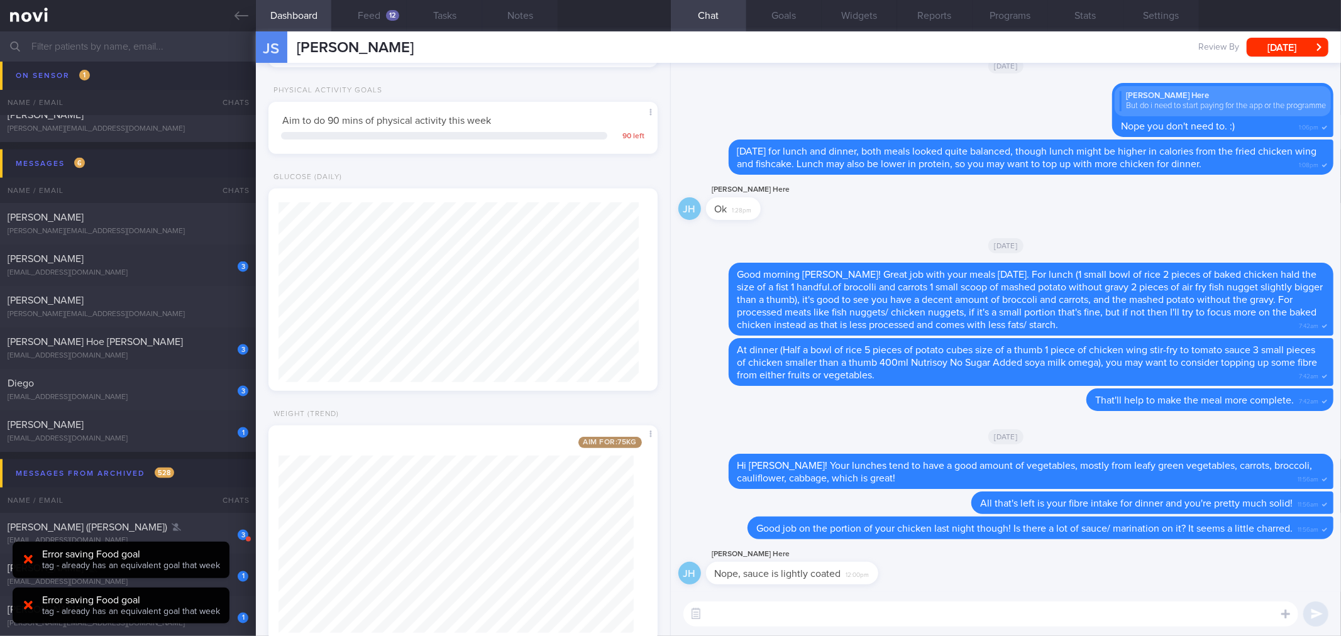
scroll to position [494, 0]
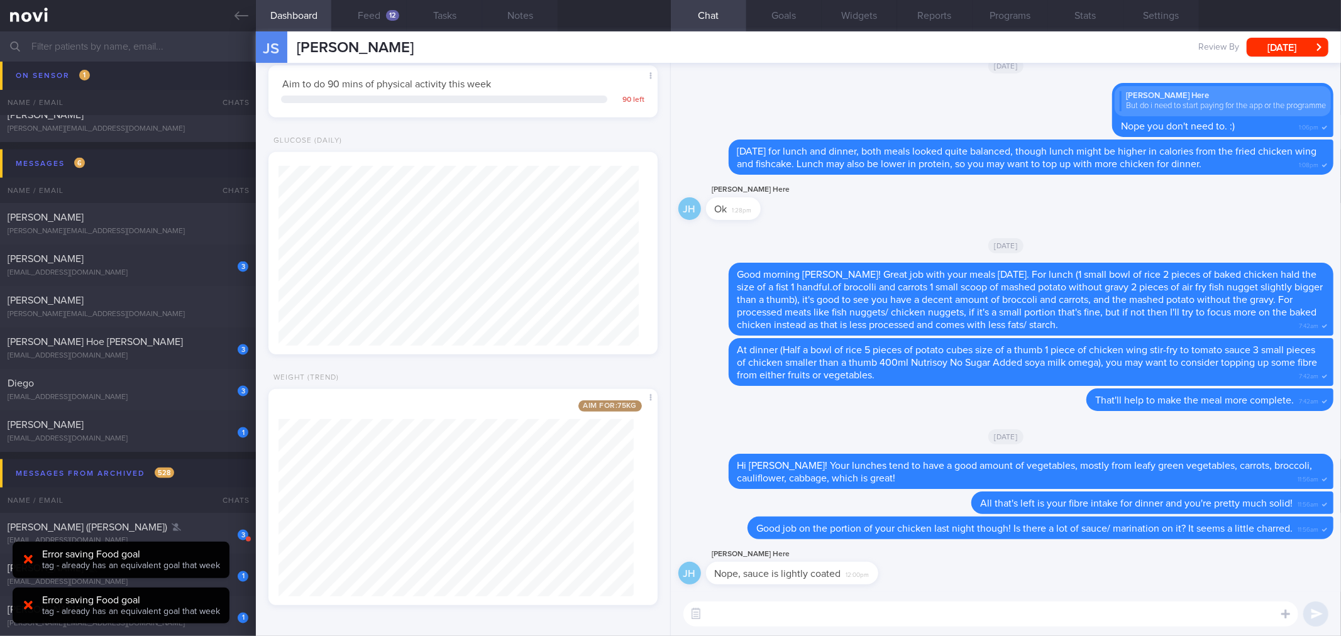
click at [934, 626] on textarea at bounding box center [990, 613] width 615 height 25
drag, startPoint x: 870, startPoint y: 581, endPoint x: 1100, endPoint y: 581, distance: 230.0
click at [1100, 581] on div "JH [PERSON_NAME] Here Nope, sauce is lightly coated 12:00pm" at bounding box center [1005, 569] width 655 height 45
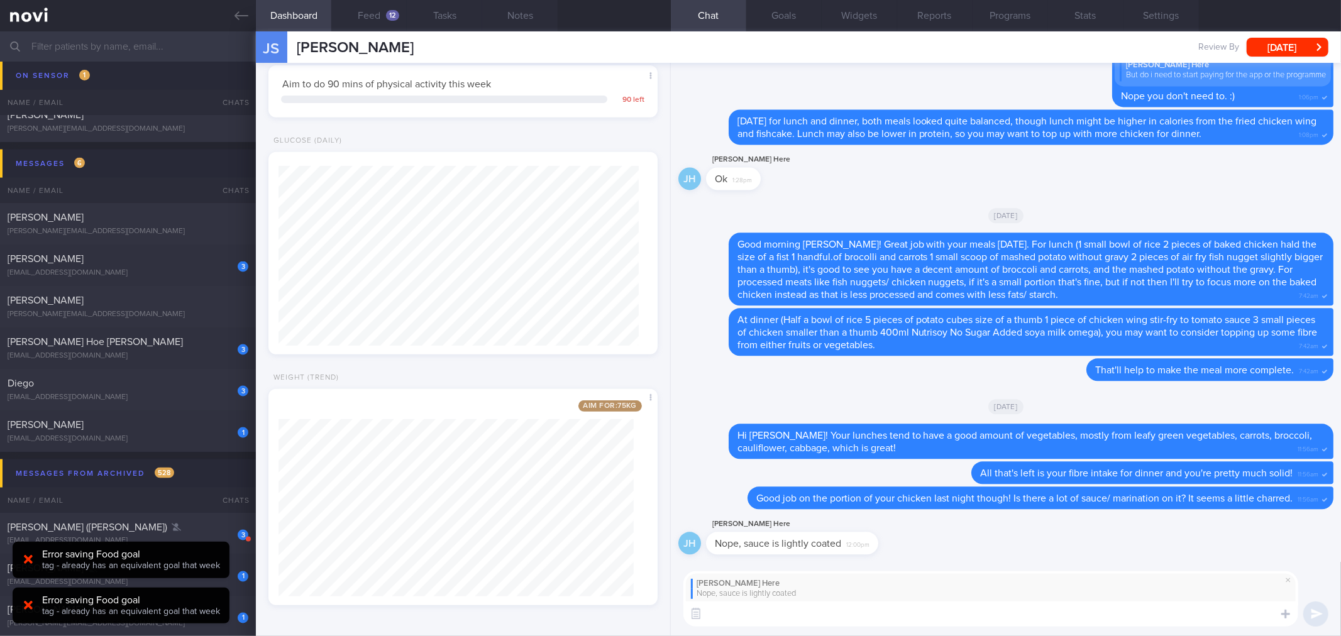
scroll to position [0, 0]
click at [390, 11] on div "12" at bounding box center [392, 15] width 13 height 11
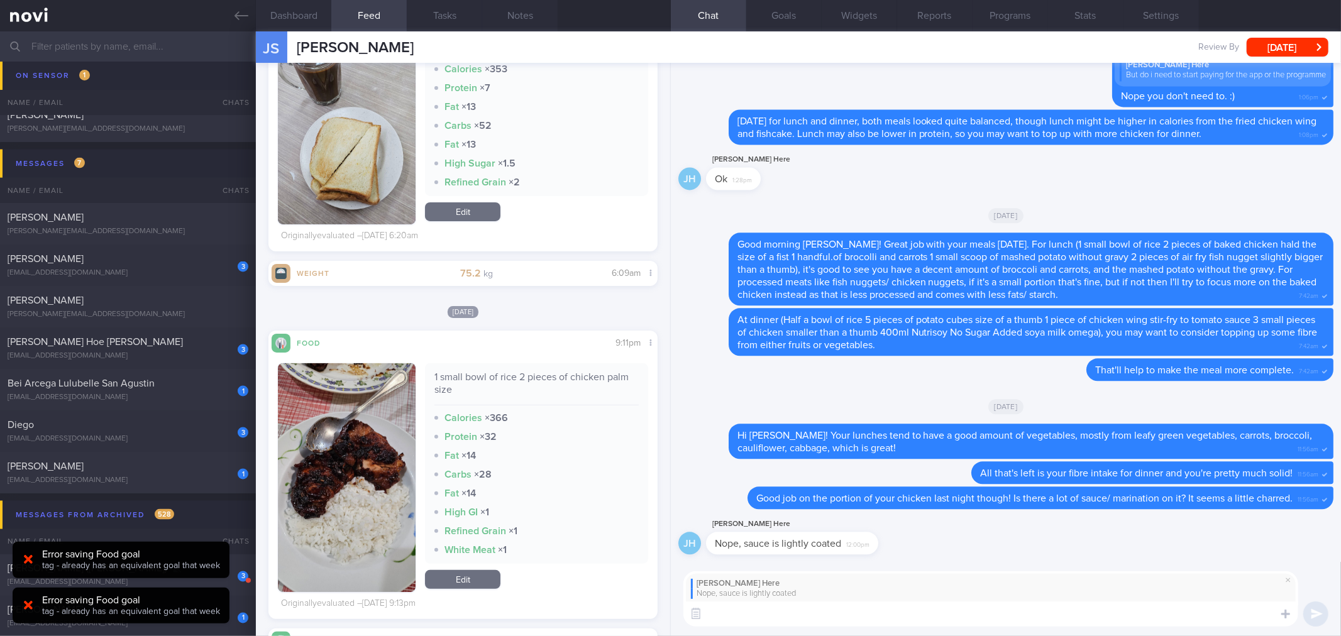
scroll to position [4609, 0]
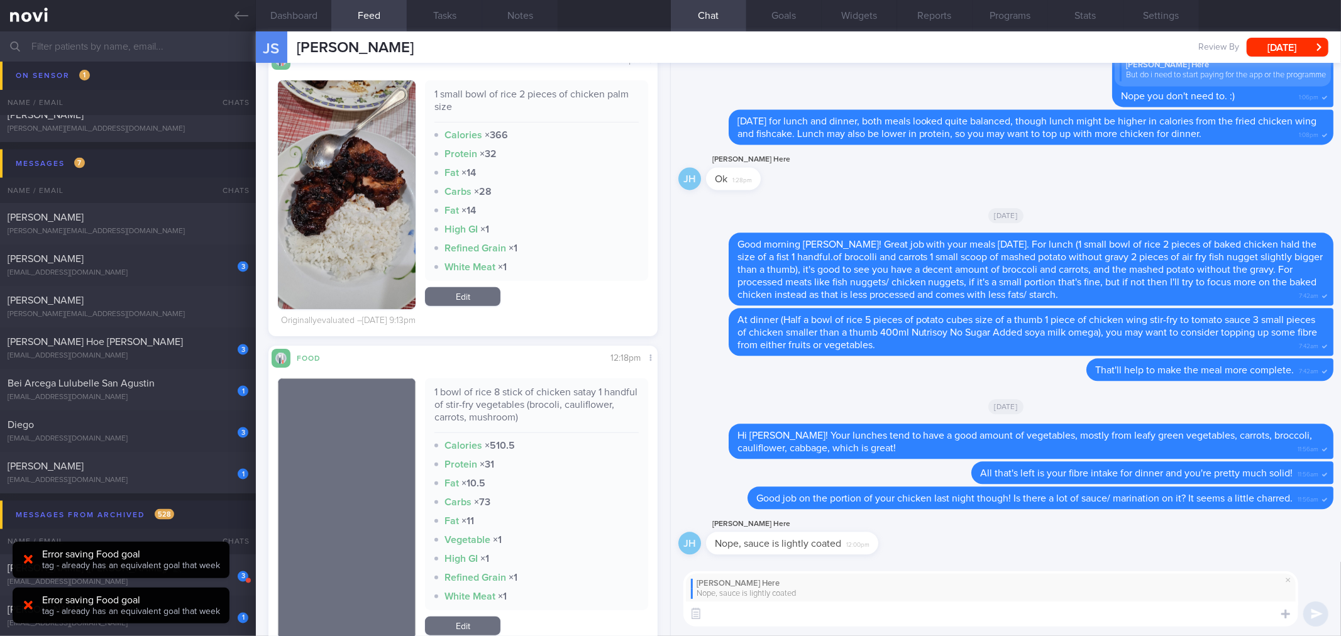
click at [136, 557] on div "Error saving Food goal" at bounding box center [131, 554] width 178 height 13
click at [142, 603] on div "Error saving Food goal" at bounding box center [131, 600] width 178 height 13
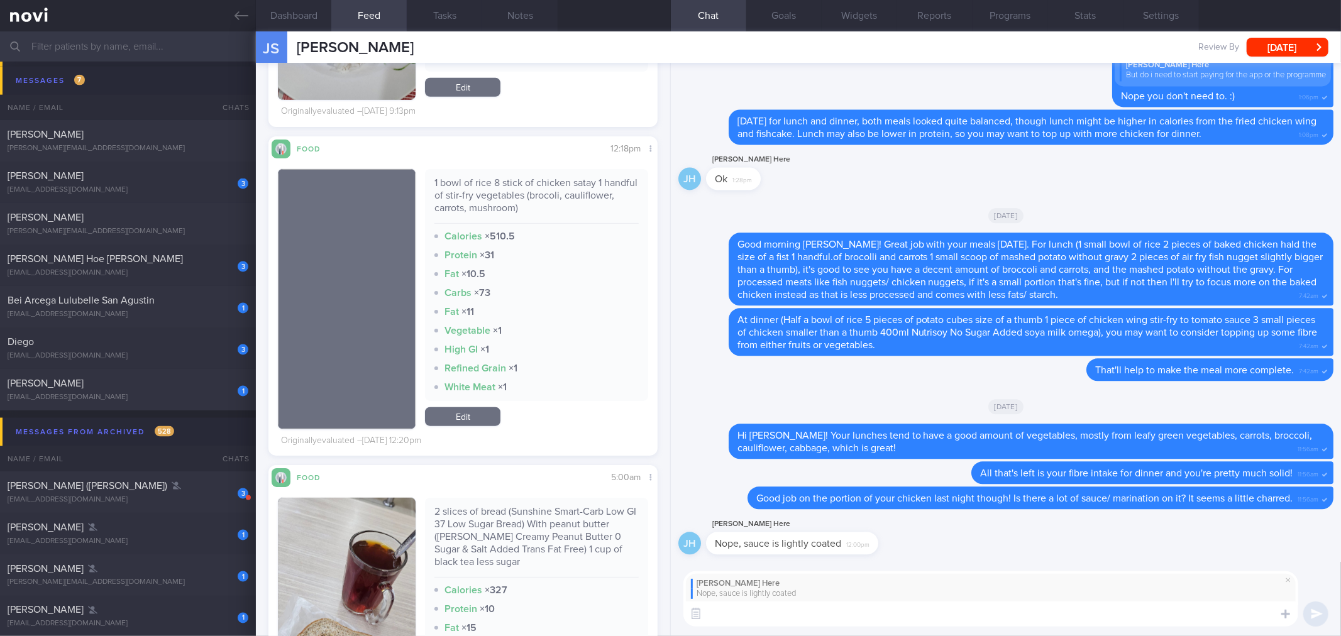
scroll to position [1405, 0]
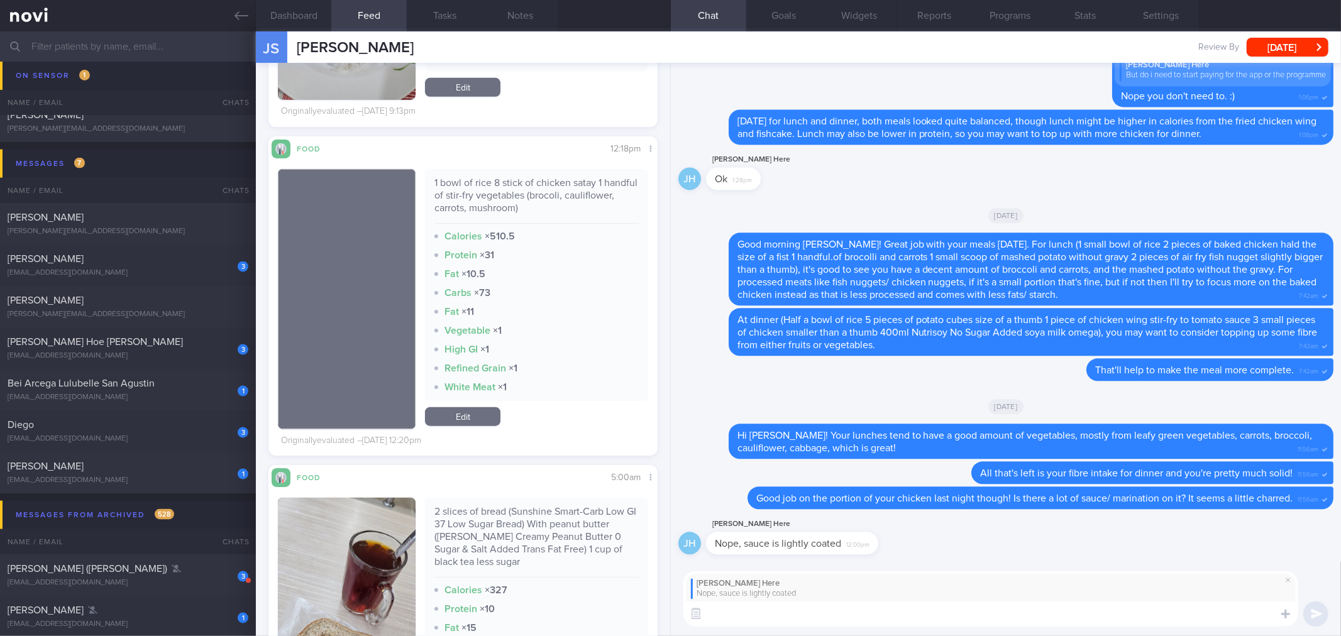
click at [862, 623] on textarea at bounding box center [990, 613] width 615 height 25
click at [825, 617] on textarea at bounding box center [990, 613] width 615 height 25
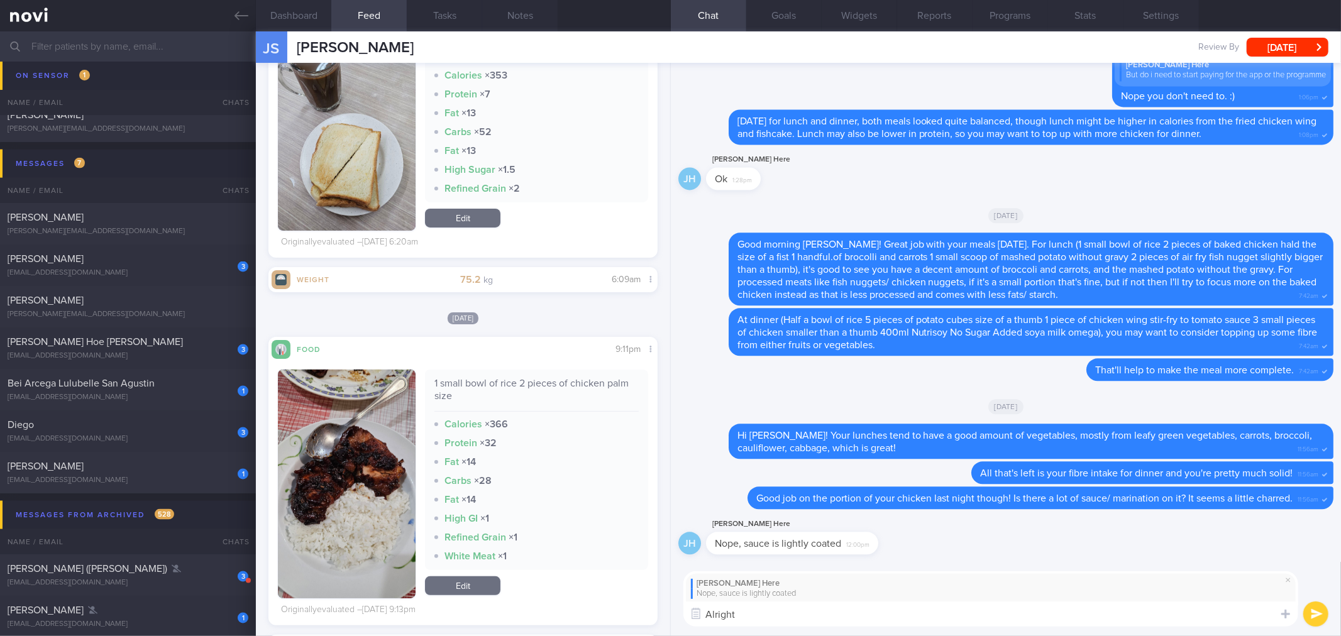
scroll to position [4400, 0]
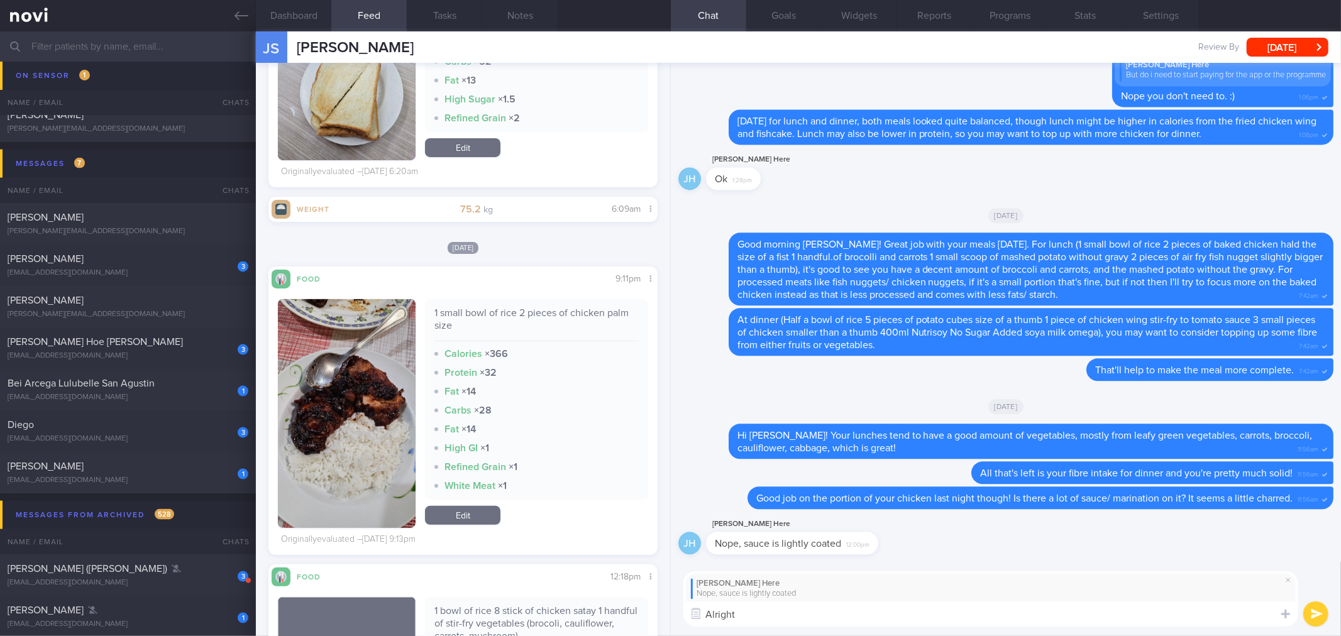
click at [392, 392] on img "button" at bounding box center [347, 413] width 138 height 229
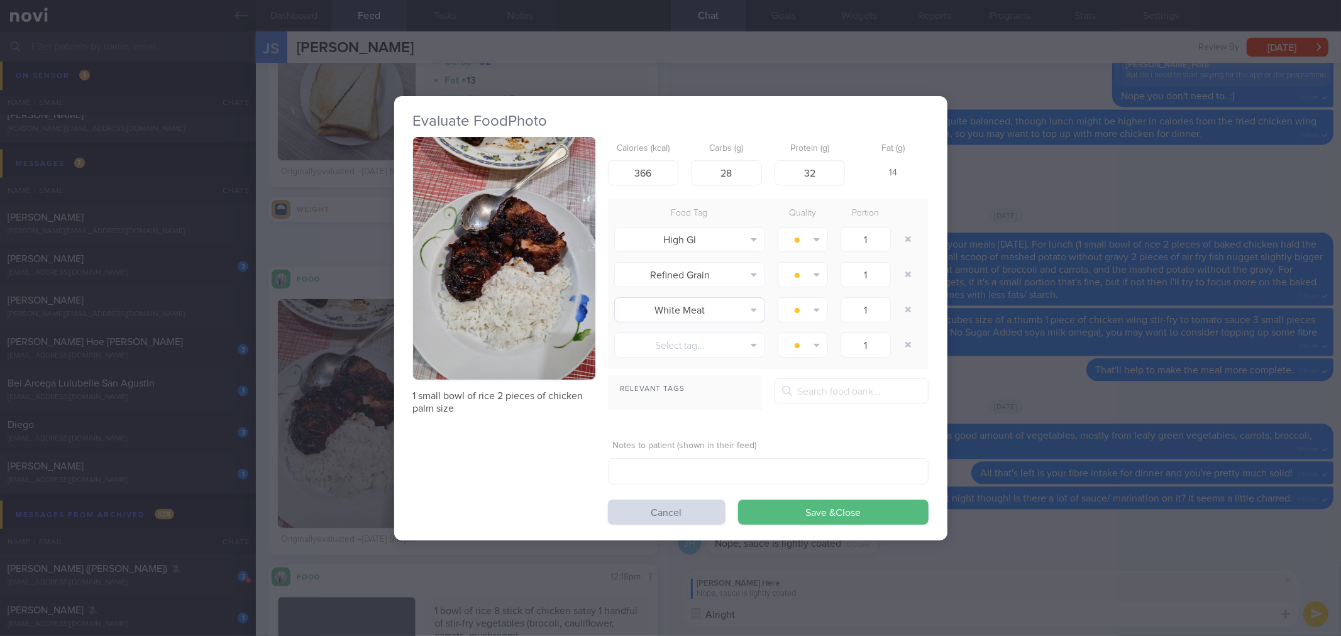
click at [510, 287] on button "button" at bounding box center [504, 258] width 182 height 243
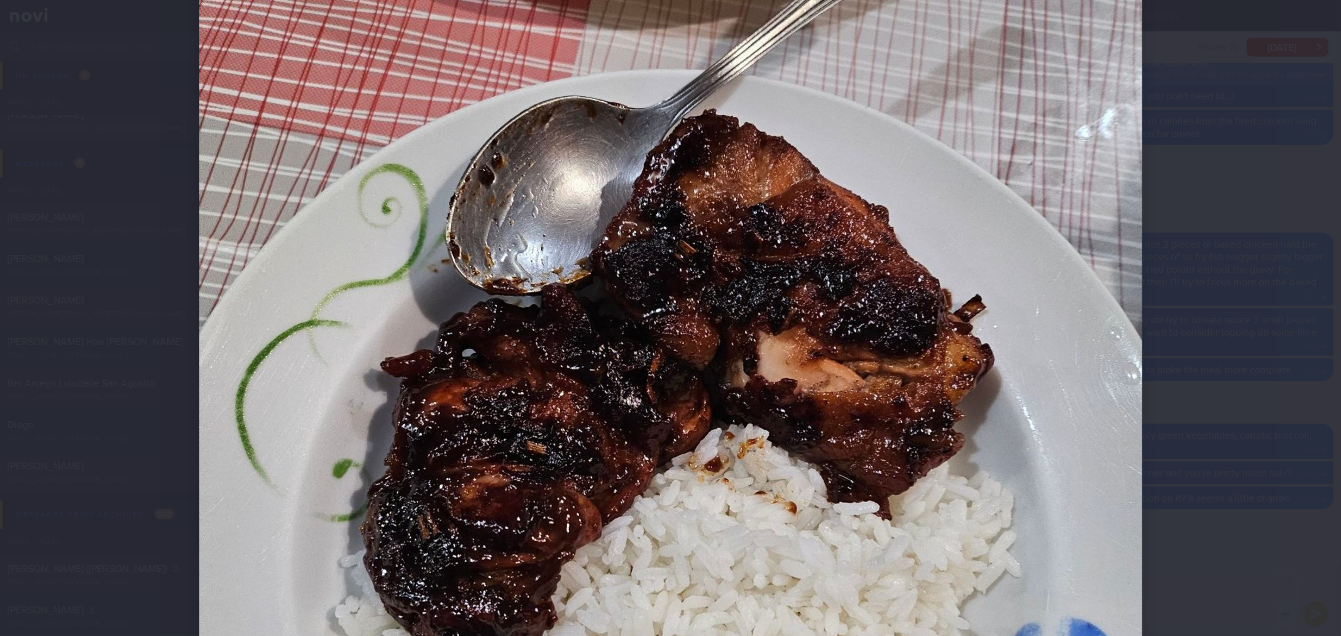
scroll to position [279, 0]
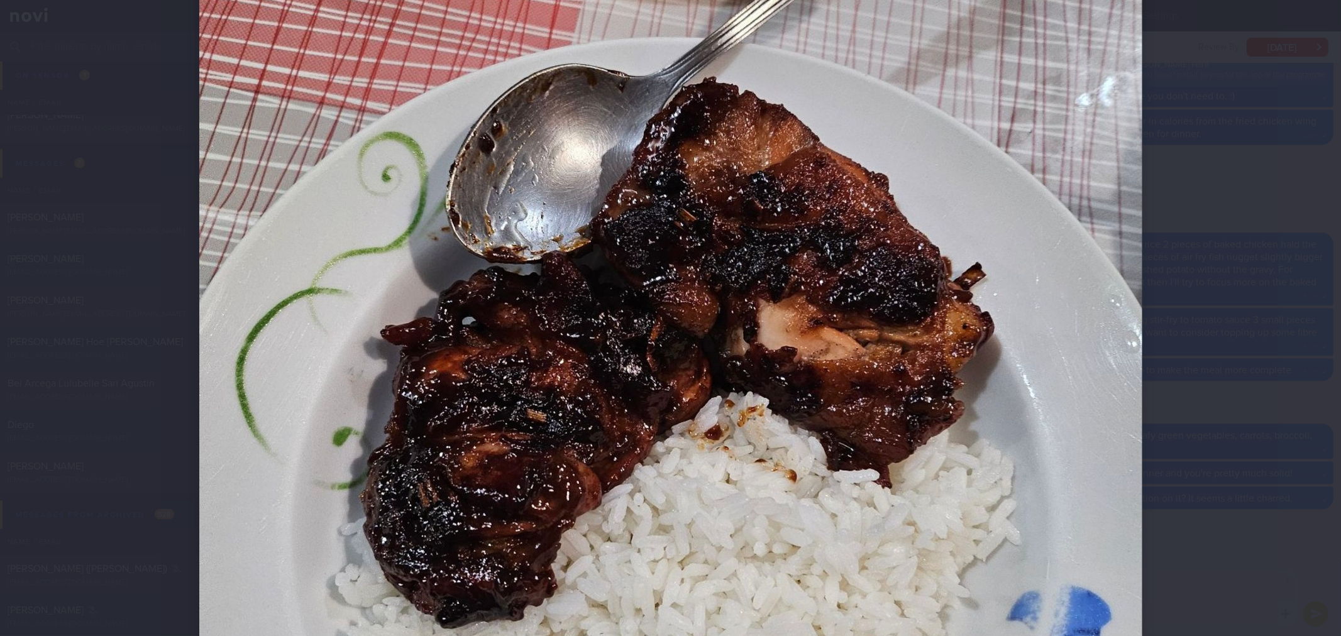
click at [1153, 318] on div at bounding box center [670, 400] width 1043 height 1358
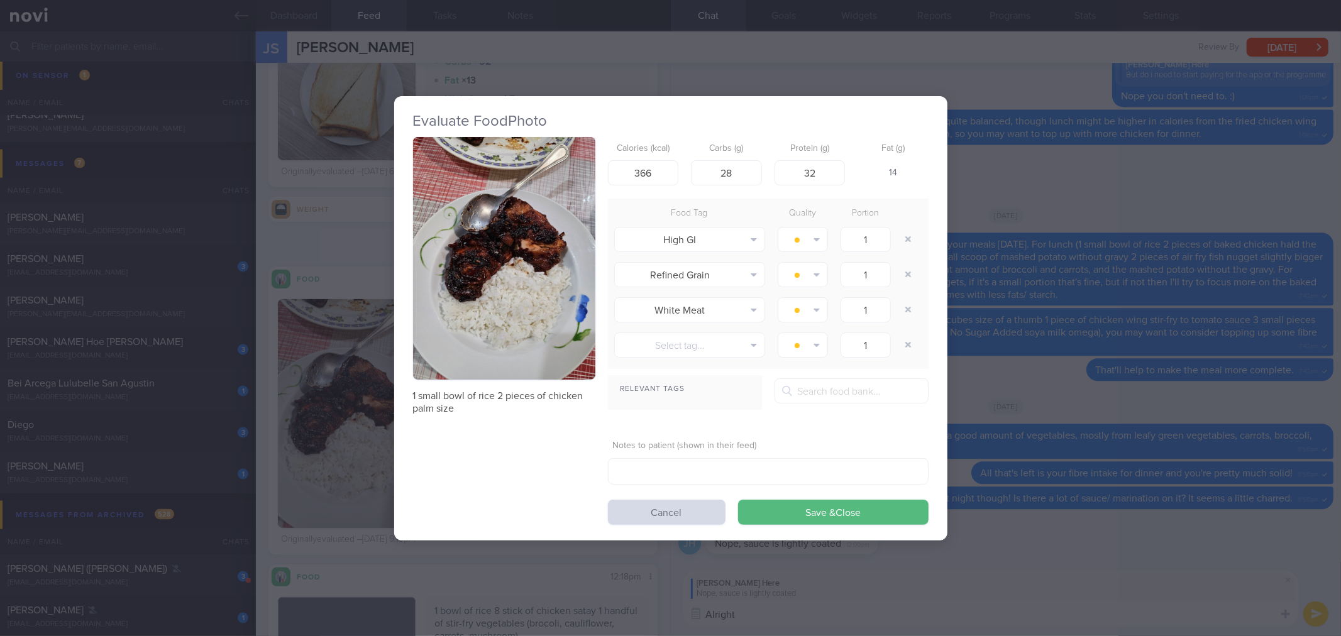
drag, startPoint x: 1153, startPoint y: 318, endPoint x: 970, endPoint y: 441, distance: 220.7
click at [1154, 318] on div "Evaluate Food Photo 1 small bowl of rice 2 pieces of chicken palm size Calories…" at bounding box center [670, 318] width 1341 height 636
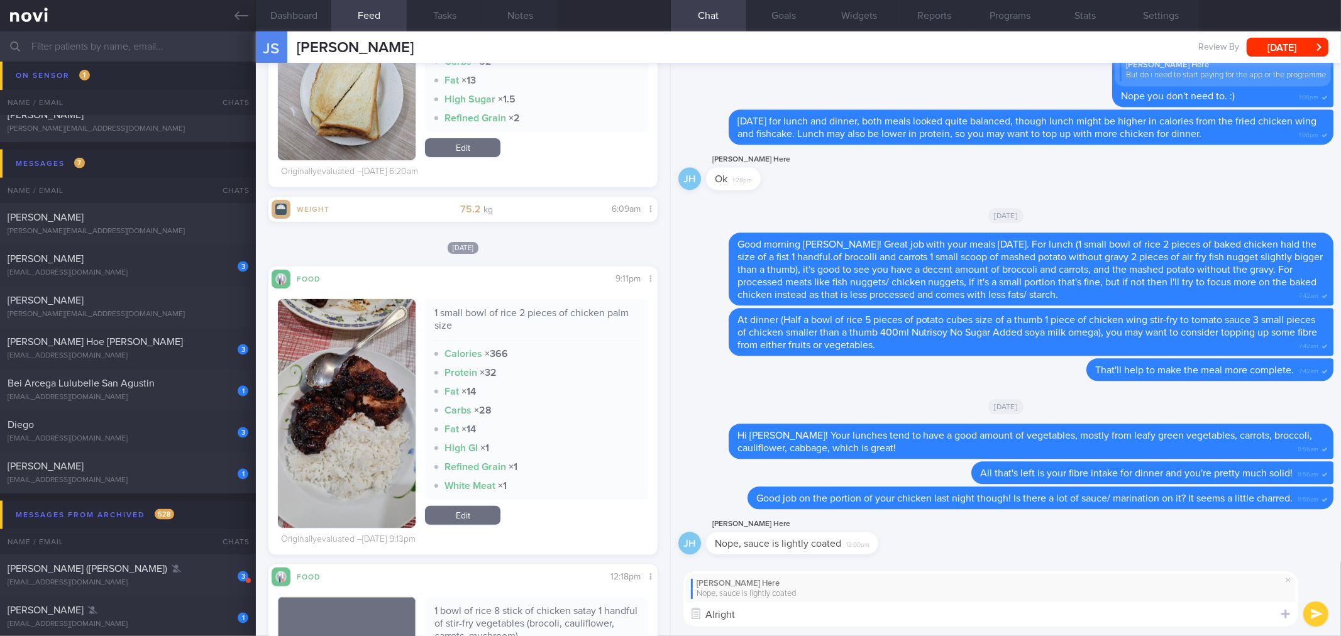
click at [793, 611] on textarea "Alright" at bounding box center [990, 613] width 615 height 25
type textarea "Alright that's good to know!"
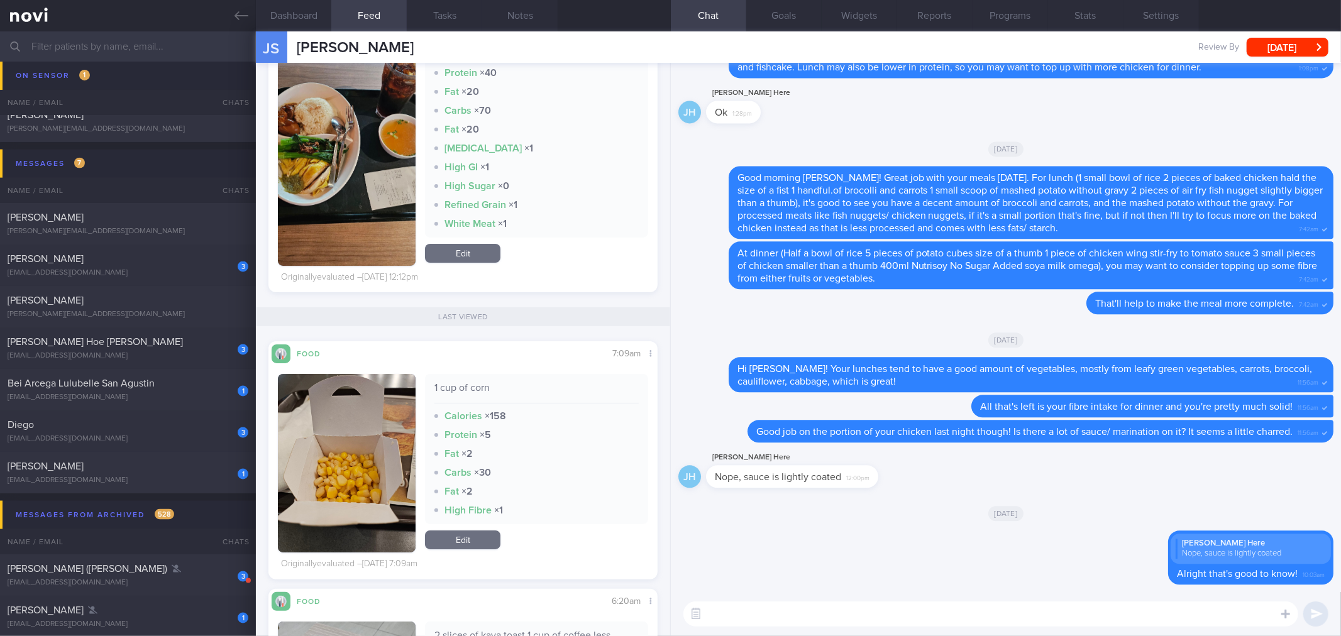
scroll to position [4050, 0]
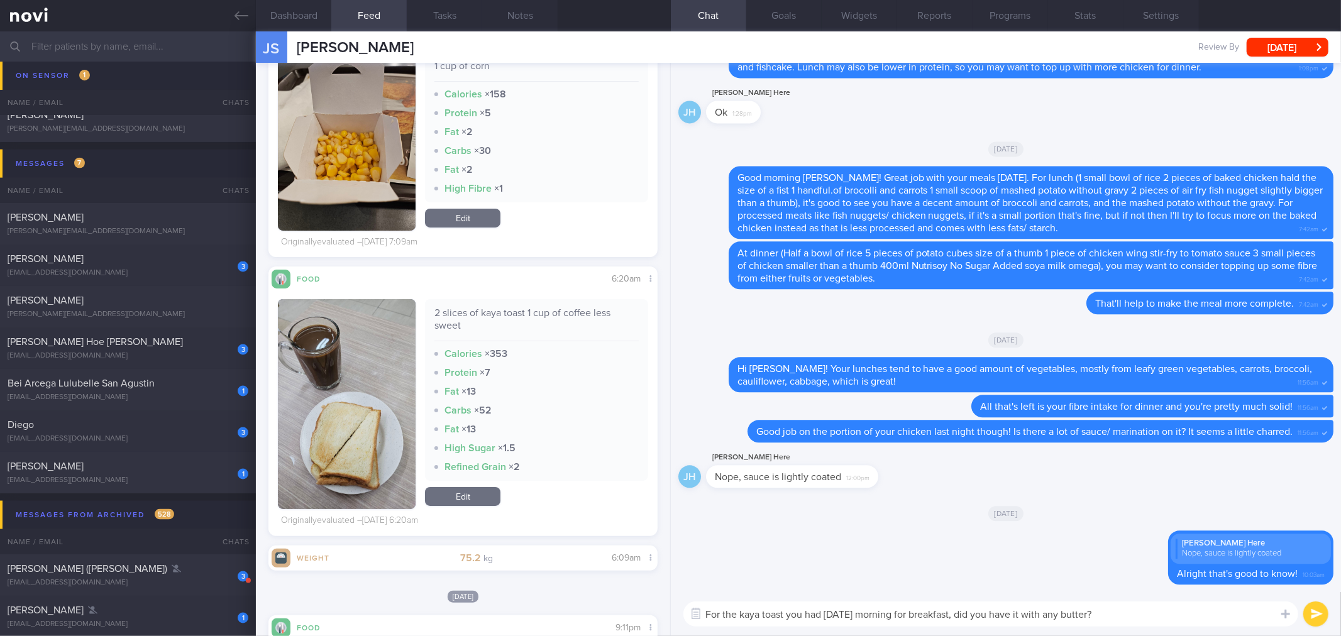
type textarea "For the kaya toast you had [DATE] morning for breakfast, did you have it with a…"
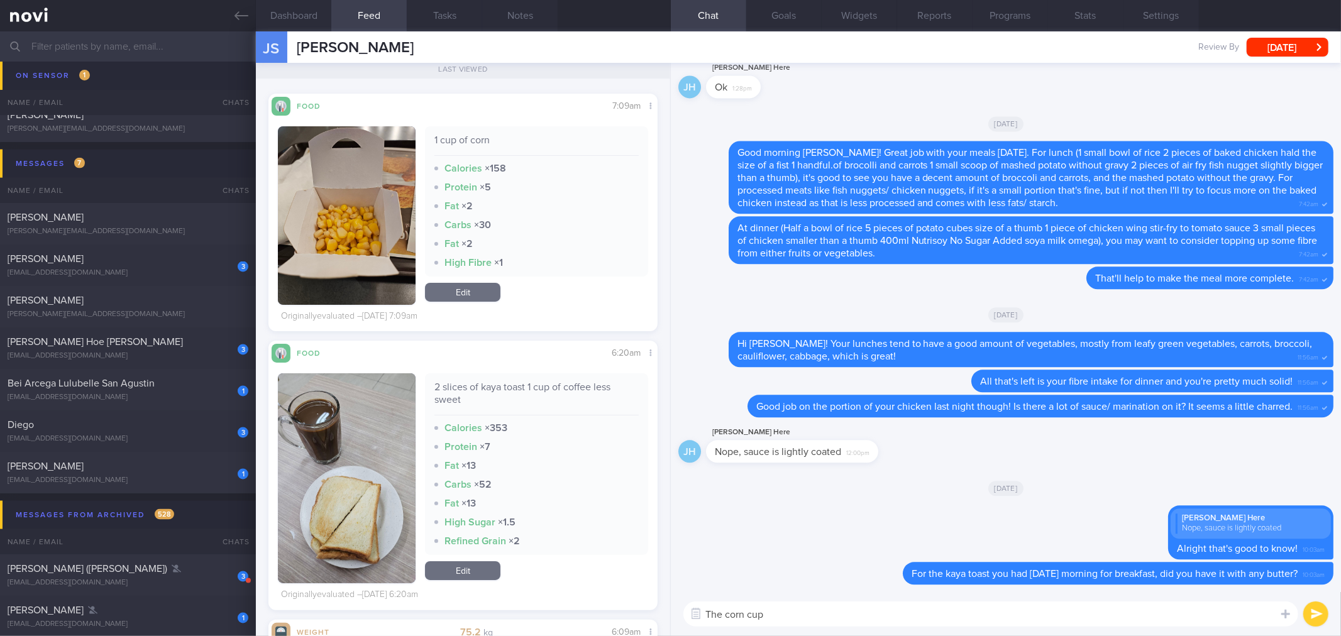
scroll to position [3841, 0]
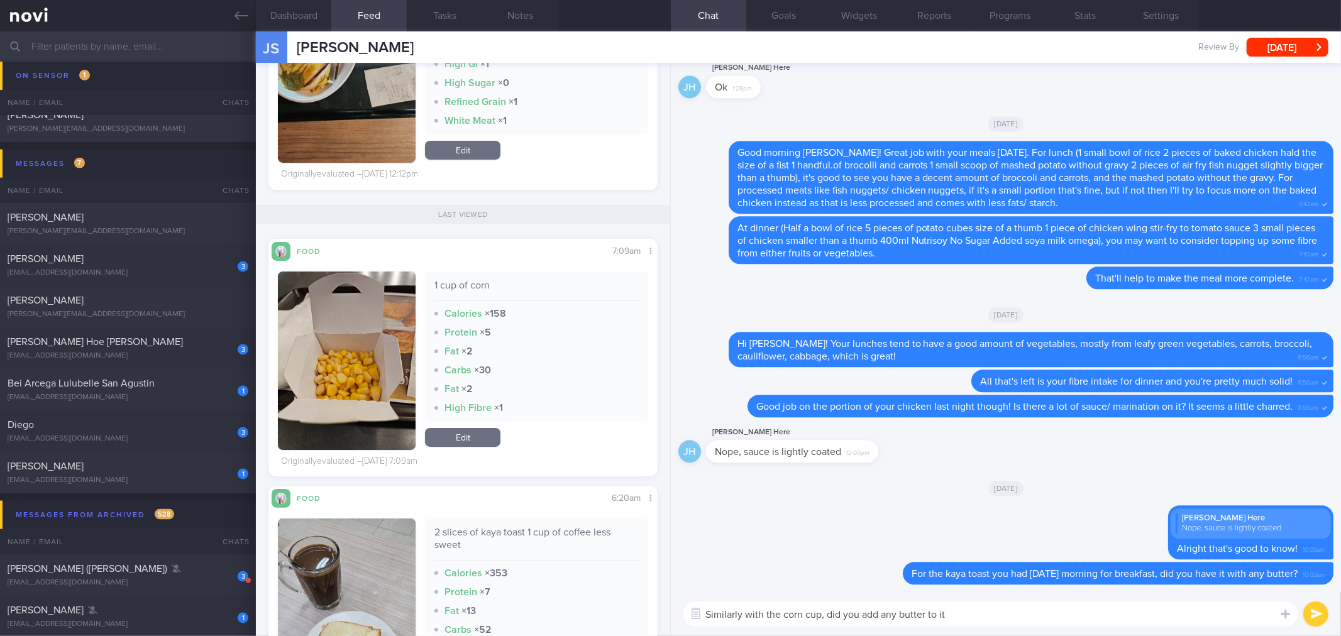
type textarea "Similarly with the corn cup, did you add any butter to it?"
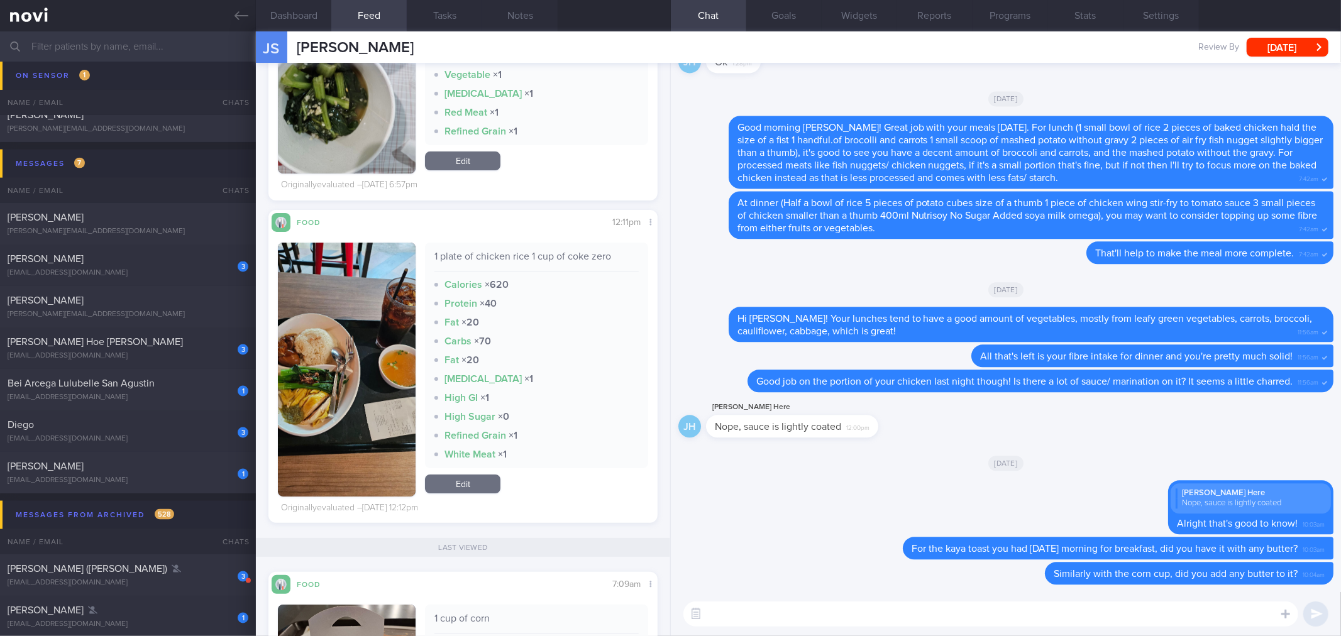
scroll to position [3491, 0]
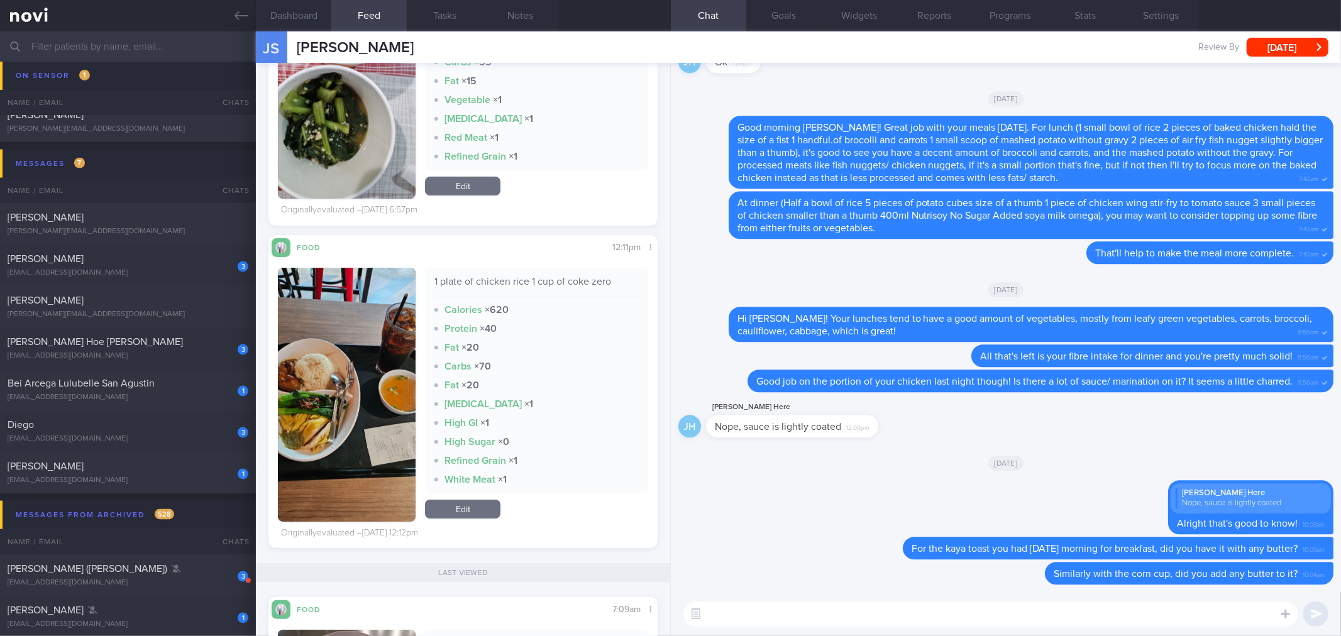
click at [348, 392] on button "button" at bounding box center [347, 395] width 138 height 254
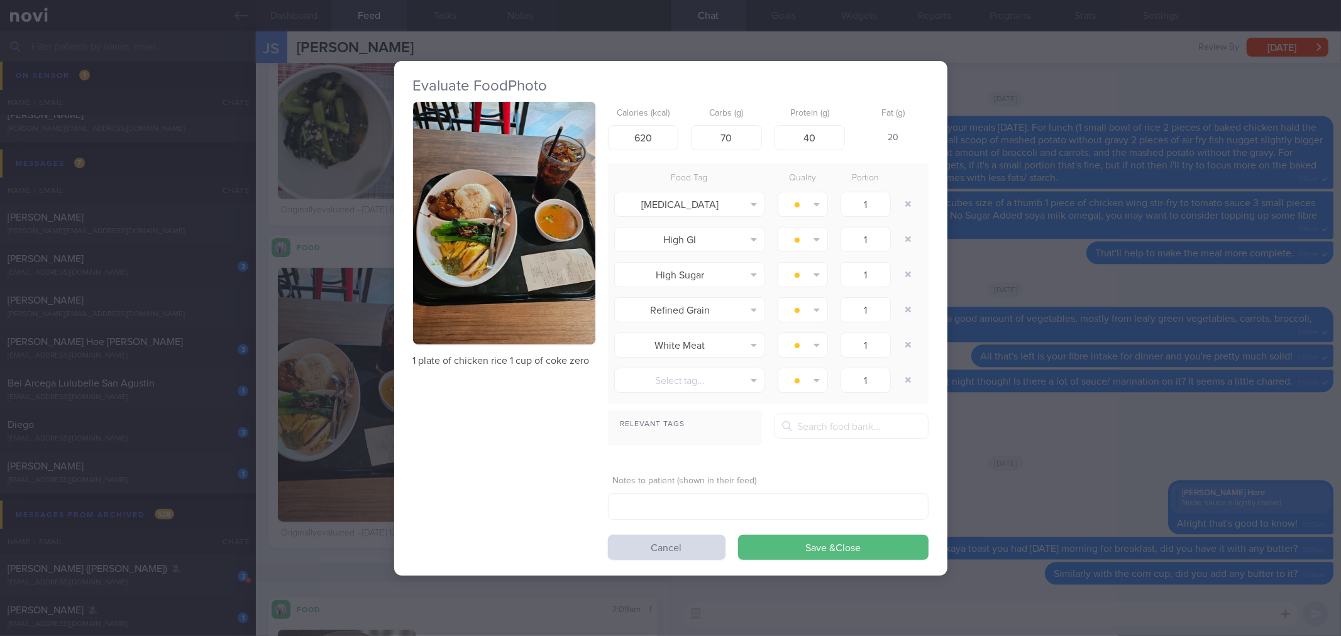
click at [471, 273] on button "button" at bounding box center [504, 223] width 182 height 243
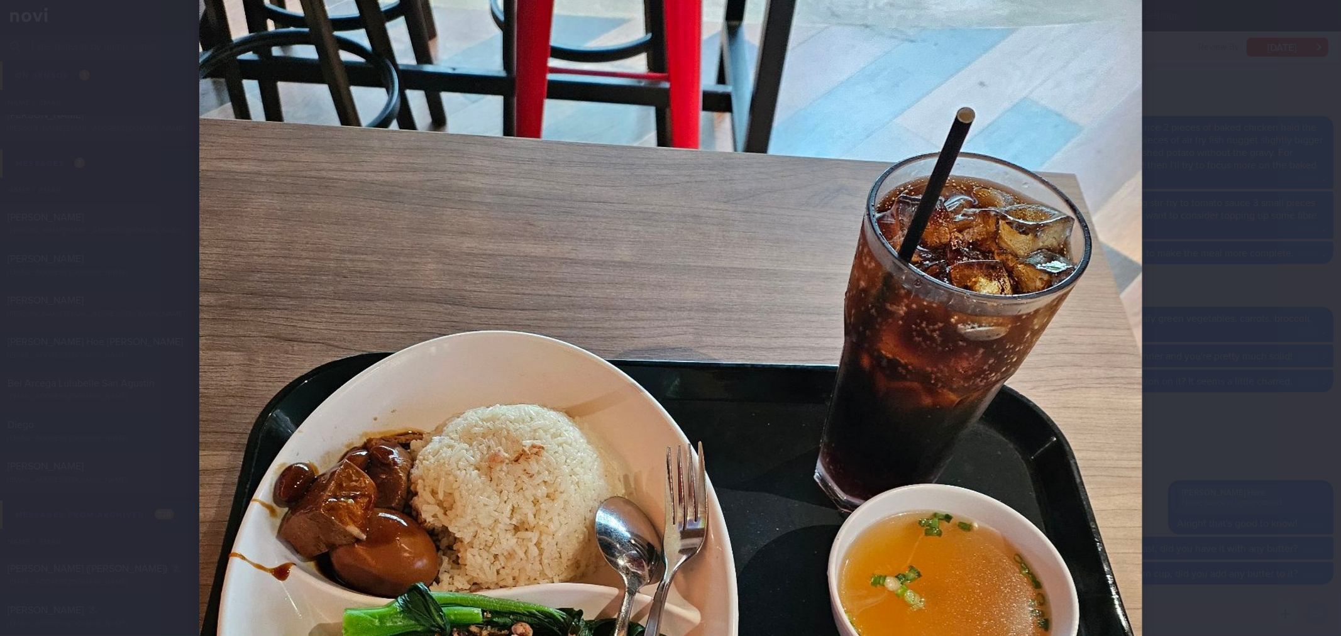
scroll to position [349, 0]
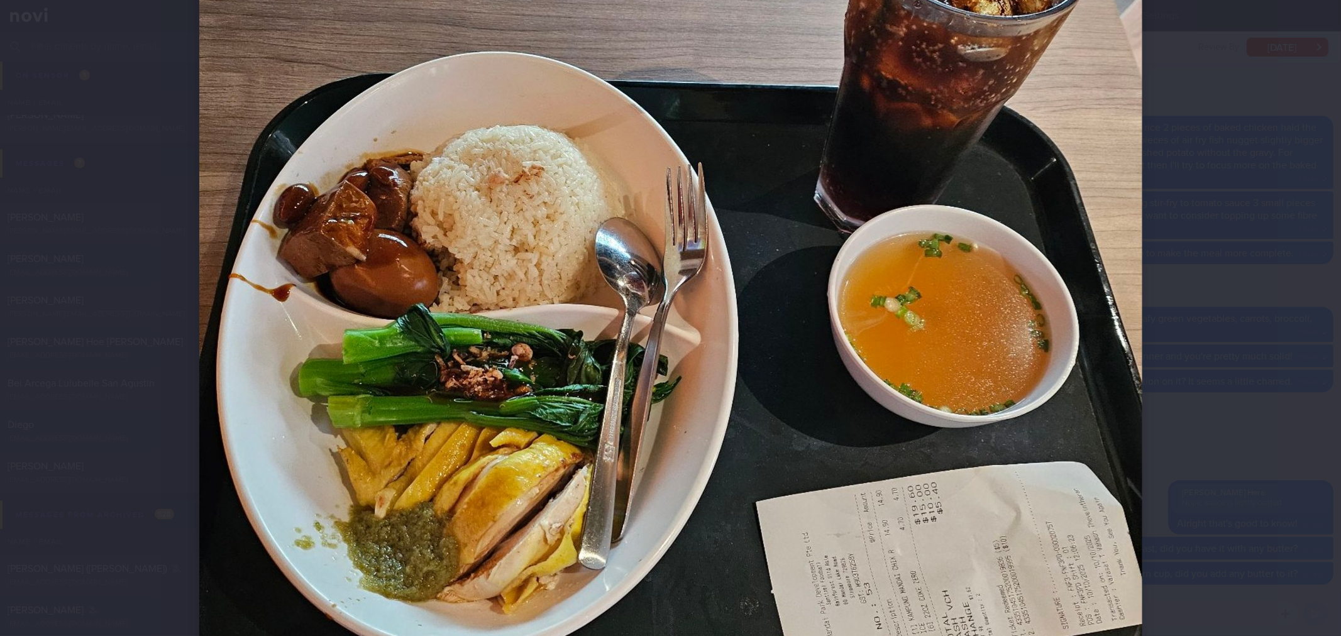
click at [1203, 331] on div at bounding box center [670, 318] width 1341 height 636
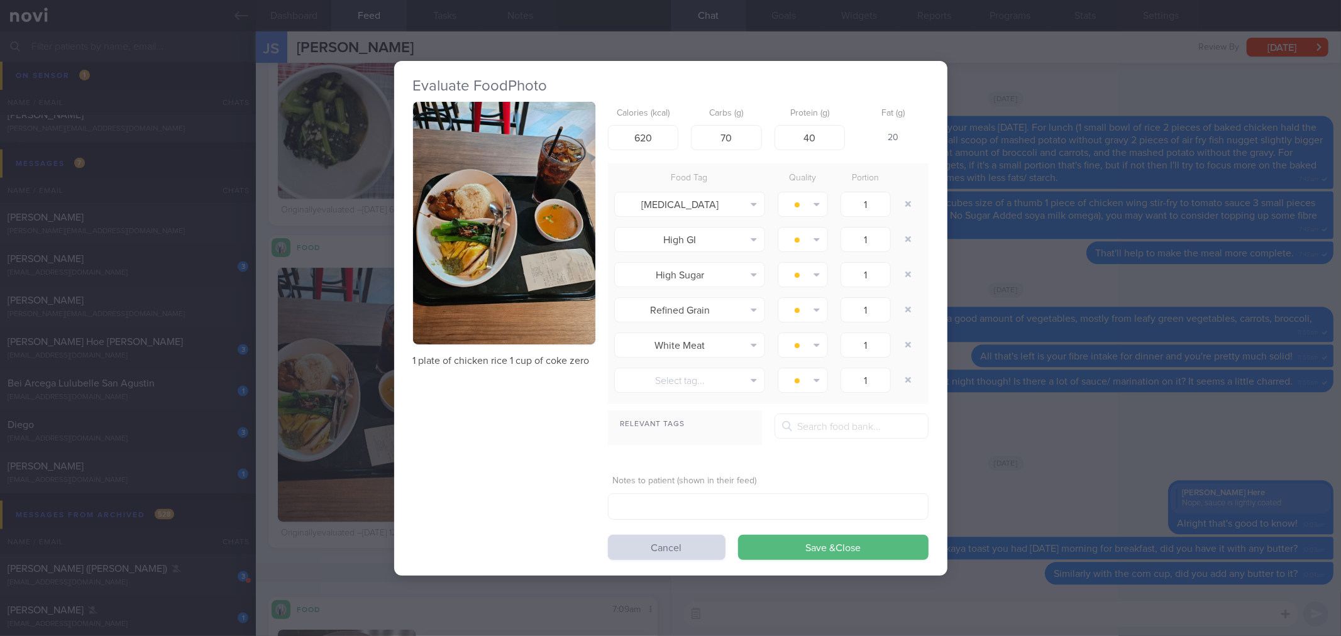
click at [1134, 329] on div "Evaluate Food Photo 1 plate of chicken rice 1 cup of coke zero Calories (kcal) …" at bounding box center [670, 318] width 1341 height 636
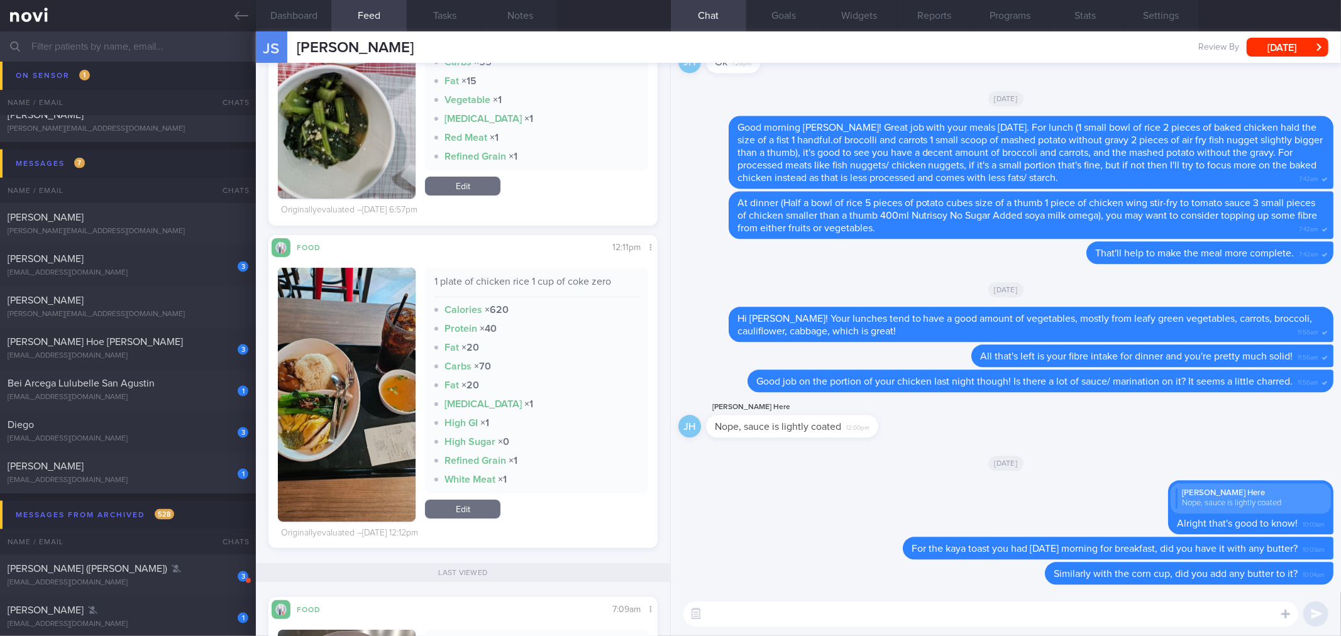
click at [563, 283] on div "1 plate of chicken rice 1 cup of coke zero" at bounding box center [536, 286] width 204 height 22
copy div "1 plate of chicken rice 1 cup of coke zero"
click at [731, 615] on textarea at bounding box center [990, 613] width 615 height 25
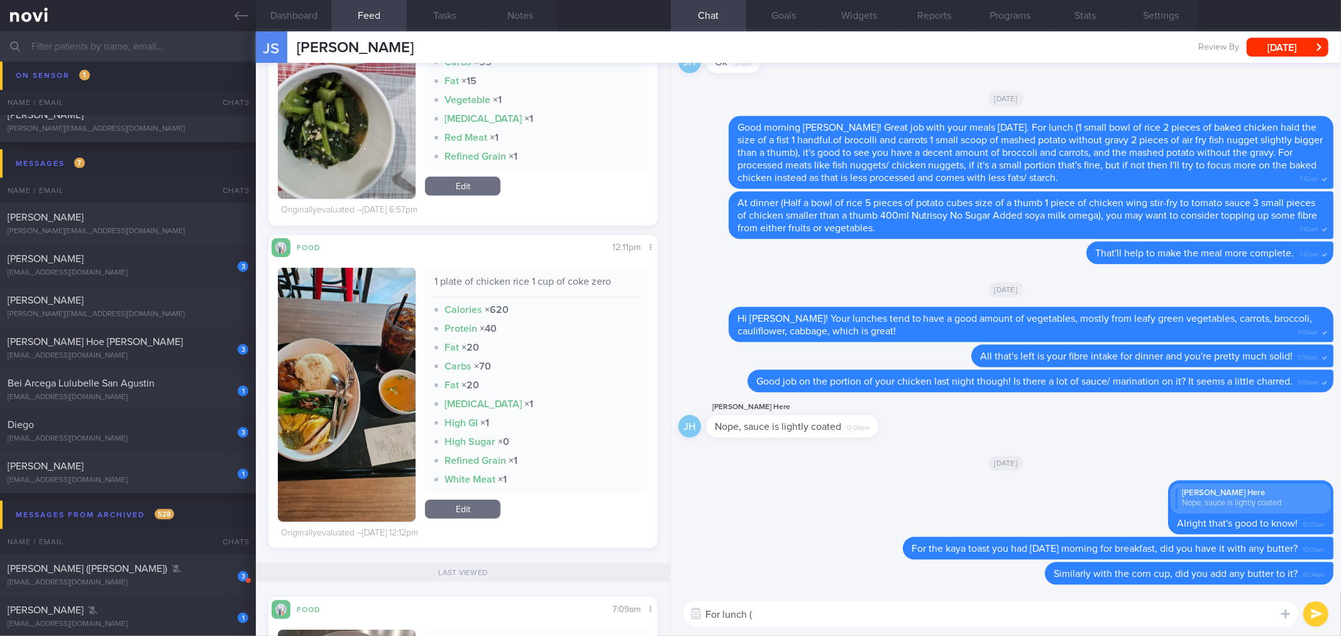
paste textarea "1 plate of chicken rice 1 cup of coke zero"
type textarea "For lunch (1 plate of chicken rice 1 cup of coke zero), it's good to see that y…"
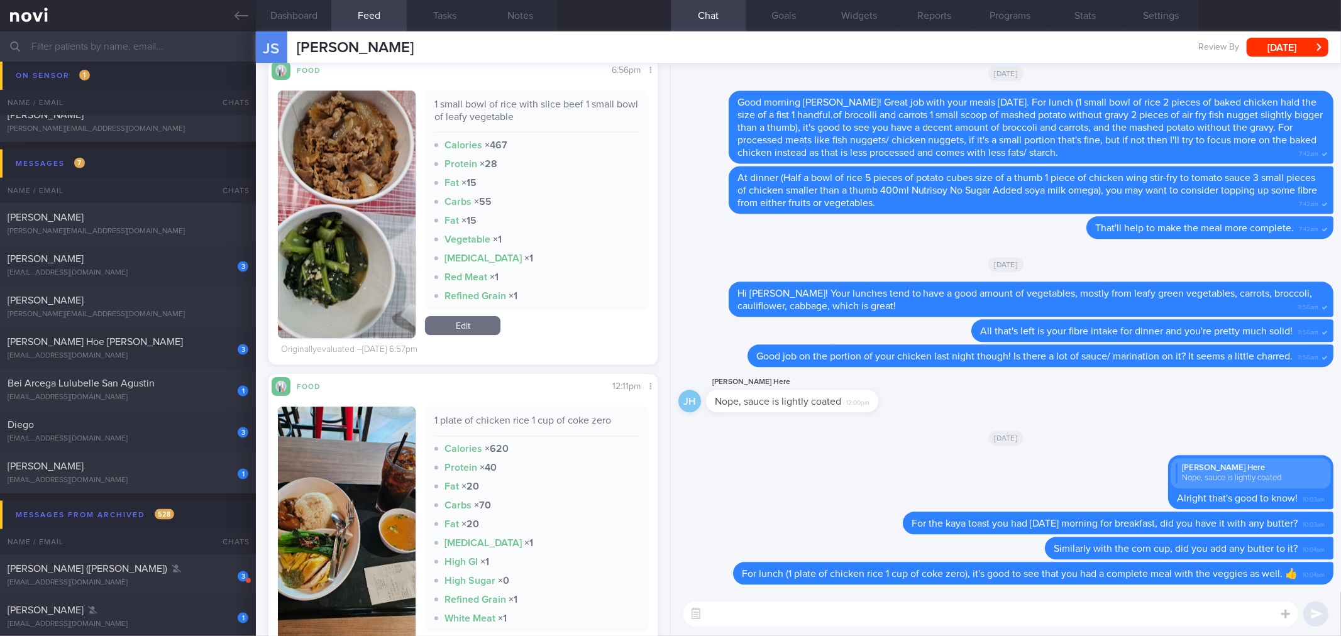
scroll to position [3152, 0]
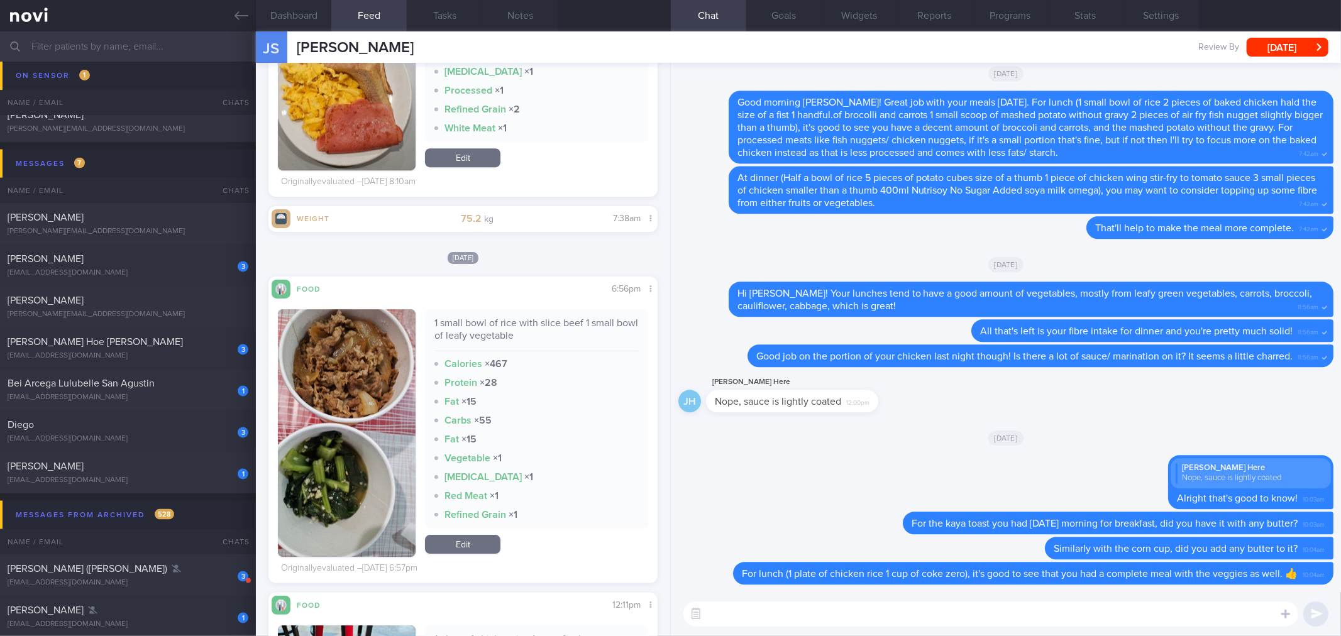
click at [509, 338] on div "1 small bowl of rice with slice beef 1 small bowl of leafy vegetable" at bounding box center [536, 334] width 204 height 35
copy div "1 small bowl of rice with slice beef 1 small bowl of leafy vegetable"
click at [344, 413] on button "button" at bounding box center [347, 433] width 138 height 248
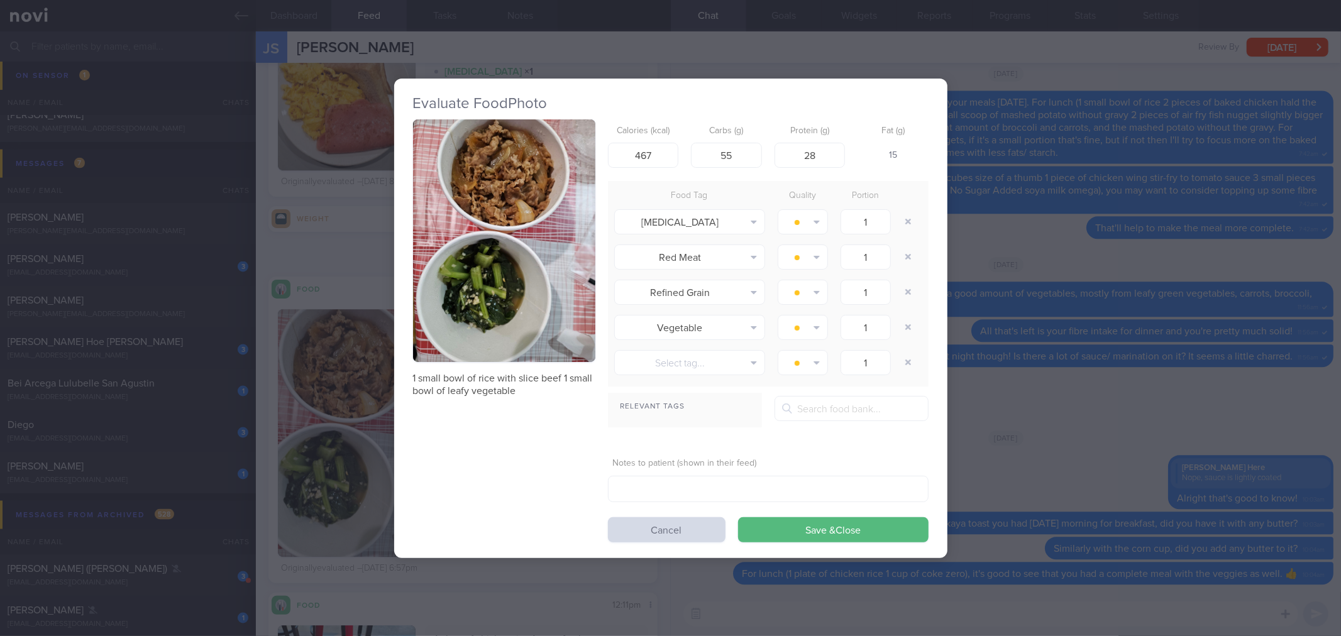
click at [554, 252] on button "button" at bounding box center [504, 240] width 182 height 243
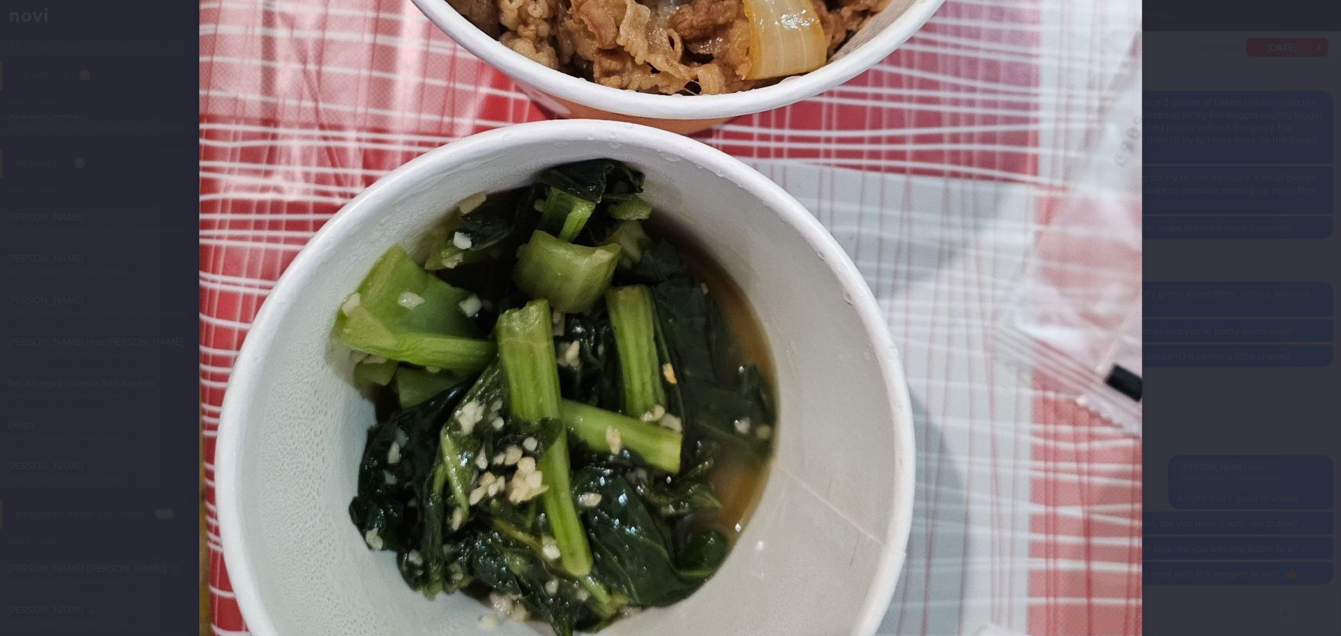
scroll to position [558, 0]
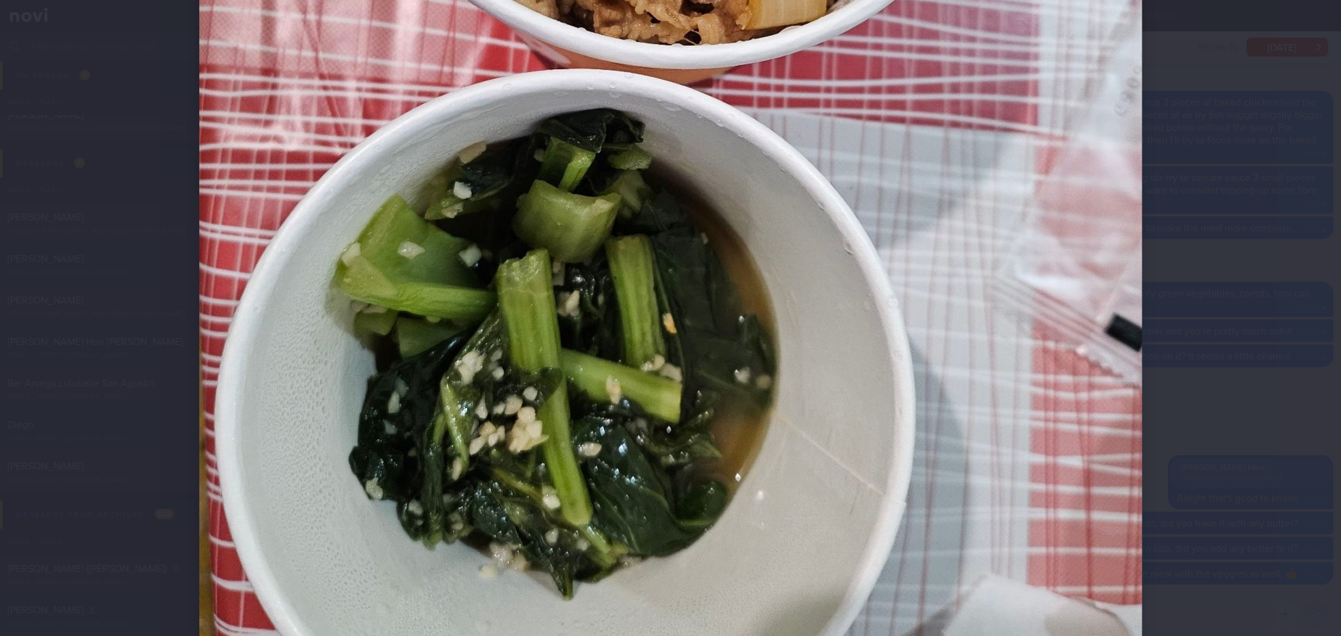
click at [1239, 306] on div at bounding box center [670, 318] width 1341 height 636
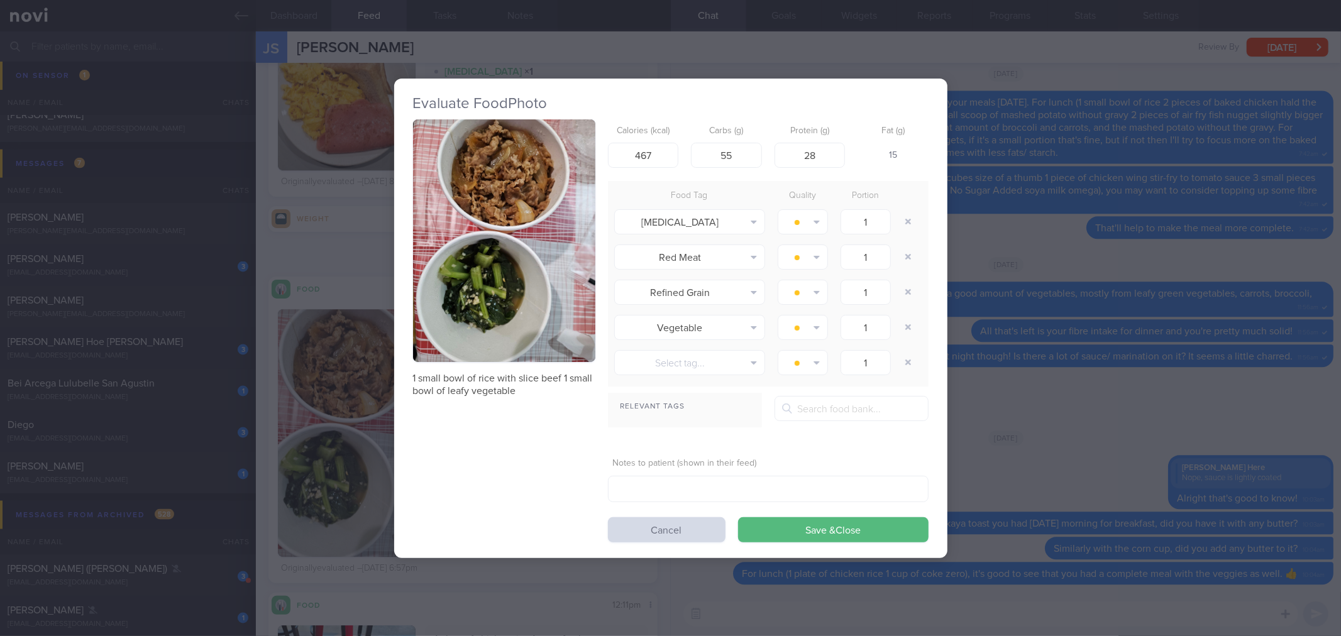
click at [934, 608] on div "Evaluate Food Photo 1 small bowl of rice with slice beef 1 small bowl of leafy …" at bounding box center [670, 318] width 553 height 636
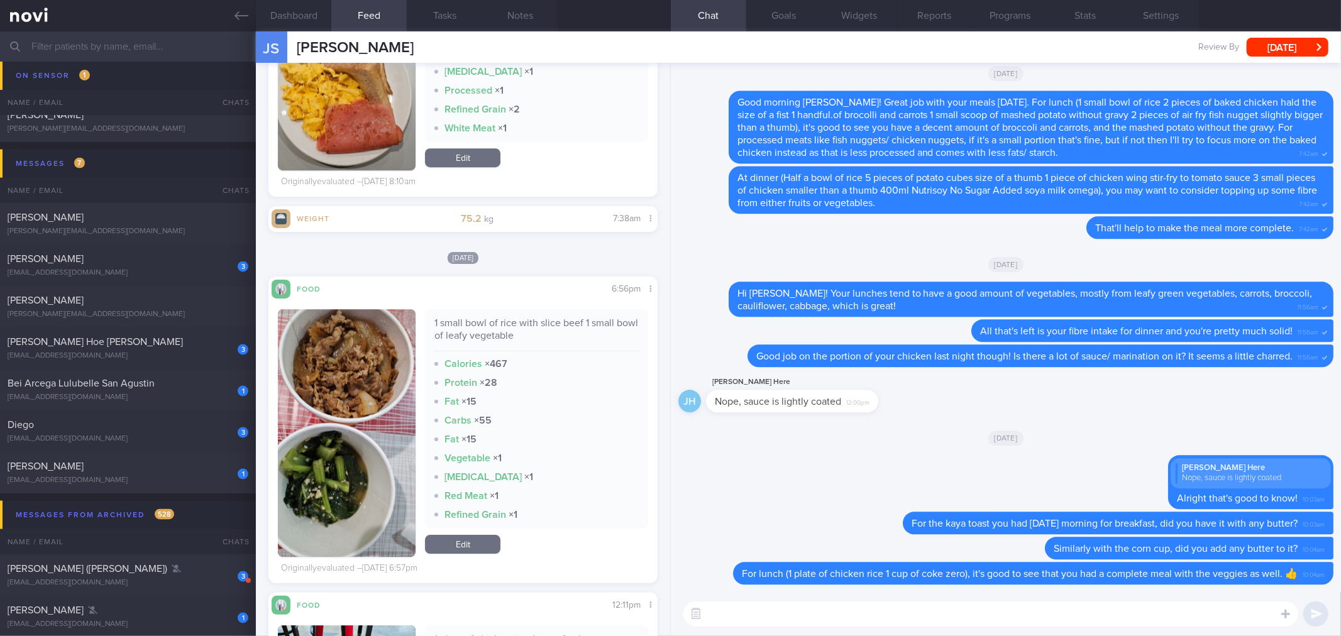
click at [935, 618] on textarea at bounding box center [990, 613] width 615 height 25
paste textarea "1 small bowl of rice with slice beef 1 small bowl of leafy vegetable"
type textarea "For dinner (1 small bowl of rice with slice beef 1 small bowl of leafy vegetabl…"
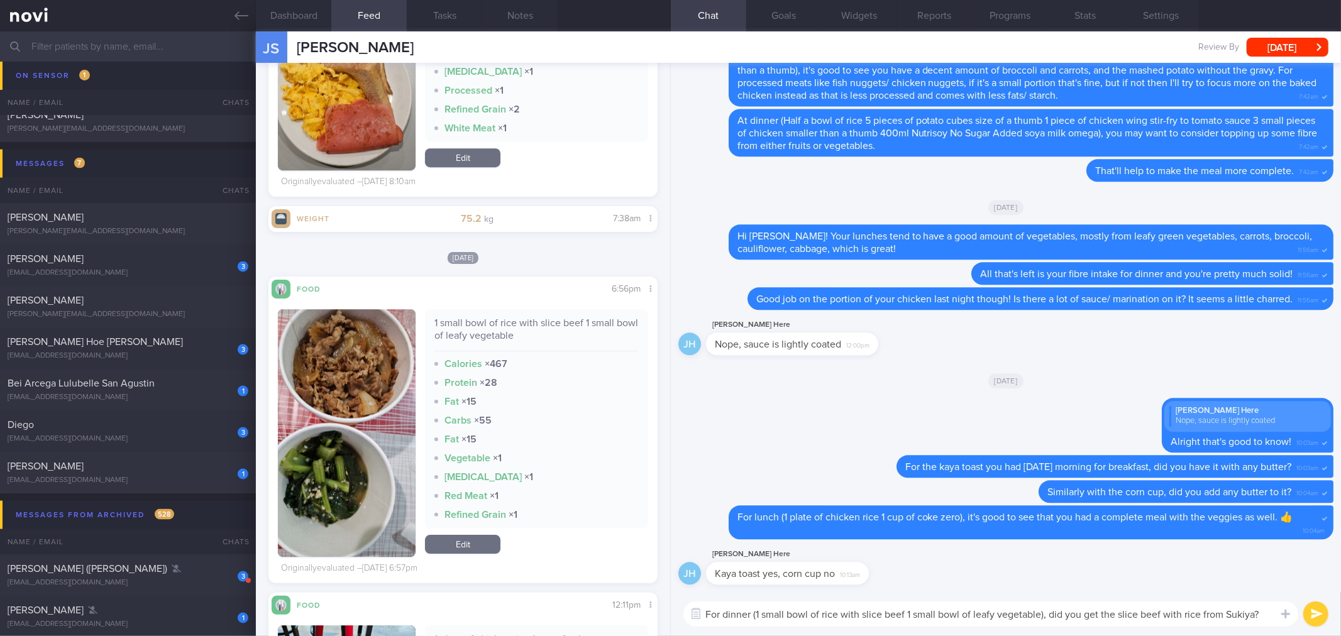
click at [935, 612] on textarea "For dinner (1 small bowl of rice with slice beef 1 small bowl of leafy vegetabl…" at bounding box center [990, 613] width 615 height 25
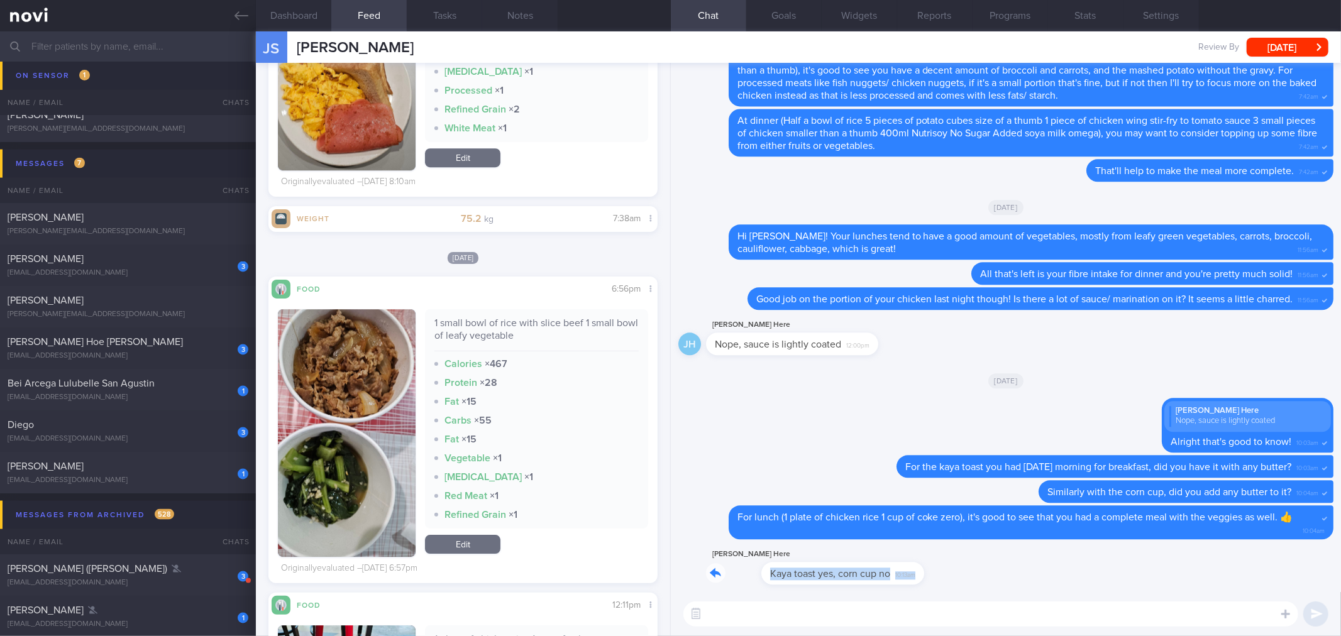
drag, startPoint x: 860, startPoint y: 582, endPoint x: 985, endPoint y: 577, distance: 125.2
click at [985, 577] on div "JH [PERSON_NAME] Here Kaya toast yes, corn cup no 10:13am" at bounding box center [1005, 569] width 655 height 45
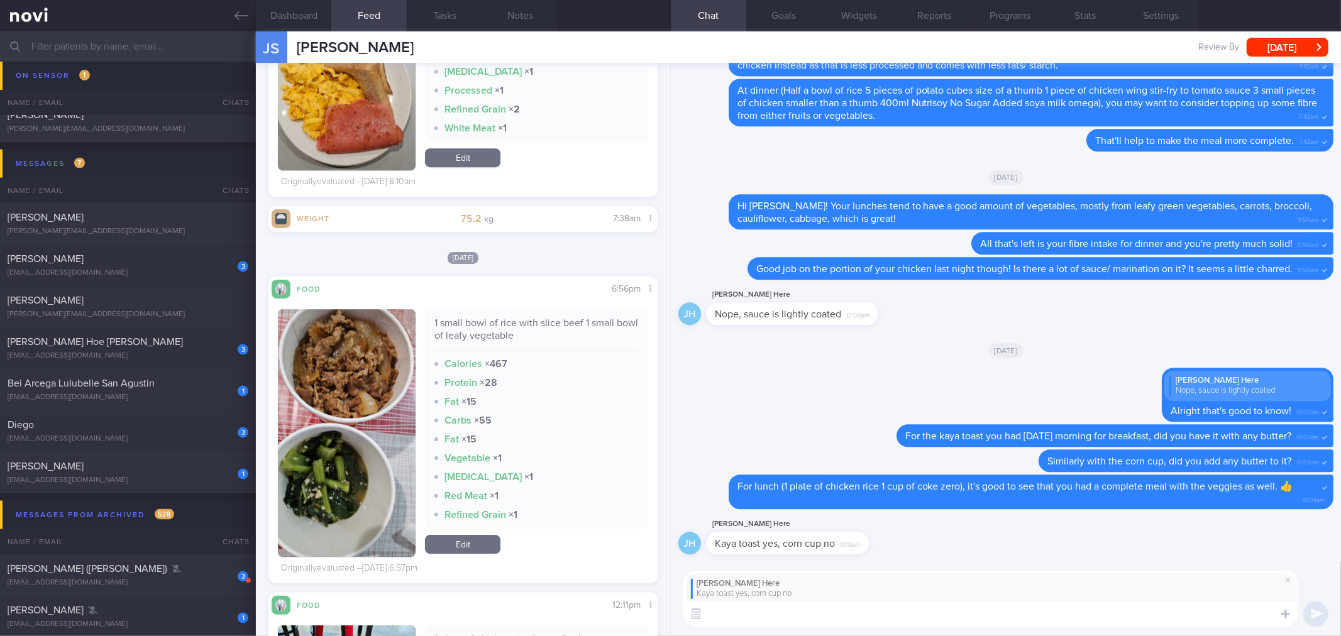
click at [884, 626] on textarea at bounding box center [990, 613] width 615 height 25
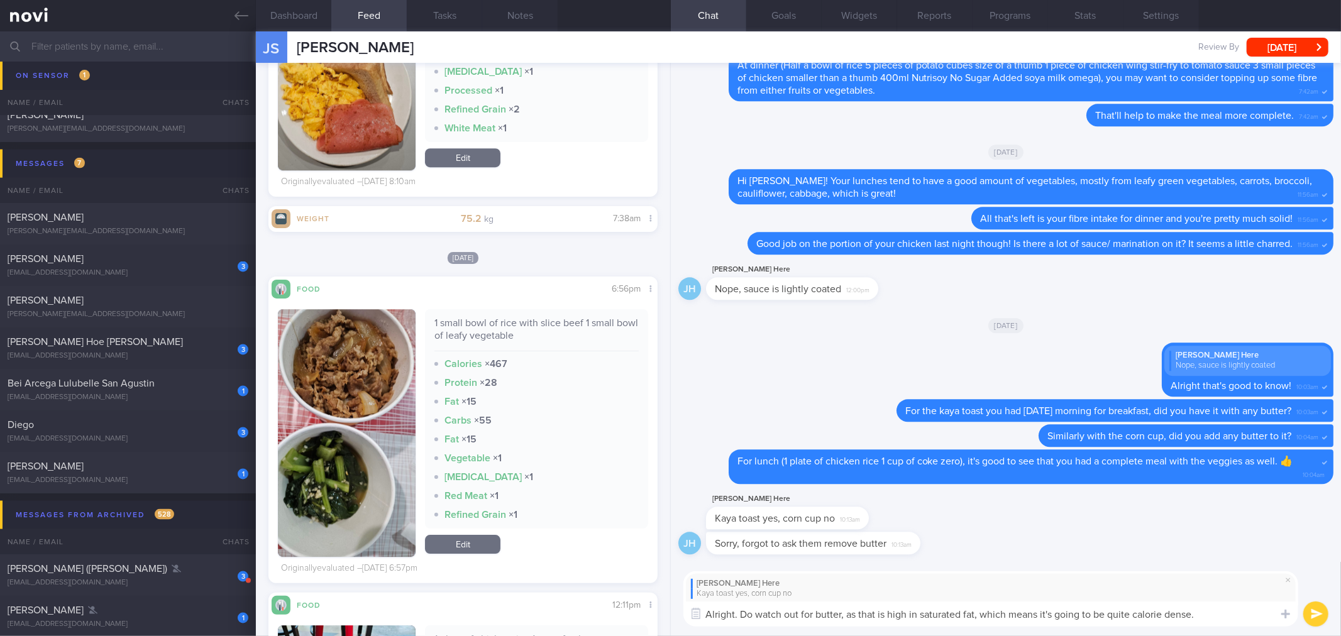
type textarea "Alright. Do watch out for butter, as that is high in saturated fat, which means…"
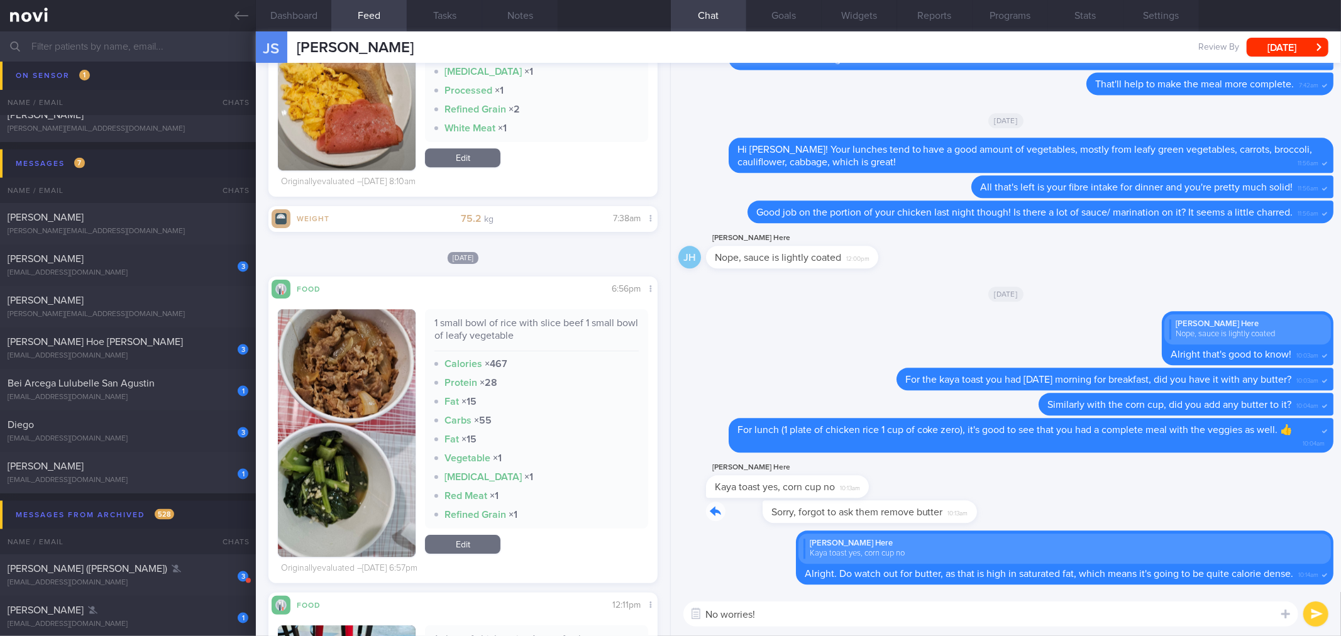
drag, startPoint x: 909, startPoint y: 519, endPoint x: 1040, endPoint y: 512, distance: 131.5
click at [1040, 512] on div "JH Sorry, forgot to ask them remove butter 10:13am" at bounding box center [1005, 515] width 655 height 30
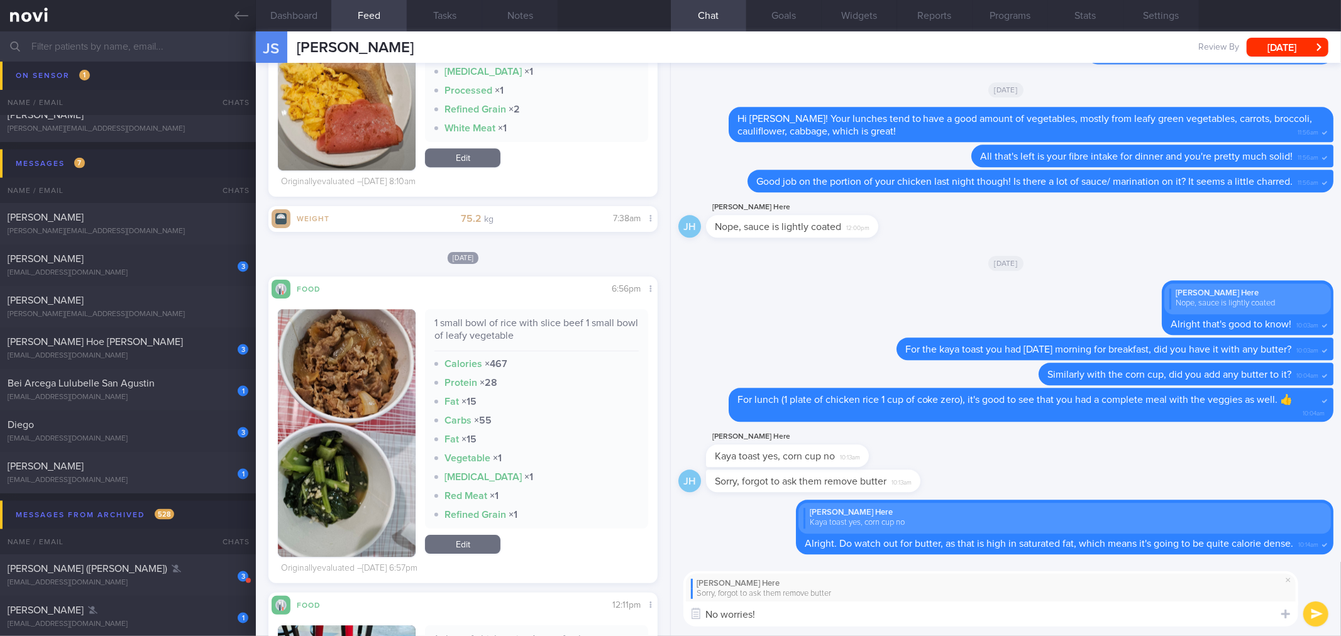
click at [865, 612] on textarea "No worries!" at bounding box center [990, 613] width 615 height 25
type textarea "No worries! Perhaps the next time!"
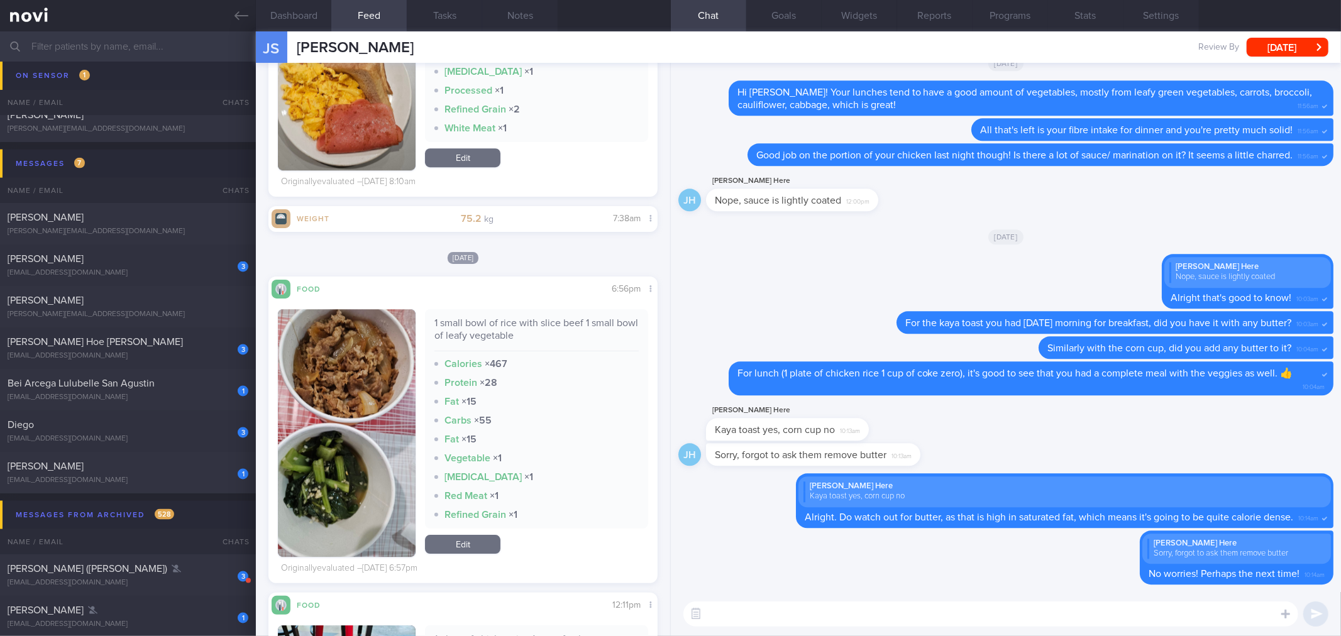
paste textarea "For dinner (1 small bowl of rice with slice beef 1 small bowl of leafy vegetabl…"
type textarea "For dinner (1 small bowl of rice with slice beef 1 small bowl of leafy vegetabl…"
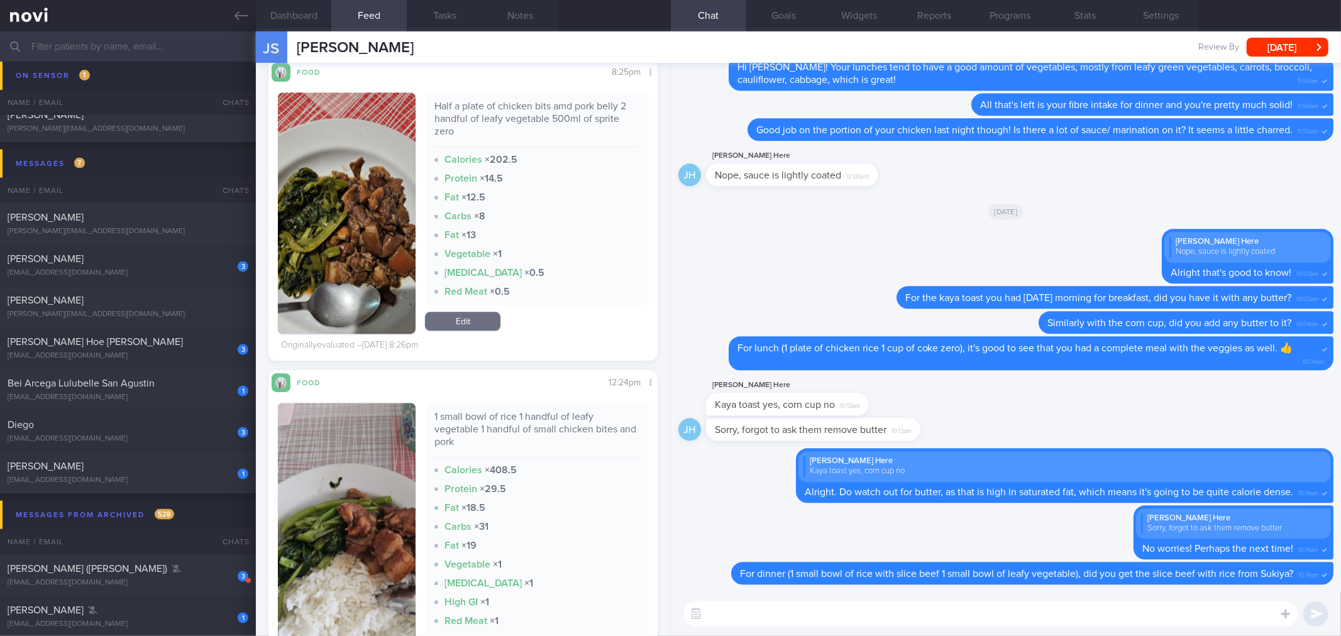
scroll to position [2165, 0]
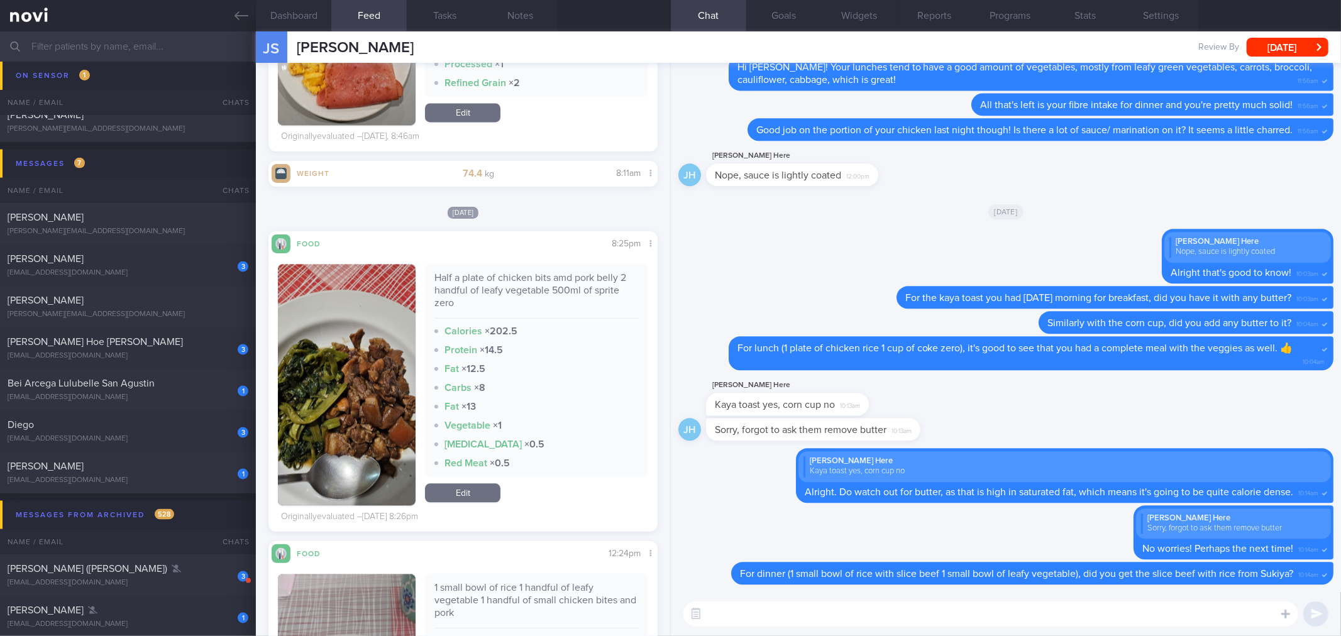
click at [365, 369] on button "button" at bounding box center [347, 384] width 138 height 241
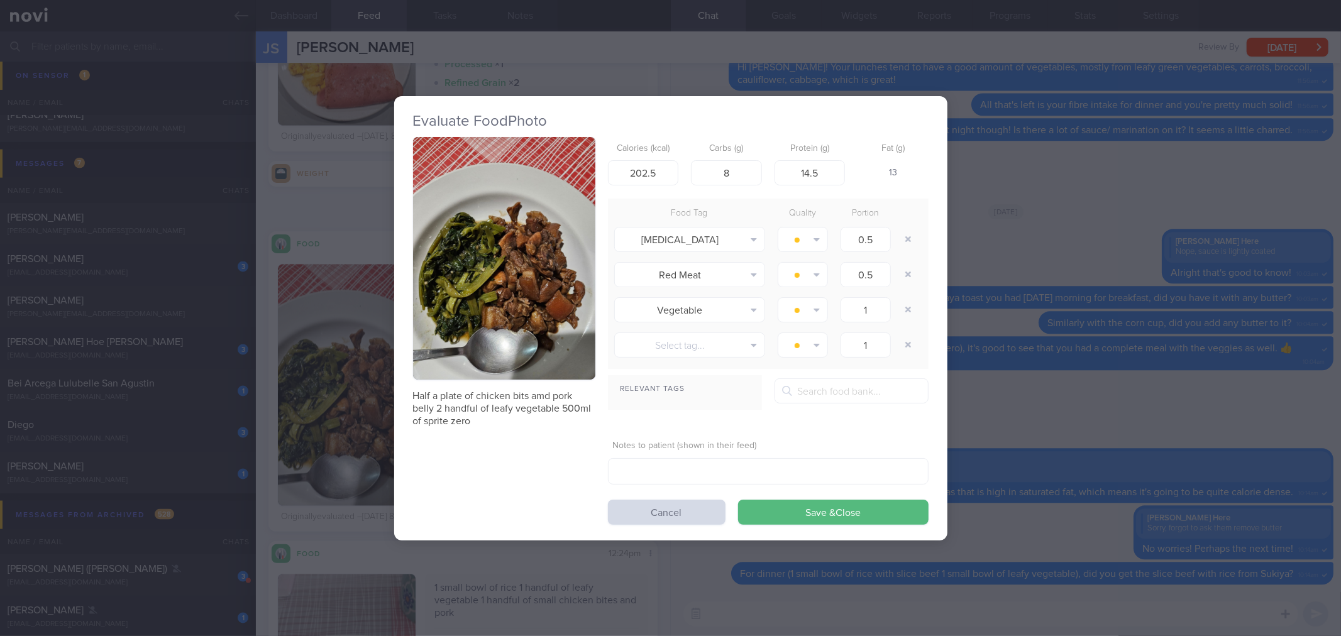
click at [1061, 310] on div "Evaluate Food Photo Half a plate of chicken bits amd pork belly 2 handful of le…" at bounding box center [670, 318] width 1341 height 636
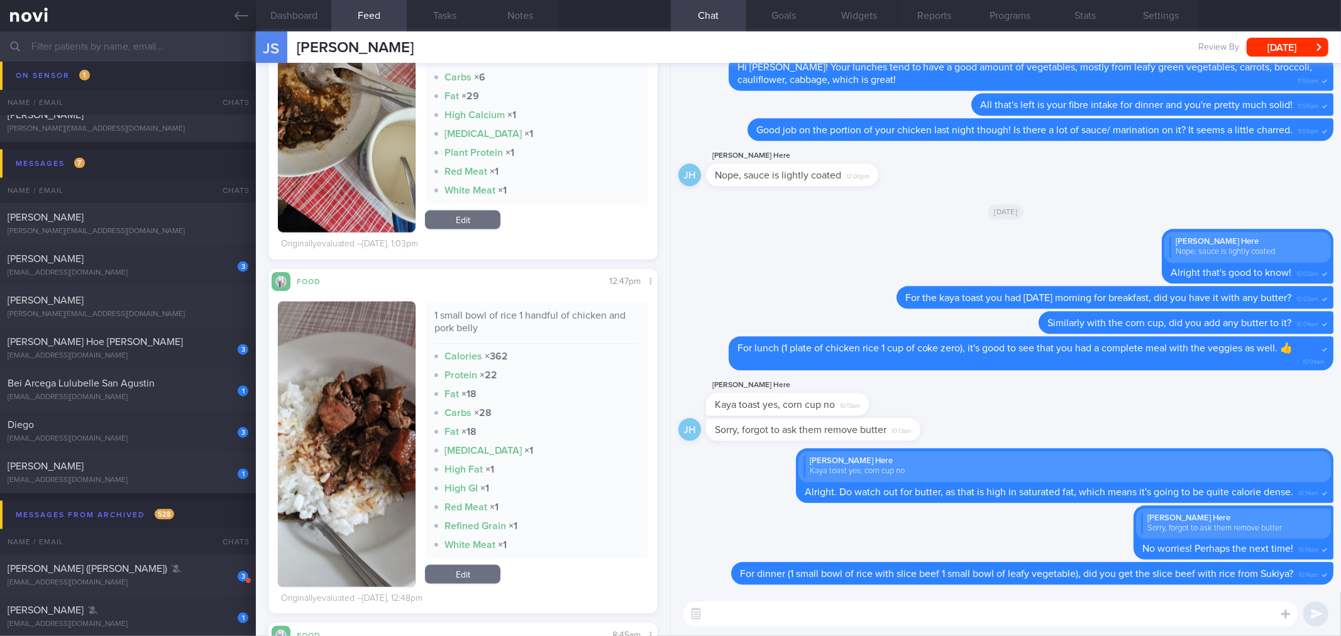
scroll to position [1118, 0]
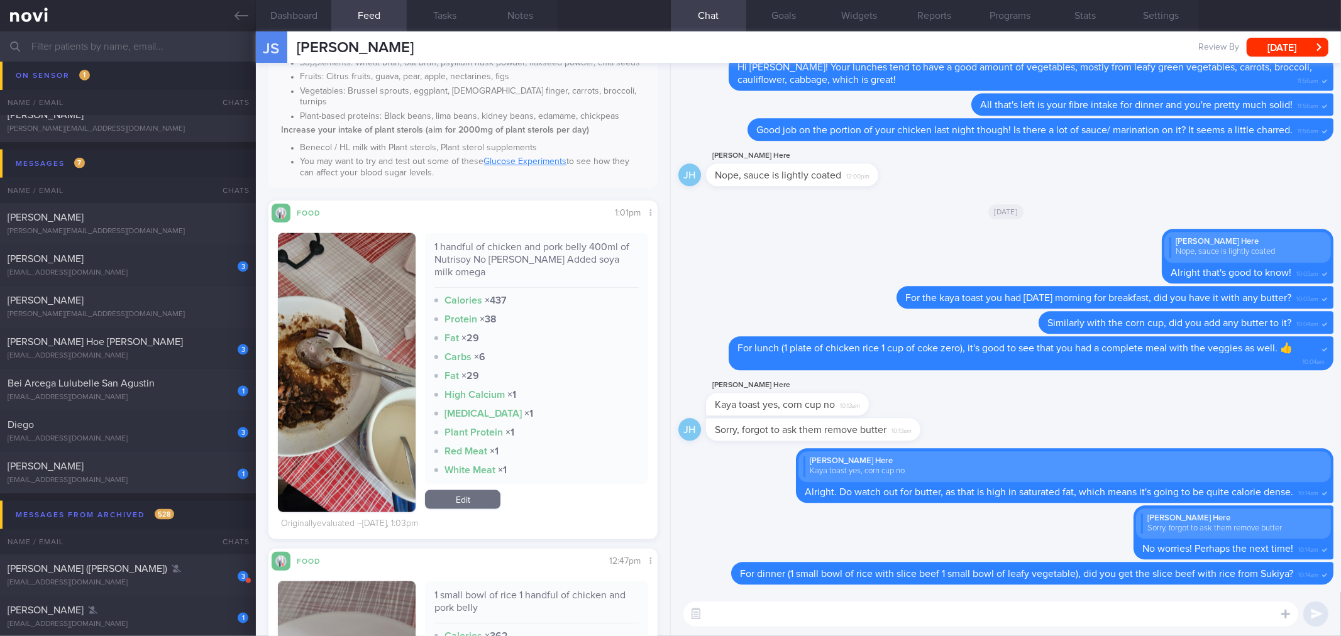
click at [322, 355] on button "button" at bounding box center [347, 372] width 138 height 279
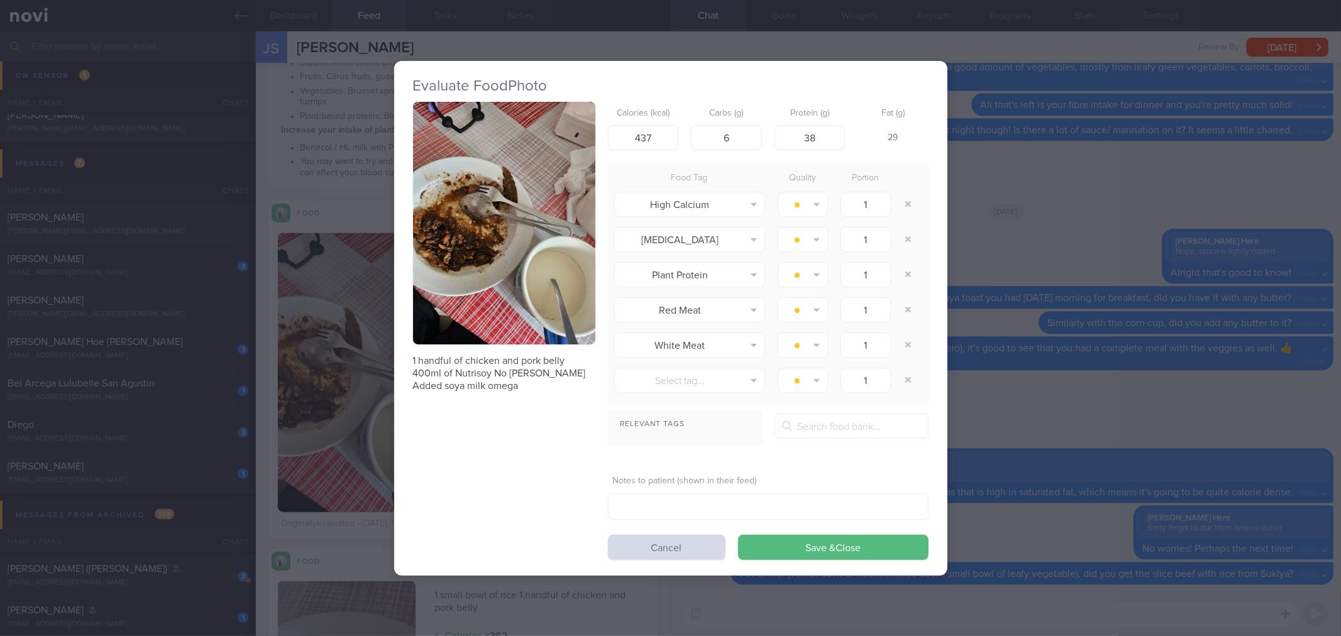
drag, startPoint x: 441, startPoint y: 238, endPoint x: 945, endPoint y: 349, distance: 516.8
click at [442, 238] on button "button" at bounding box center [504, 223] width 182 height 243
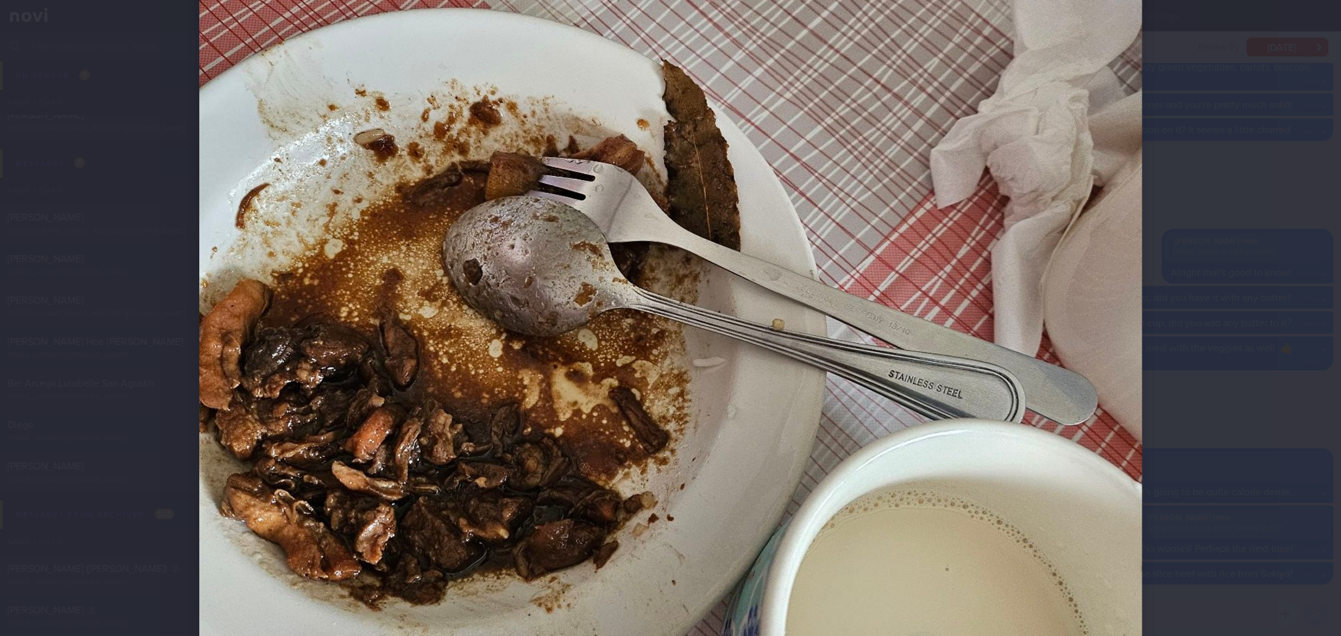
scroll to position [349, 0]
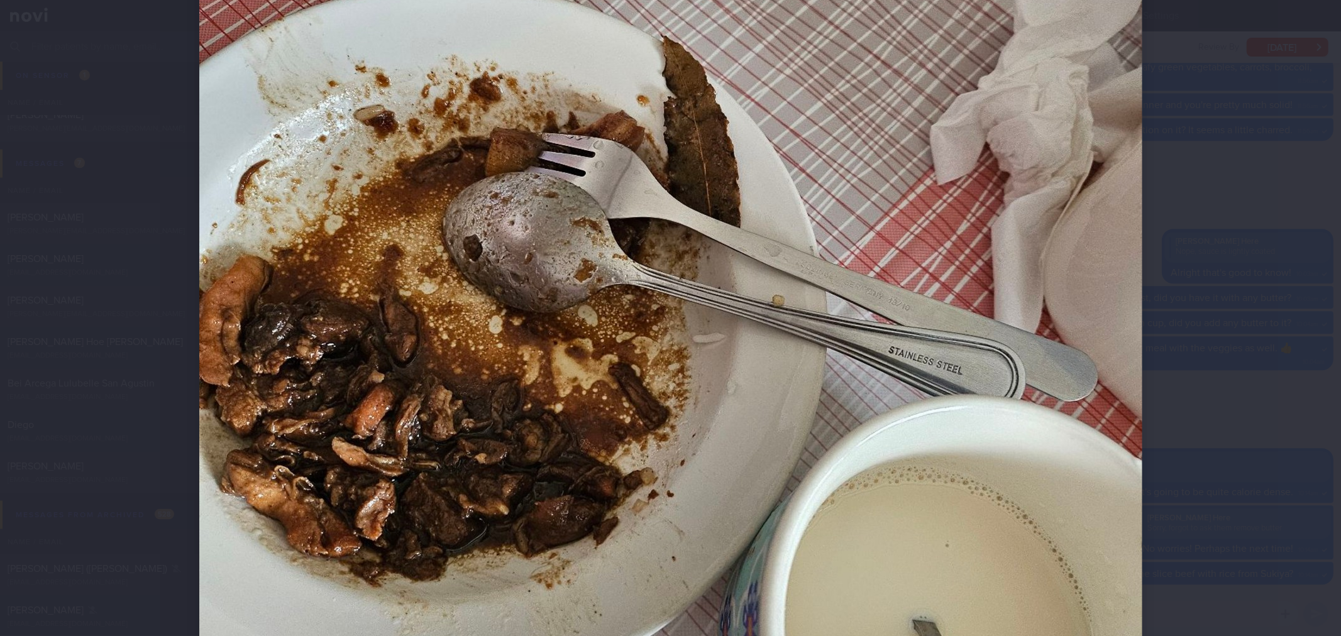
click at [1113, 388] on img at bounding box center [670, 329] width 943 height 1257
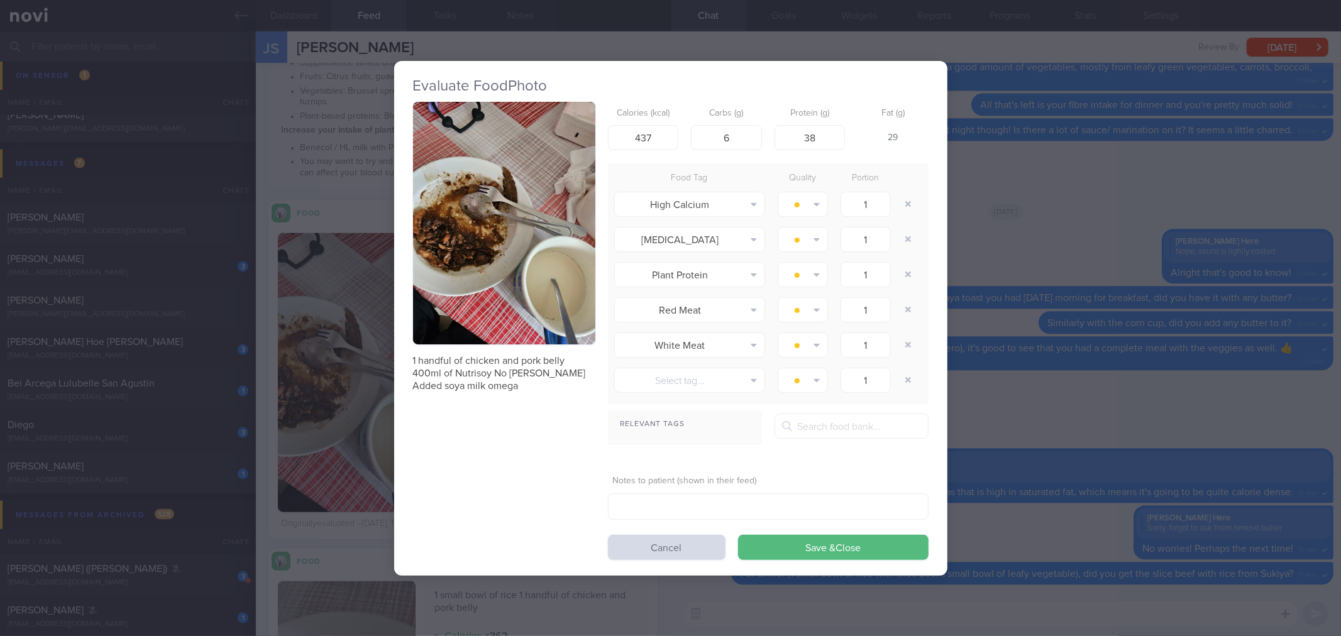
click at [1098, 387] on div "Evaluate Food Photo 1 handful of chicken and pork belly 400ml of Nutrisoy No [P…" at bounding box center [670, 318] width 1341 height 636
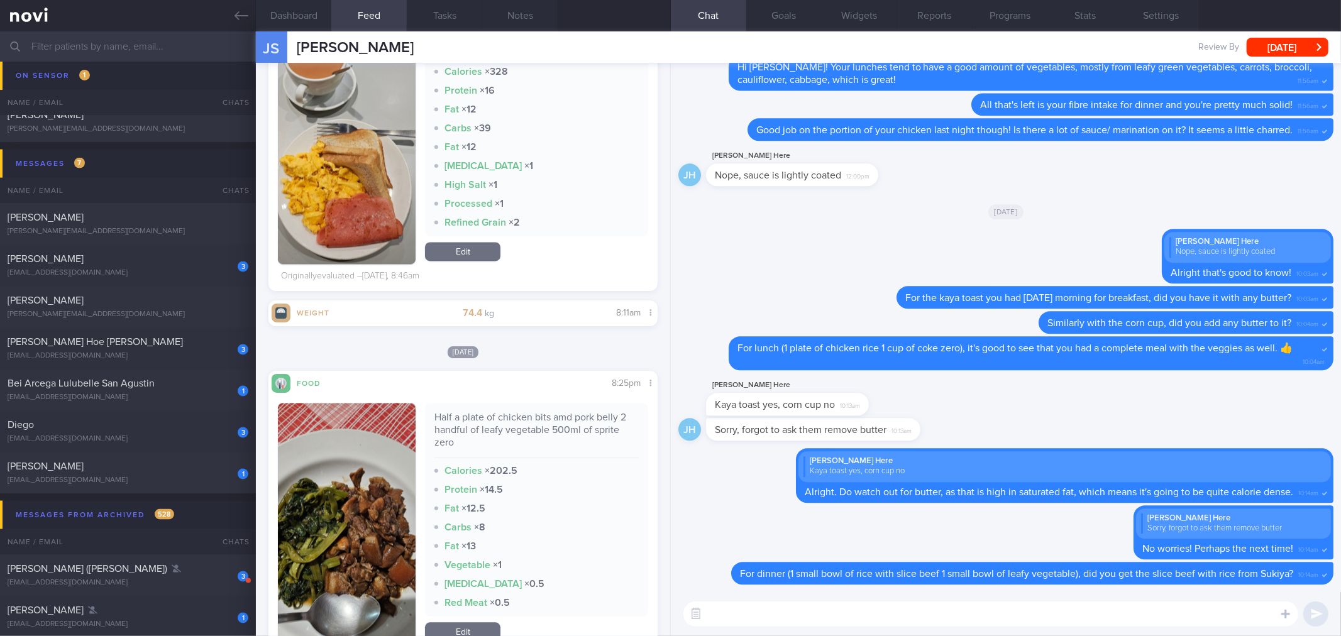
scroll to position [2235, 0]
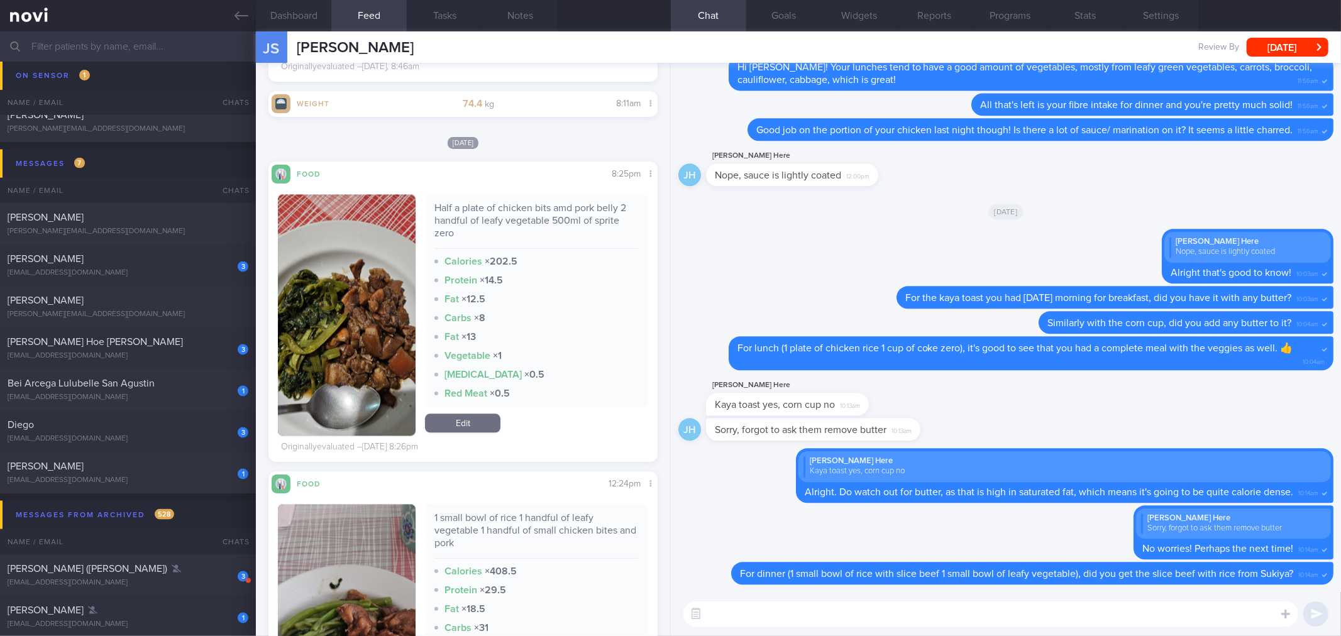
click at [828, 618] on textarea at bounding box center [990, 613] width 615 height 25
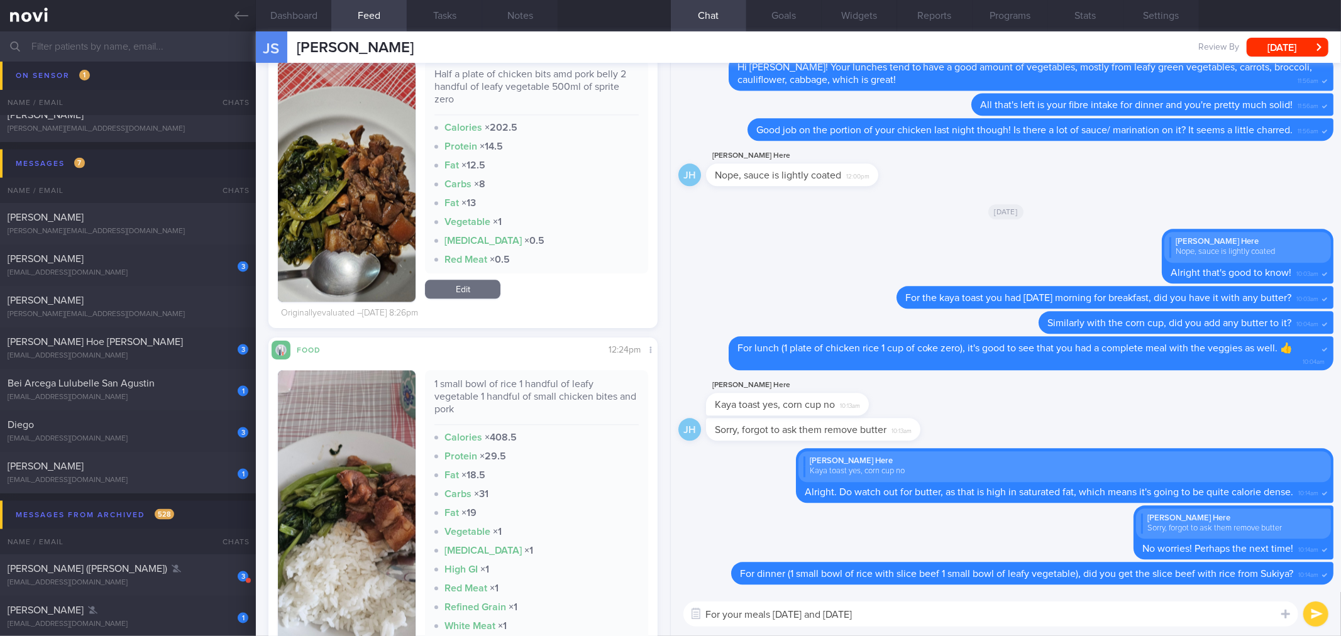
scroll to position [2445, 0]
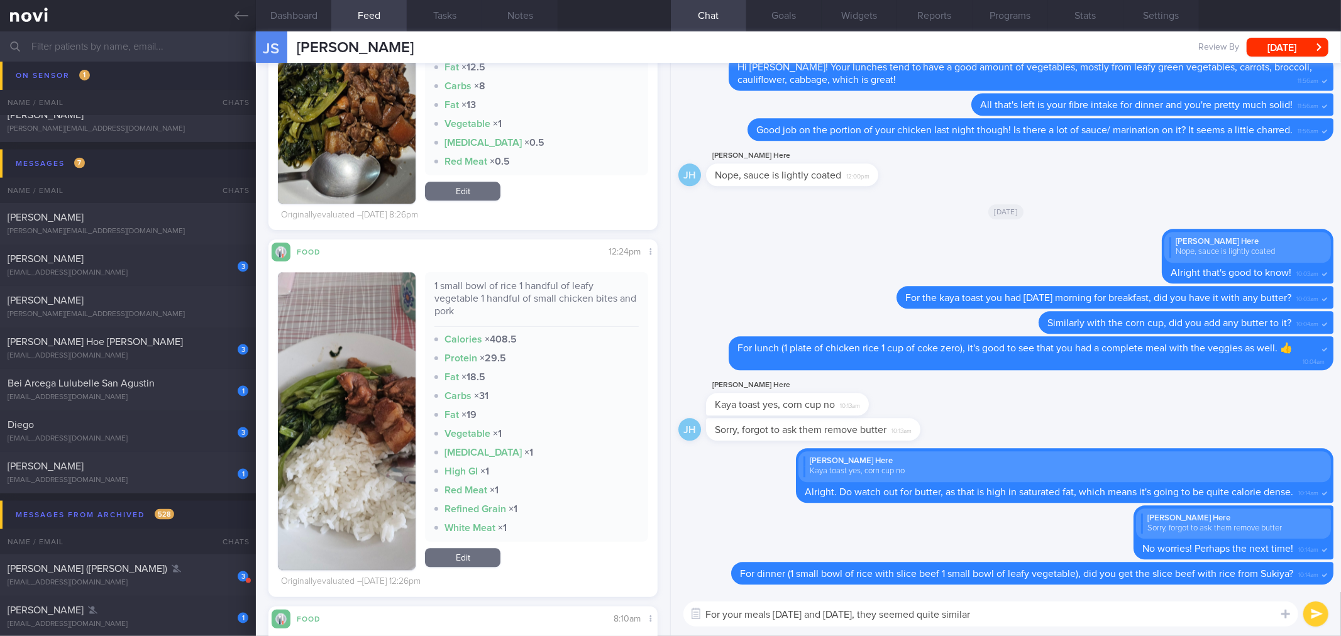
click at [1048, 618] on textarea "For your meals [DATE] and [DATE], they seemed quite similar" at bounding box center [990, 613] width 615 height 25
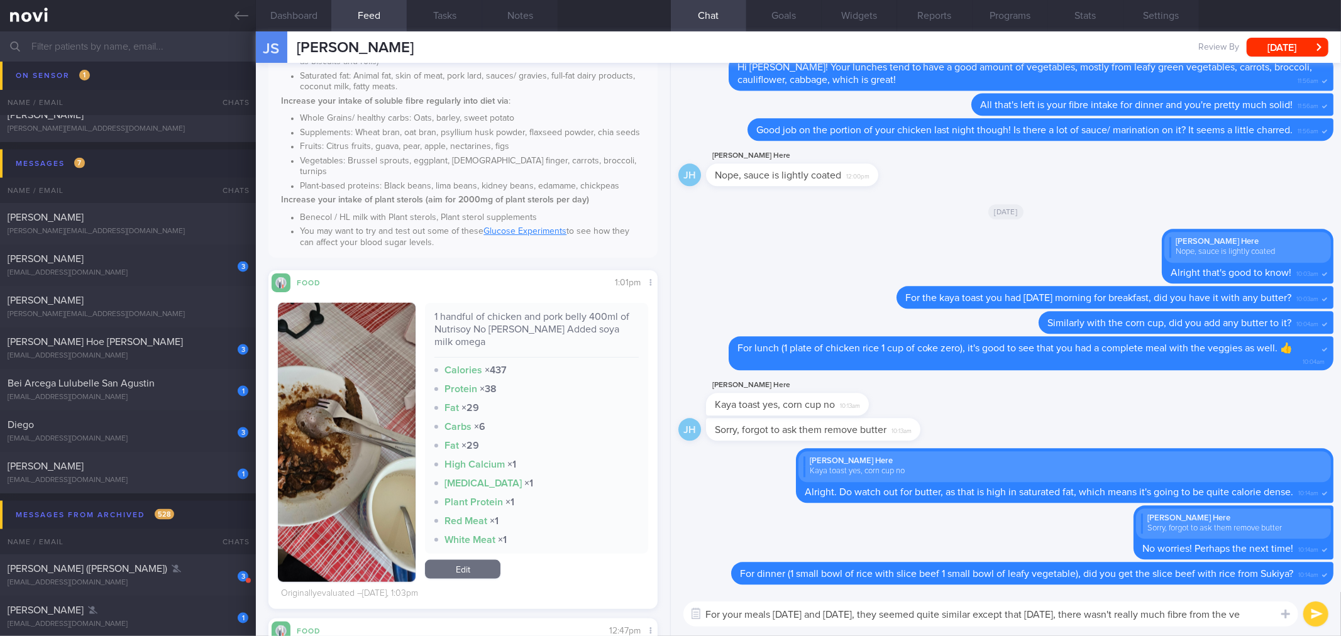
scroll to position [0, 0]
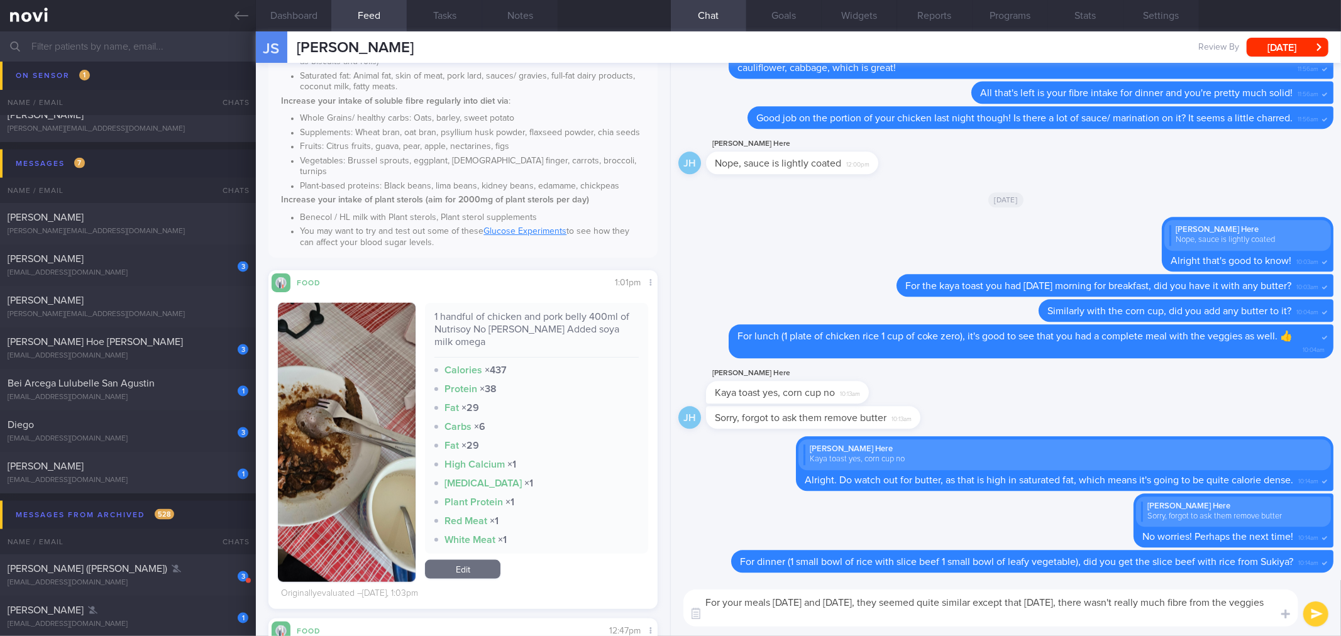
type textarea "For your meals [DATE] and [DATE], they seemed quite similar except that [DATE],…"
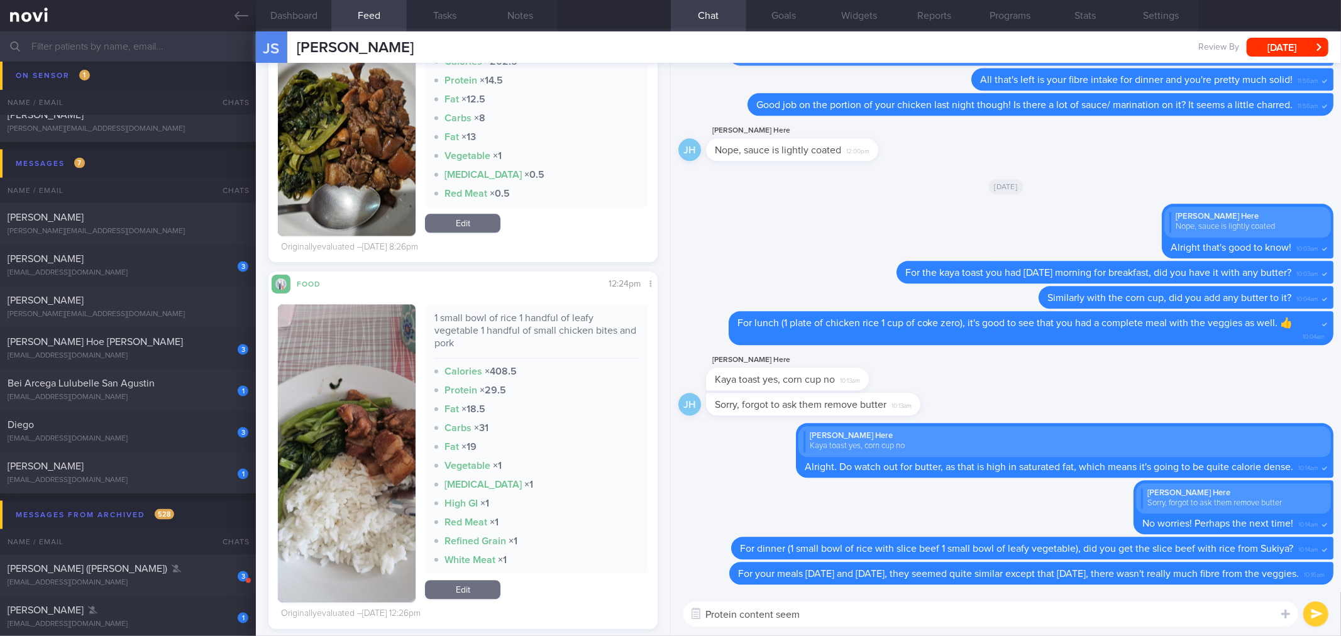
scroll to position [2445, 0]
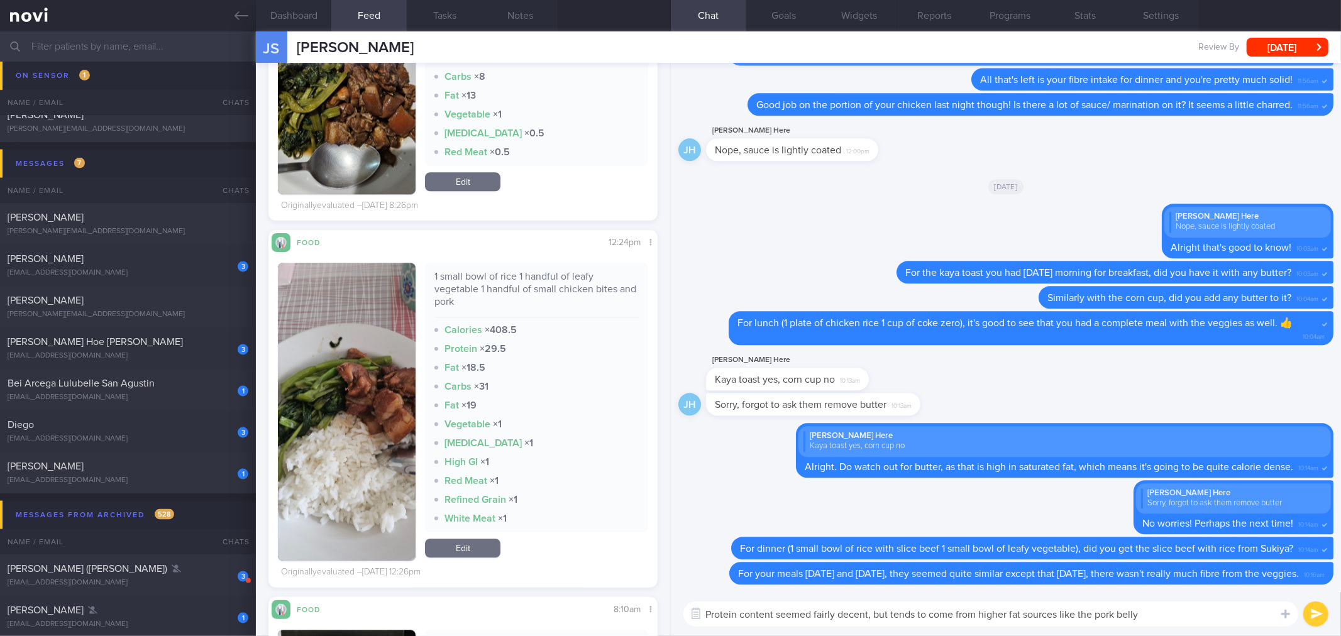
type textarea "Protein content seemed fairly decent, but tends to come from higher fat sources…"
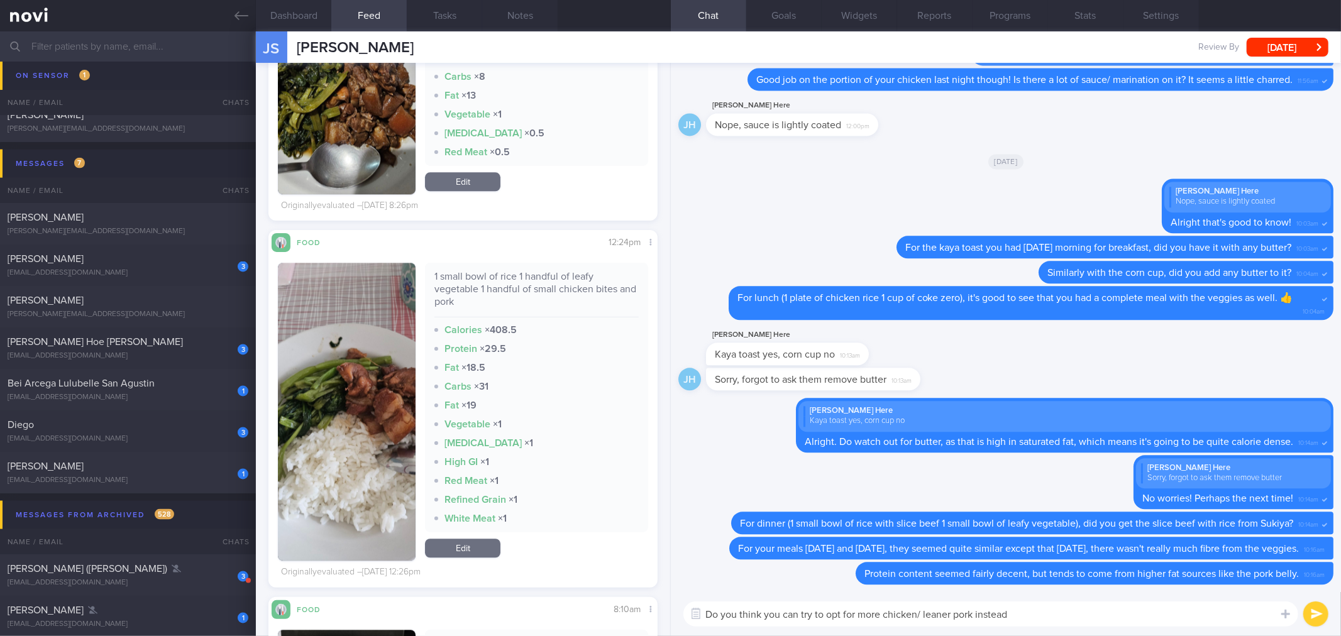
type textarea "Do you think you can try to opt for more chicken/ leaner pork instead?"
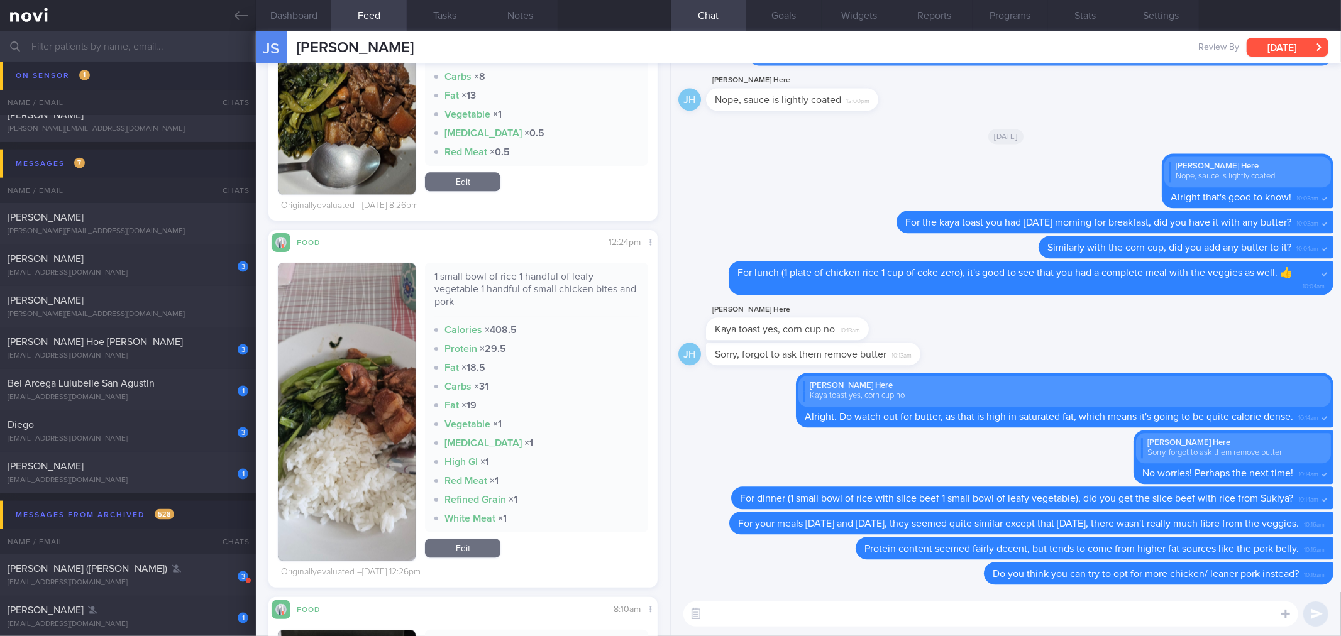
click at [1273, 45] on button "[DATE]" at bounding box center [1287, 47] width 82 height 19
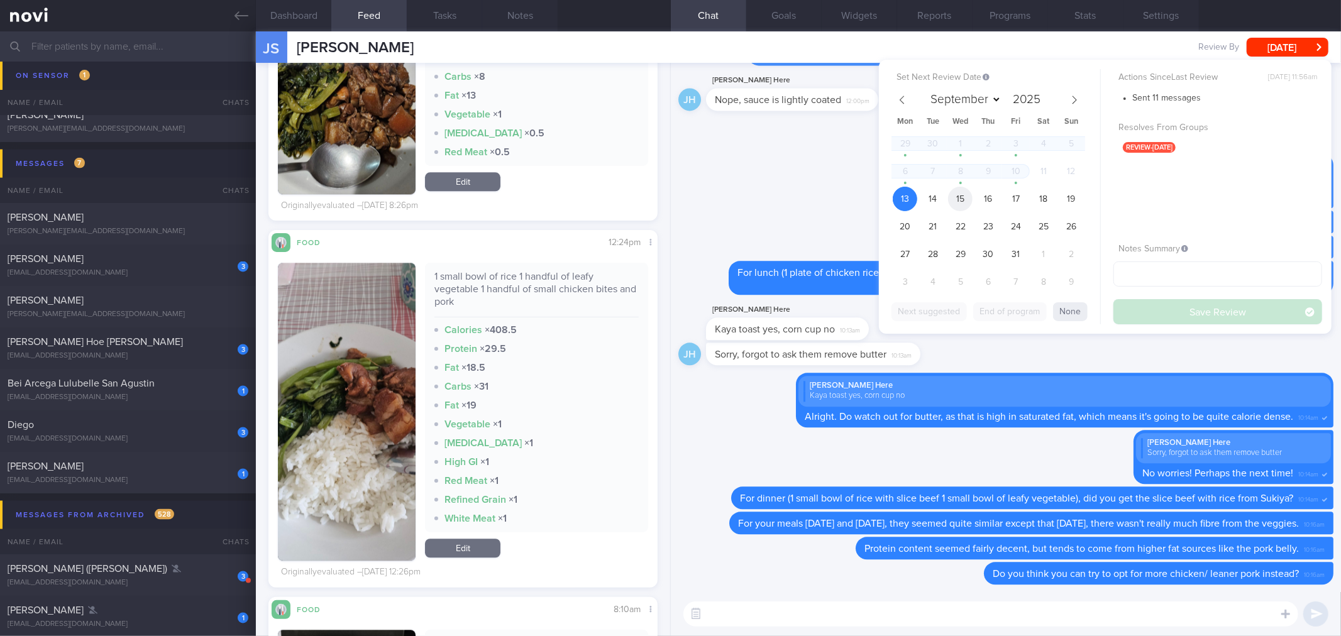
click at [964, 199] on span "15" at bounding box center [960, 199] width 25 height 25
click at [1160, 316] on button "Save Review" at bounding box center [1217, 311] width 209 height 25
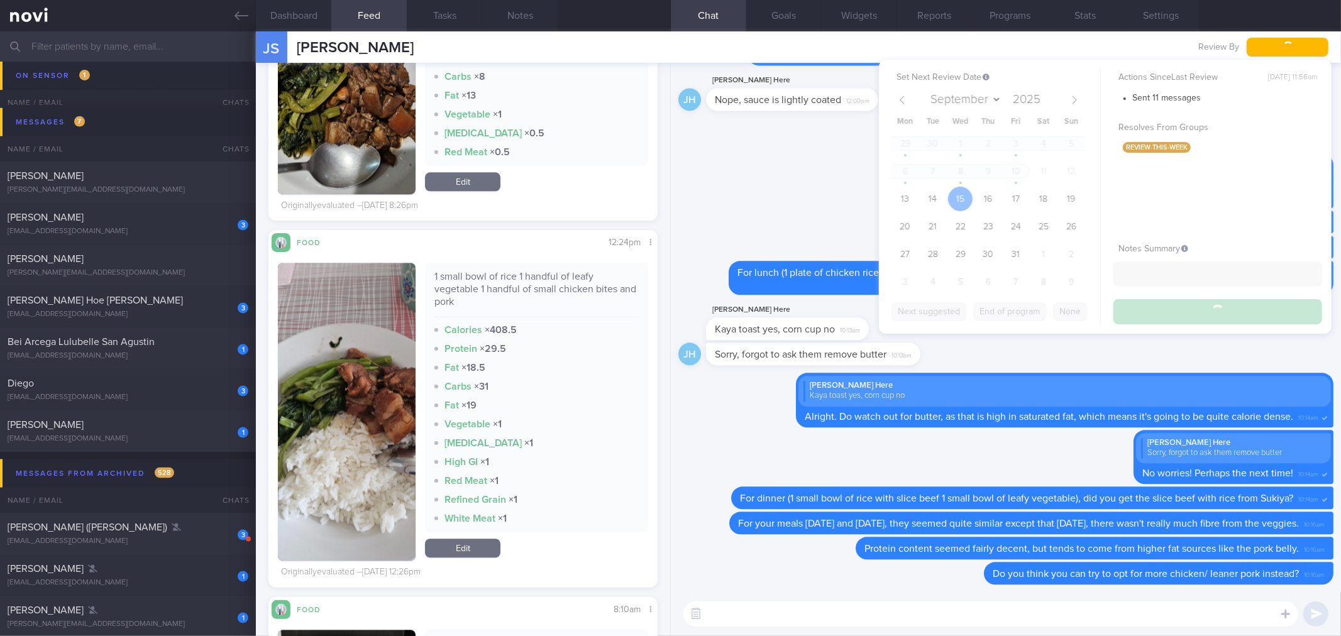
scroll to position [1363, 0]
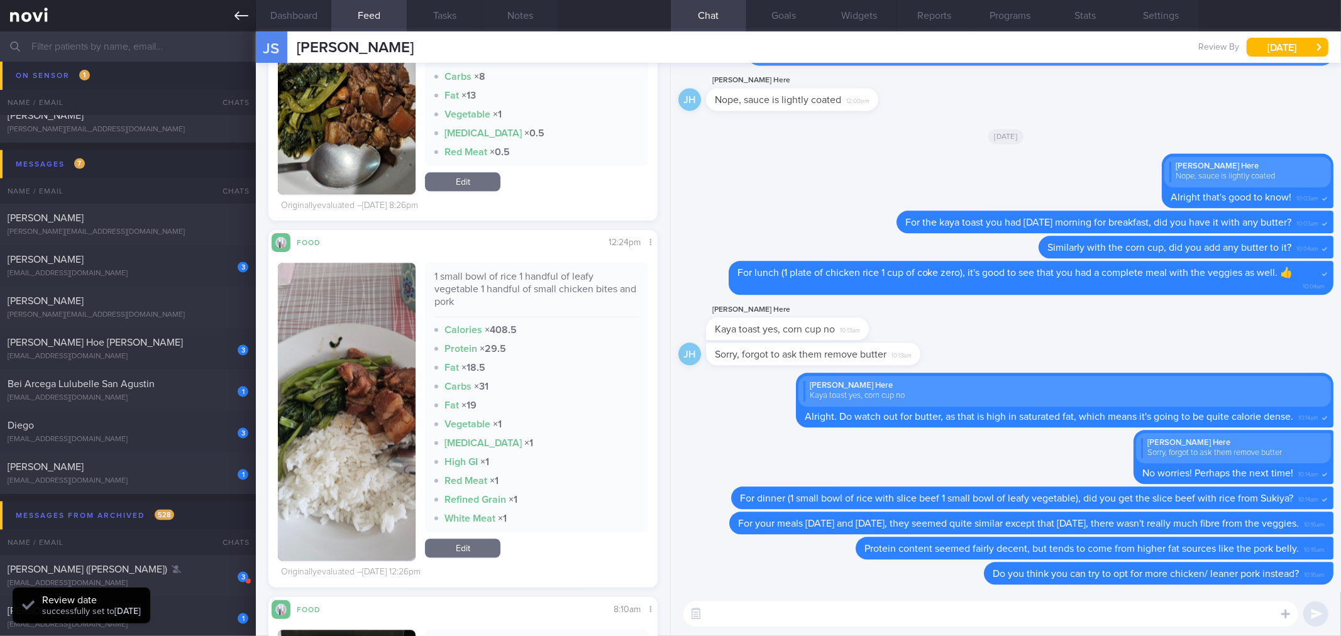
click at [246, 19] on icon at bounding box center [241, 16] width 14 height 14
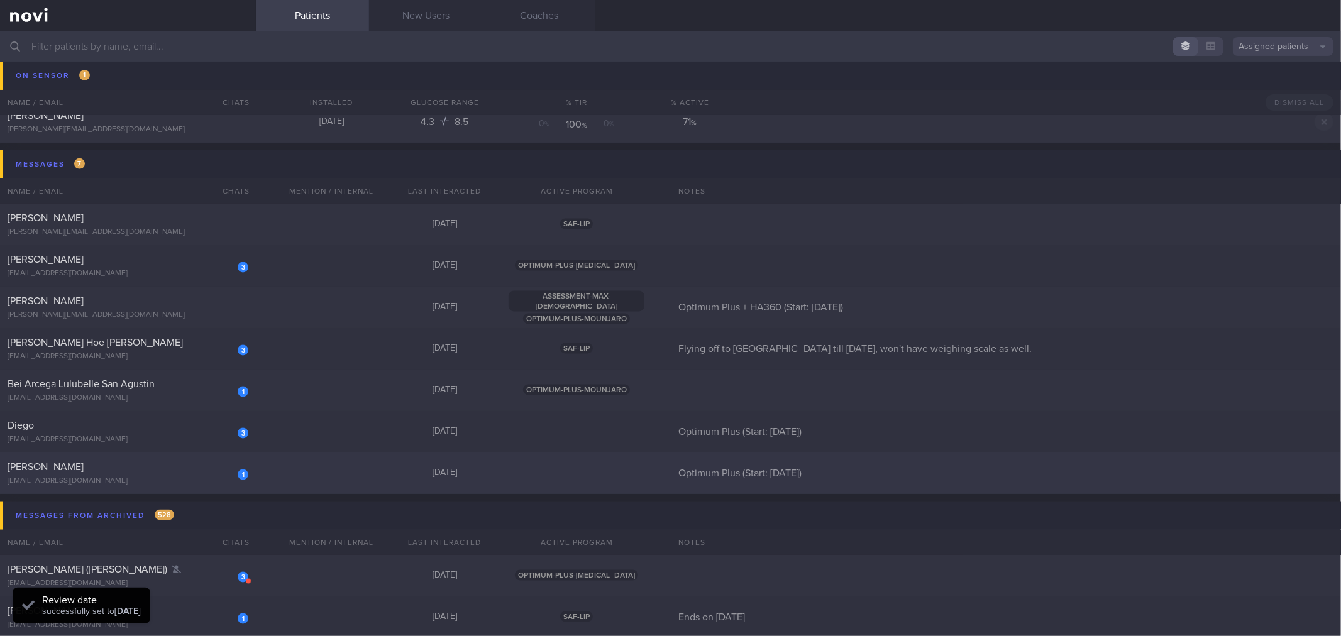
click at [129, 471] on div "[PERSON_NAME]" at bounding box center [127, 467] width 238 height 13
select select "9"
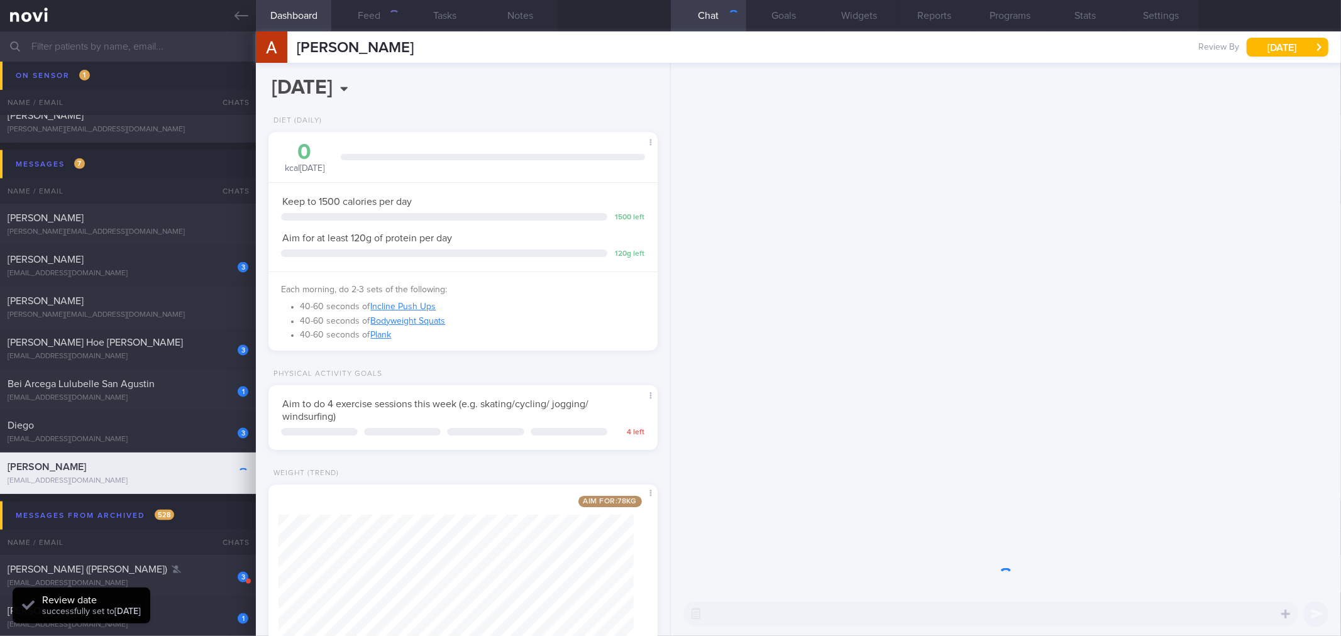
scroll to position [195, 355]
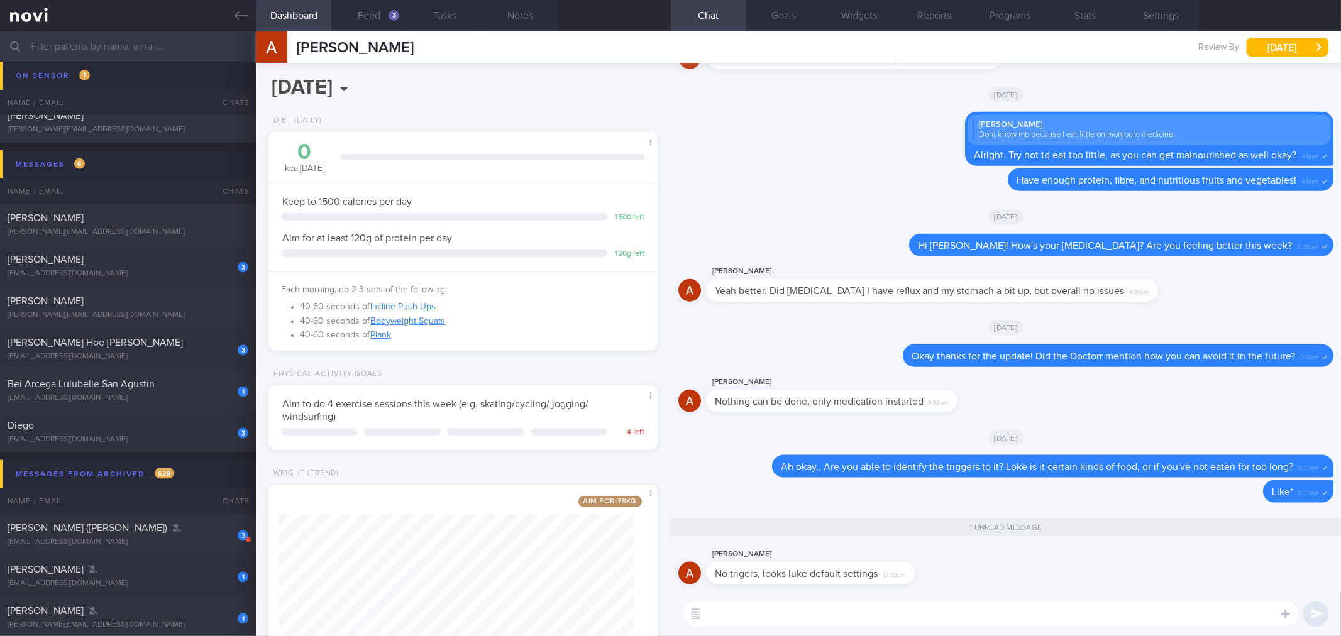
click at [896, 620] on textarea at bounding box center [990, 613] width 615 height 25
drag, startPoint x: 908, startPoint y: 579, endPoint x: 1035, endPoint y: 571, distance: 126.6
click at [1035, 571] on div "[PERSON_NAME] No trigers, looks luke default settings 12:05pm" at bounding box center [1005, 569] width 655 height 45
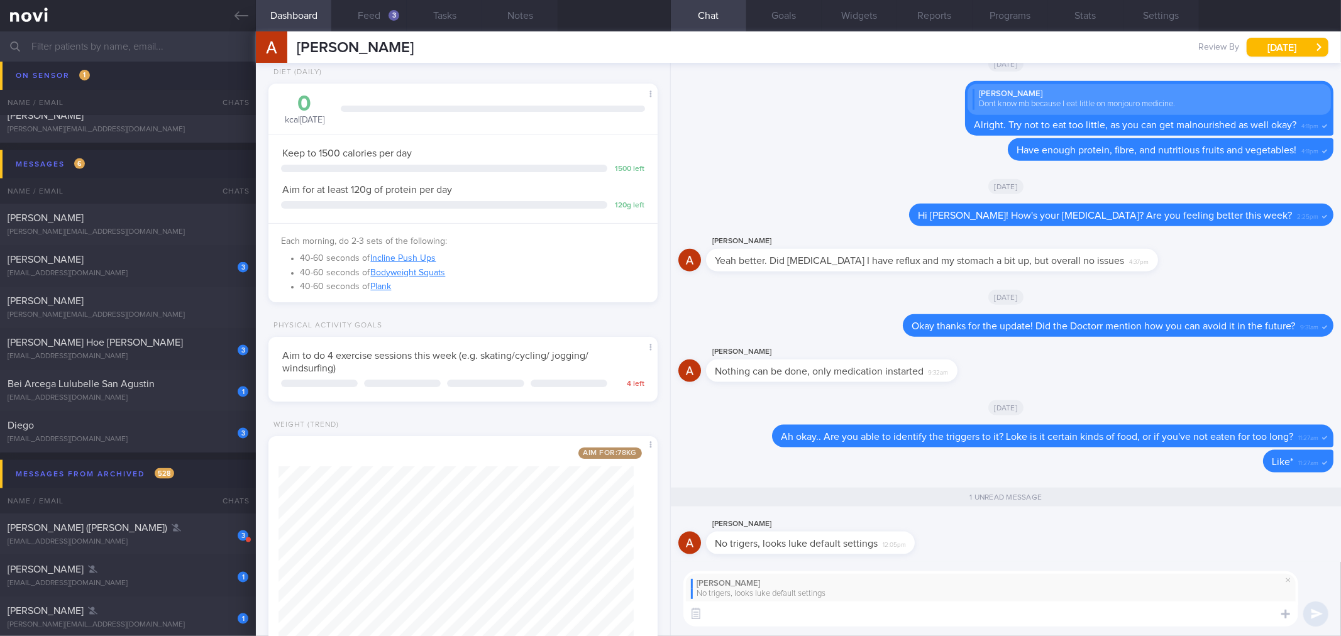
scroll to position [96, 0]
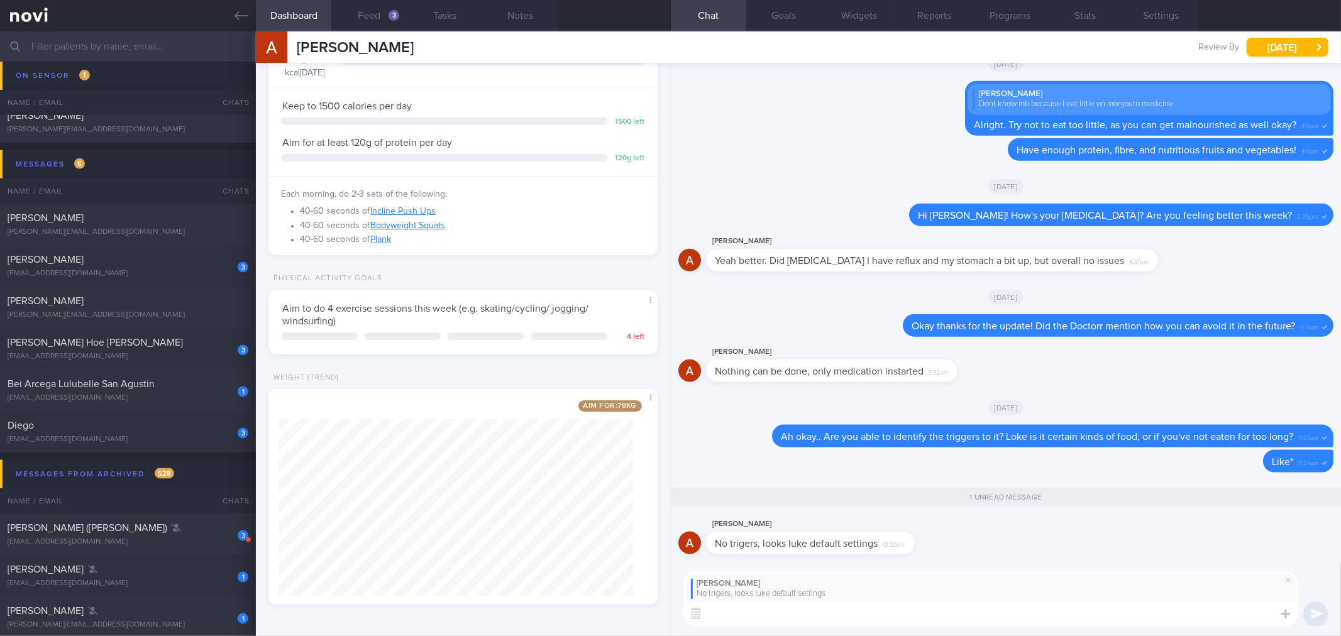
click at [806, 625] on textarea at bounding box center [990, 613] width 615 height 25
click at [906, 607] on textarea "Alright noted on that. I guess it" at bounding box center [990, 613] width 615 height 25
click at [907, 613] on textarea "Alright noted on that. I guess it" at bounding box center [990, 613] width 615 height 25
type textarea "Alright noted on that. I guess this might be something out of our control then.…"
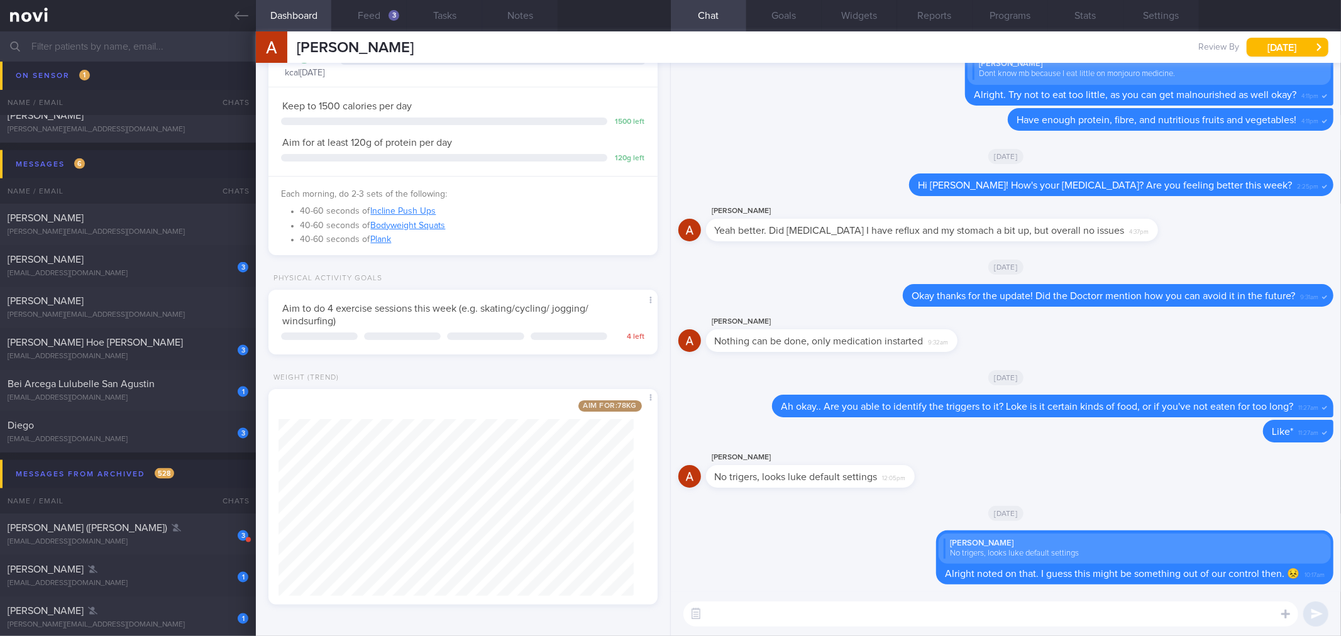
click at [794, 613] on textarea at bounding box center [990, 613] width 615 height 25
type textarea "By the way, how's your weight like this week?"
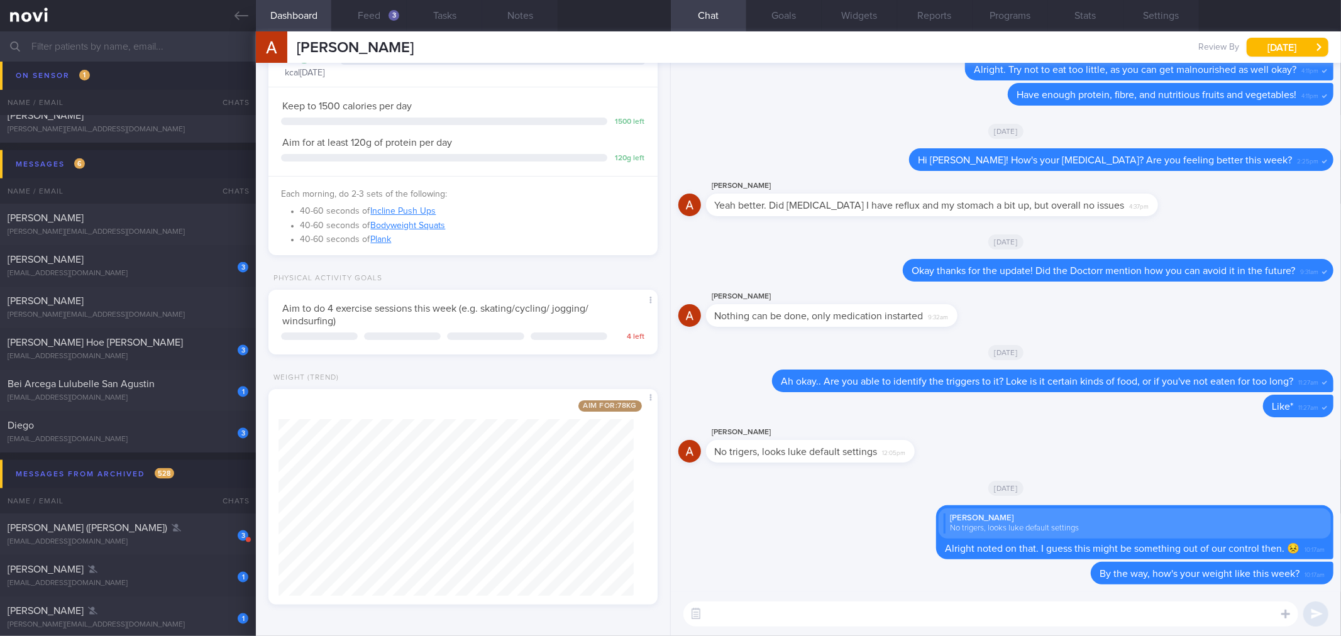
drag, startPoint x: 1287, startPoint y: 47, endPoint x: 1228, endPoint y: 82, distance: 68.8
click at [1287, 47] on button "[DATE]" at bounding box center [1287, 47] width 82 height 19
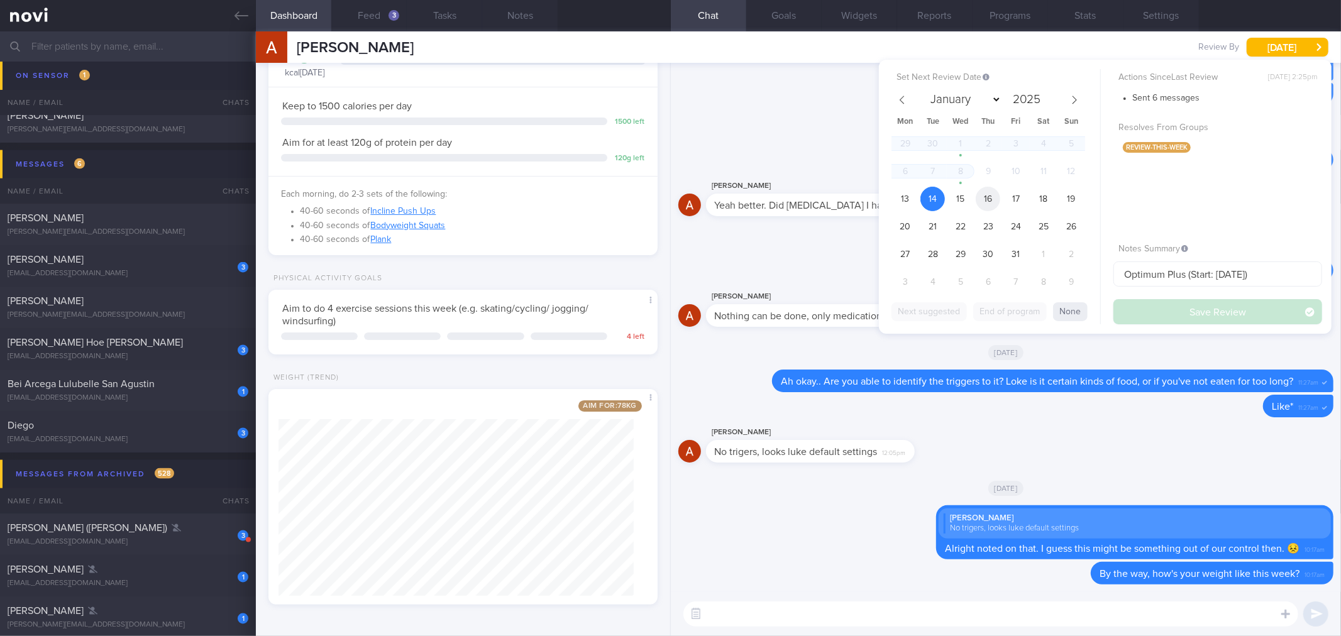
click at [984, 204] on span "16" at bounding box center [987, 199] width 25 height 25
click at [1193, 297] on div "Actions Since Last Review [DATE] 2:25pm Sent 6 messages Resolves From Groups re…" at bounding box center [1217, 196] width 209 height 255
click at [1190, 311] on button "Save Review" at bounding box center [1217, 311] width 209 height 25
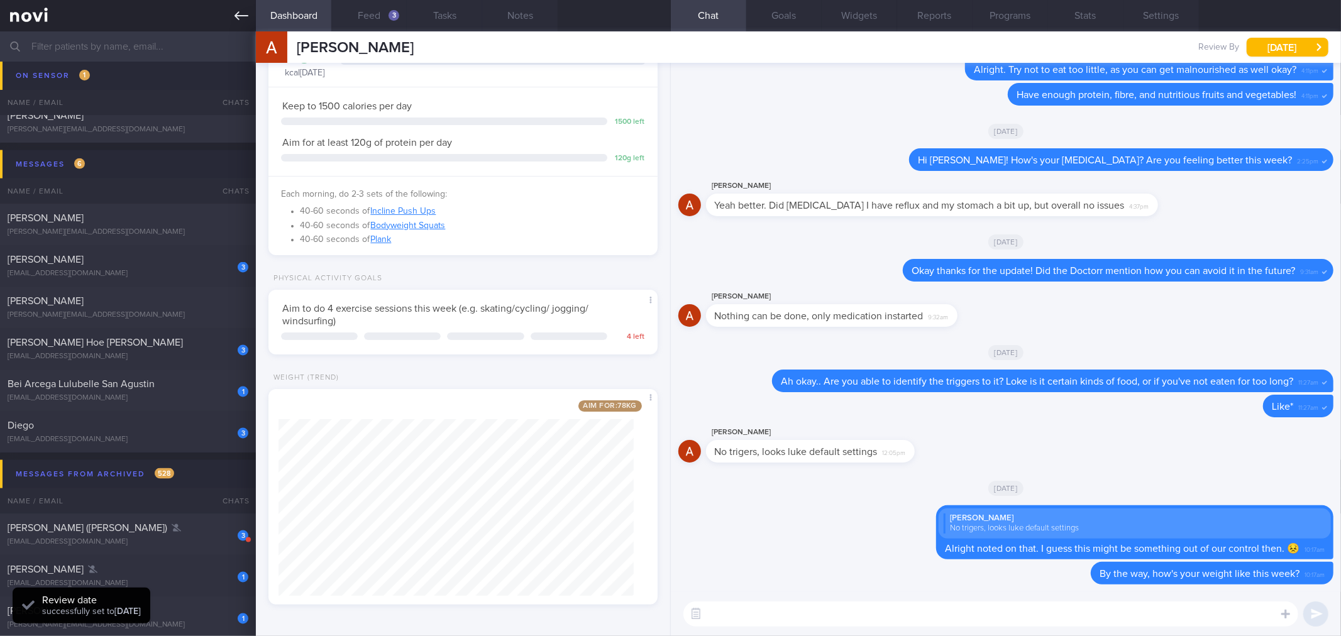
click at [237, 19] on icon at bounding box center [241, 16] width 14 height 14
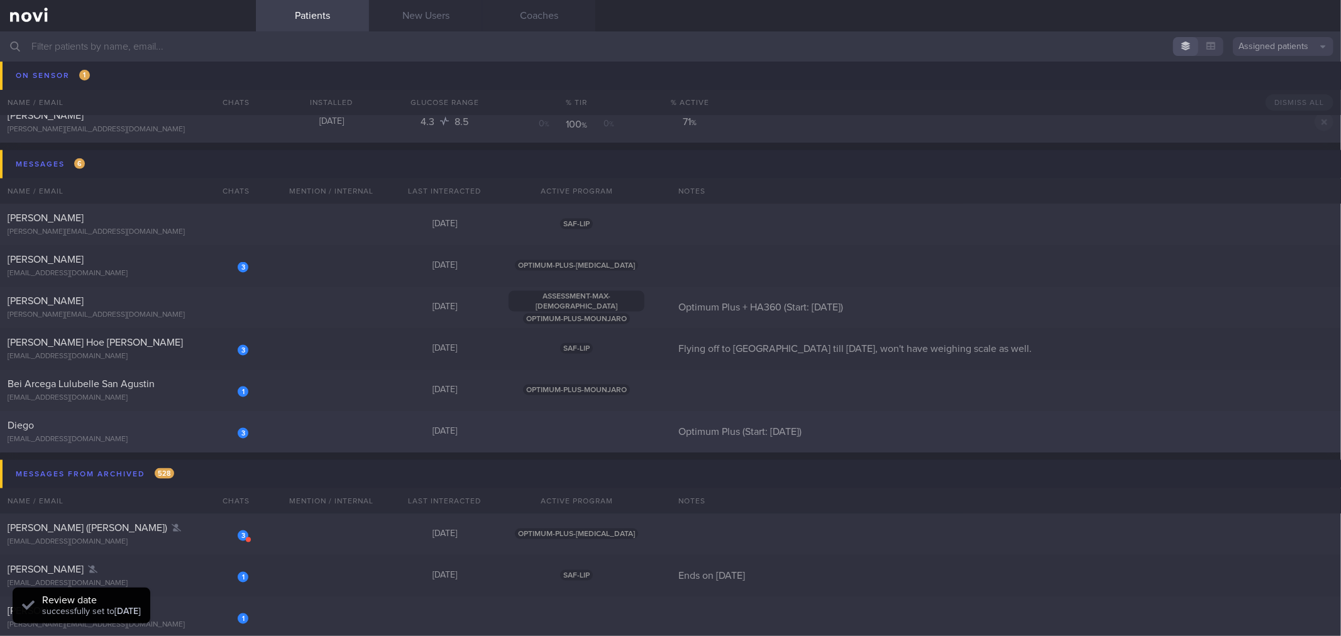
click at [165, 439] on div "[EMAIL_ADDRESS][DOMAIN_NAME]" at bounding box center [128, 439] width 241 height 9
select select "9"
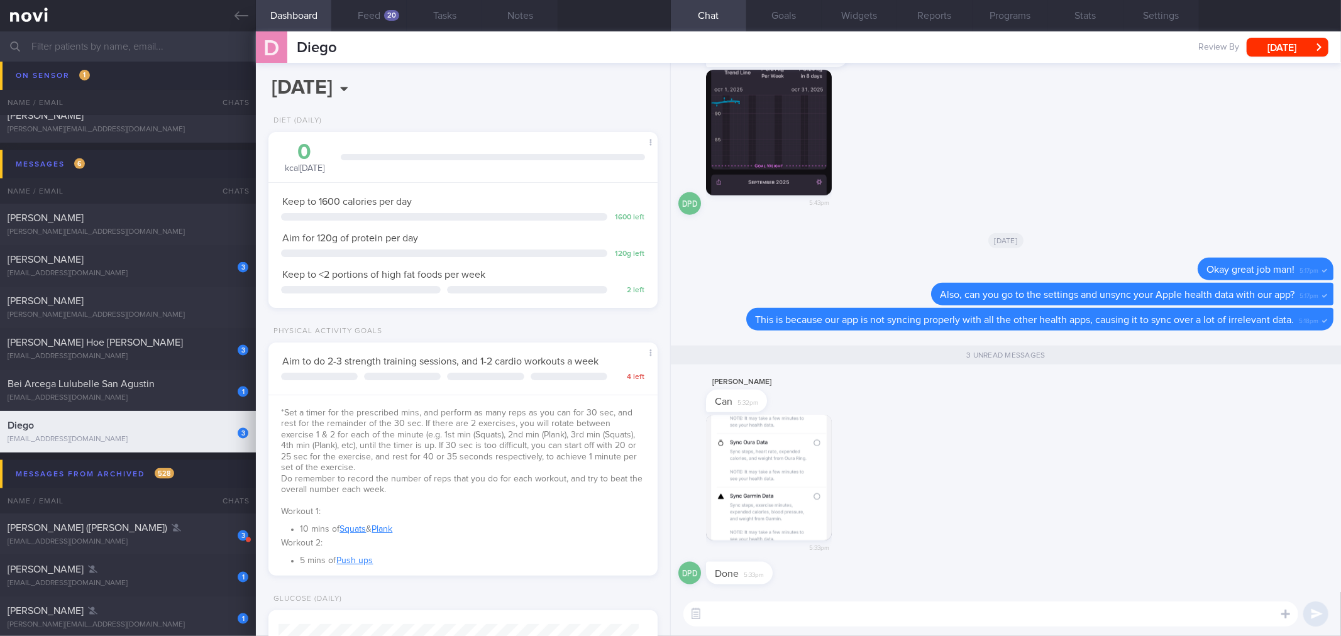
scroll to position [195, 355]
click at [971, 537] on div "5:33pm" at bounding box center [1005, 489] width 655 height 148
click at [363, 18] on button "Feed 20" at bounding box center [368, 15] width 75 height 31
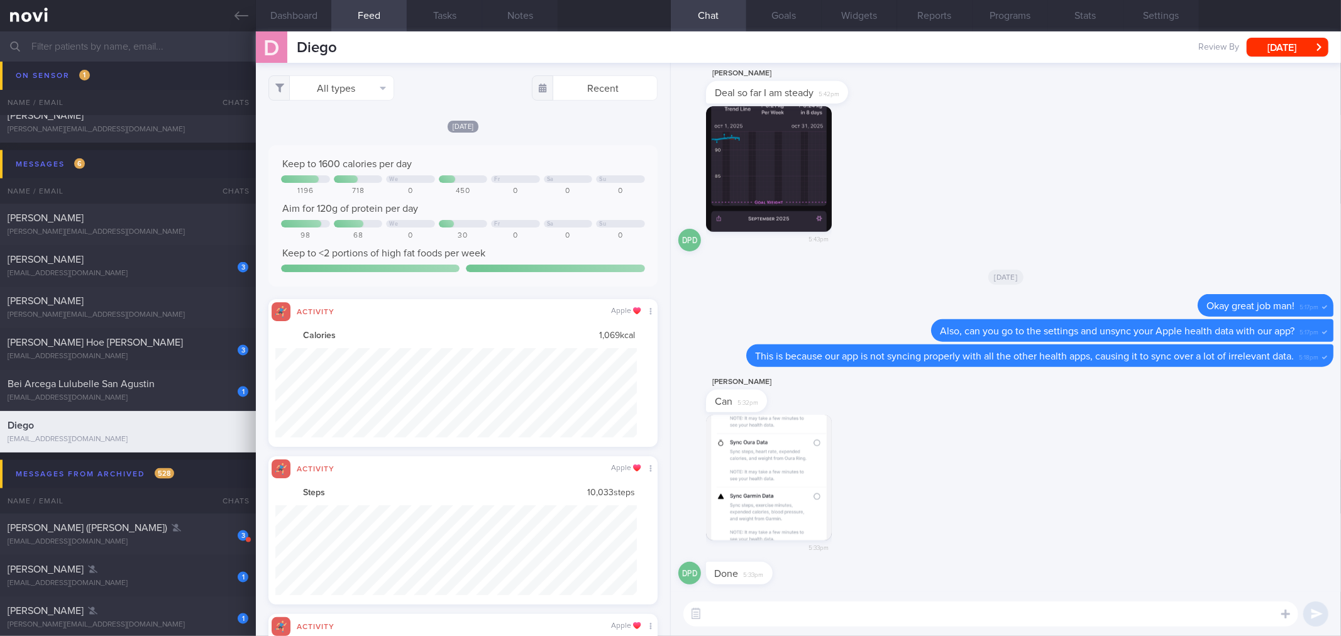
scroll to position [628430, 628159]
click at [1034, 522] on div "5:33pm" at bounding box center [1005, 489] width 655 height 148
click at [847, 617] on textarea at bounding box center [990, 613] width 615 height 25
type textarea "Thanks [PERSON_NAME]!"
click at [758, 473] on button "button" at bounding box center [769, 478] width 126 height 126
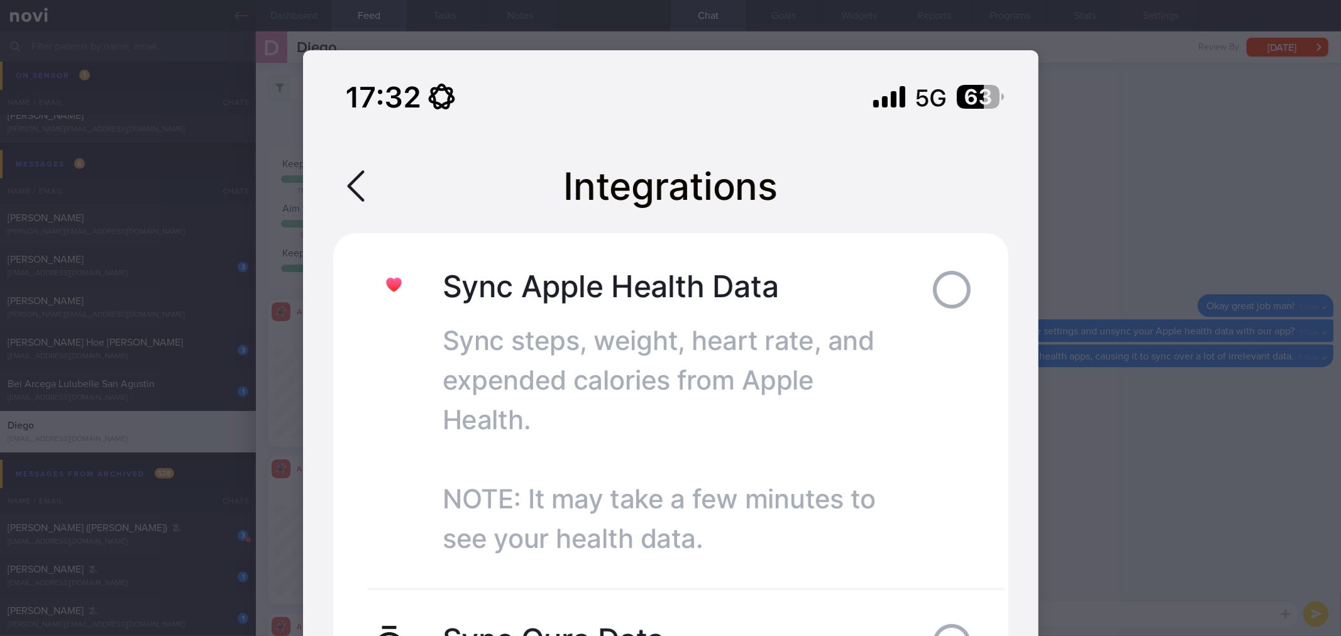
click at [1084, 370] on div at bounding box center [670, 318] width 1341 height 636
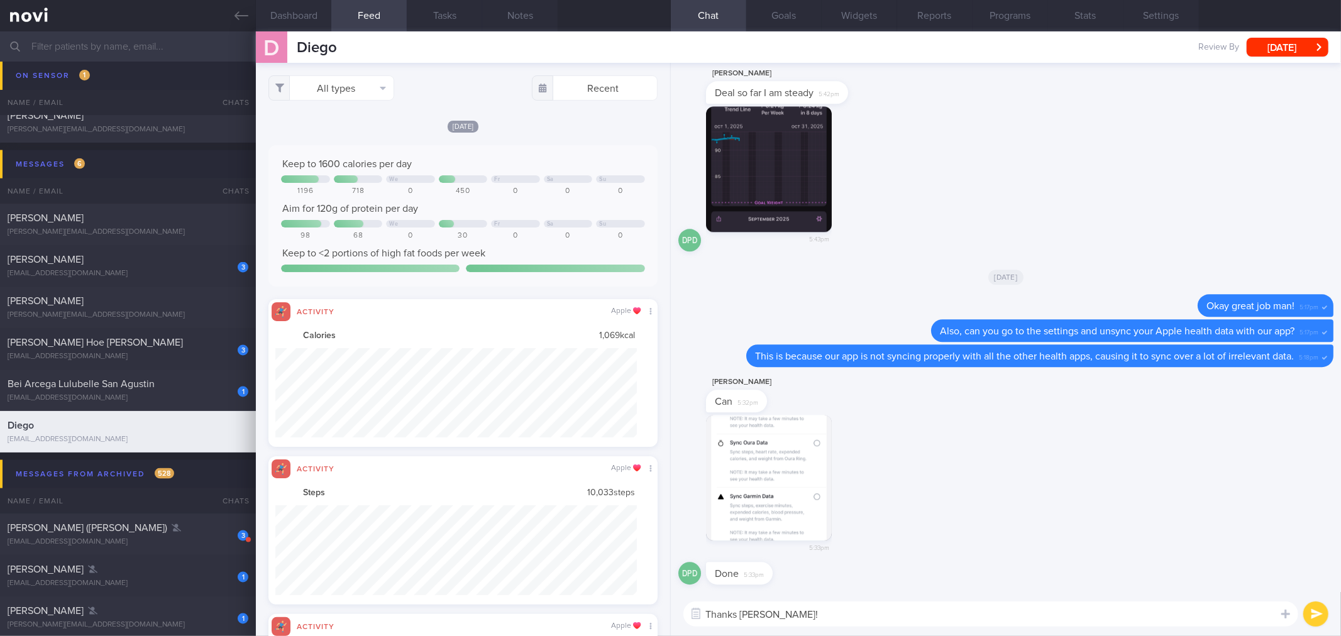
click at [817, 617] on textarea "Thanks [PERSON_NAME]!" at bounding box center [990, 613] width 615 height 25
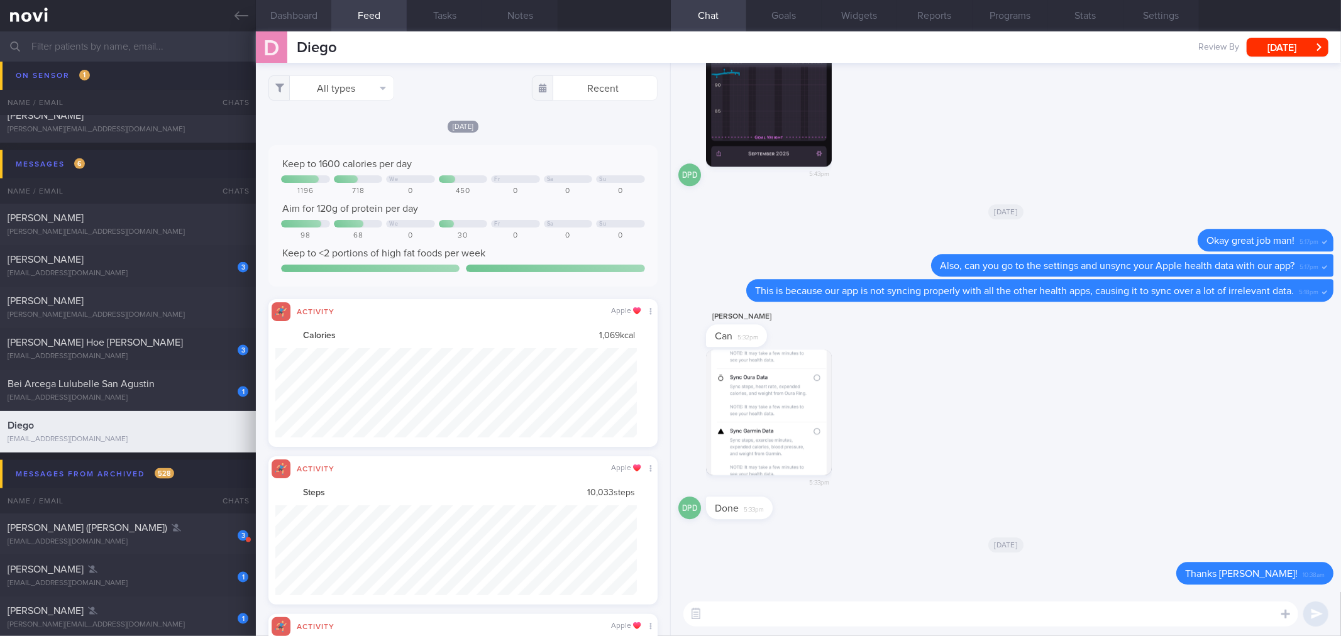
click at [319, 25] on button "Dashboard" at bounding box center [293, 15] width 75 height 31
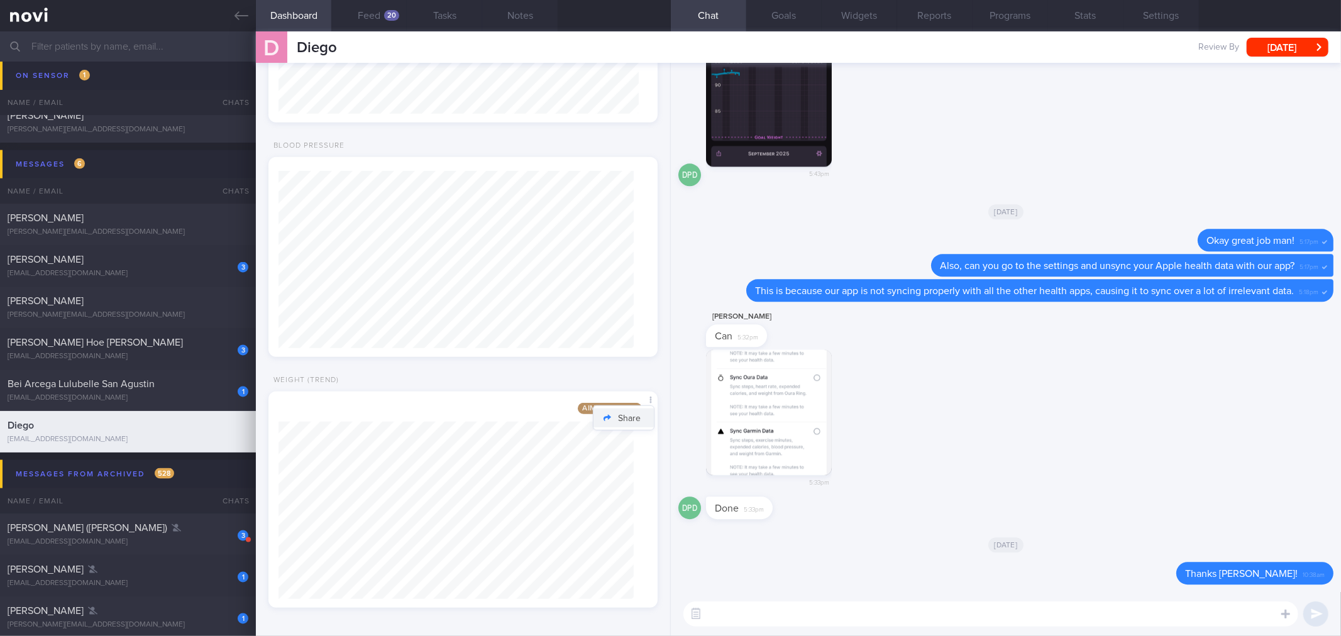
scroll to position [693, 0]
click at [777, 605] on textarea at bounding box center [990, 613] width 615 height 25
click at [375, 13] on button "Feed 20" at bounding box center [368, 15] width 75 height 31
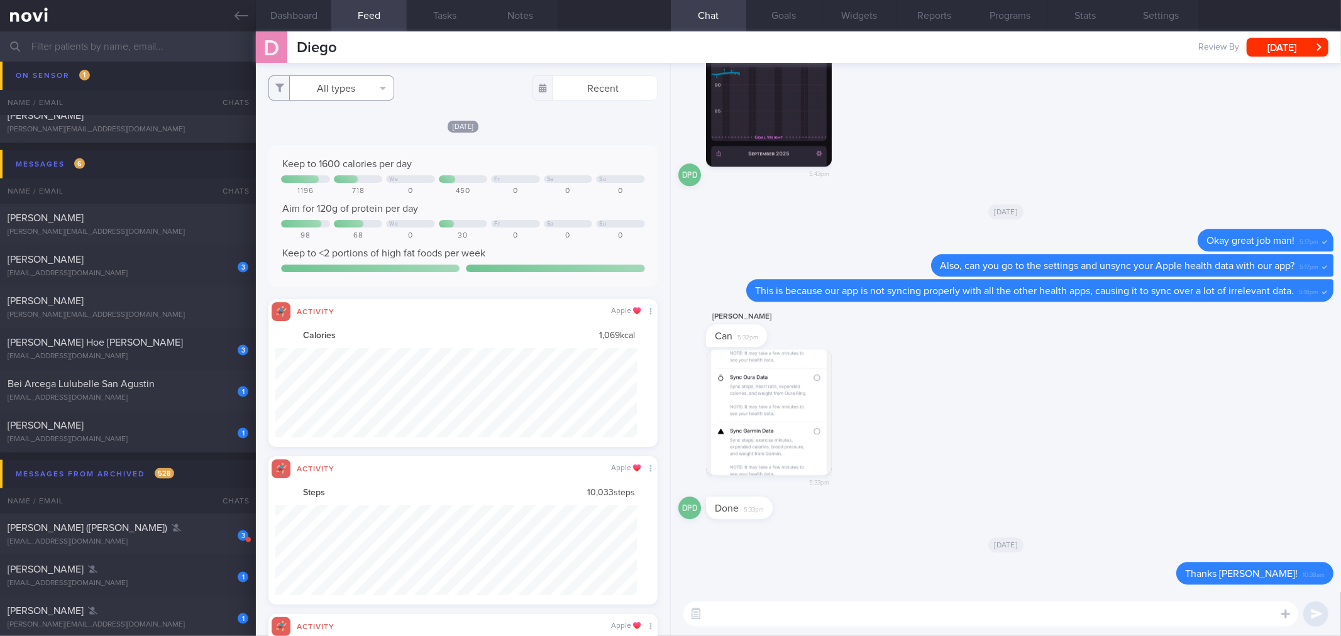
click at [357, 95] on button "All types" at bounding box center [331, 87] width 126 height 25
click at [348, 138] on button "Activity" at bounding box center [331, 131] width 124 height 19
click at [342, 167] on button "Weight" at bounding box center [331, 169] width 124 height 19
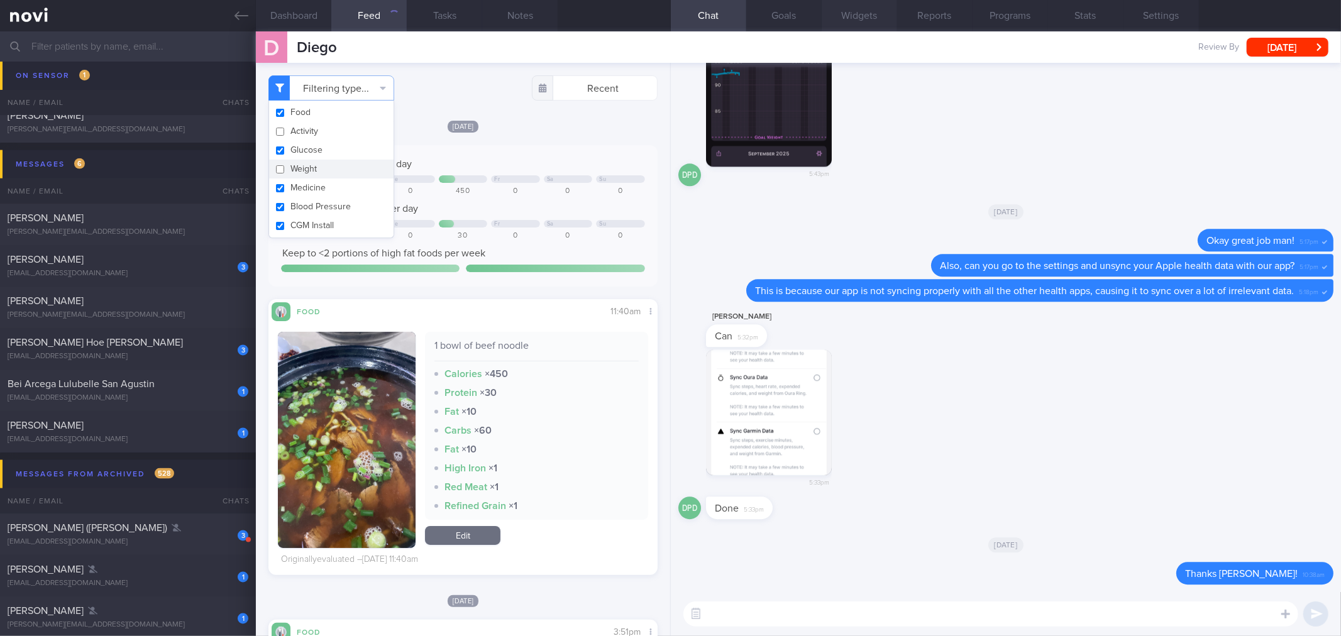
checkbox input "false"
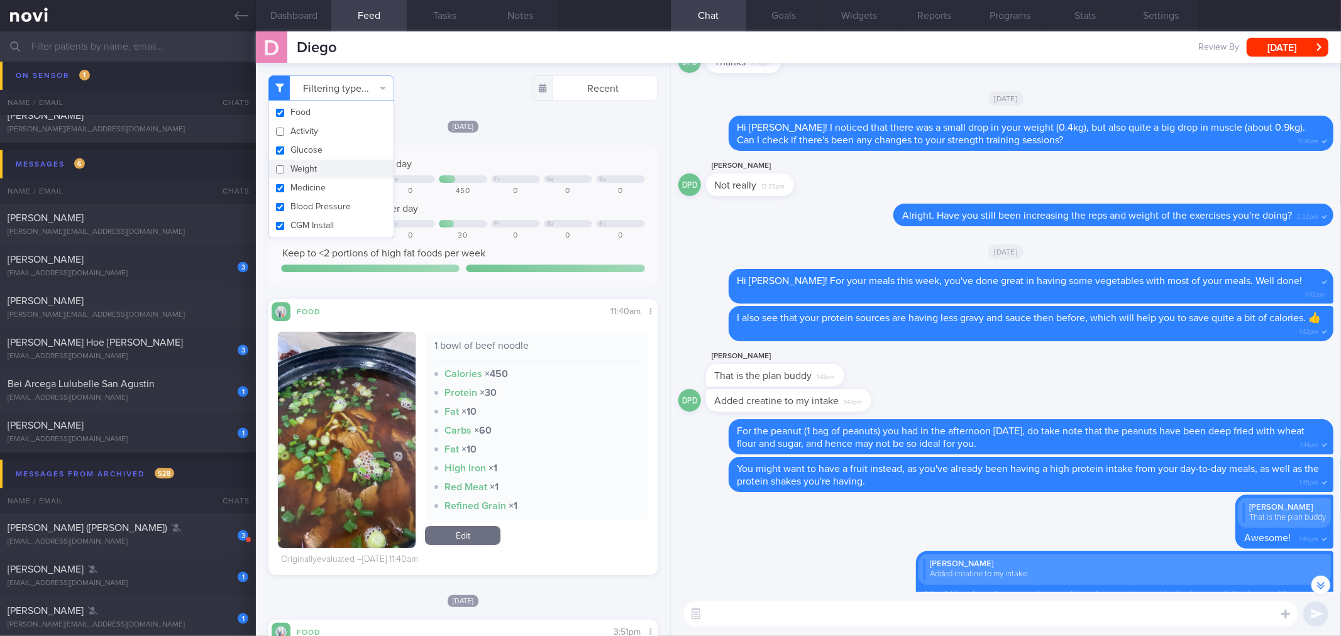
scroll to position [-699, 0]
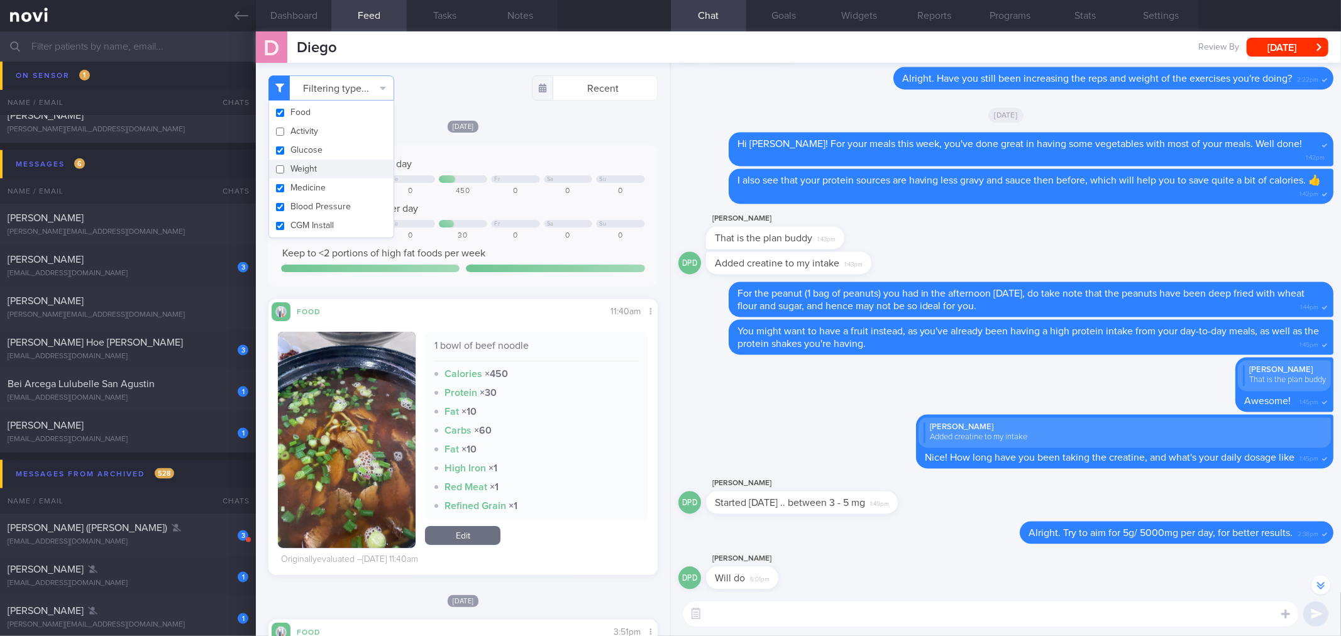
click at [817, 617] on textarea at bounding box center [990, 613] width 615 height 25
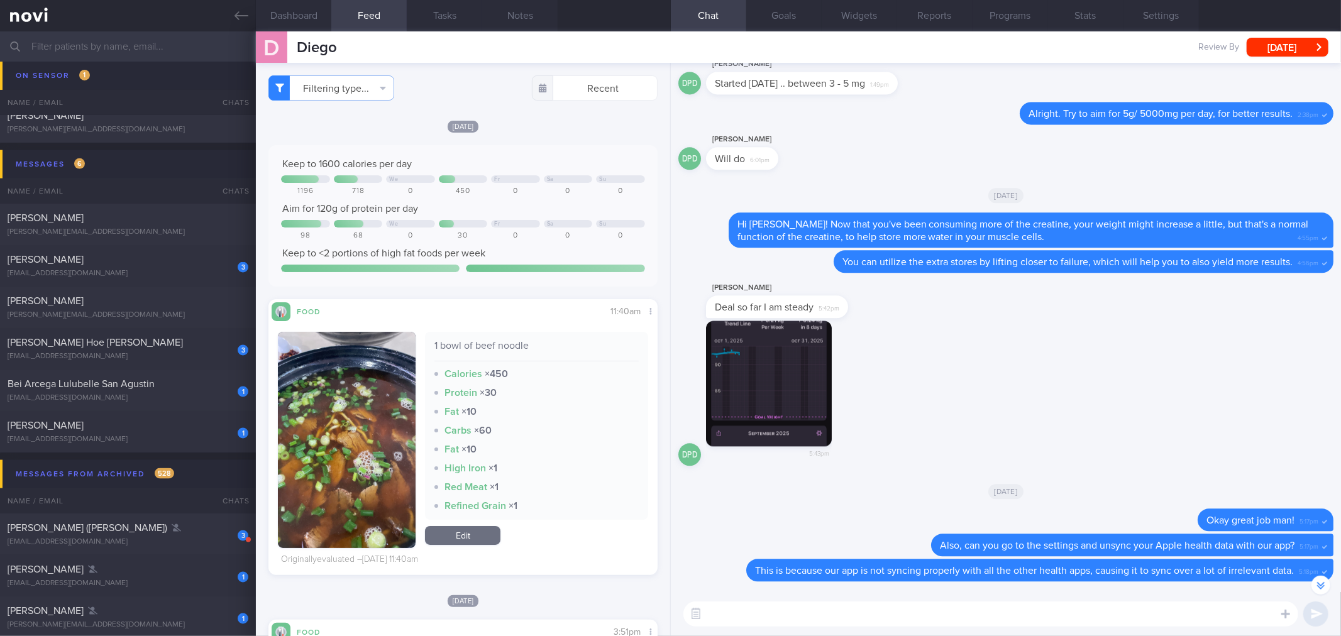
scroll to position [0, 0]
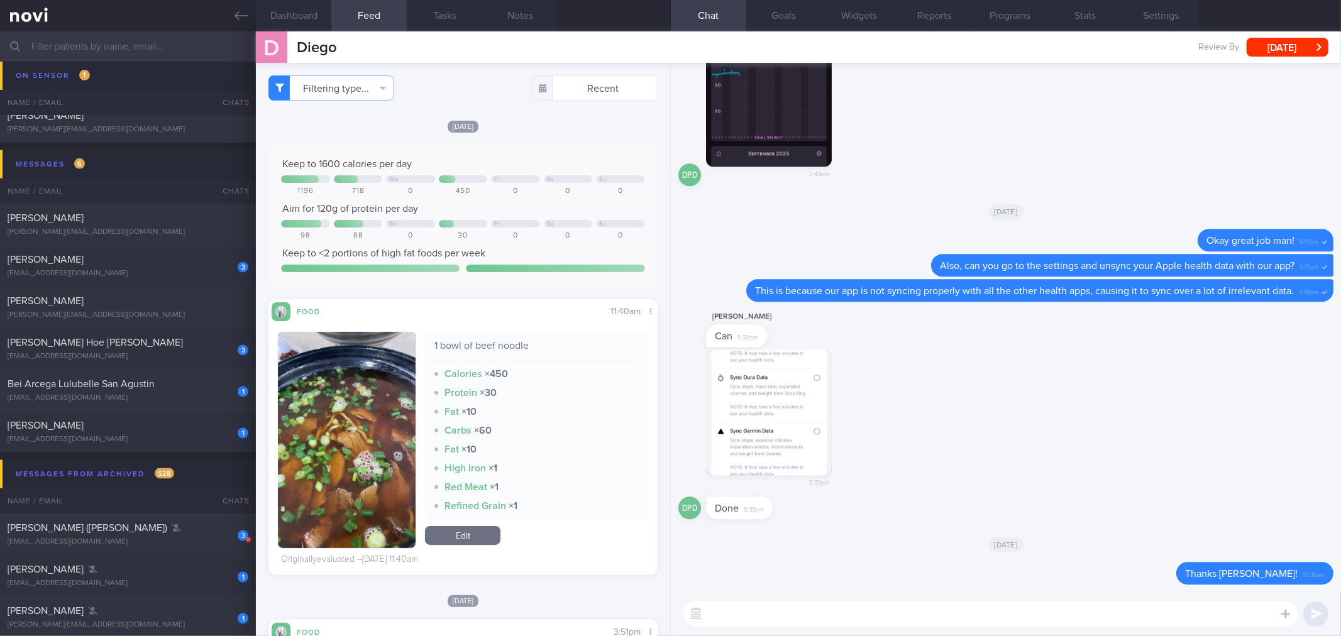
type textarea "S"
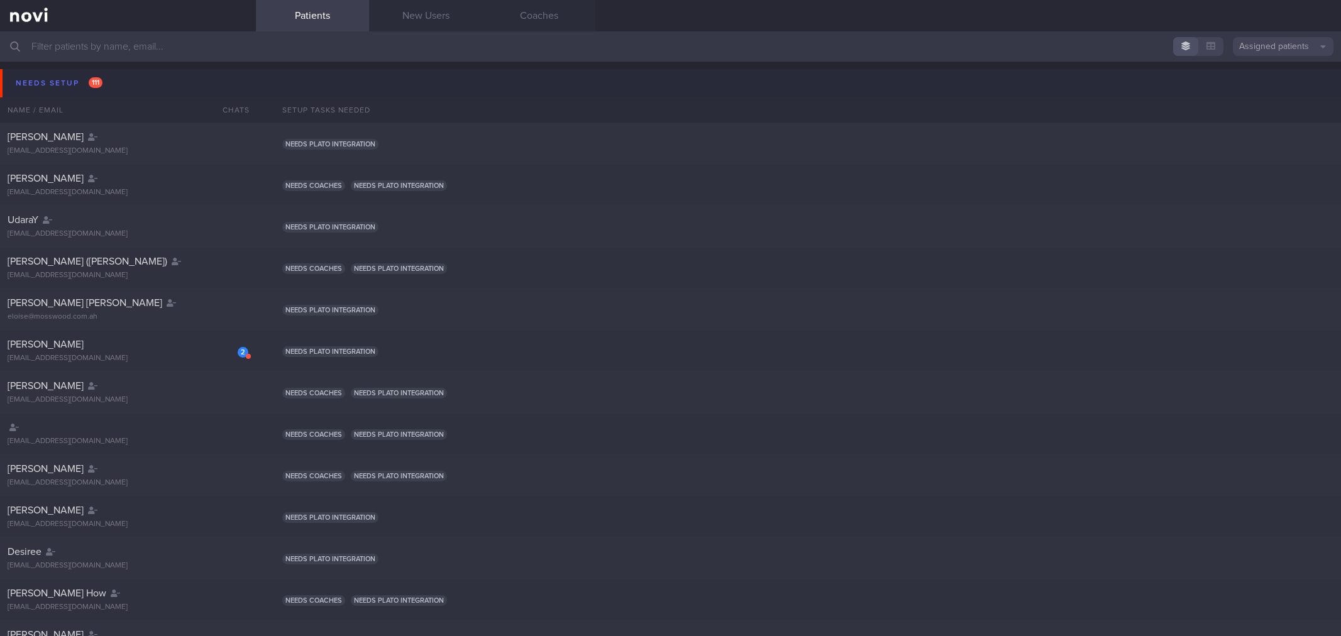
click at [121, 80] on button "Needs setup 111" at bounding box center [672, 83] width 1344 height 28
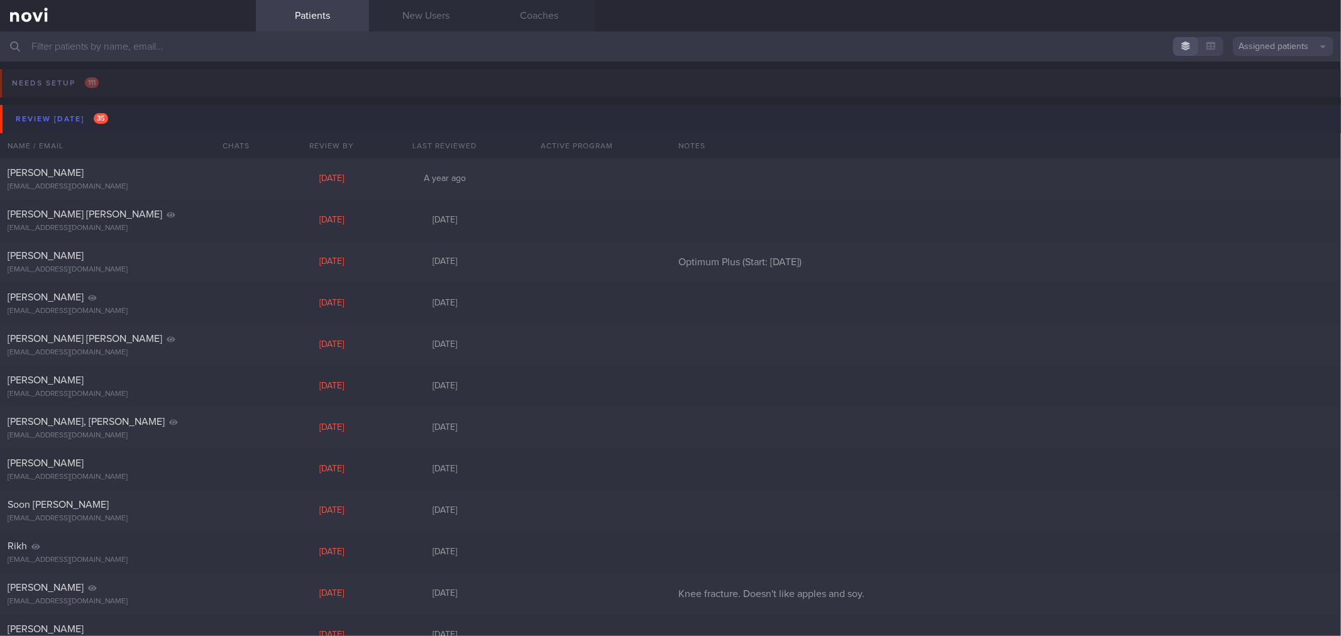
click at [118, 114] on button "Review today 35" at bounding box center [672, 119] width 1344 height 28
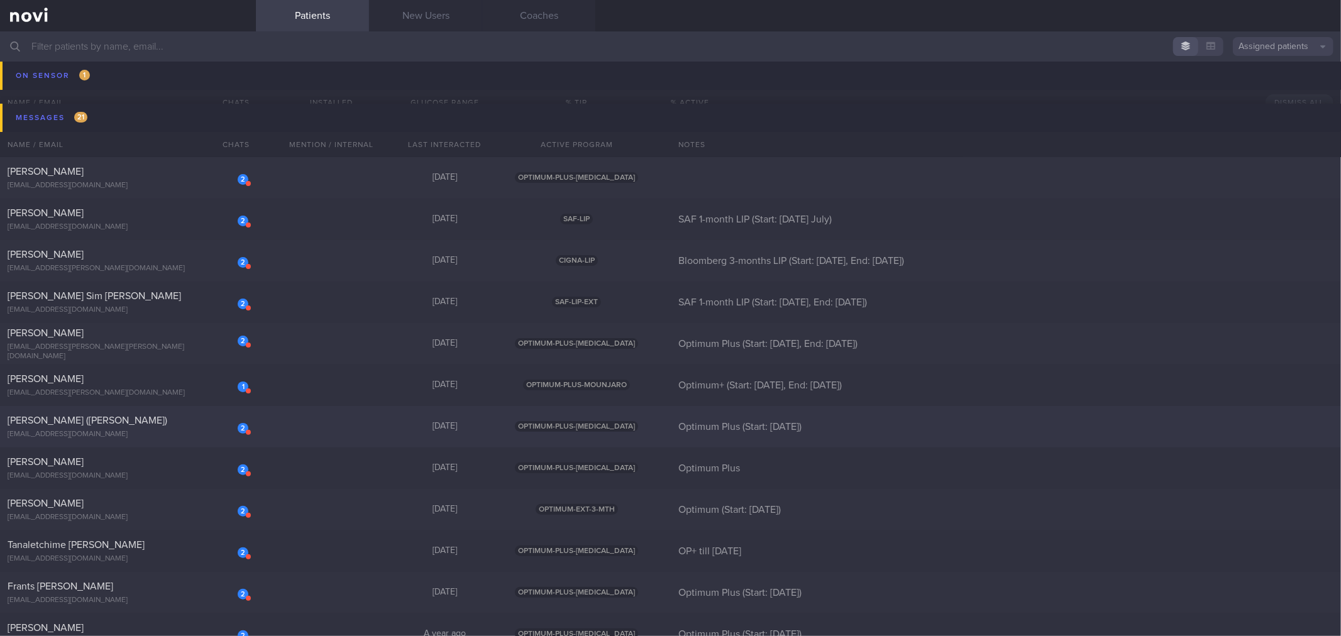
scroll to position [279, 0]
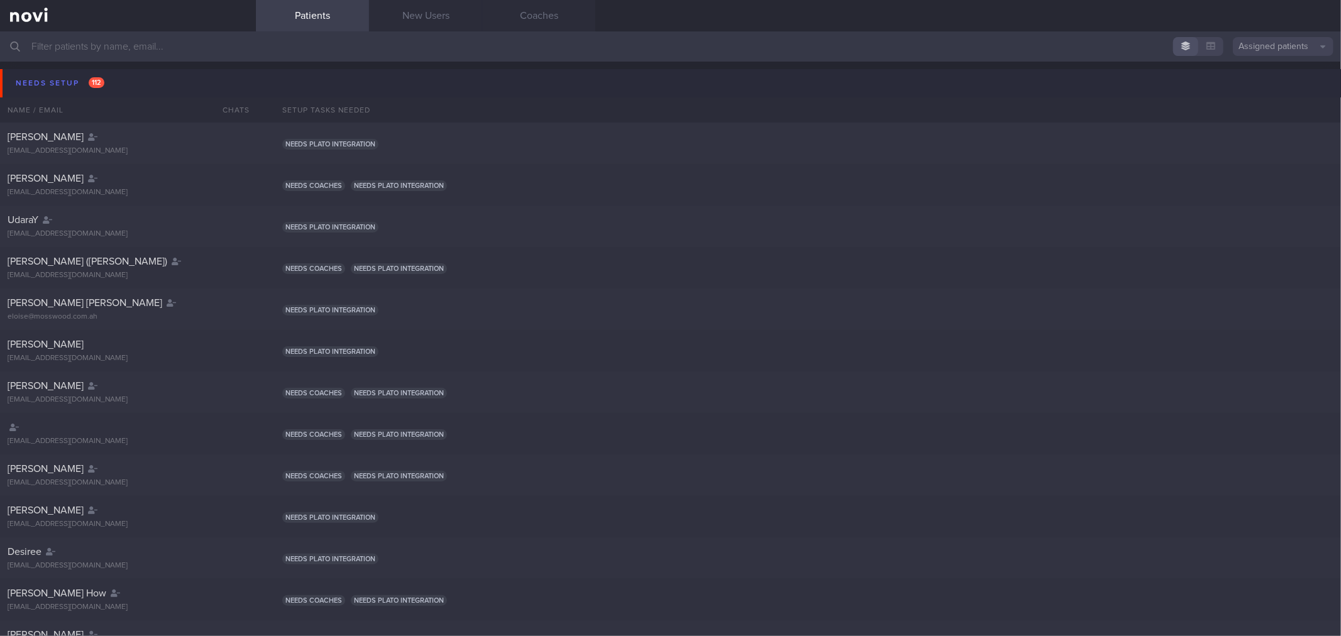
click at [118, 77] on button "Needs setup 112" at bounding box center [672, 83] width 1344 height 28
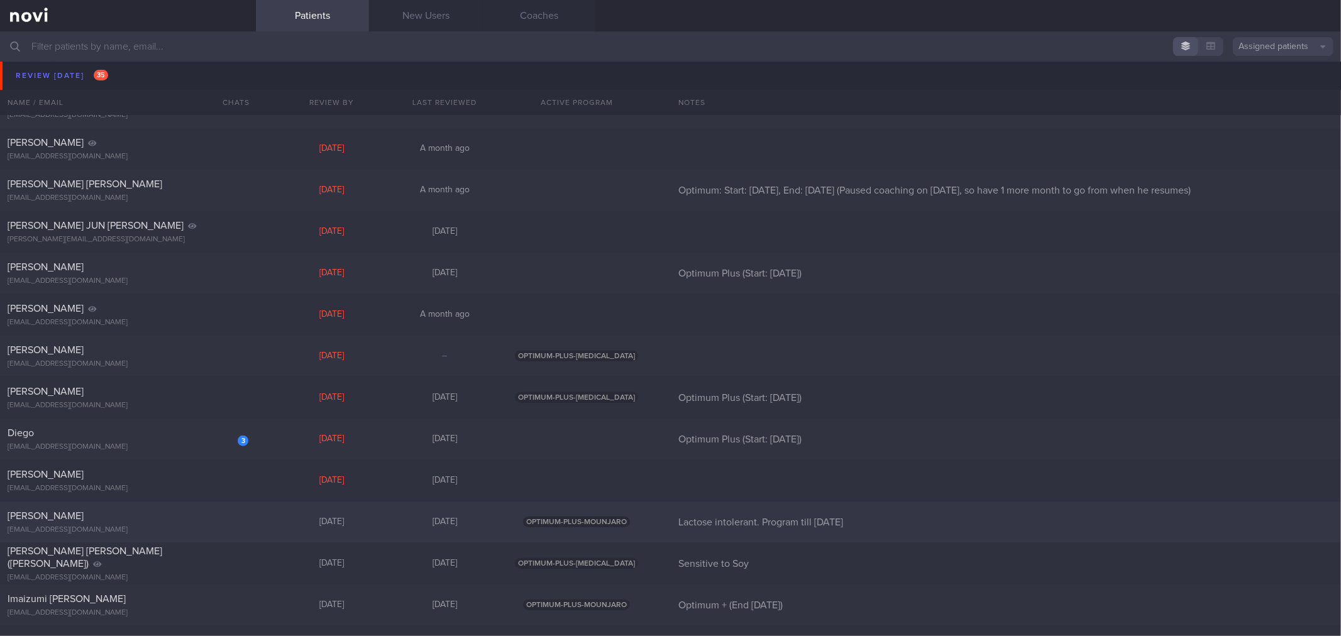
scroll to position [768, 0]
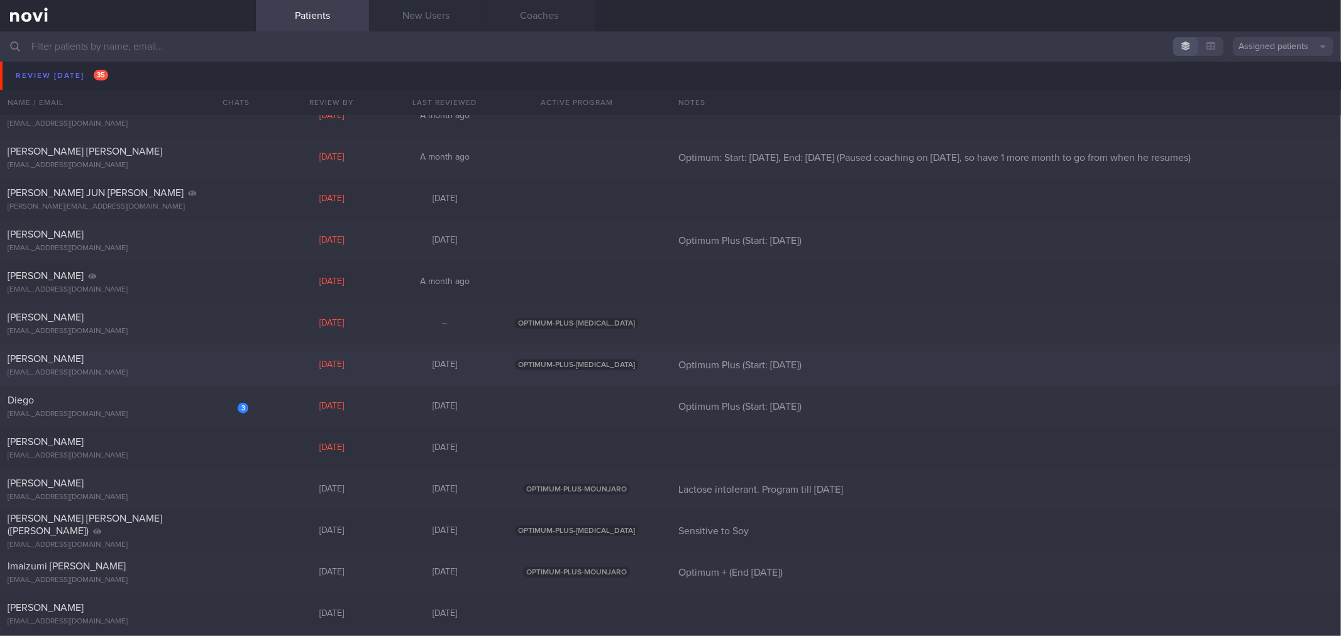
click at [198, 363] on div "[PERSON_NAME]" at bounding box center [127, 359] width 238 height 13
select select "9"
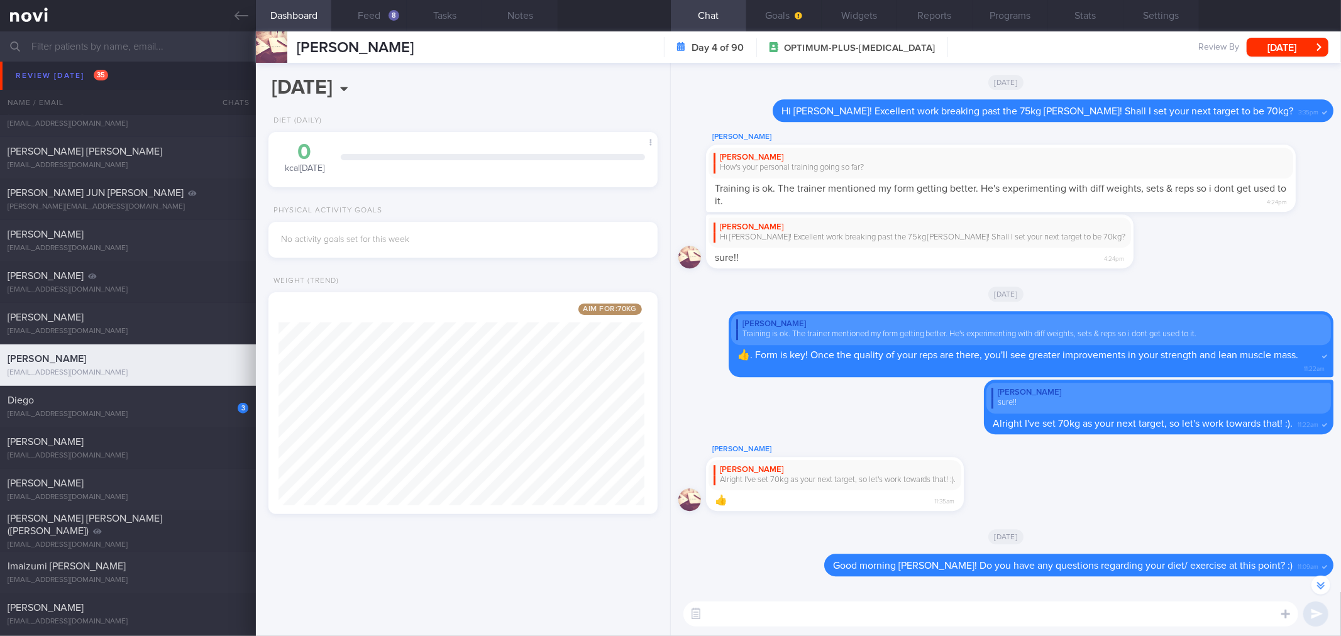
scroll to position [201, 366]
click at [384, 89] on input "[DATE]" at bounding box center [388, 87] width 240 height 31
click at [444, 117] on span at bounding box center [451, 115] width 21 height 21
select select "10"
click at [419, 117] on span at bounding box center [418, 119] width 9 height 6
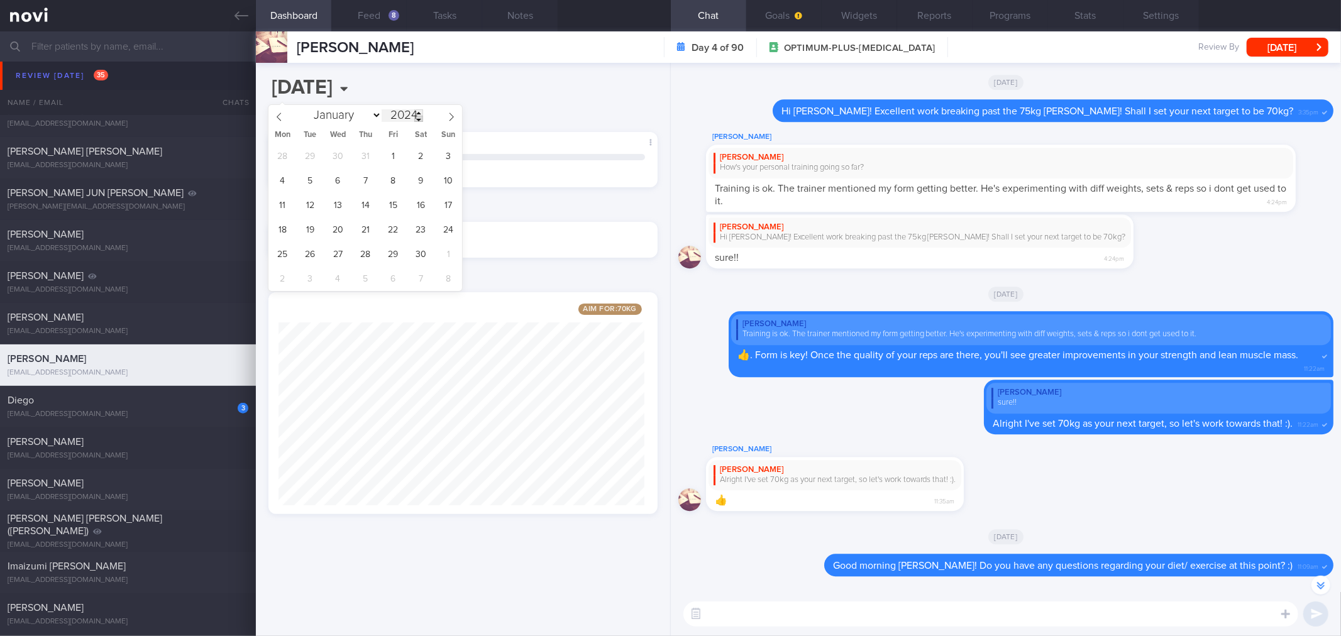
click at [419, 119] on span at bounding box center [418, 119] width 9 height 6
type input "2023"
click at [414, 223] on span "25" at bounding box center [421, 229] width 25 height 25
type input "2023-11-25"
click at [388, 88] on input "2023-11-25" at bounding box center [388, 87] width 240 height 31
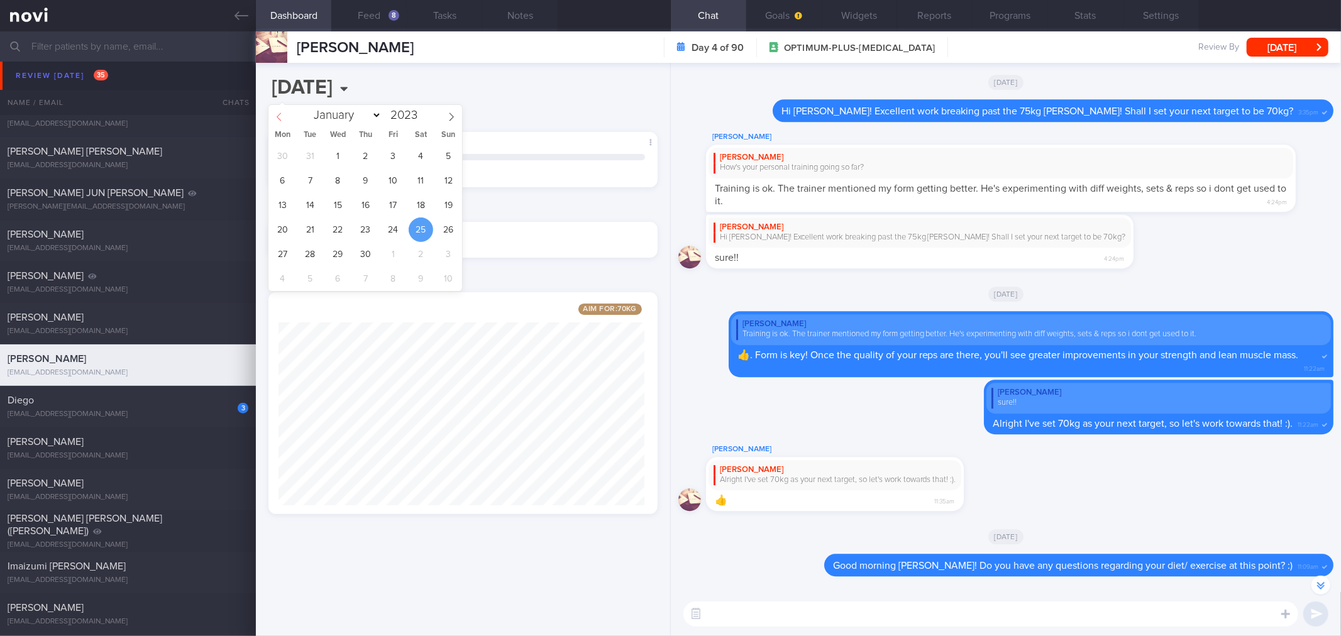
click at [279, 116] on icon at bounding box center [279, 117] width 9 height 9
select select "8"
click at [359, 236] on span "21" at bounding box center [365, 229] width 25 height 25
type input "2023-09-21"
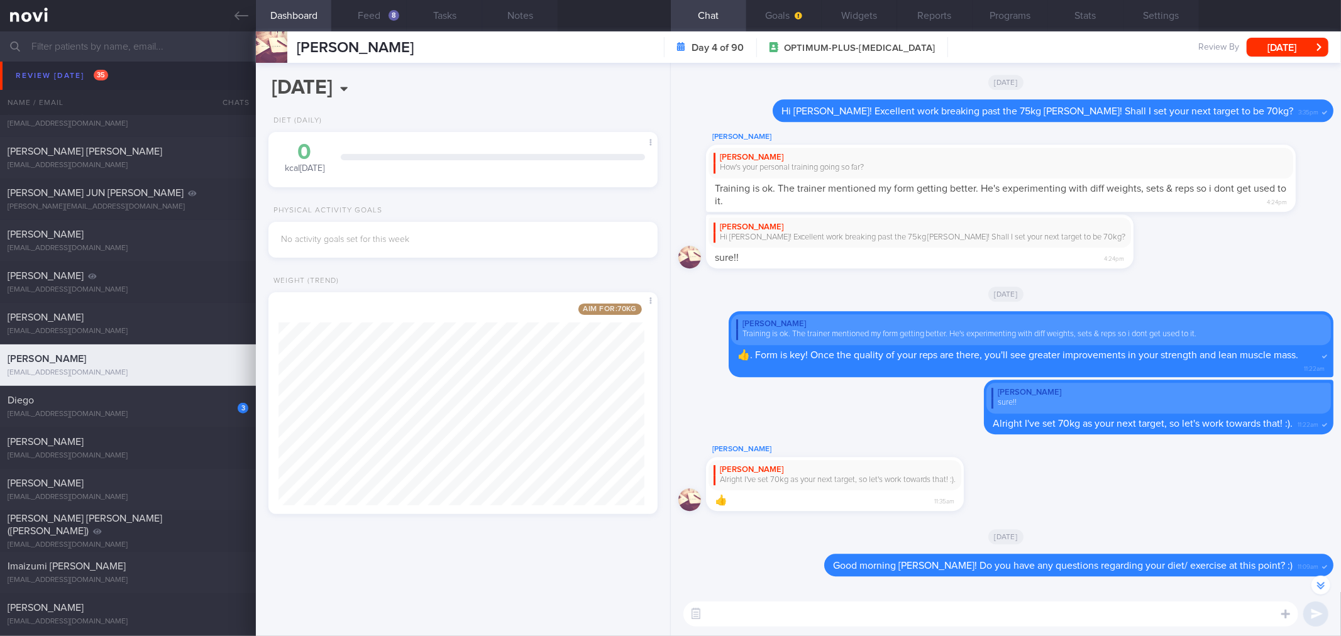
click at [1241, 519] on div "Aarthi Kannalagan Sylvester Alright I've set 70kg as your next target, so let's…" at bounding box center [1005, 480] width 655 height 77
drag, startPoint x: 814, startPoint y: 17, endPoint x: 862, endPoint y: 17, distance: 47.8
click at [814, 17] on button "Goals" at bounding box center [783, 15] width 75 height 31
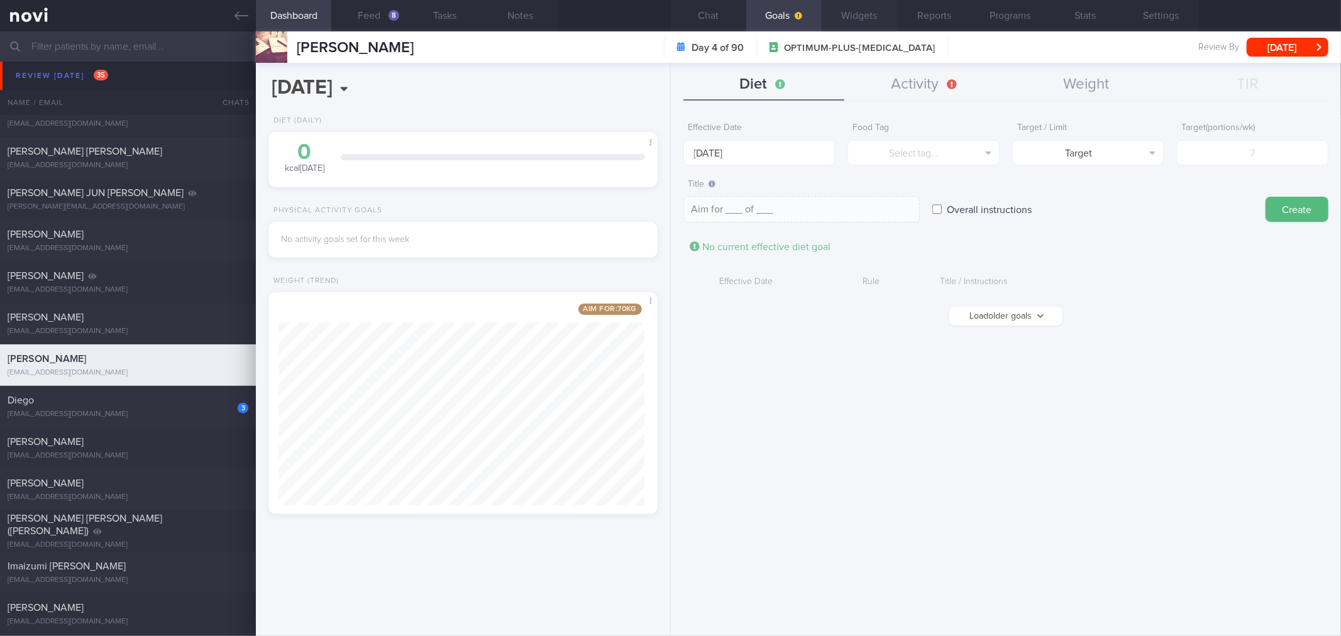
click at [862, 17] on button "Widgets" at bounding box center [858, 15] width 75 height 31
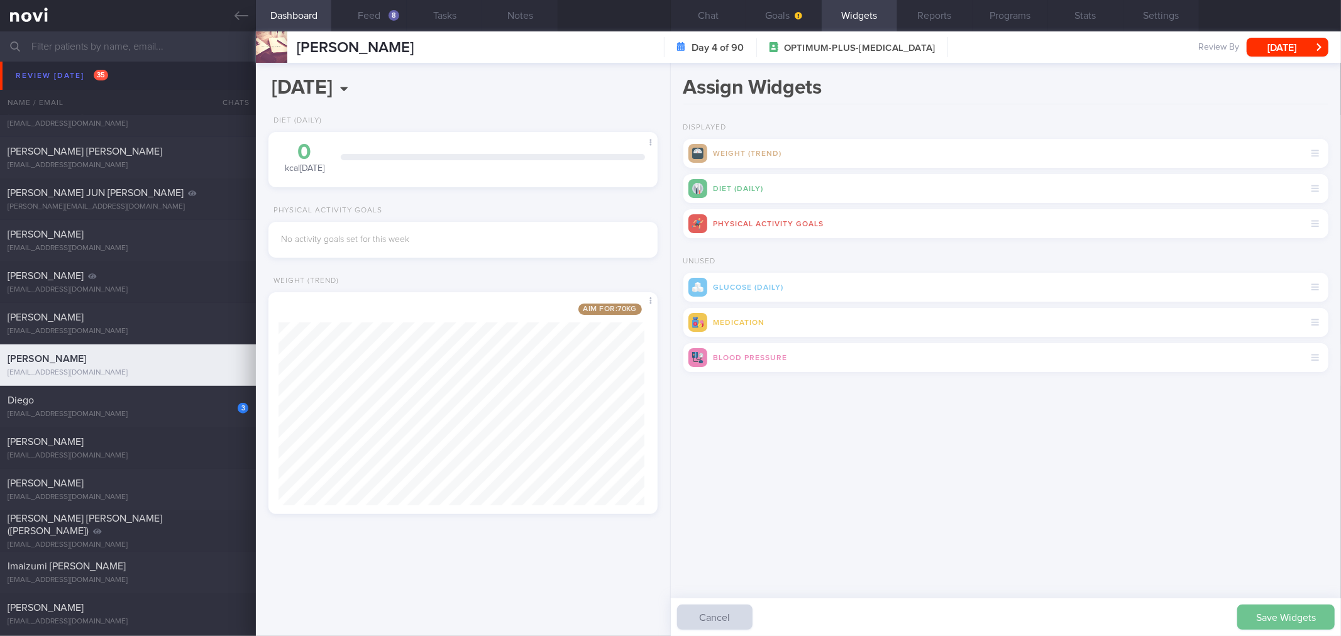
click at [1292, 619] on button "Save Widgets" at bounding box center [1285, 617] width 97 height 25
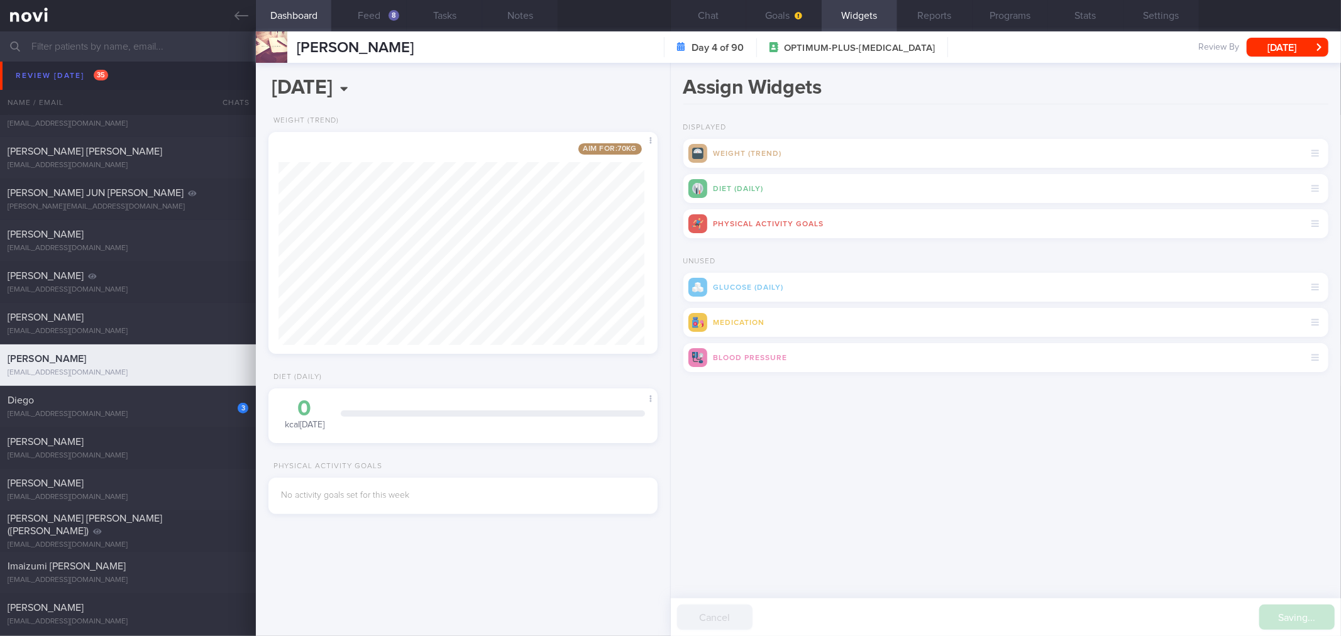
scroll to position [201, 366]
click at [707, 14] on button "Chat" at bounding box center [708, 15] width 75 height 31
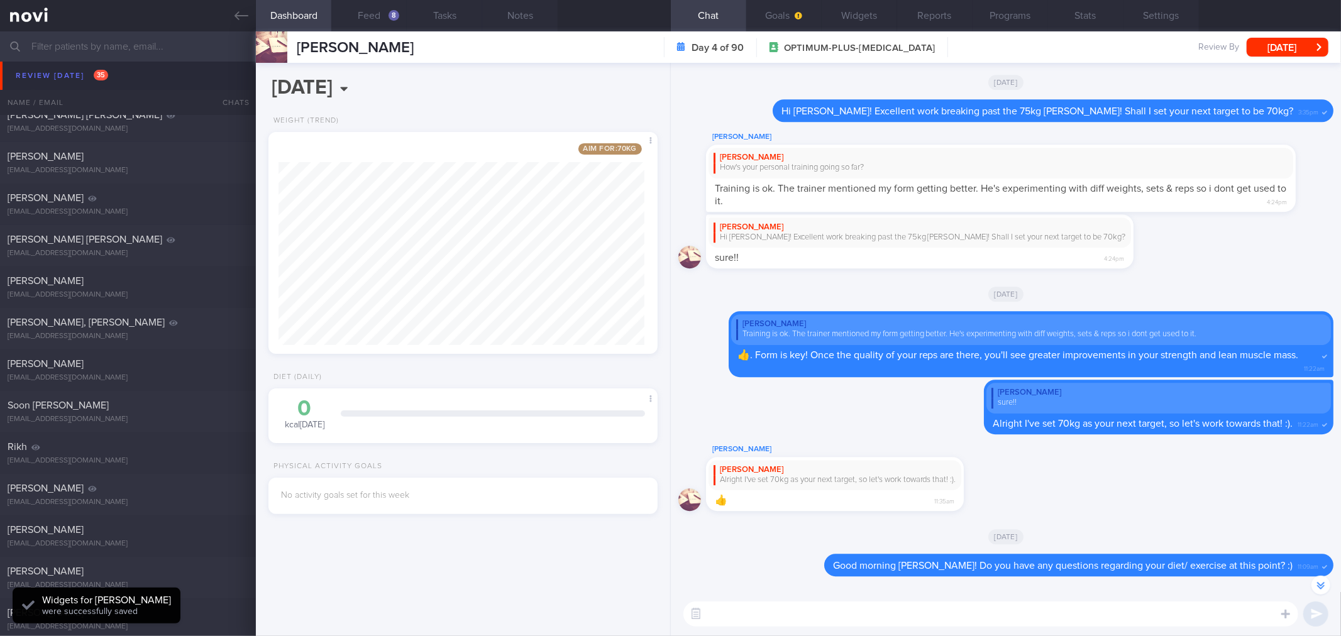
scroll to position [70, 0]
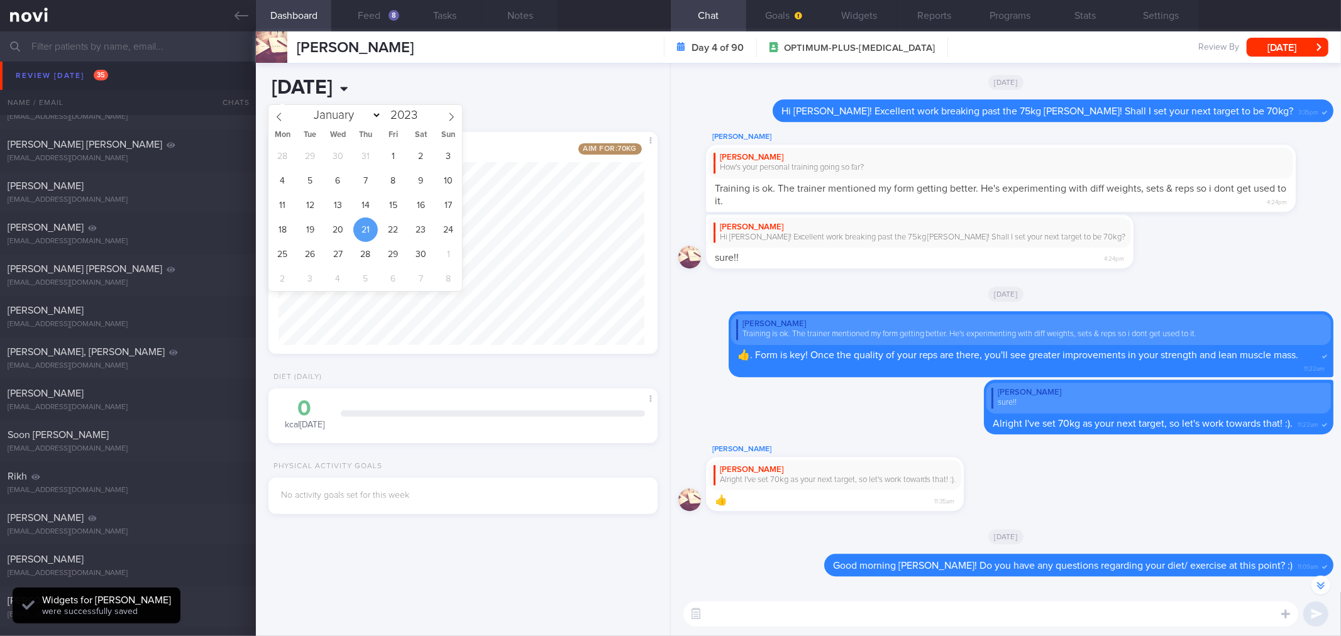
click at [354, 92] on input "2023-09-21" at bounding box center [388, 87] width 240 height 31
click at [282, 118] on icon at bounding box center [279, 117] width 9 height 9
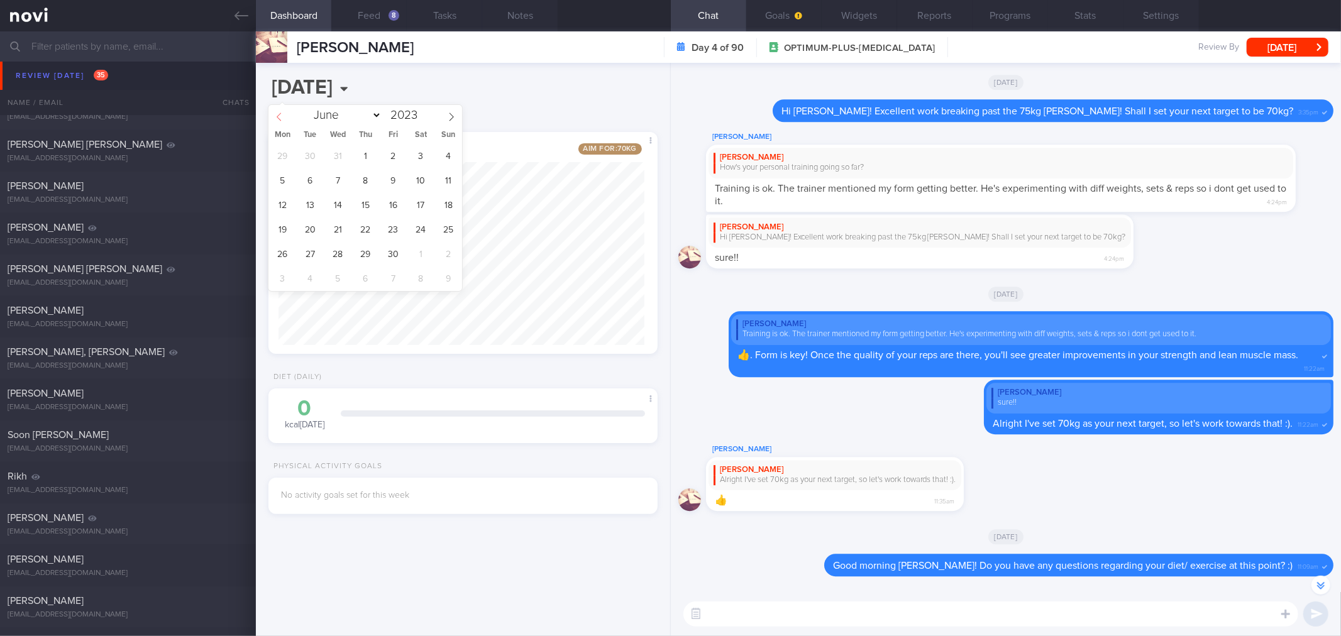
select select "4"
click at [451, 229] on span "28" at bounding box center [448, 229] width 25 height 25
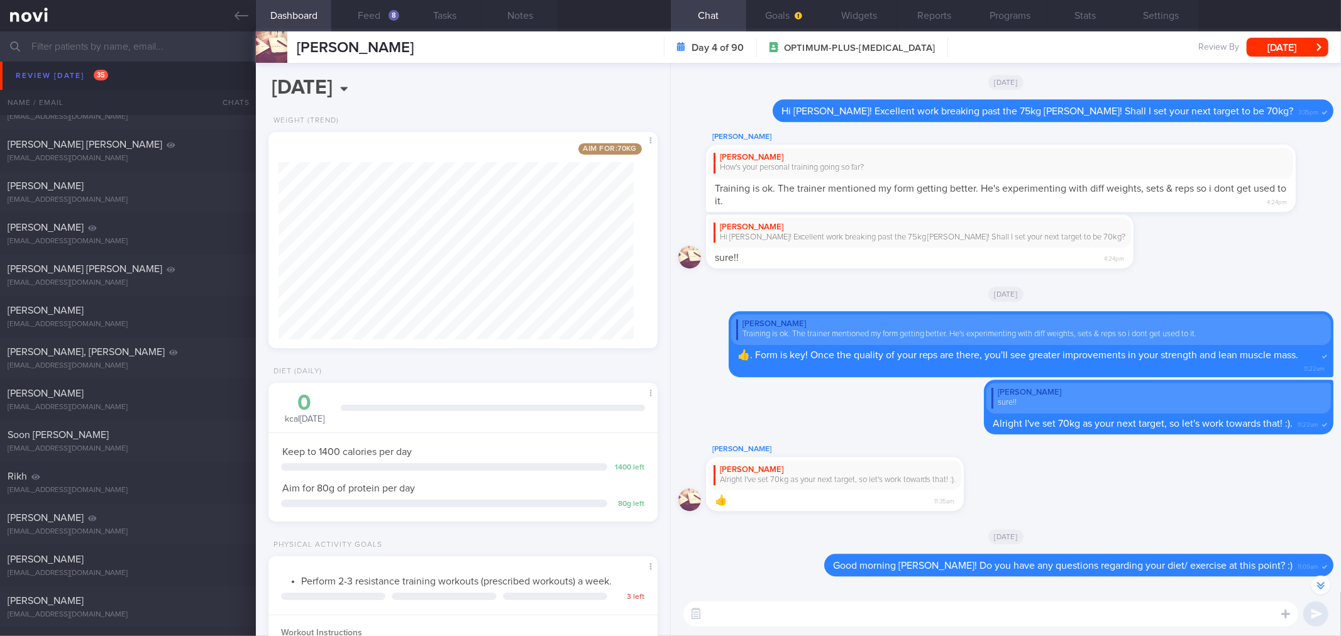
scroll to position [195, 355]
click at [341, 86] on input "2023-05-28" at bounding box center [388, 87] width 240 height 31
click at [337, 252] on span "31" at bounding box center [338, 254] width 25 height 25
click at [373, 89] on input "2023-05-31" at bounding box center [388, 87] width 240 height 31
click at [309, 160] on span "2" at bounding box center [310, 156] width 25 height 25
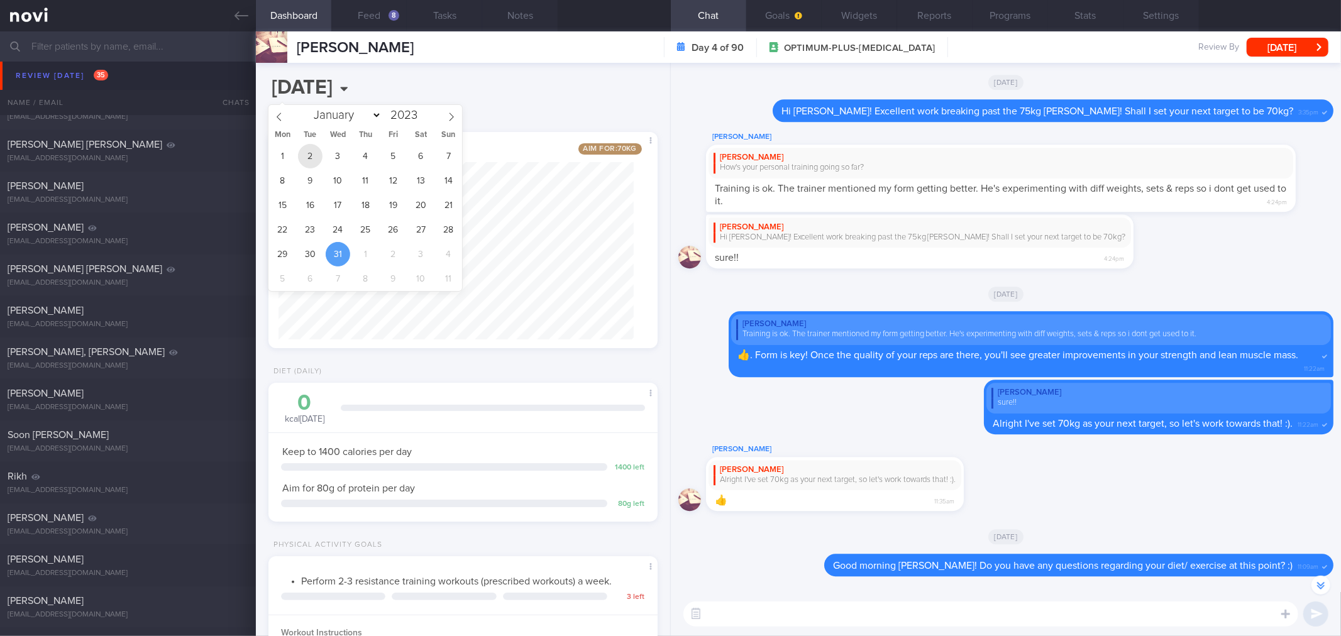
type input "2023-05-02"
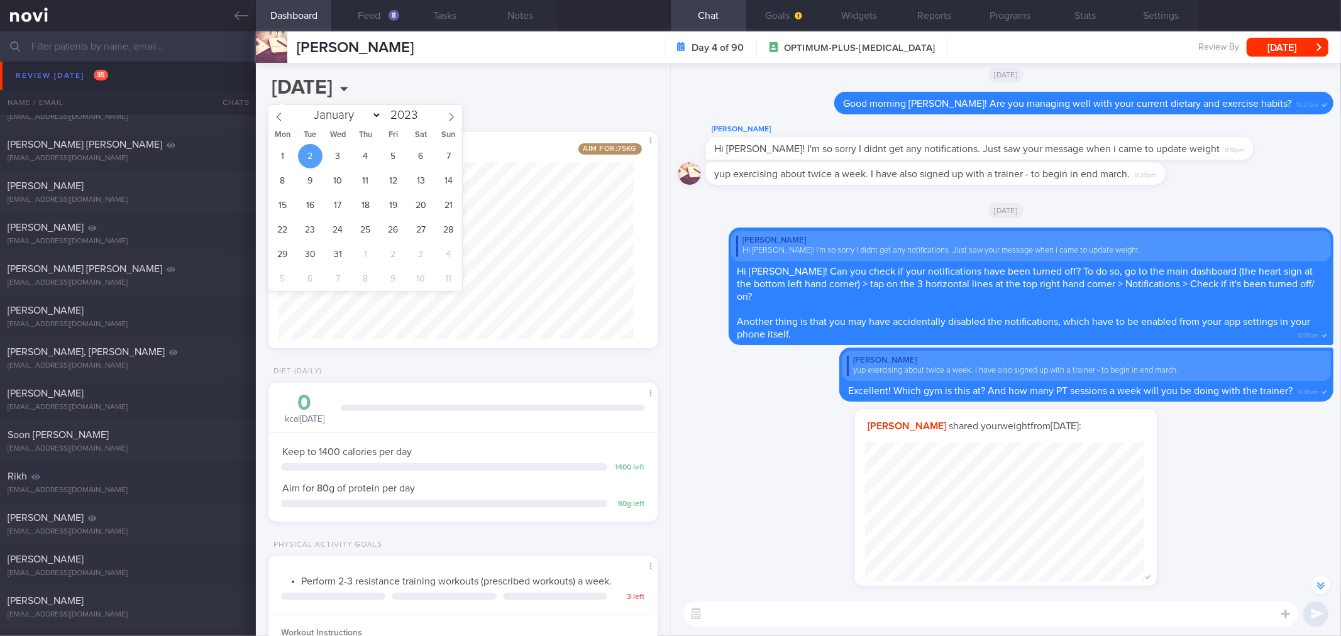
scroll to position [140, 278]
click at [1141, 256] on div "Hi Sylvester! I'm so sorry I didnt get any notifications. Just saw your message…" at bounding box center [1031, 251] width 590 height 10
click at [1308, 48] on button "[DATE]" at bounding box center [1287, 47] width 82 height 19
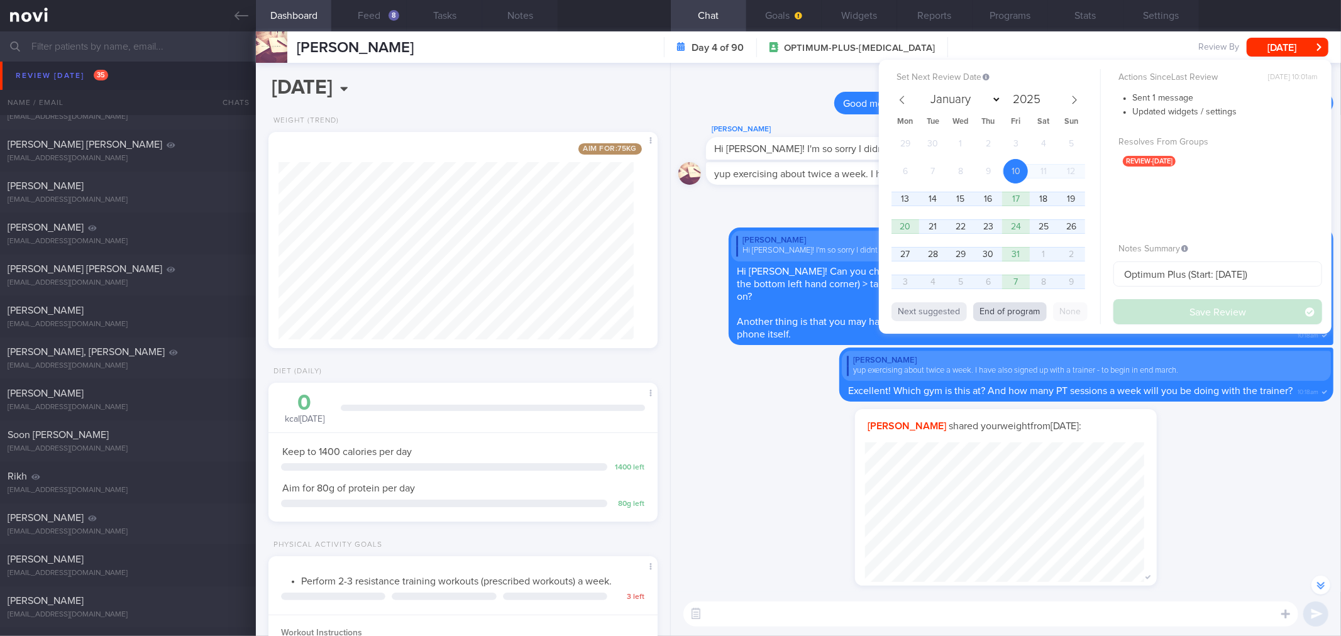
drag, startPoint x: 1004, startPoint y: 310, endPoint x: 1189, endPoint y: 321, distance: 185.7
click at [1004, 311] on button "End of program" at bounding box center [1010, 311] width 74 height 19
type input "2026"
select select "0"
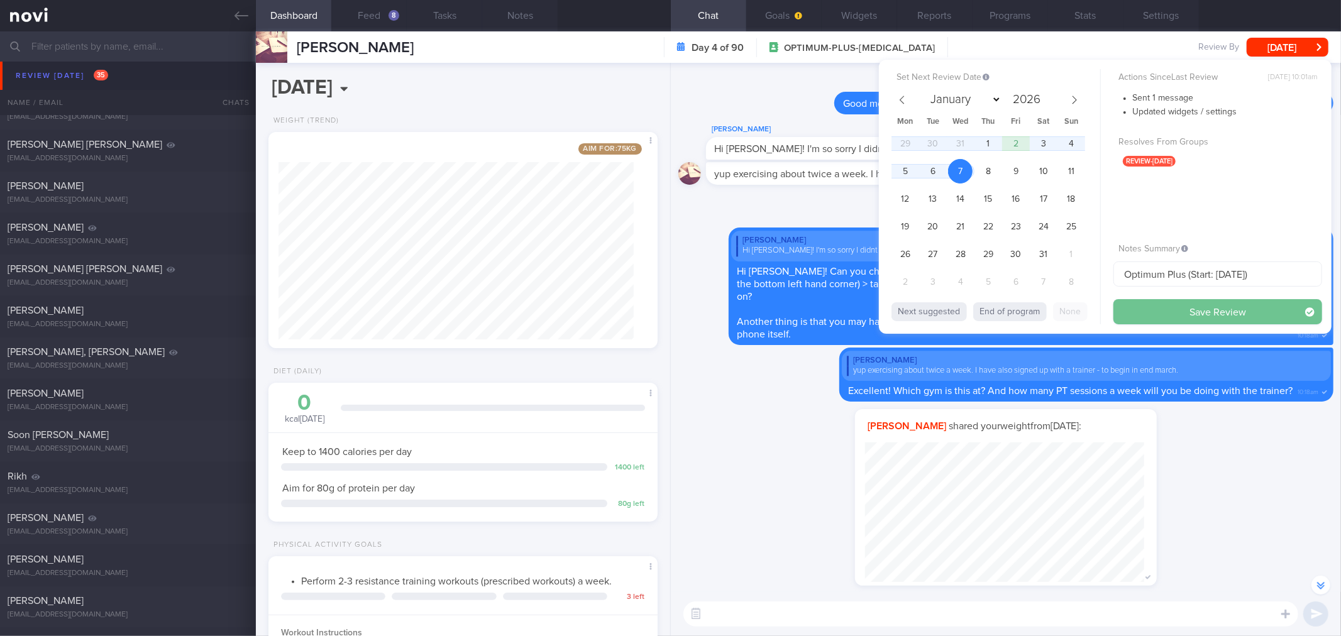
click at [1189, 321] on button "Save Review" at bounding box center [1217, 311] width 209 height 25
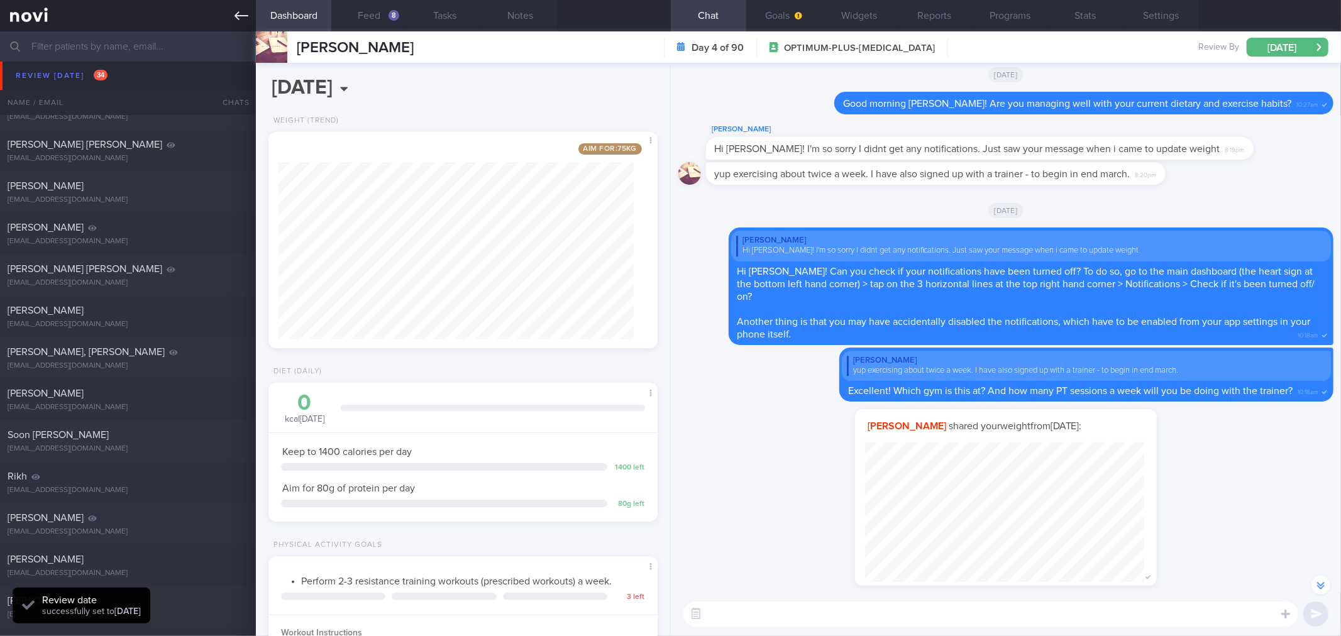
click at [234, 11] on icon at bounding box center [241, 16] width 14 height 14
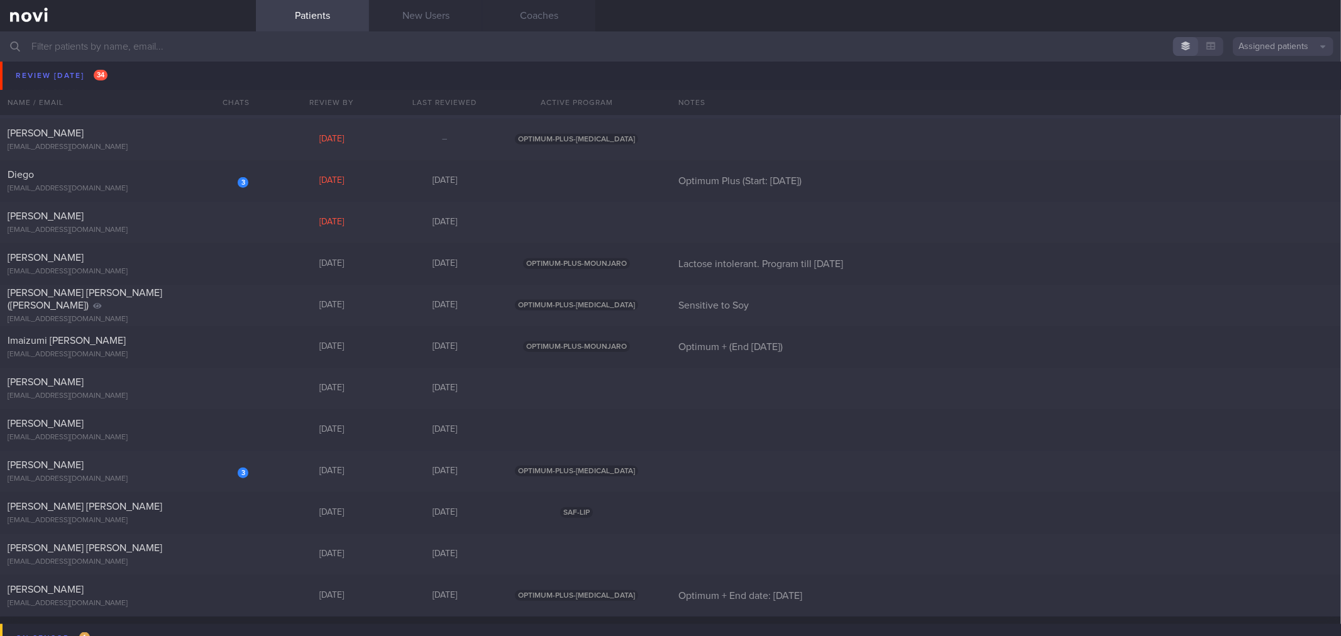
scroll to position [977, 0]
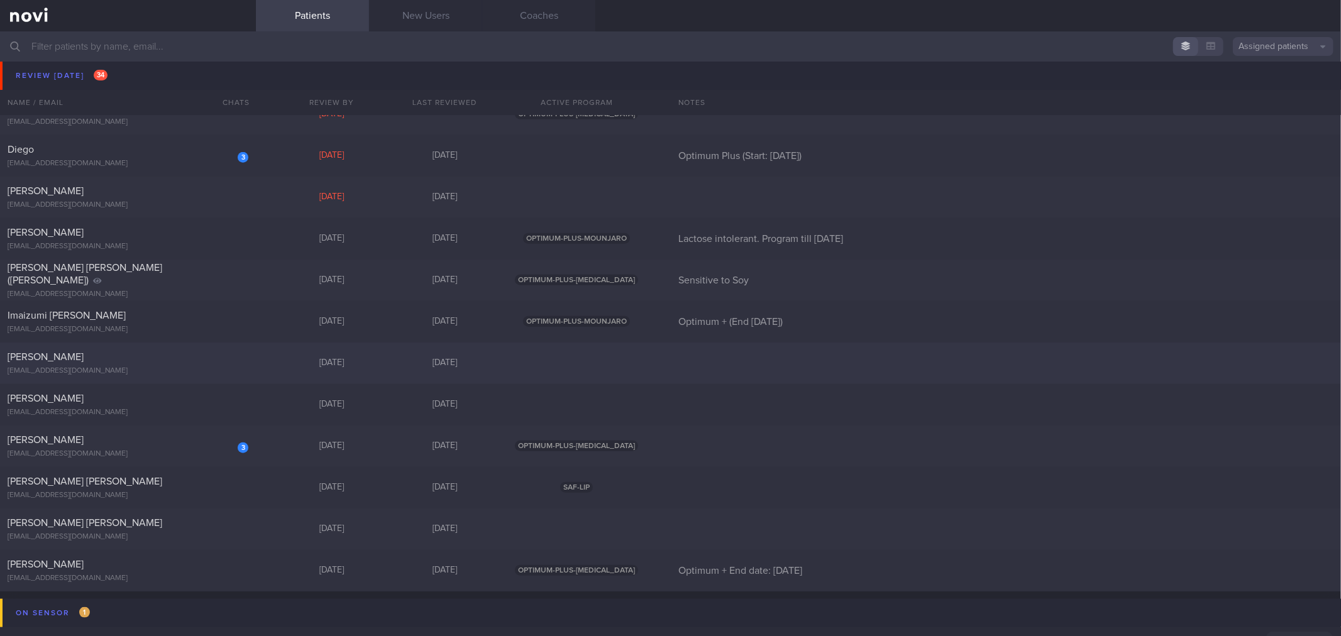
click at [195, 365] on div "Tempest Jody tempestjody@googlemail.com" at bounding box center [128, 363] width 256 height 25
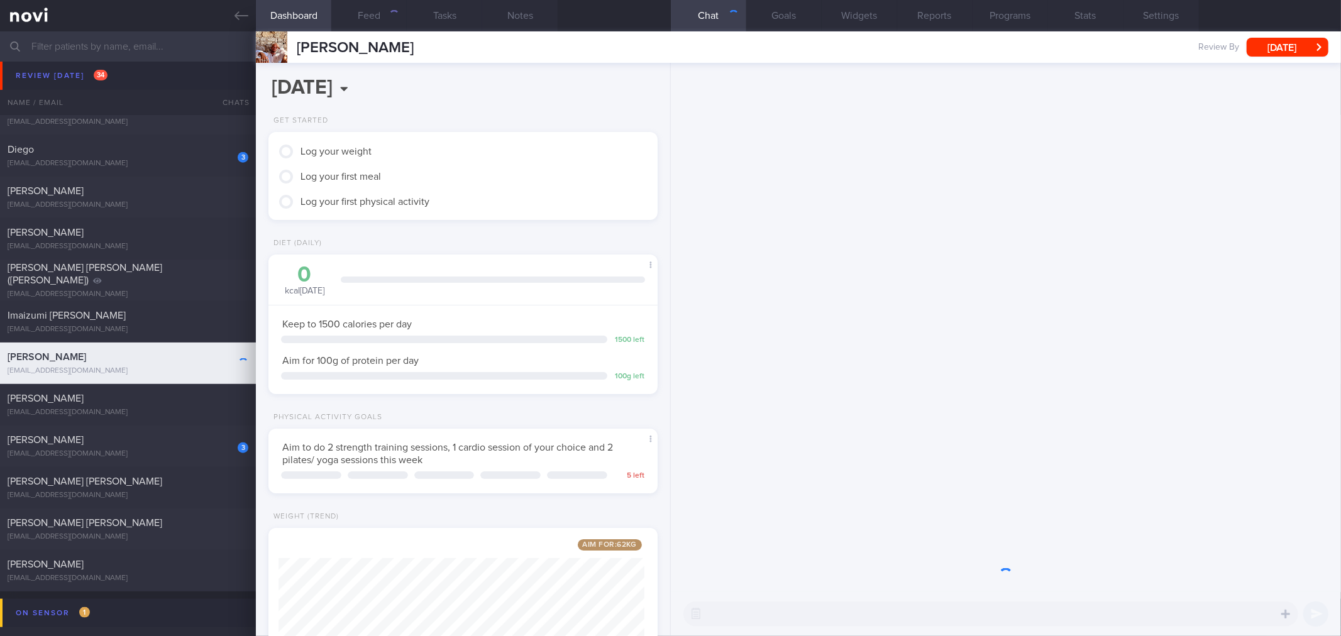
scroll to position [195, 355]
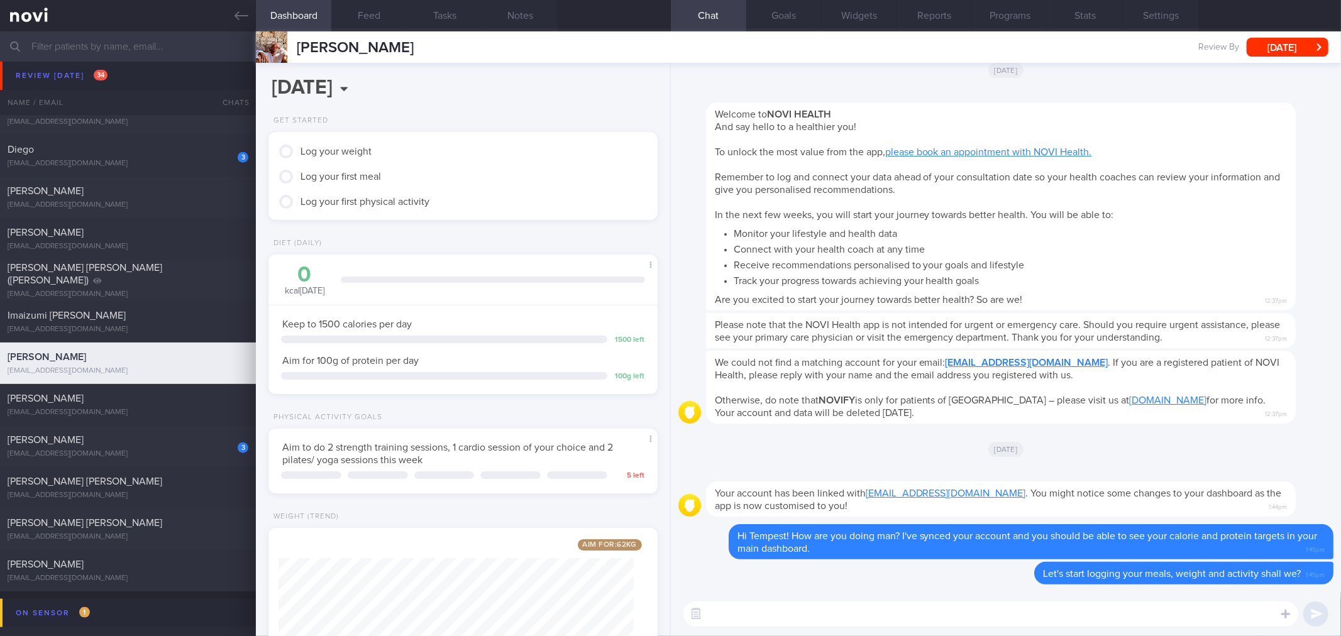
click at [855, 620] on textarea at bounding box center [990, 613] width 615 height 25
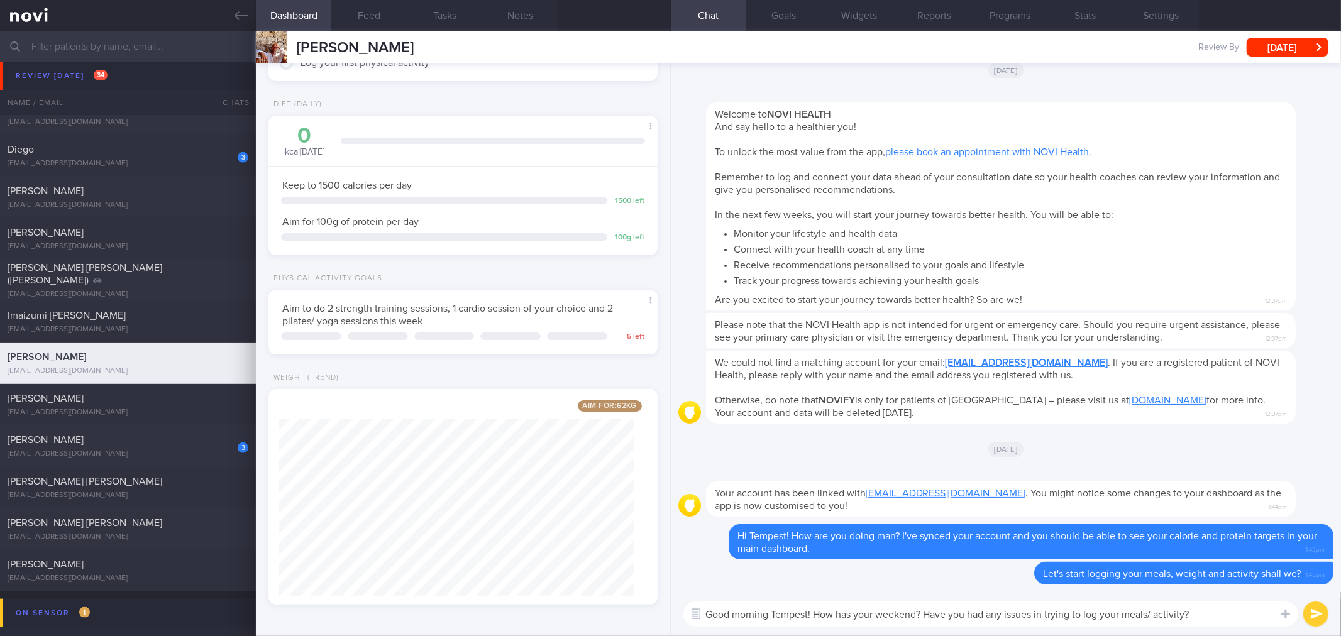
type textarea "Good morning Tempest! How has your weekend? Have you had any issues in trying t…"
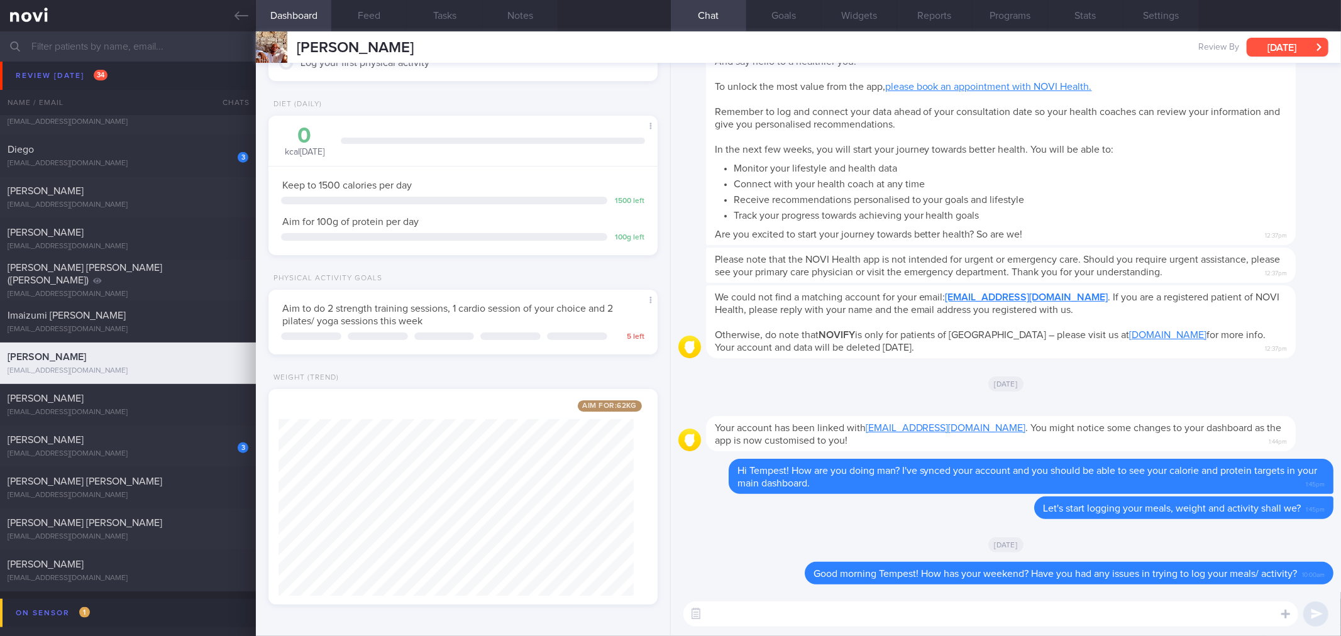
click at [1274, 55] on button "[DATE]" at bounding box center [1287, 47] width 82 height 19
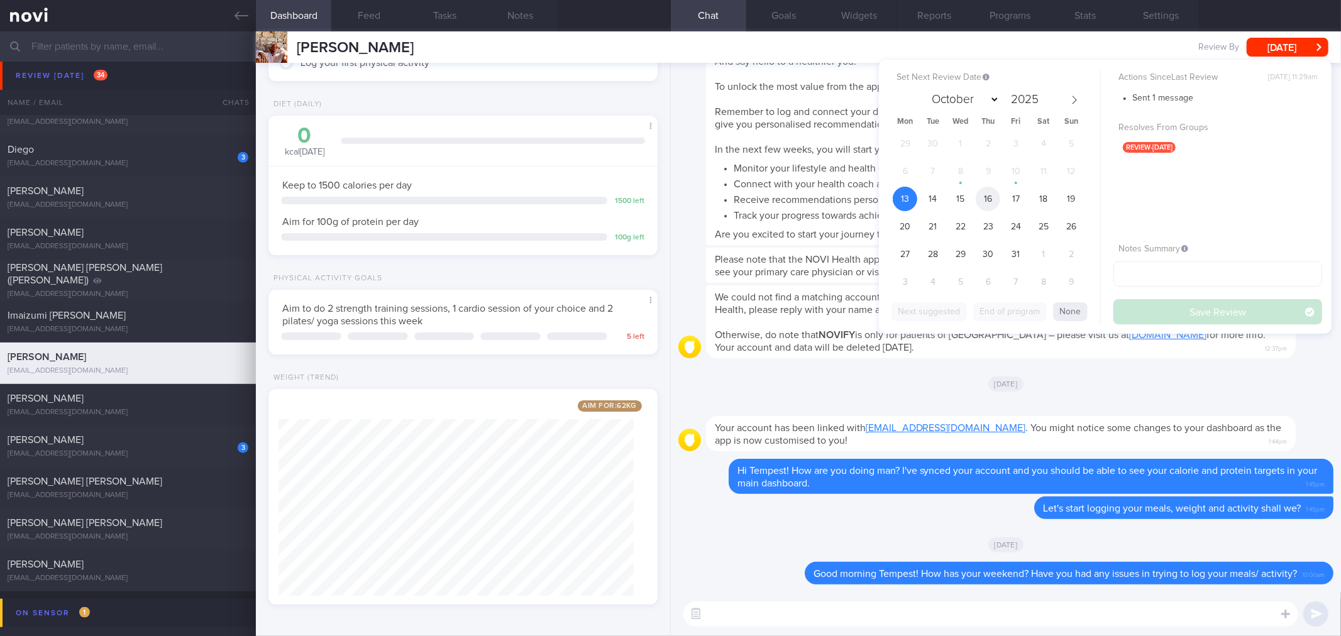
click at [984, 199] on span "16" at bounding box center [987, 199] width 25 height 25
click at [1140, 308] on button "Save Review" at bounding box center [1217, 311] width 209 height 25
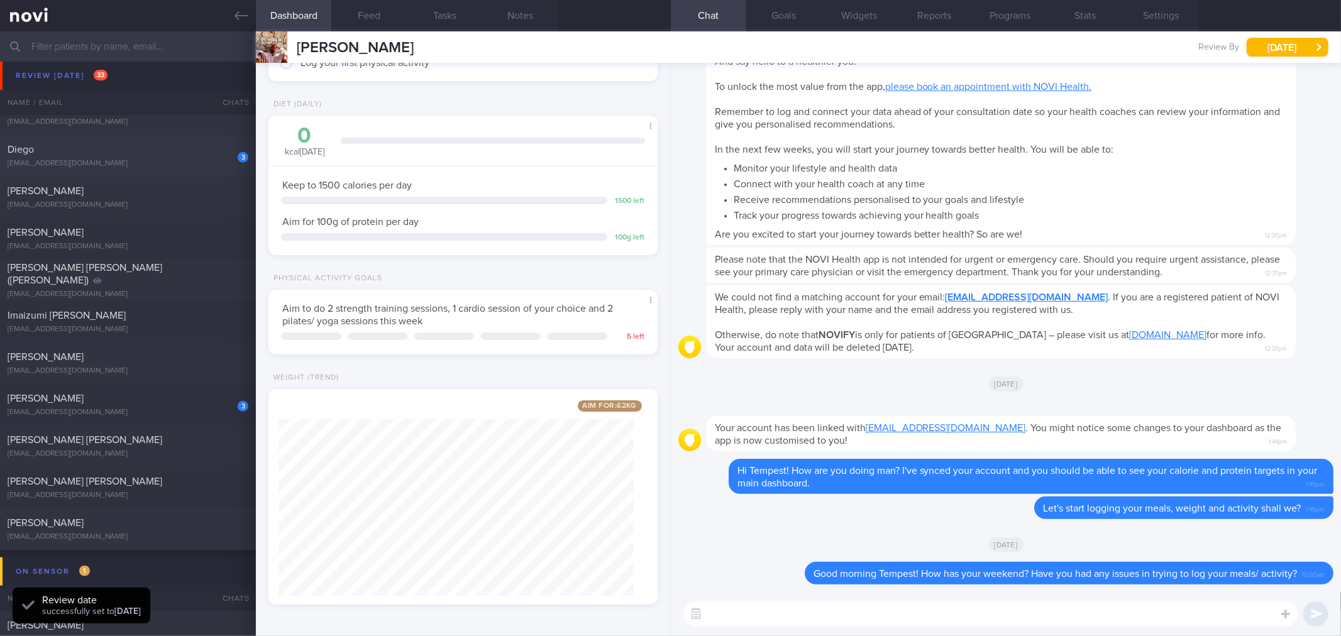
drag, startPoint x: 241, startPoint y: 10, endPoint x: 211, endPoint y: 175, distance: 167.4
click at [242, 10] on icon at bounding box center [241, 16] width 14 height 14
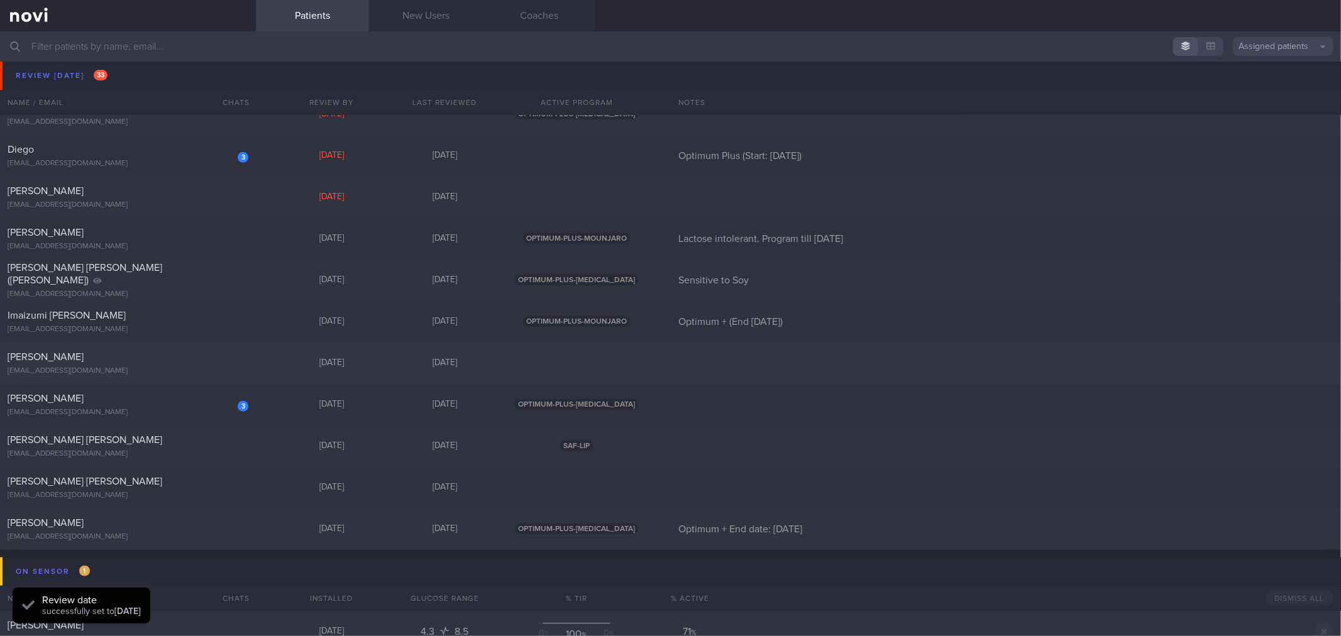
click at [172, 361] on div "[PERSON_NAME]" at bounding box center [127, 357] width 238 height 13
select select "9"
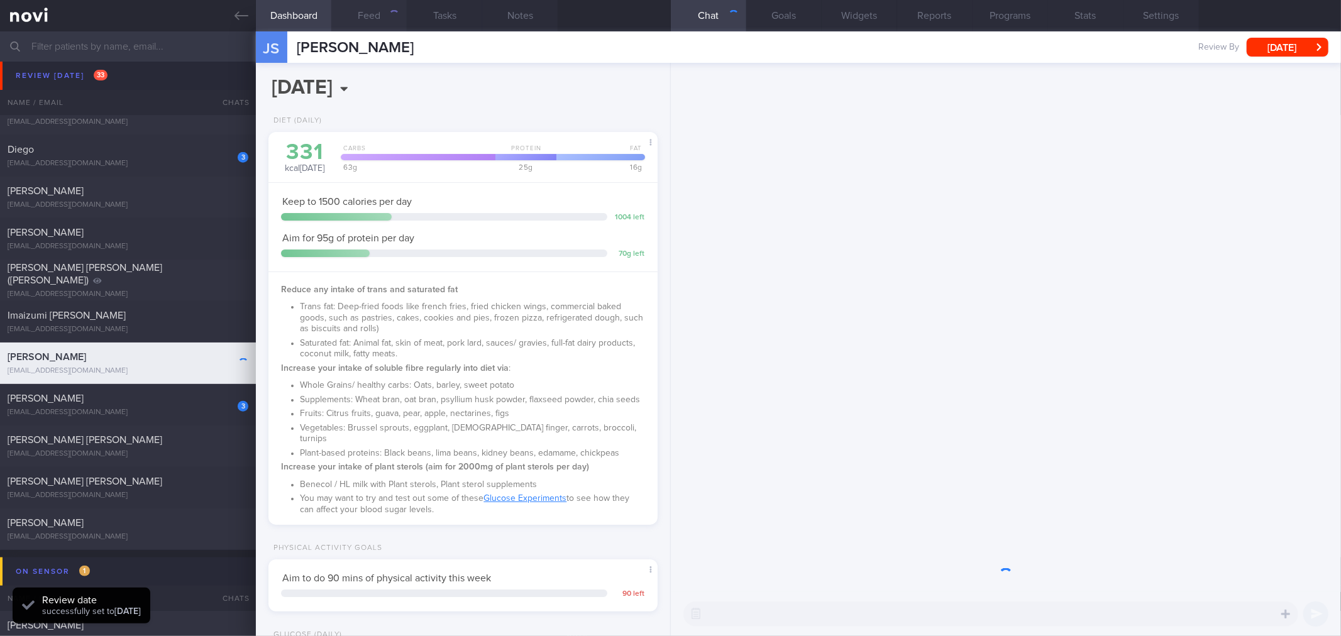
scroll to position [195, 355]
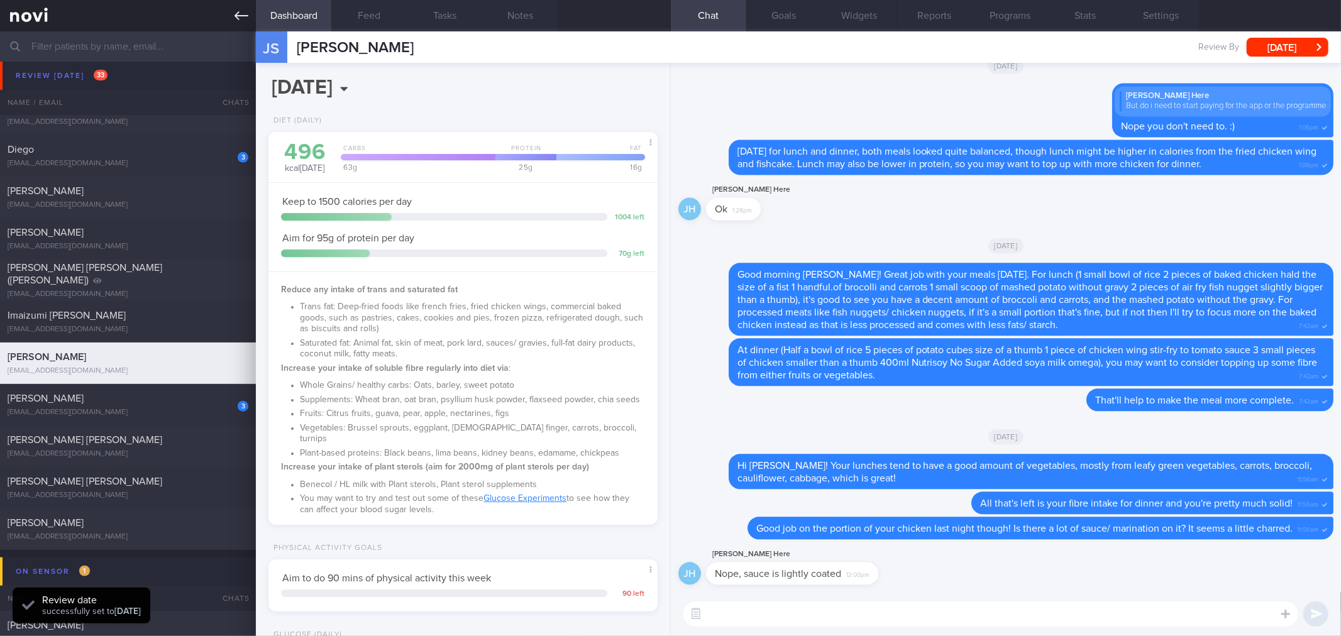
click at [243, 16] on icon at bounding box center [241, 16] width 14 height 14
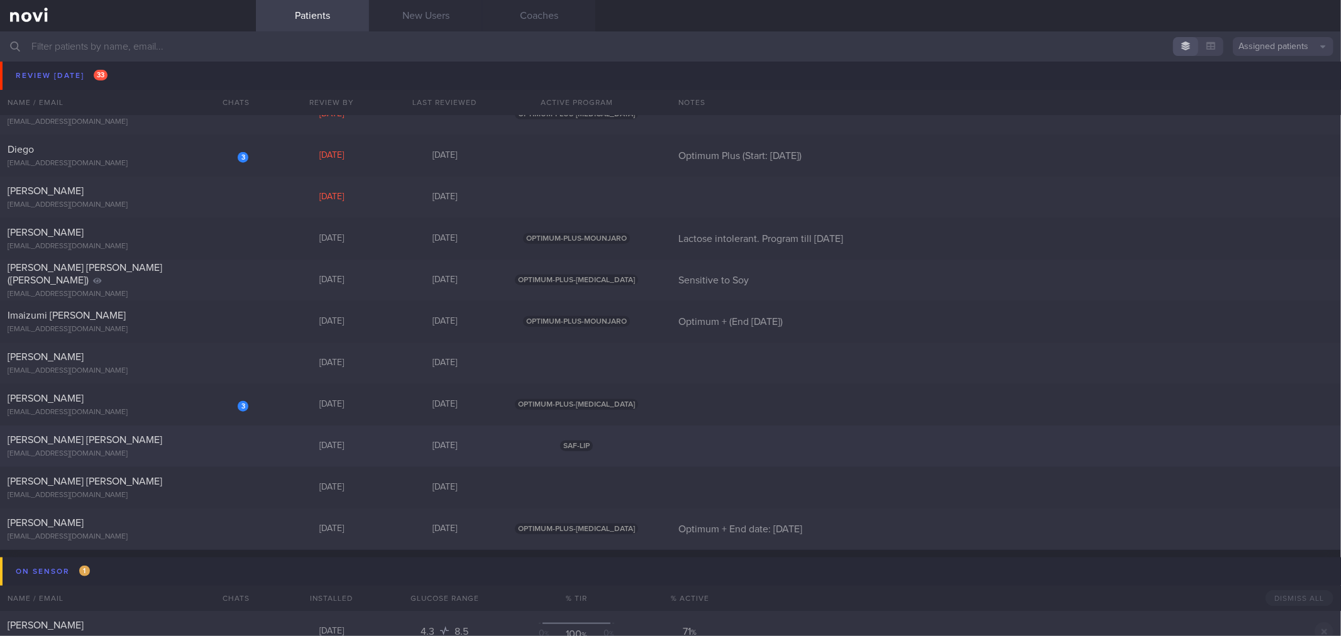
click at [176, 458] on div "[EMAIL_ADDRESS][DOMAIN_NAME]" at bounding box center [128, 453] width 241 height 9
select select "9"
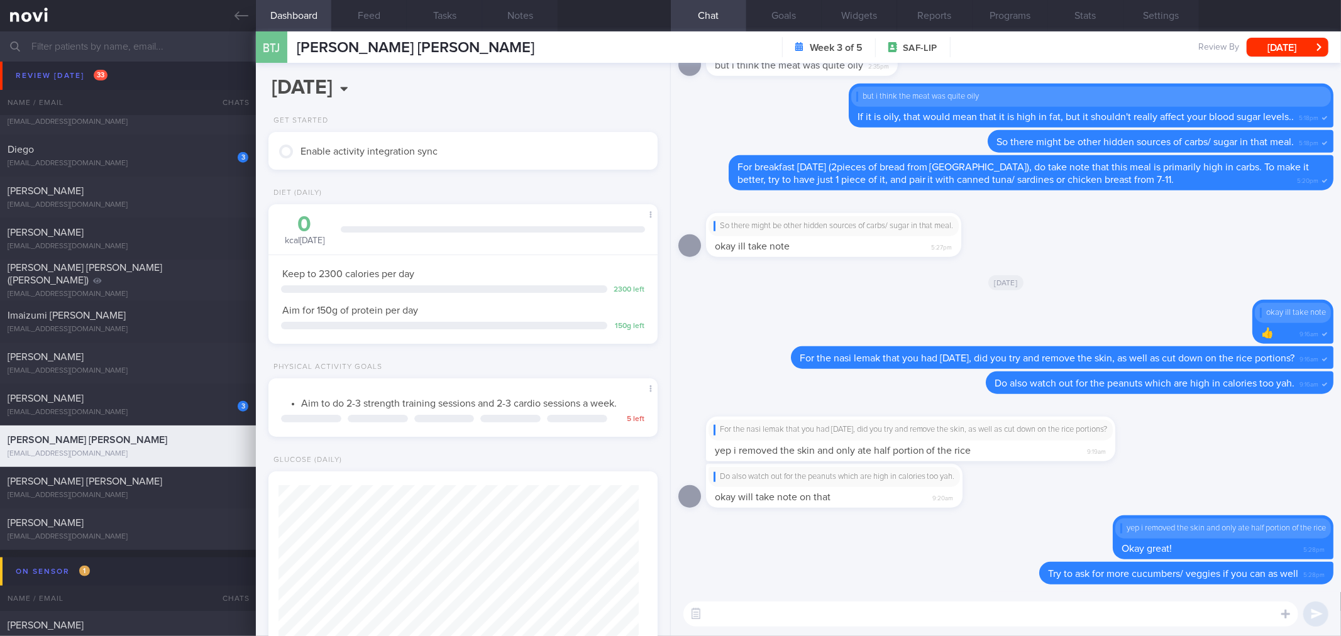
scroll to position [195, 355]
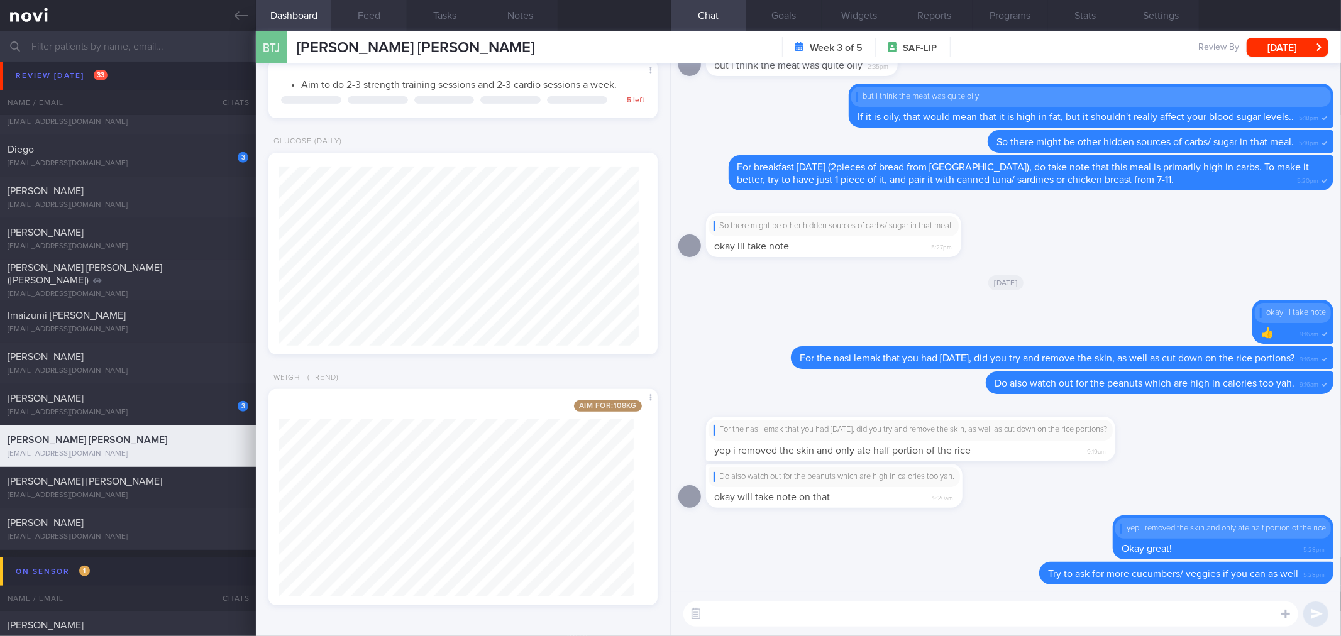
click at [385, 15] on button "Feed" at bounding box center [368, 15] width 75 height 31
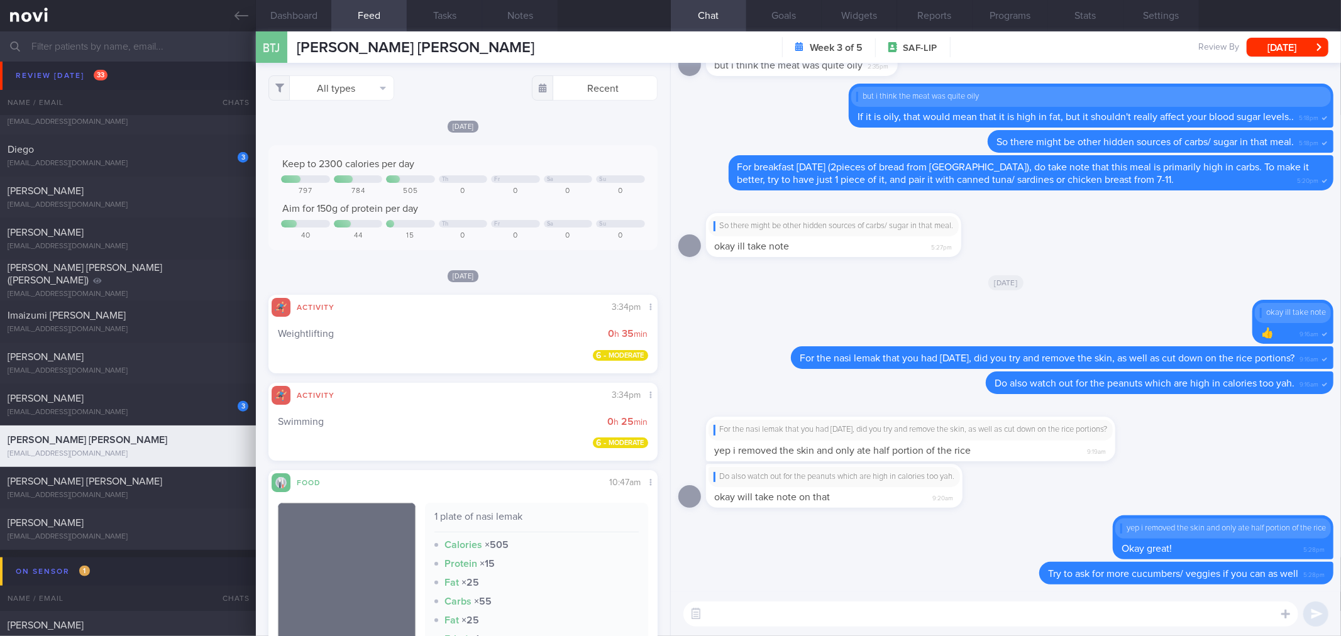
scroll to position [180, 360]
click at [825, 617] on textarea at bounding box center [990, 613] width 615 height 25
drag, startPoint x: 825, startPoint y: 613, endPoint x: 1011, endPoint y: 594, distance: 187.0
click at [1011, 594] on div "Good morning Brady! How did you do over the weekend? Good morning Brady! How di…" at bounding box center [1006, 614] width 670 height 44
click at [870, 616] on textarea "Good morning Brady! How did you do over the weekend?" at bounding box center [990, 613] width 615 height 25
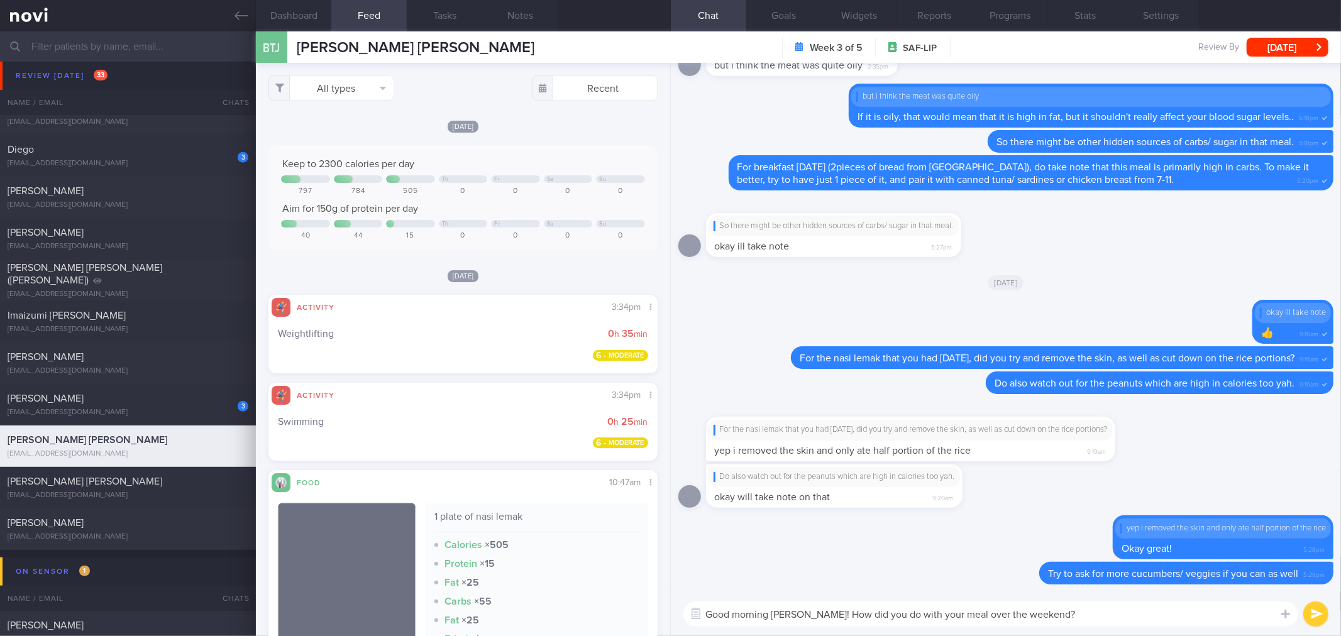
type textarea "Good morning Brady! How did you do with your meals over the weekend?"
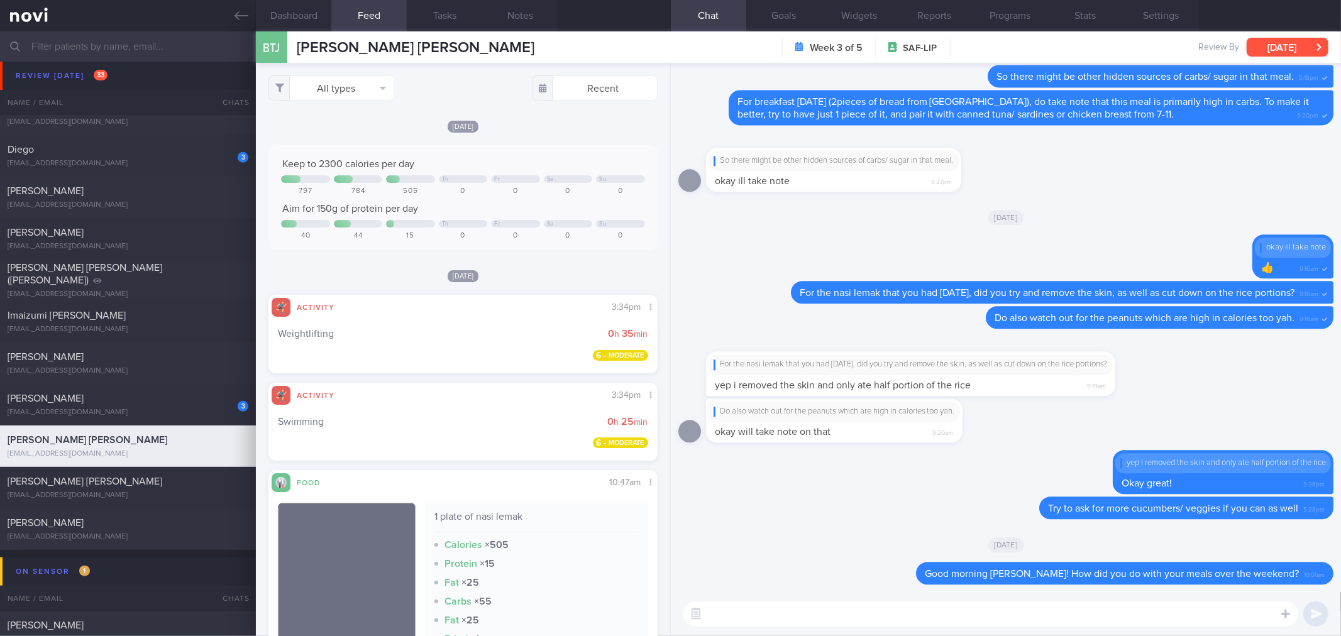
click at [1296, 45] on button "[DATE]" at bounding box center [1287, 47] width 82 height 19
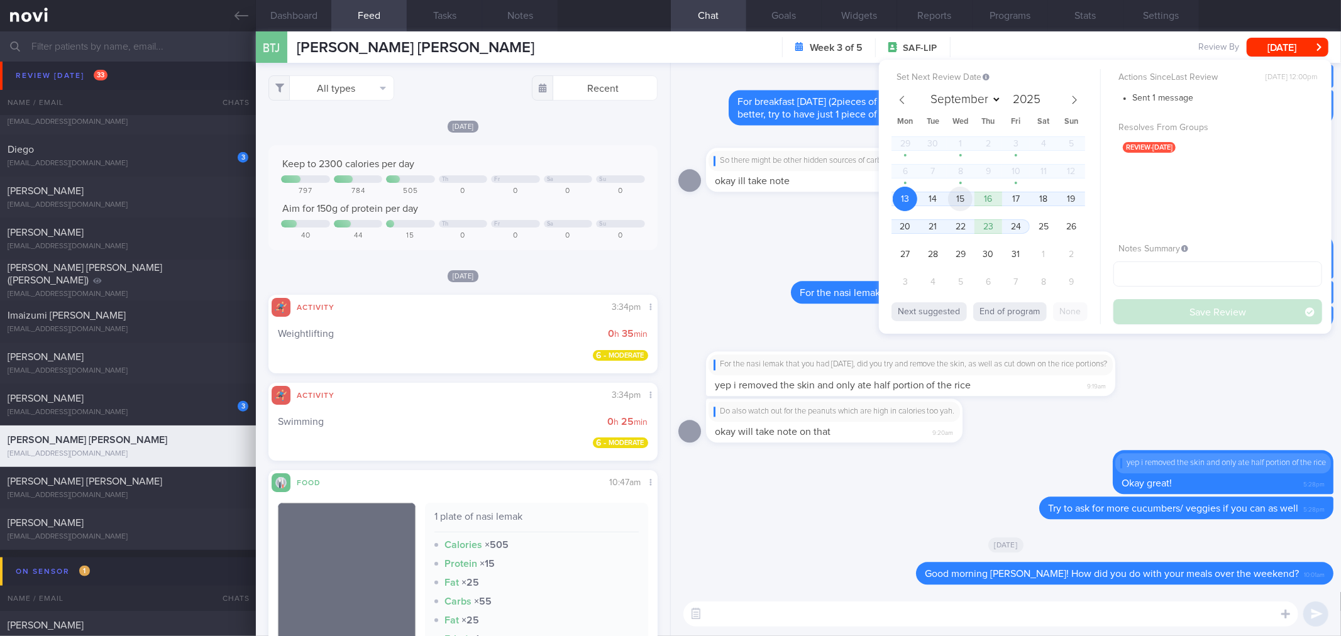
click at [956, 195] on span "15" at bounding box center [960, 199] width 25 height 25
click at [1146, 304] on button "Save Review" at bounding box center [1217, 311] width 209 height 25
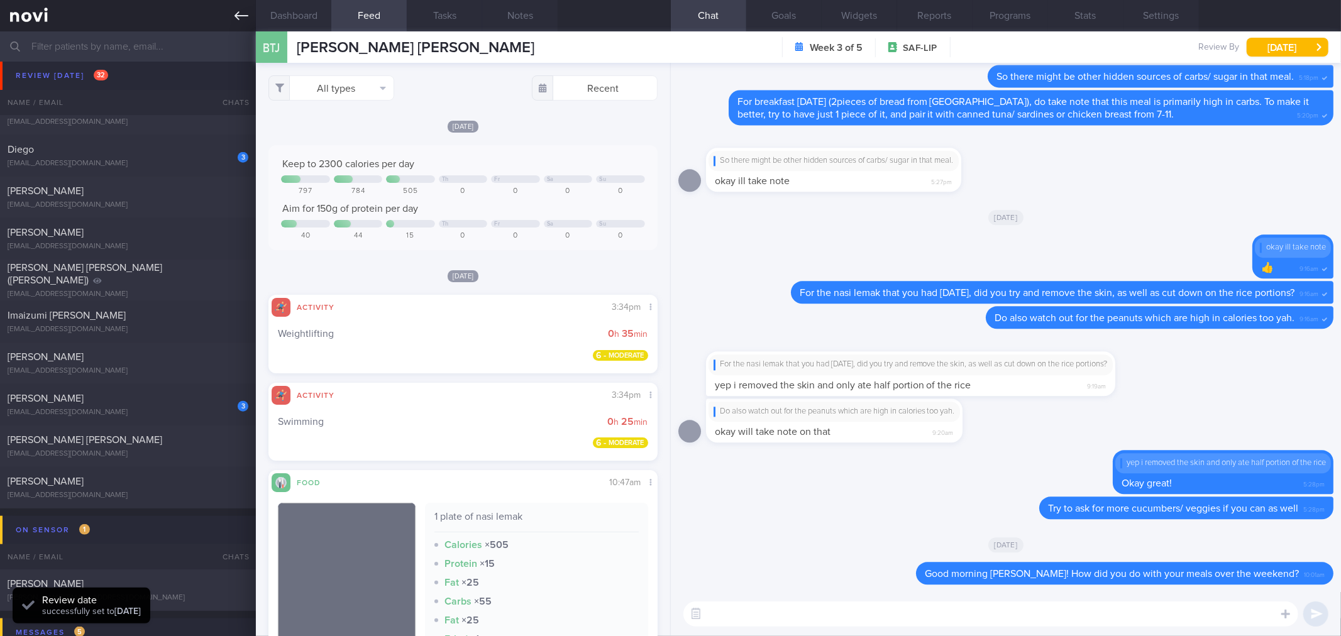
click at [241, 16] on icon at bounding box center [241, 15] width 14 height 9
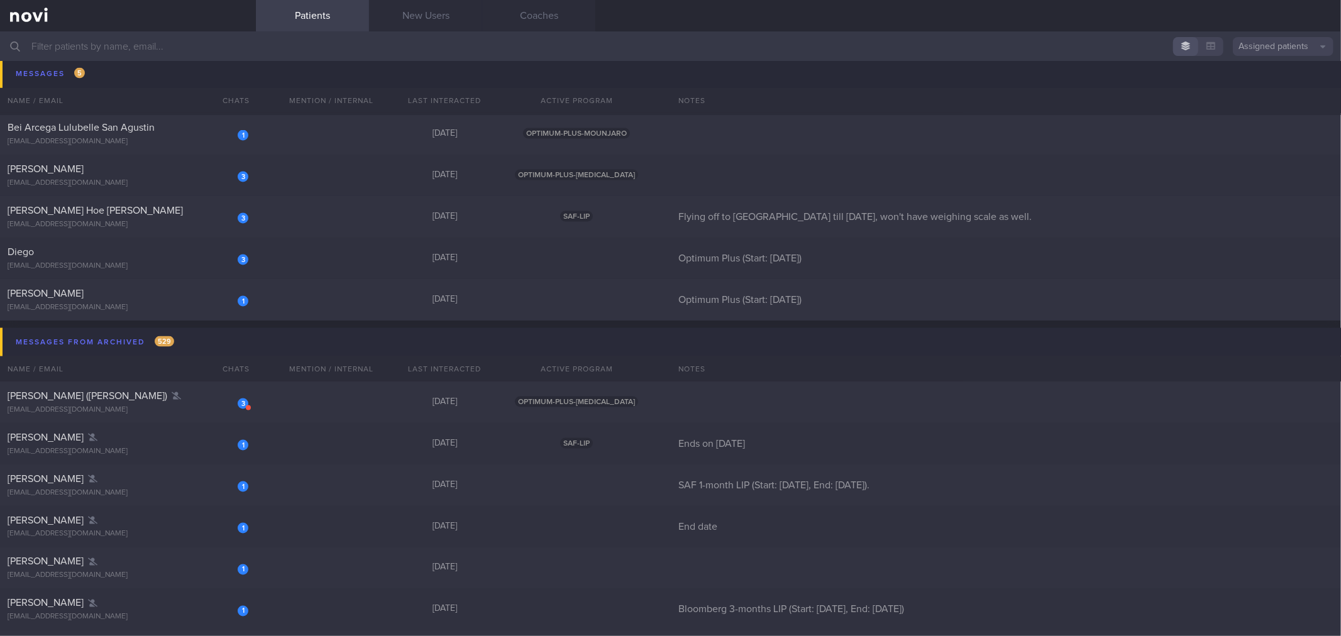
scroll to position [1327, 0]
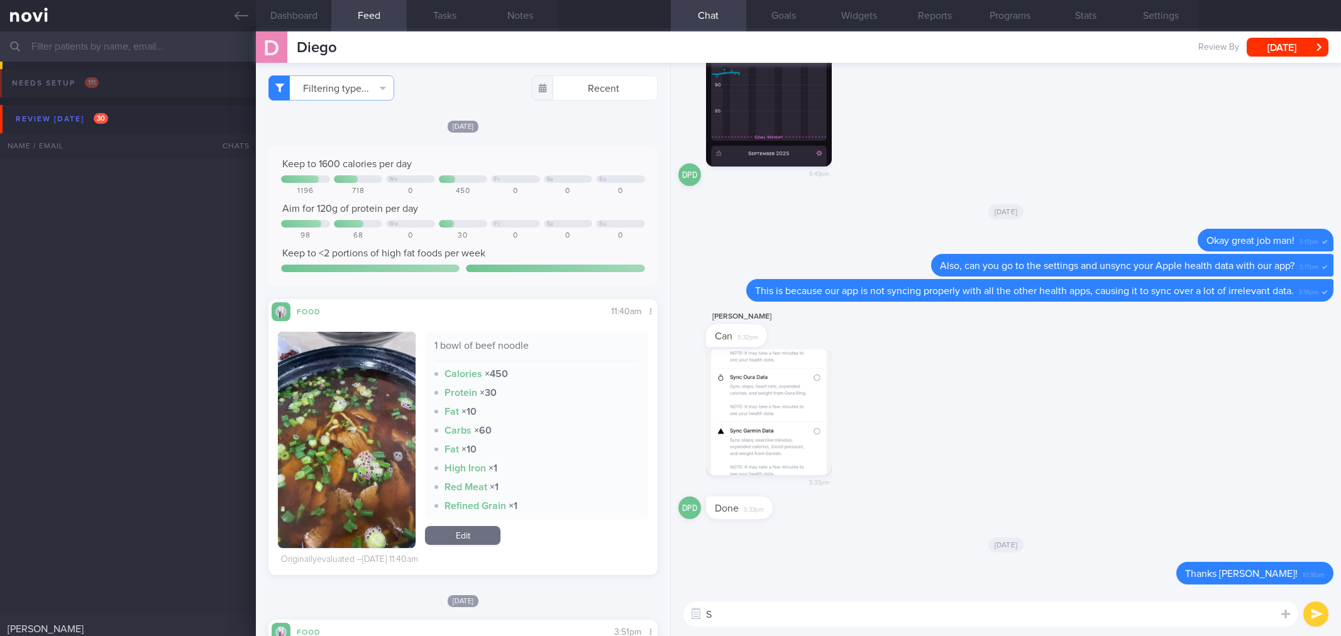
select select "9"
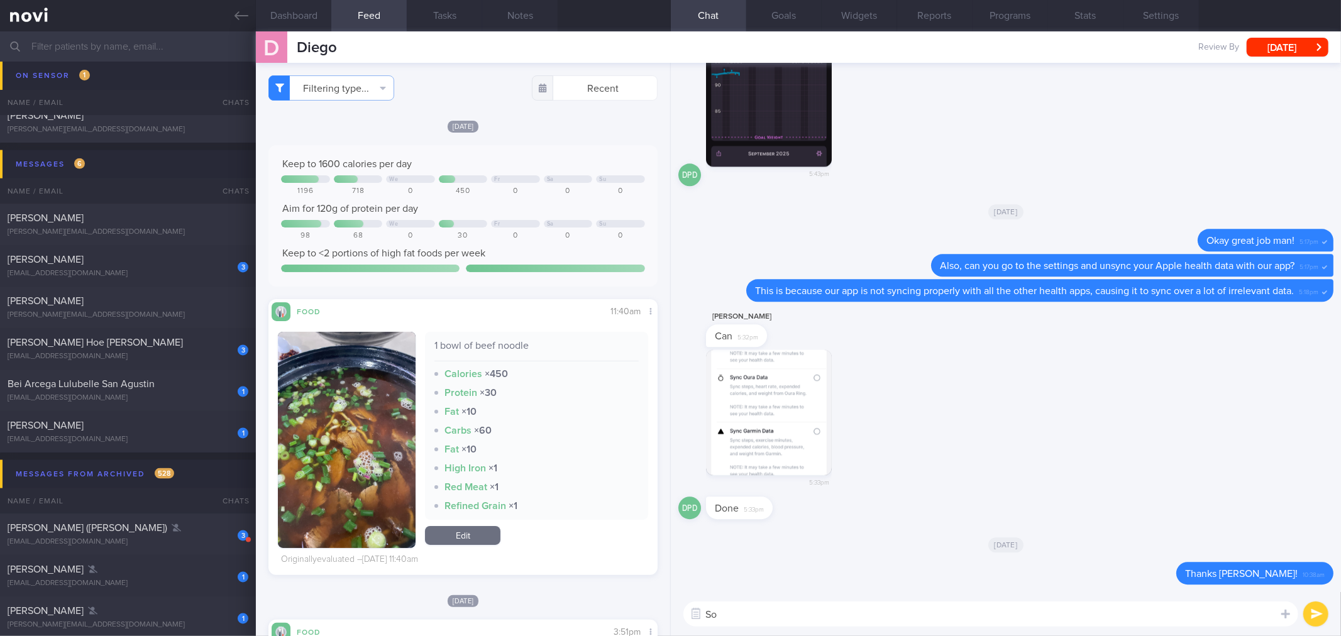
scroll to position [195, 355]
type textarea "So far, how do you find it managing your meals and activity?"
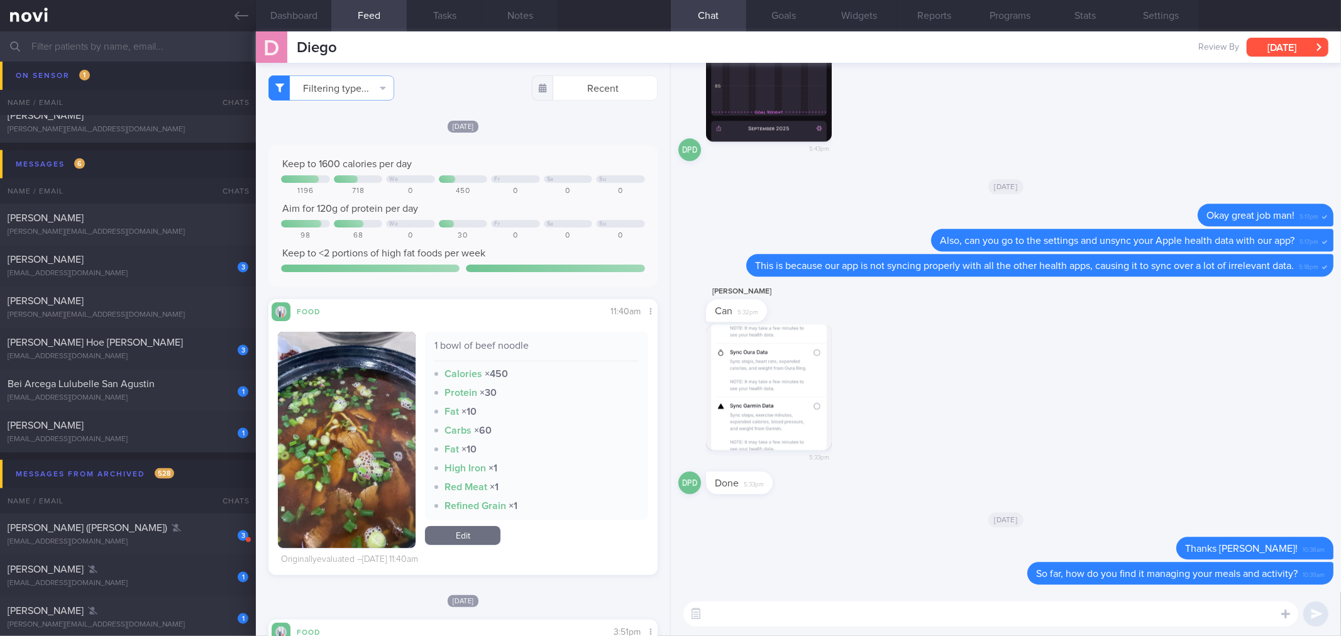
click at [1277, 52] on button "[DATE]" at bounding box center [1287, 47] width 82 height 19
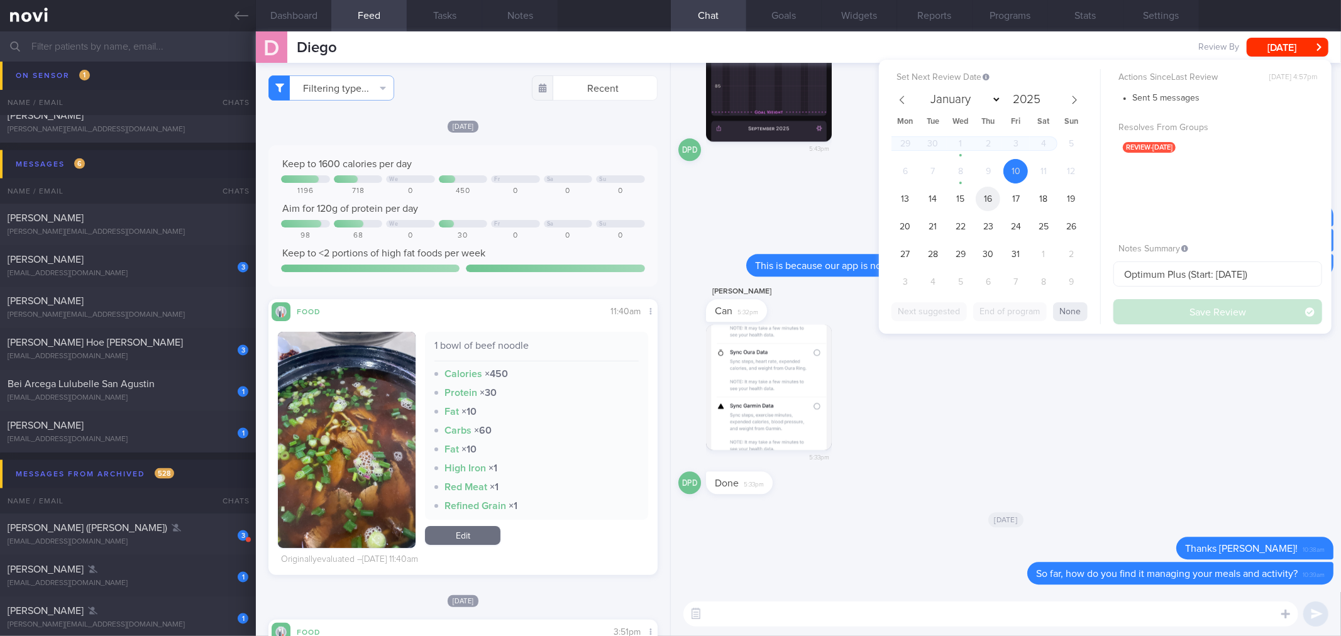
click at [984, 192] on span "16" at bounding box center [987, 199] width 25 height 25
click at [1145, 315] on button "Save Review" at bounding box center [1217, 311] width 209 height 25
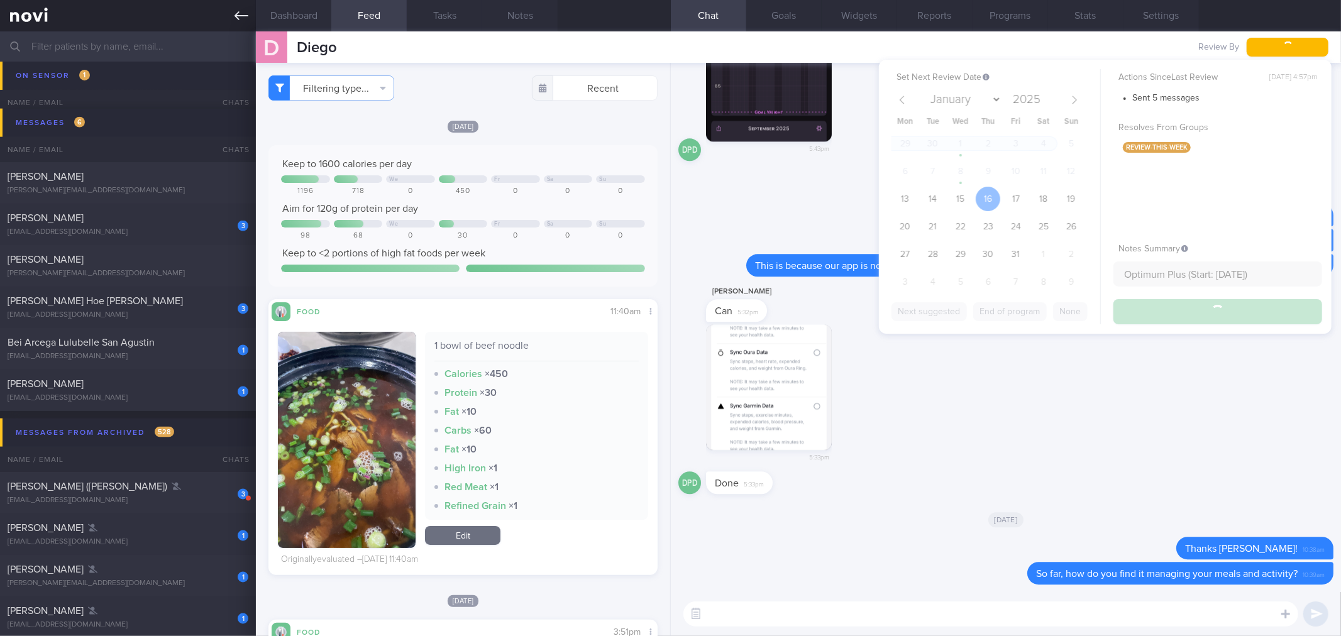
scroll to position [1322, 0]
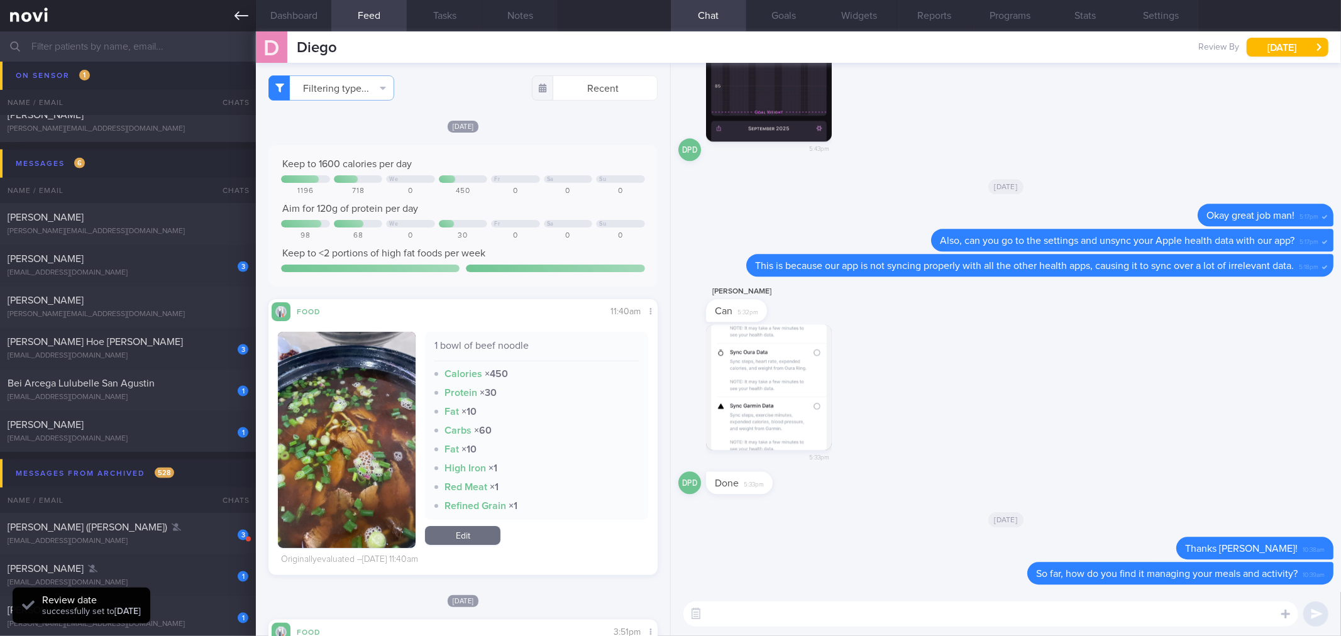
click at [244, 14] on icon at bounding box center [241, 16] width 14 height 14
